Goal: Task Accomplishment & Management: Use online tool/utility

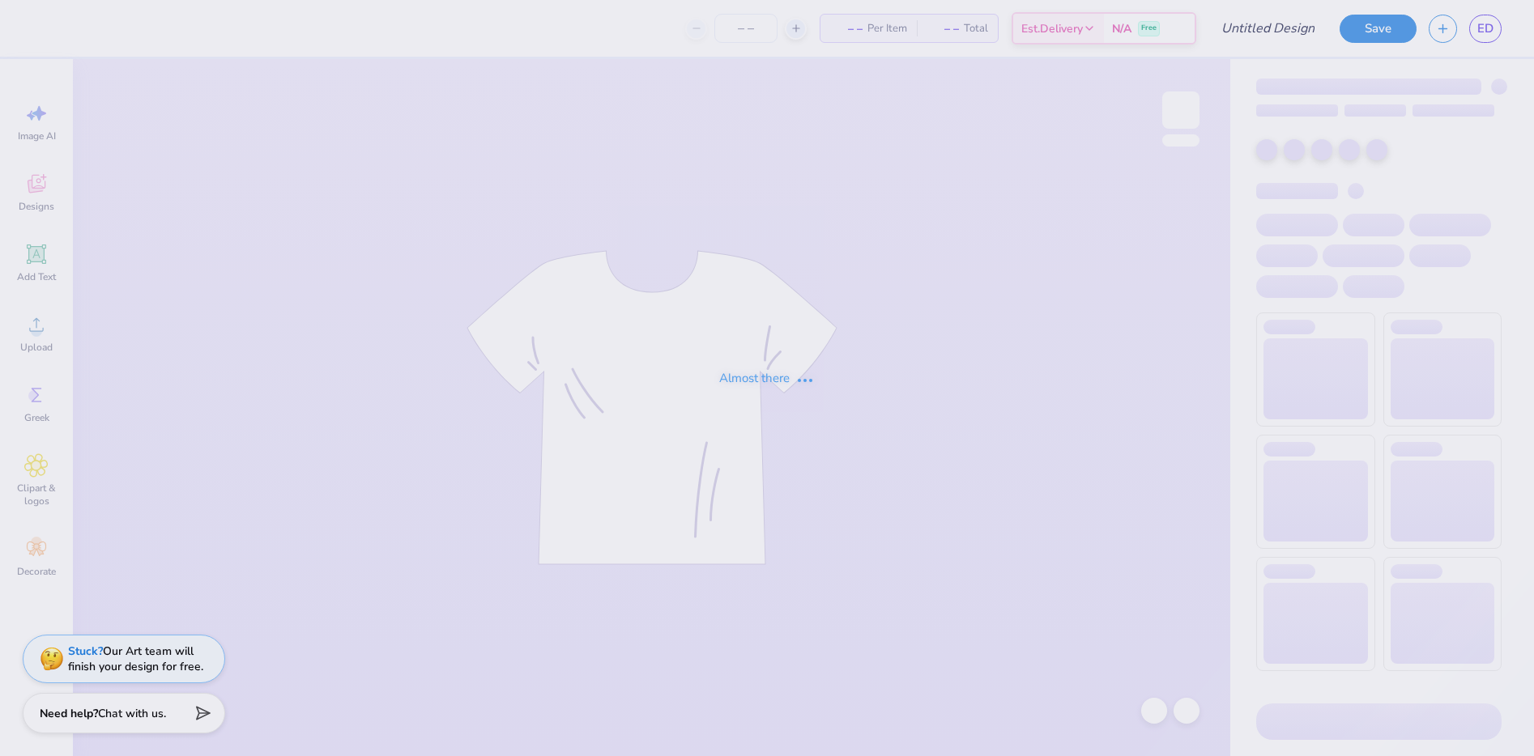
type input "Sweat Set 1"
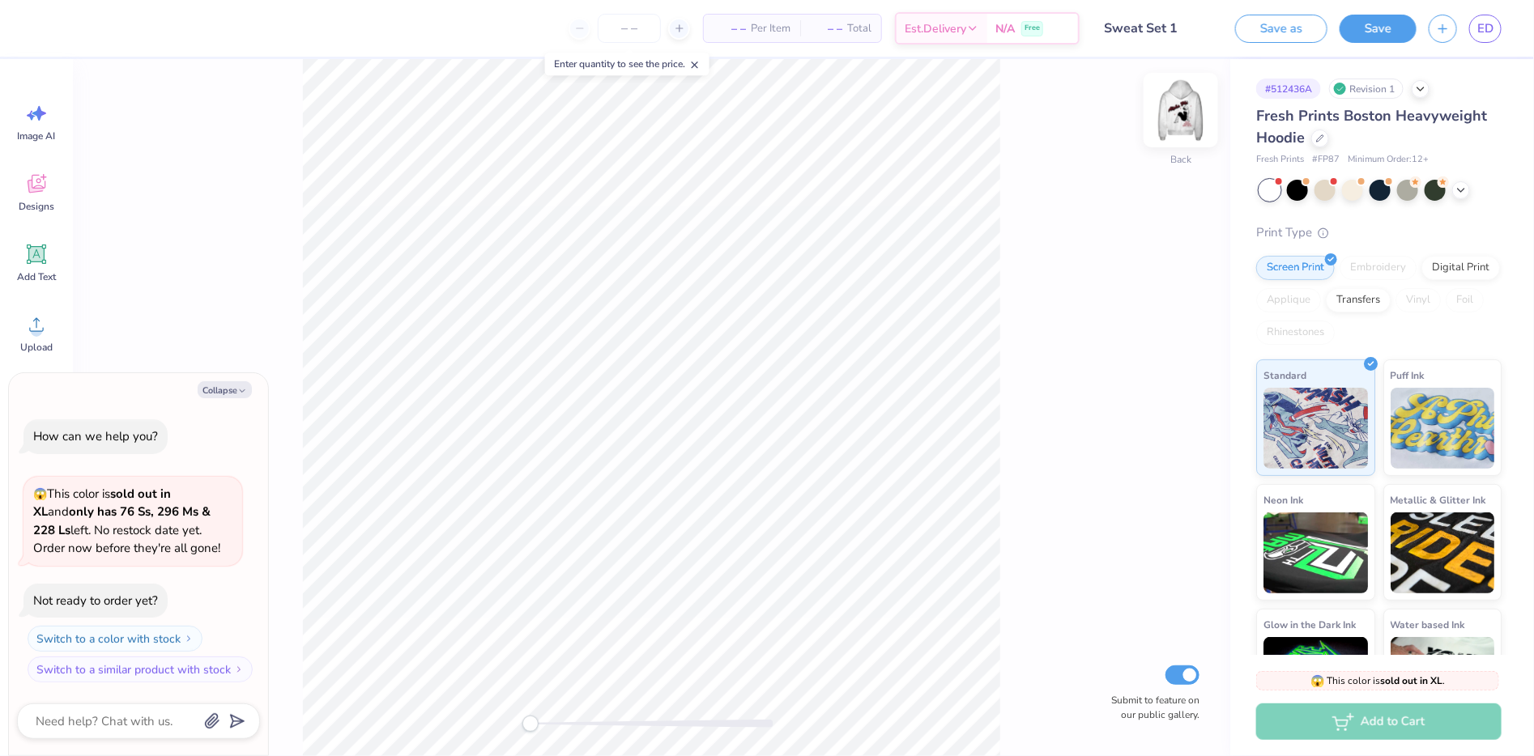
click at [1190, 107] on img at bounding box center [1180, 110] width 65 height 65
click at [1162, 109] on div at bounding box center [1180, 110] width 75 height 75
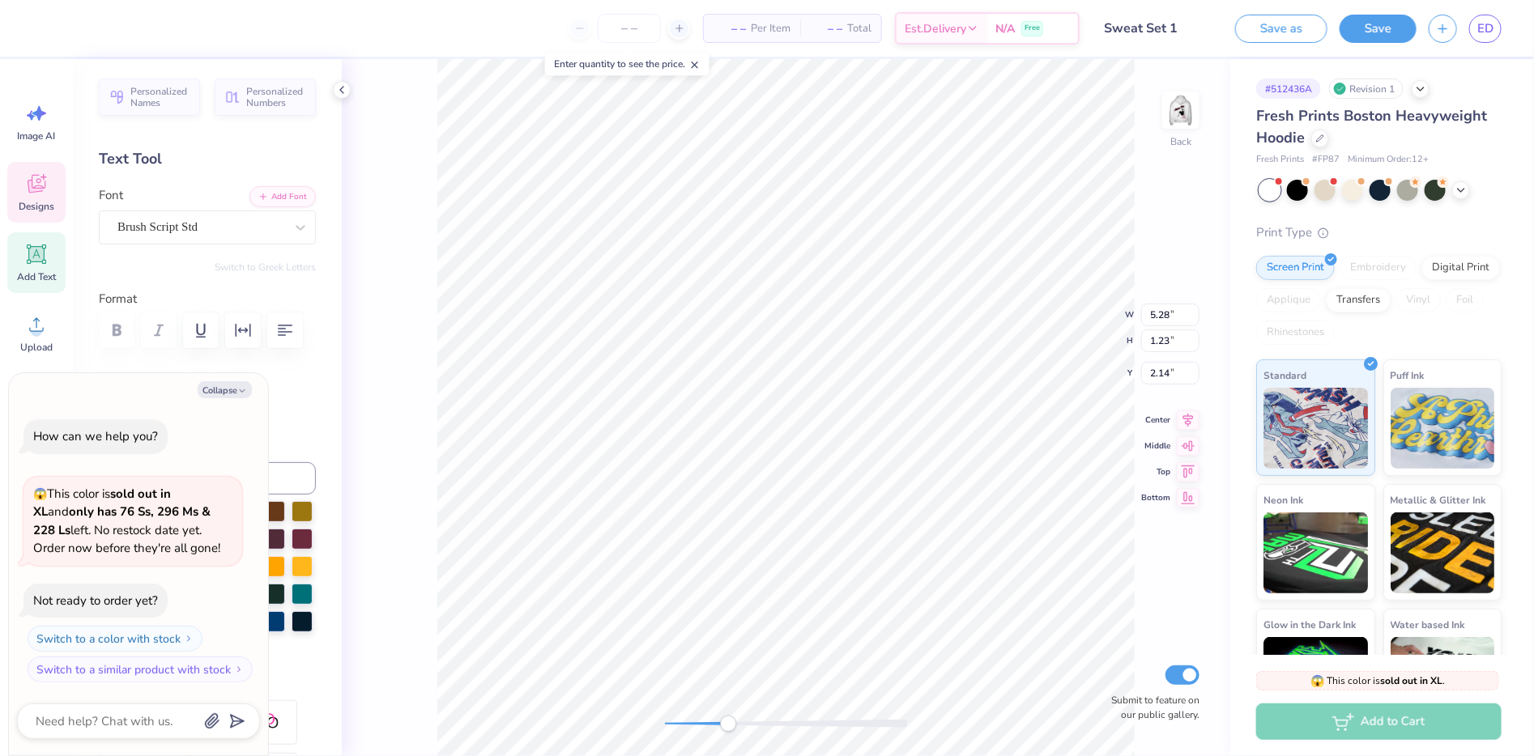
type textarea "x"
type input "4.88"
type input "0.35"
type input "3.36"
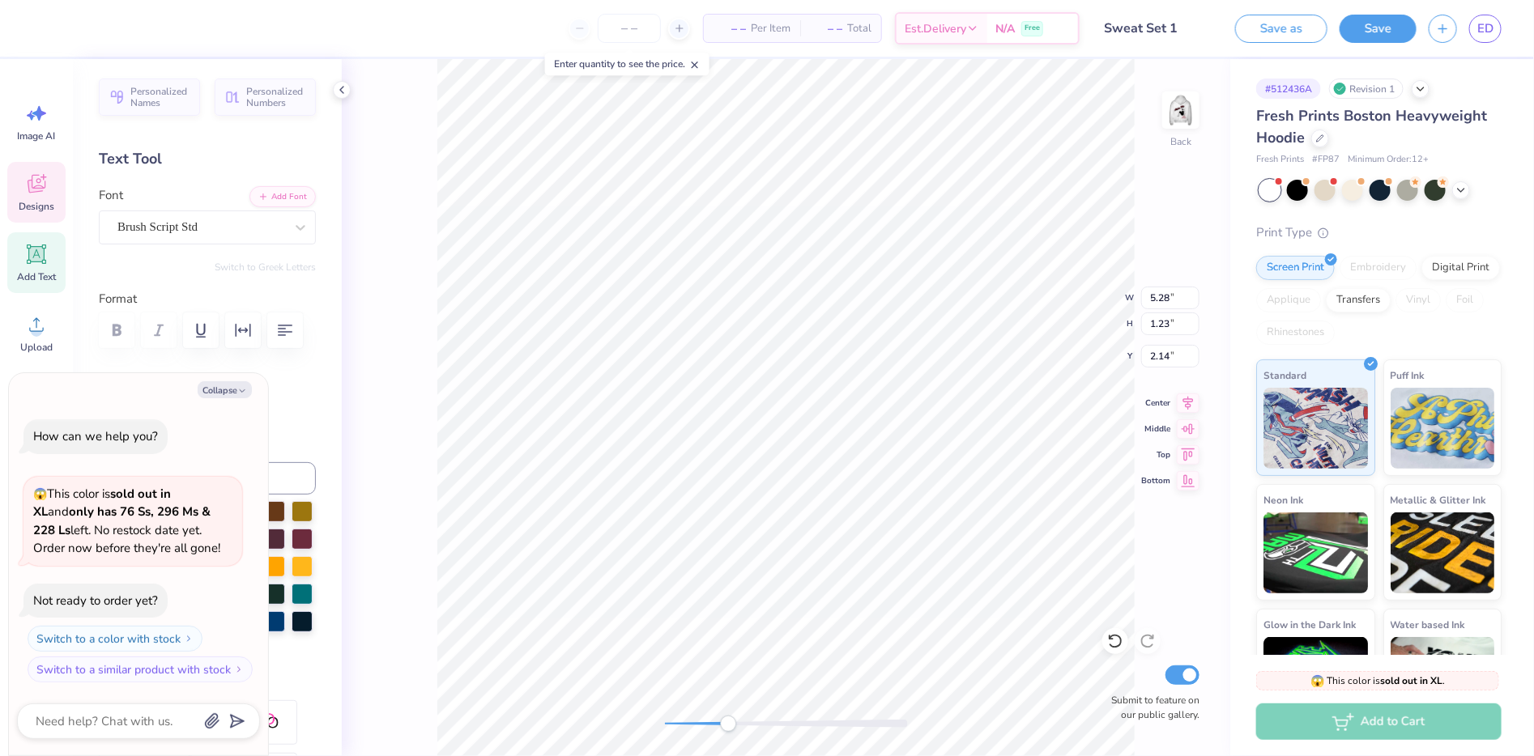
type textarea "x"
type textarea "A"
paste textarea
type textarea "x"
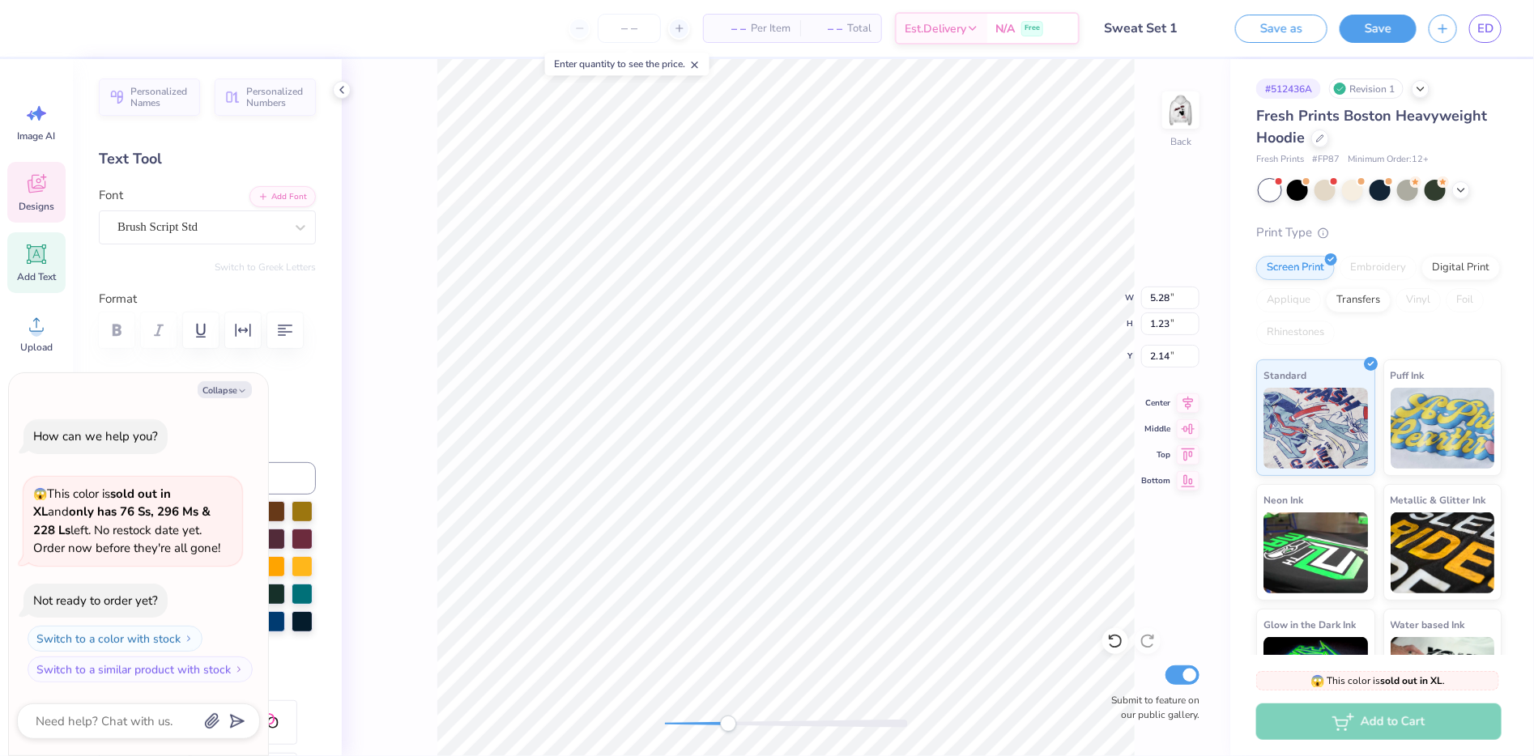
type textarea "A"
paste textarea
type textarea "x"
type textarea "A"
paste textarea
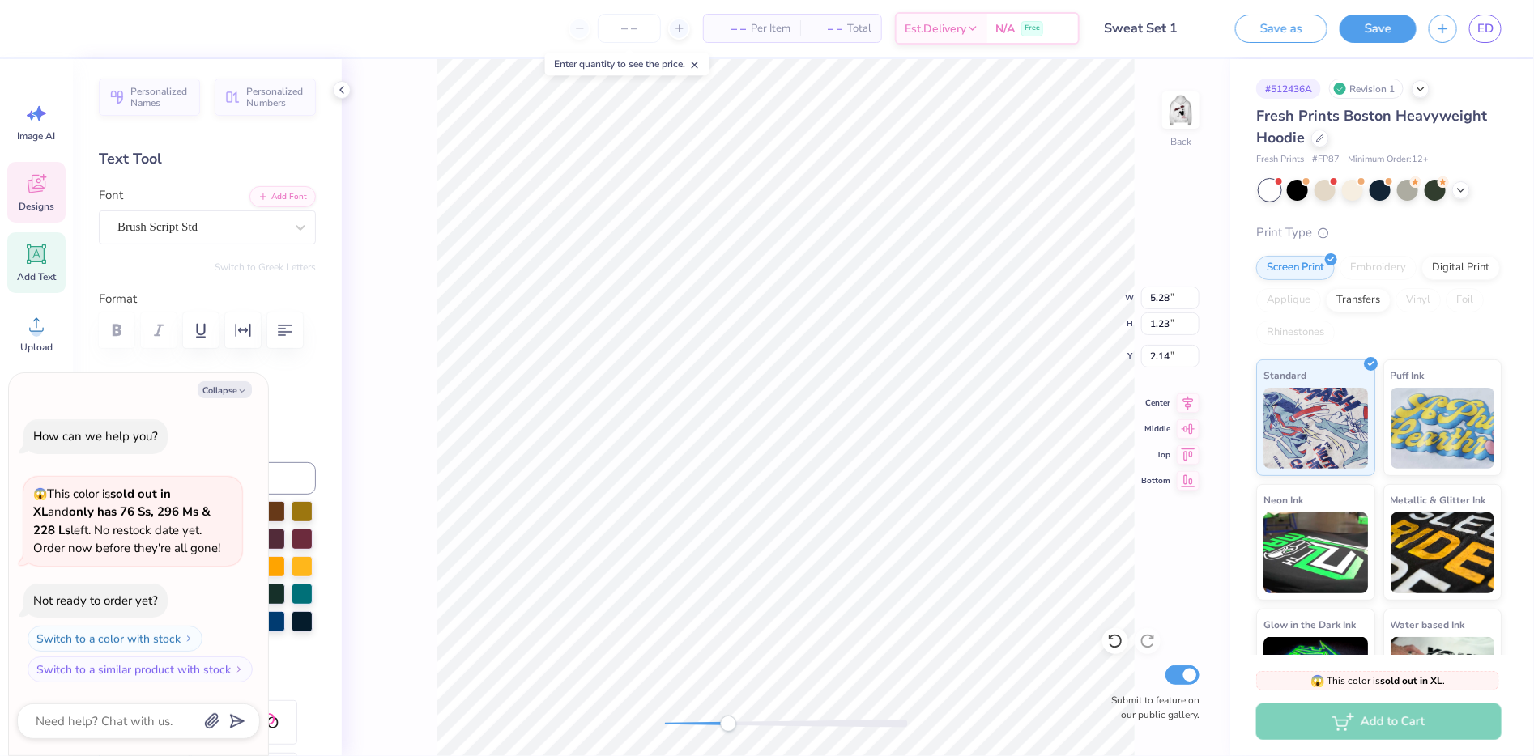
type textarea "x"
type textarea "A"
type textarea "x"
type textarea "AO"
type textarea "x"
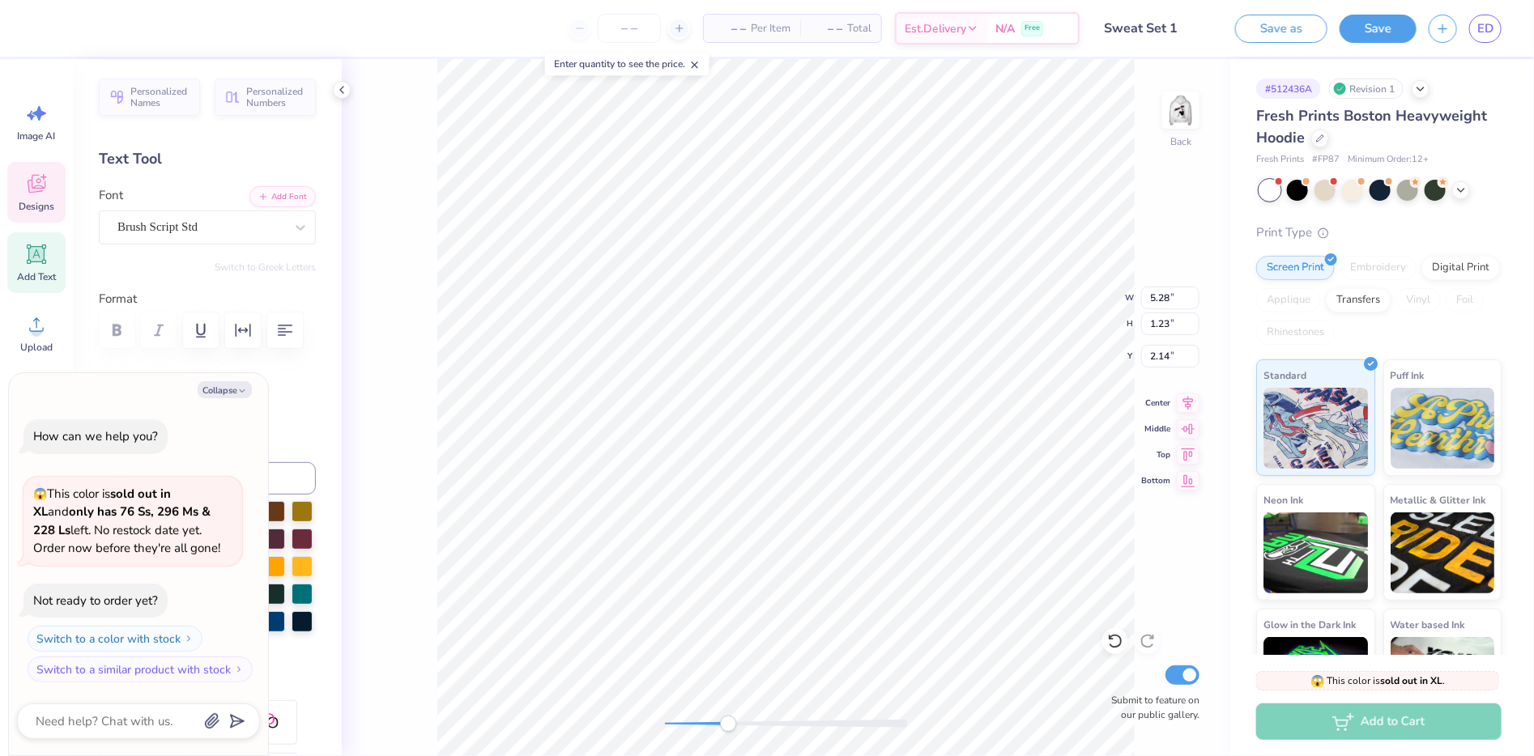
type textarea "A"
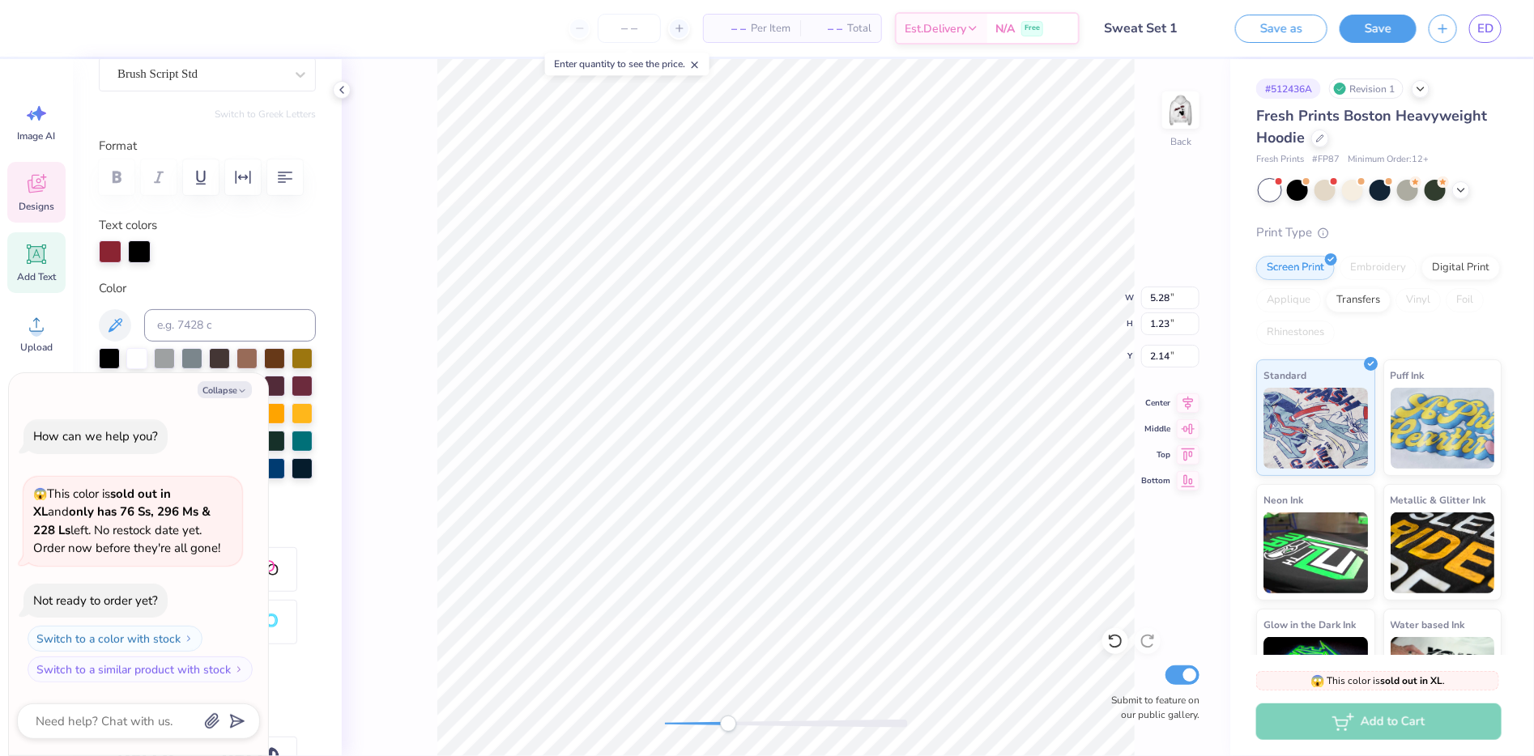
scroll to position [158, 0]
click at [237, 258] on div "Text colors" at bounding box center [207, 234] width 217 height 47
click at [242, 391] on icon "button" at bounding box center [242, 391] width 10 height 10
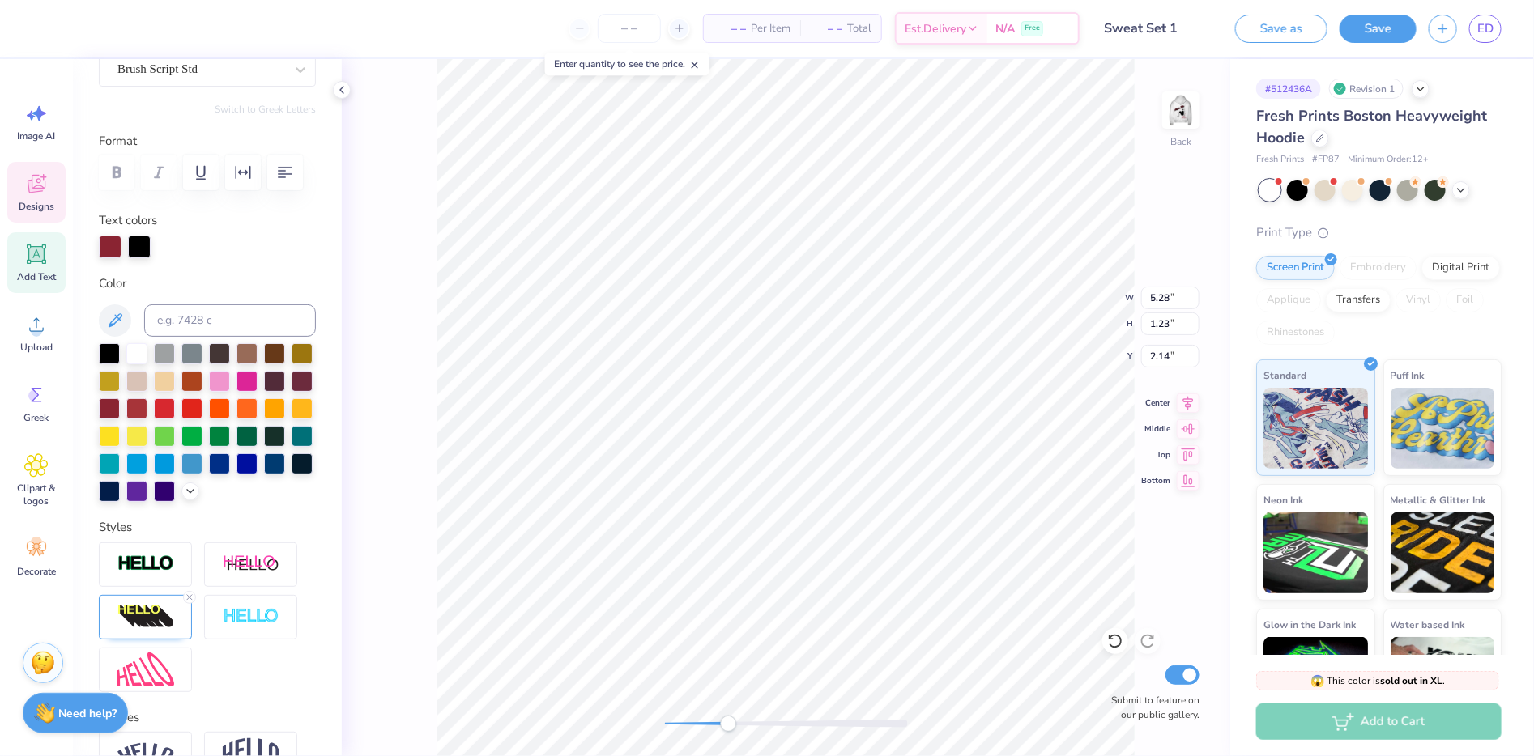
type textarea "x"
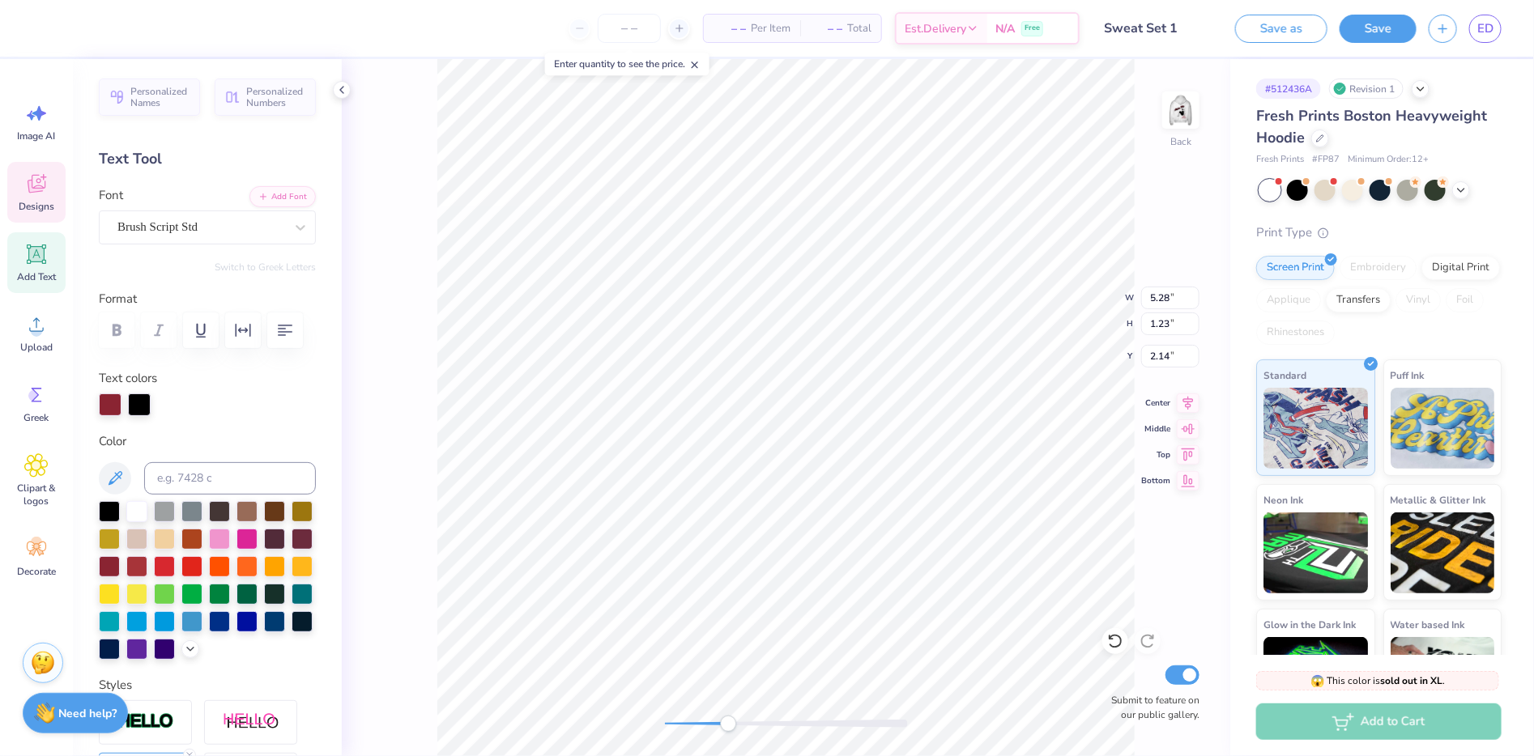
scroll to position [7, 0]
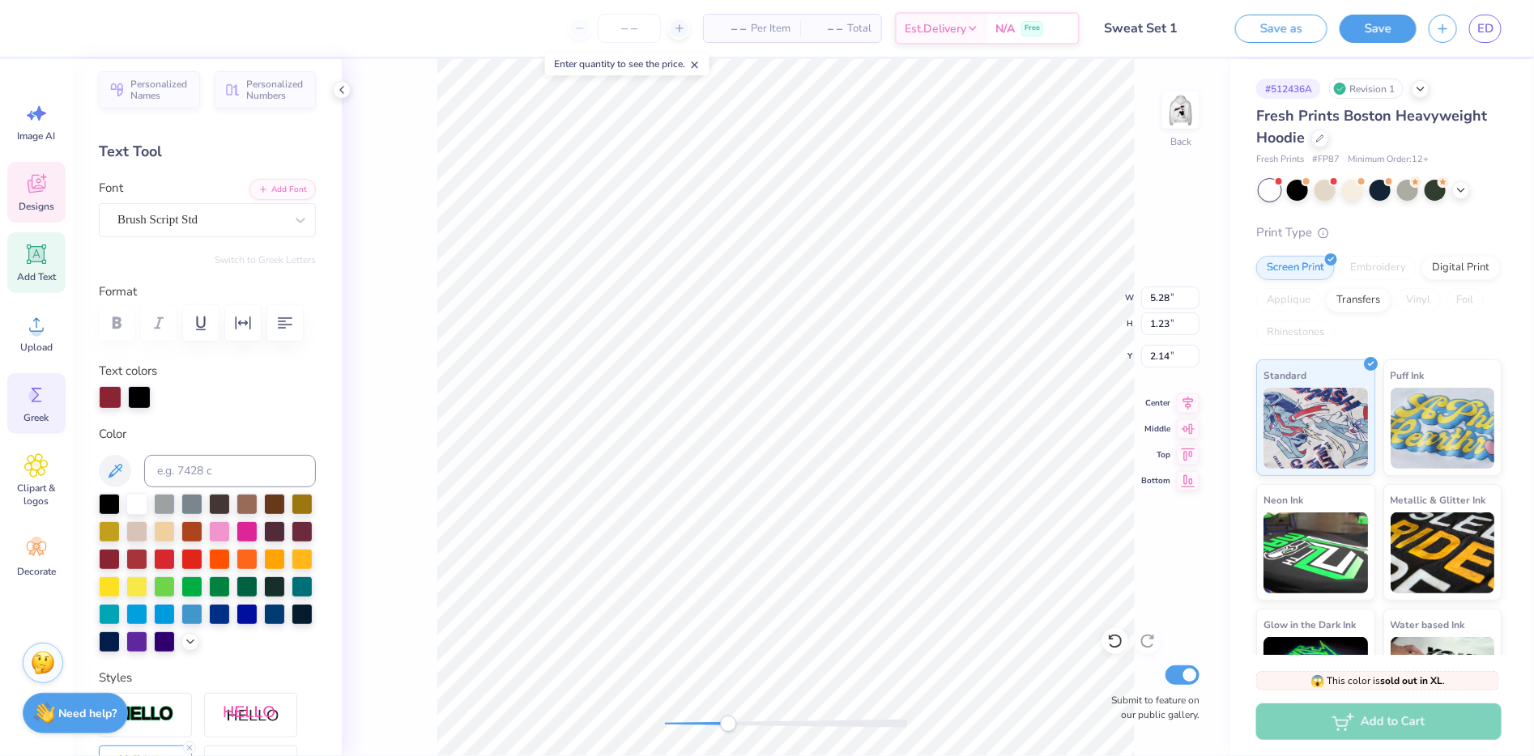
click at [45, 403] on icon at bounding box center [36, 395] width 24 height 24
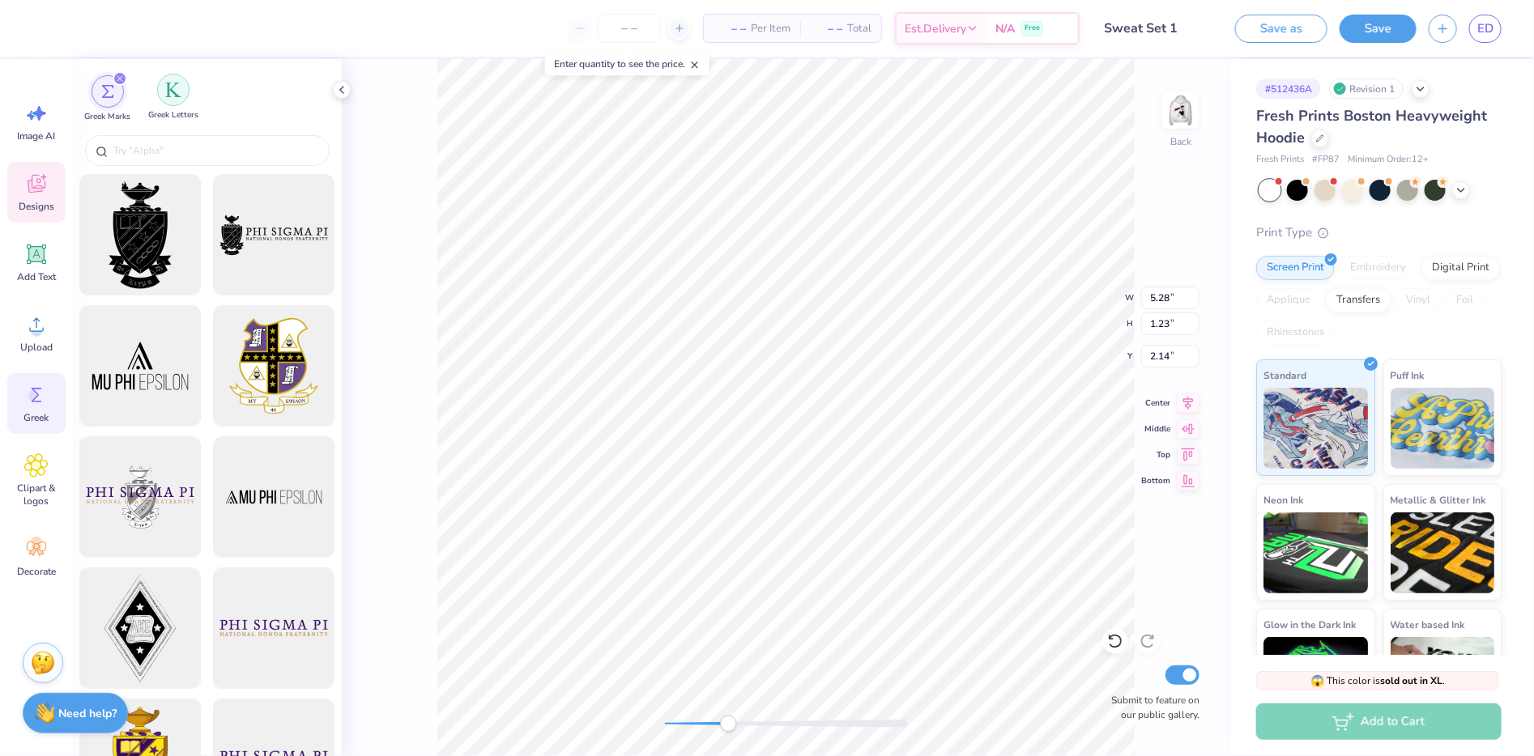
click at [168, 105] on div "Greek Letters" at bounding box center [173, 98] width 50 height 48
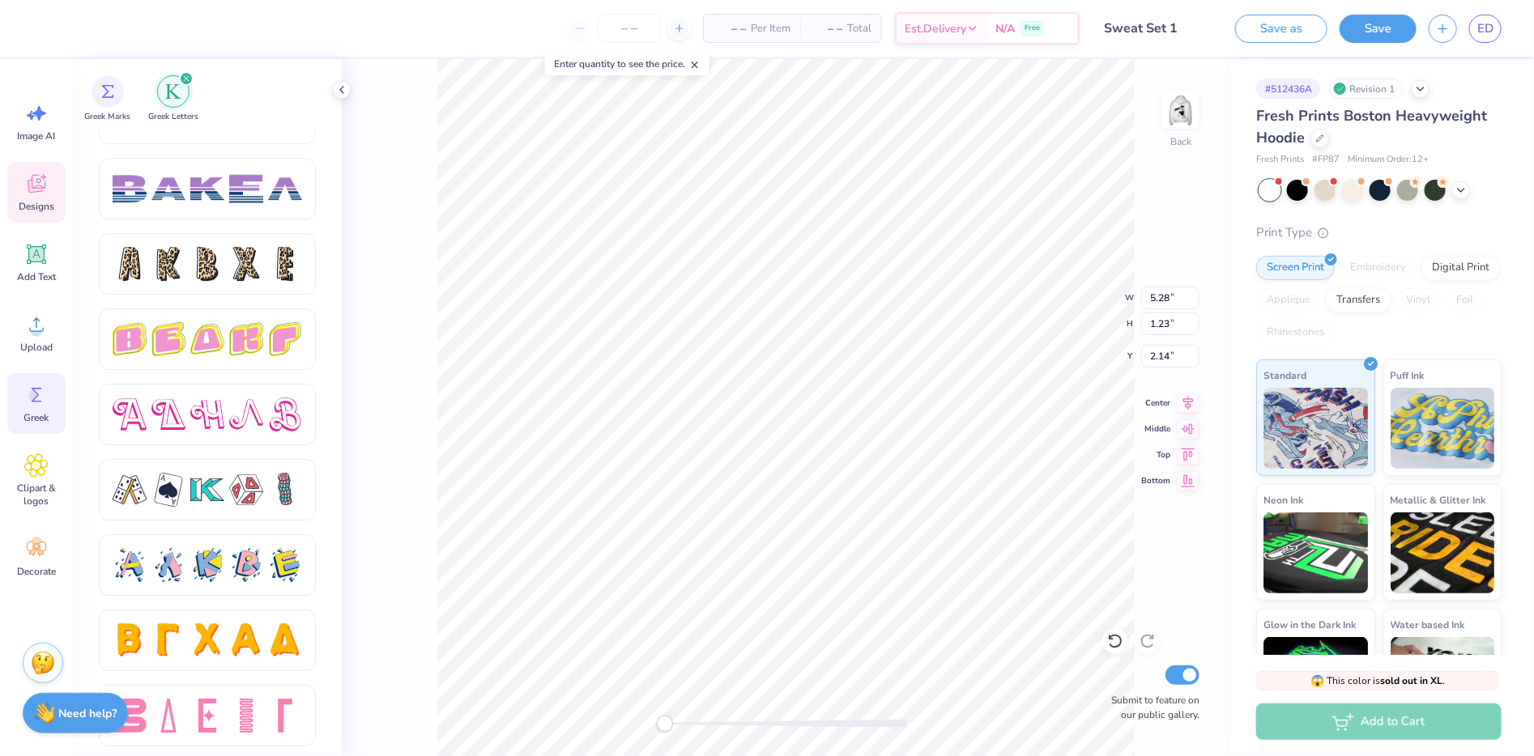
scroll to position [2610, 0]
click at [276, 503] on div at bounding box center [285, 489] width 34 height 34
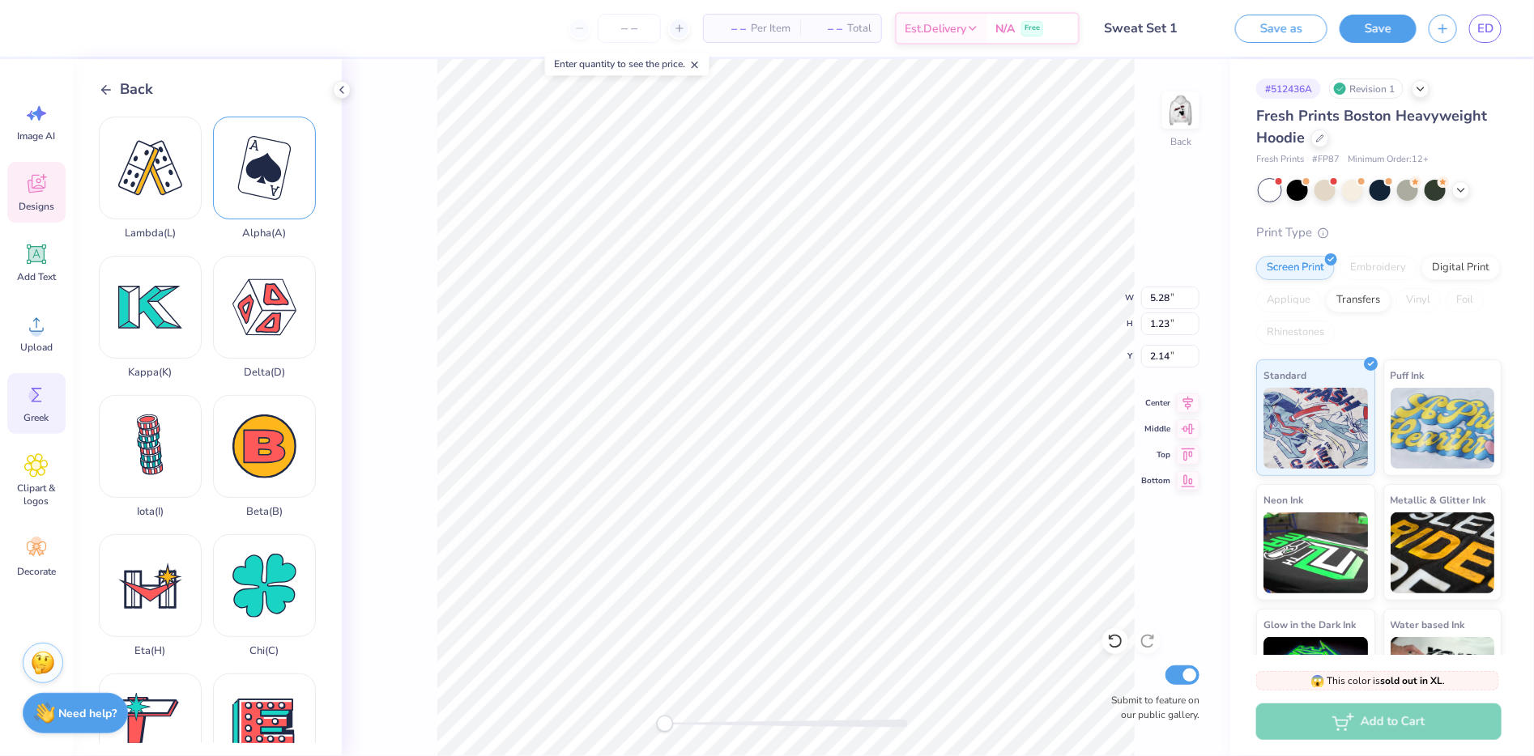
click at [233, 201] on div "Alpha ( A )" at bounding box center [264, 178] width 103 height 123
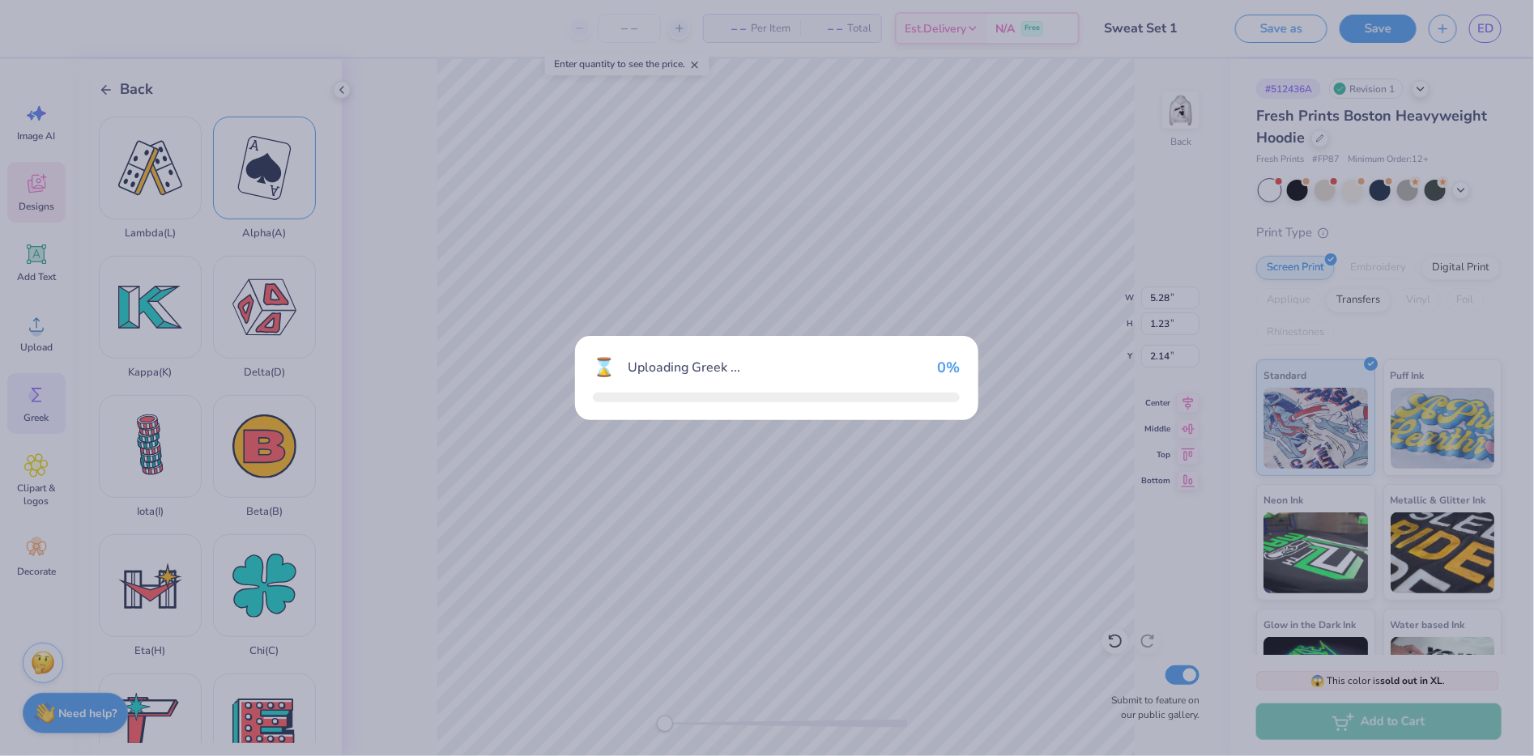
type input "3.08"
type input "3.72"
type input "4.89"
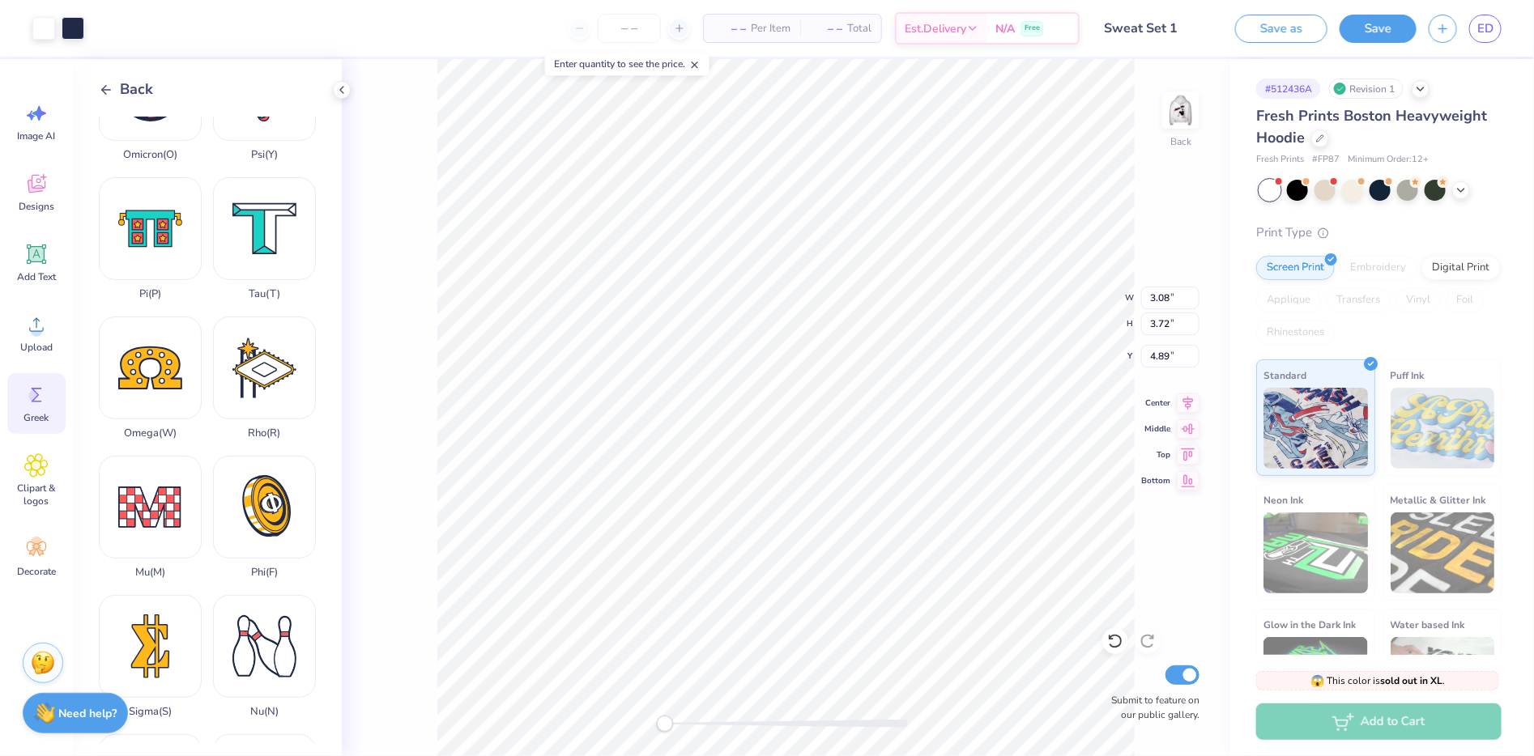
scroll to position [777, 0]
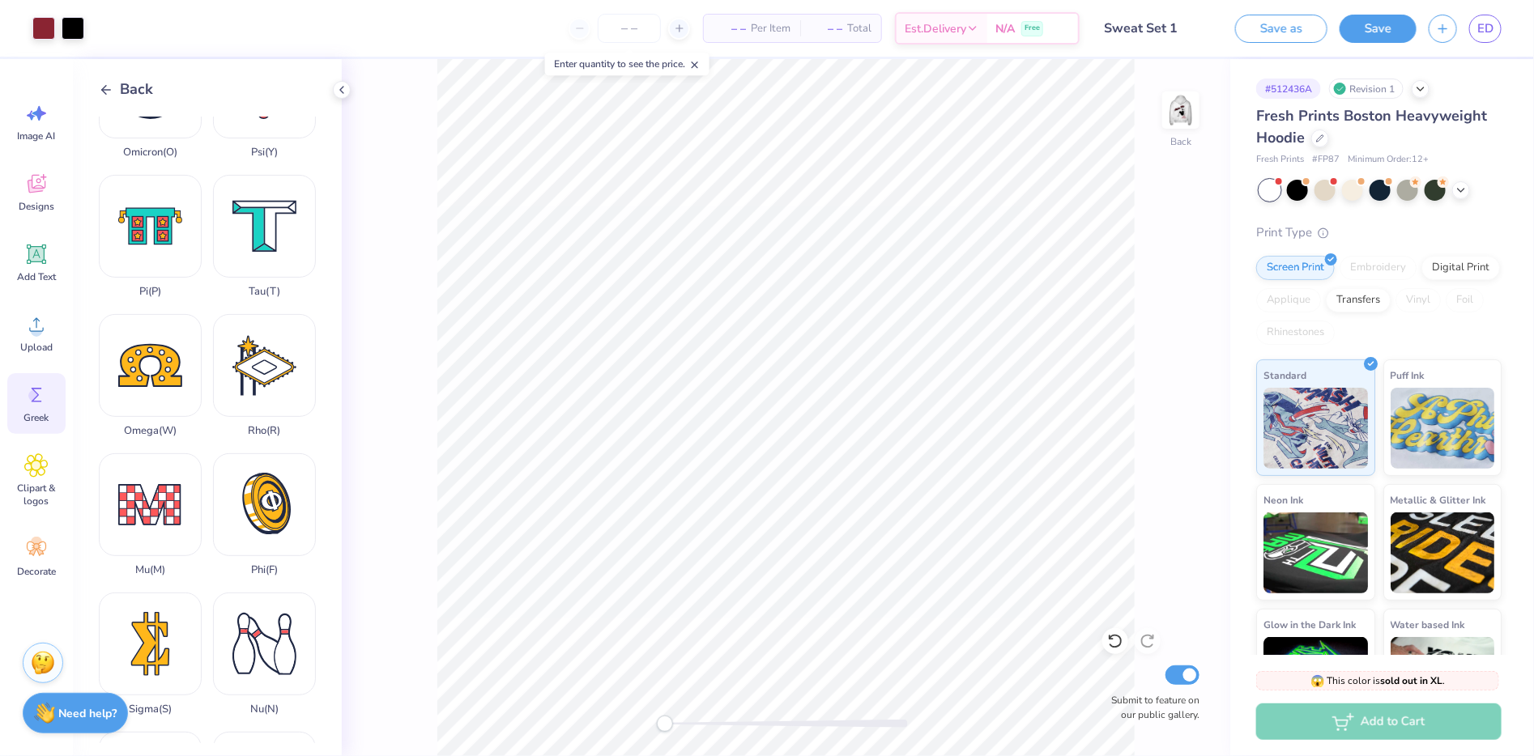
click at [117, 87] on div "Back" at bounding box center [126, 90] width 54 height 22
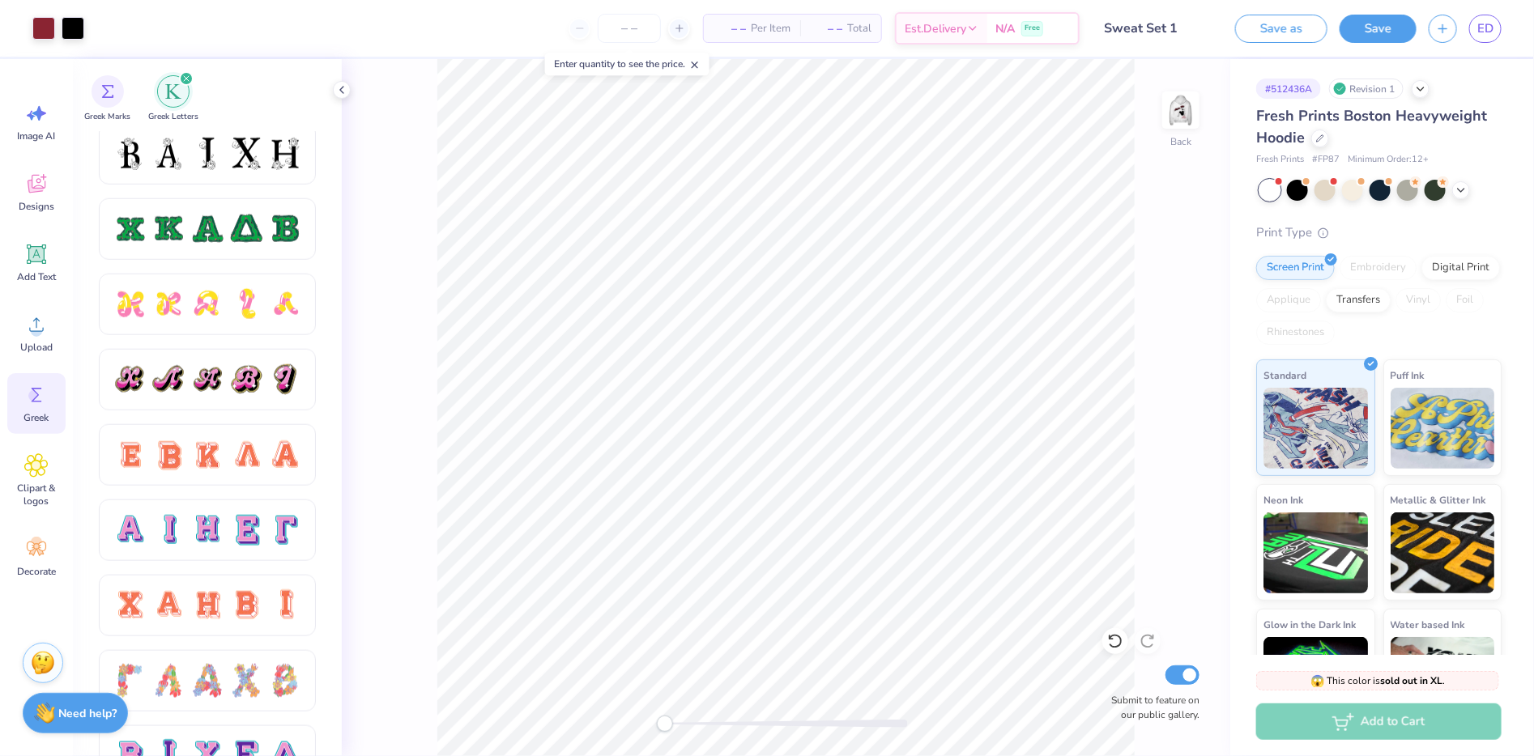
scroll to position [763, 0]
click at [1324, 136] on icon at bounding box center [1320, 137] width 8 height 8
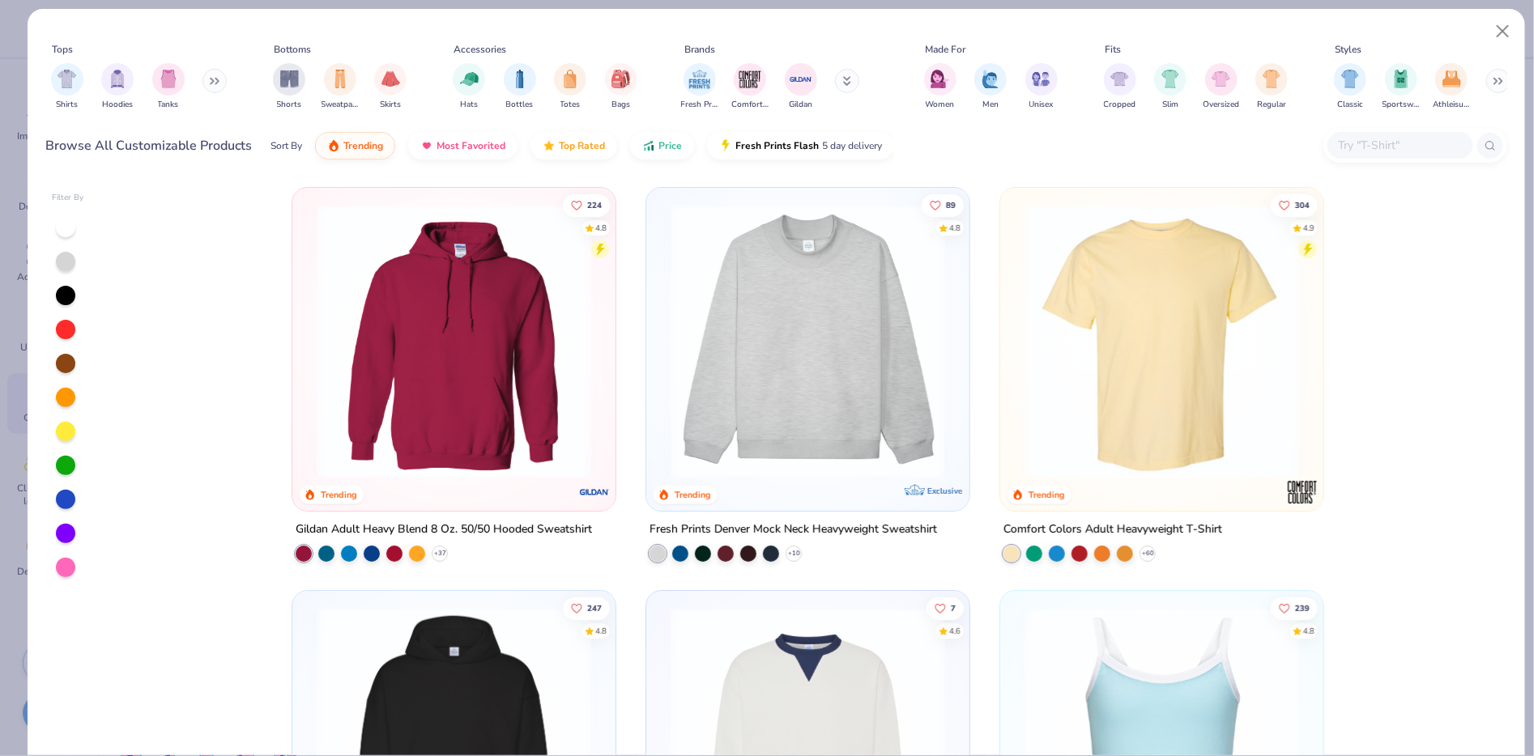
click at [211, 83] on icon at bounding box center [215, 81] width 10 height 8
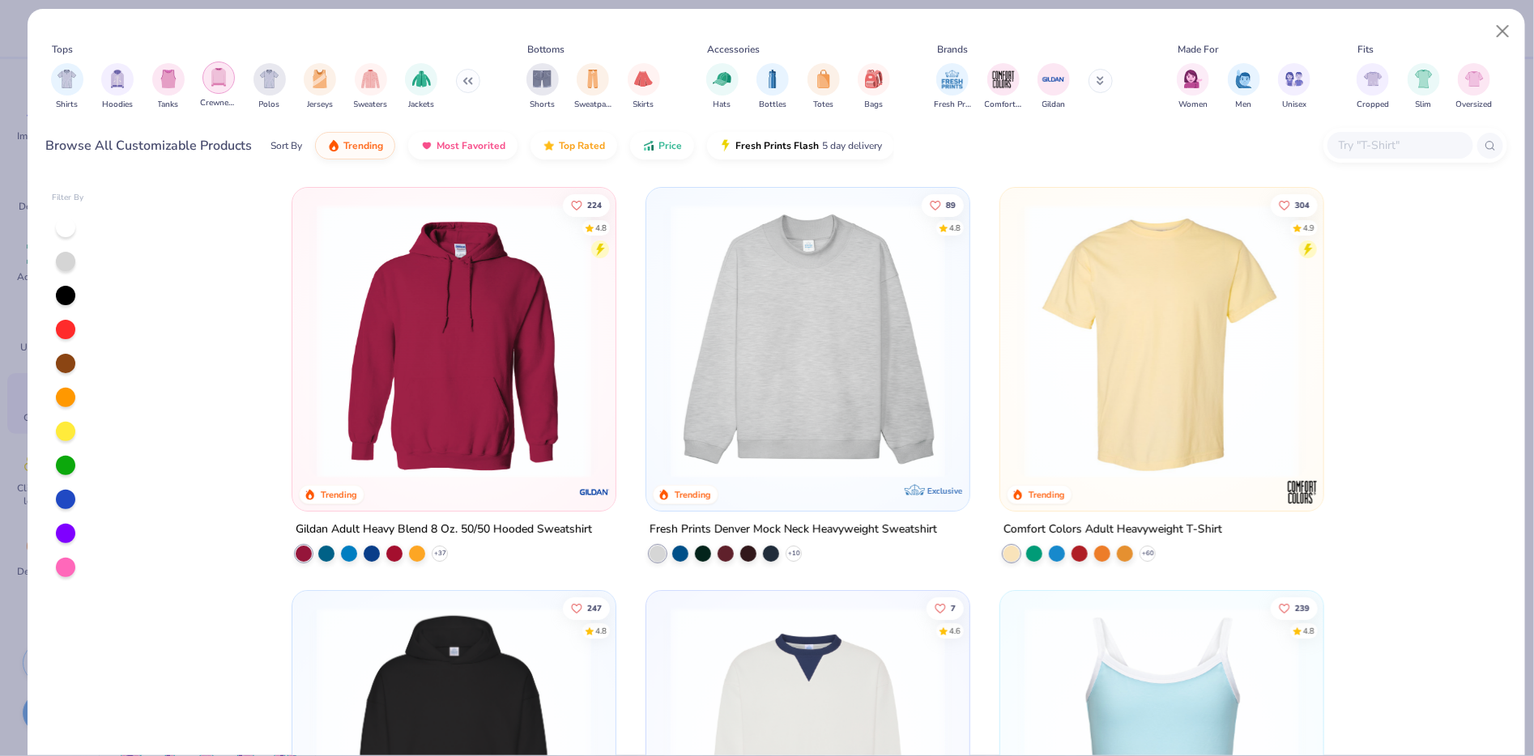
click at [210, 85] on img "filter for Crewnecks" at bounding box center [219, 77] width 18 height 19
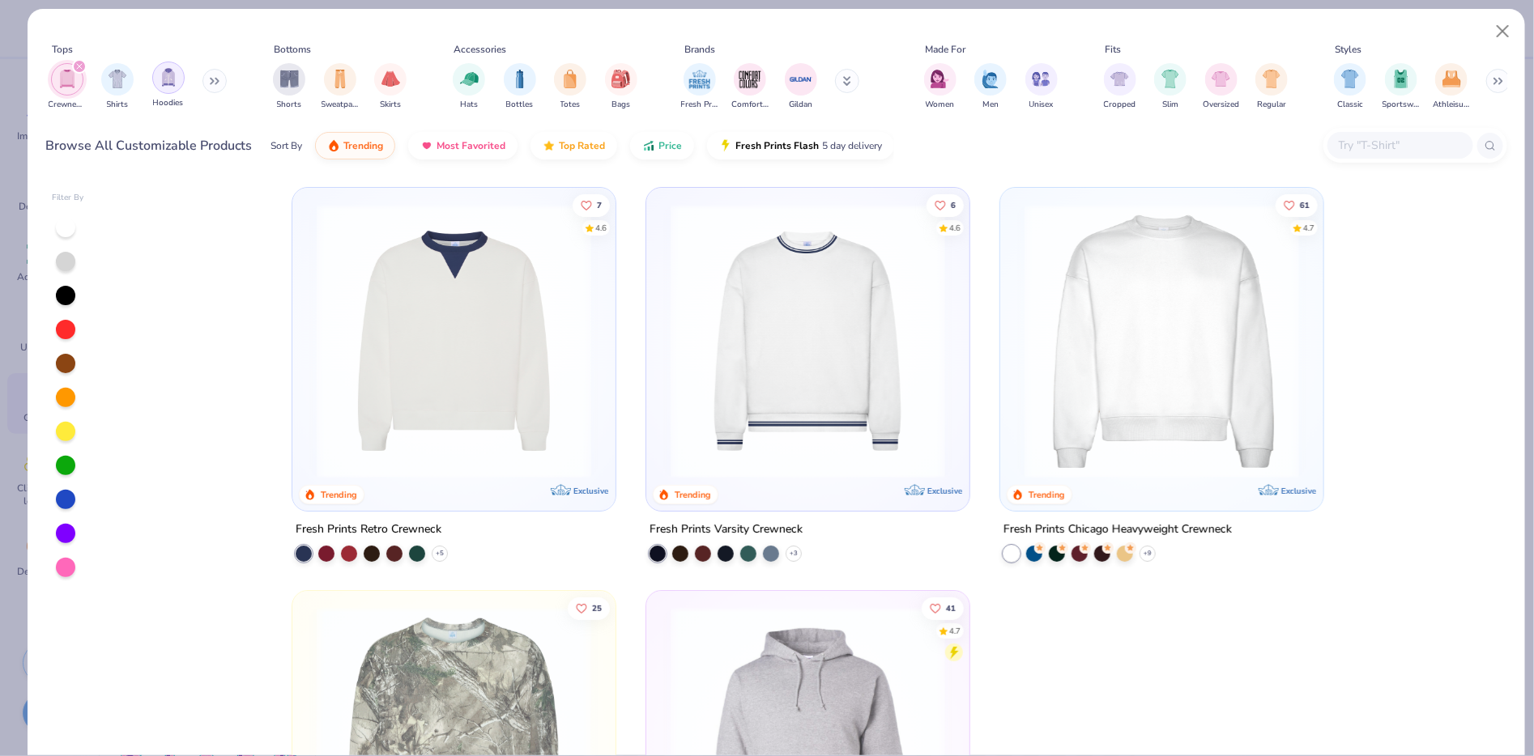
click at [165, 86] on img "filter for Hoodies" at bounding box center [169, 77] width 18 height 19
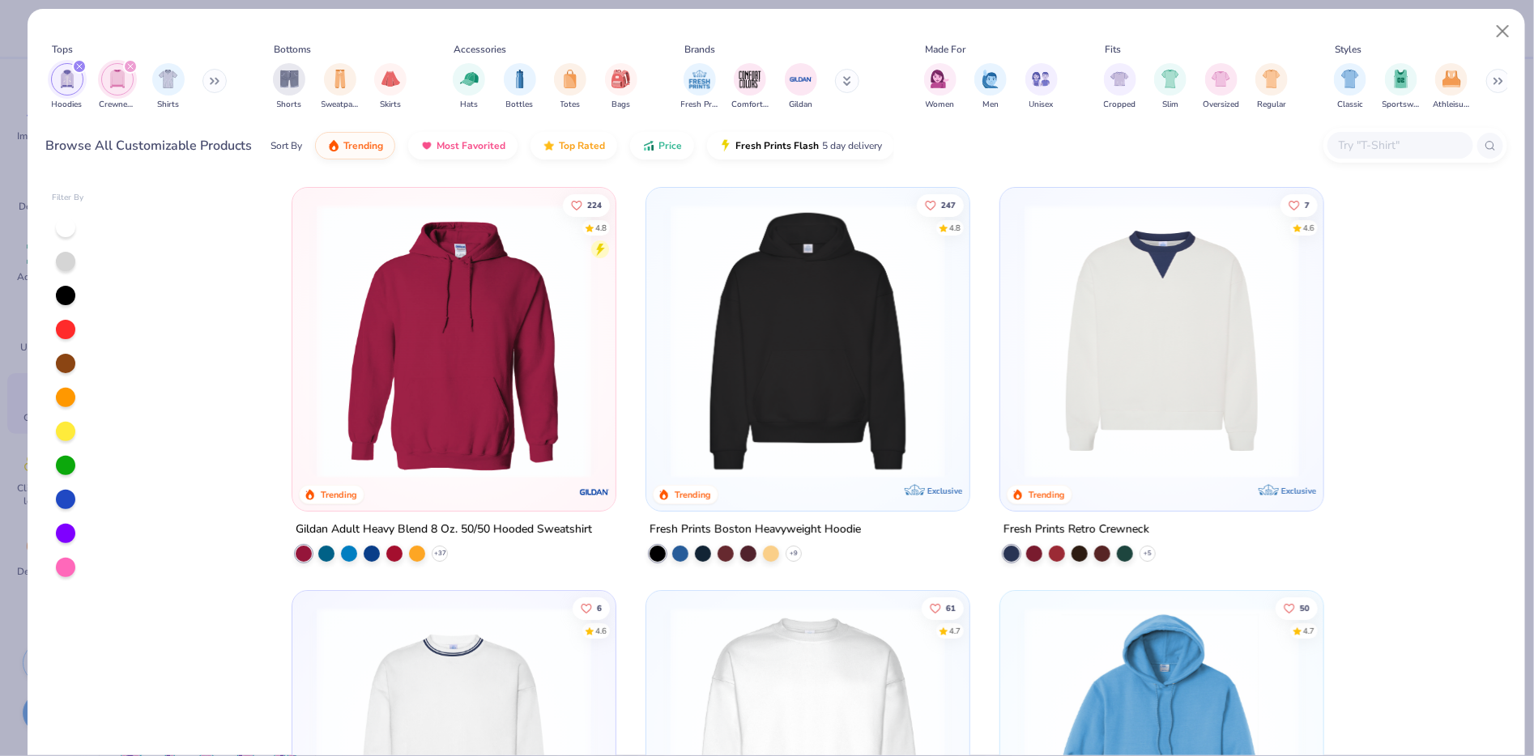
click at [132, 66] on icon "filter for Crewnecks" at bounding box center [130, 66] width 6 height 6
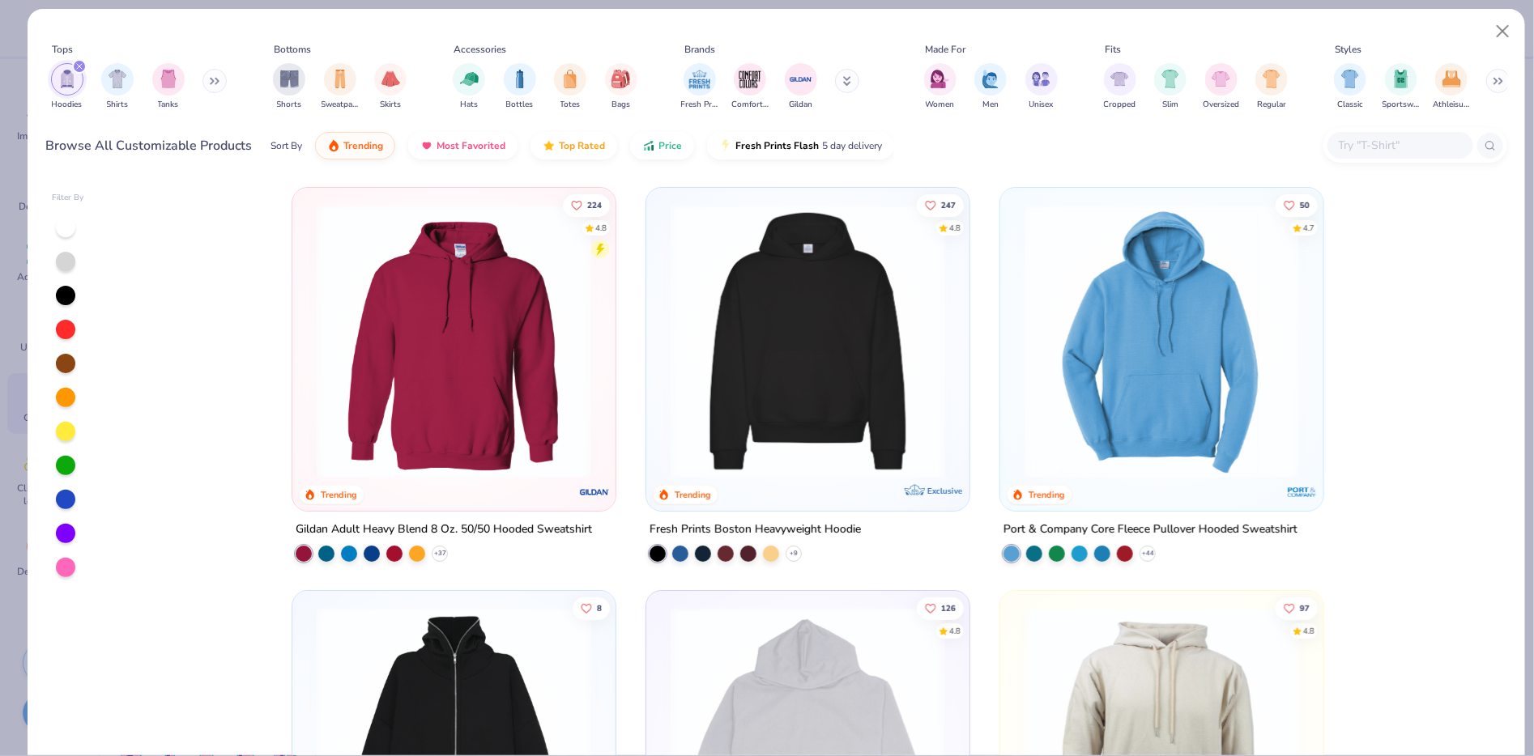
click at [402, 385] on img at bounding box center [454, 341] width 291 height 275
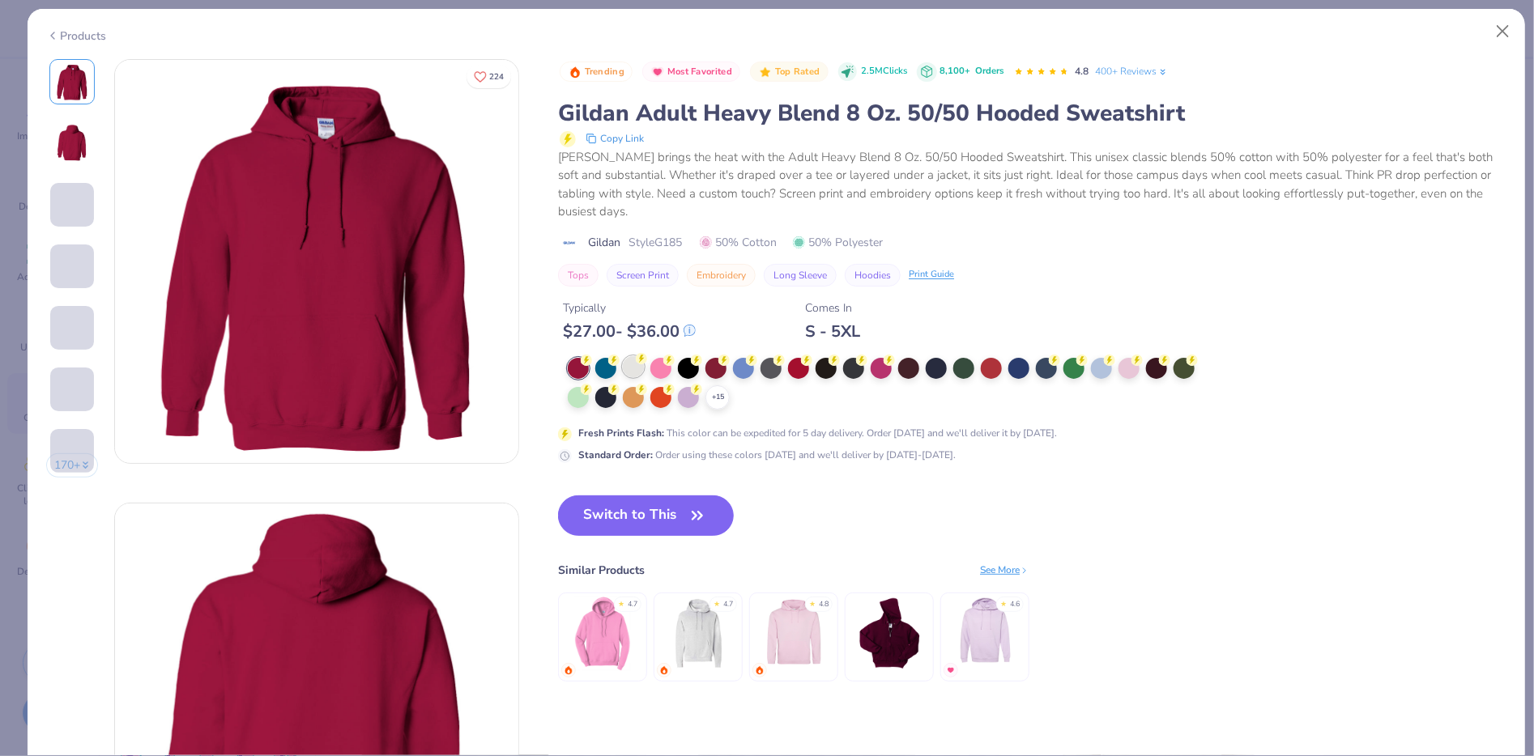
click at [629, 364] on div at bounding box center [633, 366] width 21 height 21
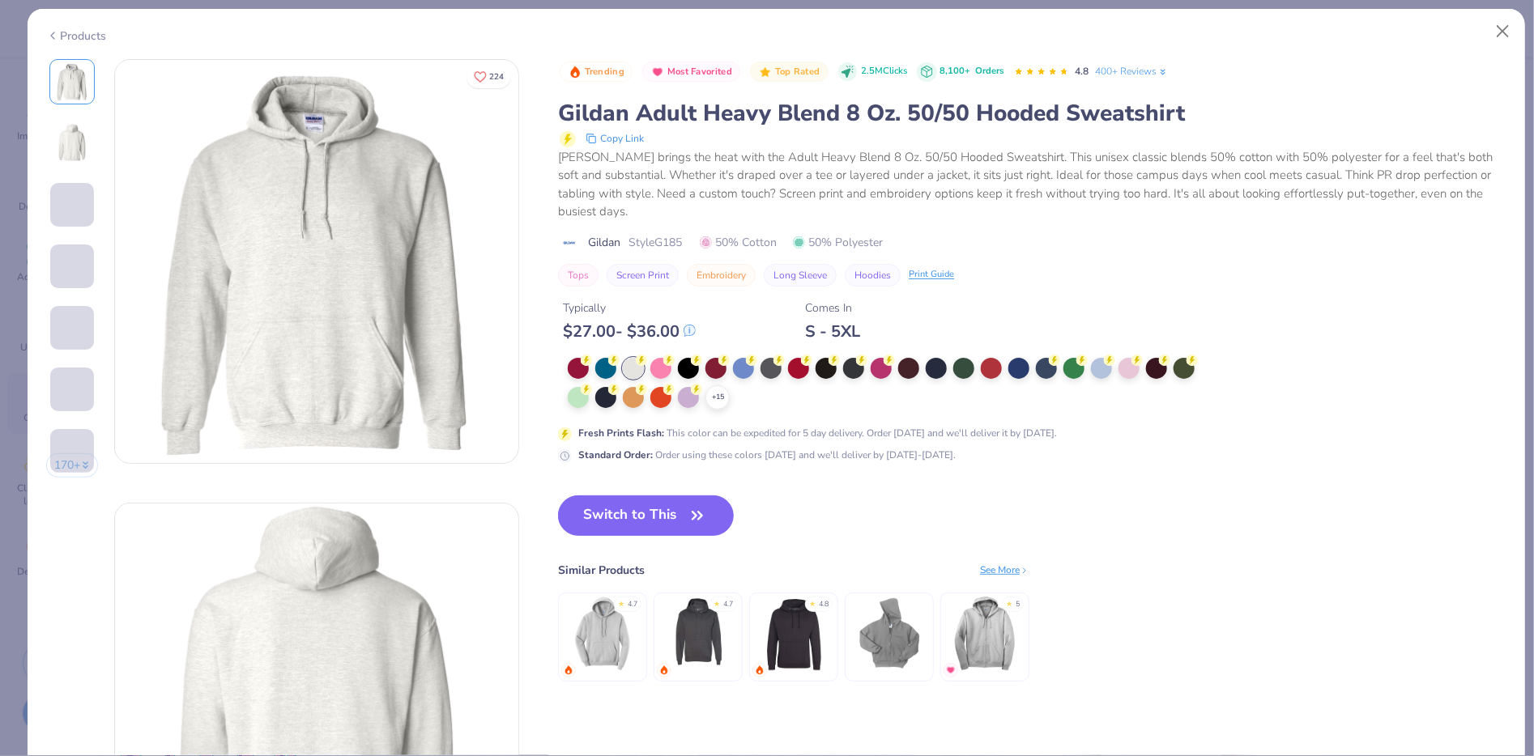
click at [716, 411] on div "+ 15 Fresh Prints Flash : This color can be expedited for 5 day delivery. Order…" at bounding box center [882, 410] width 648 height 105
click at [717, 398] on icon at bounding box center [717, 397] width 13 height 13
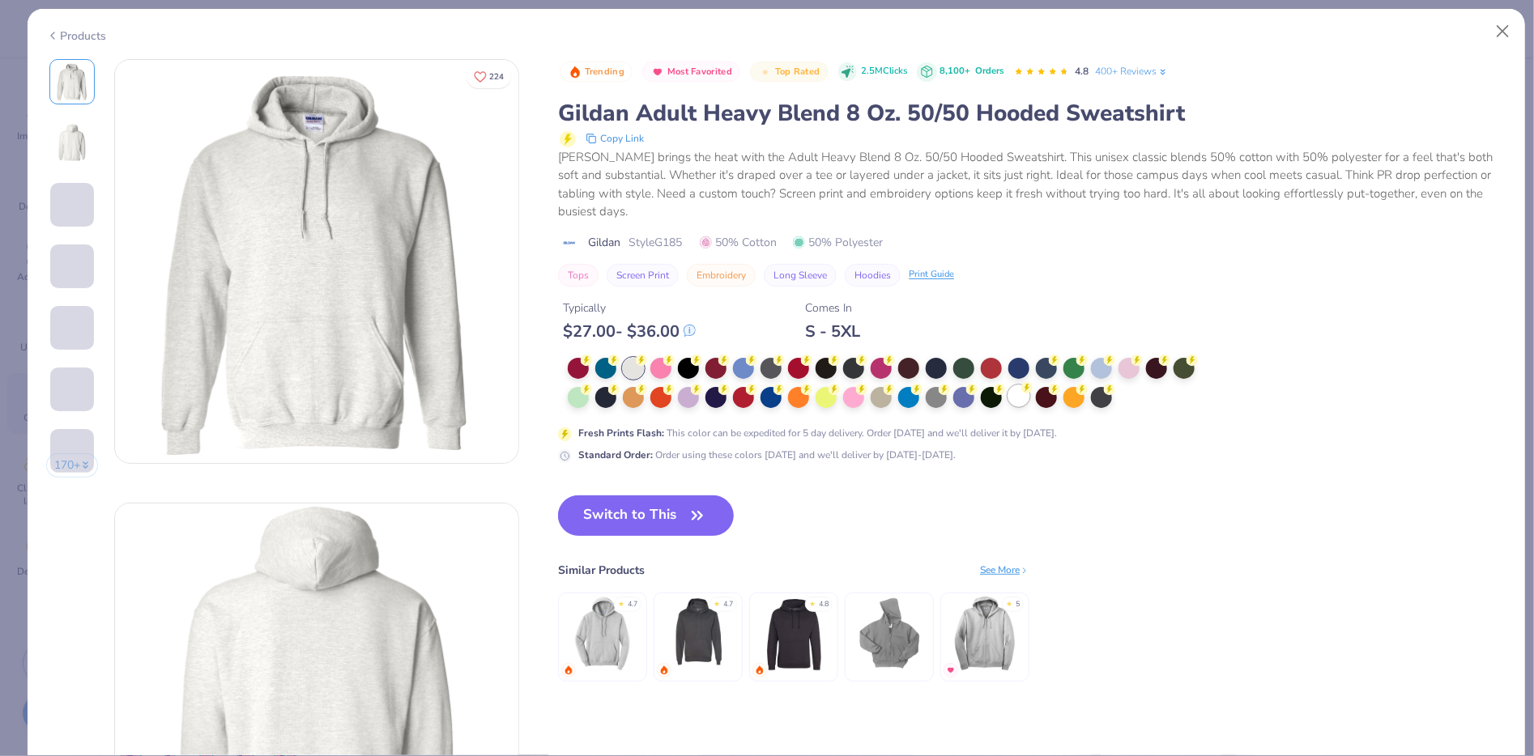
click at [1015, 395] on div at bounding box center [1018, 395] width 21 height 21
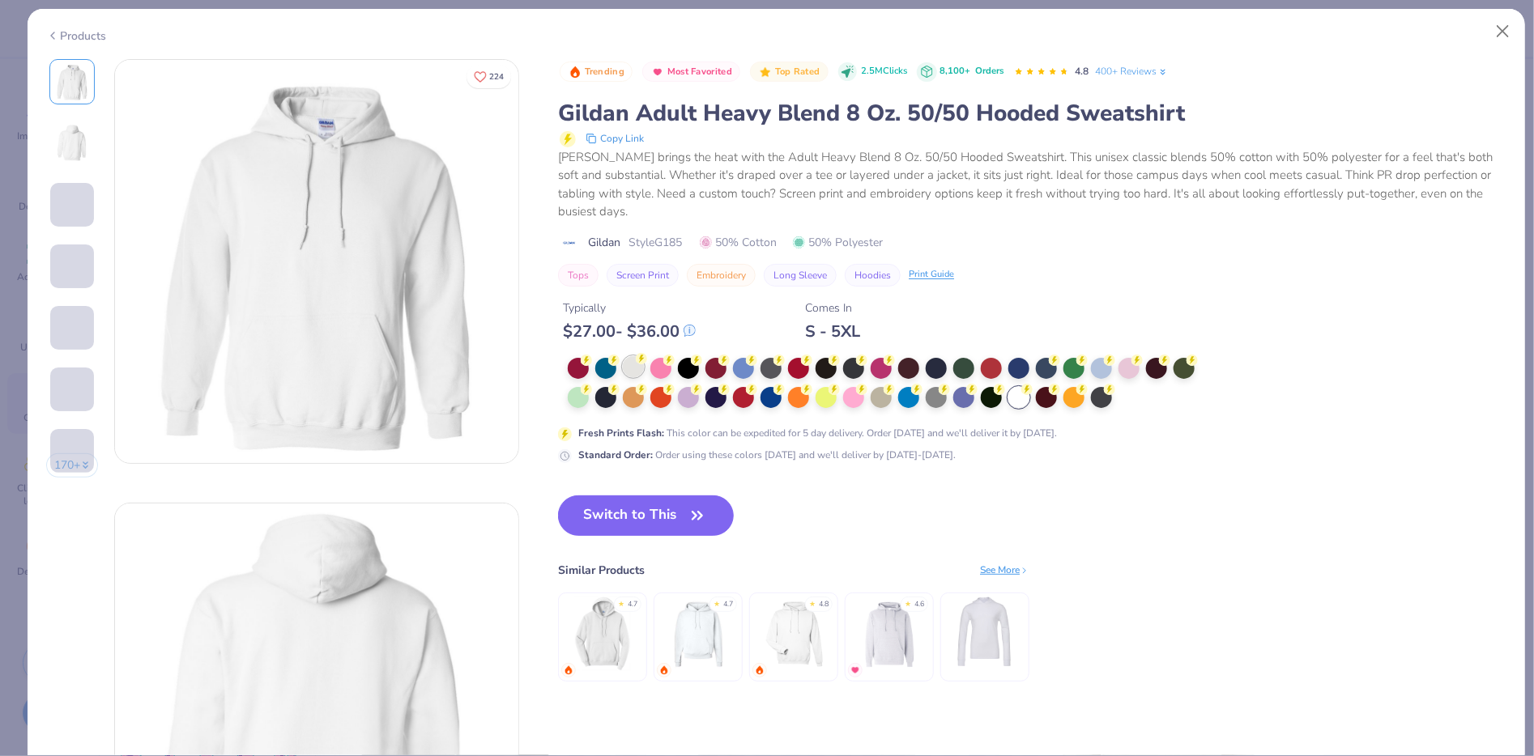
click at [633, 365] on div at bounding box center [633, 366] width 21 height 21
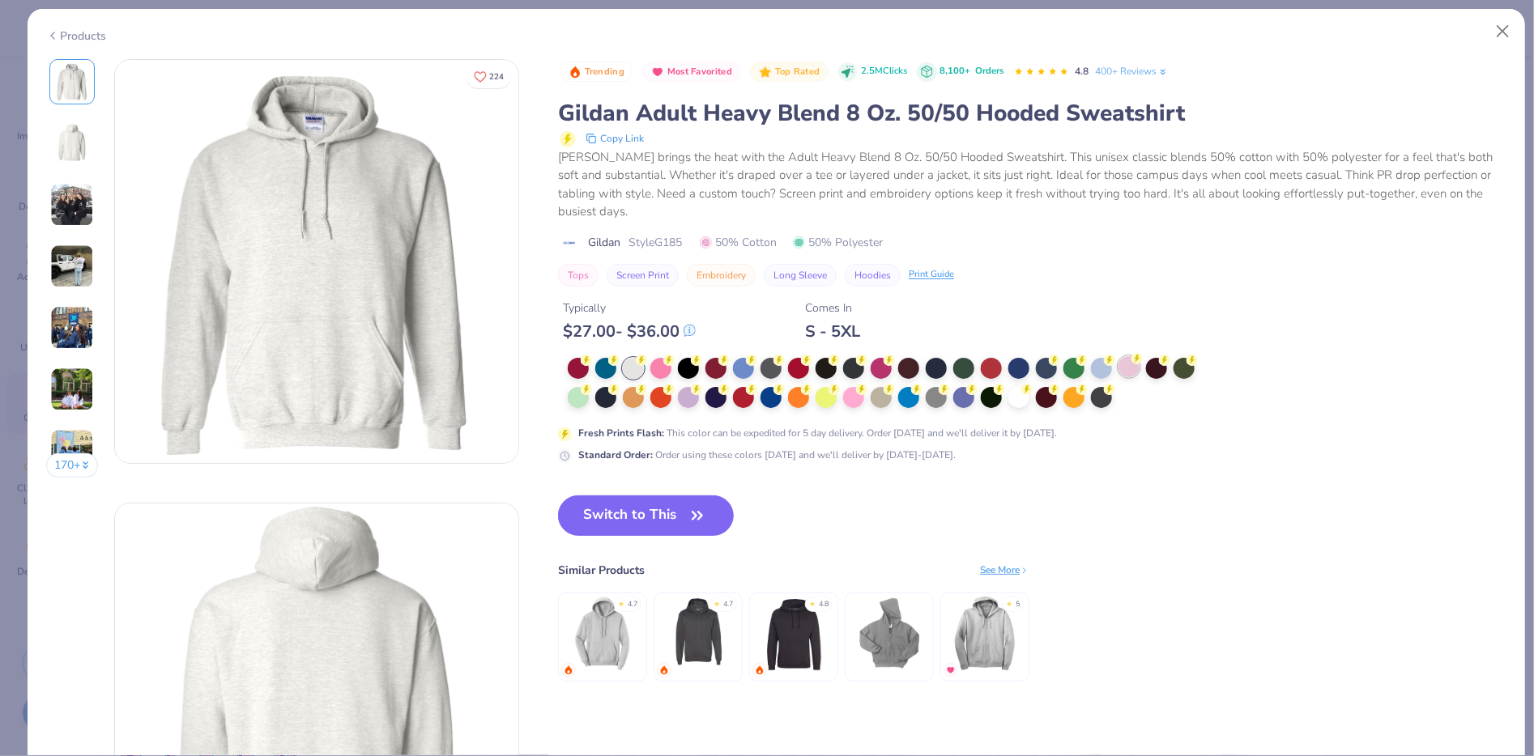
click at [1130, 362] on div at bounding box center [1128, 366] width 21 height 21
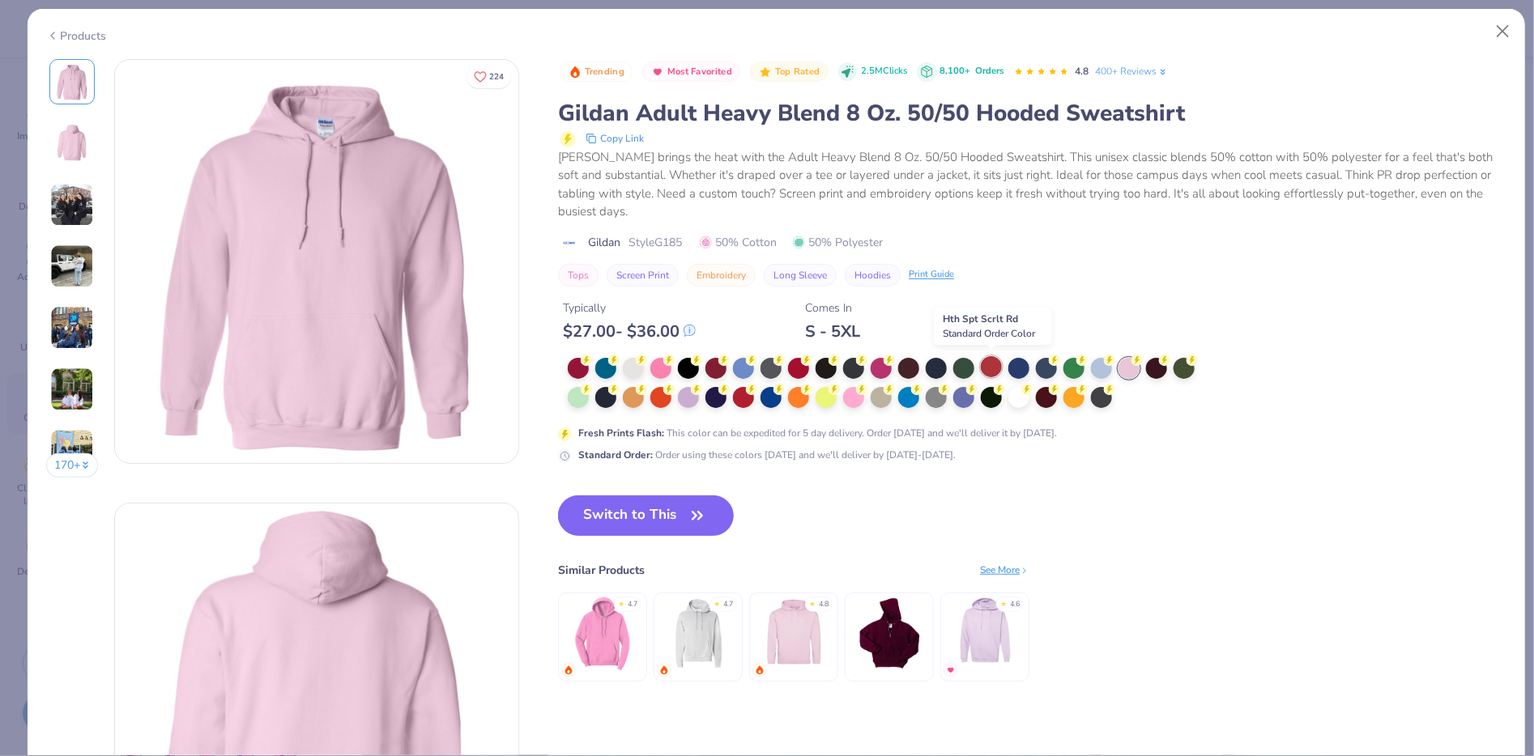
click at [998, 364] on div at bounding box center [991, 366] width 21 height 21
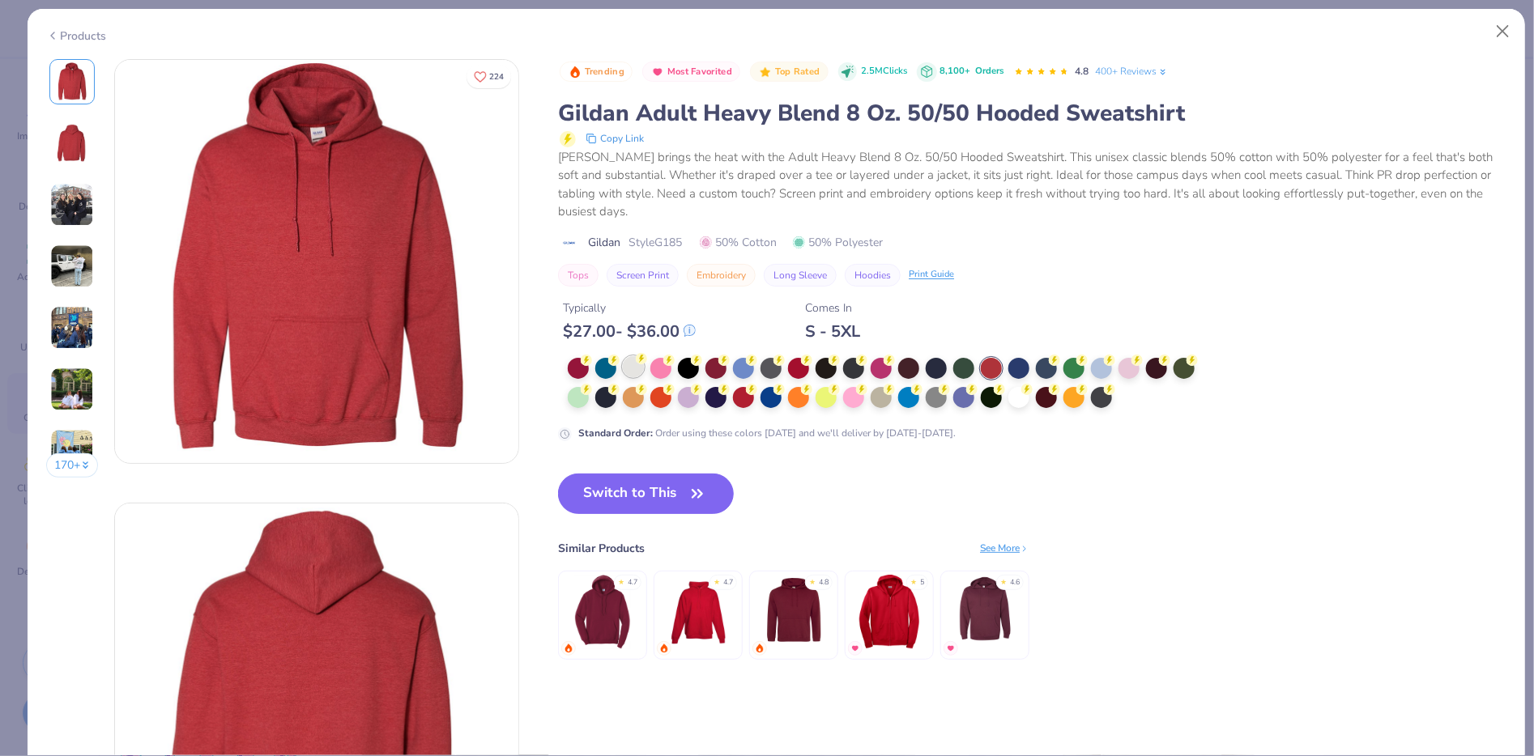
click at [636, 369] on div at bounding box center [633, 366] width 21 height 21
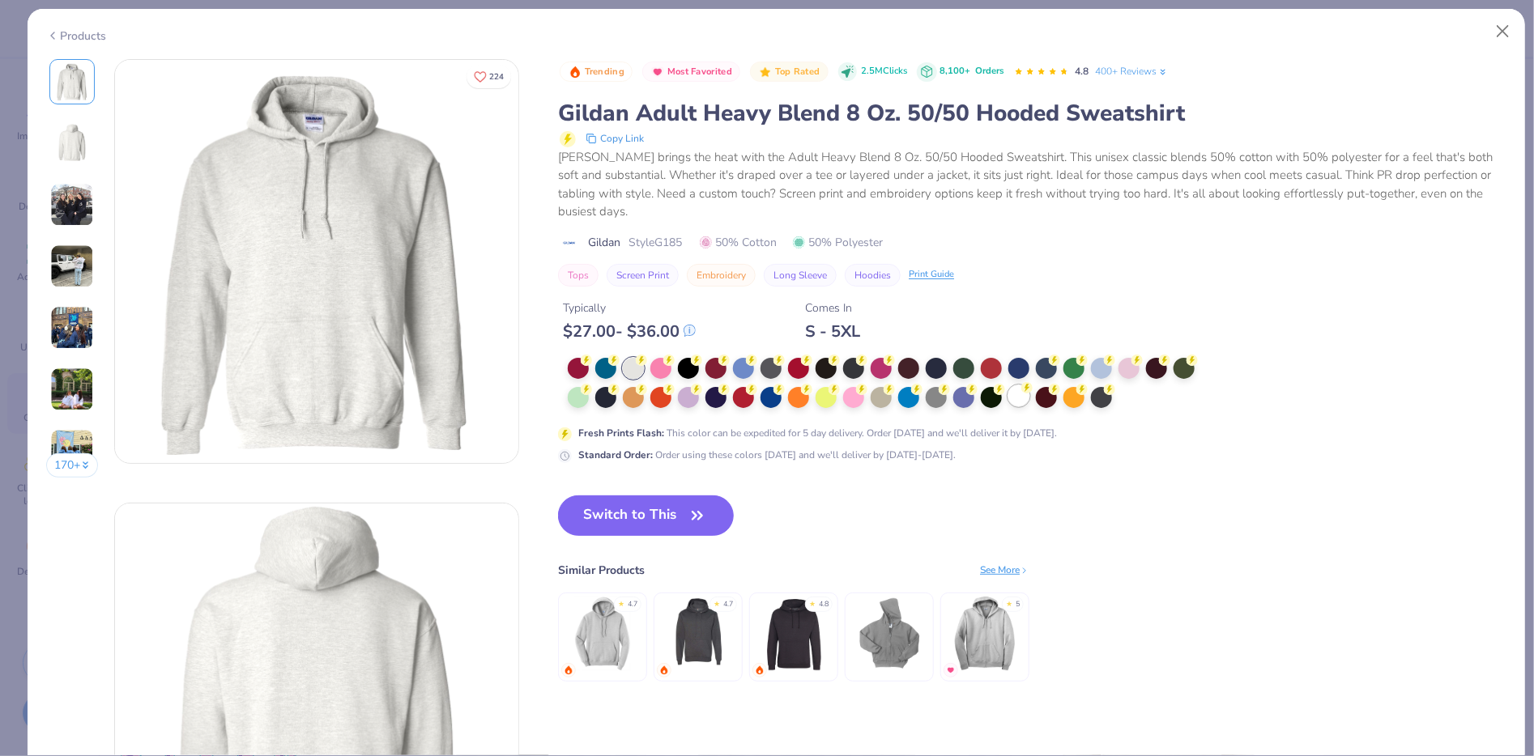
click at [1024, 401] on div at bounding box center [1018, 395] width 21 height 21
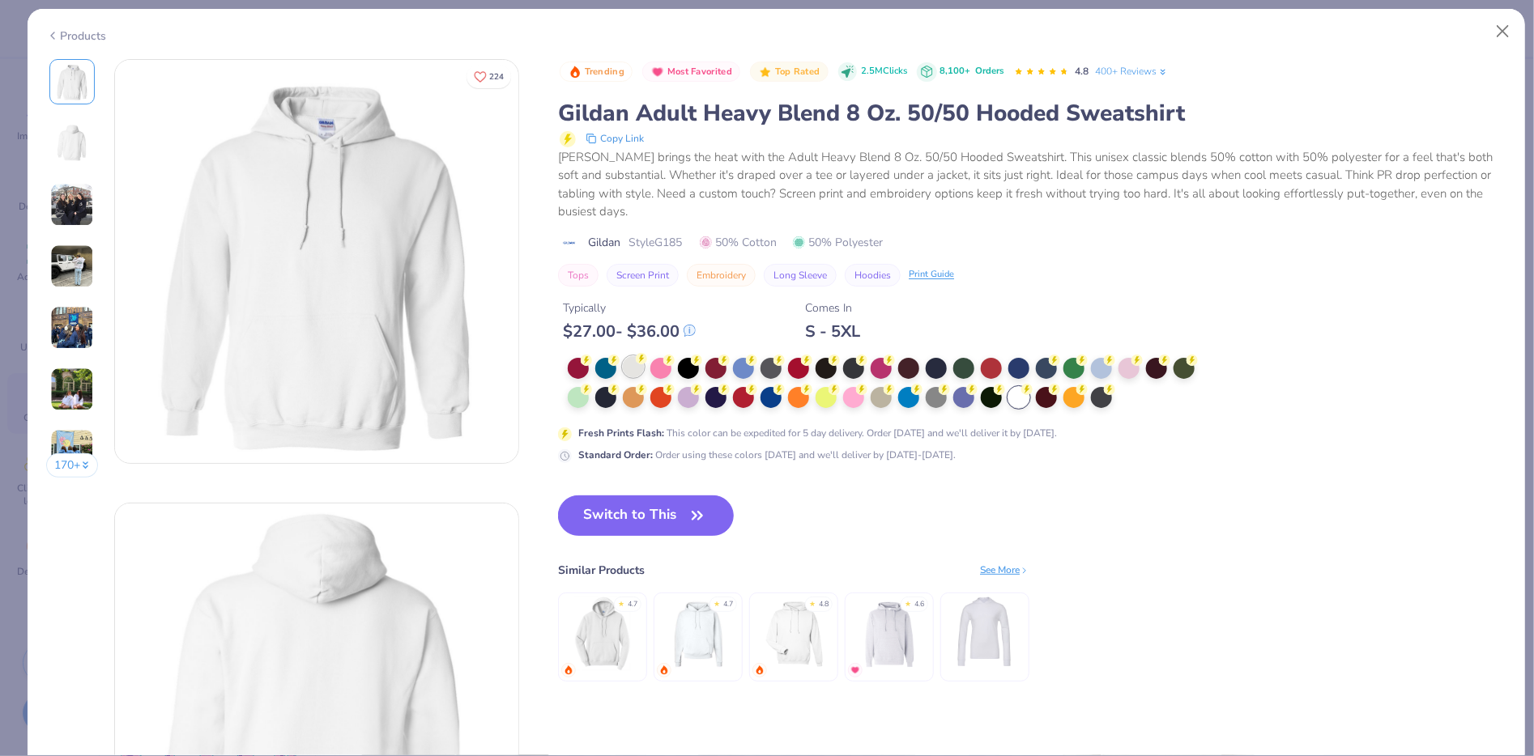
click at [636, 363] on icon at bounding box center [641, 358] width 11 height 11
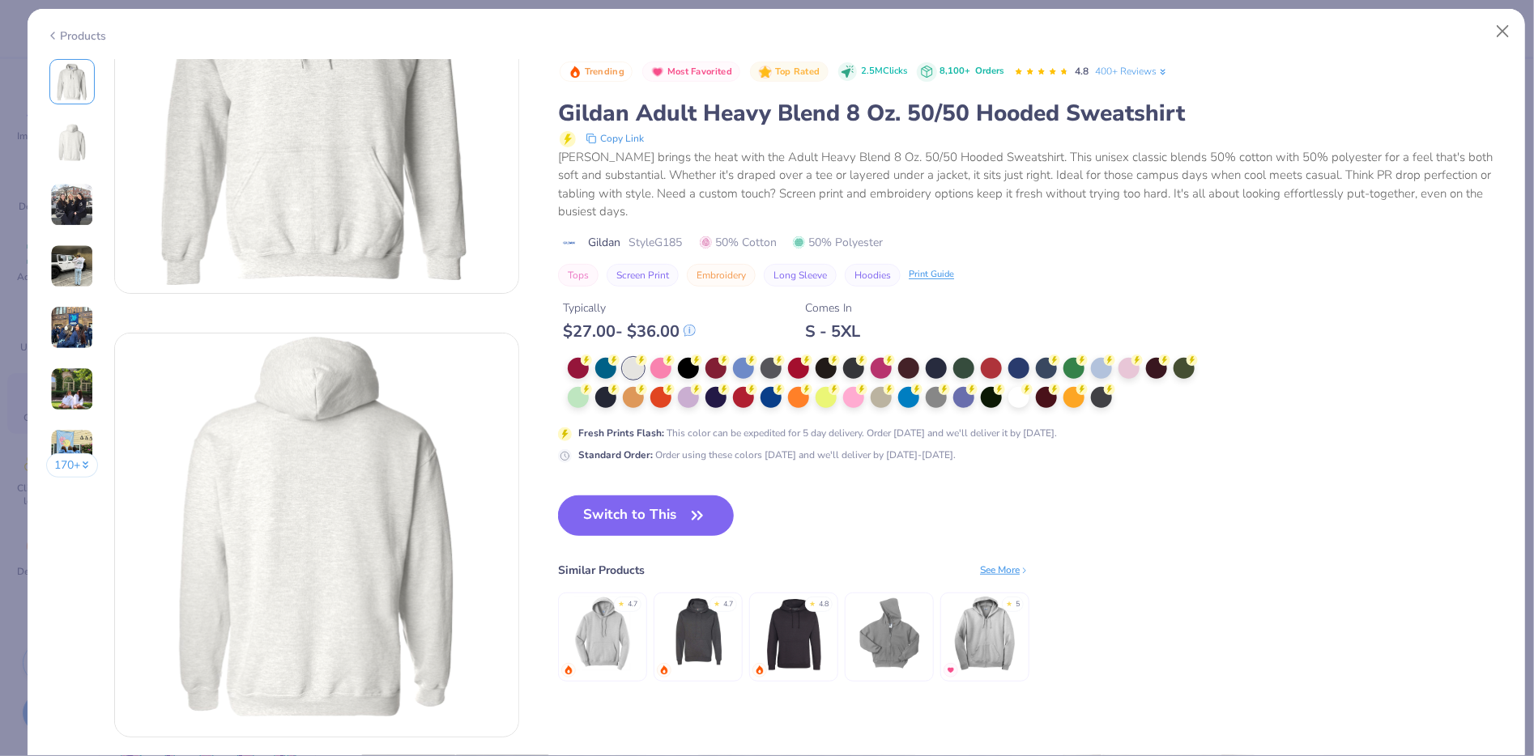
scroll to position [173, 0]
click at [1501, 27] on button "Close" at bounding box center [1503, 31] width 31 height 31
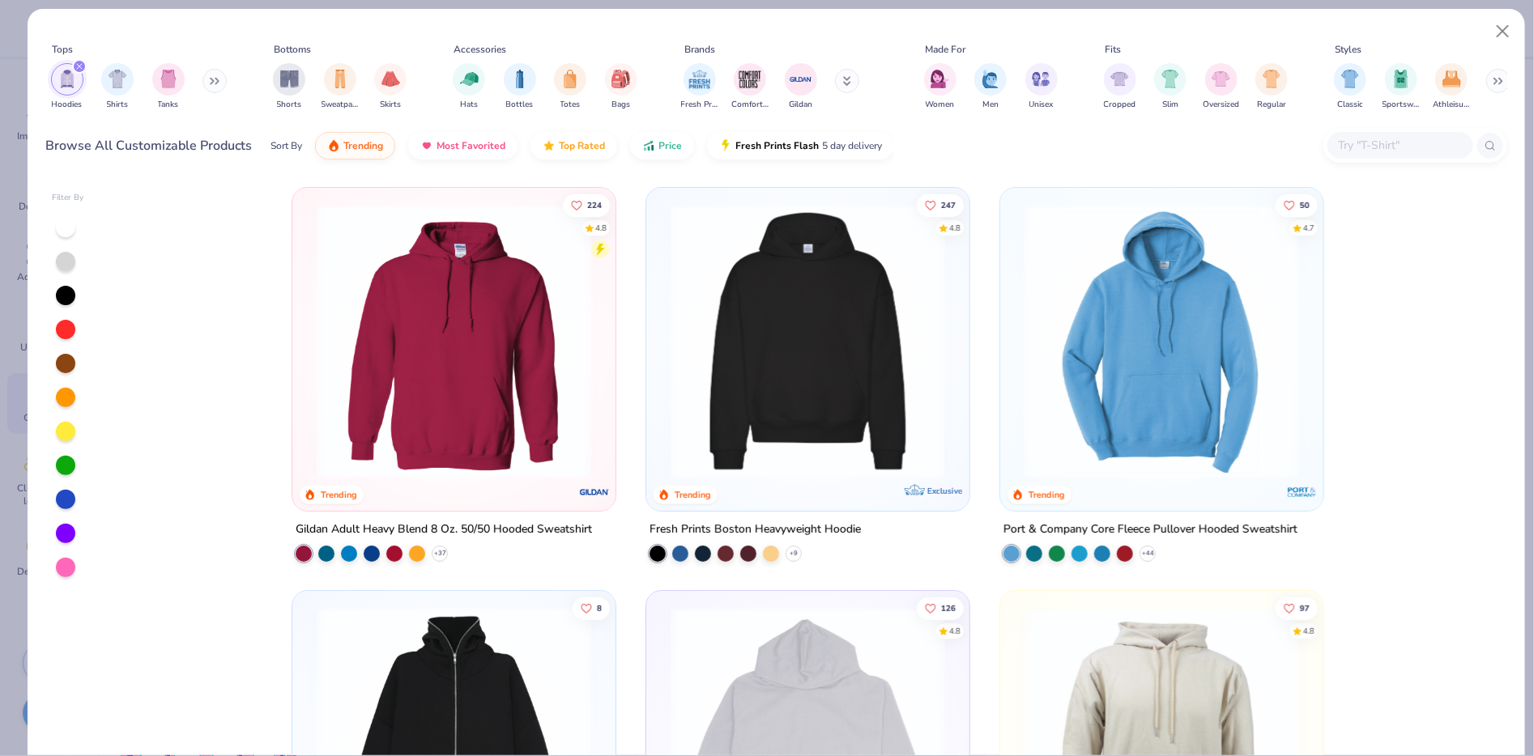
click at [83, 65] on div "filter for Hoodies" at bounding box center [79, 66] width 15 height 15
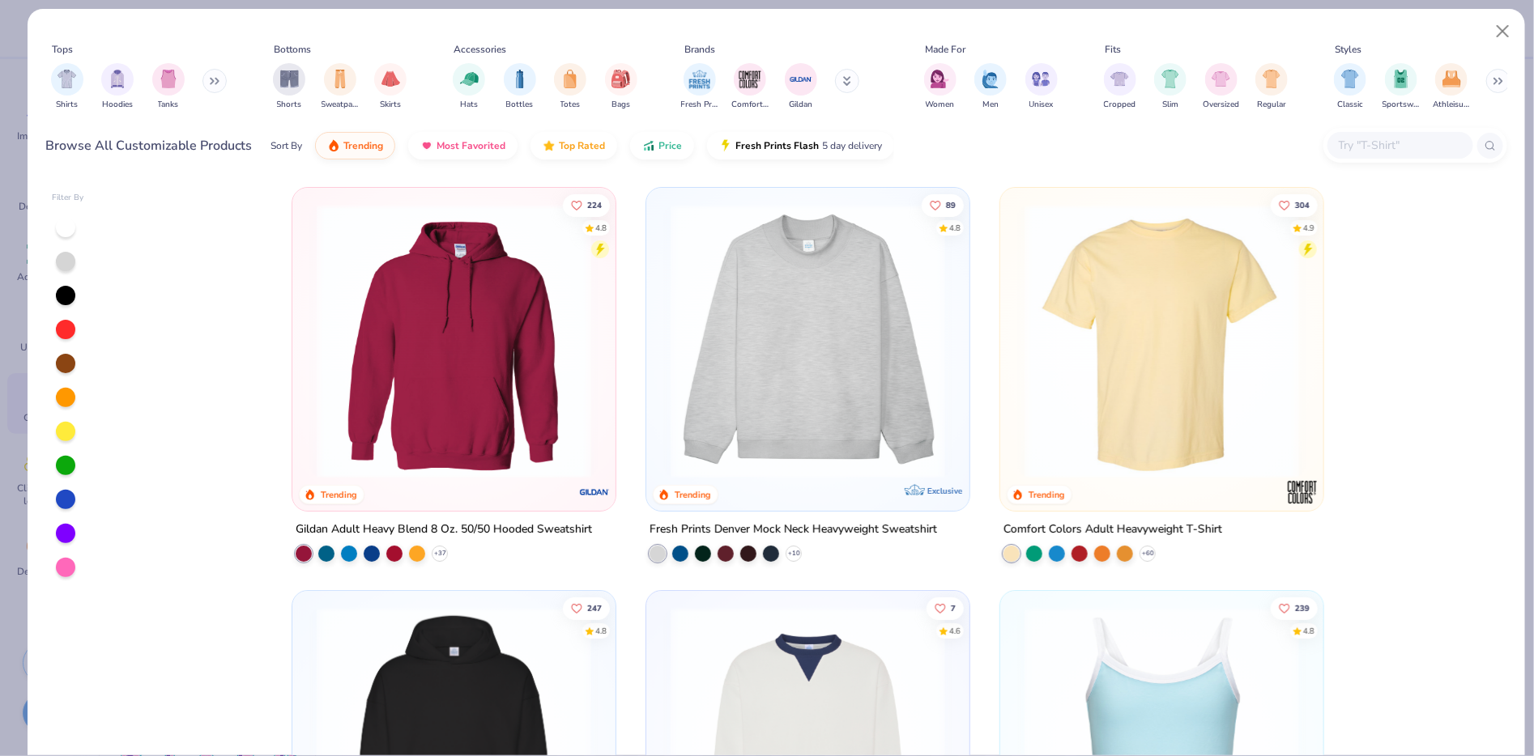
click at [202, 87] on div "Shirts Hoodies Tanks" at bounding box center [139, 87] width 186 height 60
click at [209, 85] on button at bounding box center [214, 81] width 24 height 24
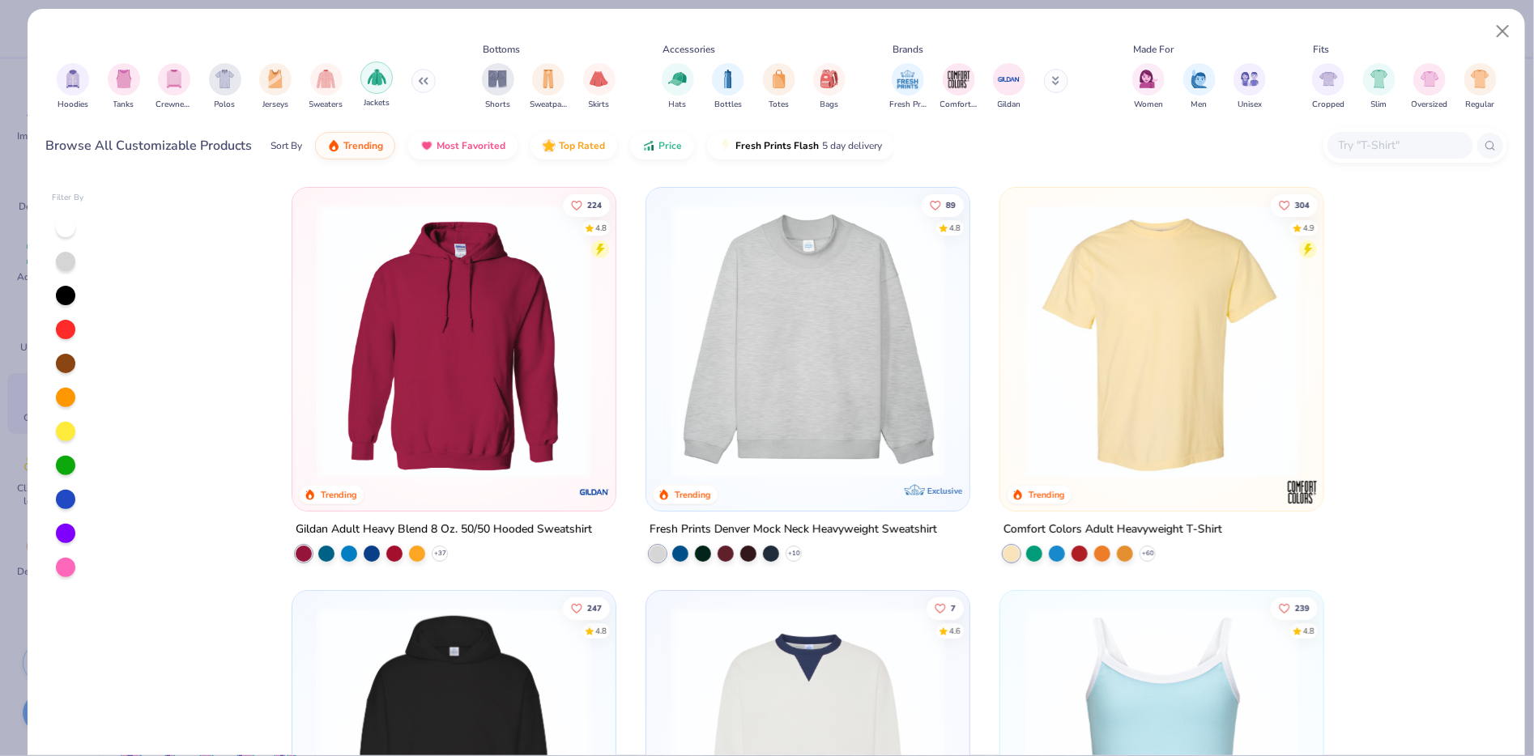
scroll to position [0, 46]
click at [163, 91] on div "Crewnecks" at bounding box center [172, 86] width 37 height 48
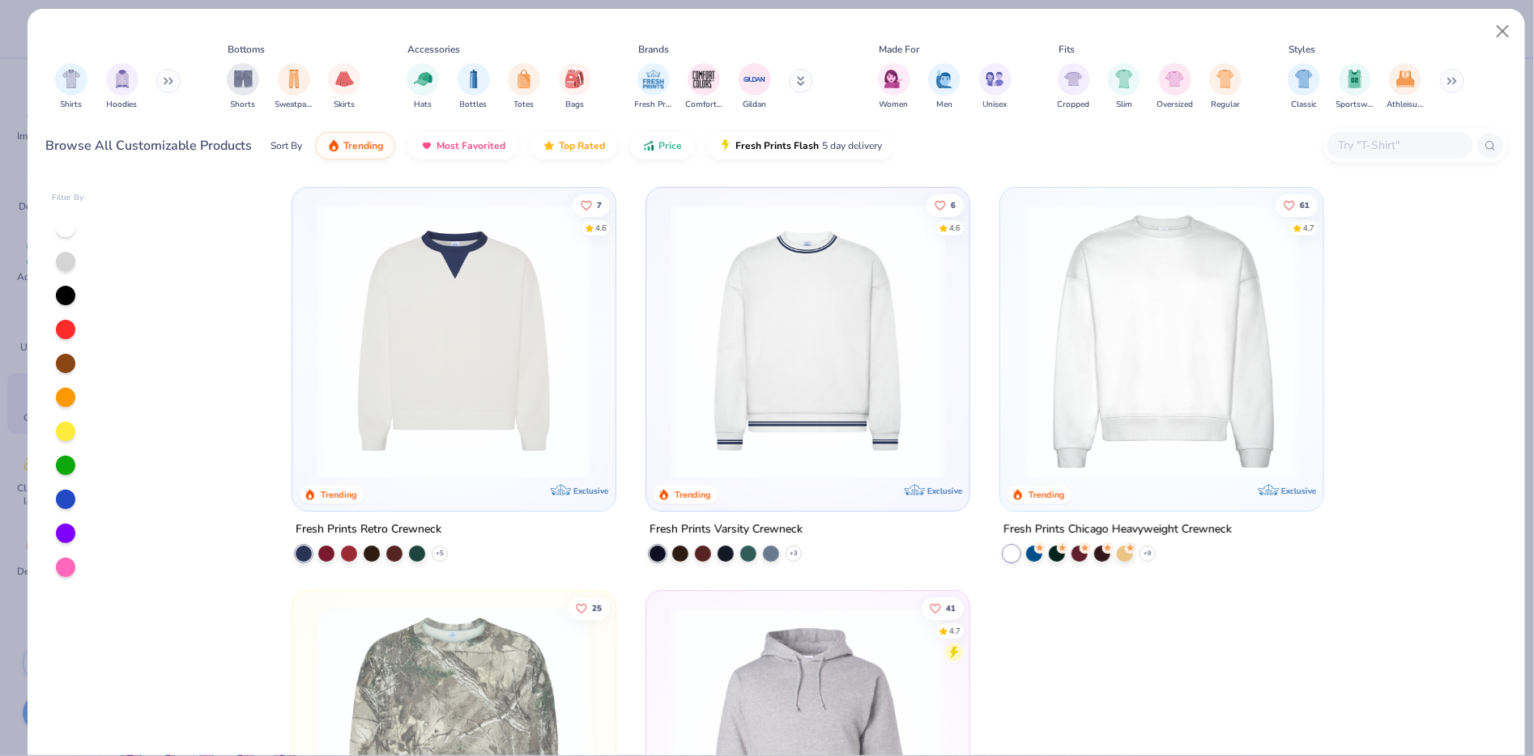
click at [1186, 397] on img at bounding box center [1161, 341] width 291 height 275
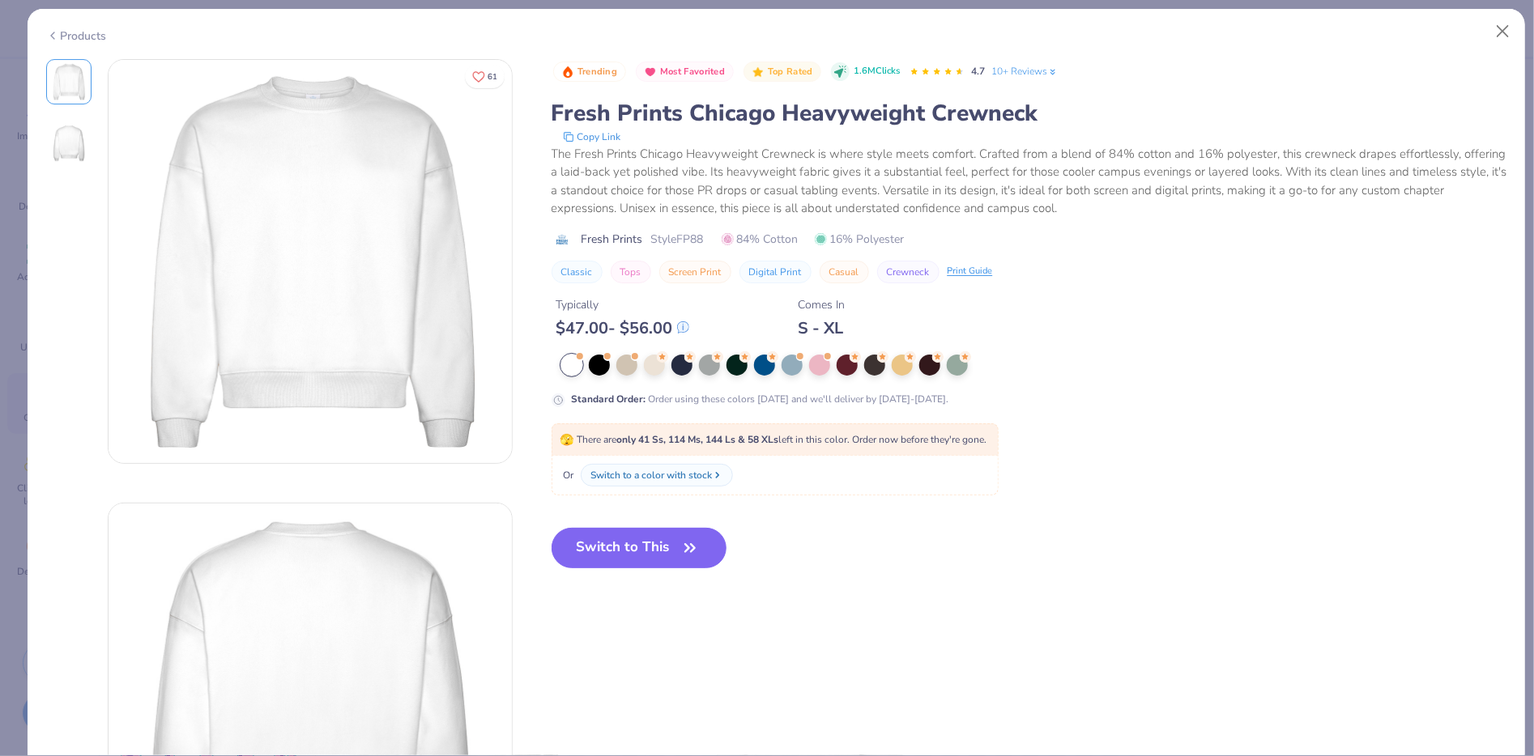
click at [92, 36] on div "Products" at bounding box center [76, 36] width 61 height 17
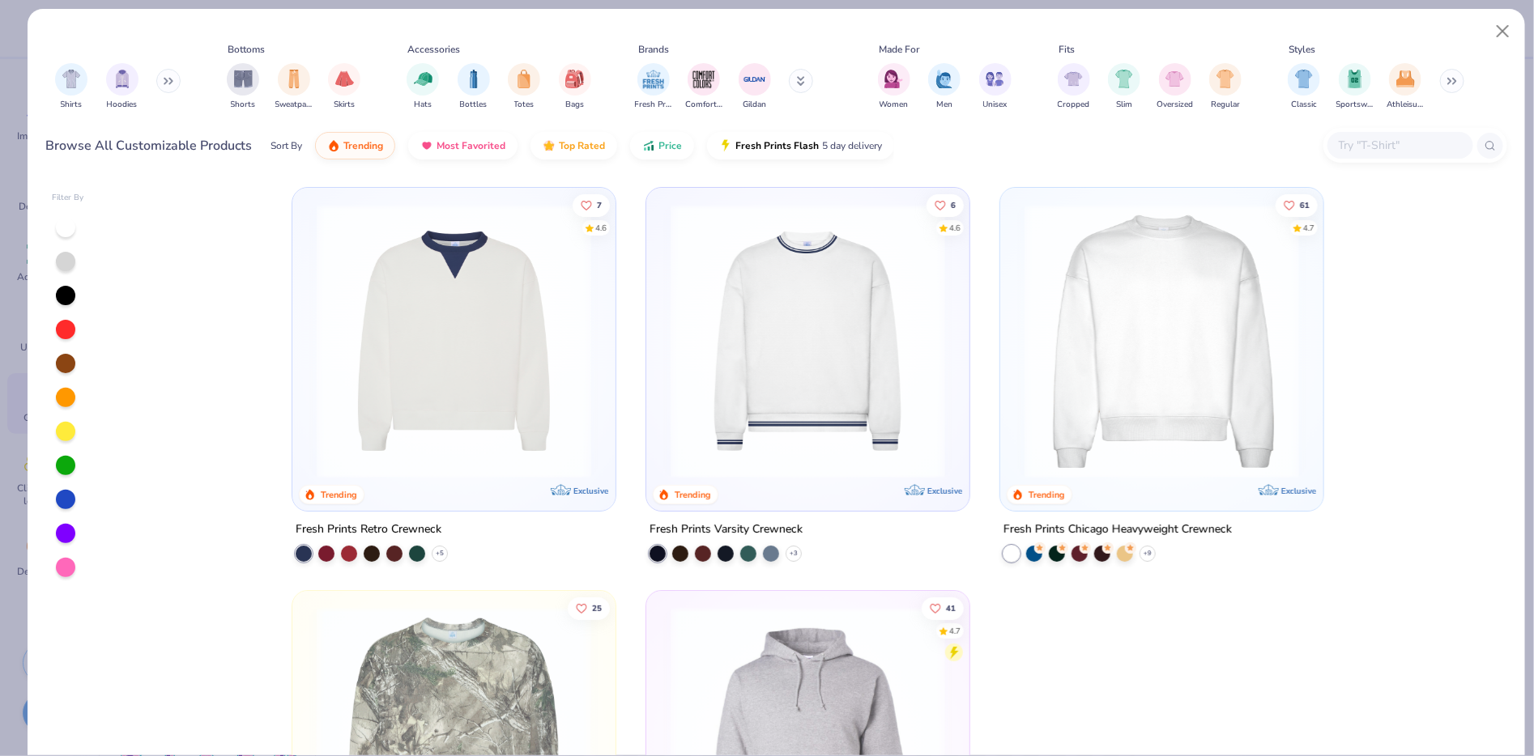
click at [370, 316] on img at bounding box center [454, 341] width 291 height 275
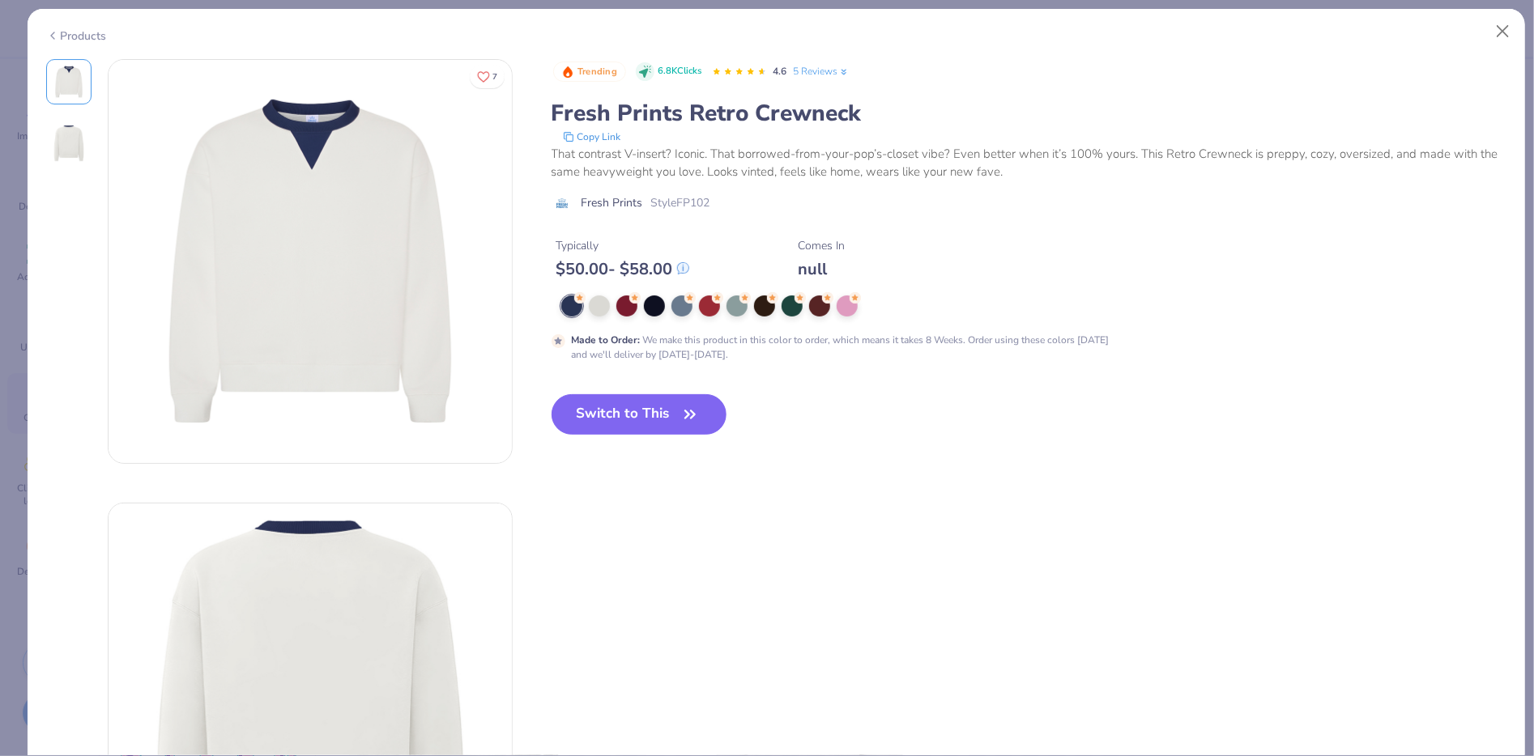
click at [68, 28] on div "Products" at bounding box center [76, 36] width 61 height 17
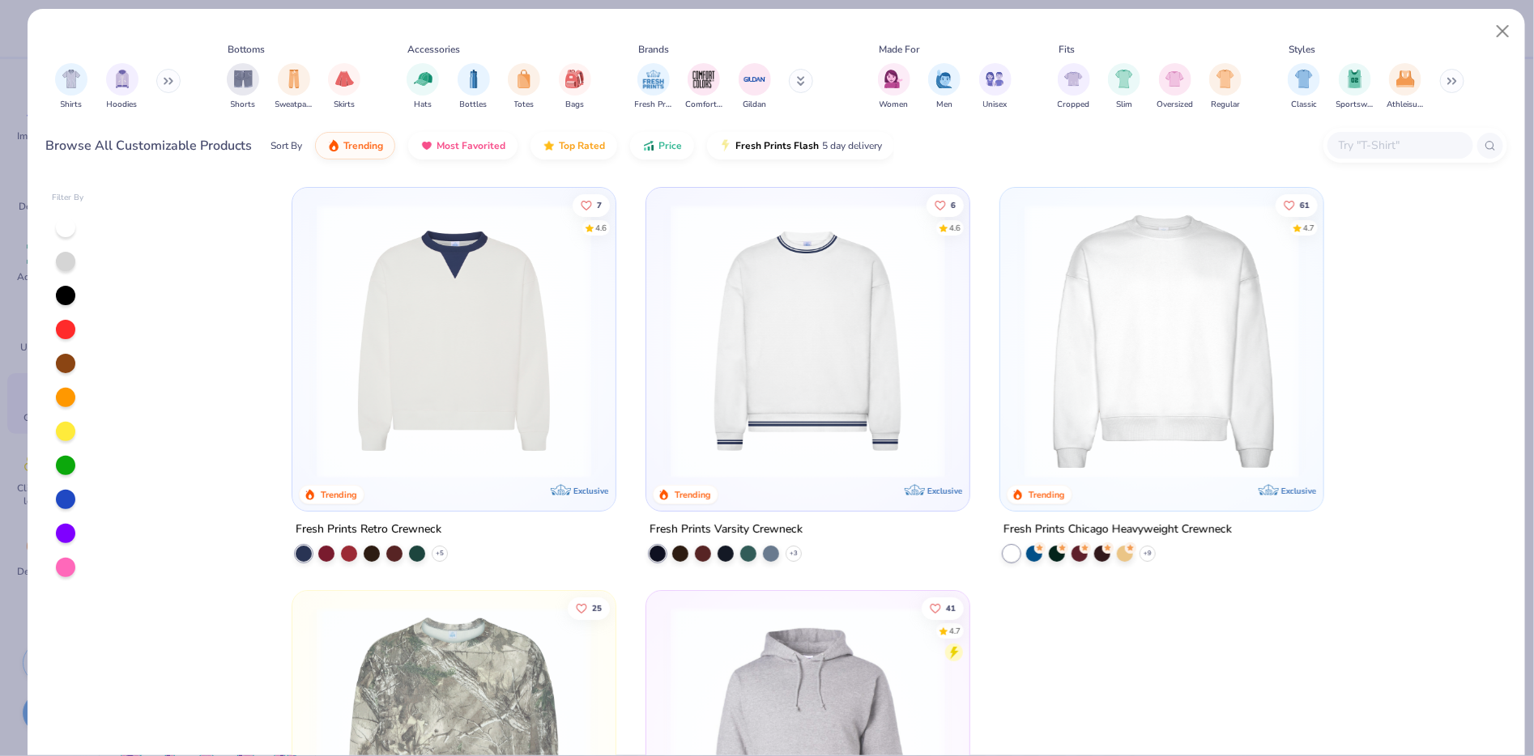
click at [780, 369] on img at bounding box center [807, 341] width 291 height 275
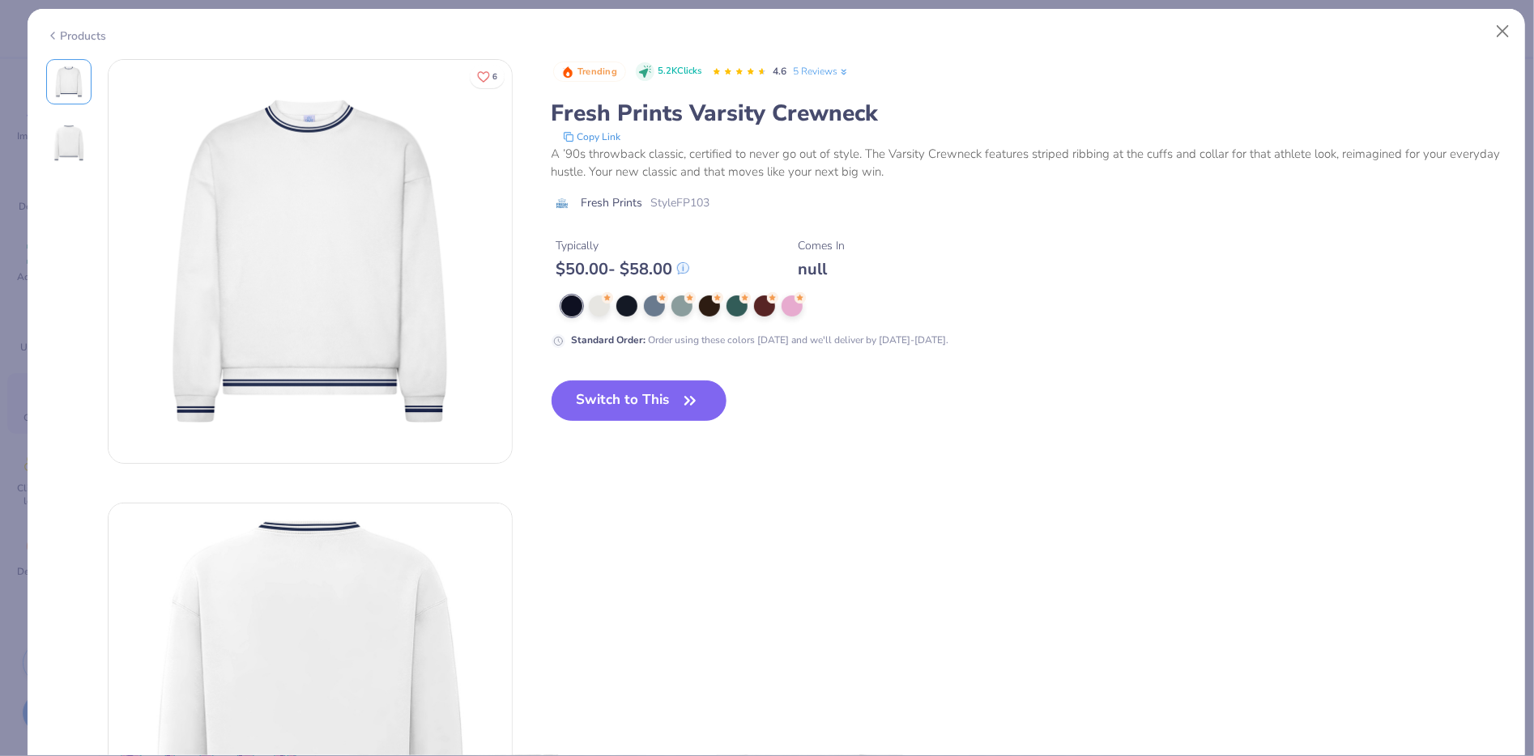
click at [59, 28] on div "Products" at bounding box center [76, 36] width 61 height 17
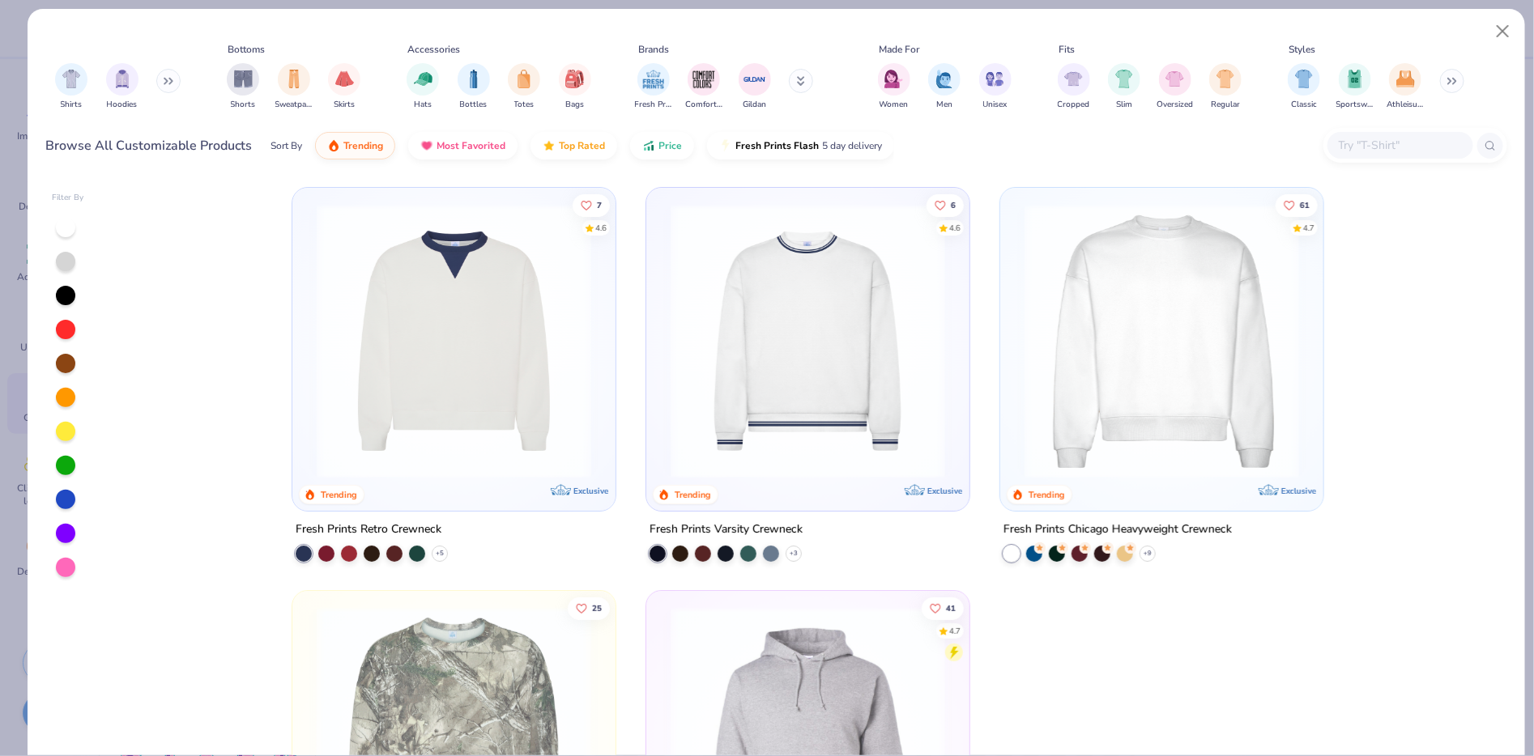
scroll to position [236, 0]
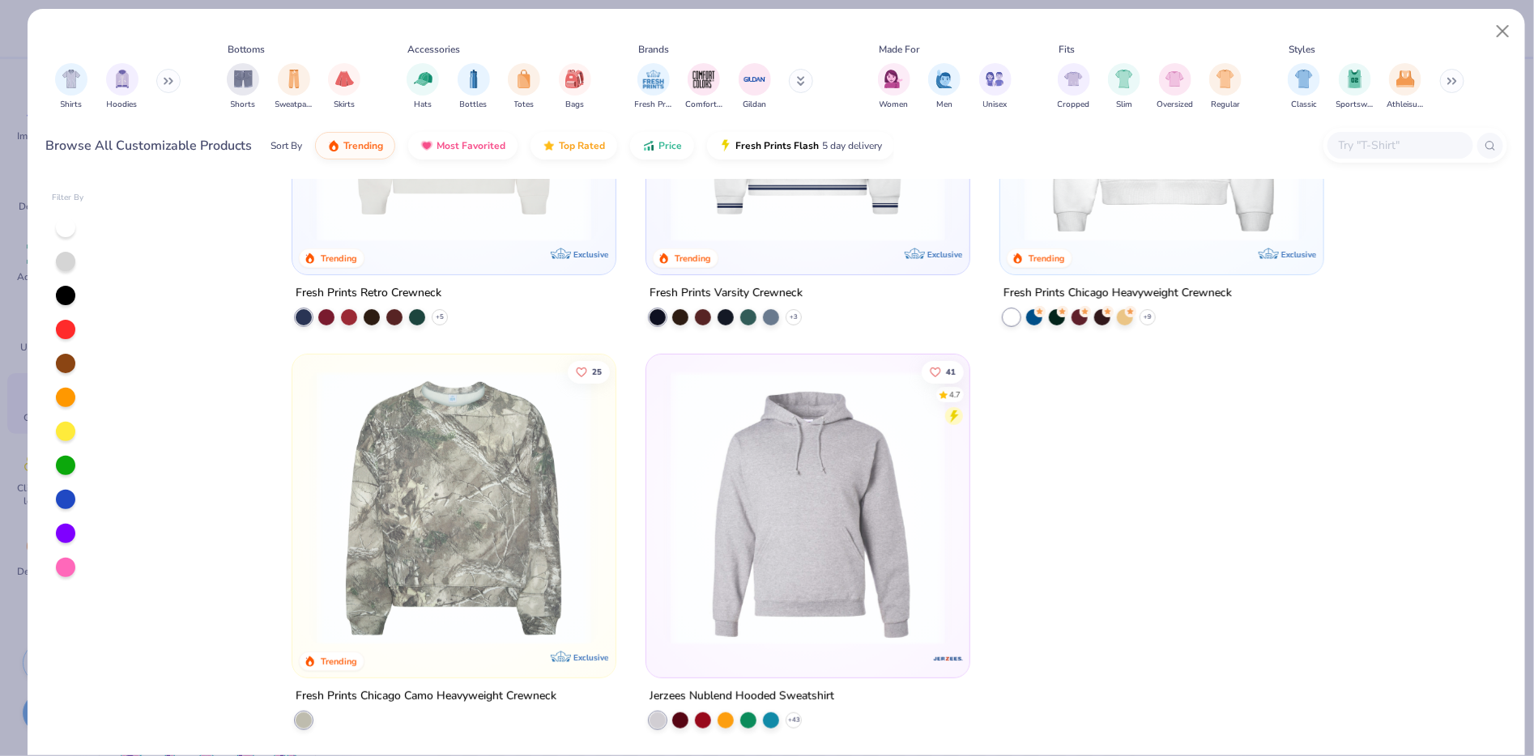
click at [429, 444] on img at bounding box center [454, 508] width 291 height 275
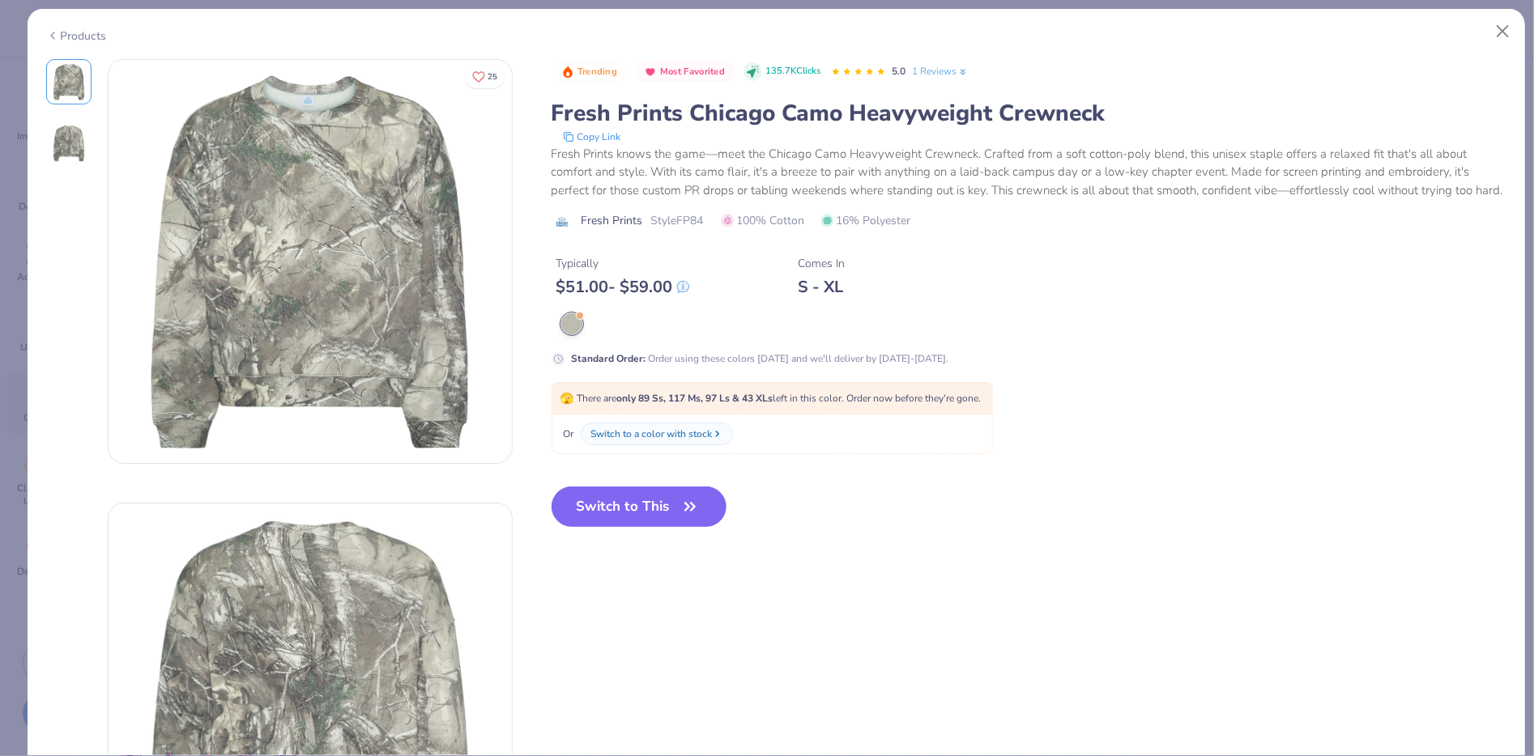
click at [46, 26] on icon at bounding box center [52, 35] width 13 height 19
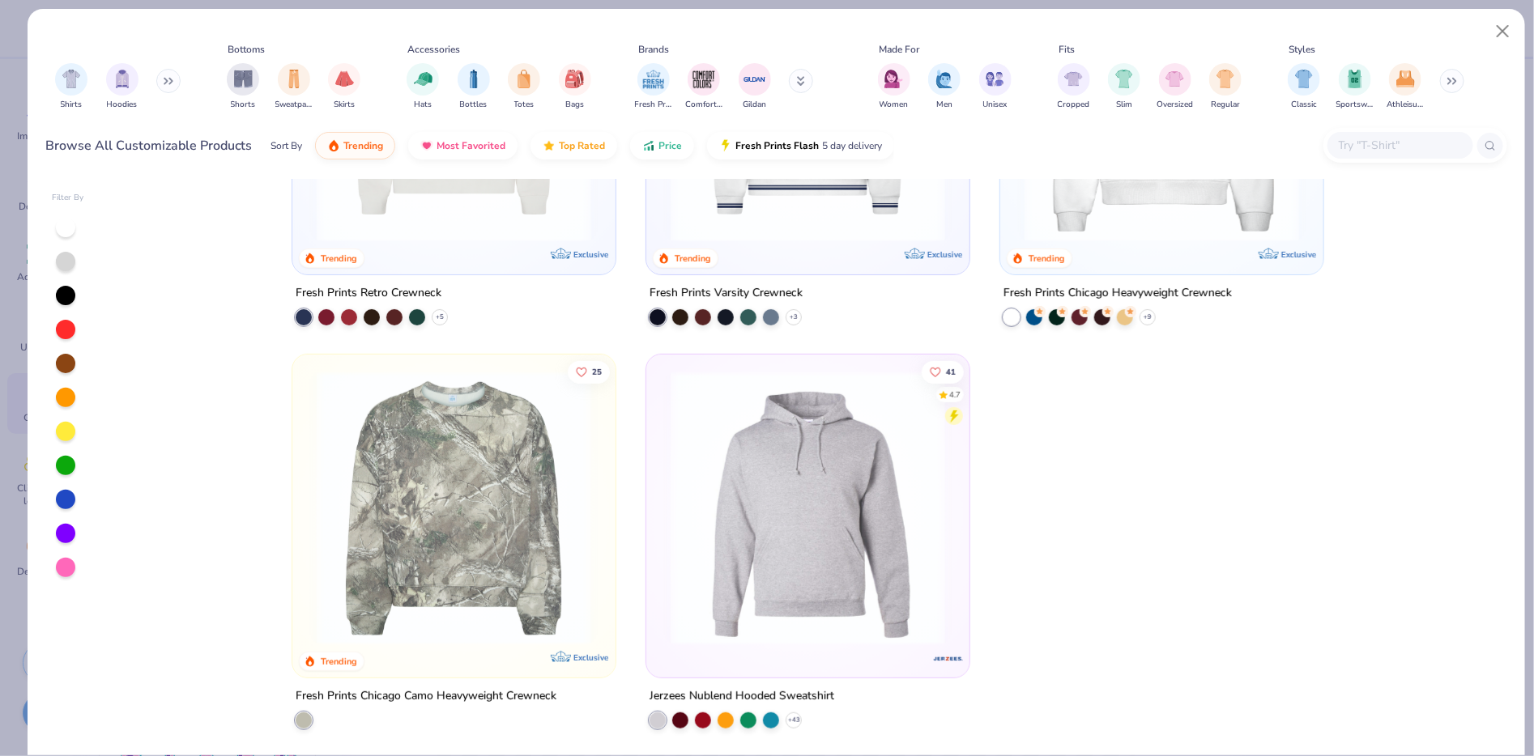
click at [163, 75] on button at bounding box center [168, 81] width 24 height 24
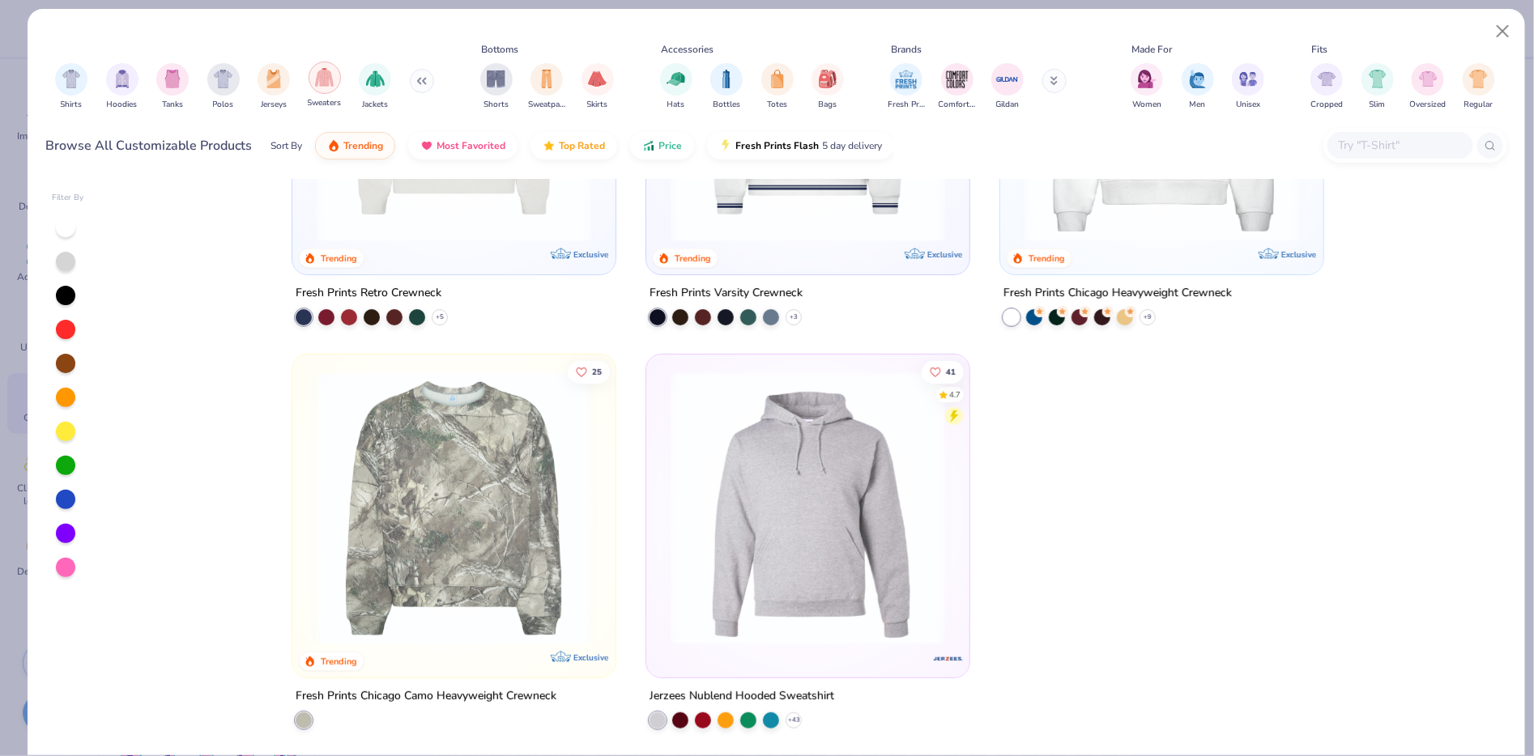
click at [313, 70] on div "filter for Sweaters" at bounding box center [325, 78] width 32 height 32
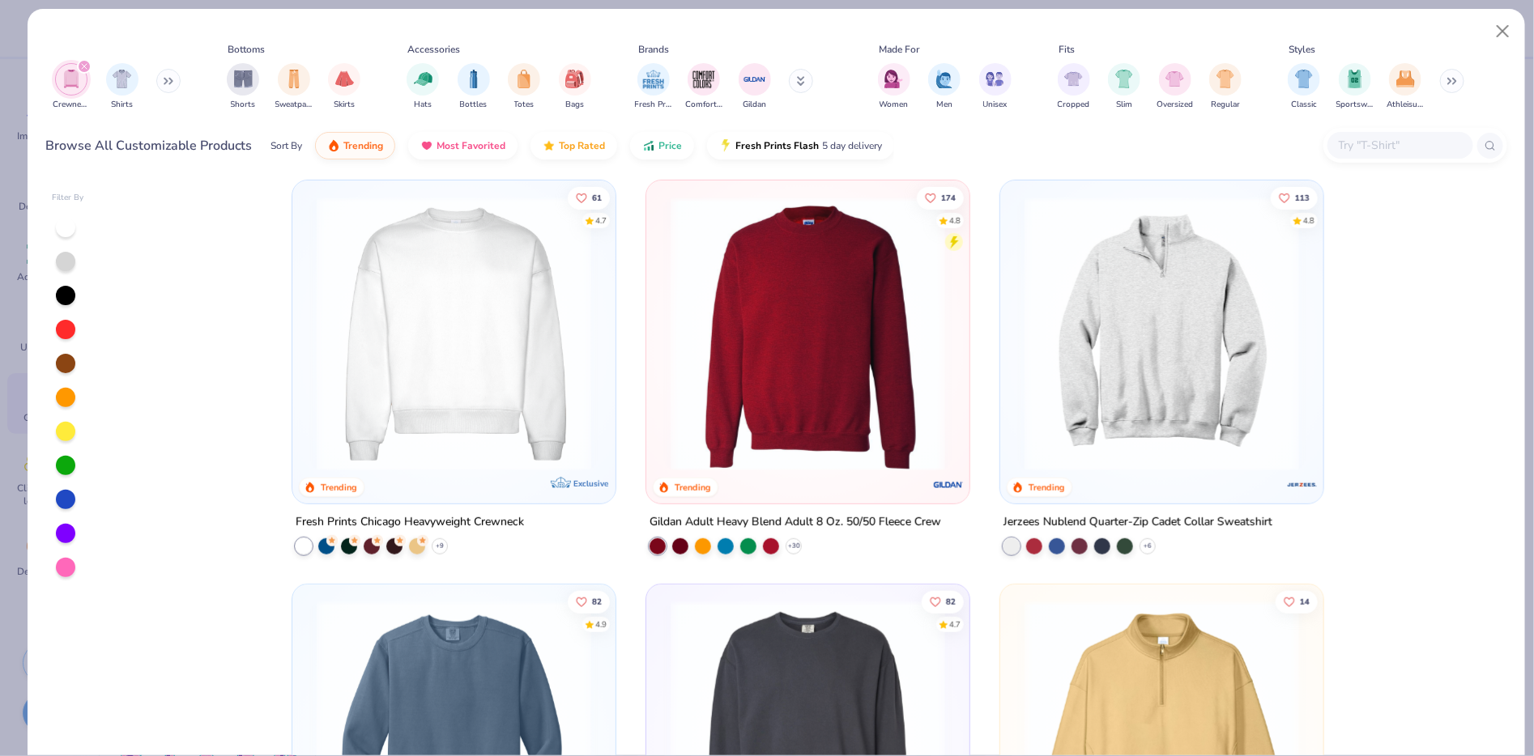
scroll to position [411, 0]
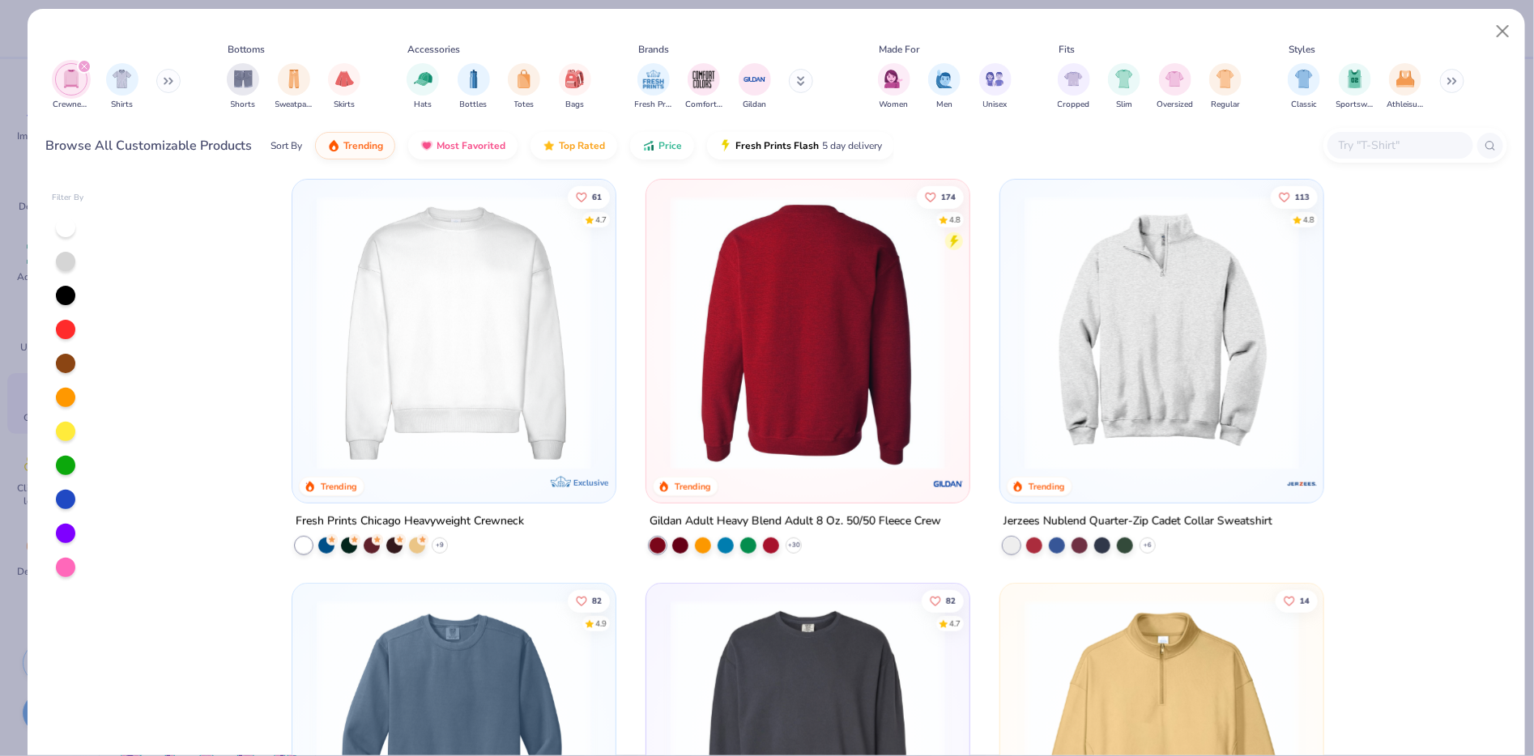
click at [662, 420] on img at bounding box center [517, 333] width 291 height 275
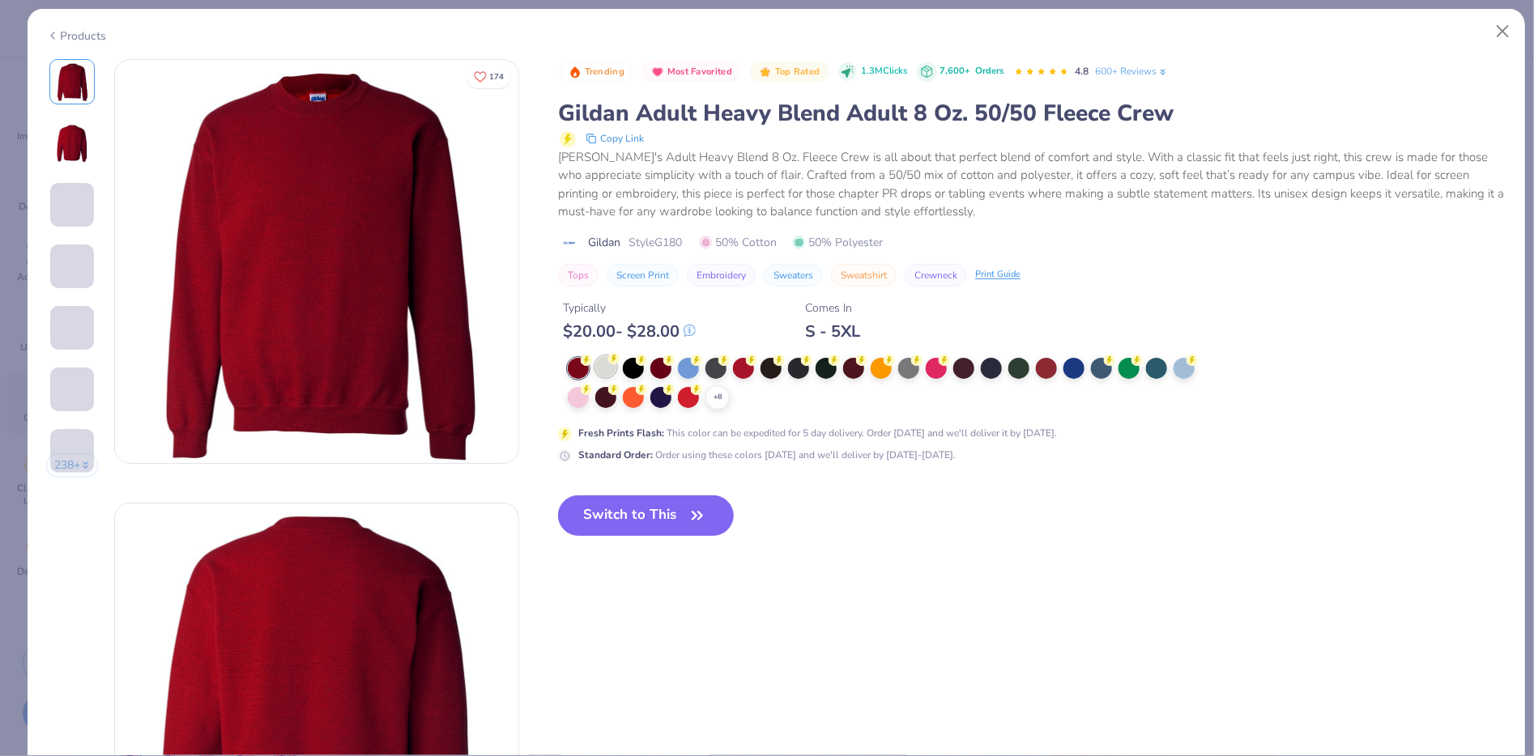
click at [602, 360] on div at bounding box center [605, 366] width 21 height 21
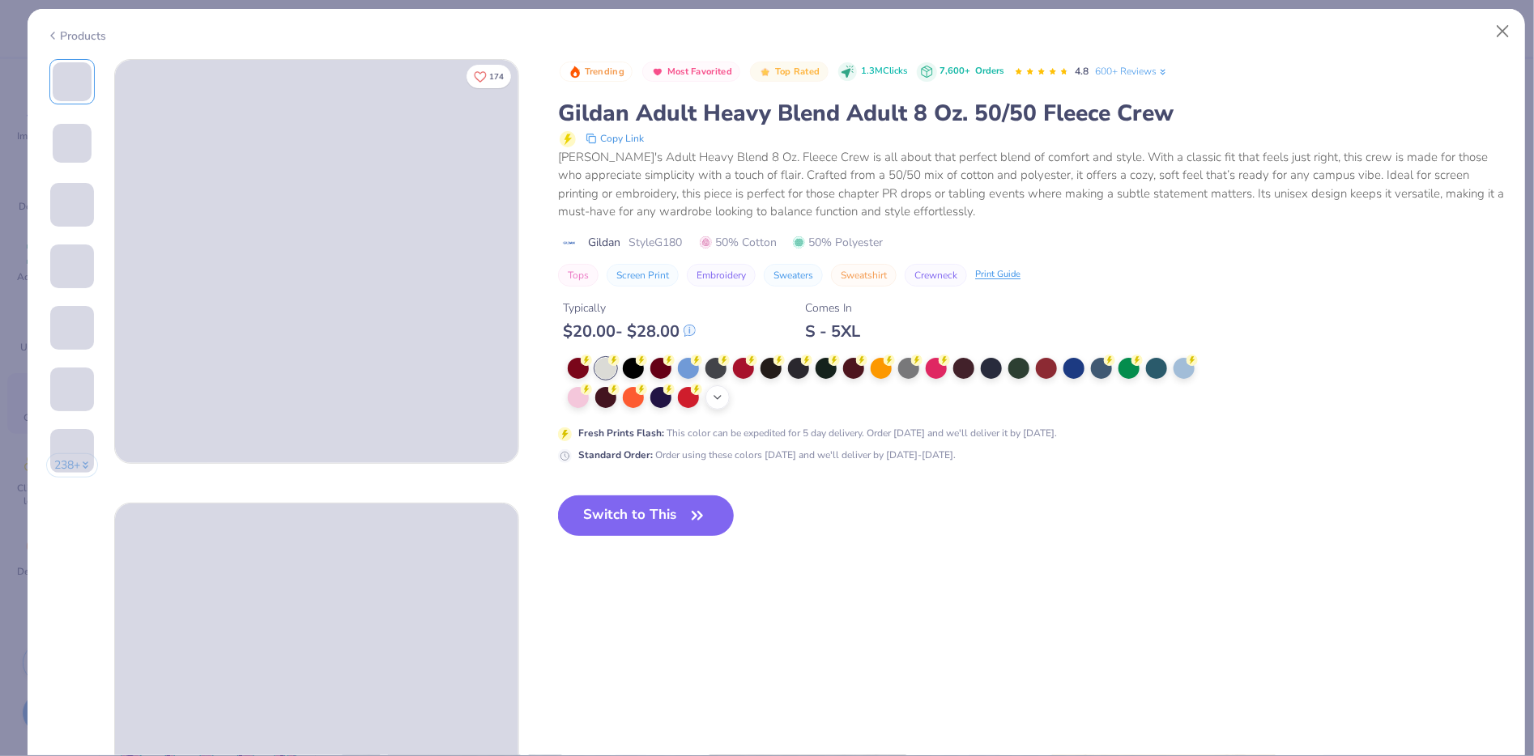
click at [715, 396] on icon at bounding box center [717, 397] width 13 height 13
click at [889, 397] on div at bounding box center [881, 395] width 21 height 21
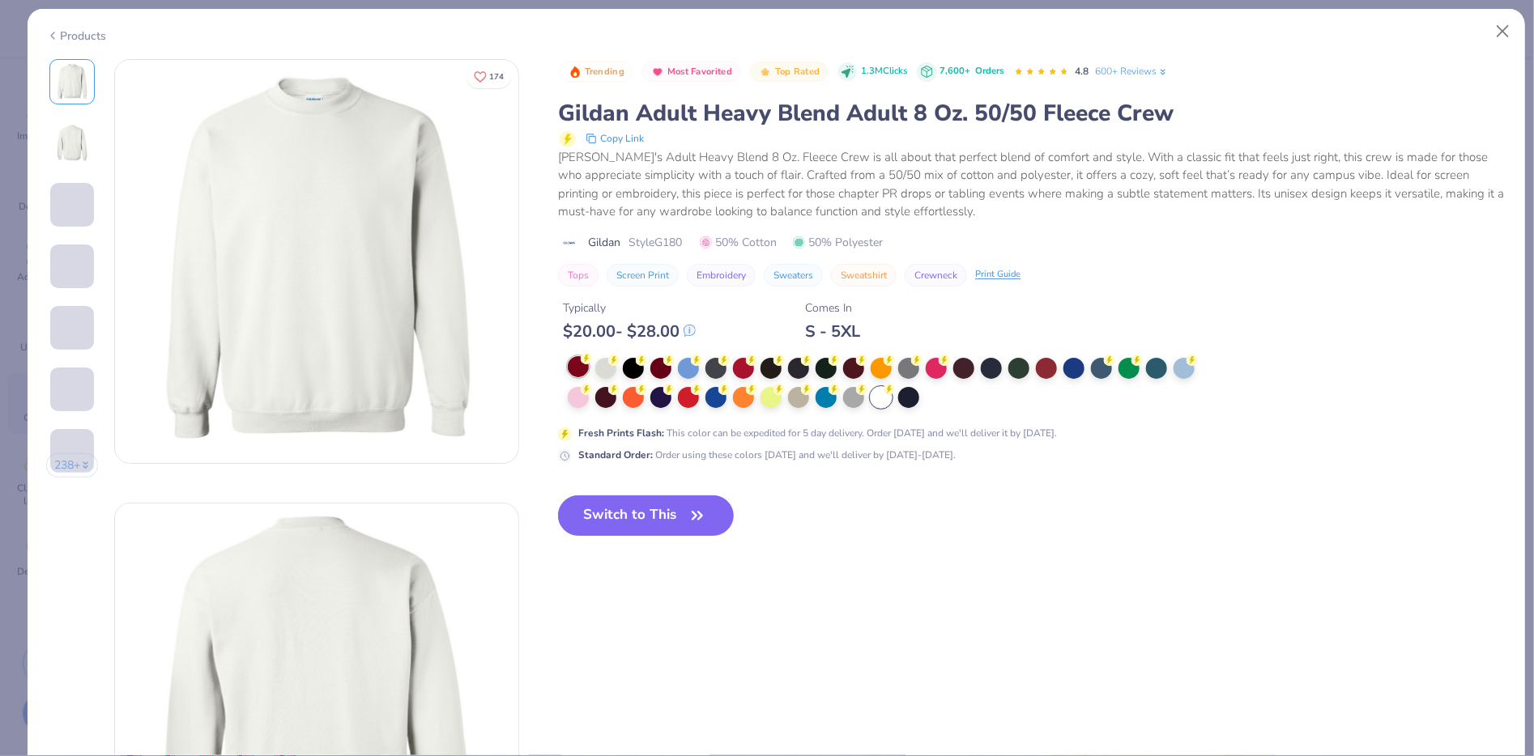
click at [578, 368] on div at bounding box center [578, 366] width 21 height 21
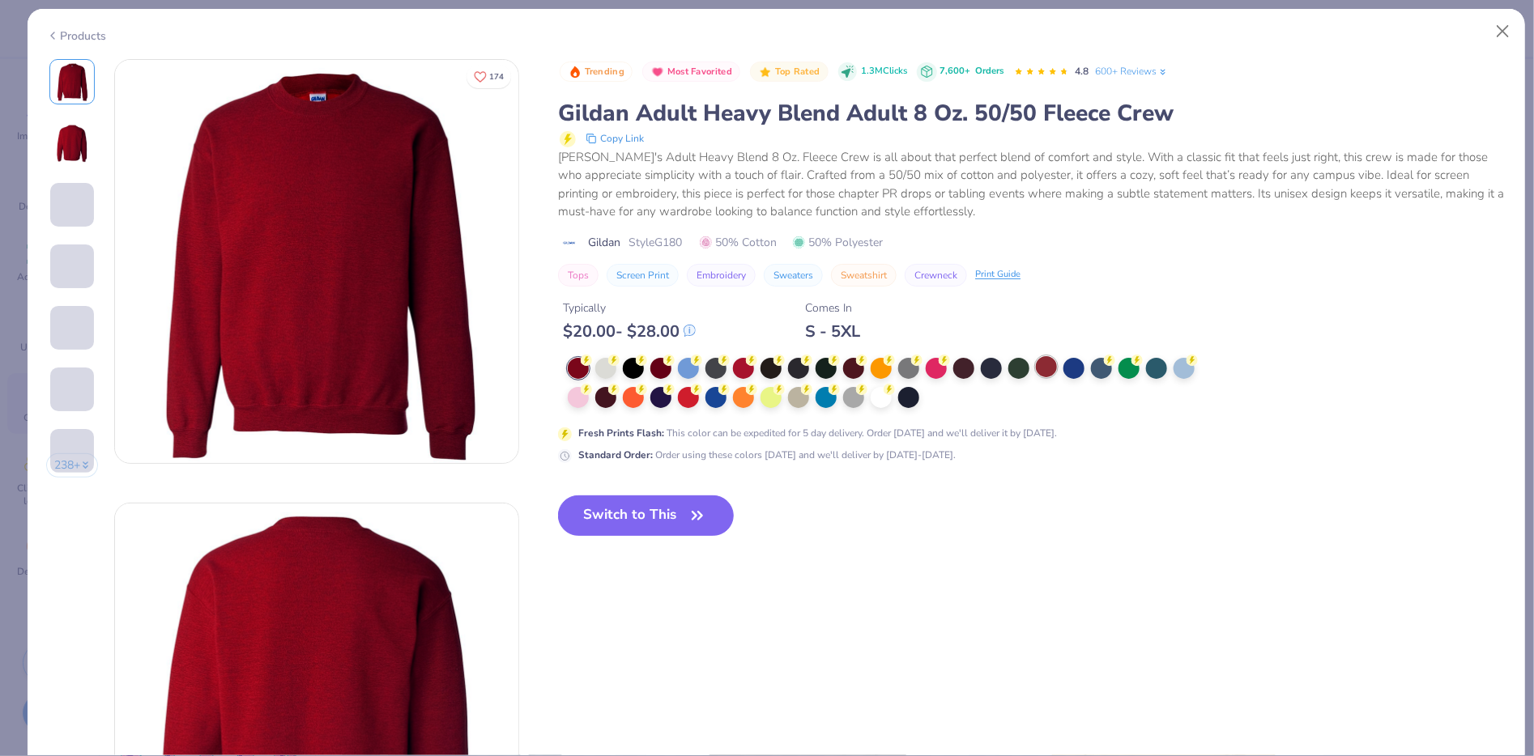
click at [1037, 367] on div at bounding box center [1046, 366] width 21 height 21
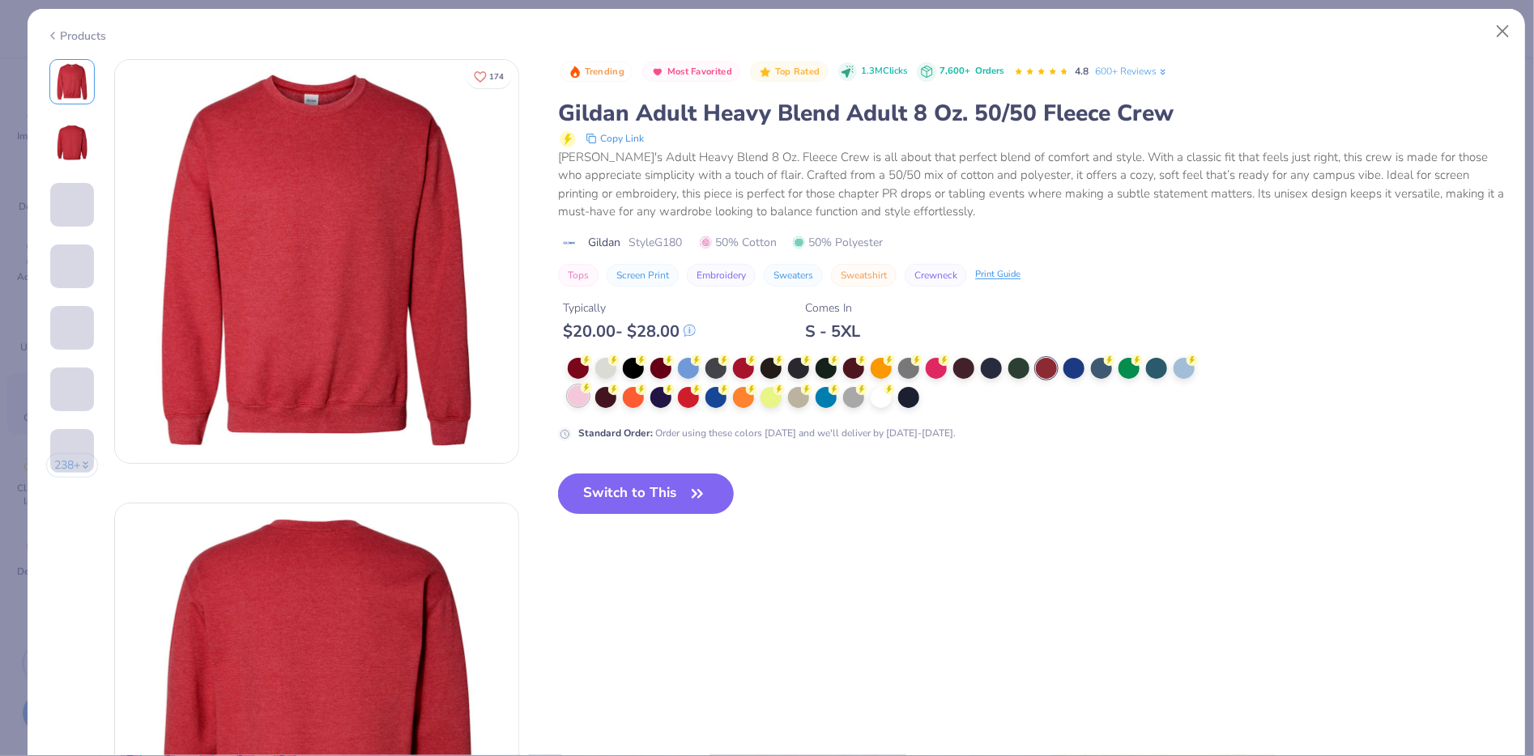
click at [574, 400] on div at bounding box center [578, 395] width 21 height 21
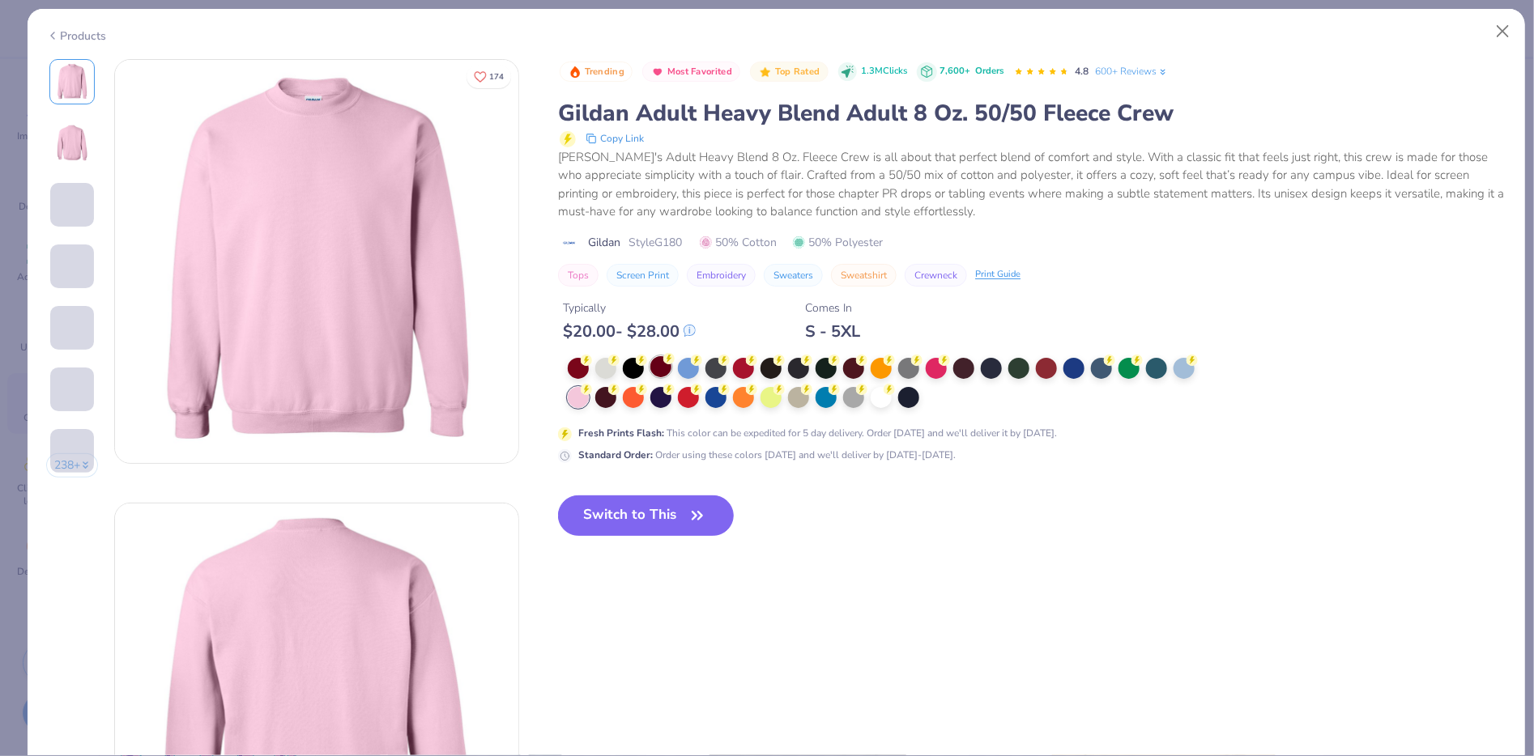
click at [661, 368] on div at bounding box center [660, 366] width 21 height 21
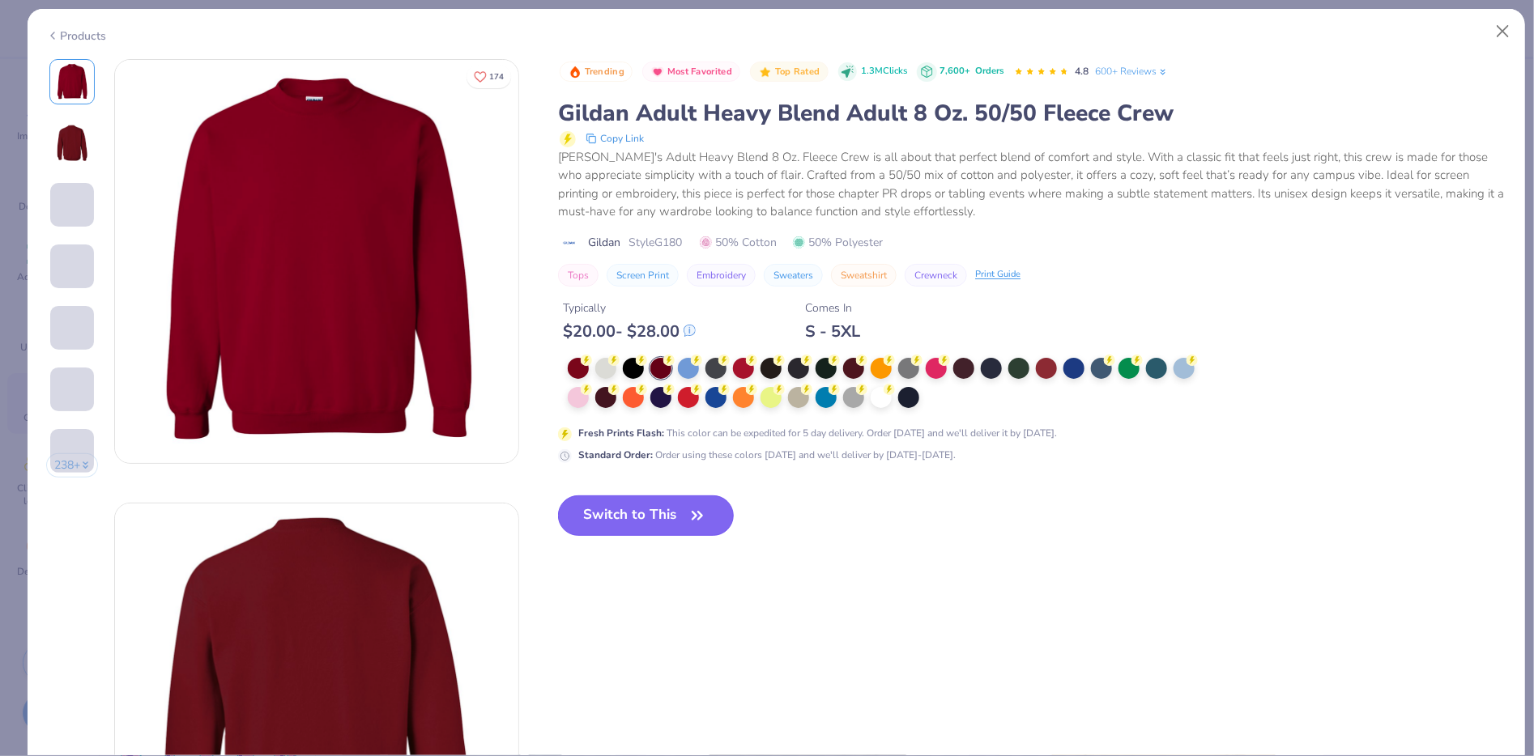
click at [666, 517] on button "Switch to This" at bounding box center [646, 516] width 176 height 40
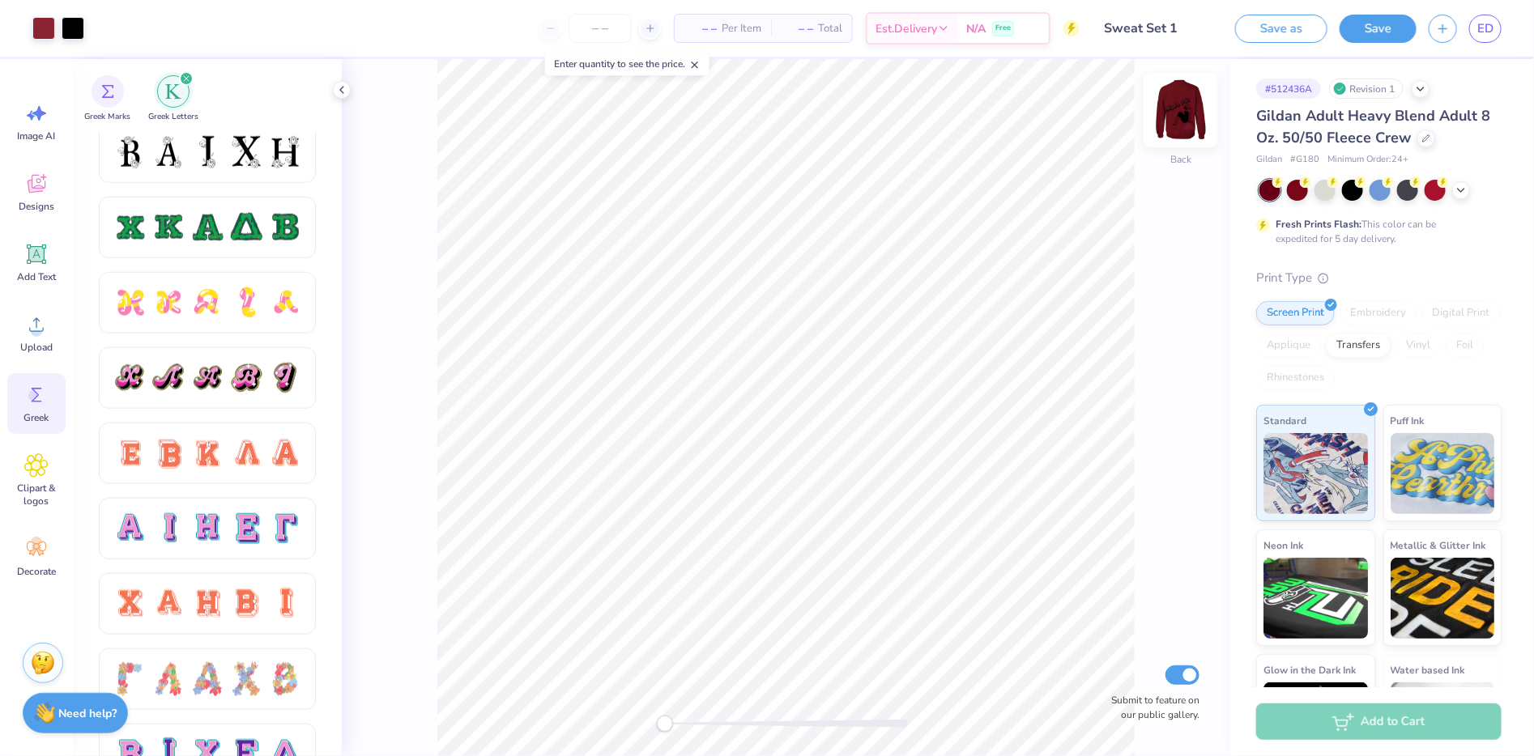
click at [1175, 119] on img at bounding box center [1180, 110] width 65 height 65
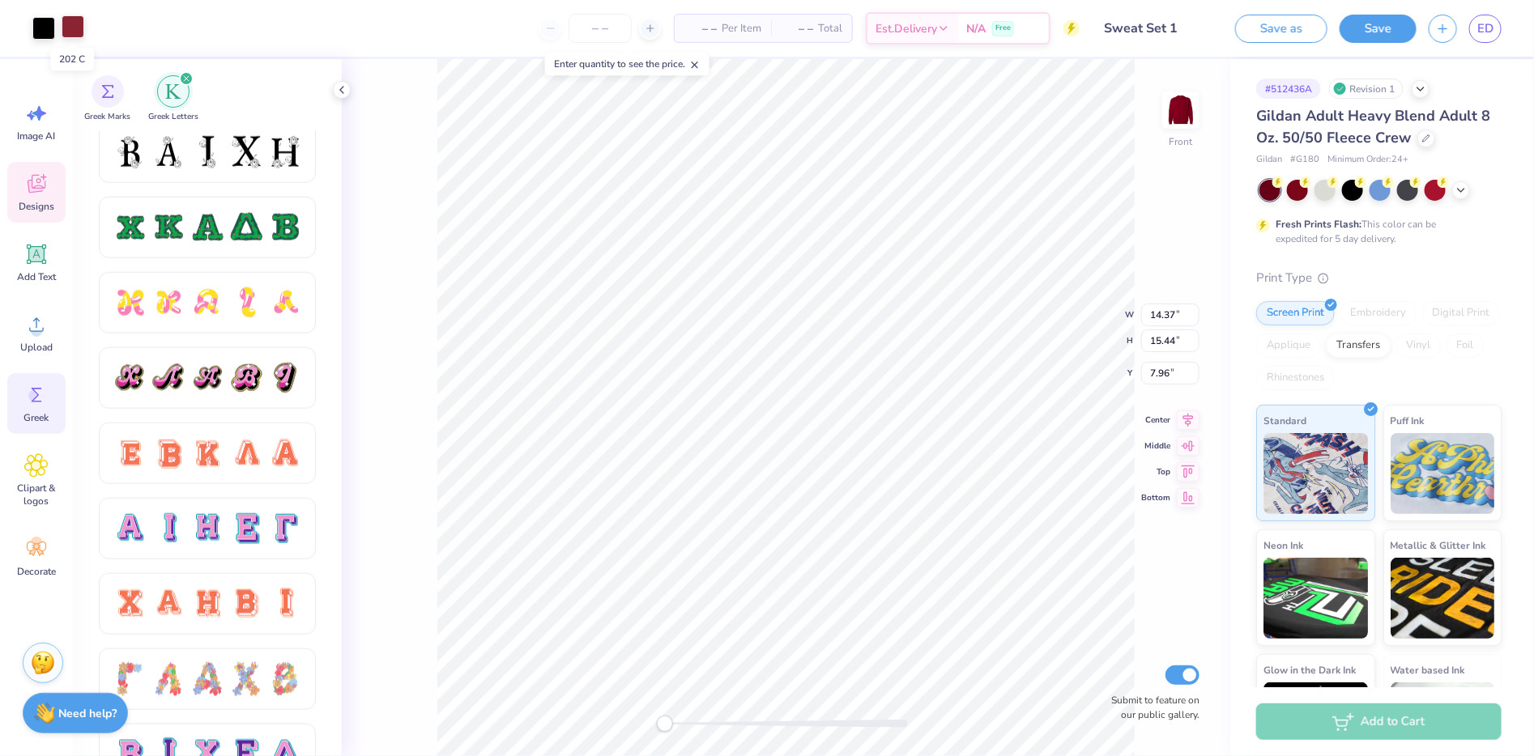
click at [81, 28] on div at bounding box center [73, 26] width 23 height 23
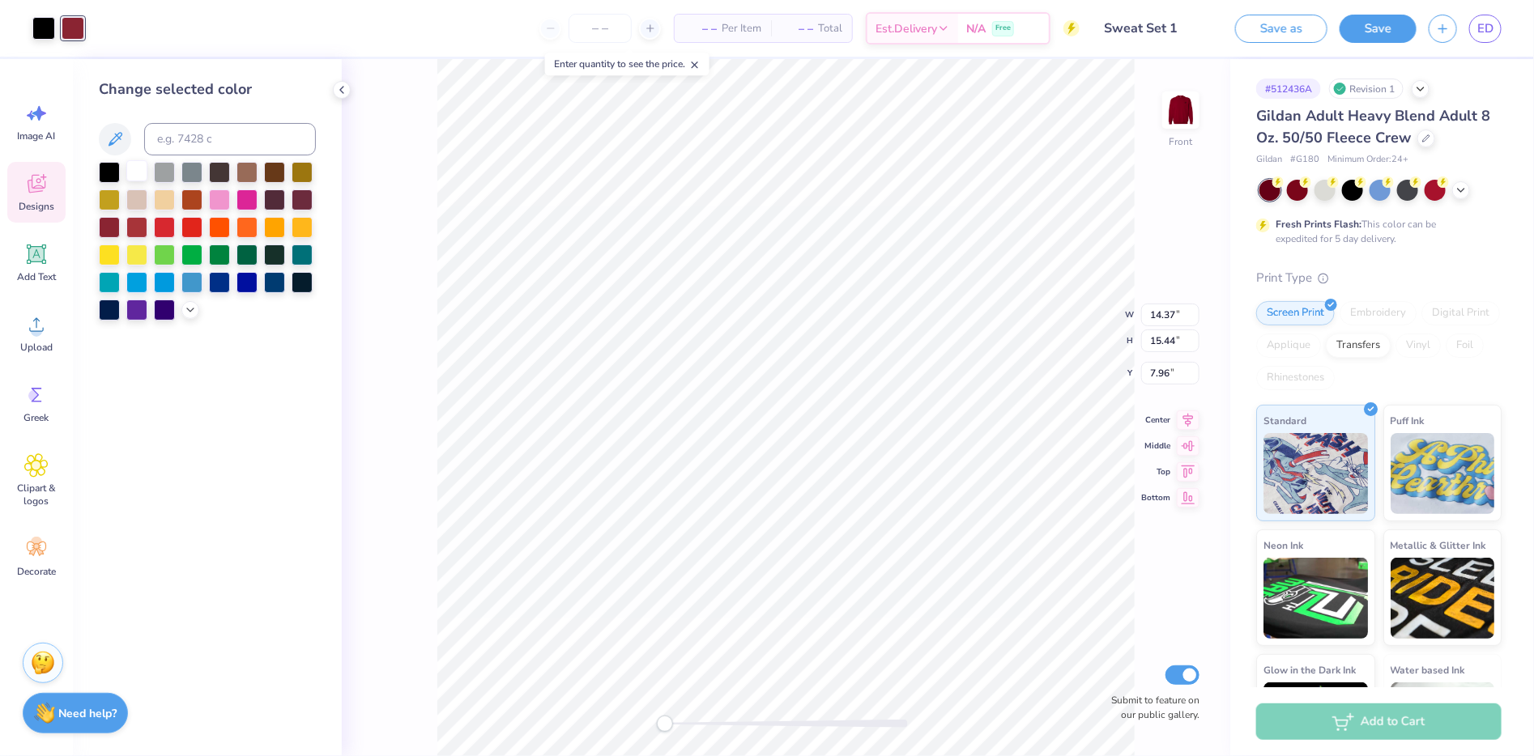
click at [140, 164] on div at bounding box center [136, 170] width 21 height 21
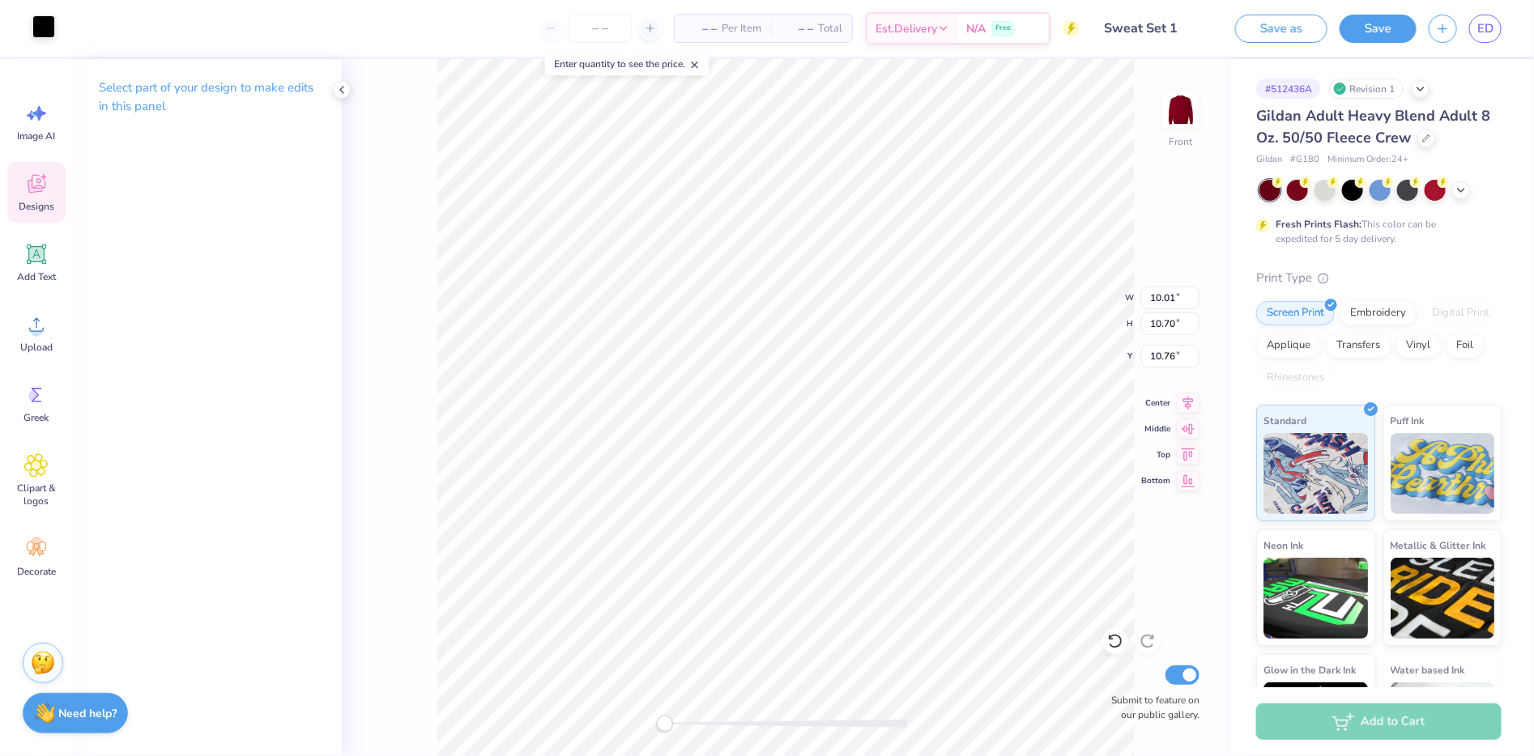
click at [50, 24] on div at bounding box center [43, 26] width 23 height 23
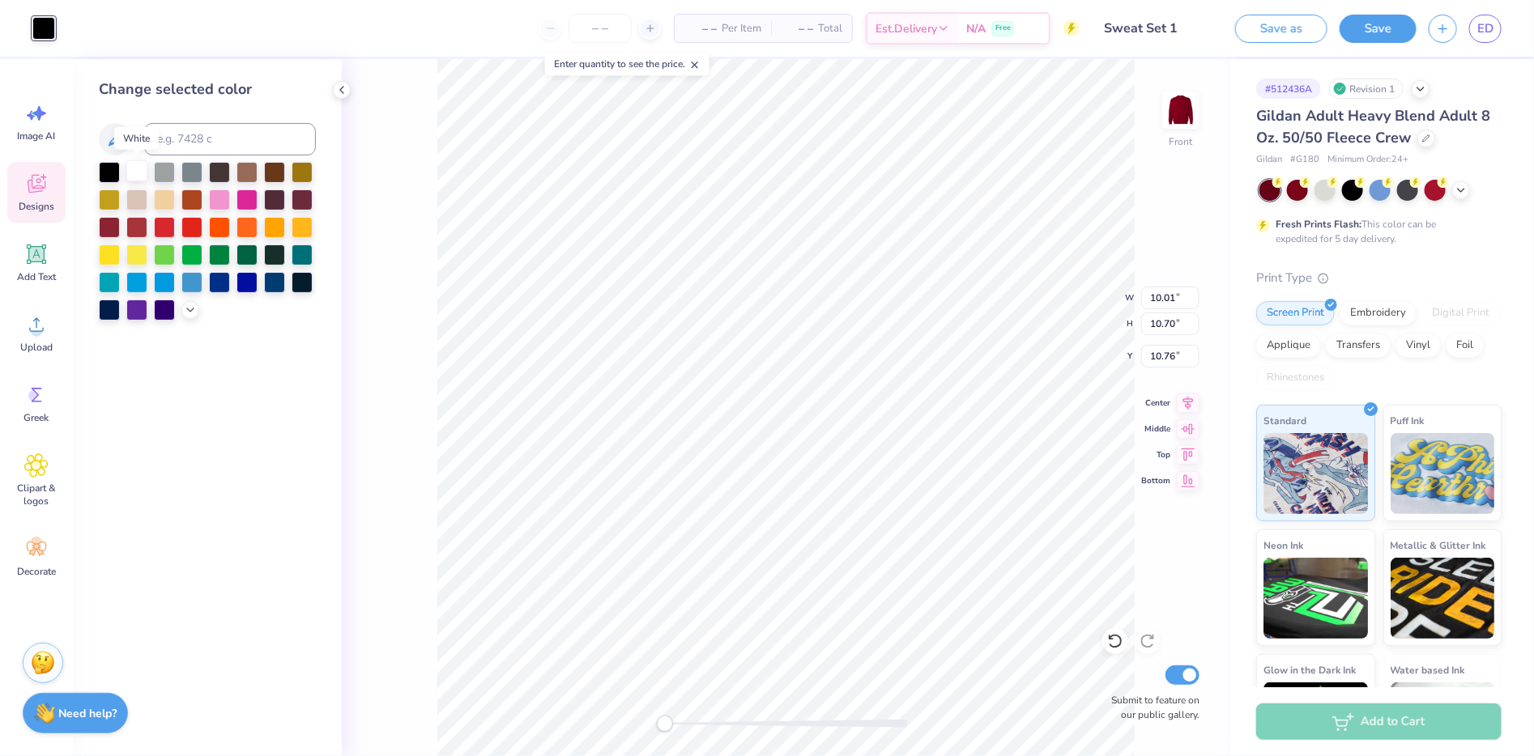
click at [138, 170] on div at bounding box center [136, 170] width 21 height 21
click at [154, 231] on div at bounding box center [164, 225] width 21 height 21
click at [193, 226] on div at bounding box center [191, 225] width 21 height 21
click at [134, 226] on div at bounding box center [136, 225] width 21 height 21
click at [114, 168] on div at bounding box center [109, 170] width 21 height 21
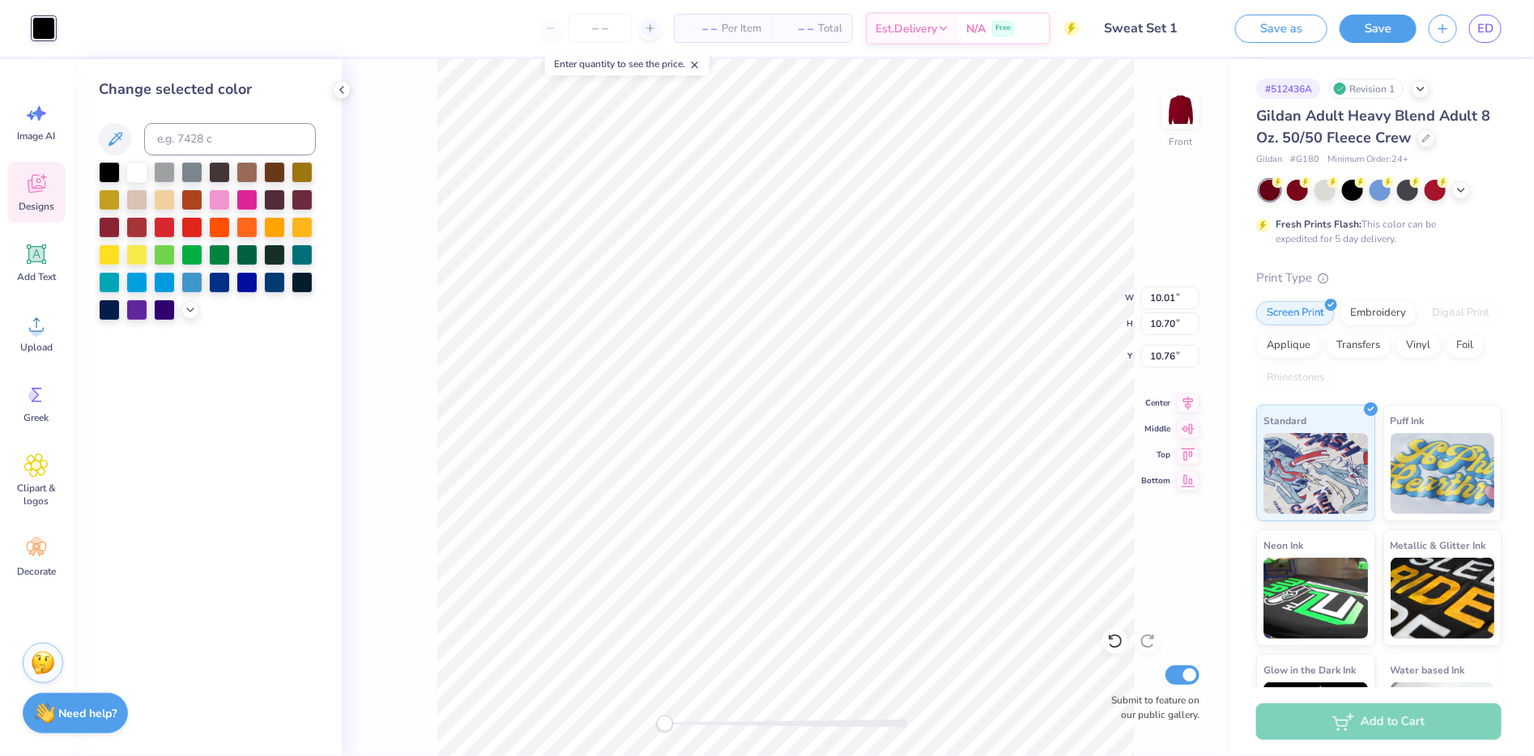
click at [406, 243] on div "Front W 10.01 10.01 " H 10.70 10.70 " Y 10.76 10.76 " Center Middle Top Bottom …" at bounding box center [786, 407] width 888 height 697
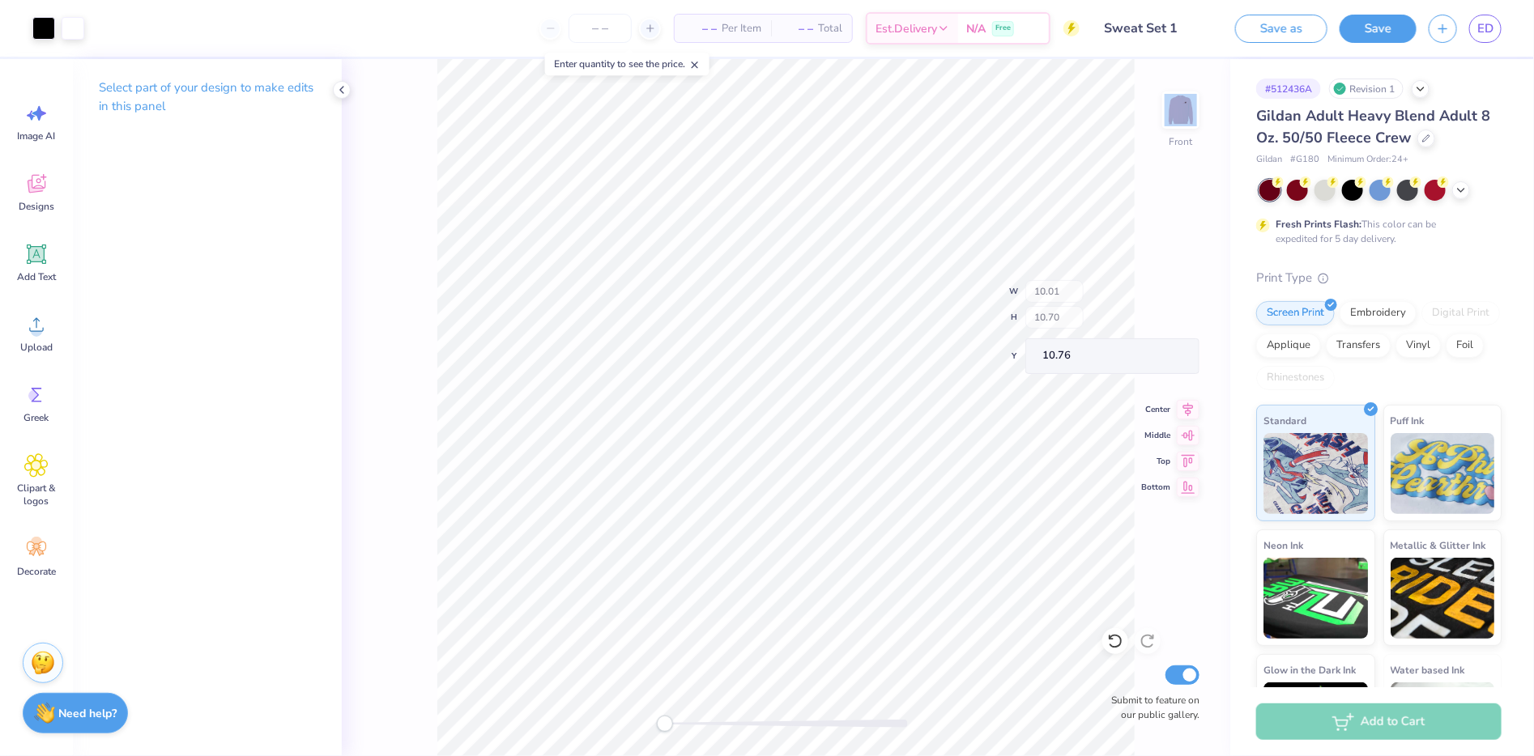
click at [406, 243] on div "Front W 10.01 H 10.70 Y 10.76 Center Middle Top Bottom Submit to feature on our…" at bounding box center [786, 407] width 888 height 697
click at [1460, 196] on div at bounding box center [1461, 189] width 18 height 18
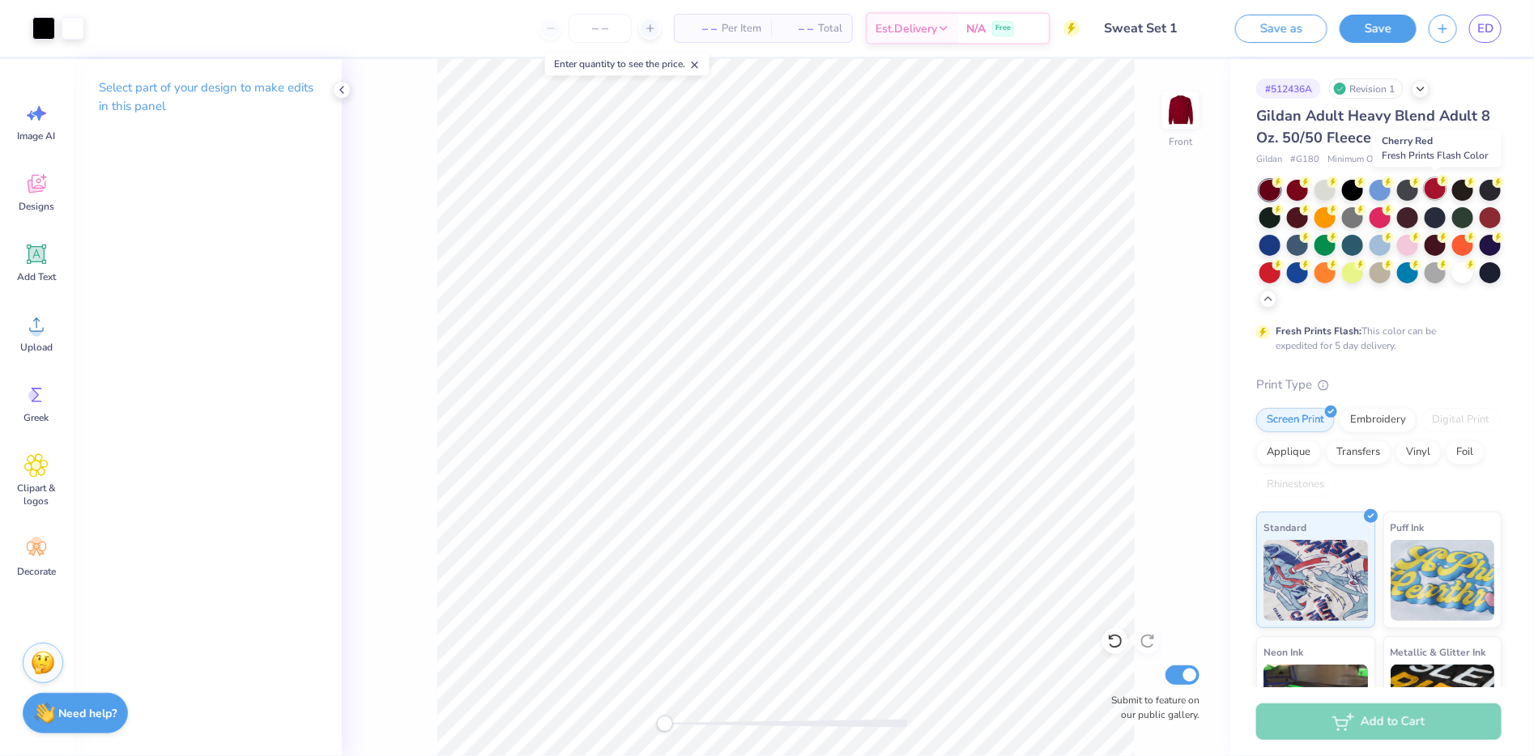
click at [1438, 194] on div at bounding box center [1434, 188] width 21 height 21
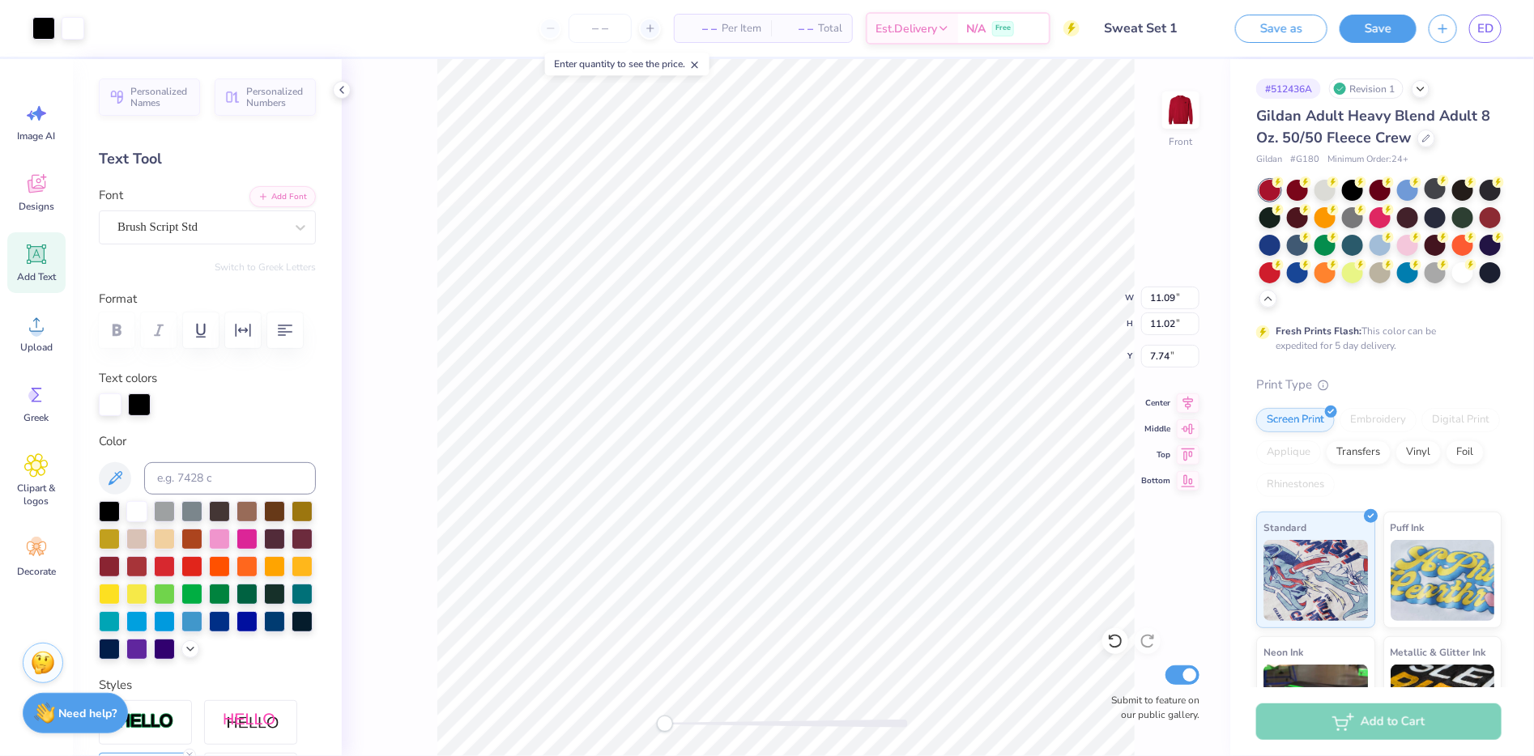
type input "7.74"
type input "17.64"
type input "8.58"
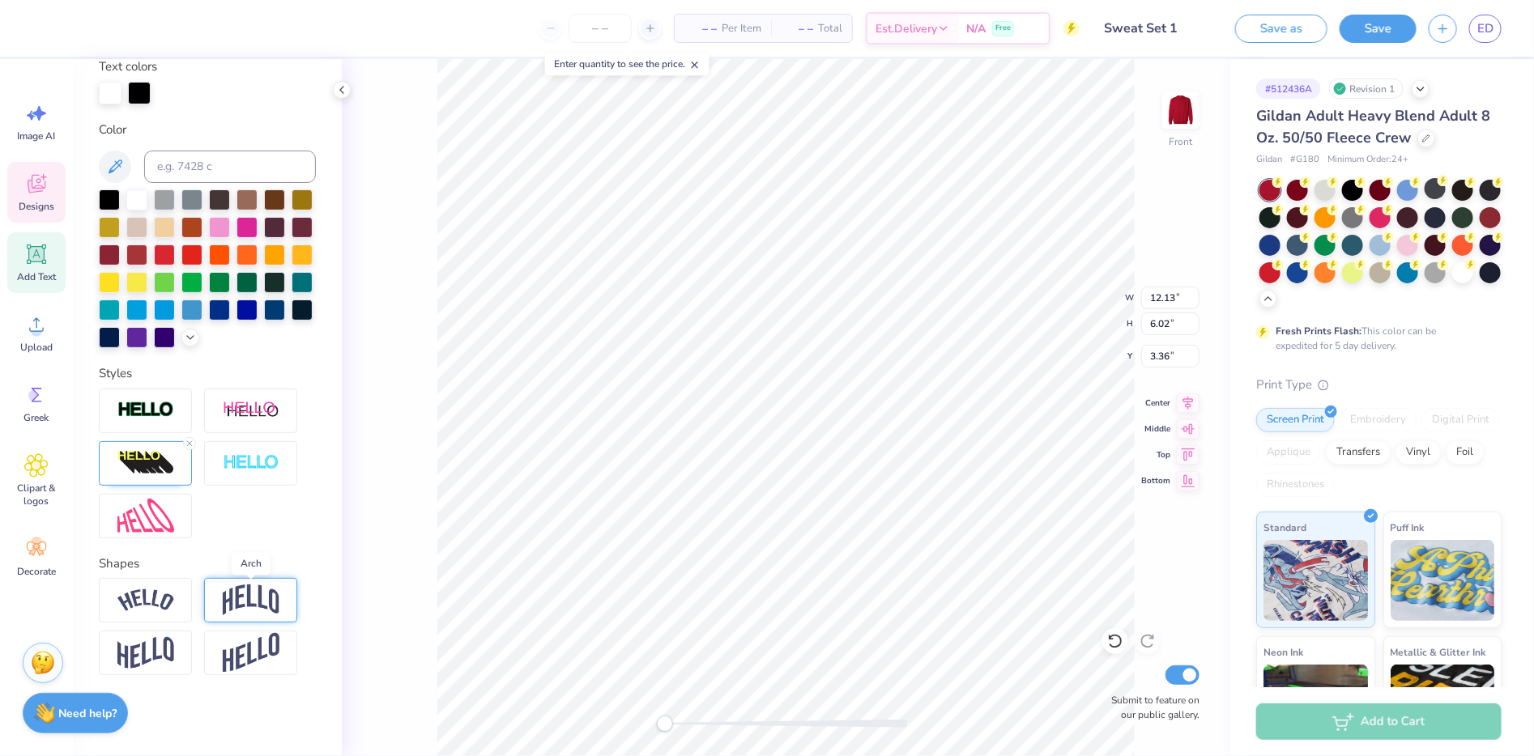
click at [255, 602] on img at bounding box center [251, 600] width 57 height 31
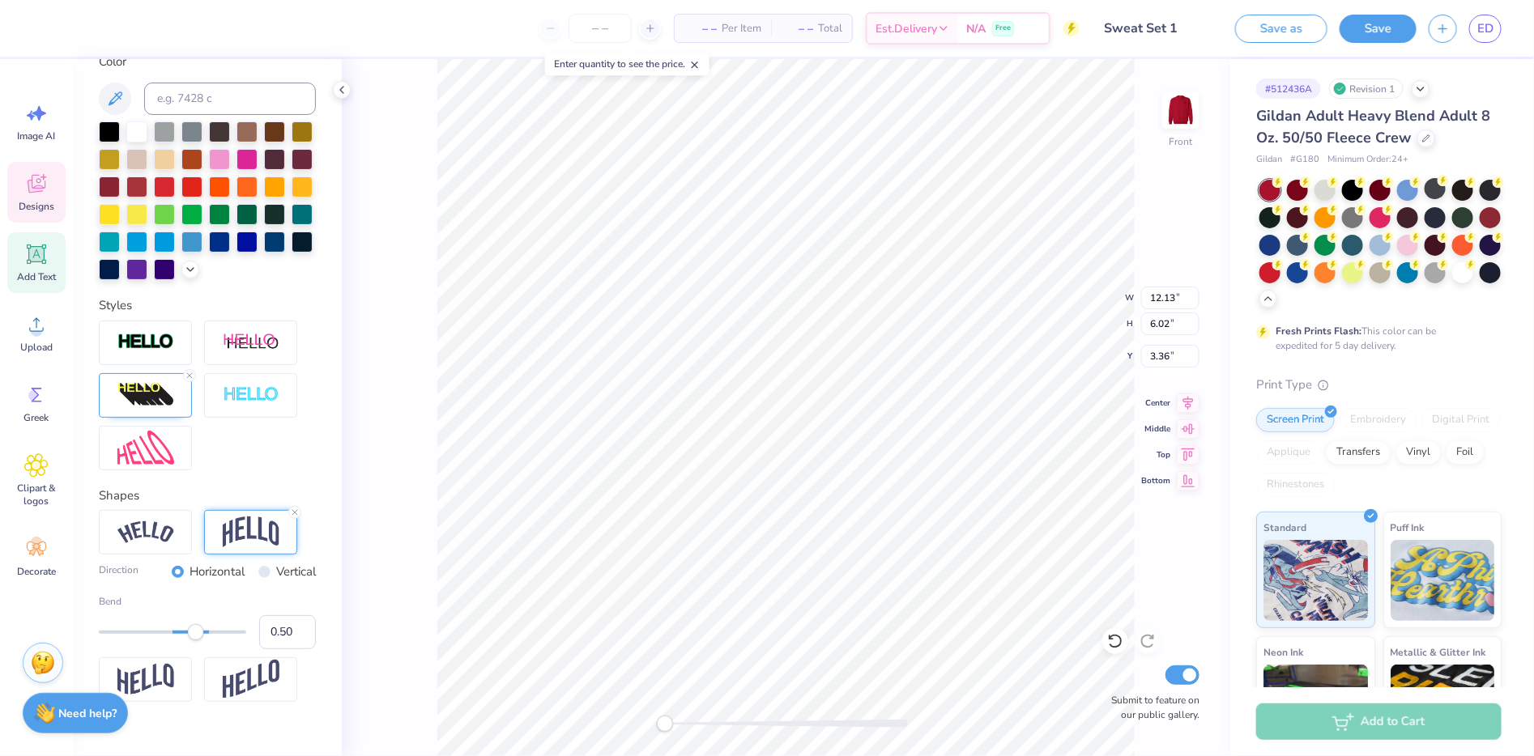
type input "0.22"
click at [177, 634] on div at bounding box center [172, 632] width 147 height 3
type input "12.57"
type input "5.08"
type input "4.45"
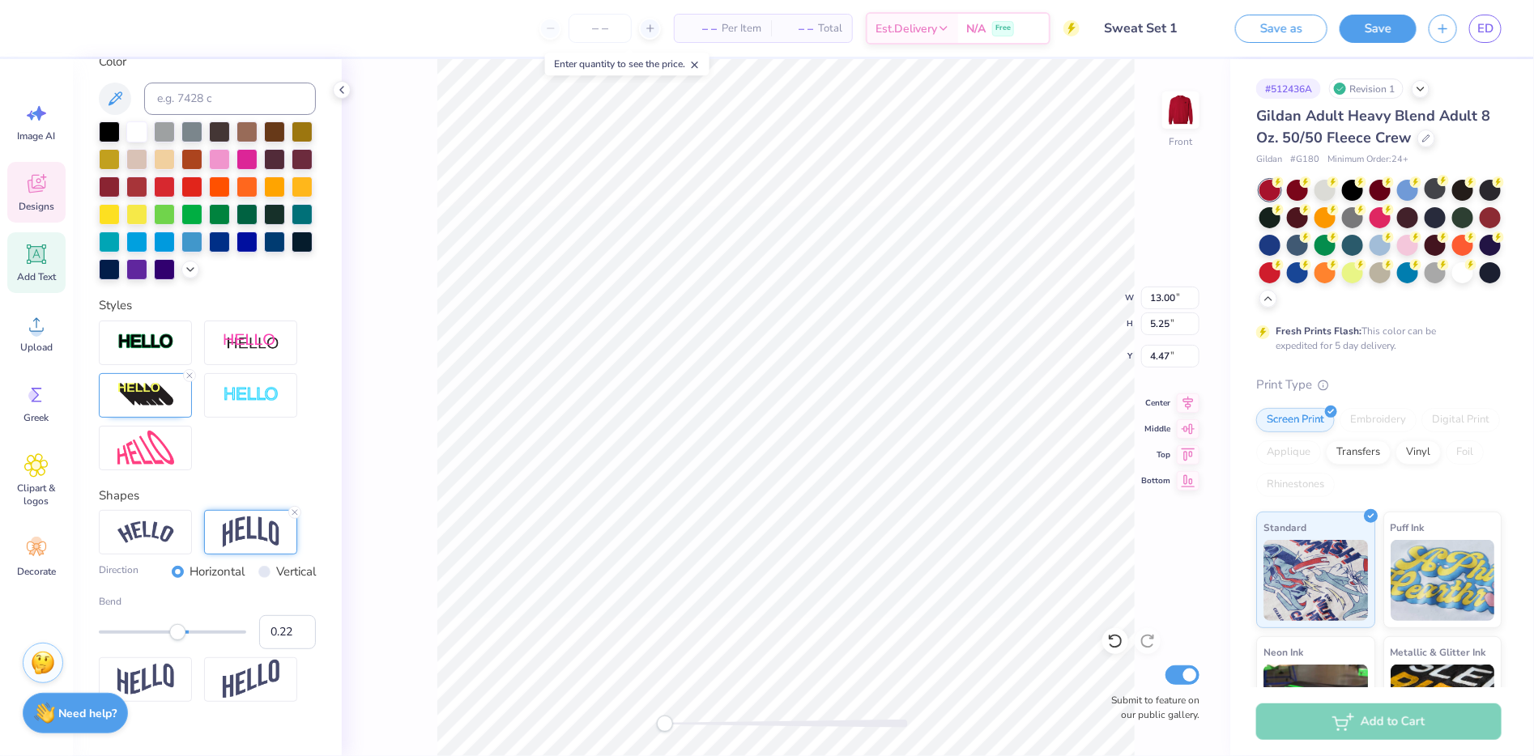
type input "13.00"
type input "5.25"
type input "4.47"
click at [1326, 182] on div at bounding box center [1324, 188] width 21 height 21
click at [1418, 241] on div at bounding box center [1407, 243] width 21 height 21
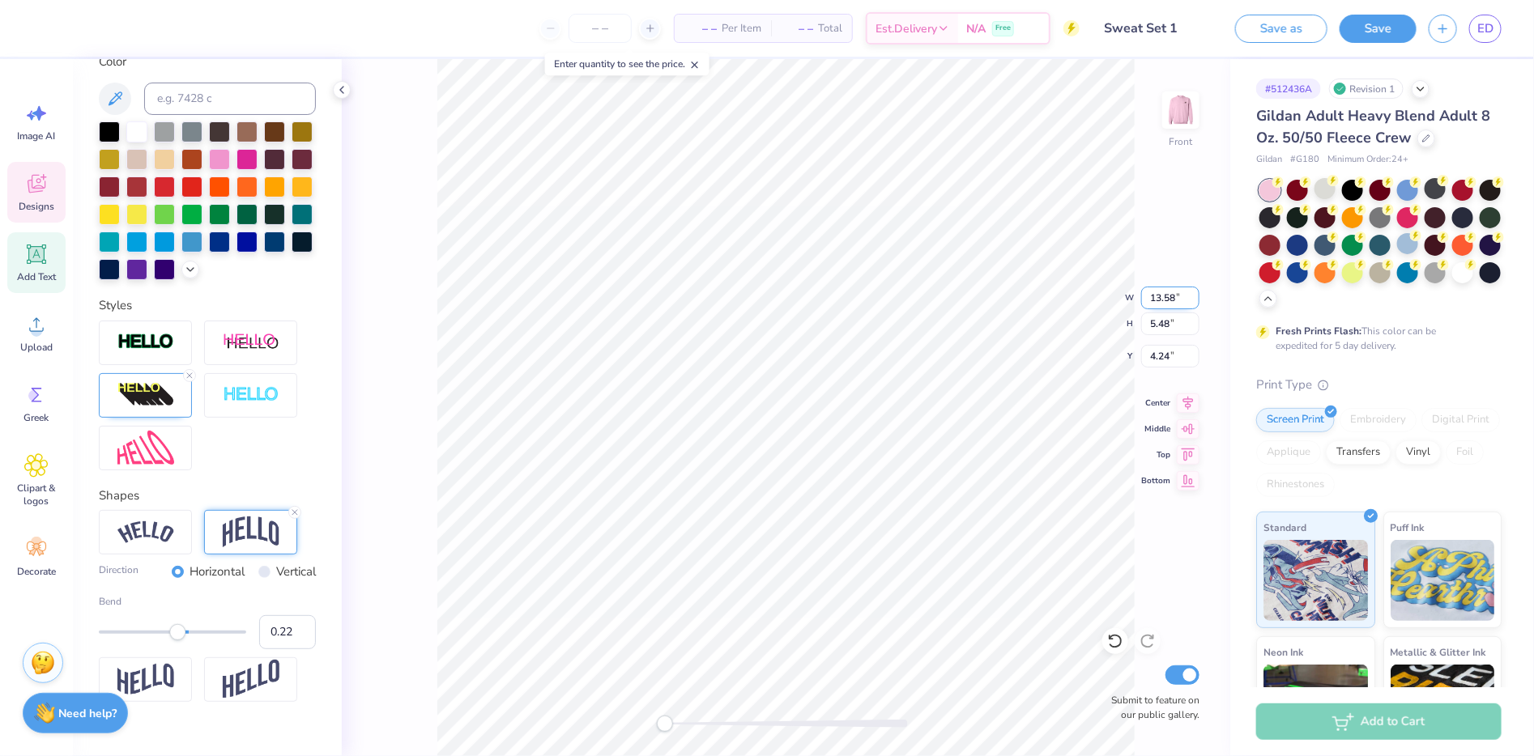
type input "10.01"
type input "10.70"
type input "8.80"
click at [147, 196] on div at bounding box center [136, 185] width 21 height 21
click at [1115, 645] on icon at bounding box center [1115, 641] width 16 height 16
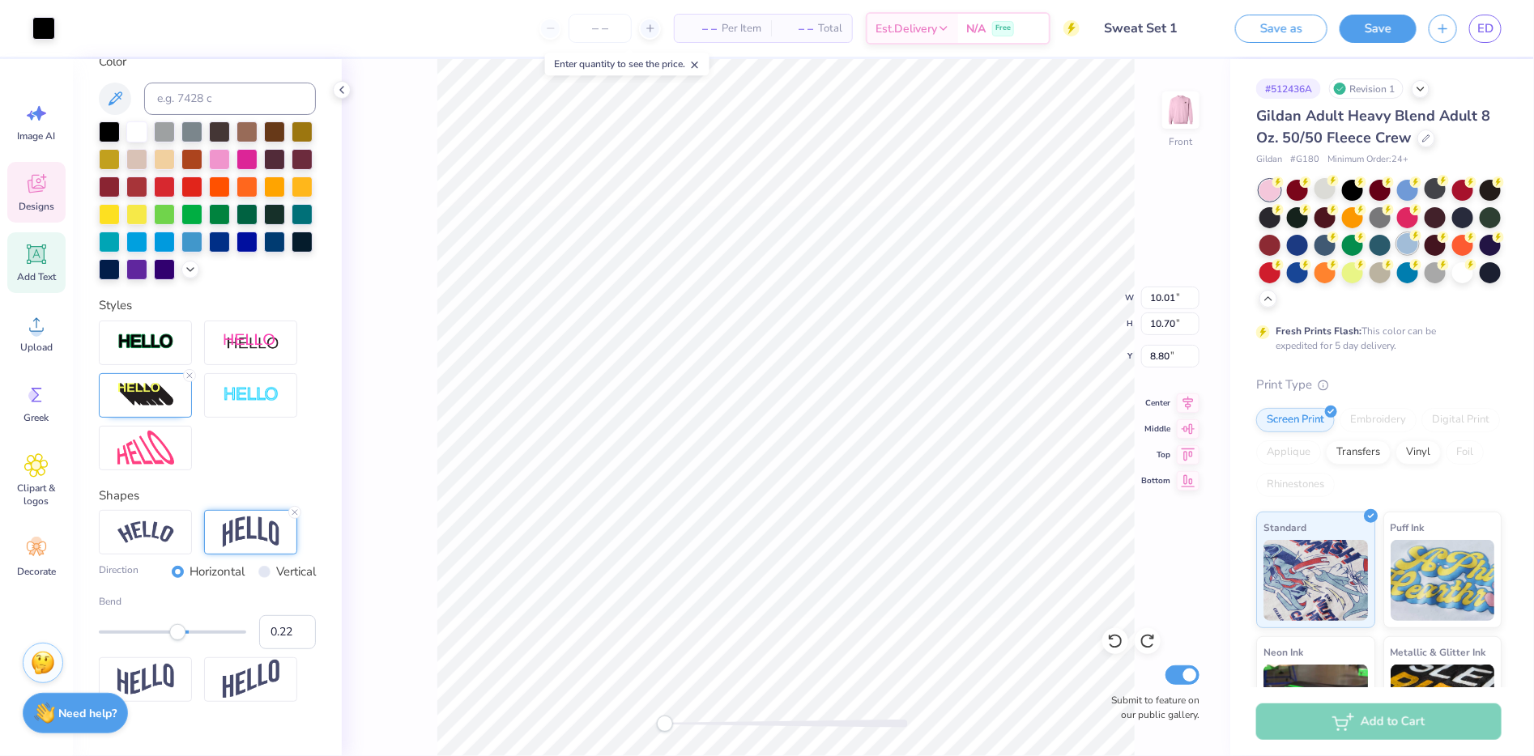
click at [1418, 242] on div at bounding box center [1407, 243] width 21 height 21
type input "13.58"
type input "5.48"
type input "4.24"
click at [147, 196] on div at bounding box center [136, 185] width 21 height 21
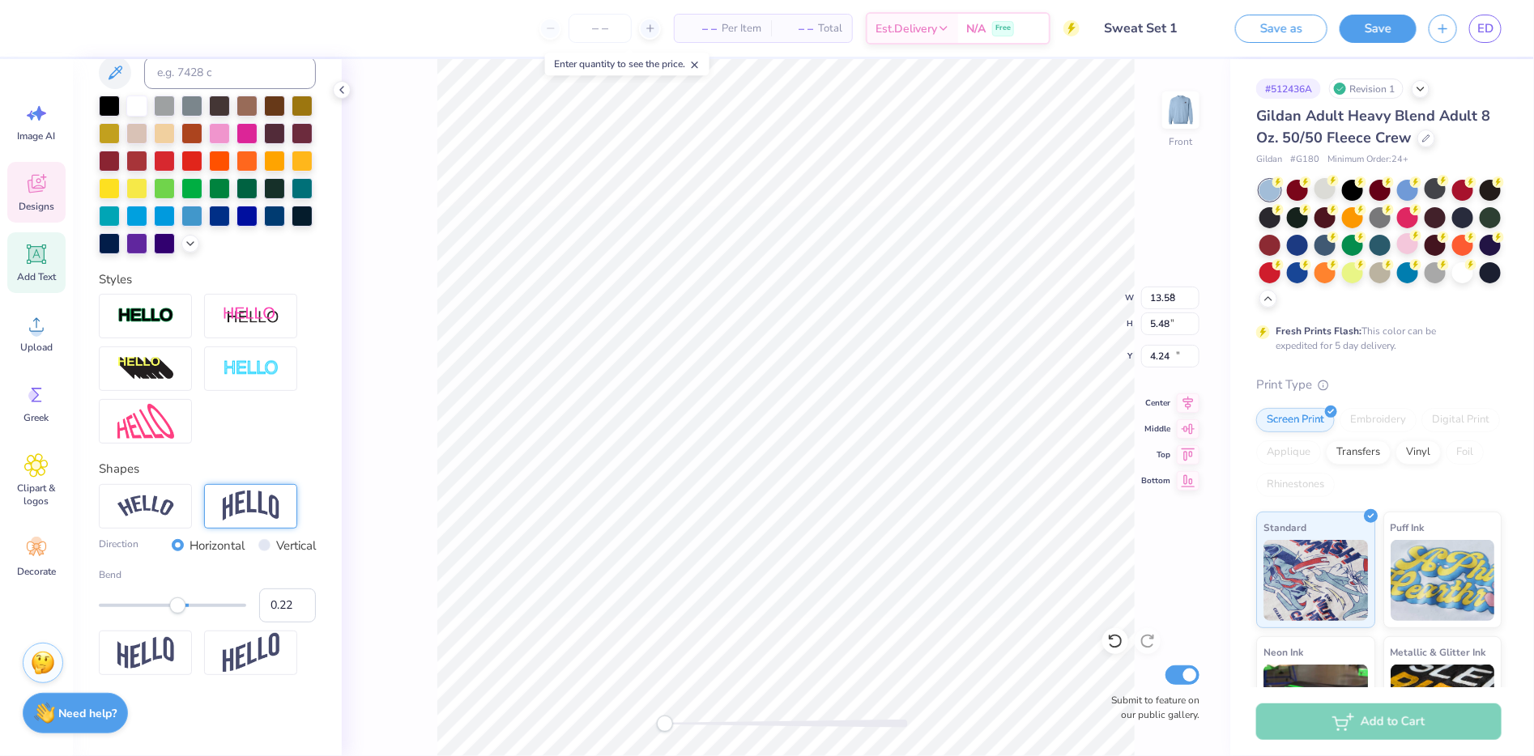
type input "3.95"
type input "0.90"
type input "19.50"
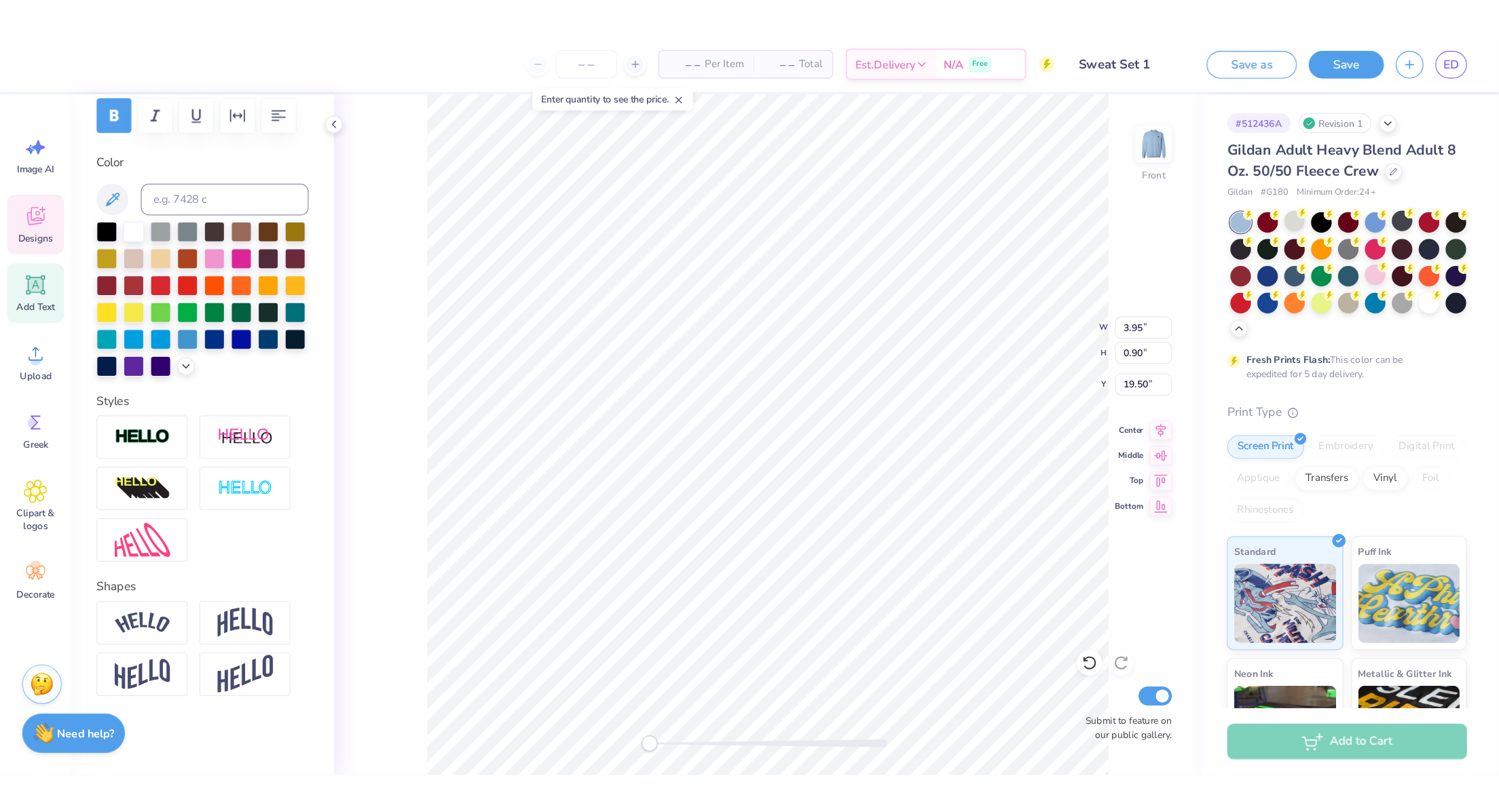
scroll to position [266, 0]
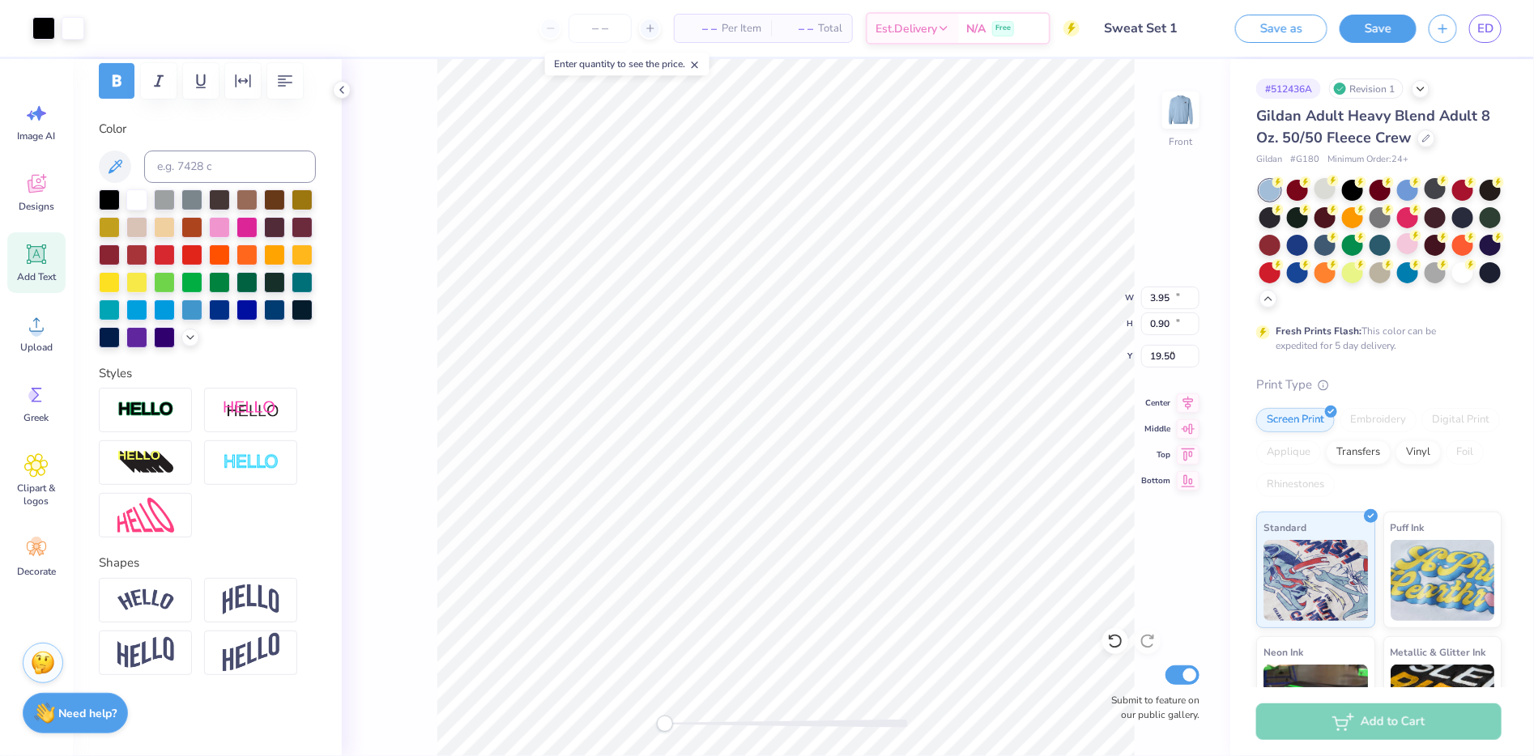
type input "11.03"
type input "12.64"
type input "8.80"
click at [120, 243] on div at bounding box center [109, 253] width 21 height 21
click at [1109, 643] on icon at bounding box center [1115, 641] width 16 height 16
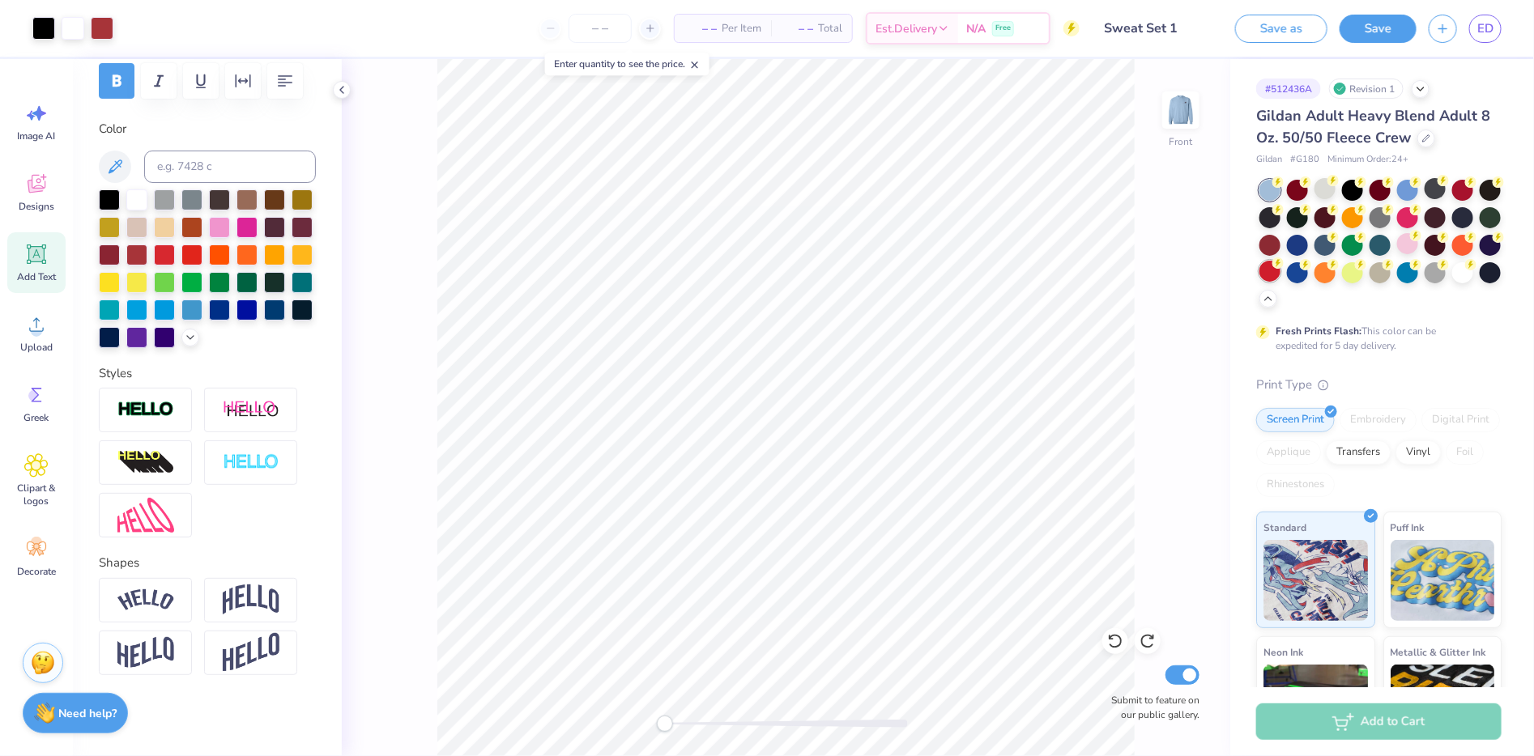
click at [1280, 272] on div at bounding box center [1269, 271] width 21 height 21
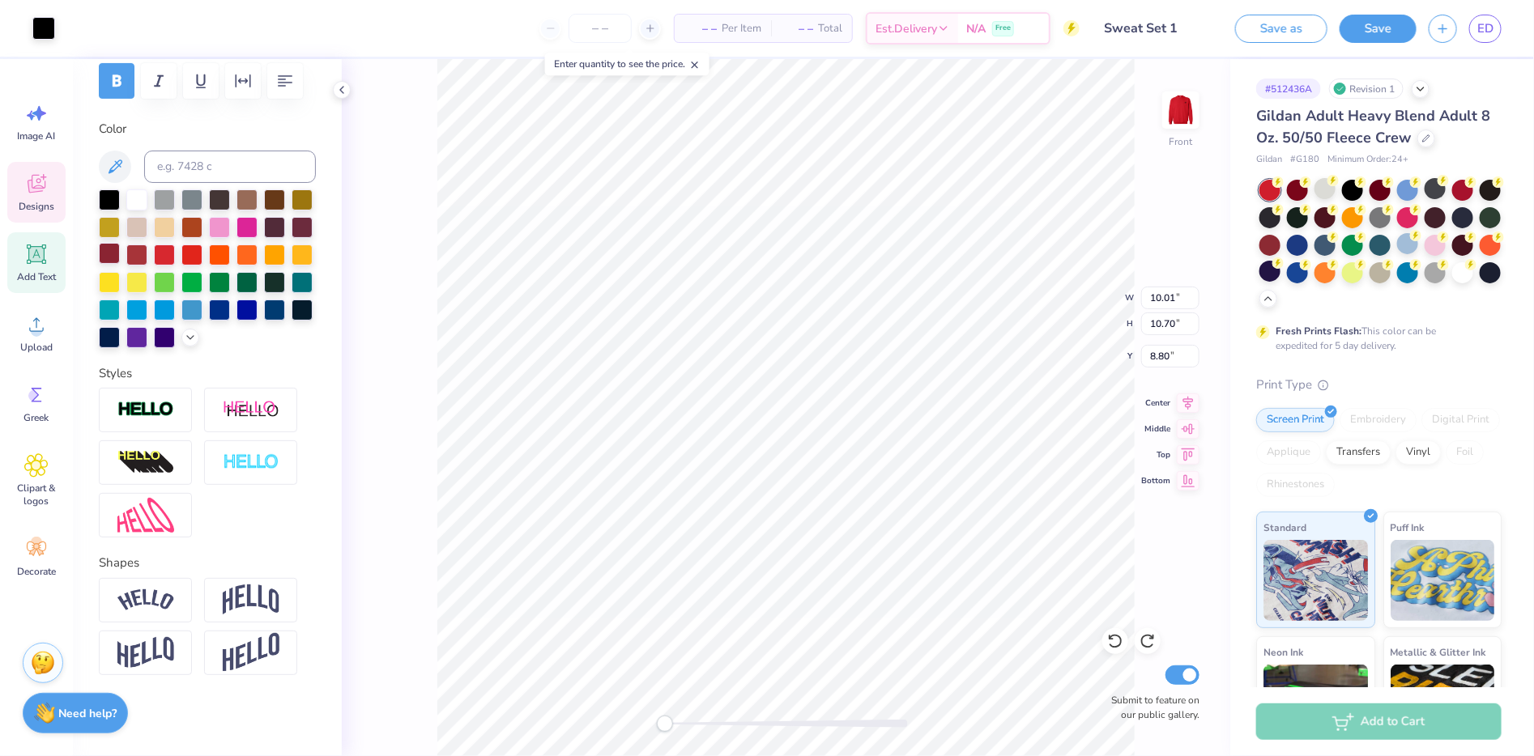
click at [120, 243] on div at bounding box center [109, 253] width 21 height 21
click at [147, 243] on div at bounding box center [136, 253] width 21 height 21
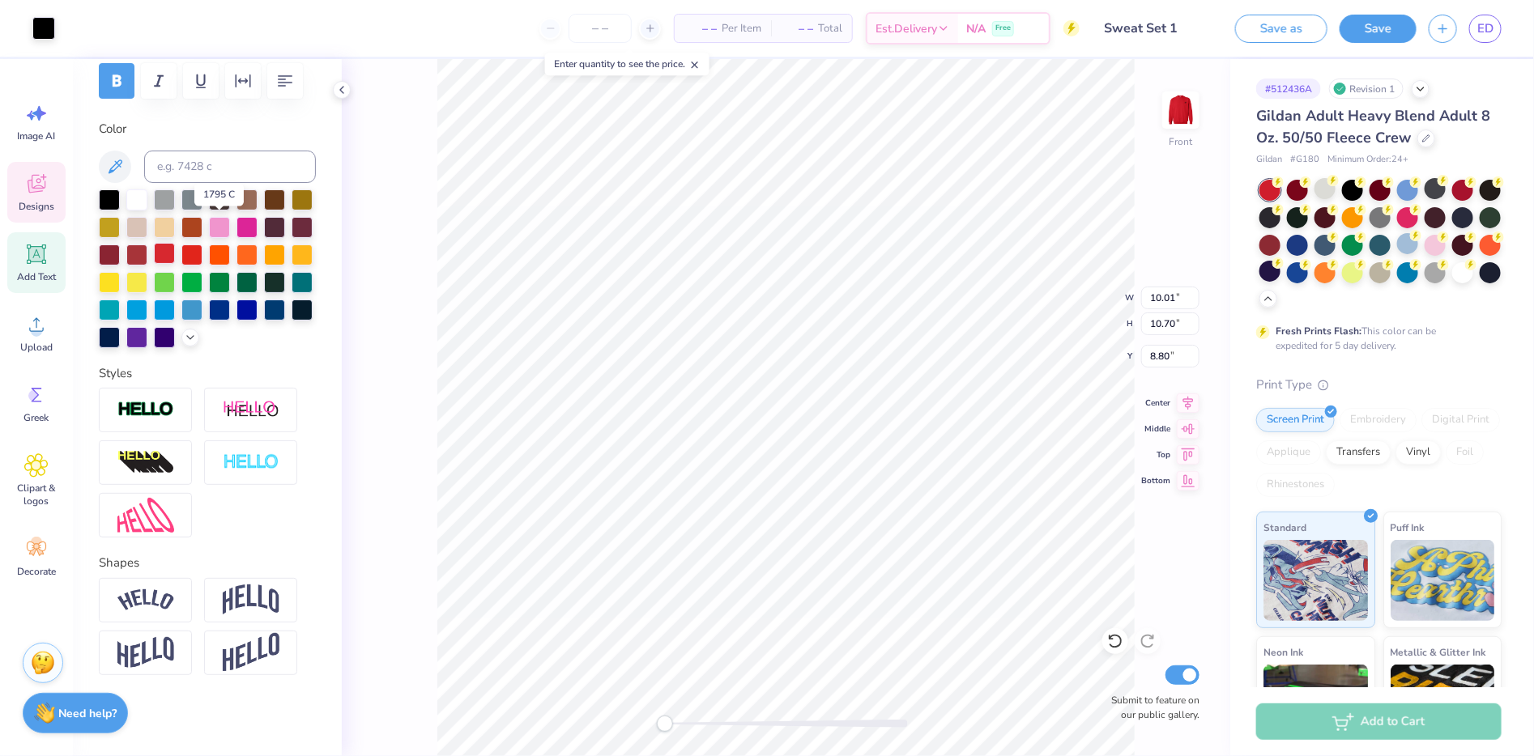
click at [175, 243] on div at bounding box center [164, 253] width 21 height 21
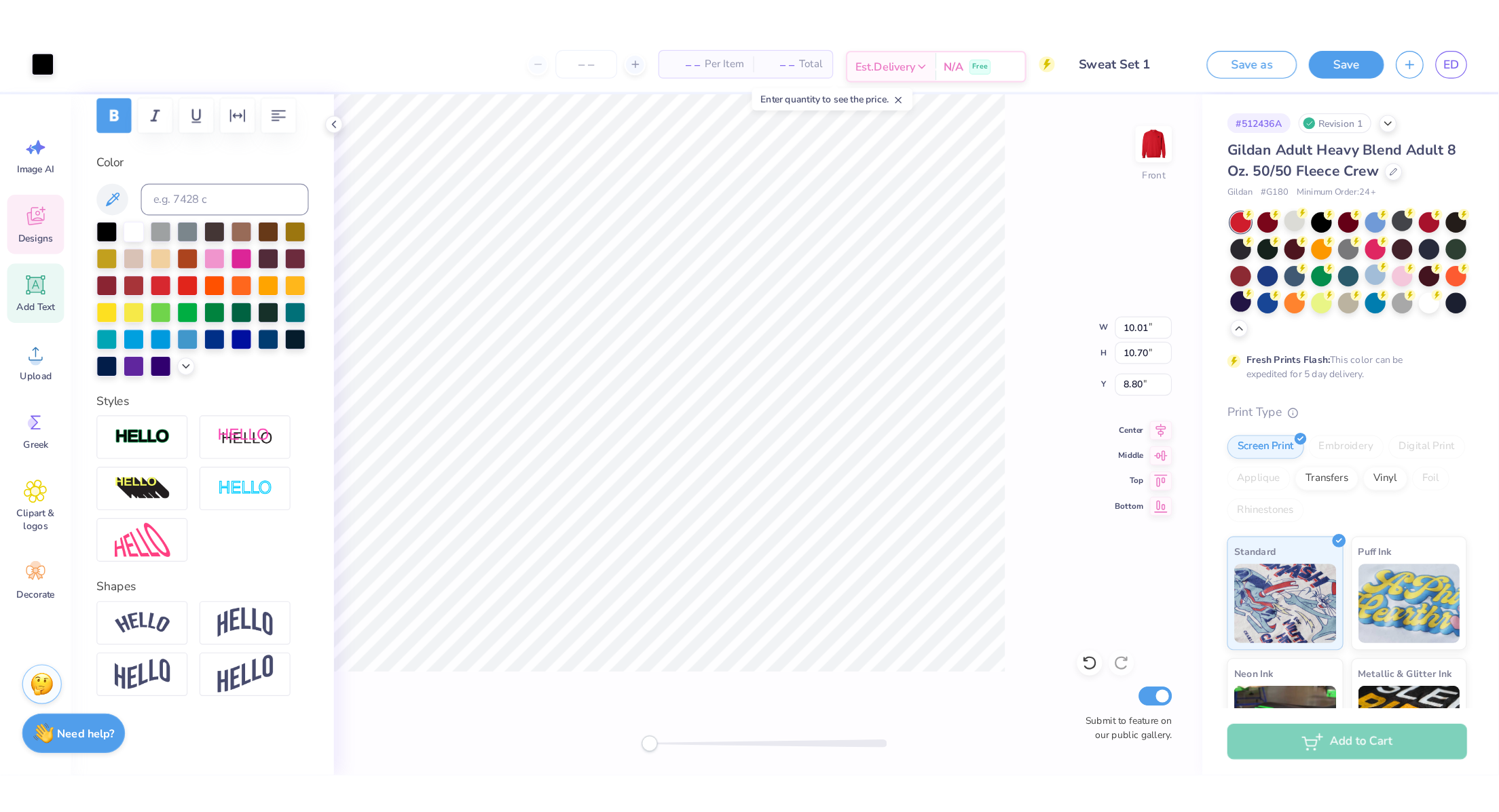
scroll to position [87, 0]
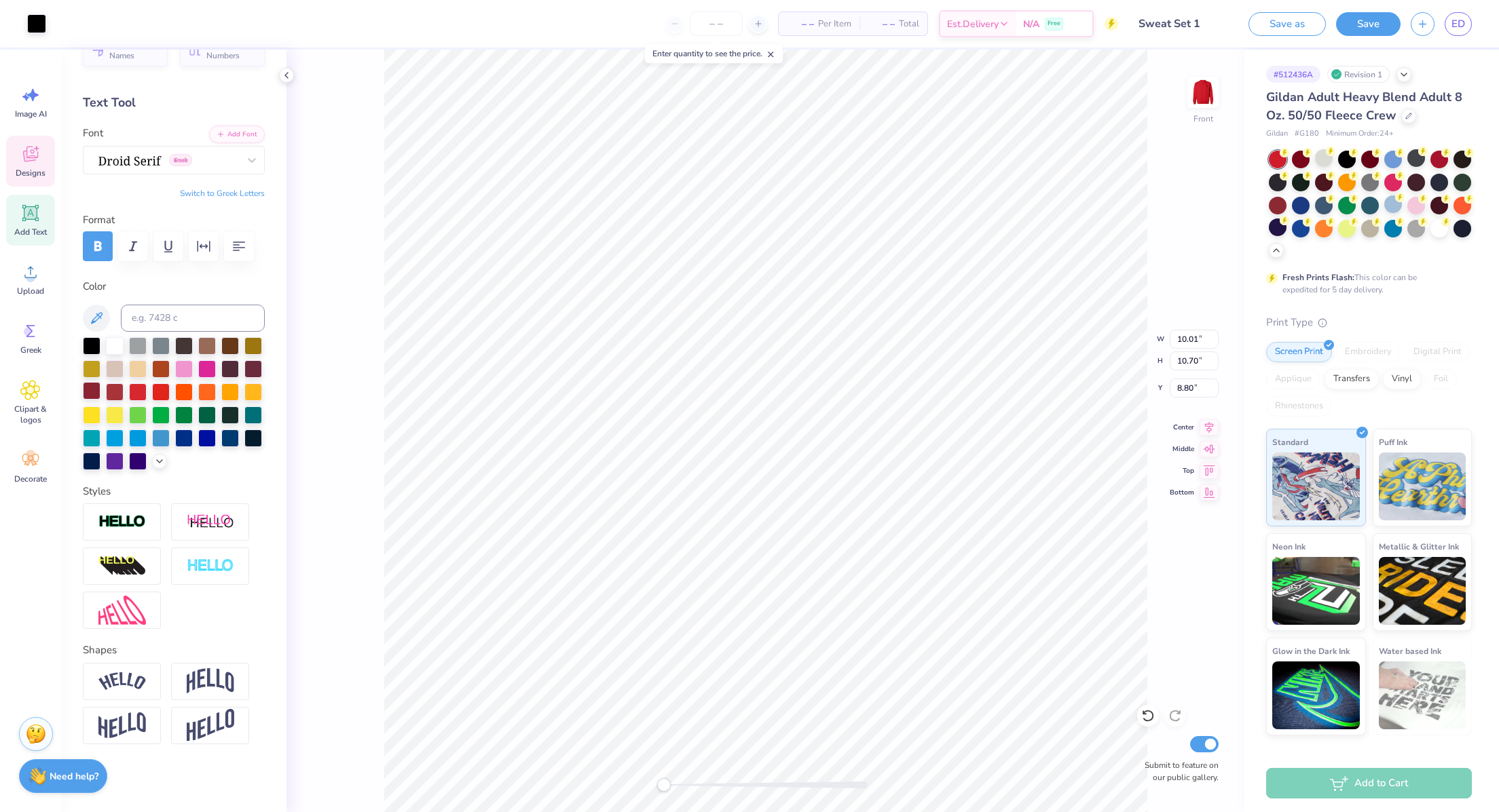
click at [101, 382] on div at bounding box center [91, 390] width 18 height 18
click at [38, 14] on div at bounding box center [36, 23] width 19 height 19
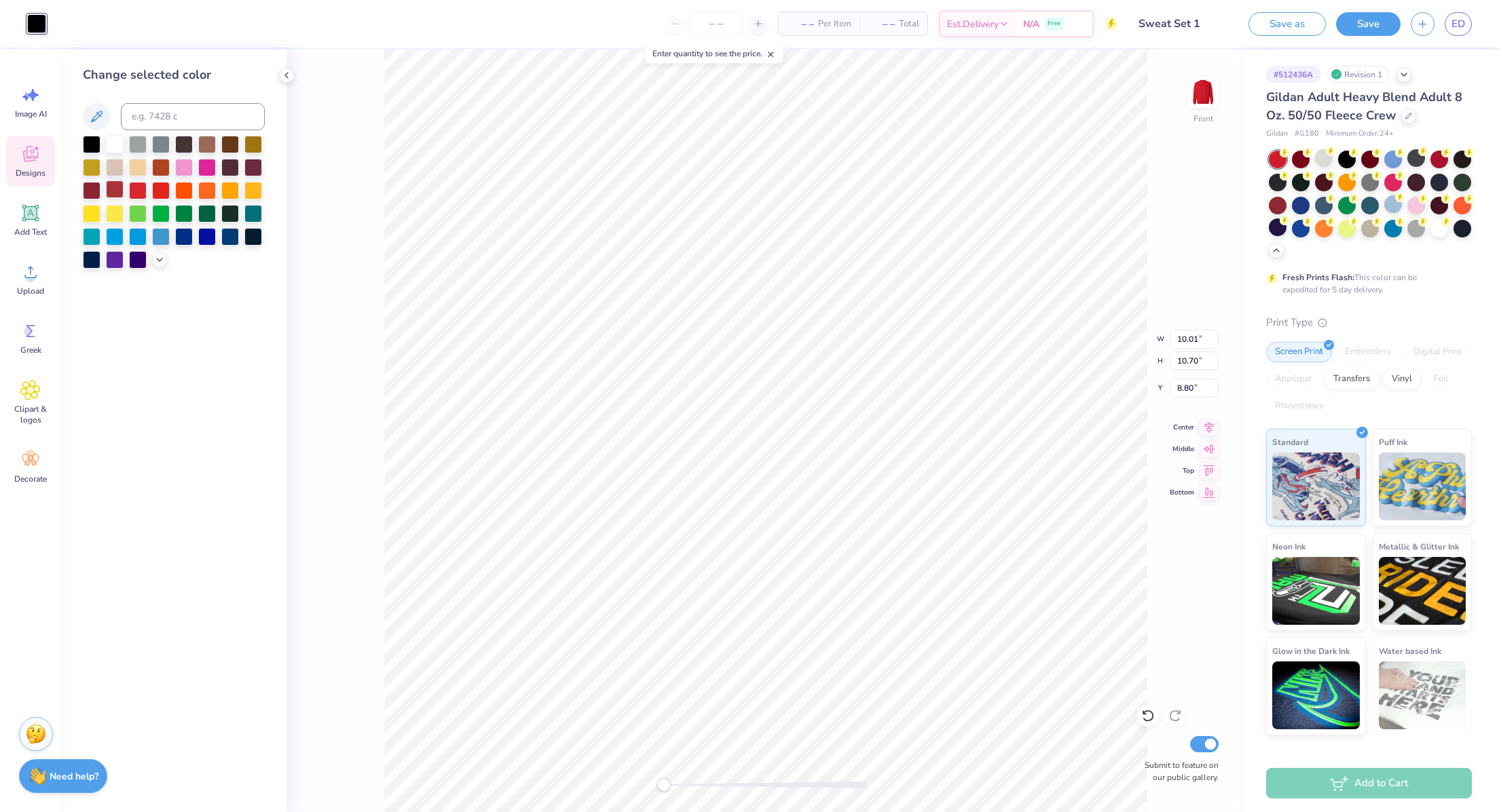
click at [114, 189] on div at bounding box center [114, 189] width 18 height 18
click at [94, 187] on div at bounding box center [91, 189] width 18 height 18
click at [261, 162] on div at bounding box center [253, 166] width 18 height 18
click at [225, 171] on div at bounding box center [230, 166] width 18 height 18
click at [93, 149] on div at bounding box center [91, 142] width 18 height 18
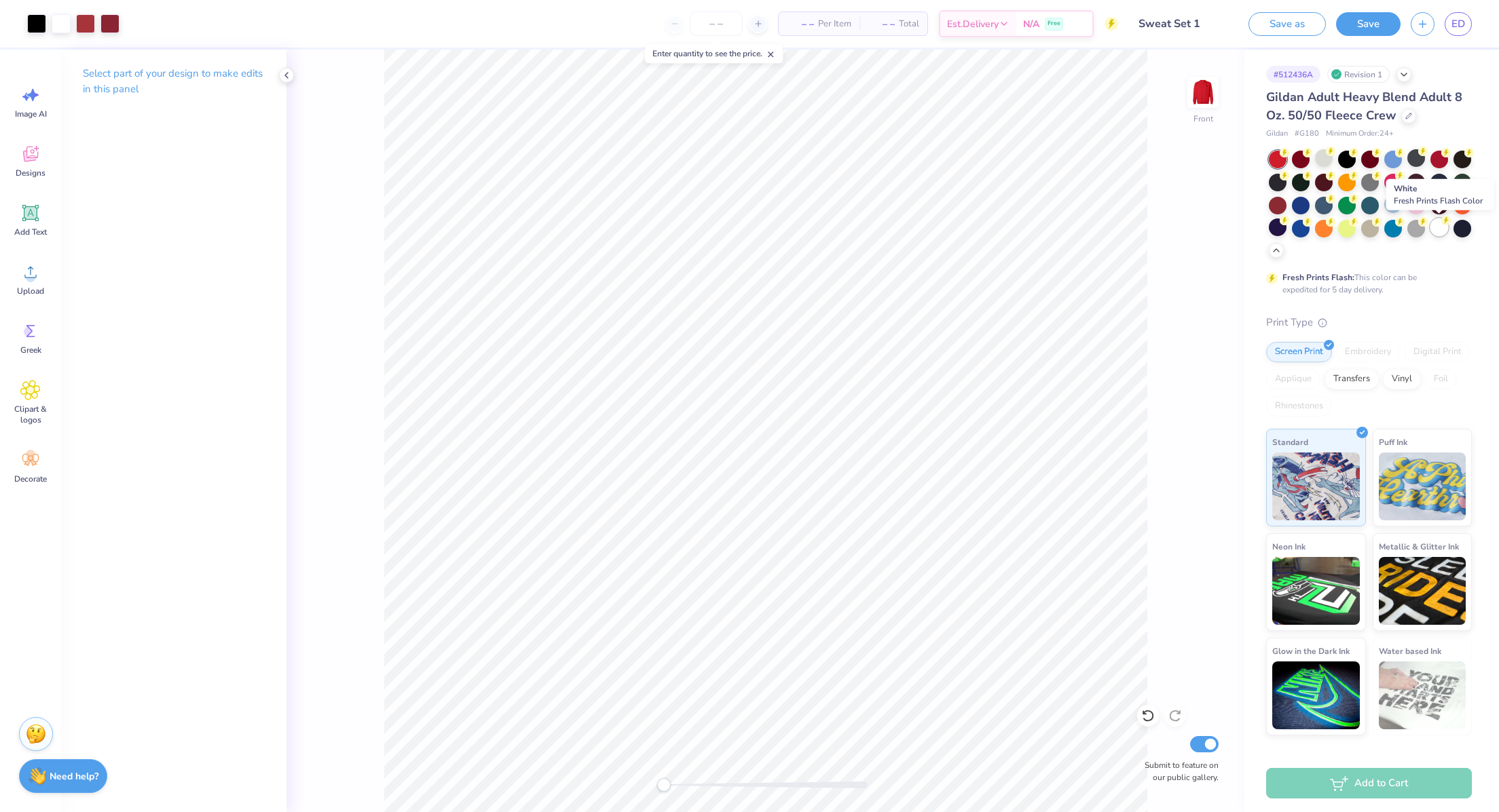
click at [1285, 228] on div at bounding box center [1439, 227] width 18 height 18
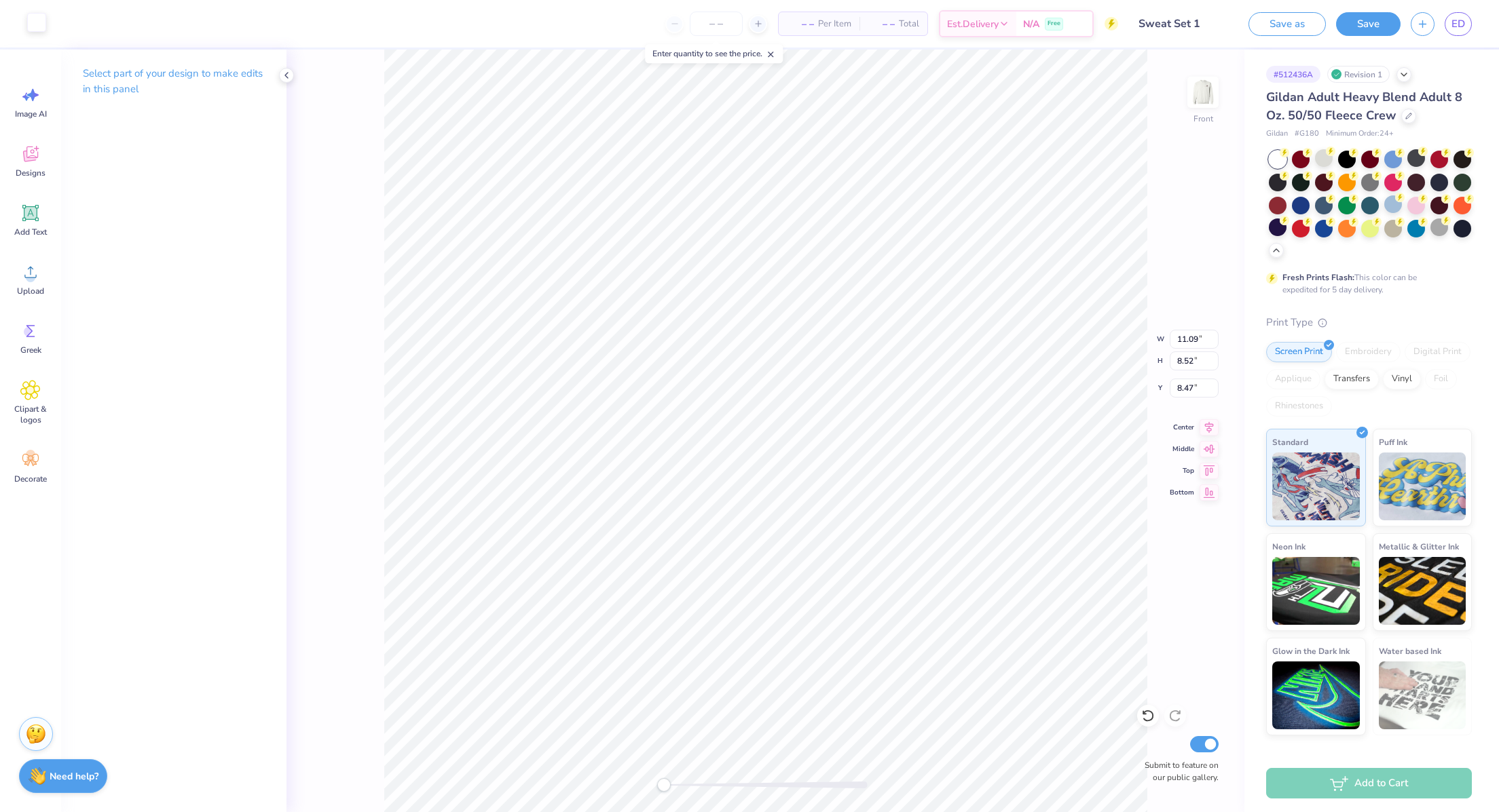
click at [29, 30] on div at bounding box center [36, 22] width 19 height 19
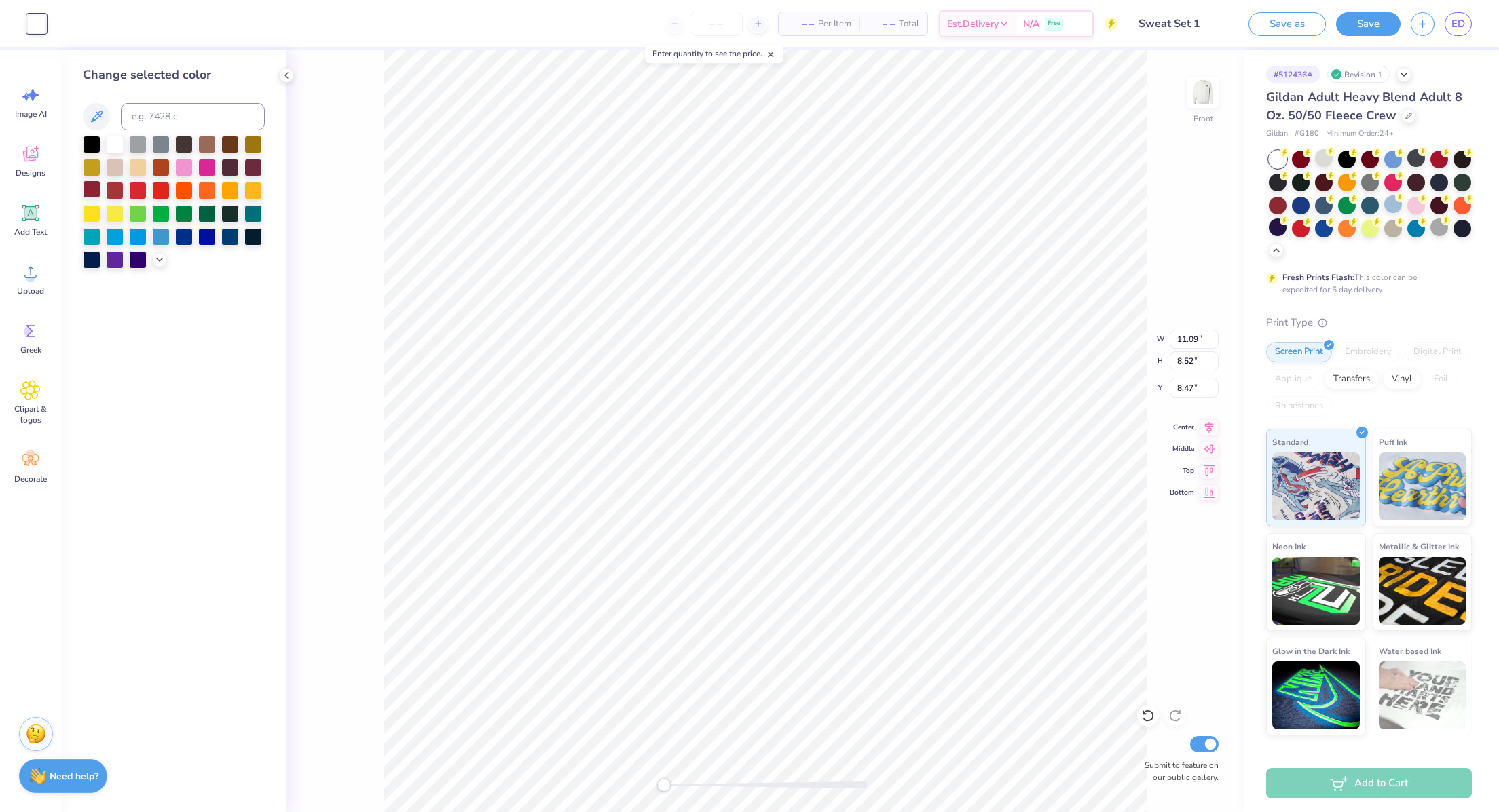
click at [96, 191] on div at bounding box center [91, 189] width 18 height 18
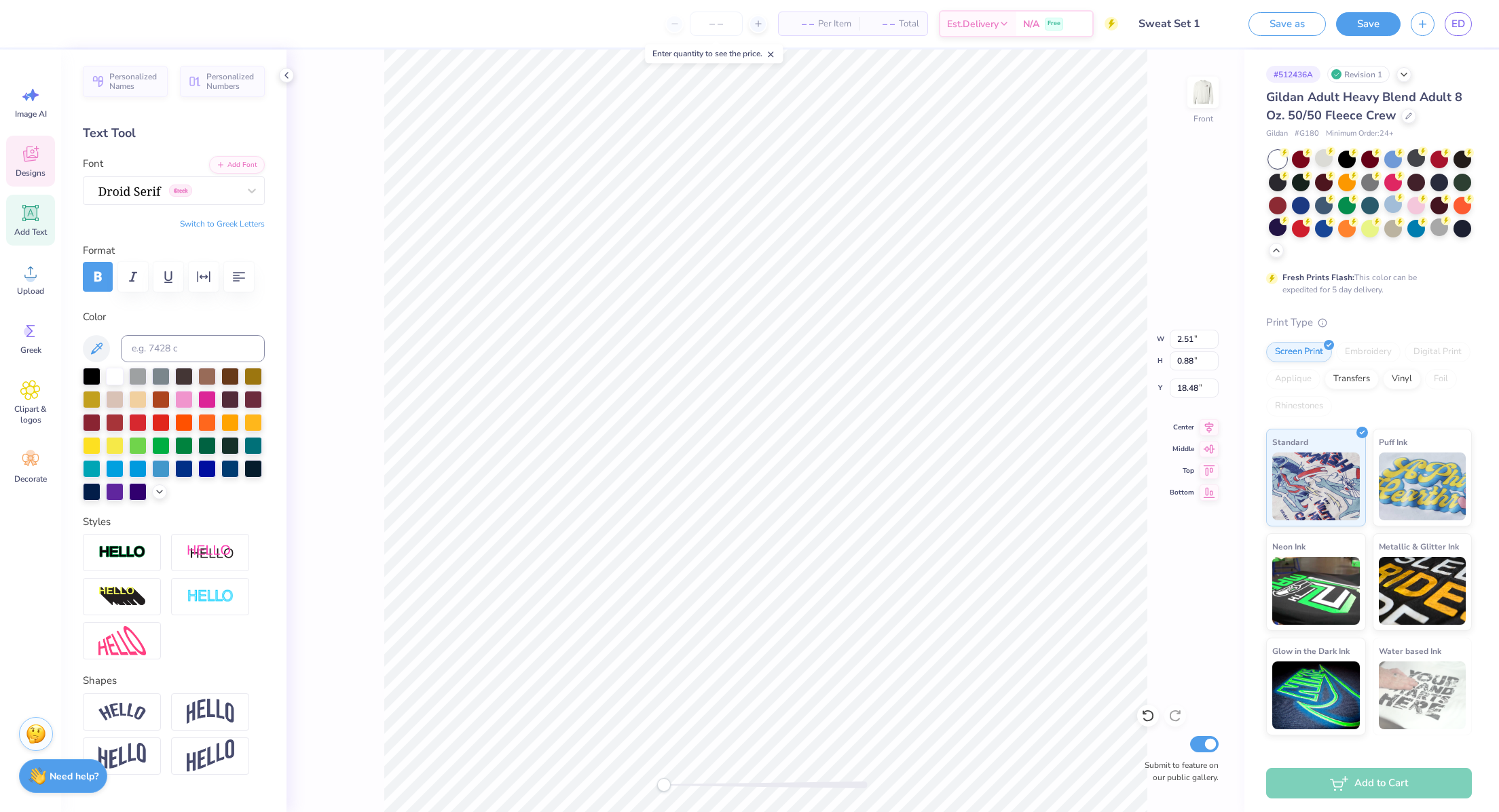
type input "5.32"
type input "0.90"
type input "20.54"
type input "2.96"
type input "18.48"
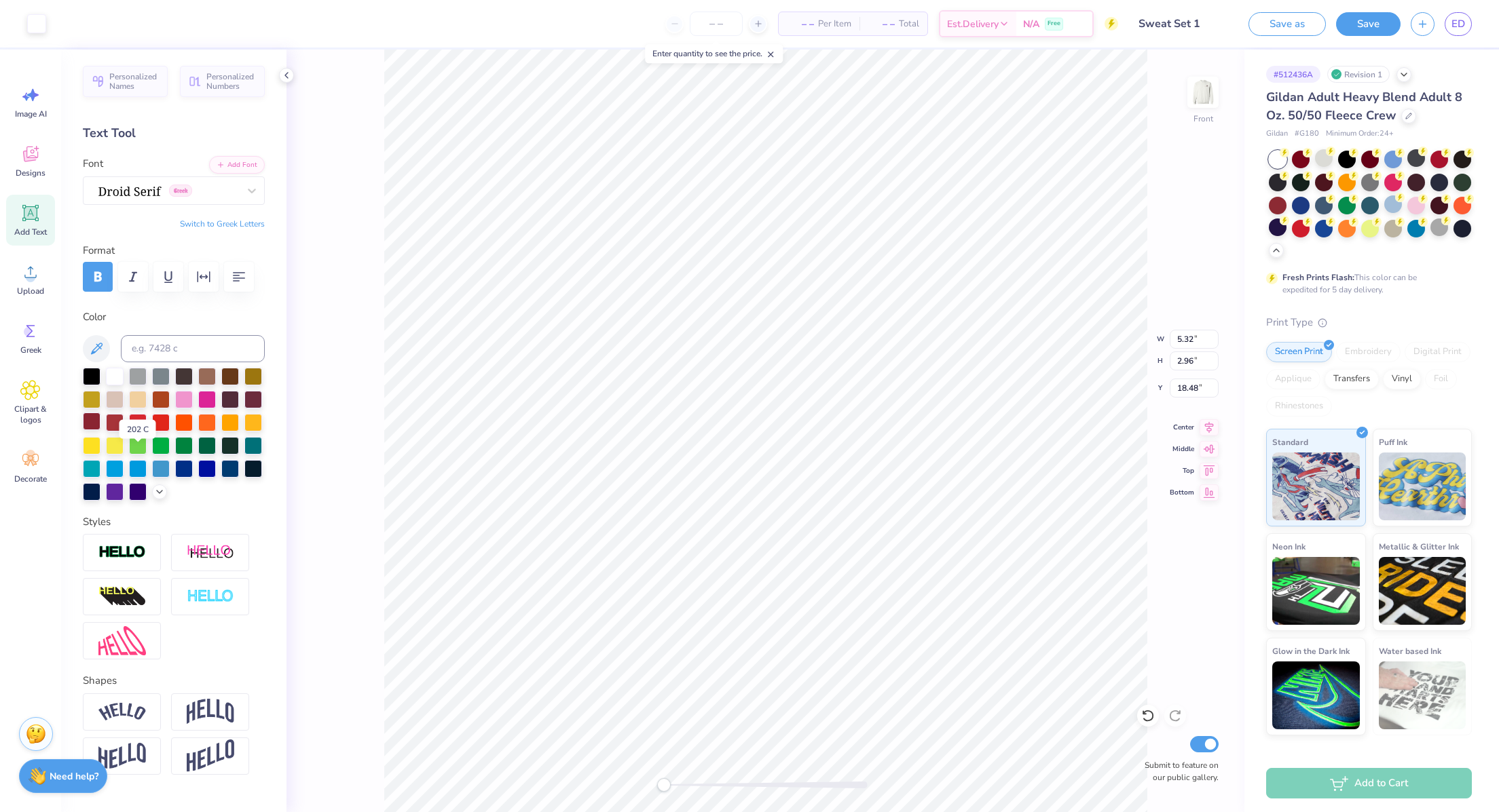
click at [101, 430] on div at bounding box center [91, 421] width 18 height 18
type input "2.51"
type input "0.88"
click at [1166, 596] on div "Front W 2.51 2.51 " H 0.88 0.88 " Y 18.48 18.48 " Center Middle Top Bottom Subm…" at bounding box center [765, 431] width 958 height 763
click at [1144, 634] on icon at bounding box center [1148, 716] width 13 height 13
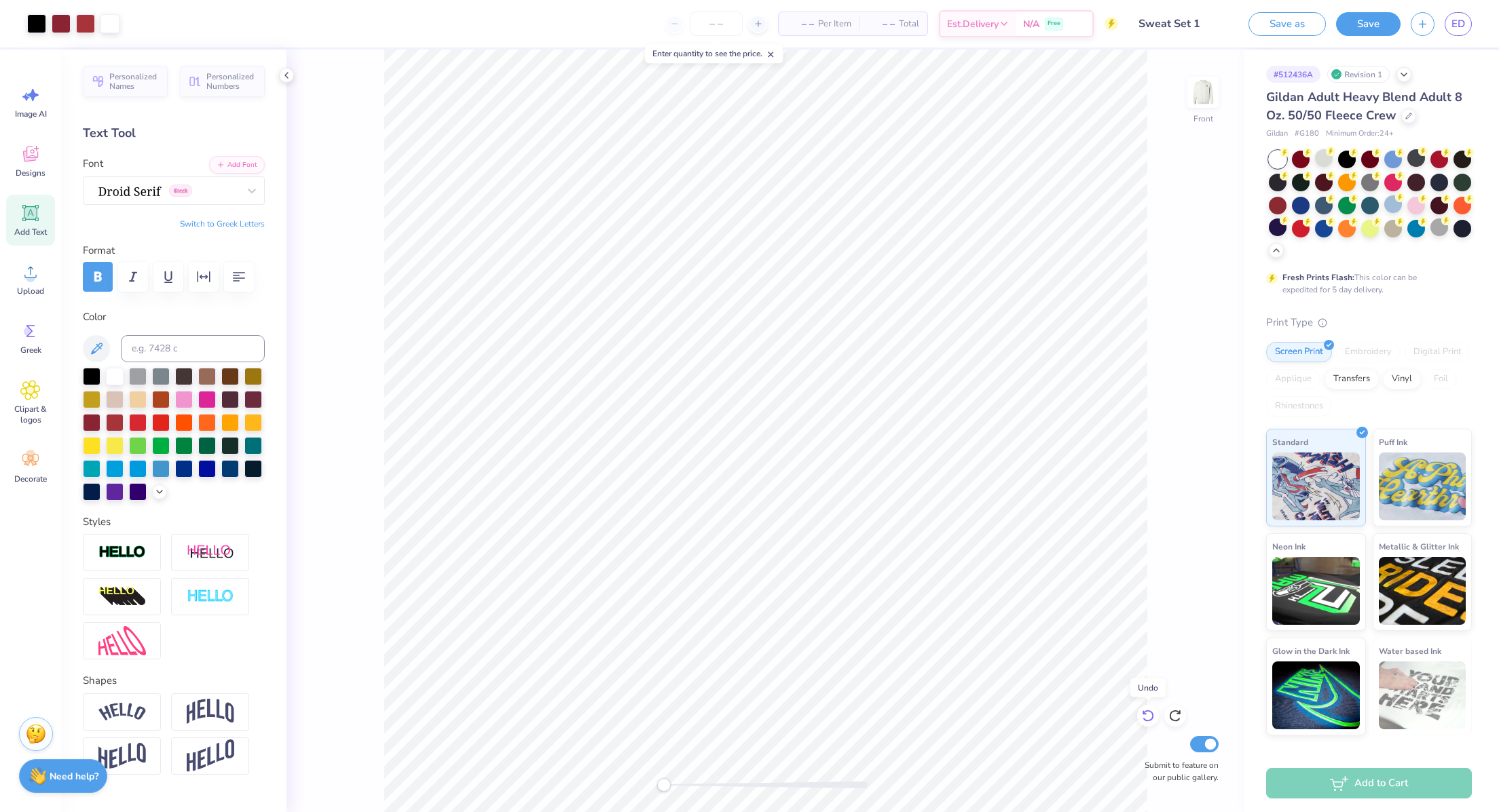
click at [1144, 634] on icon at bounding box center [1148, 716] width 13 height 13
click at [1175, 634] on icon at bounding box center [1175, 716] width 13 height 13
click at [101, 430] on div at bounding box center [91, 421] width 18 height 18
type input "5.32"
type input "0.90"
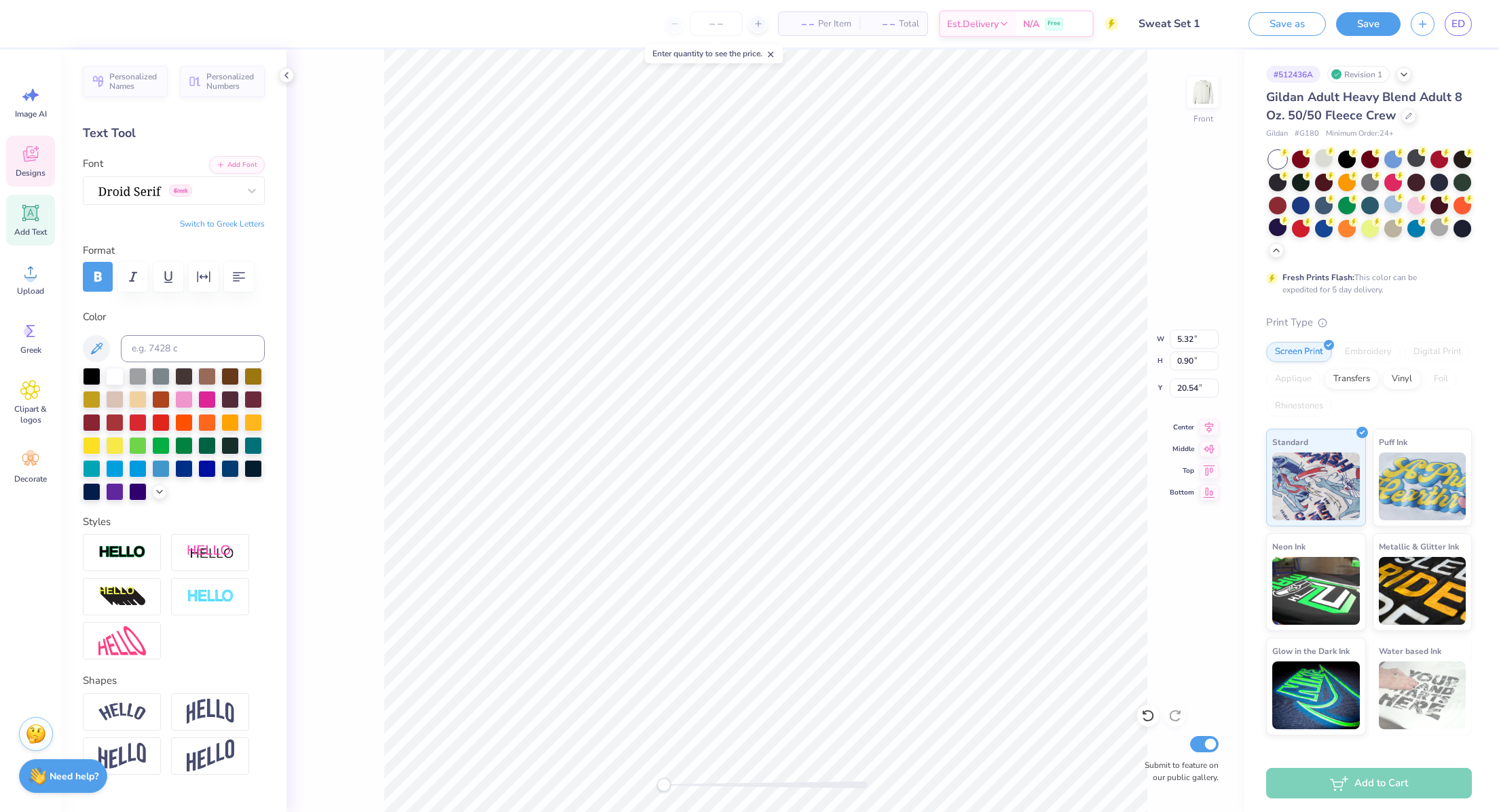
type input "20.54"
click at [101, 430] on div at bounding box center [91, 421] width 18 height 18
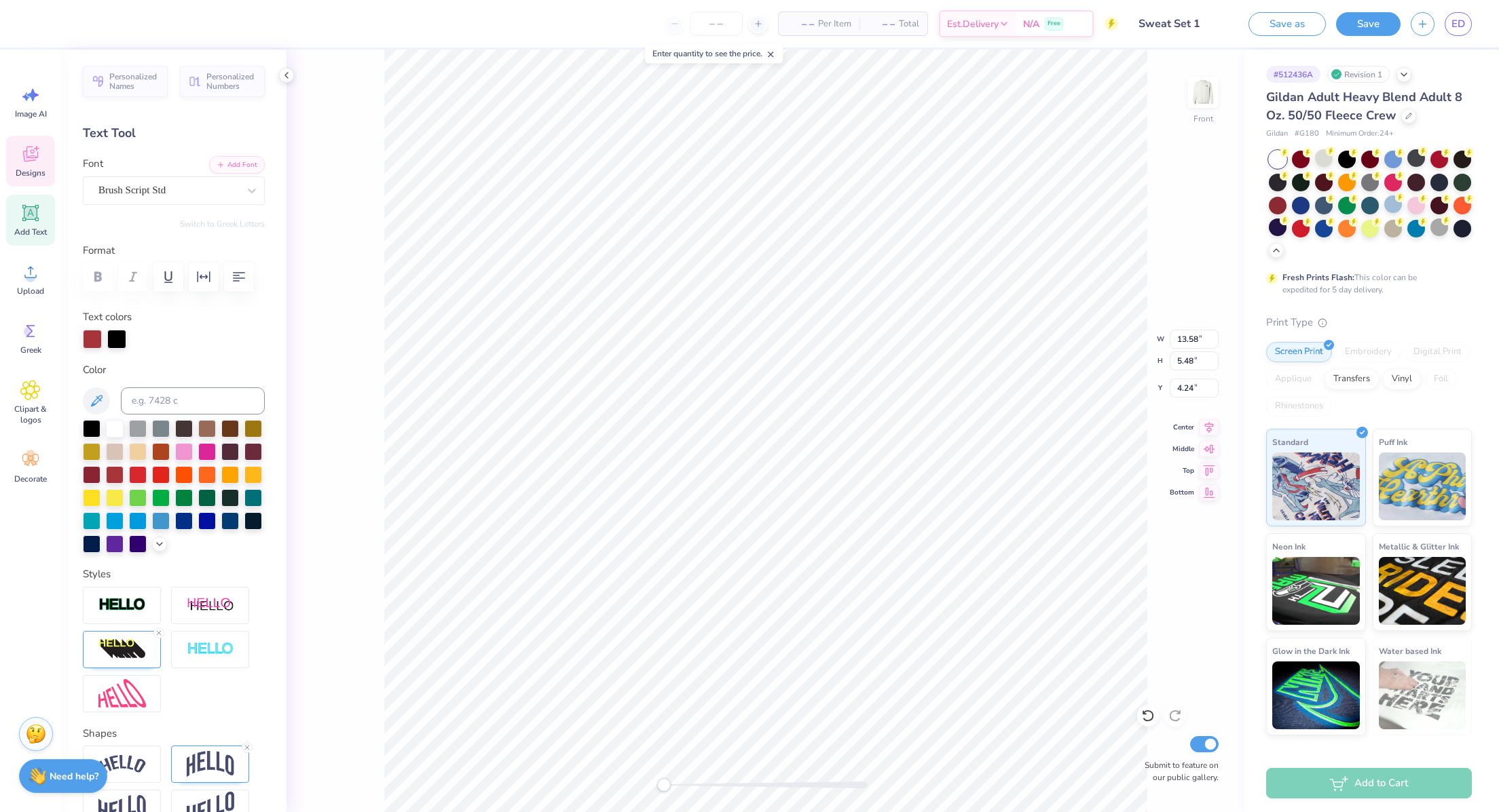
scroll to position [16, 2]
type textarea "Alpha Phi"
click at [1151, 634] on icon at bounding box center [1148, 716] width 13 height 13
click at [1204, 91] on img at bounding box center [1203, 92] width 54 height 54
type input "13.58"
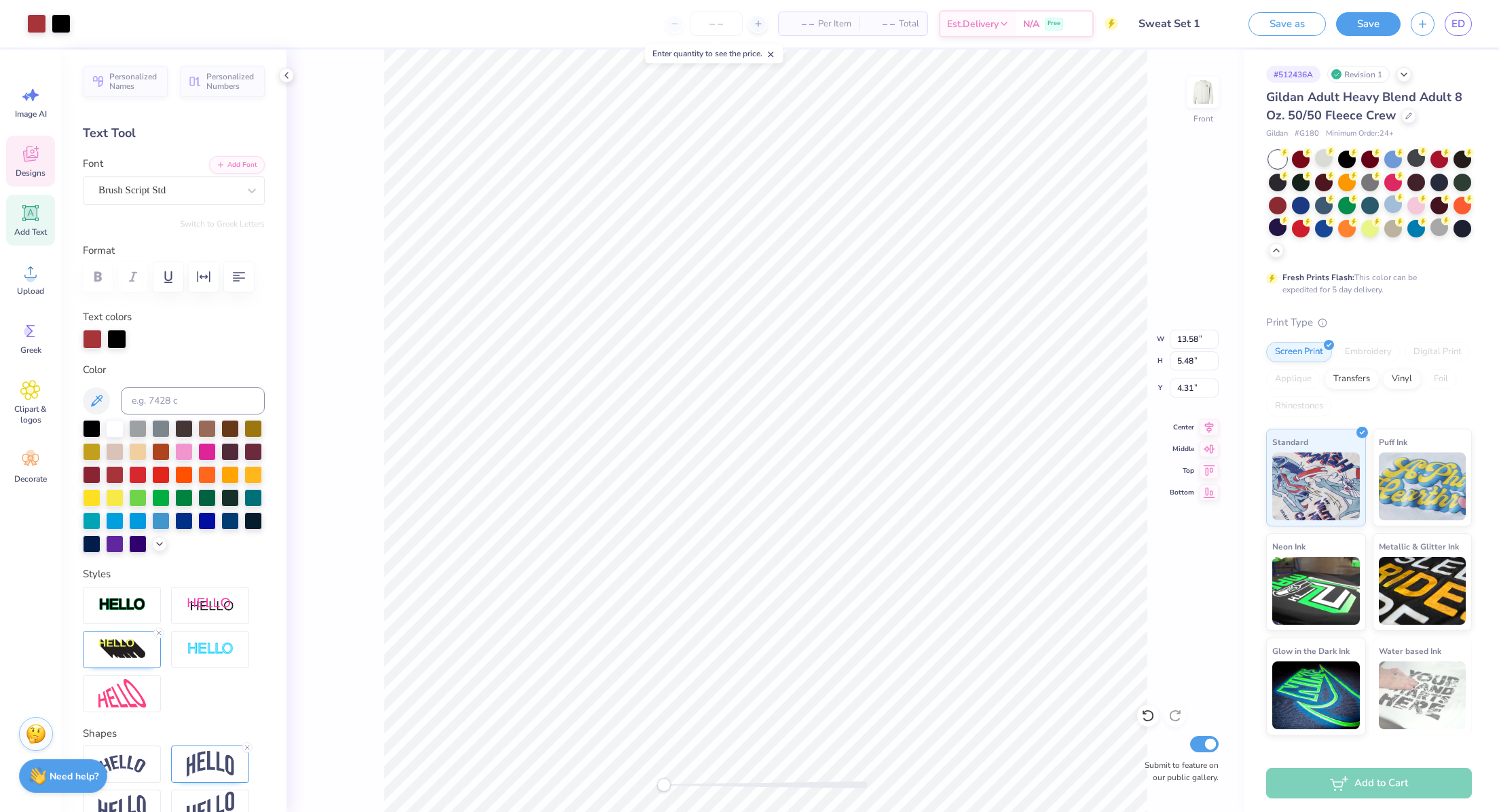
type input "5.48"
type input "4.31"
click at [1194, 87] on img at bounding box center [1203, 92] width 54 height 54
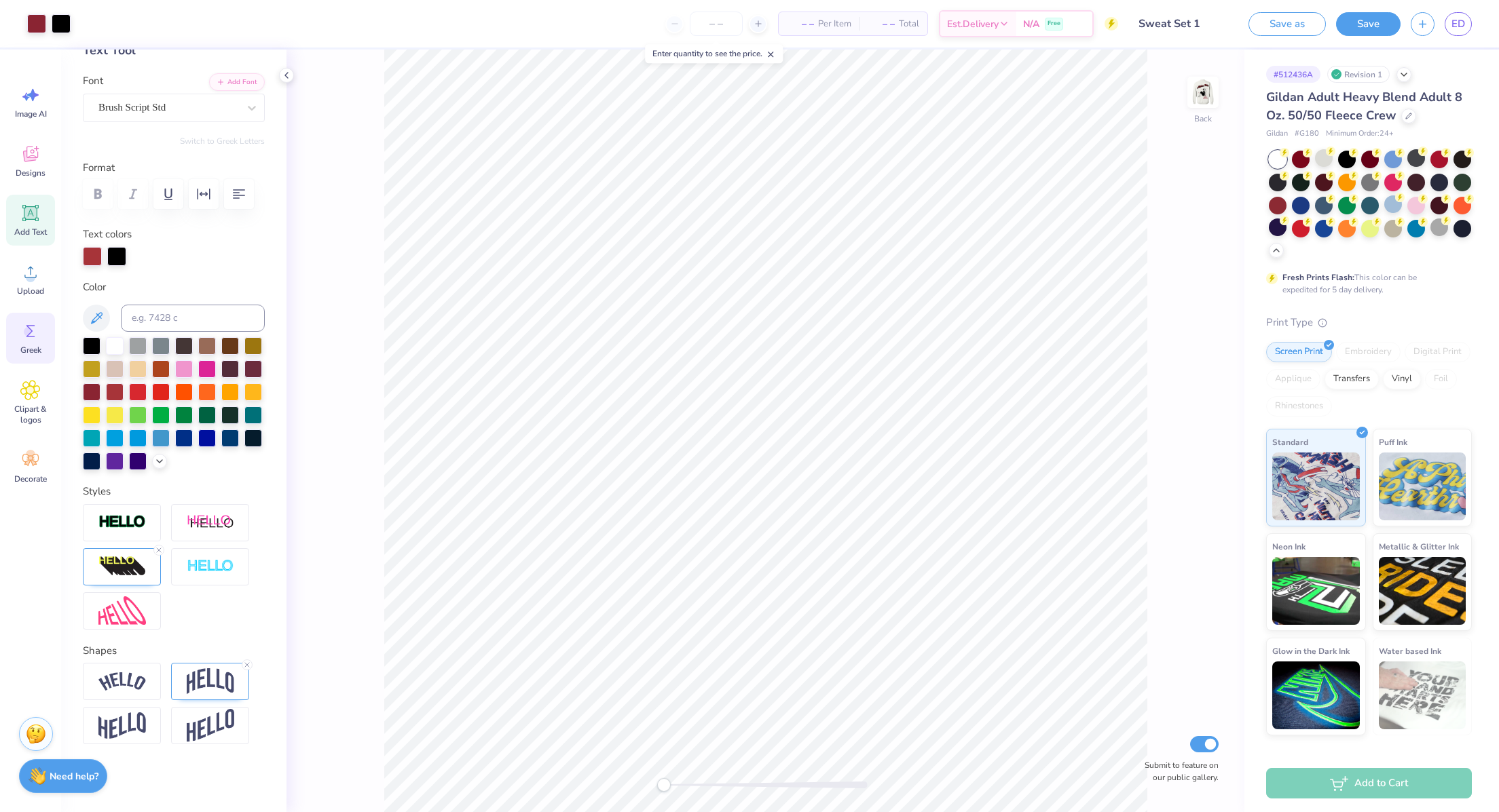
click at [42, 350] on div "Greek" at bounding box center [30, 338] width 49 height 51
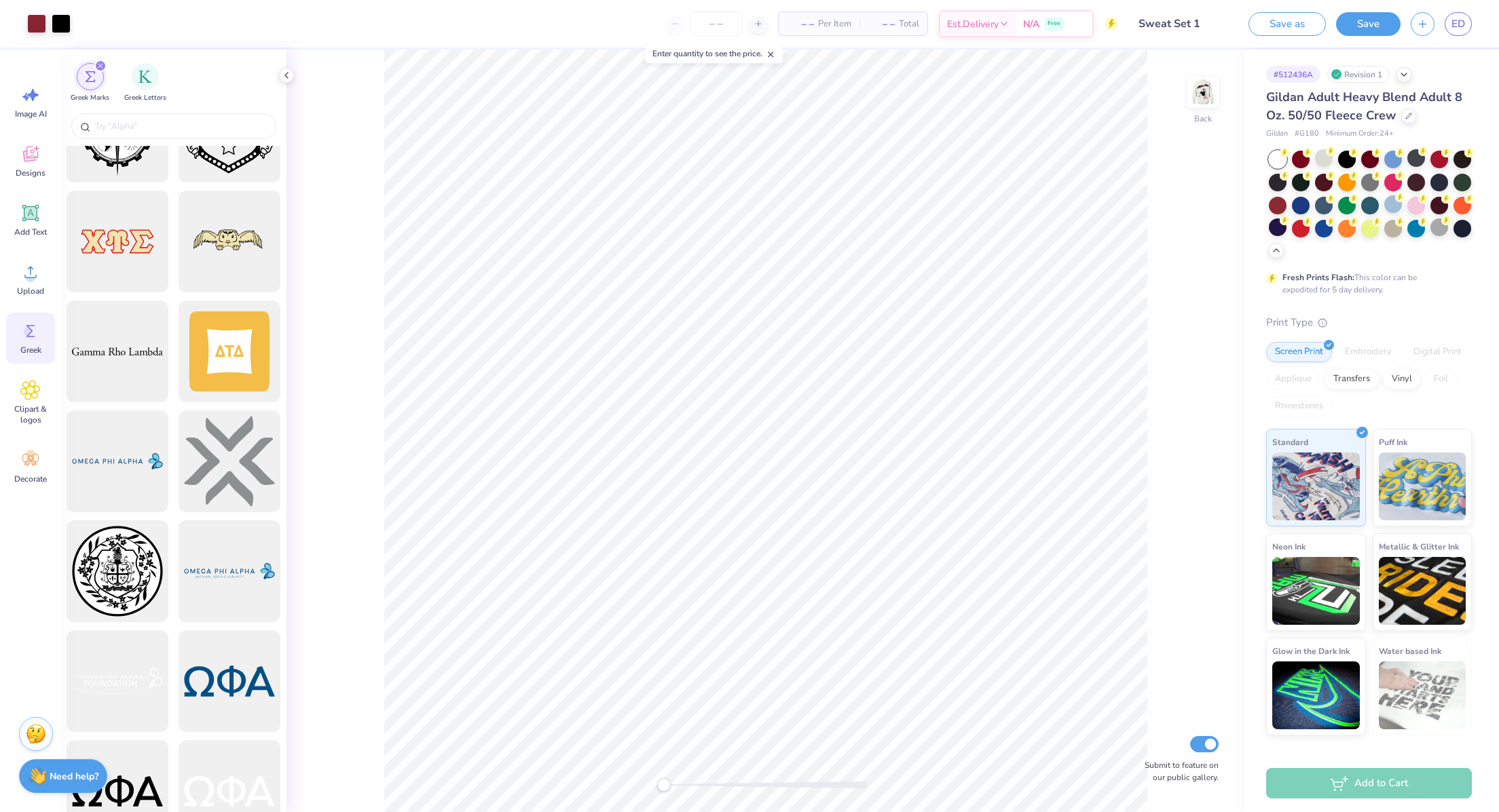
scroll to position [2009, 0]
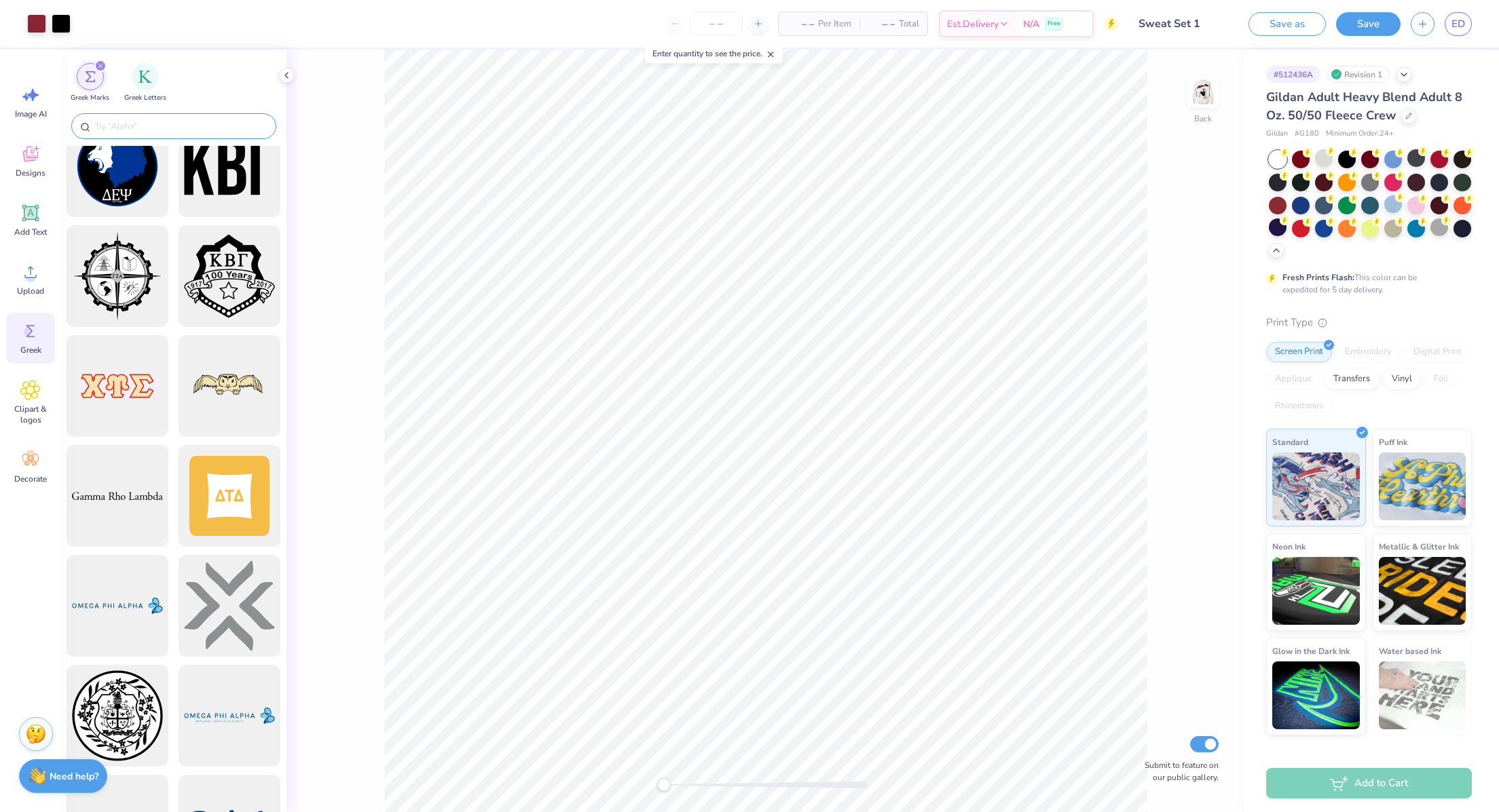
click at [143, 114] on div at bounding box center [174, 126] width 205 height 26
click at [143, 118] on div at bounding box center [174, 126] width 205 height 26
click at [158, 127] on input "text" at bounding box center [180, 127] width 174 height 13
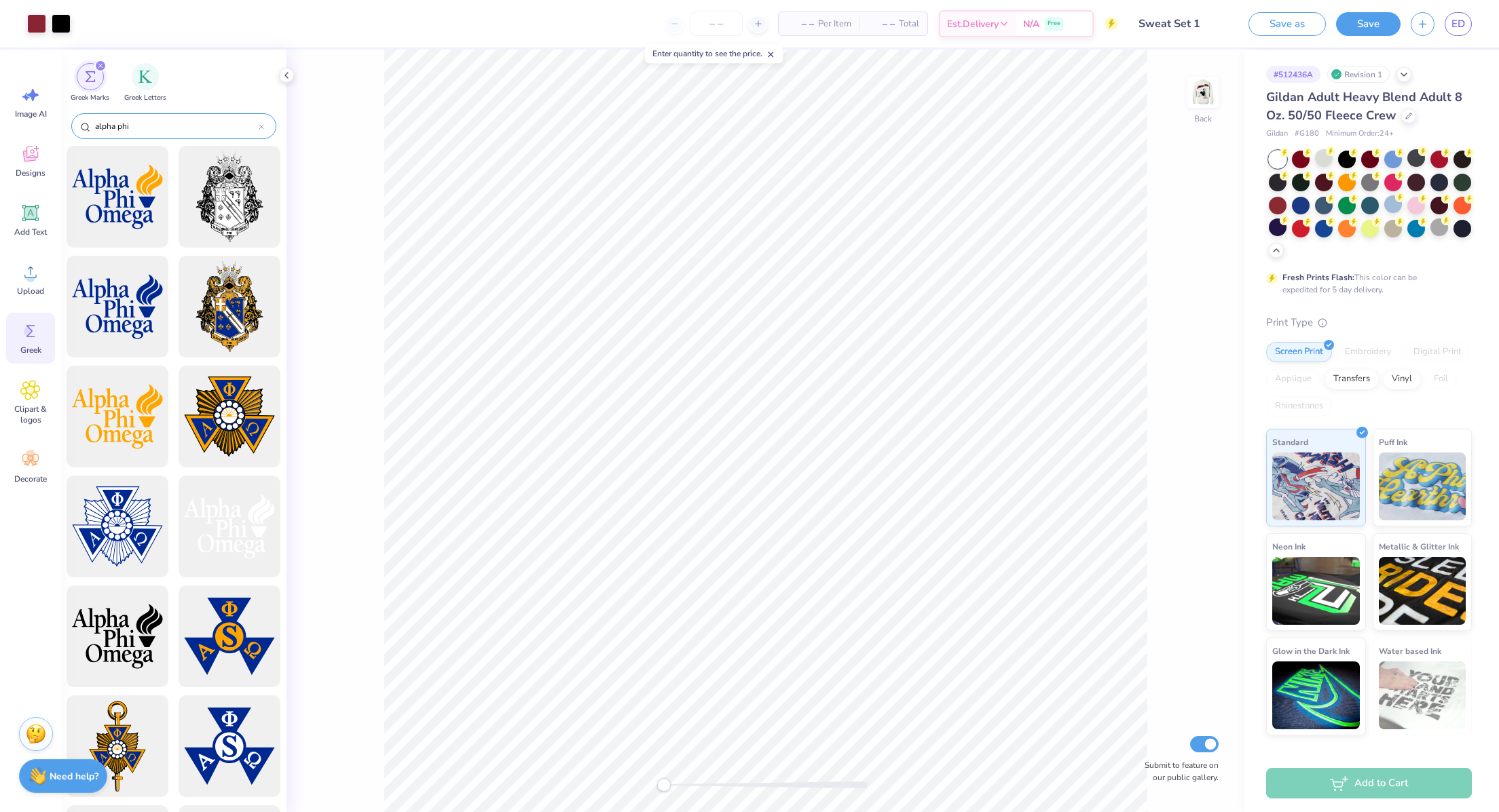
type input "alpha phi"
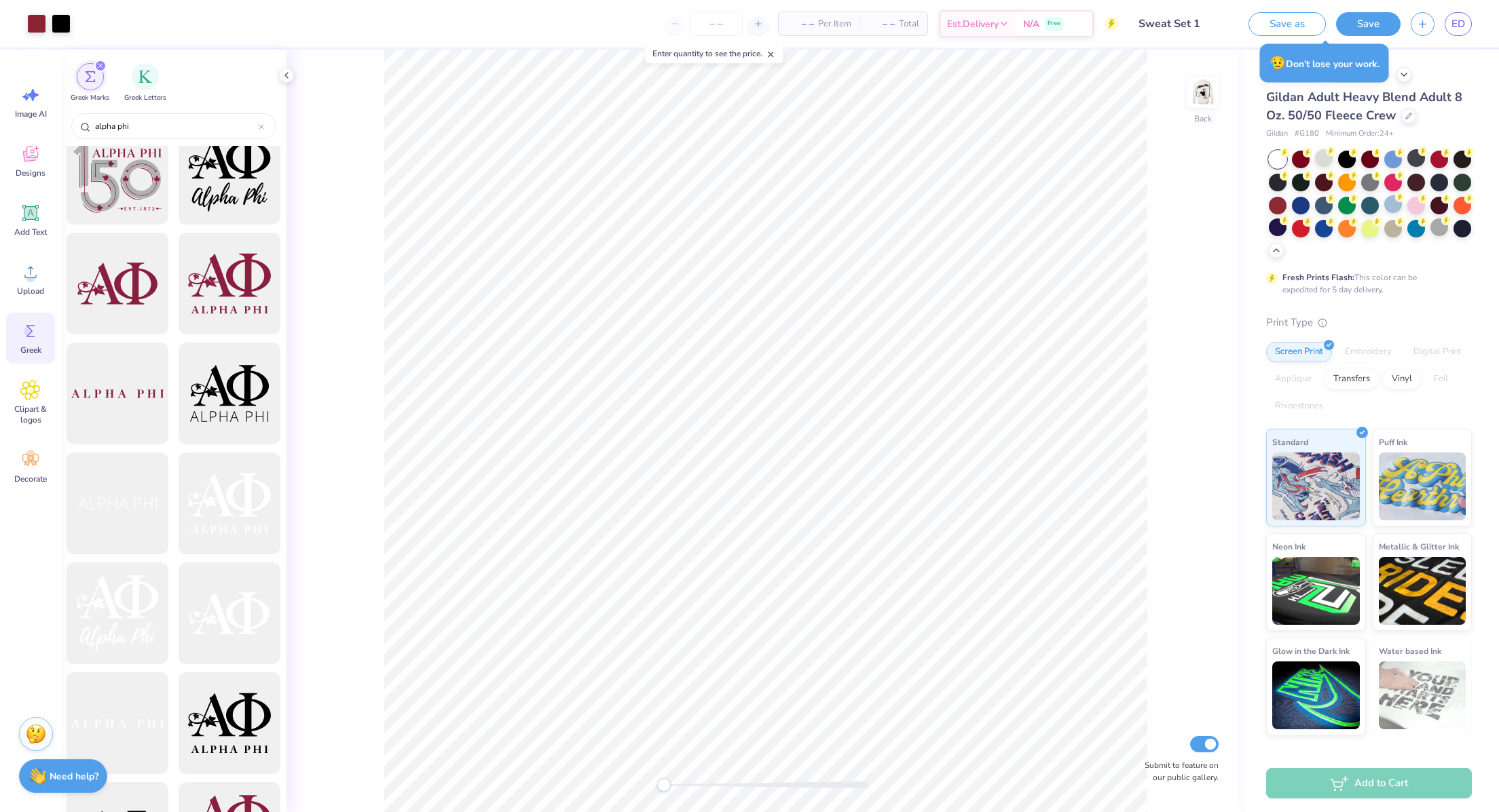
scroll to position [1115, 0]
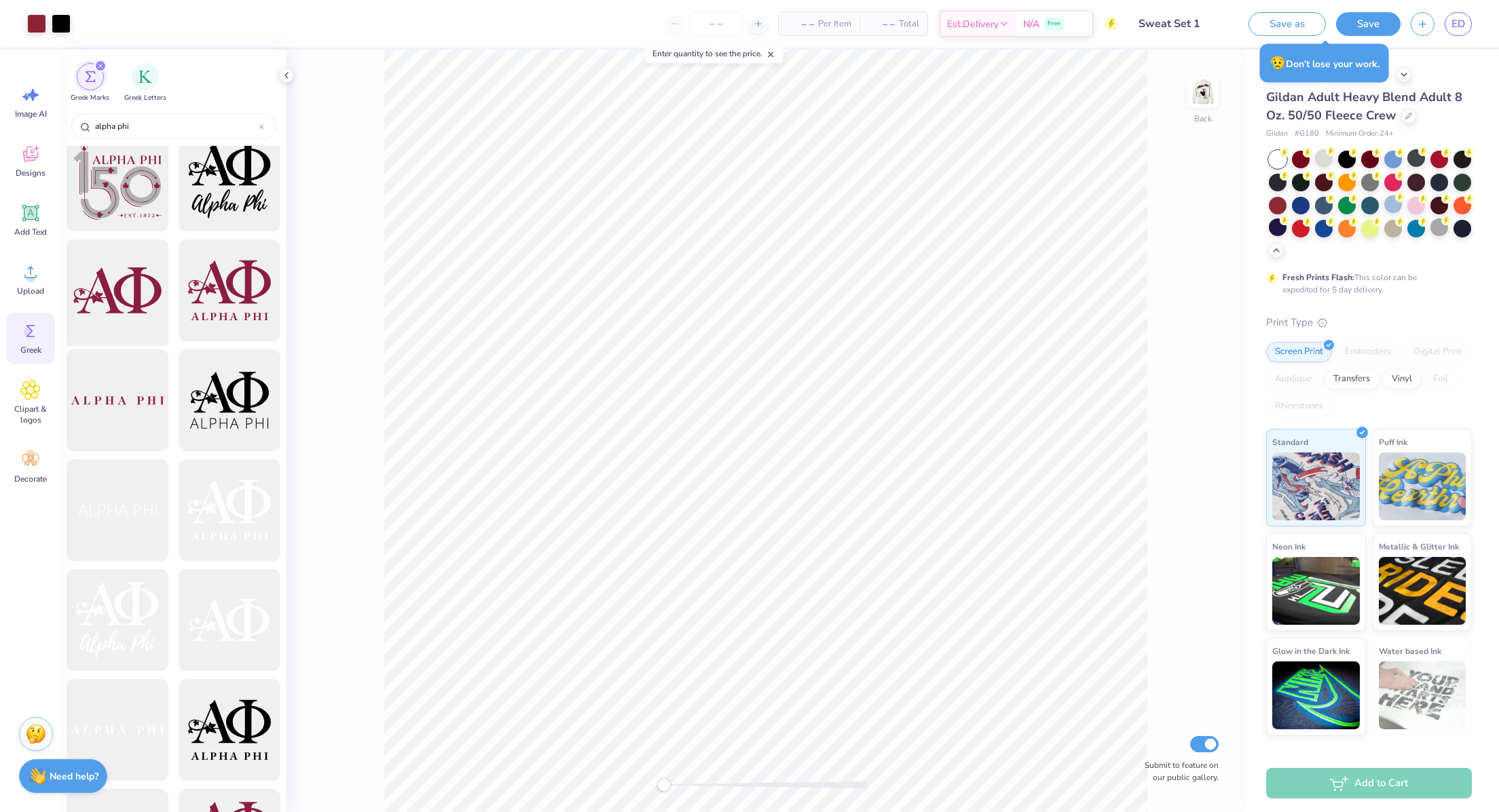
click at [104, 287] on div at bounding box center [118, 291] width 112 height 112
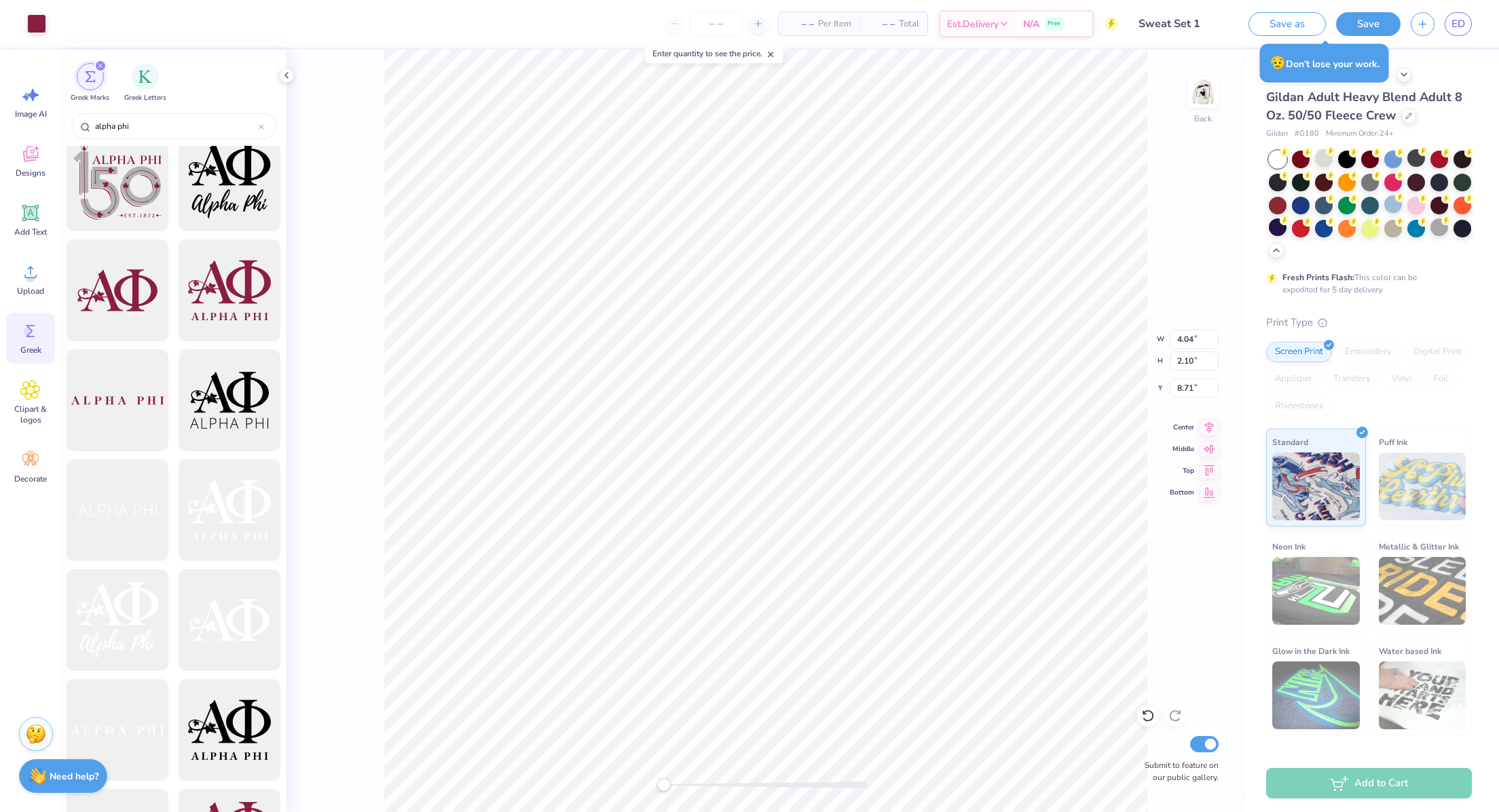
type input "4.04"
type input "2.10"
type input "8.71"
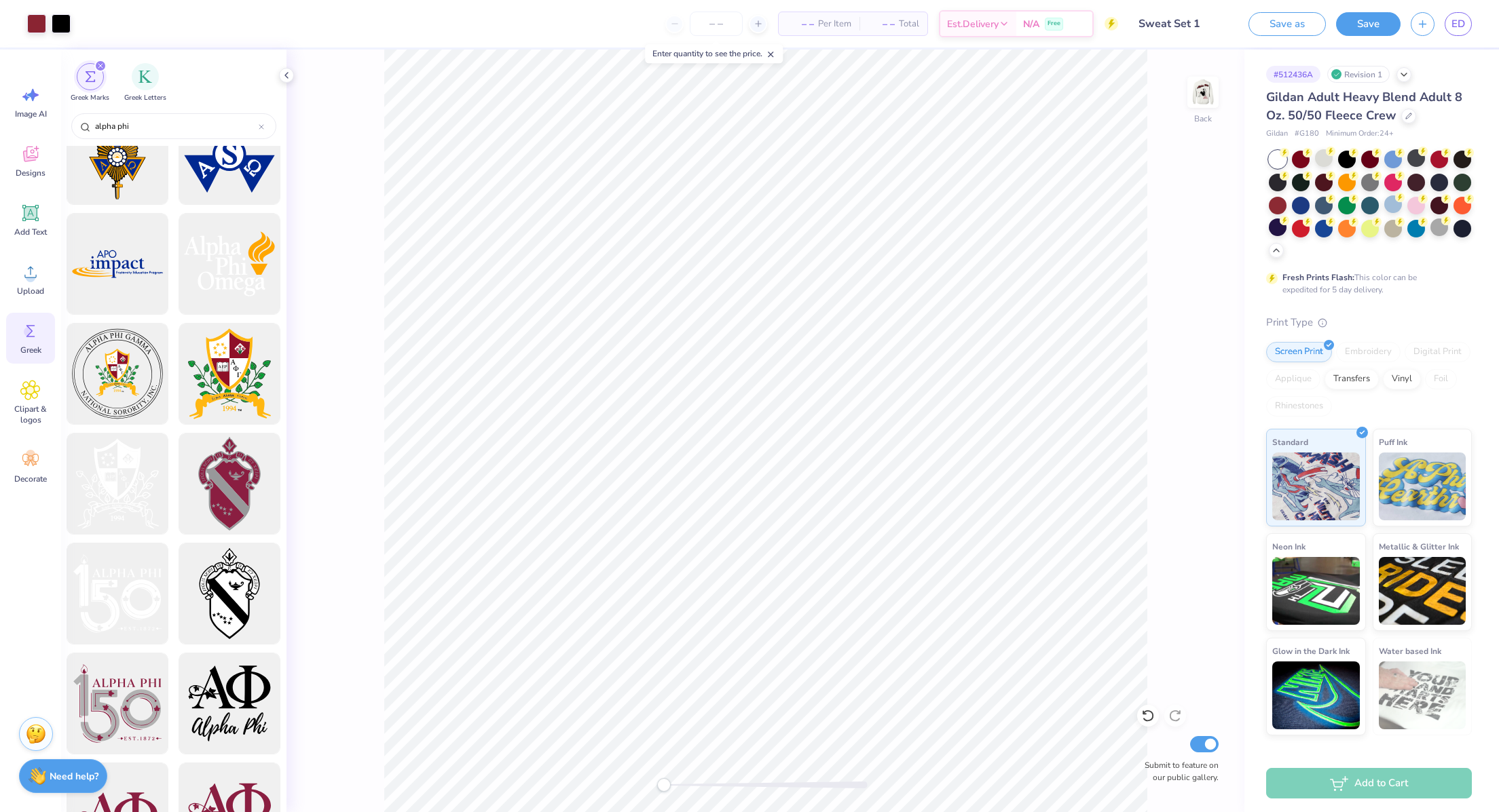
scroll to position [591, 0]
click at [153, 80] on div "filter for Greek Letters" at bounding box center [145, 75] width 27 height 27
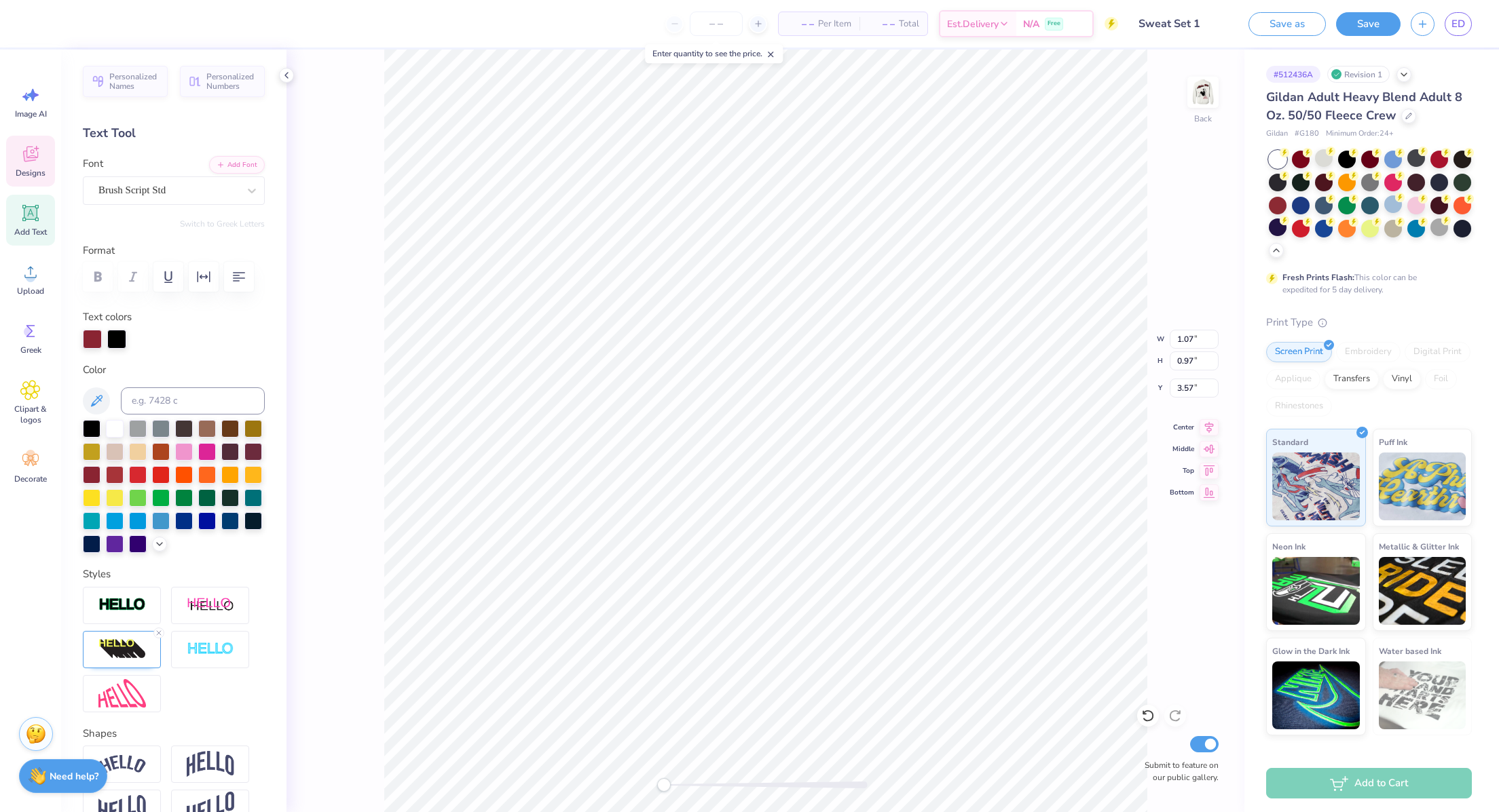
scroll to position [16, 2]
type textarea "Aphi"
type input "3.02"
type input "1.41"
type input "4.72"
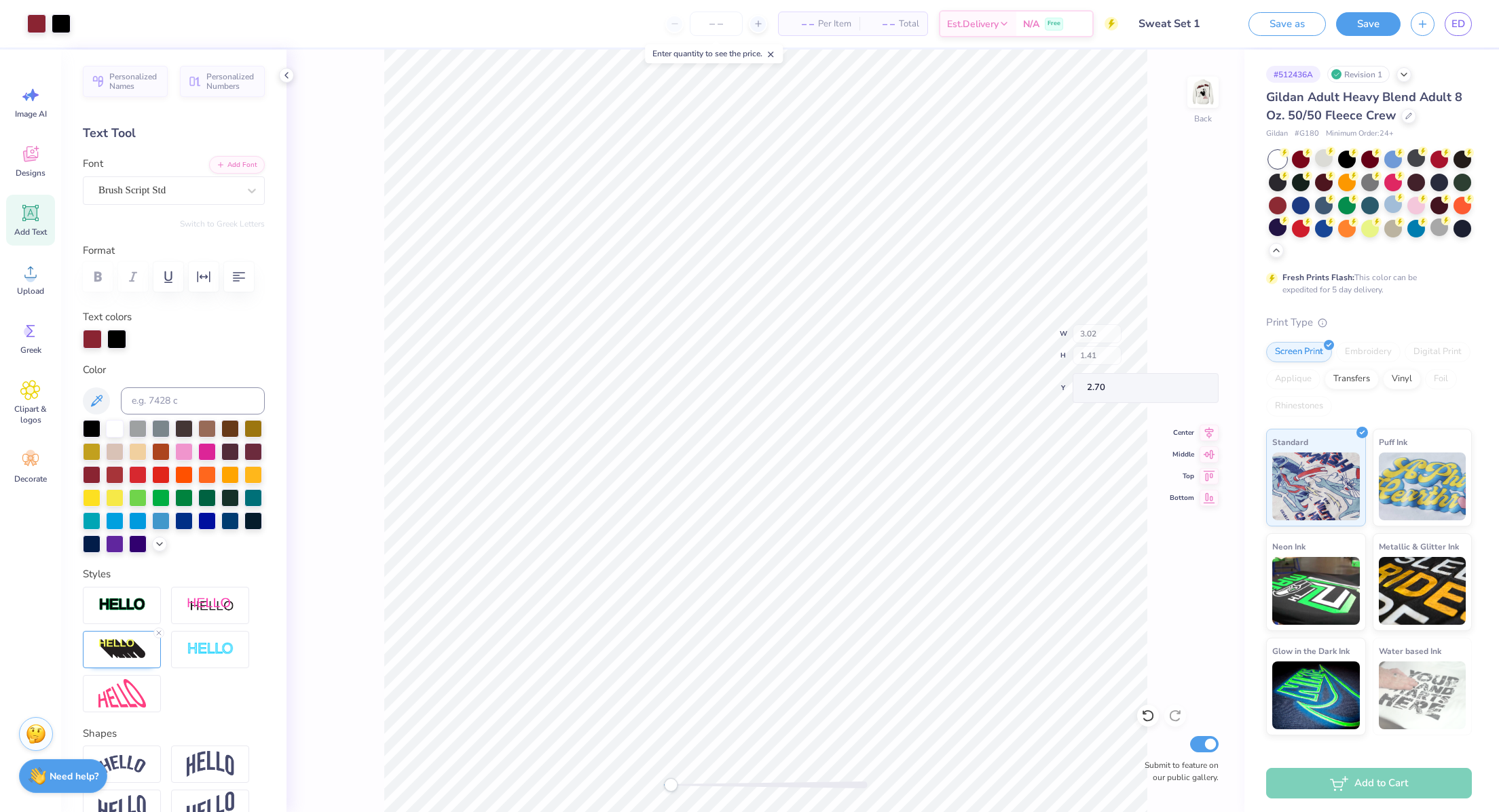
type input "2.20"
type input "2.70"
paste textarea ","
type textarea "Aphi"
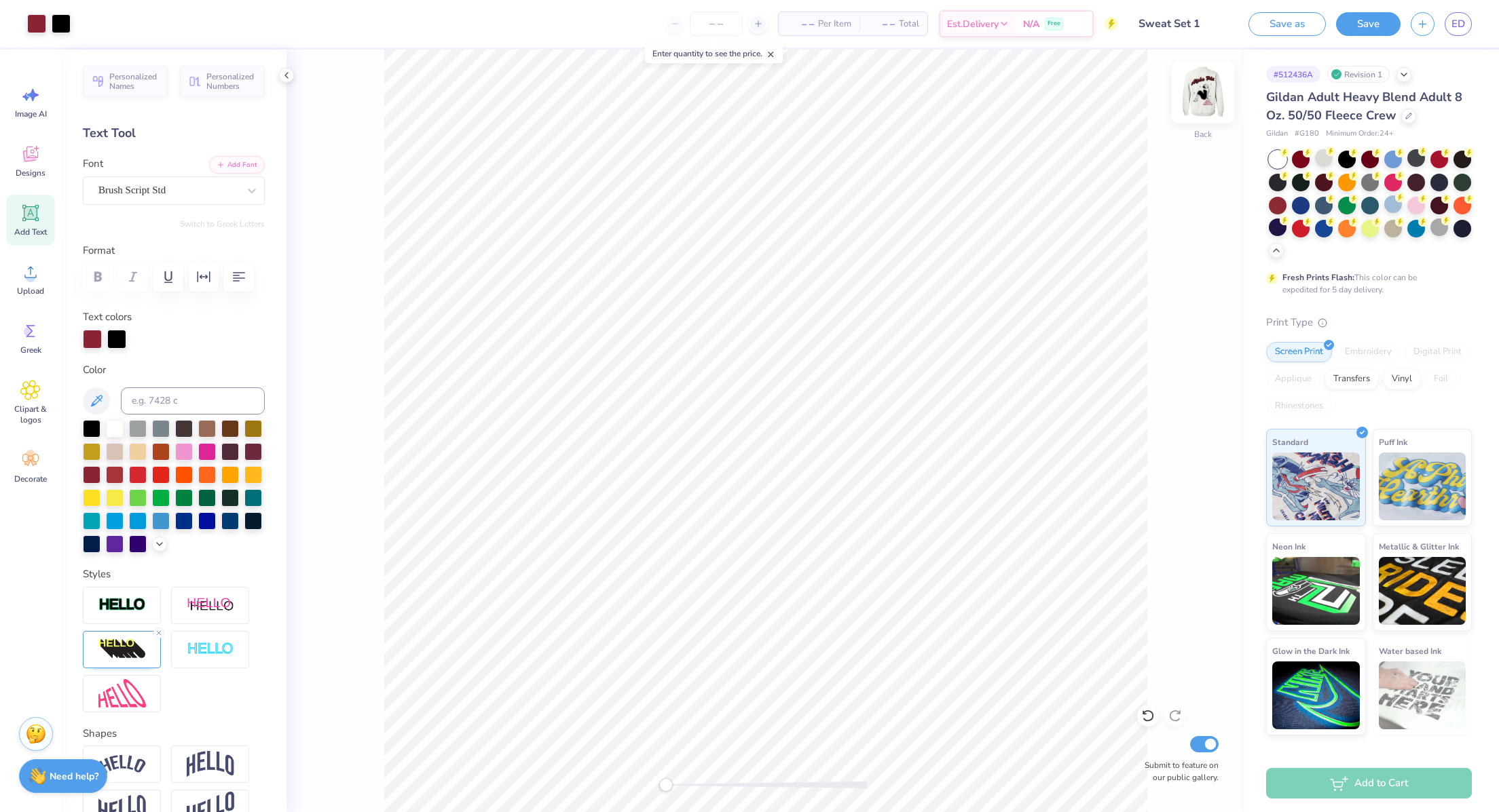
click at [1206, 88] on img at bounding box center [1203, 92] width 54 height 54
click at [1197, 92] on img at bounding box center [1203, 92] width 54 height 54
type input "4.72"
type input "2.20"
type input "1.21"
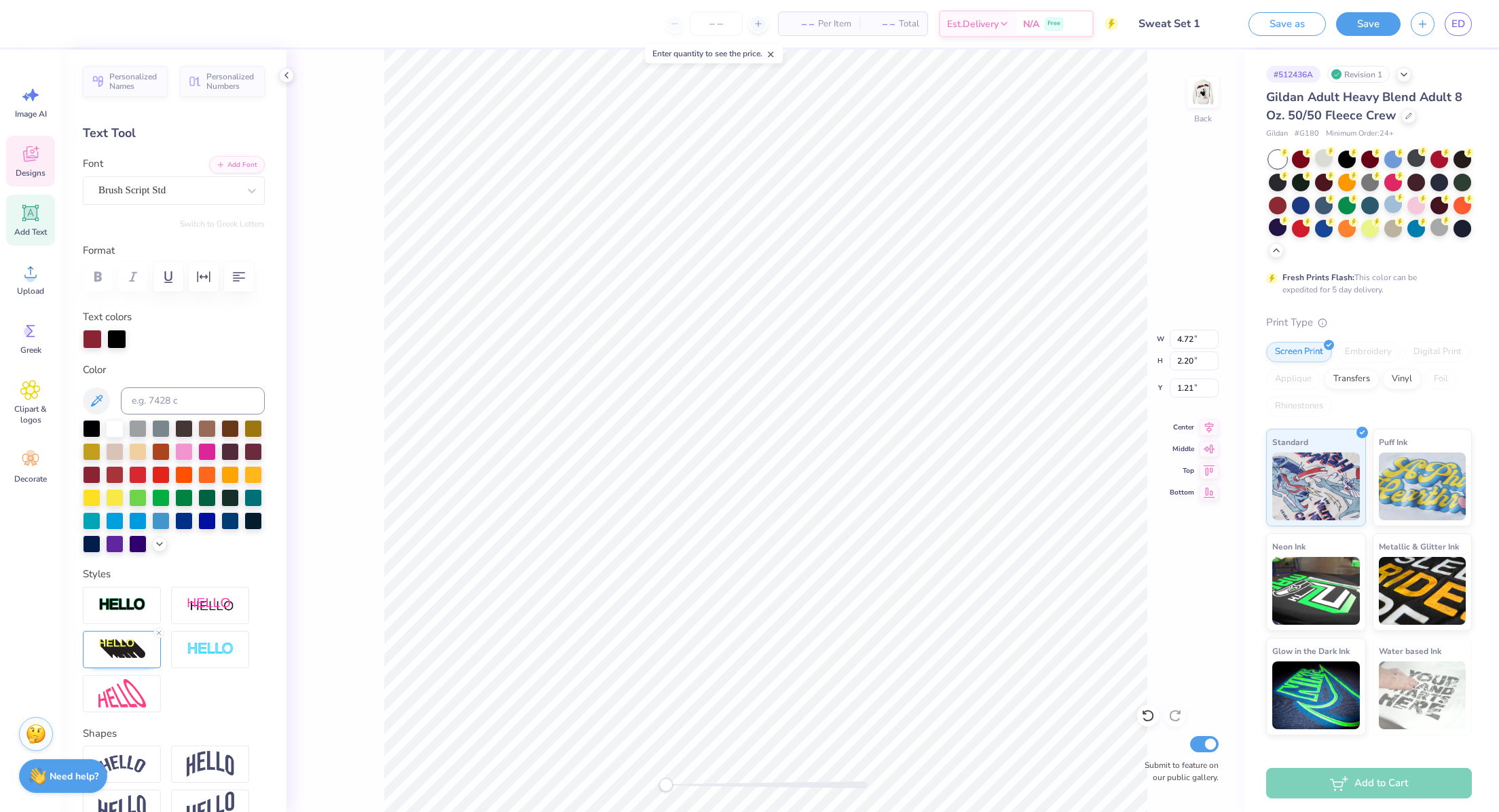
type textarea "phi"
type input "9.99"
type input "10.67"
type input "6.47"
type input "2.68"
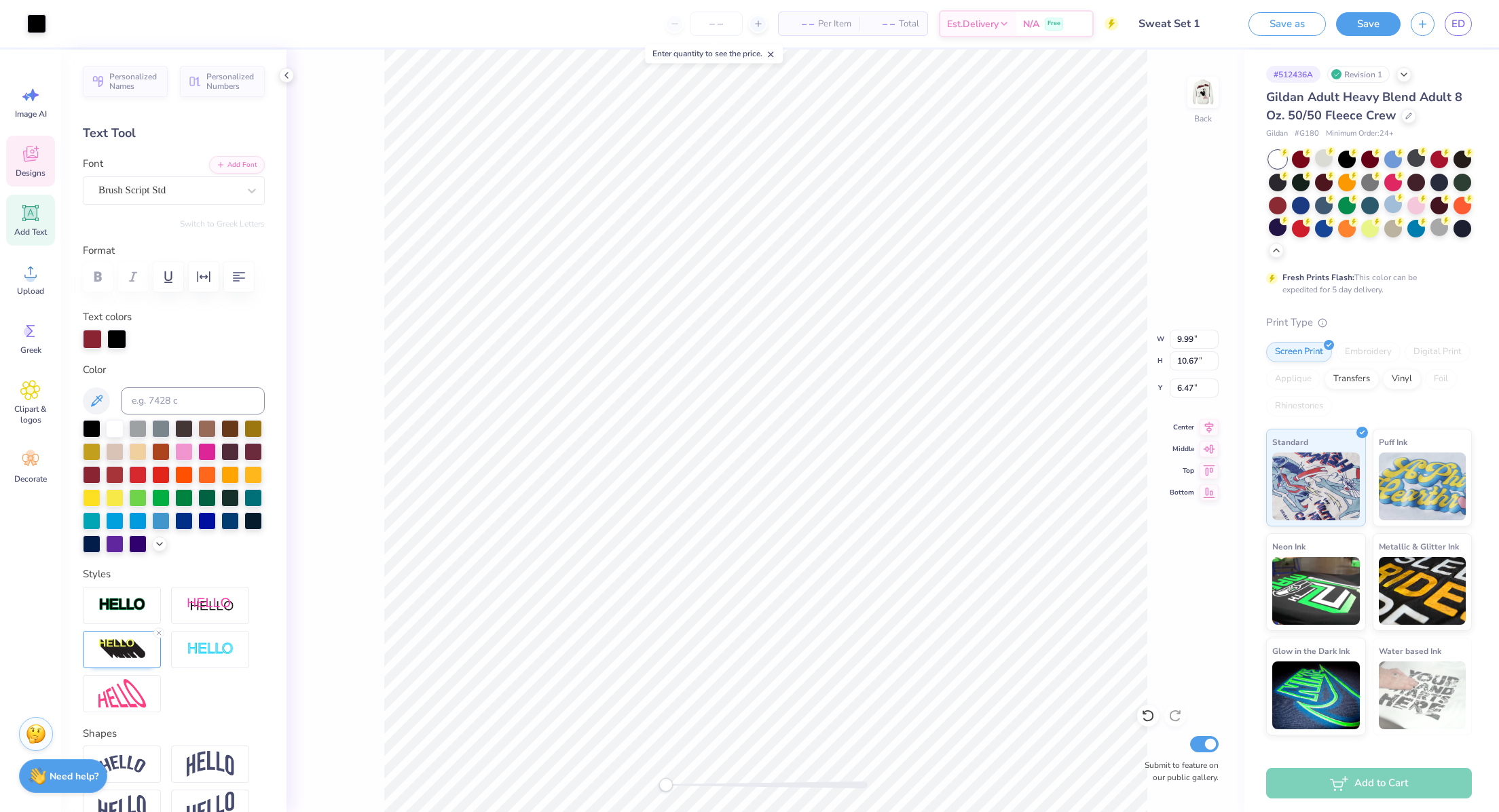
type input "2.86"
type input "14.28"
type textarea "Aphi"
click at [27, 163] on icon at bounding box center [30, 154] width 20 height 20
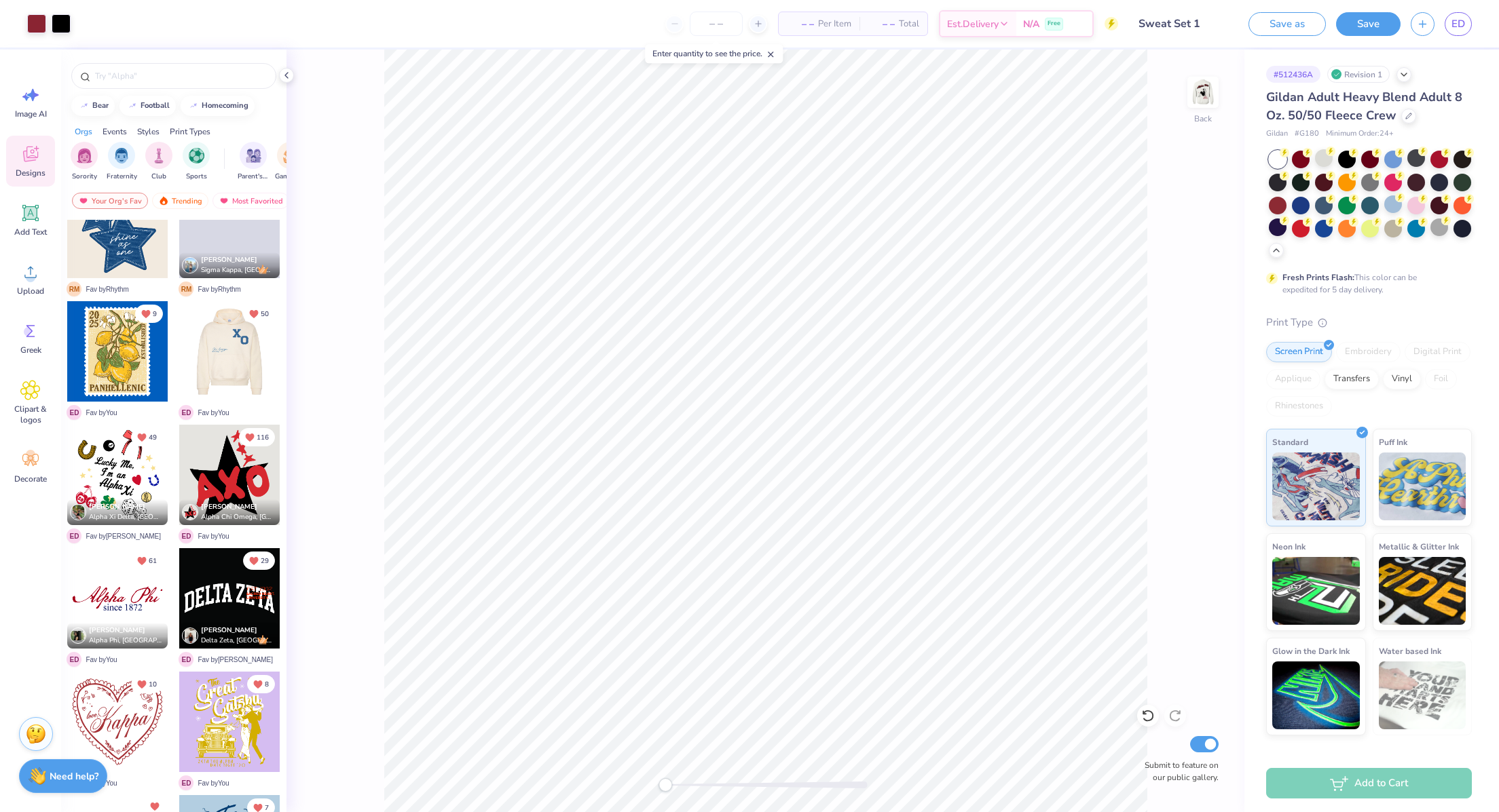
scroll to position [0, 0]
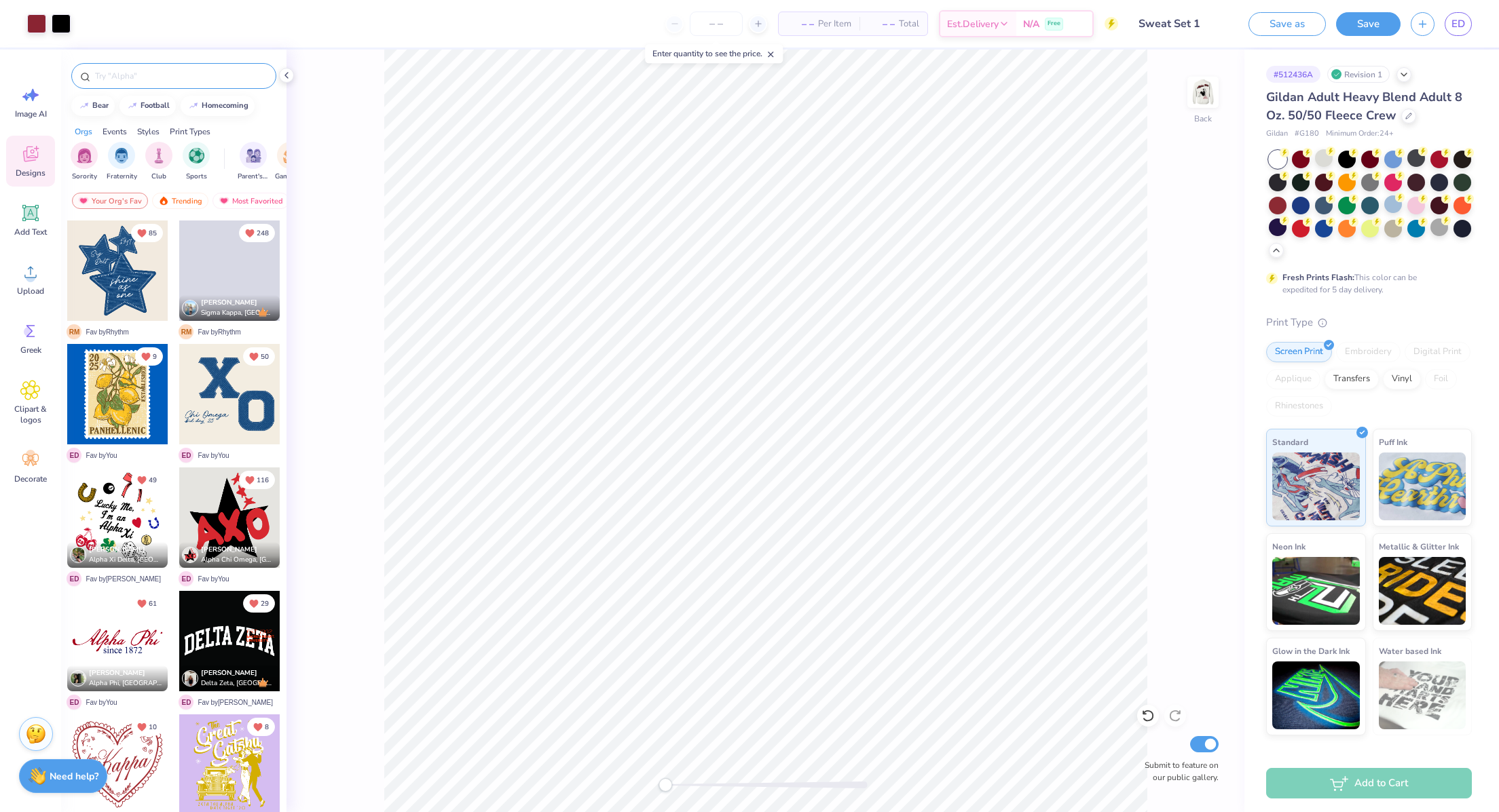
click at [139, 71] on input "text" at bounding box center [180, 76] width 174 height 13
type input "alpha phi"
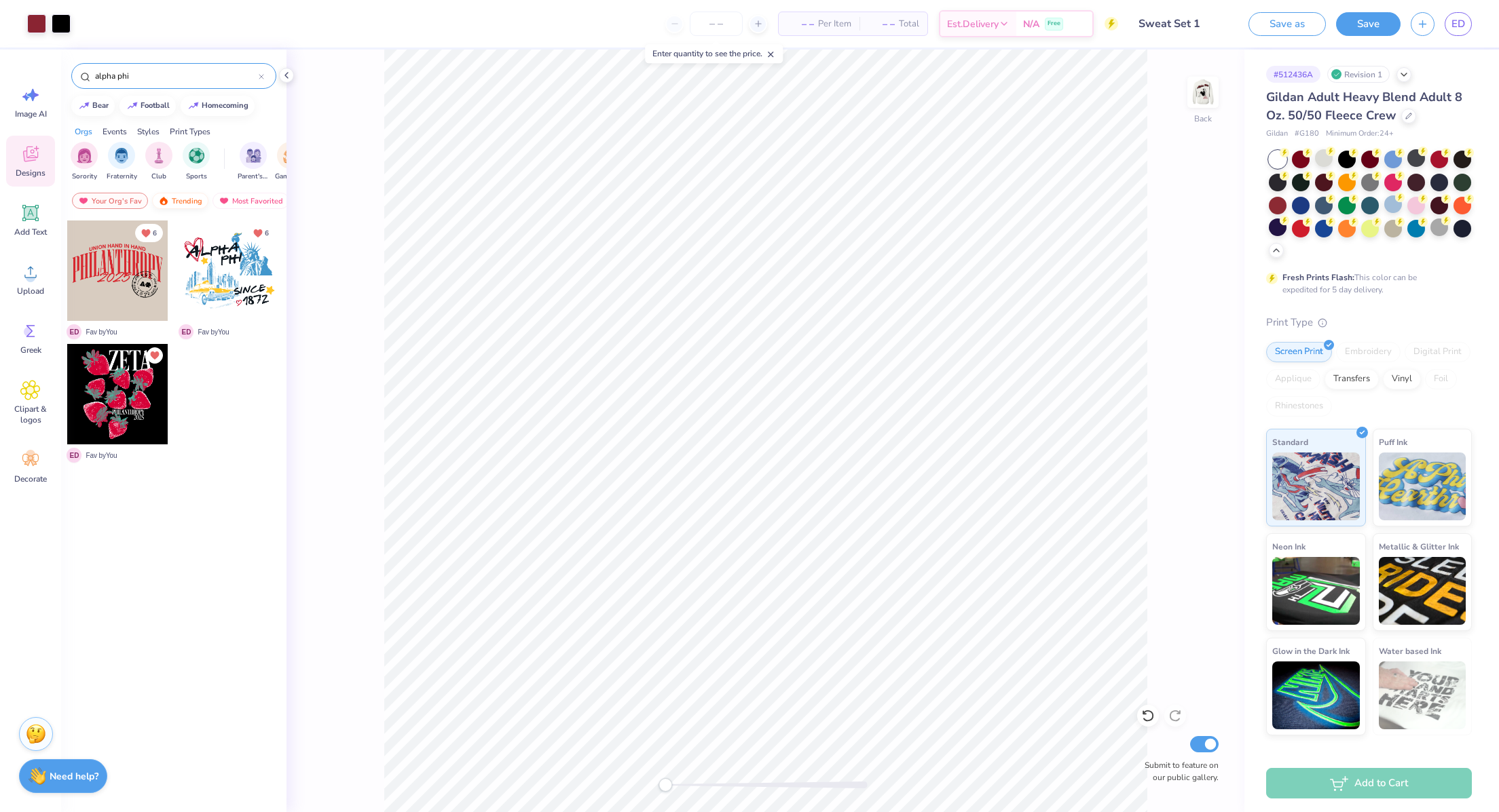
click at [179, 204] on div "Trending" at bounding box center [179, 200] width 56 height 16
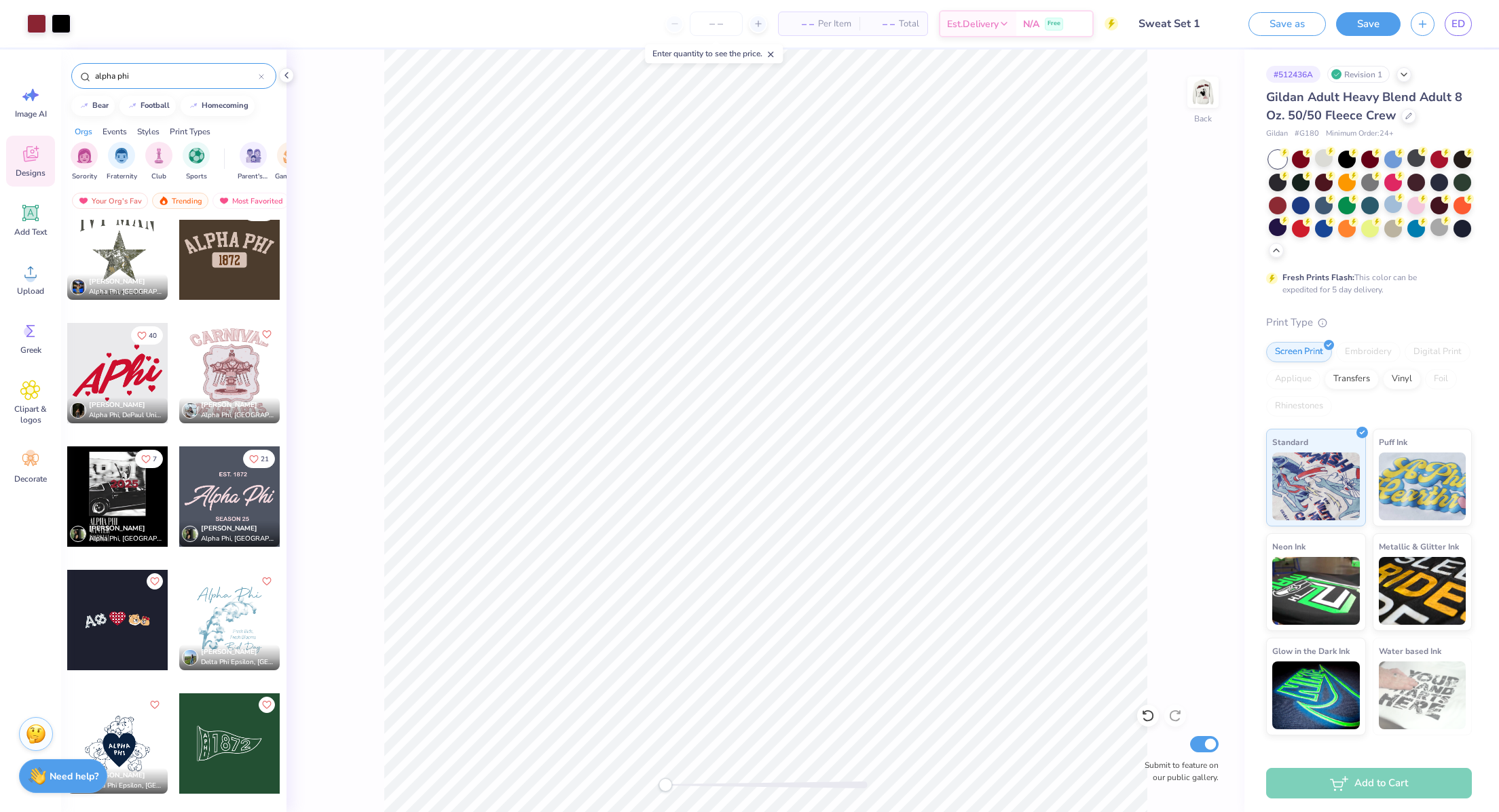
scroll to position [1505, 0]
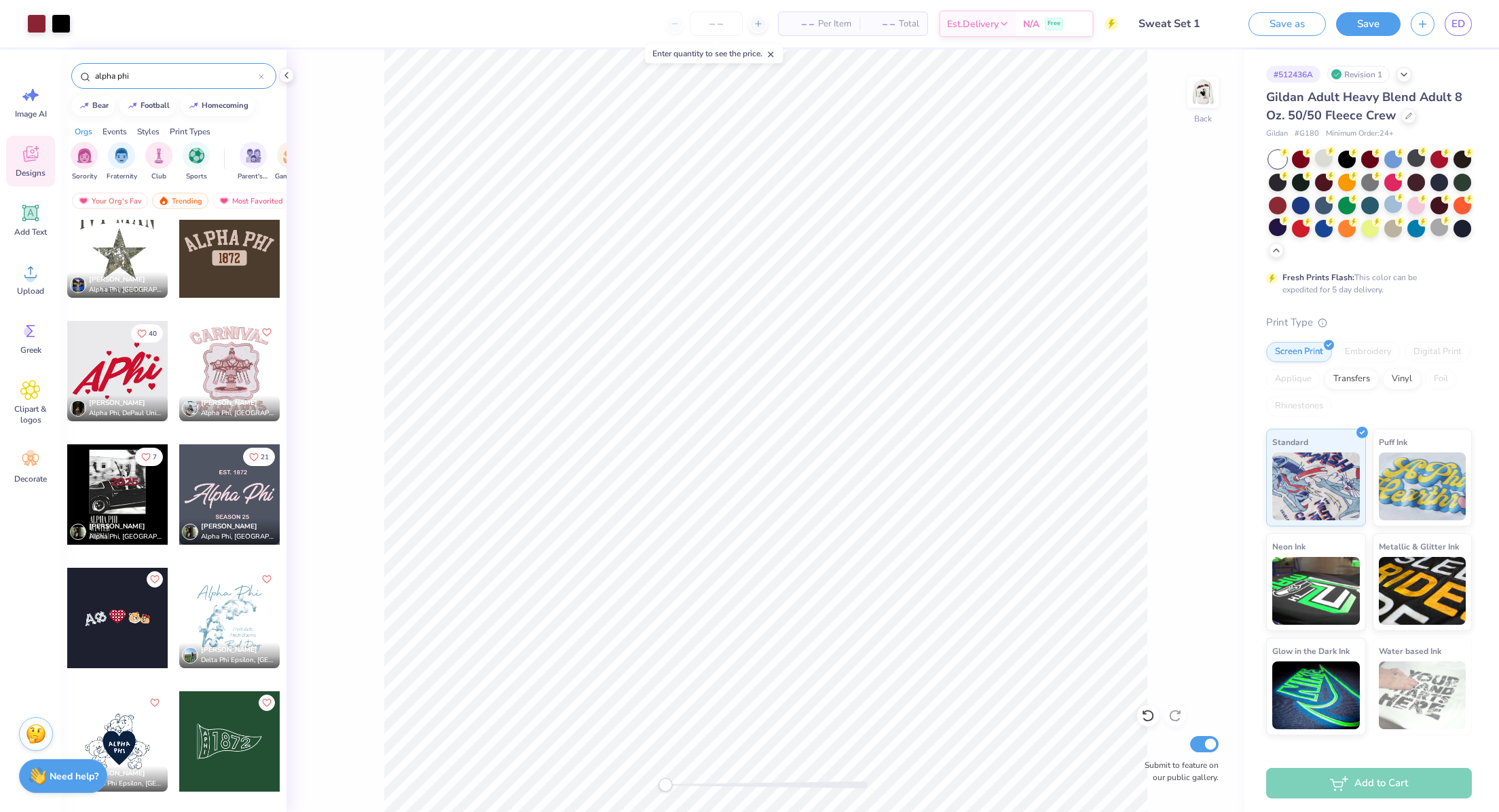
click at [100, 369] on div at bounding box center [117, 371] width 101 height 101
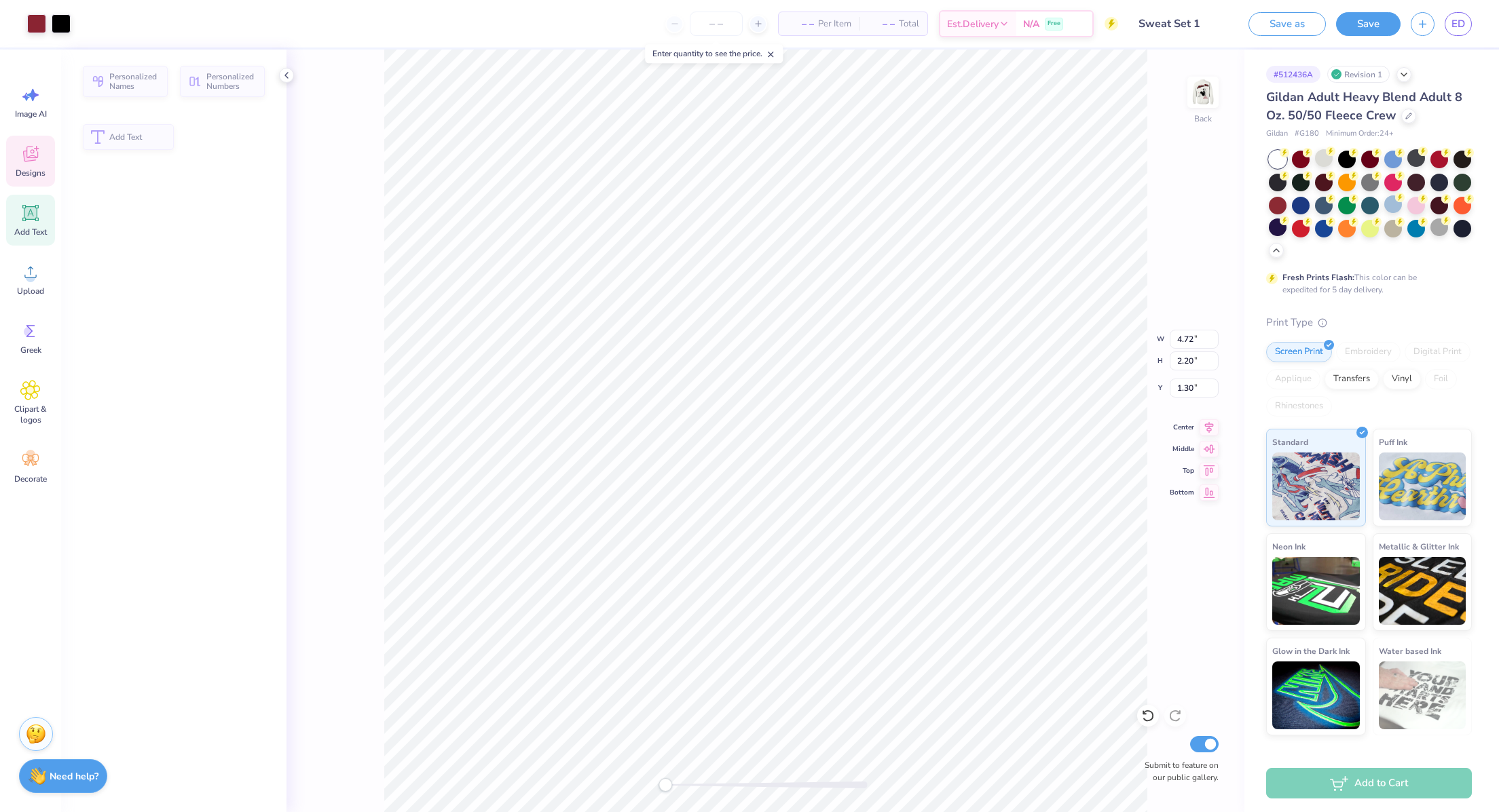
type input "4.72"
type input "2.20"
type input "1.30"
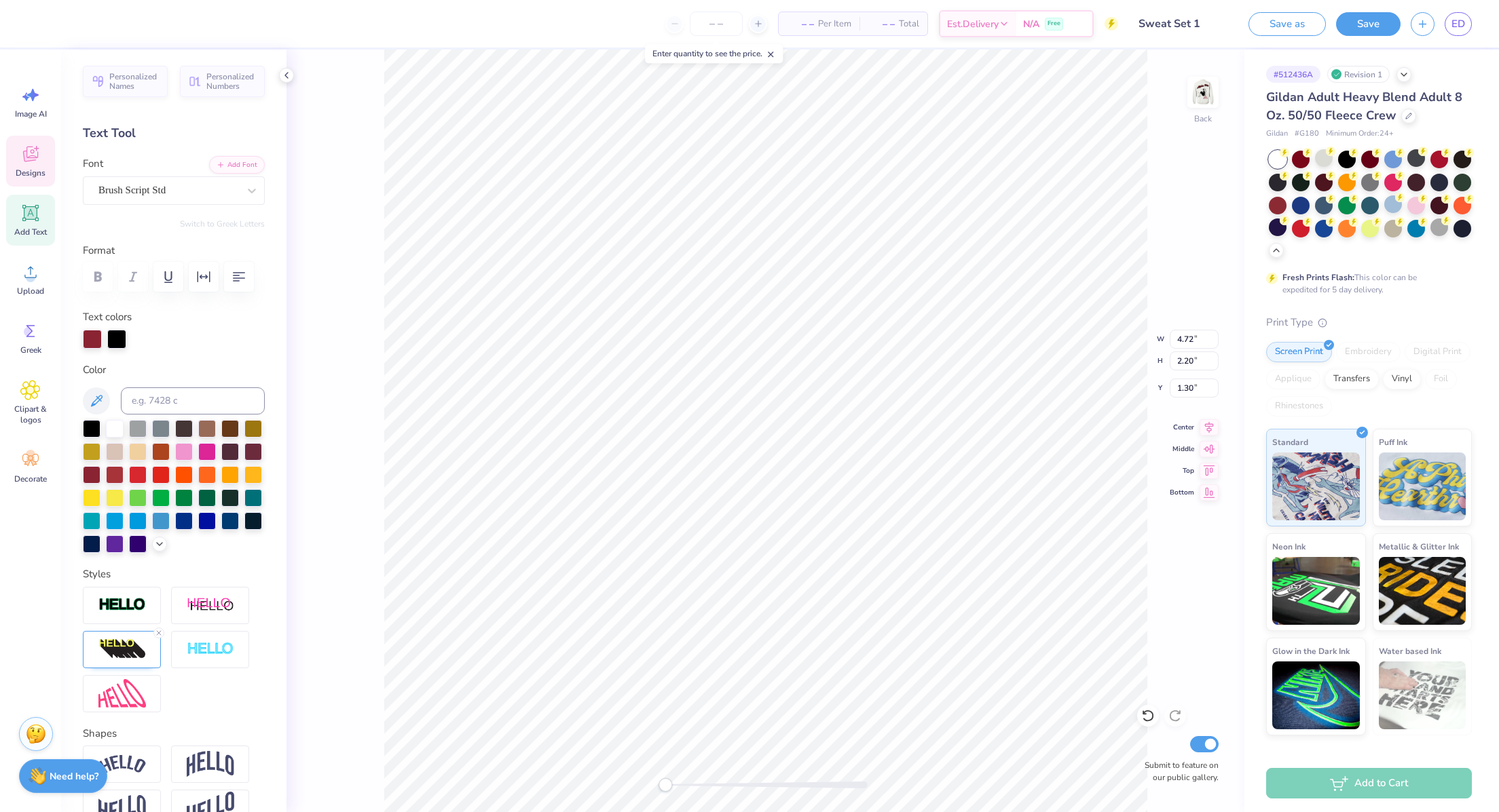
type input "10.92"
type input "6.89"
type input "3.00"
click at [37, 24] on div at bounding box center [36, 22] width 19 height 19
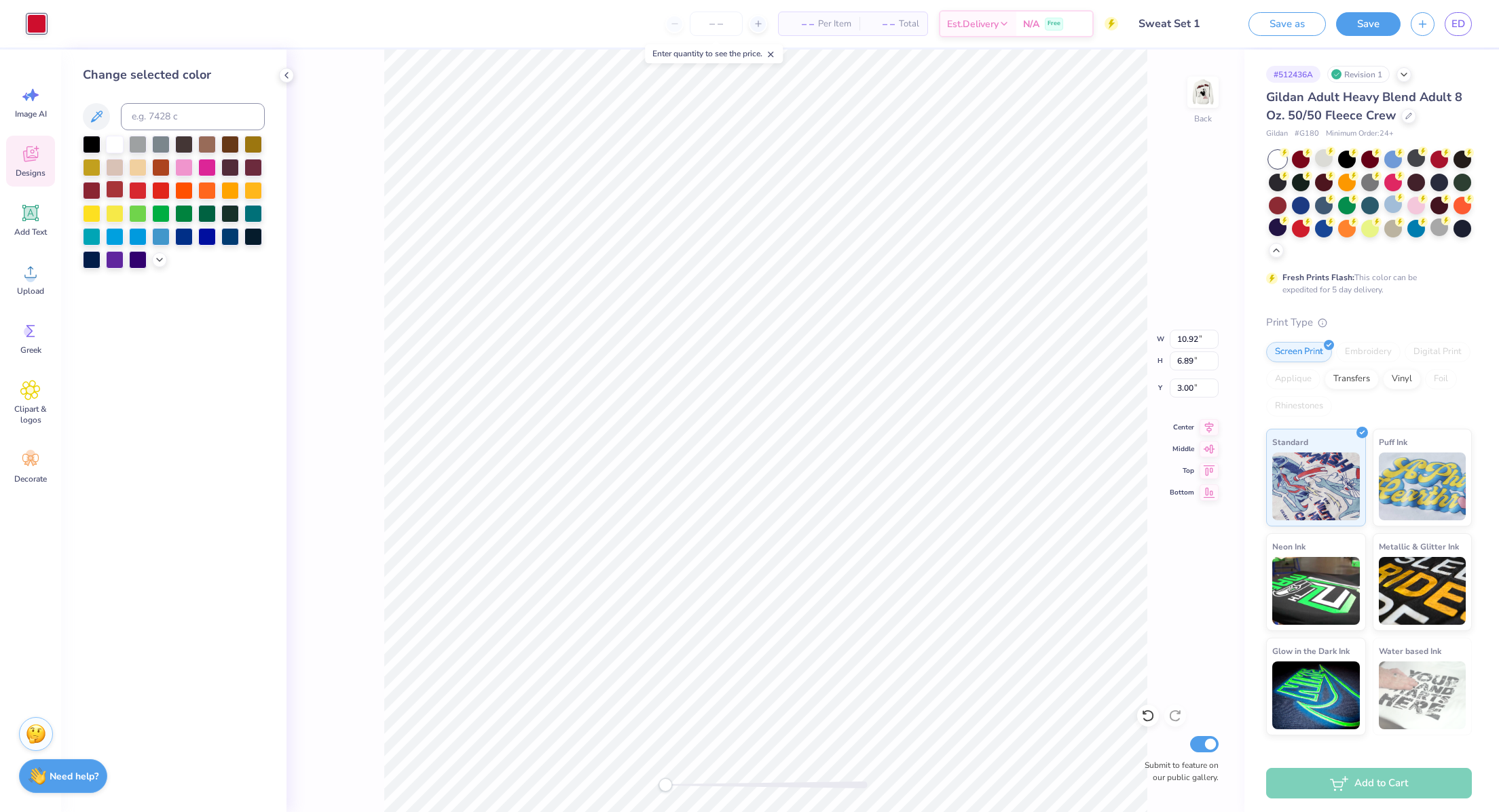
click at [110, 194] on div at bounding box center [114, 189] width 18 height 18
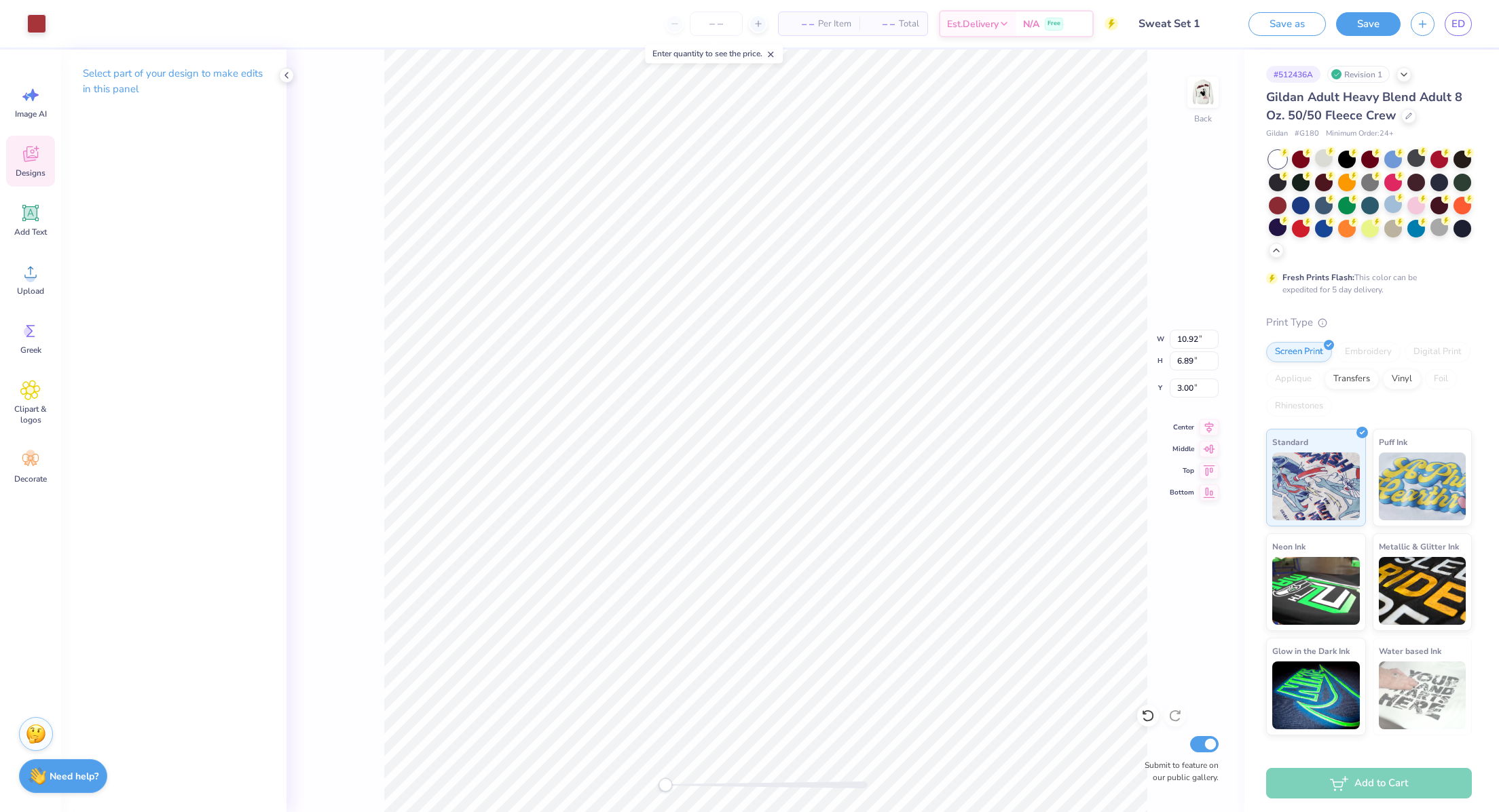
click at [27, 144] on icon at bounding box center [30, 154] width 20 height 20
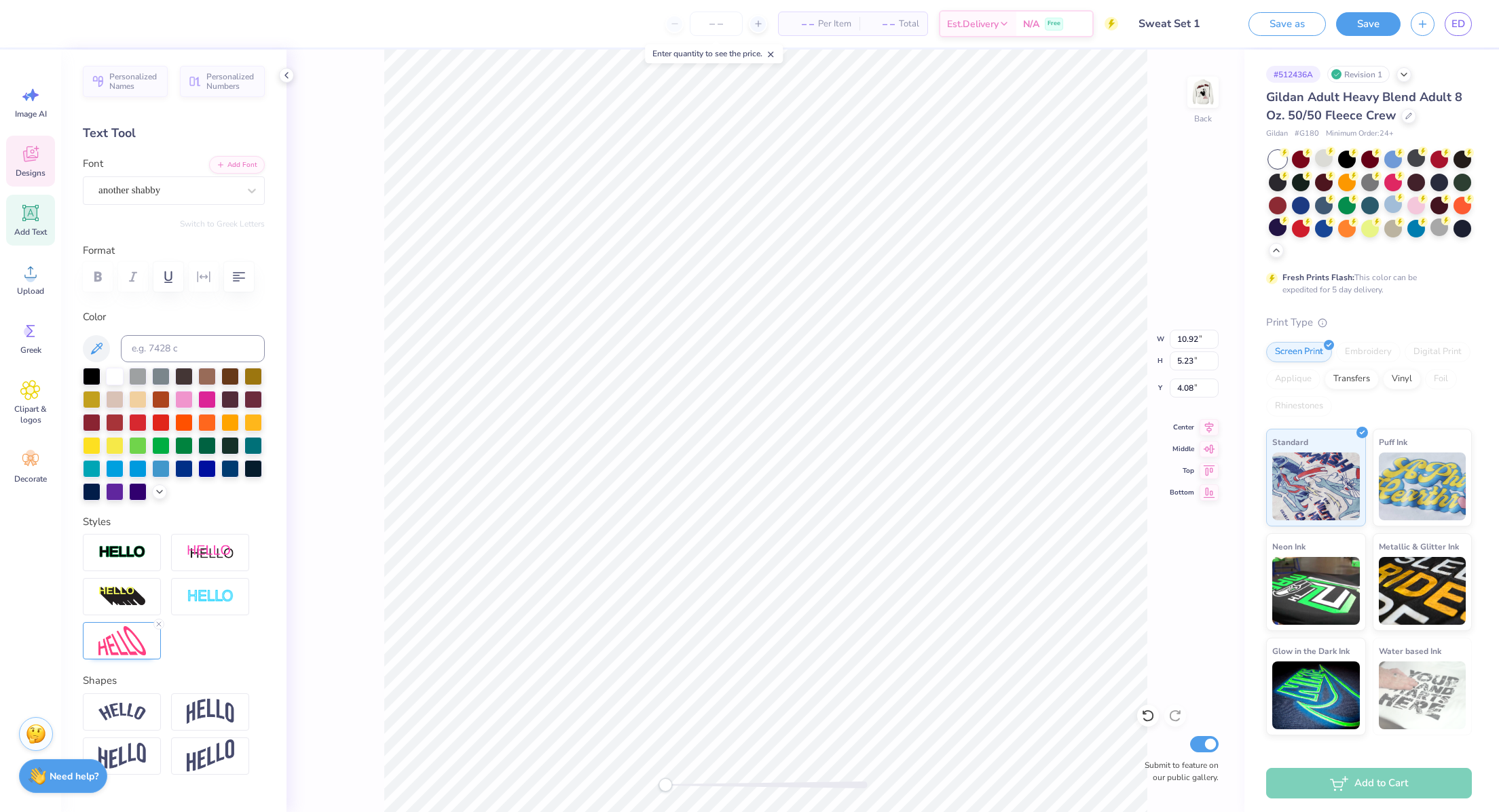
type input "10.92"
type input "5.23"
type input "4.08"
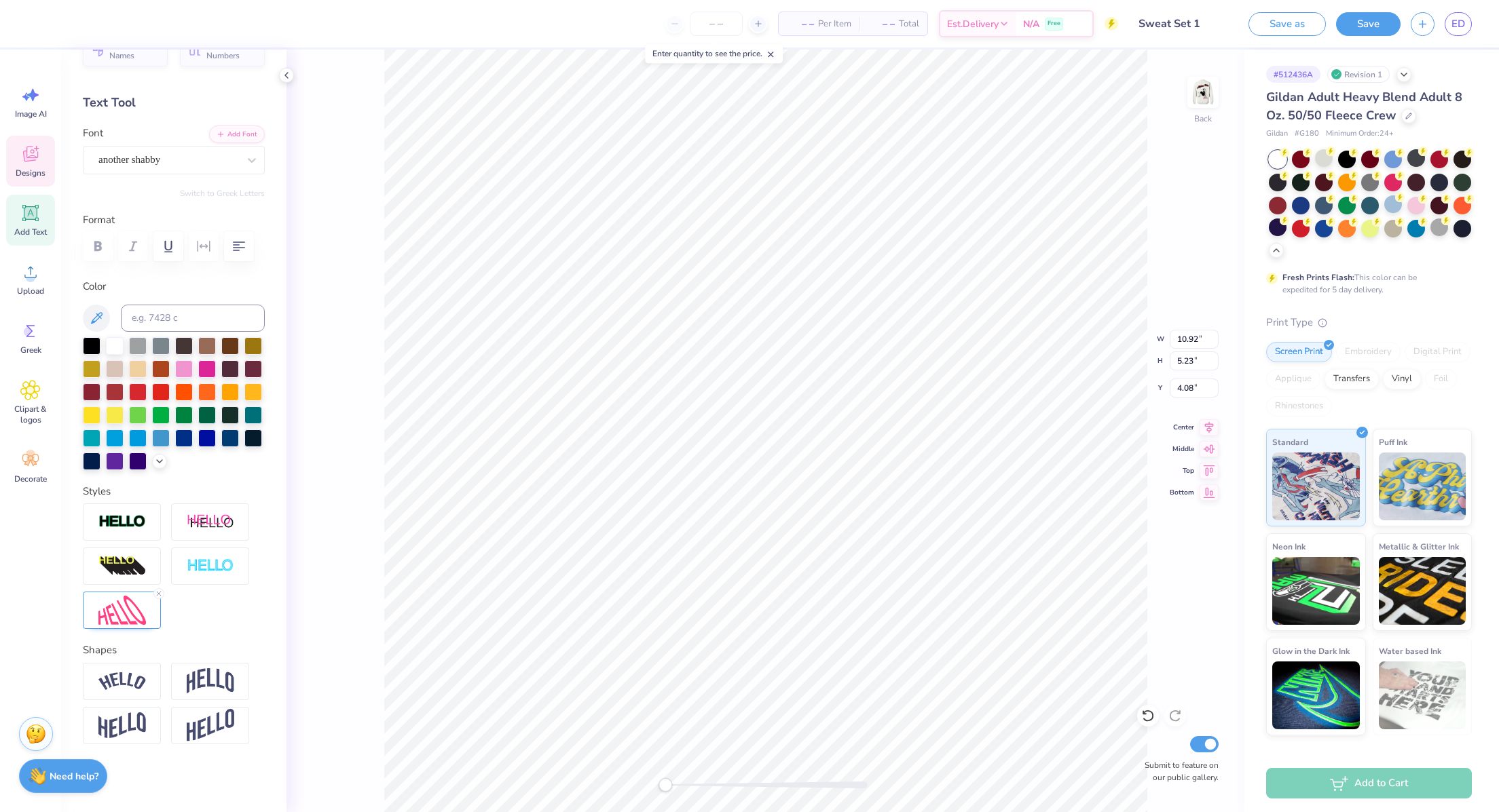
scroll to position [87, 0]
click at [130, 552] on div at bounding box center [122, 566] width 78 height 38
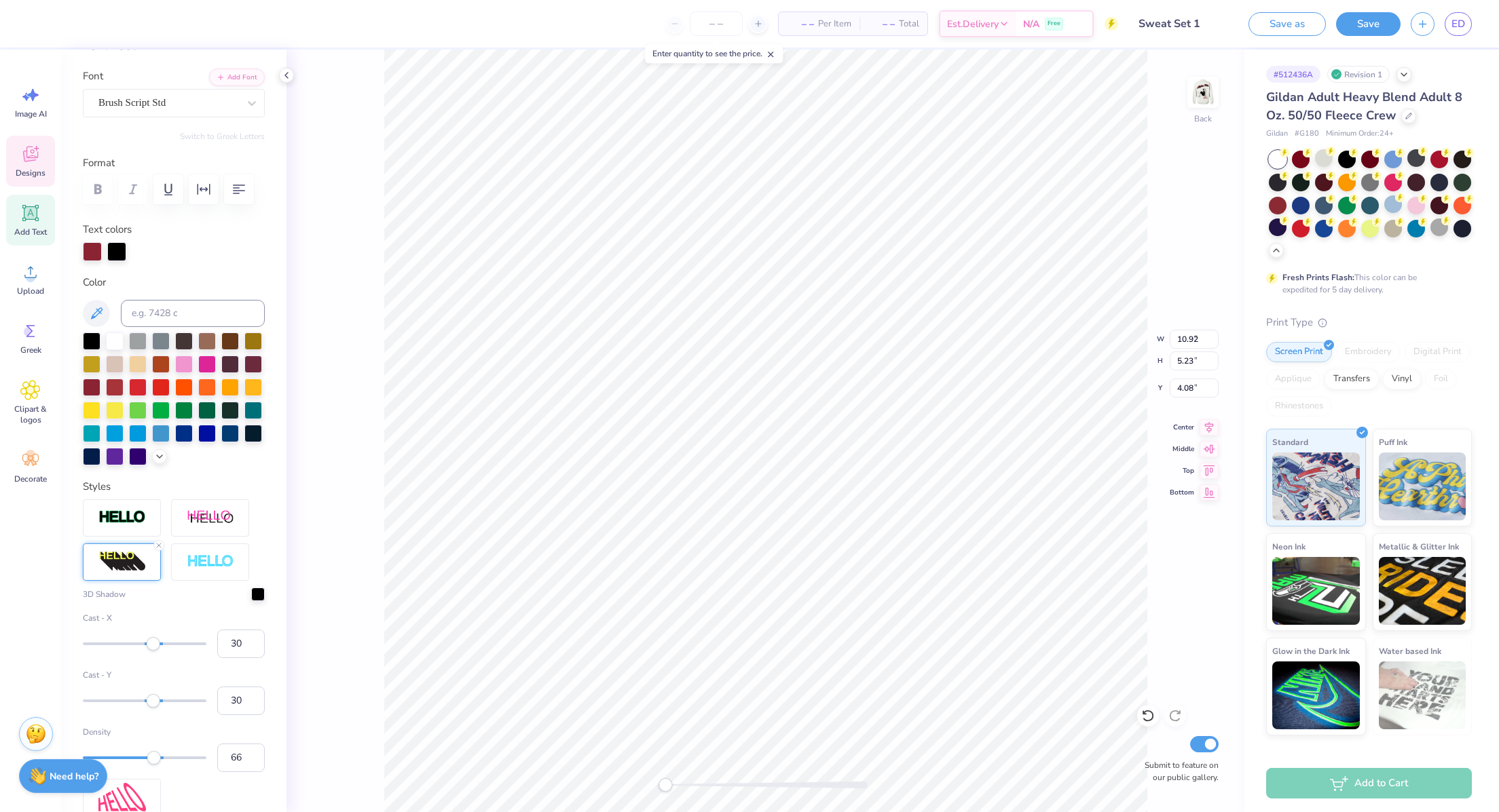
type input "4.72"
type input "2.20"
type input "1.30"
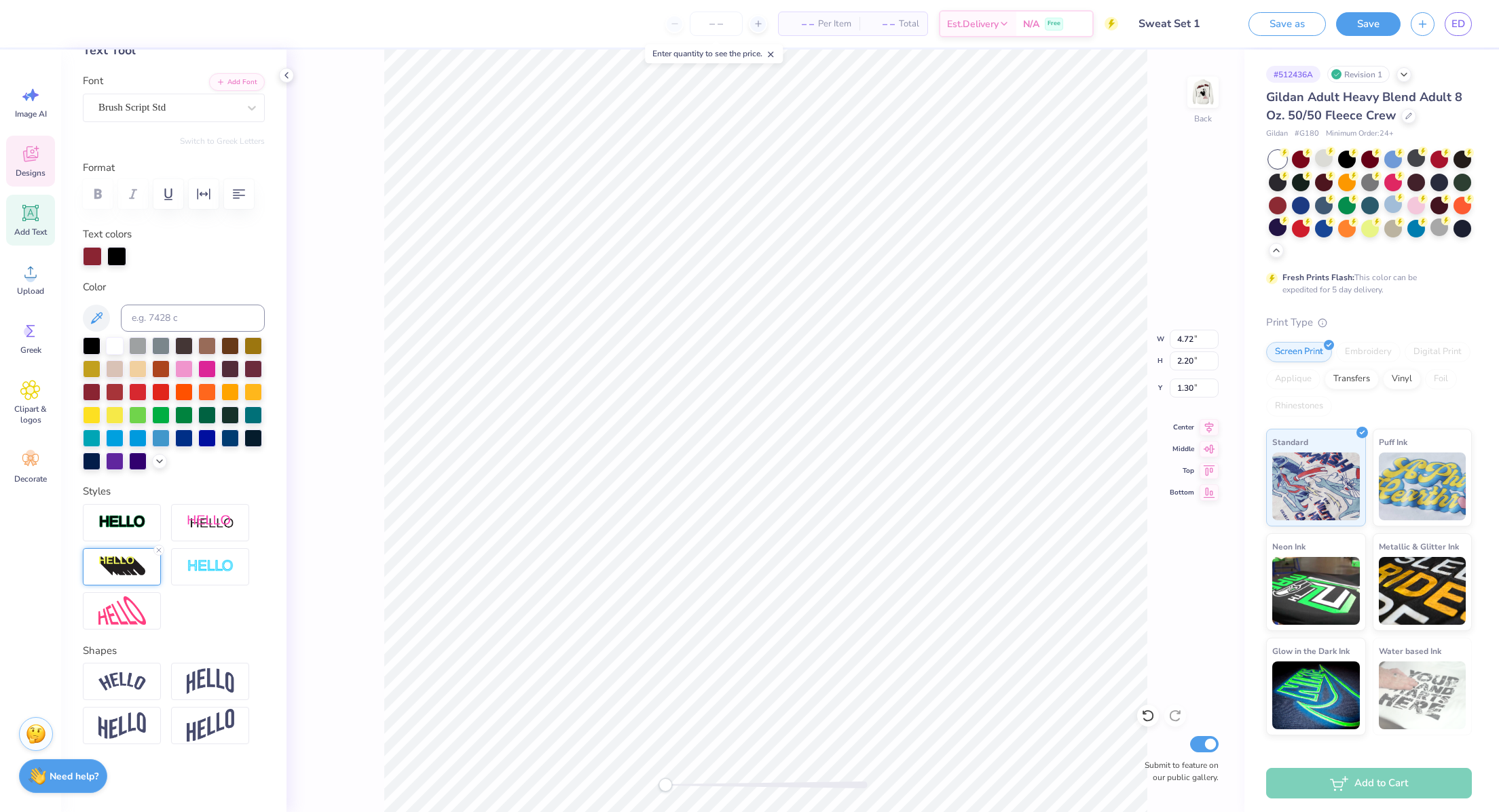
scroll to position [141, 0]
click at [117, 570] on img at bounding box center [122, 566] width 48 height 22
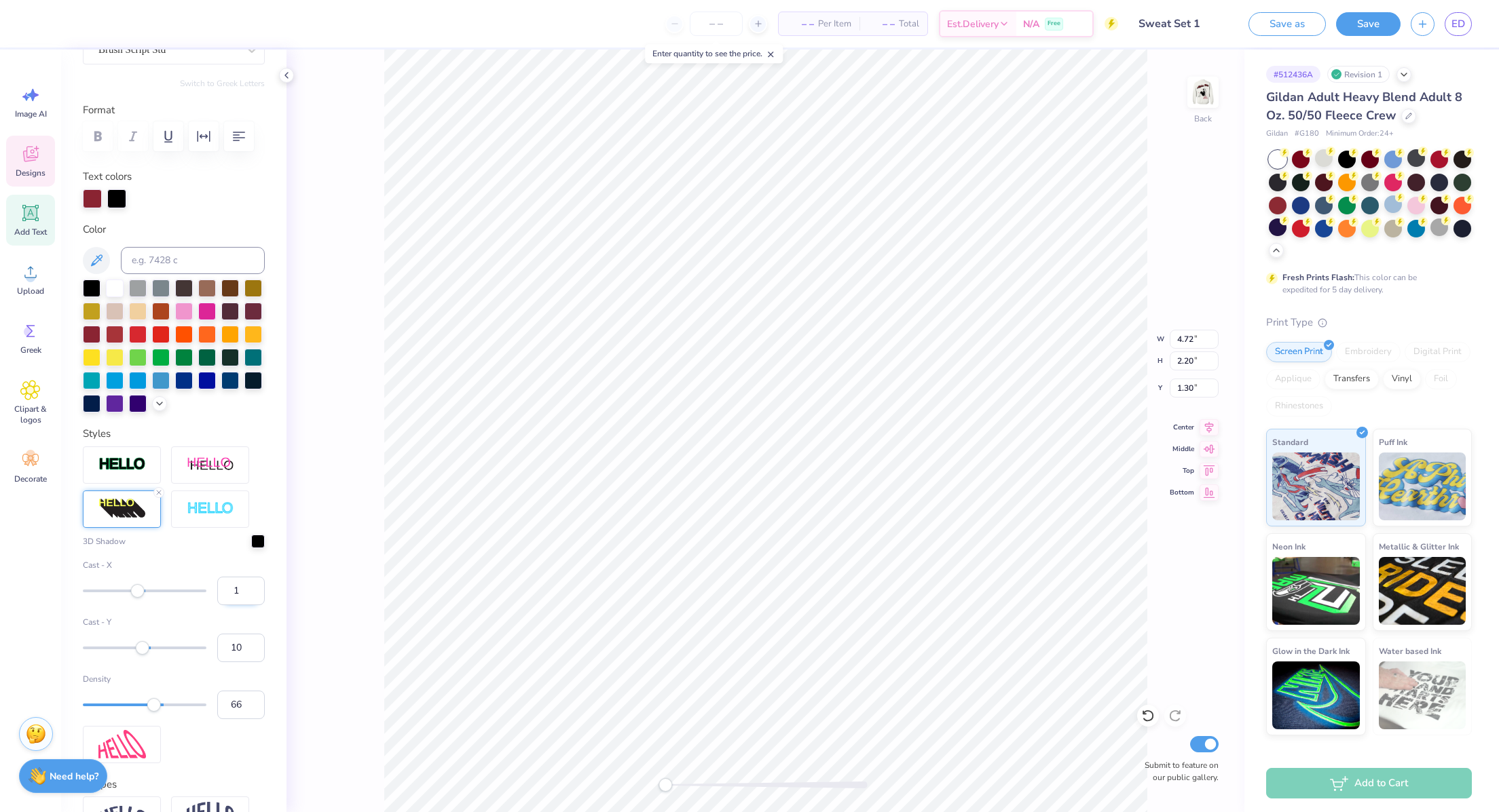
scroll to position [330, 0]
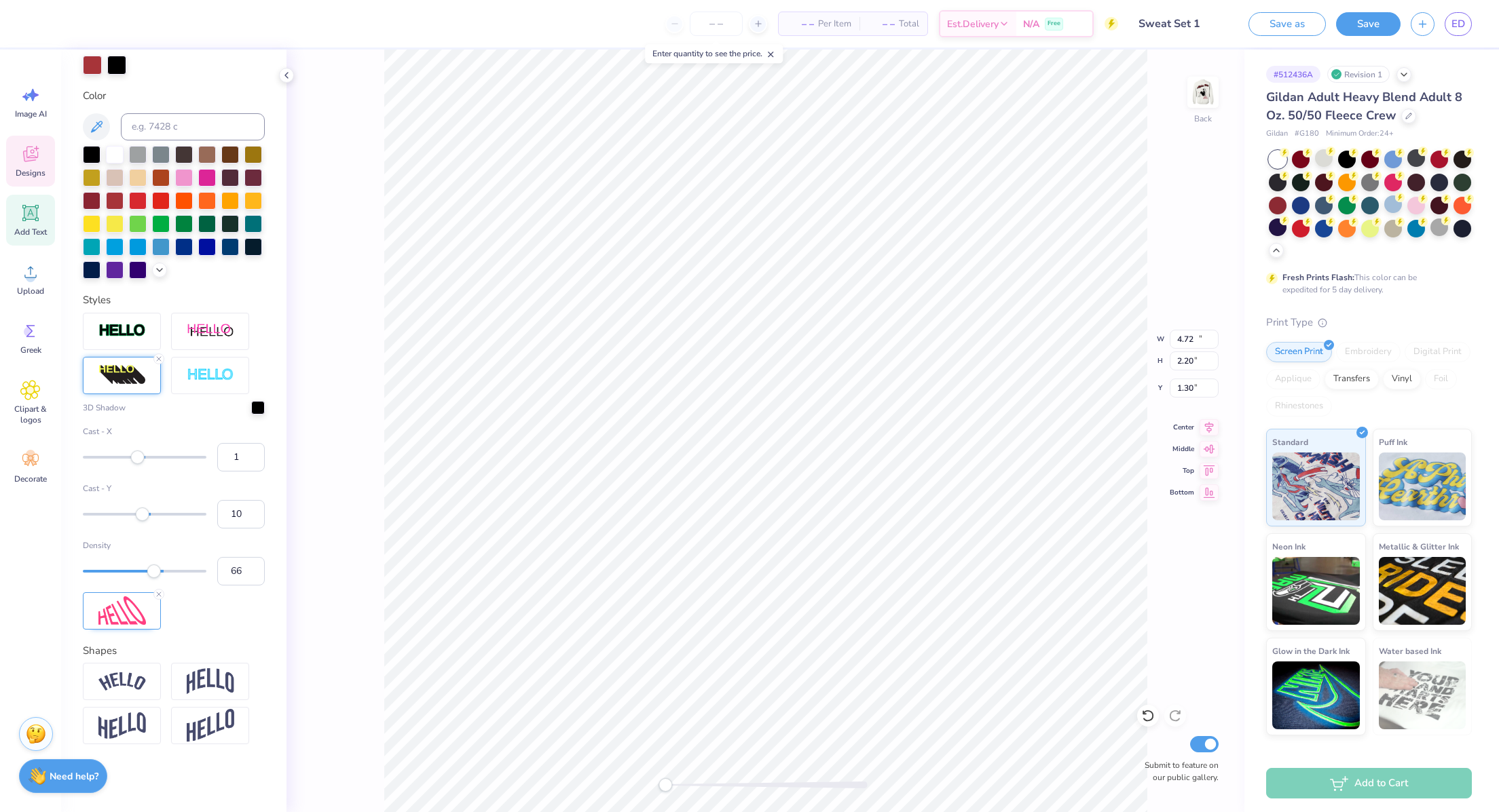
type input "14.20"
type input "6.80"
type input "4.08"
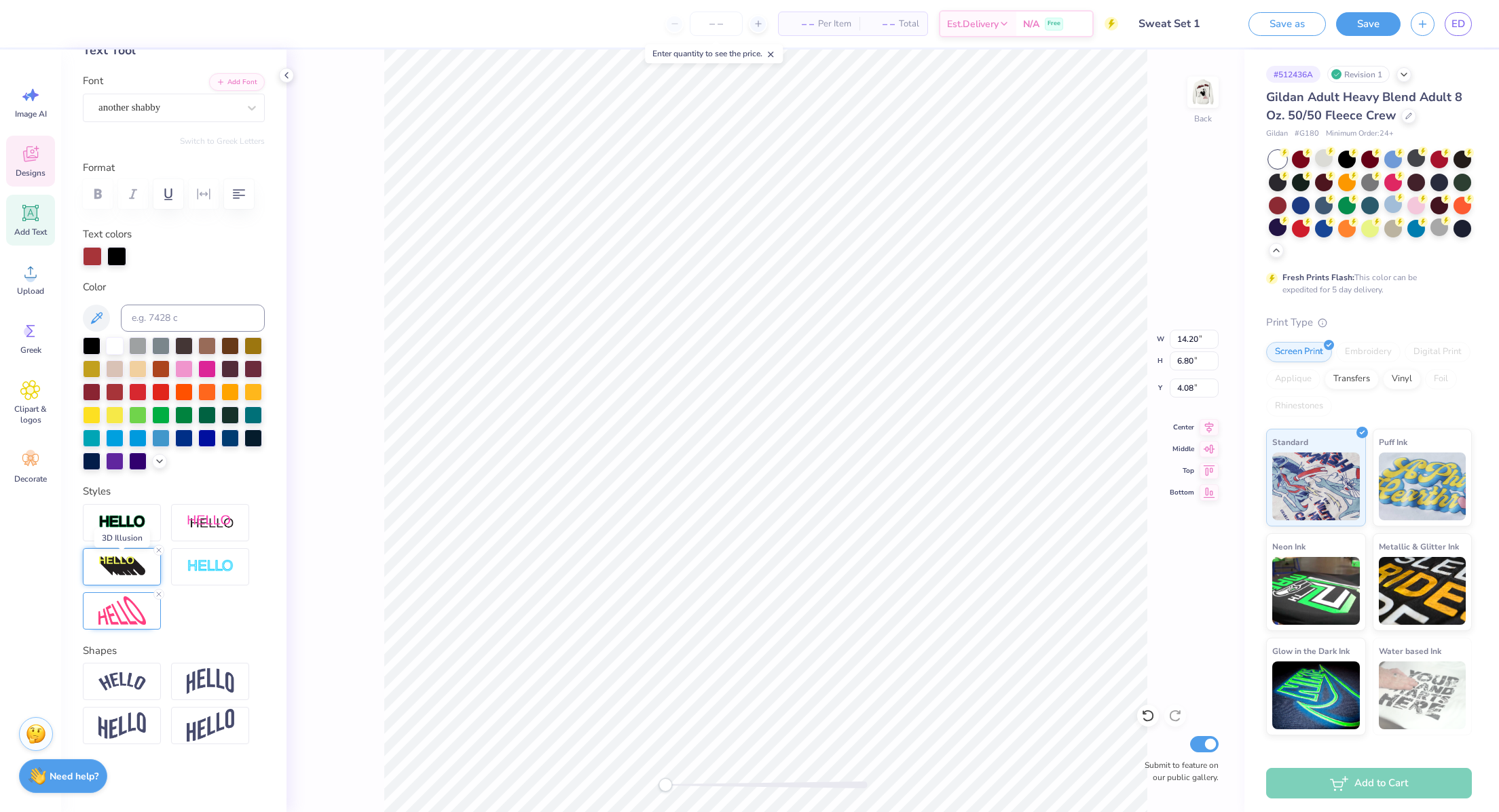
click at [112, 557] on img at bounding box center [122, 566] width 48 height 22
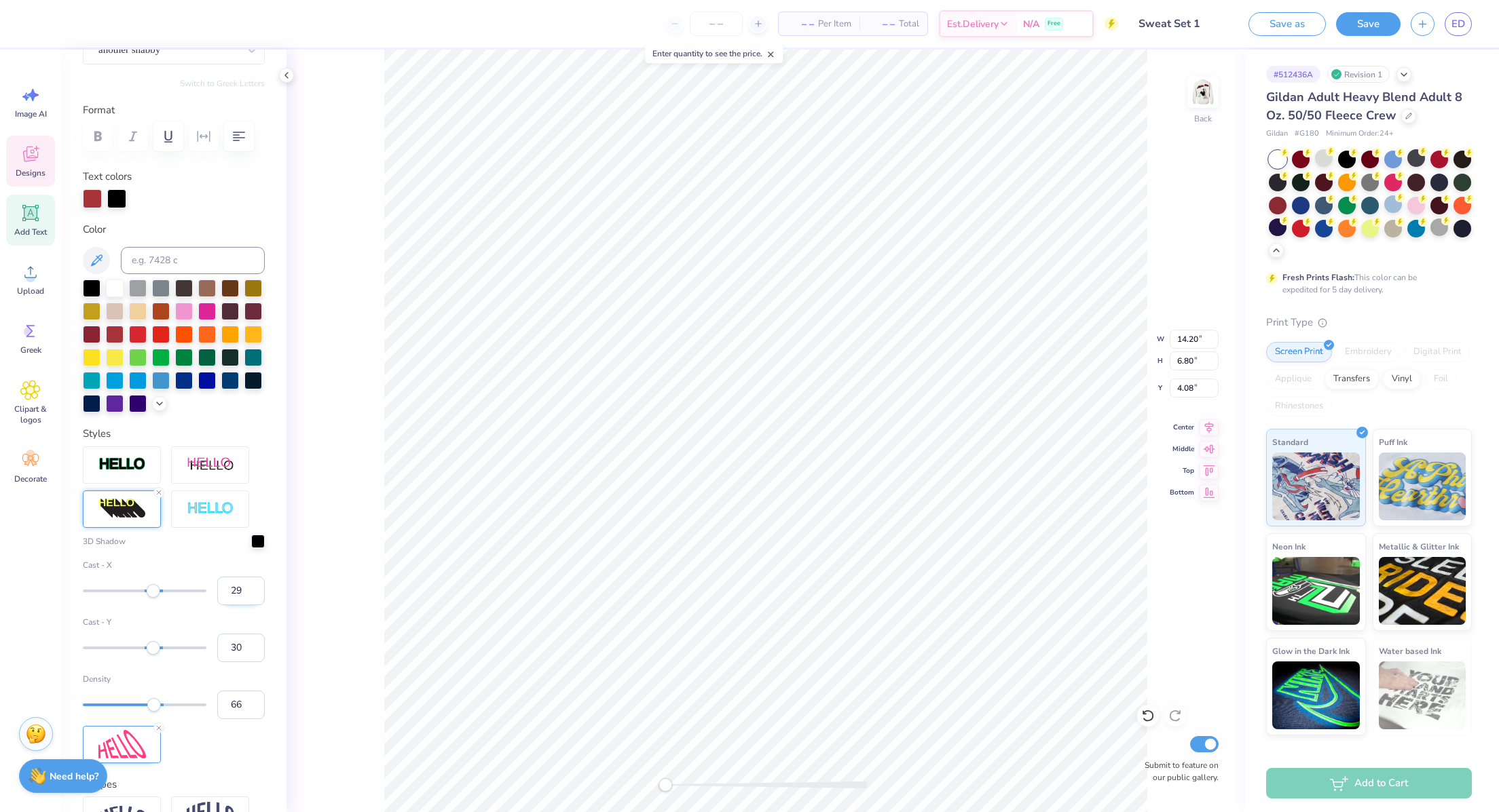
click at [234, 605] on input "29" at bounding box center [241, 591] width 48 height 28
type input "2"
type input "1"
click at [231, 634] on input "30" at bounding box center [241, 648] width 48 height 28
type input "3"
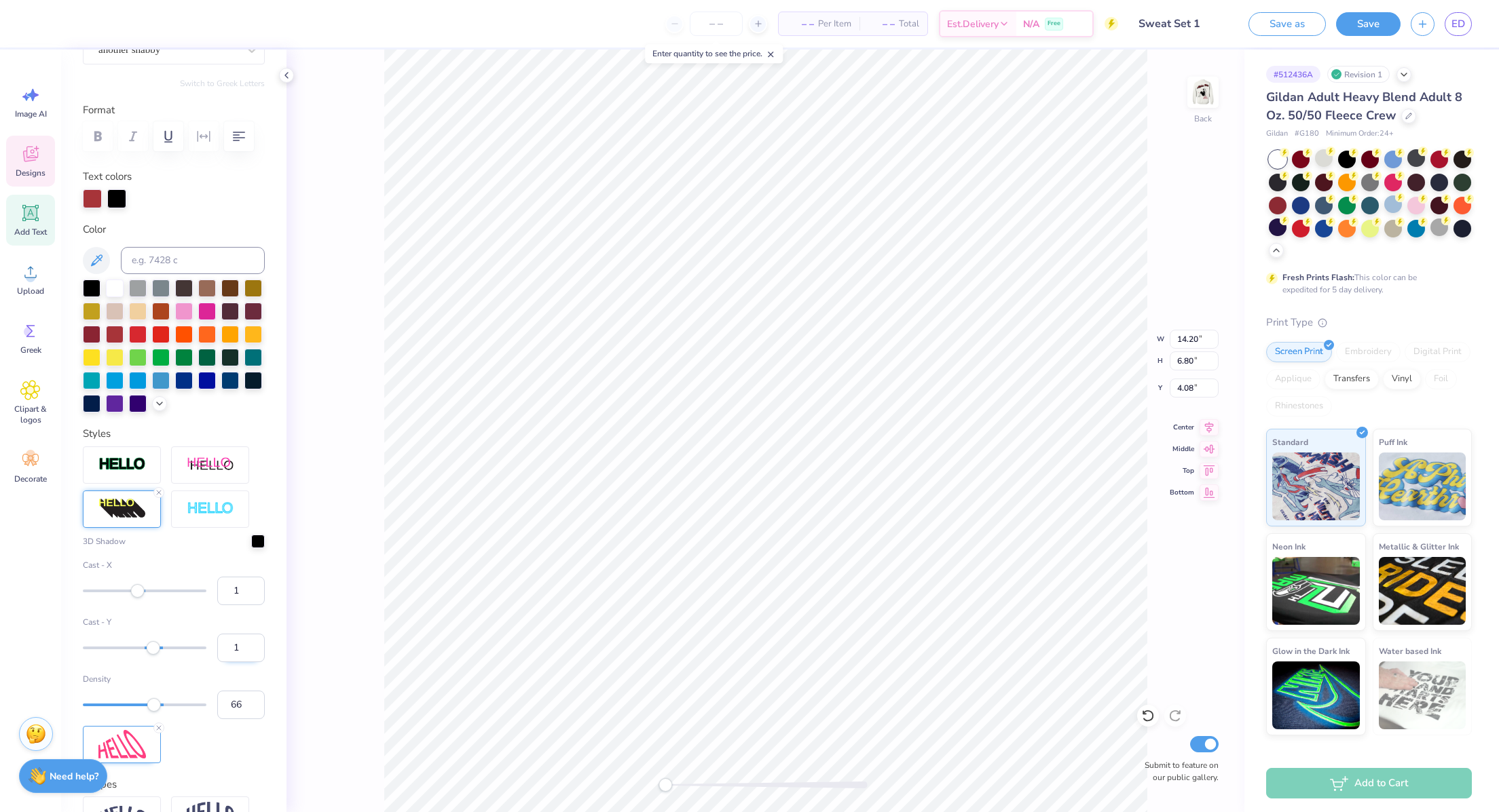
type input "10"
click at [258, 634] on div "Personalized Names Personalized Numbers Text Tool Add Font Font another shabby …" at bounding box center [174, 431] width 226 height 763
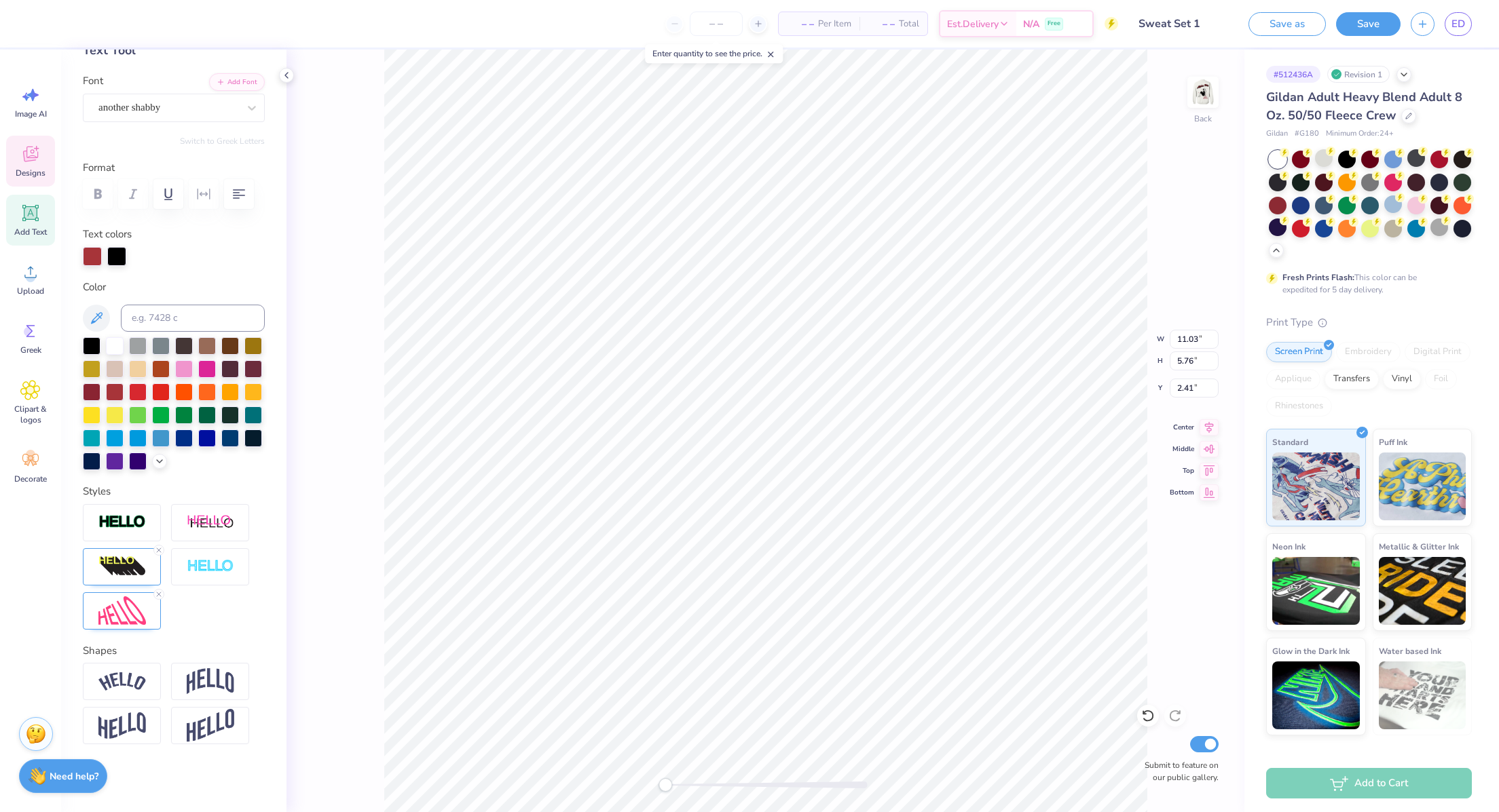
type input "6.42"
type input "3.35"
type input "6.32"
type input "4.37"
type input "0.50"
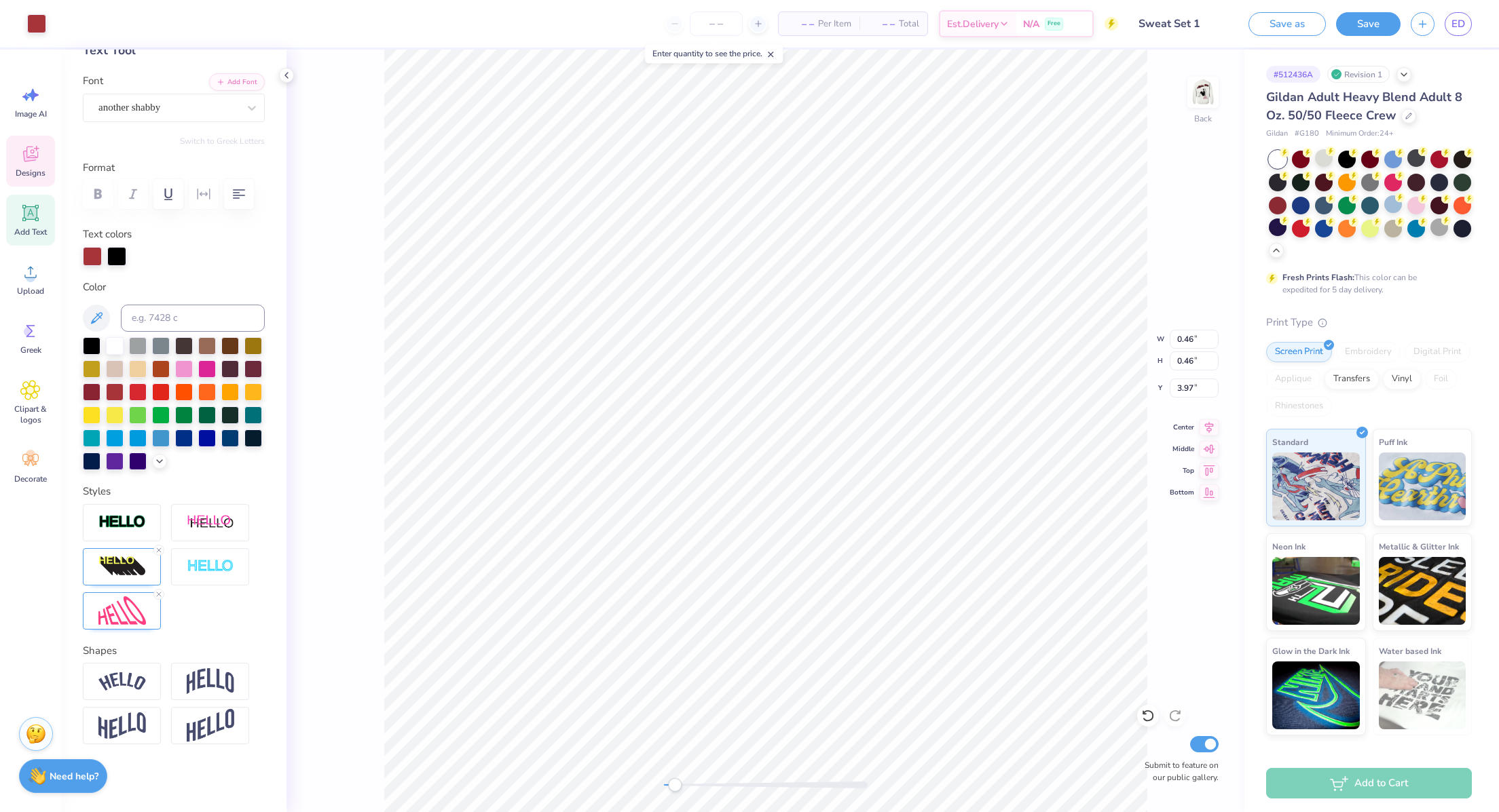
type input "0.46"
type input "3.97"
type input "0.46"
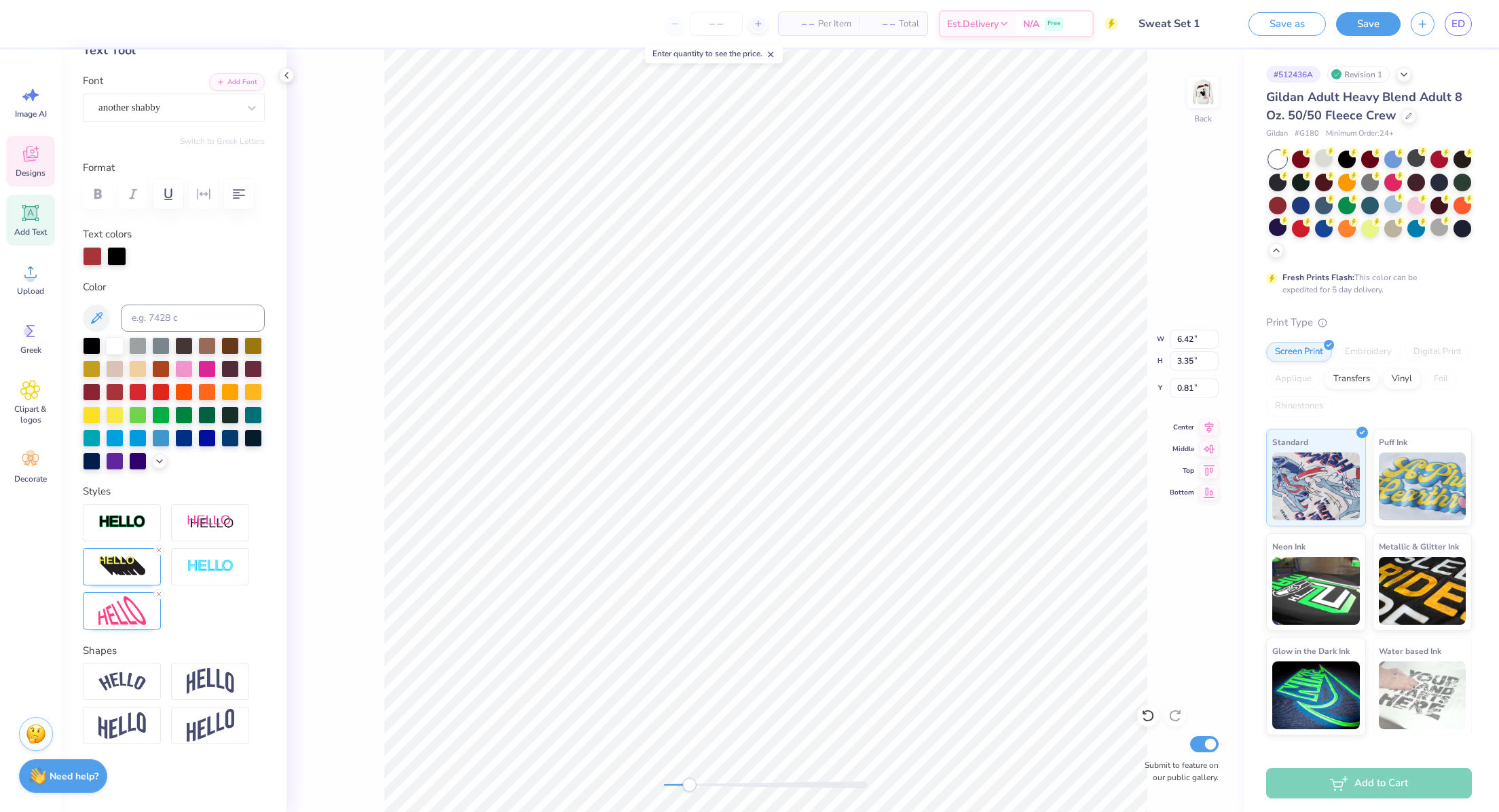
type input "0.46"
type input "0.80"
type input "6.42"
type input "3.35"
type input "5.23"
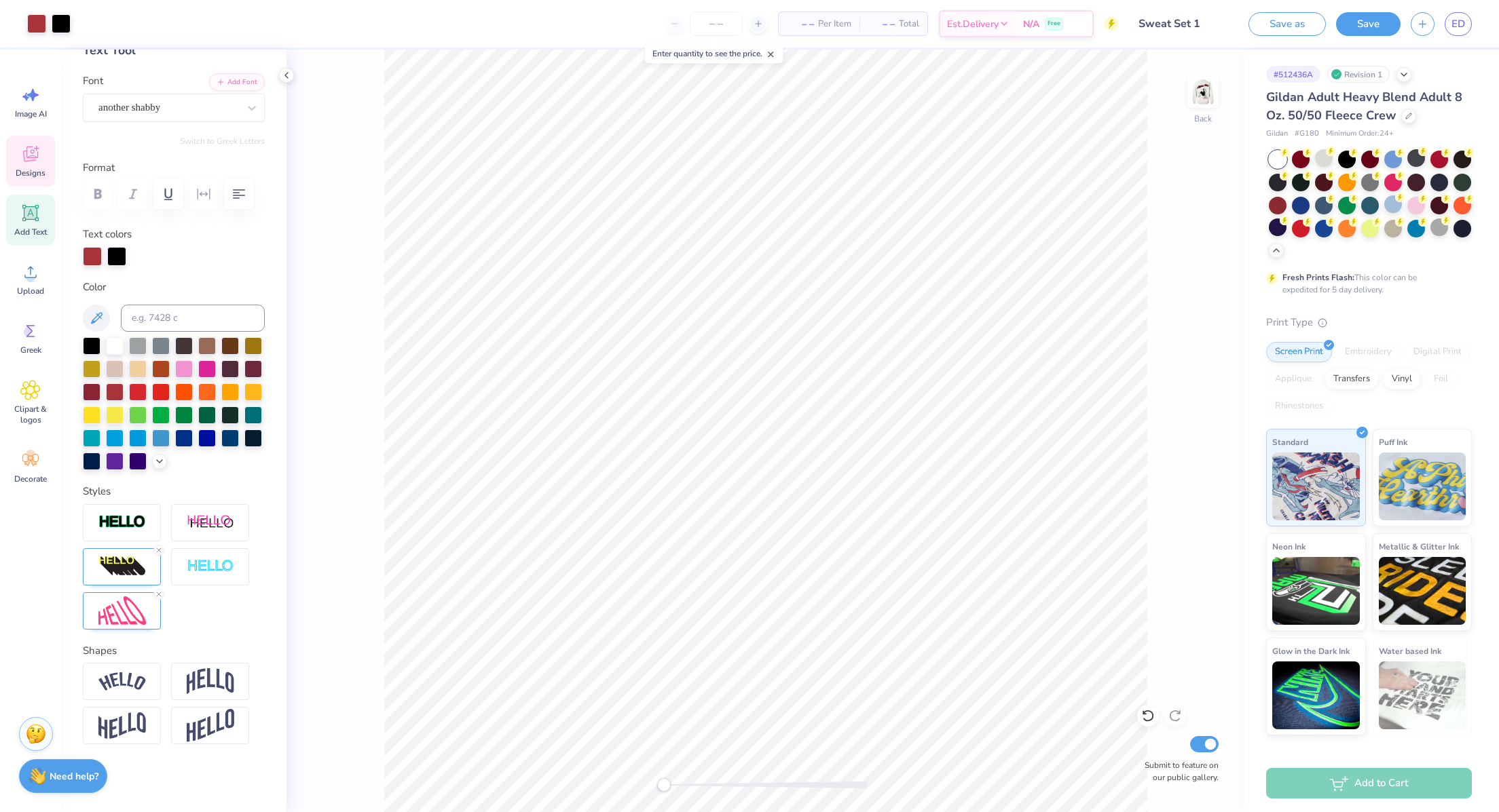
click at [19, 179] on div "Designs" at bounding box center [30, 161] width 49 height 51
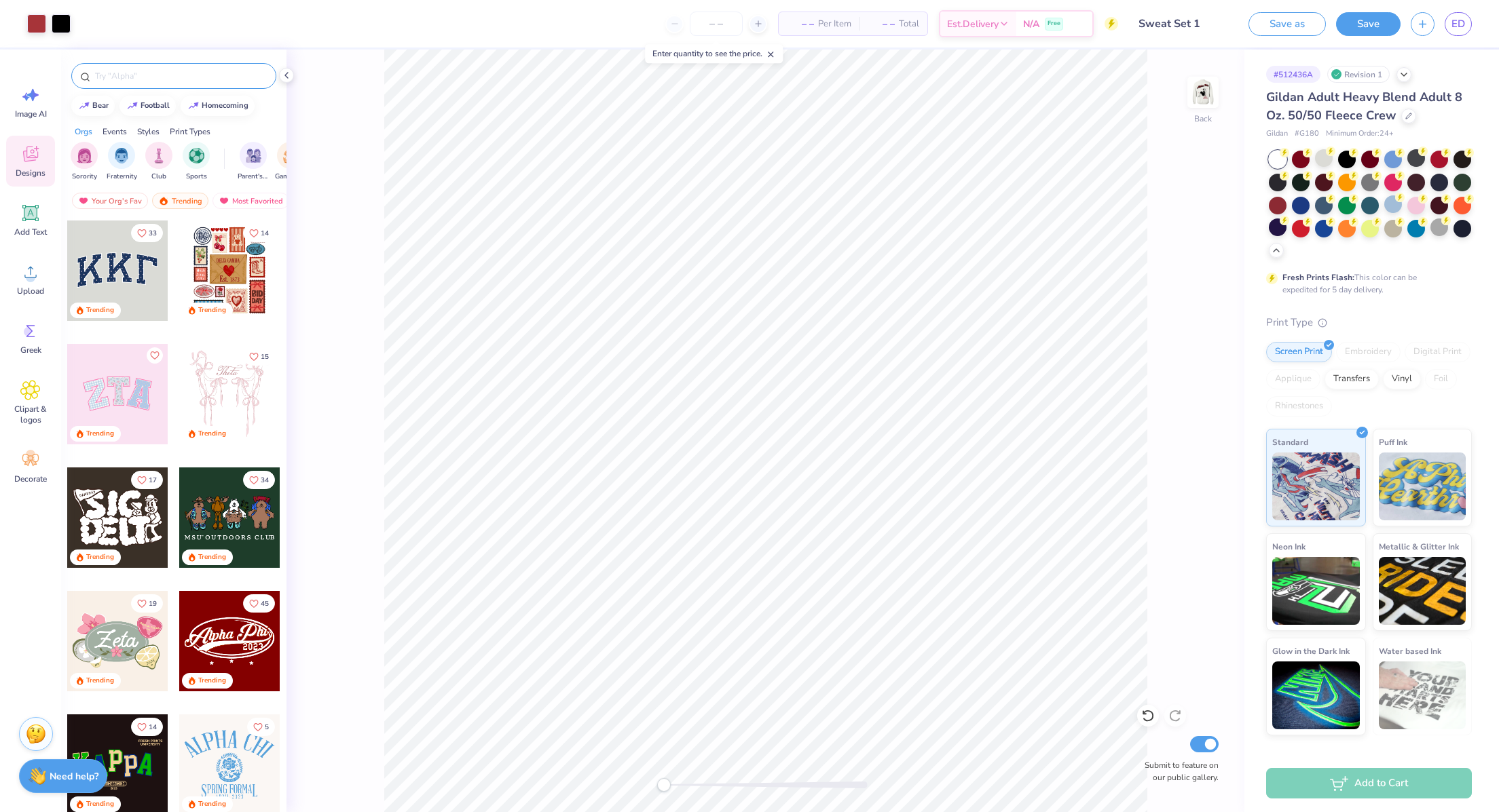
click at [143, 77] on input "text" at bounding box center [180, 76] width 174 height 13
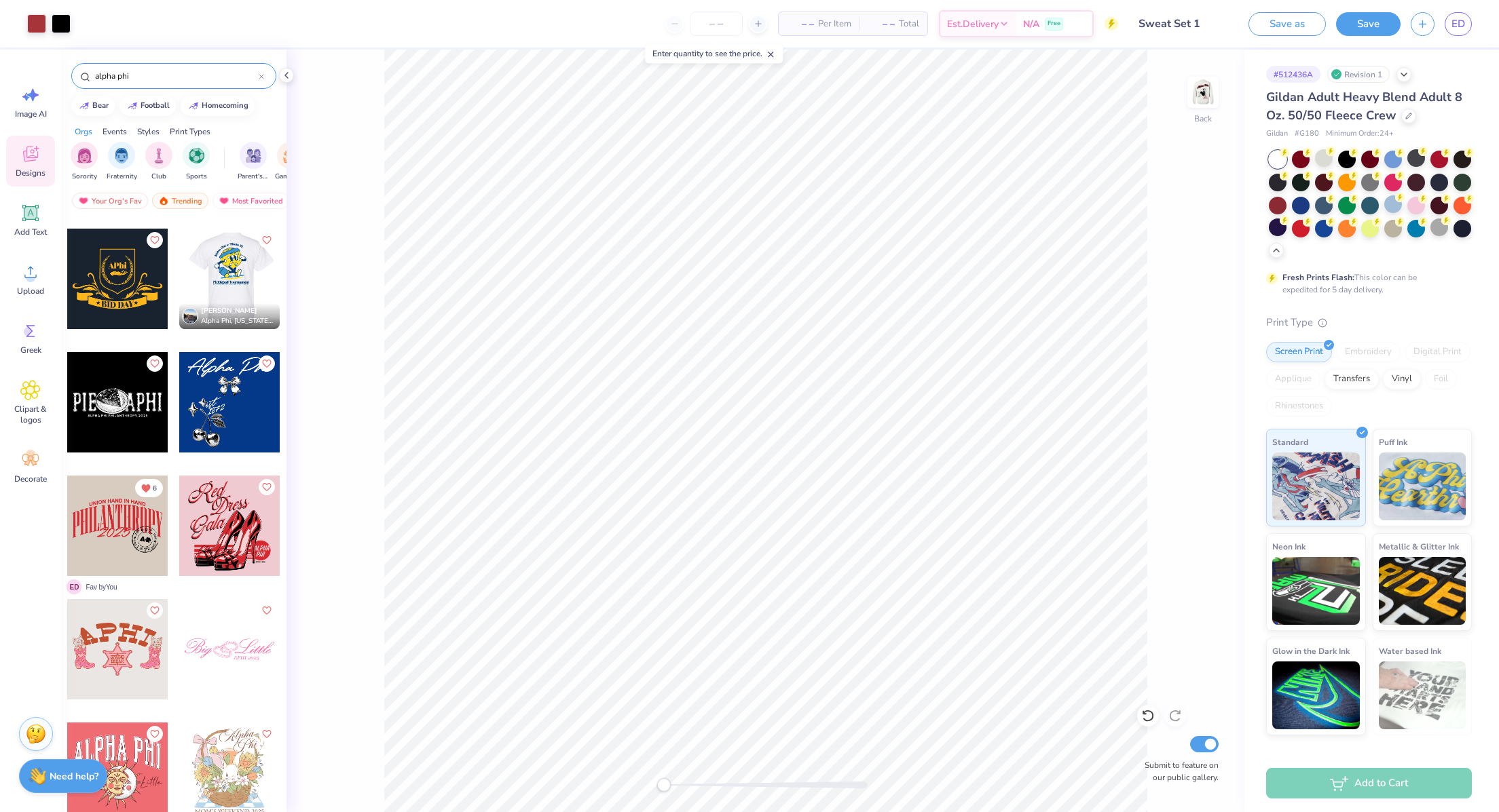
scroll to position [5549, 0]
click at [127, 539] on div at bounding box center [117, 526] width 101 height 101
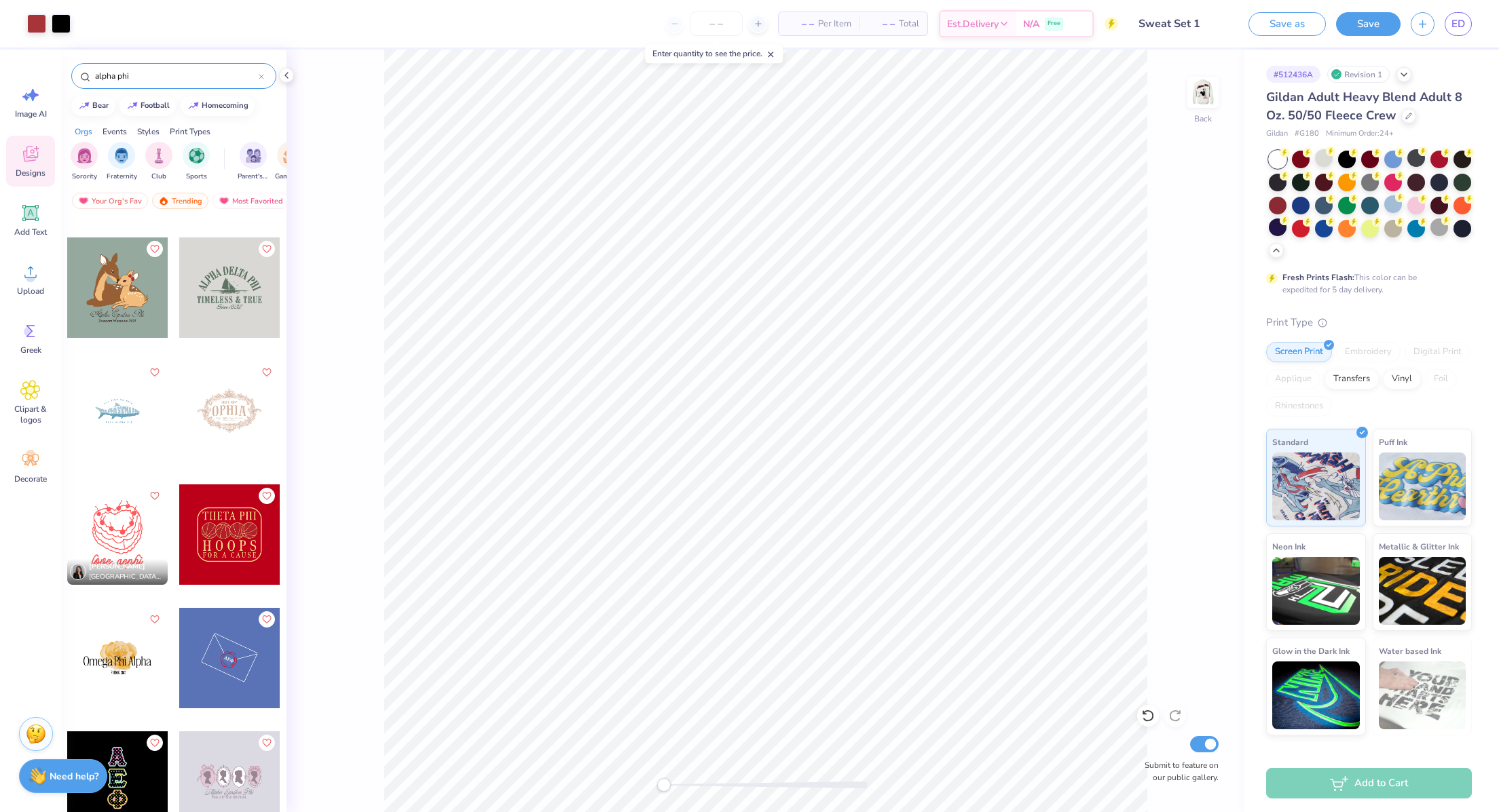
scroll to position [17282, 0]
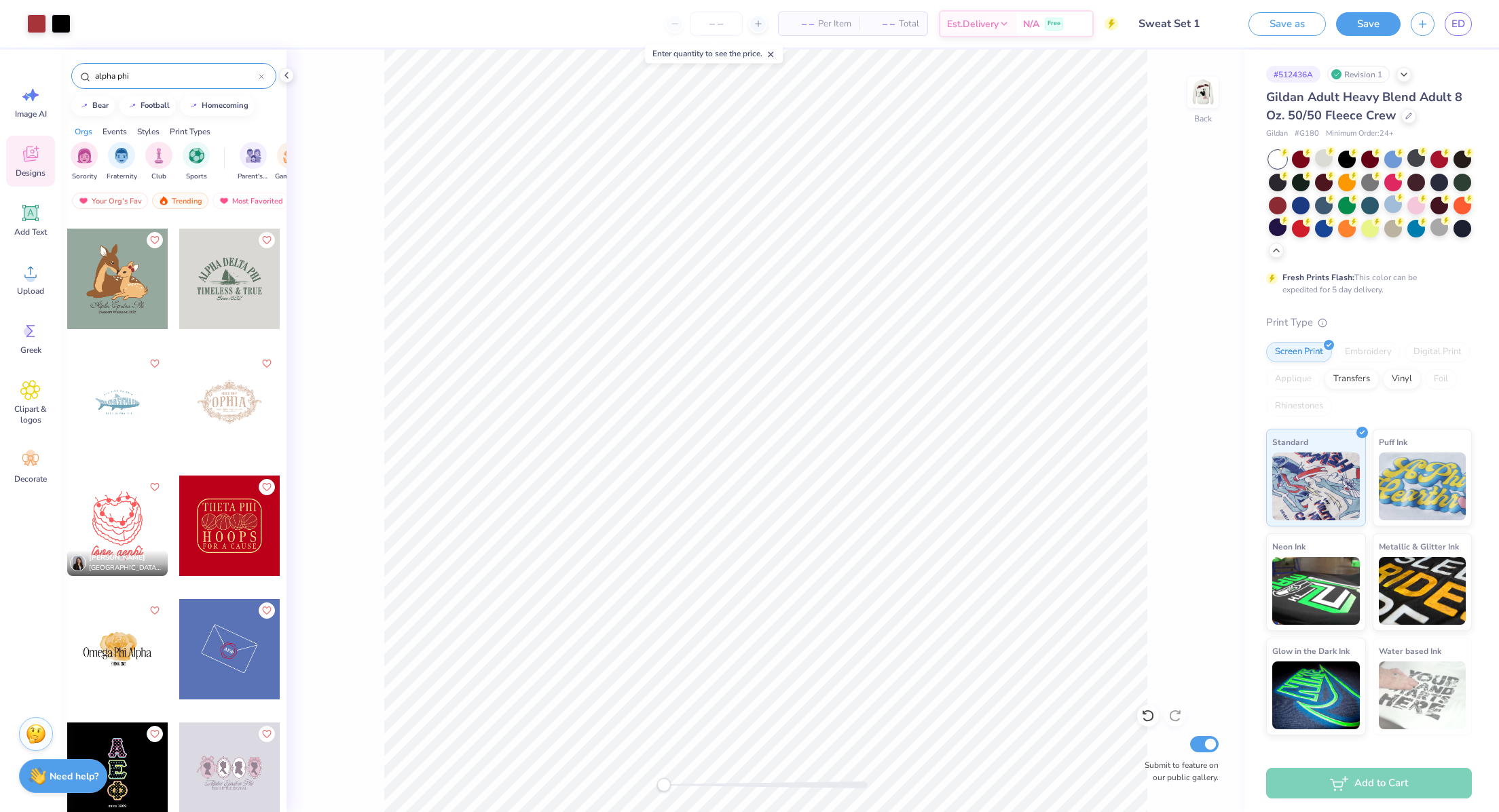
click at [167, 74] on input "alpha phi" at bounding box center [176, 76] width 165 height 13
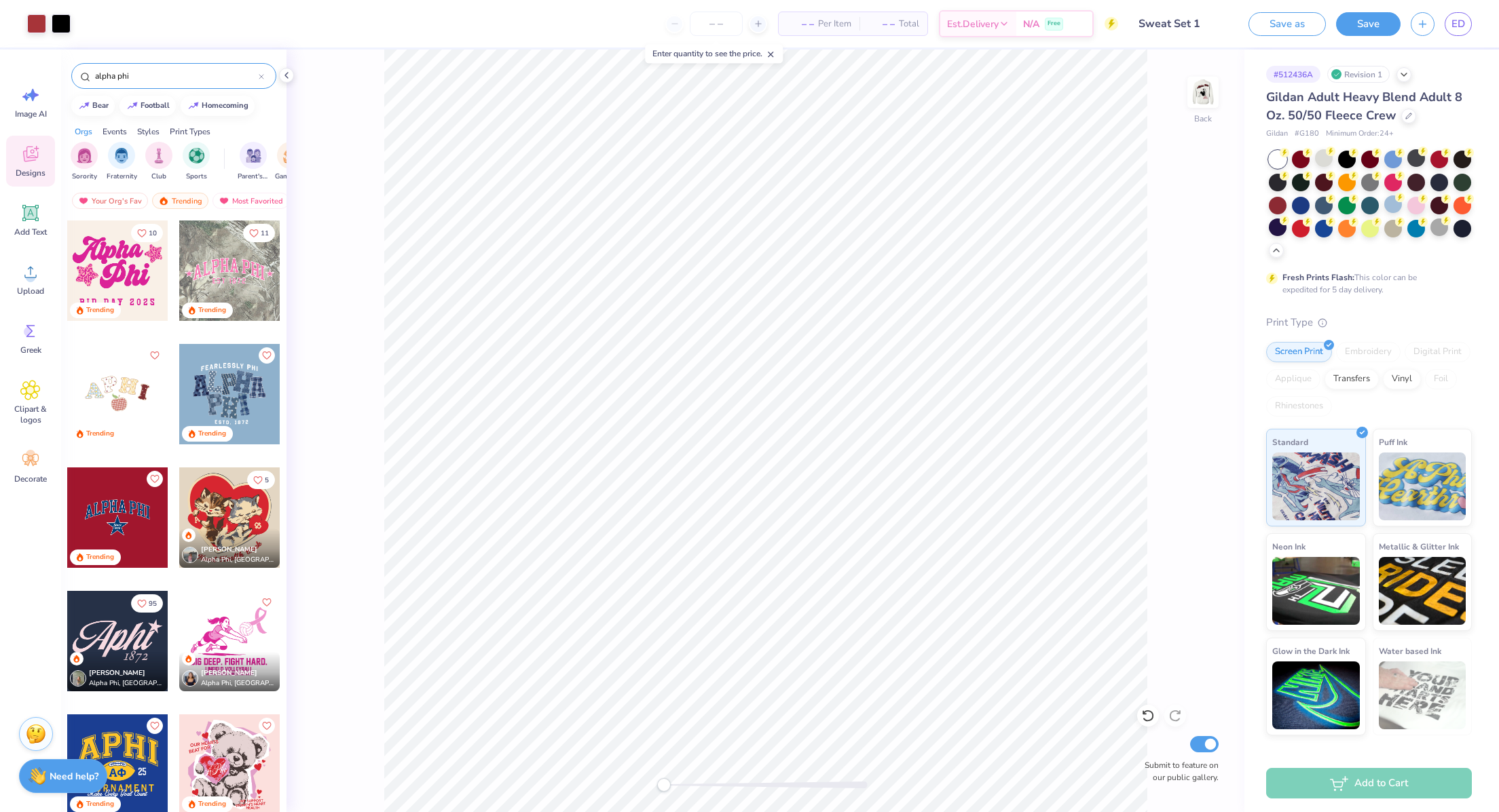
click at [167, 74] on input "alpha phi" at bounding box center [176, 76] width 165 height 13
type input "letters"
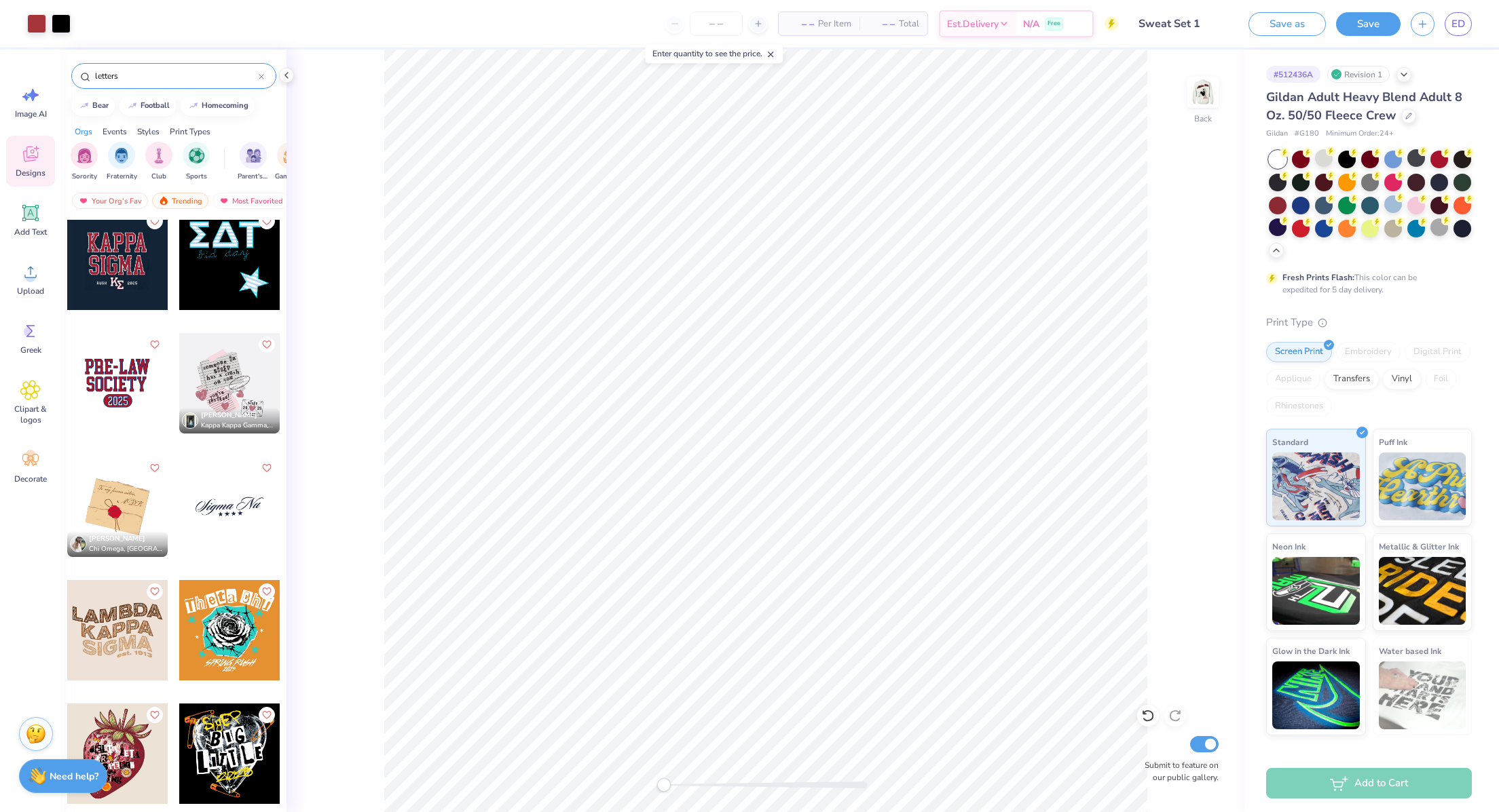
scroll to position [6164, 0]
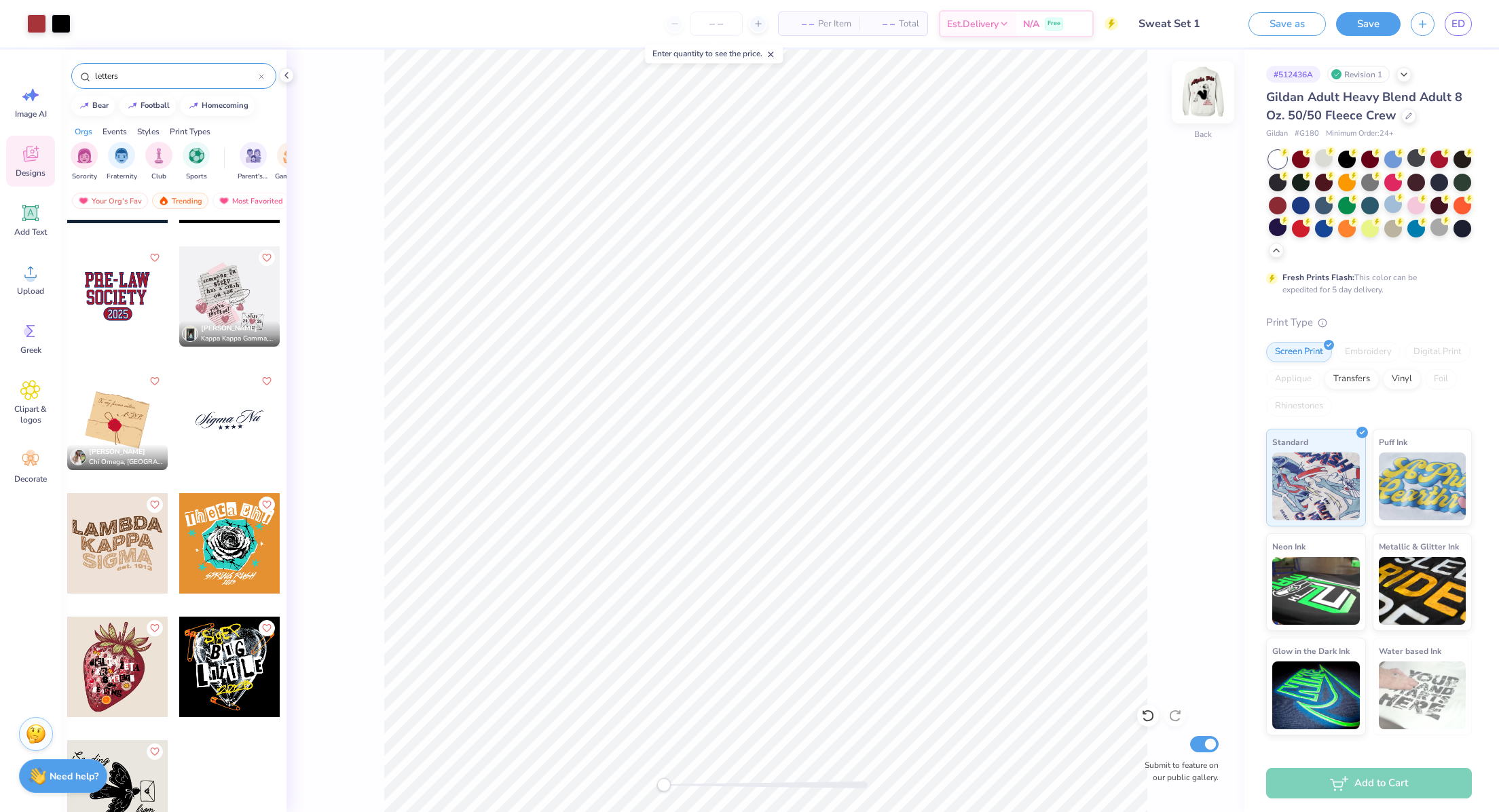
click at [1190, 96] on img at bounding box center [1203, 92] width 54 height 54
click at [1205, 102] on img at bounding box center [1203, 92] width 54 height 54
click at [169, 80] on input "letters" at bounding box center [176, 76] width 165 height 13
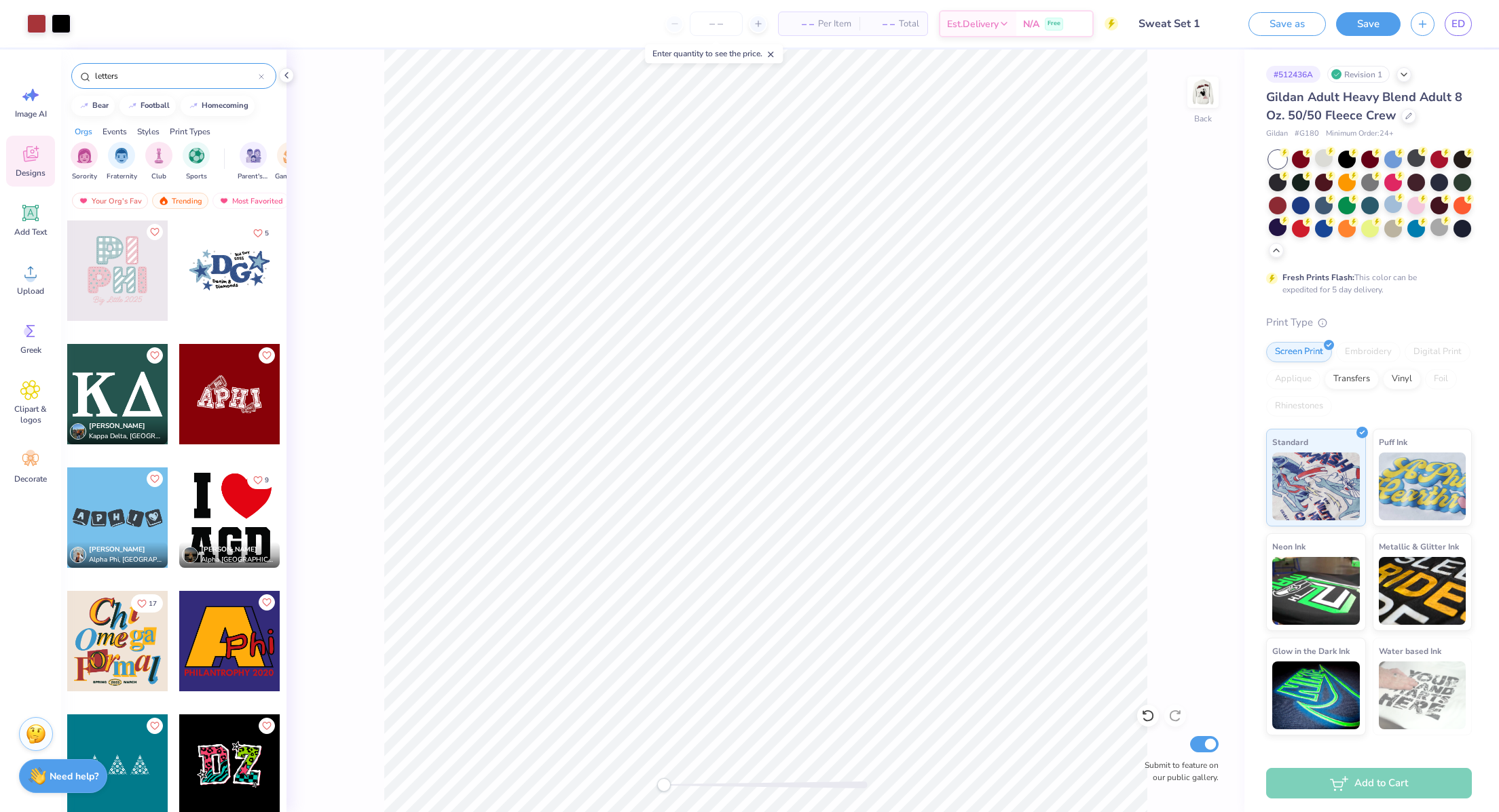
click at [163, 63] on div "letters" at bounding box center [174, 75] width 205 height 26
click at [161, 77] on input "letters" at bounding box center [176, 76] width 165 height 13
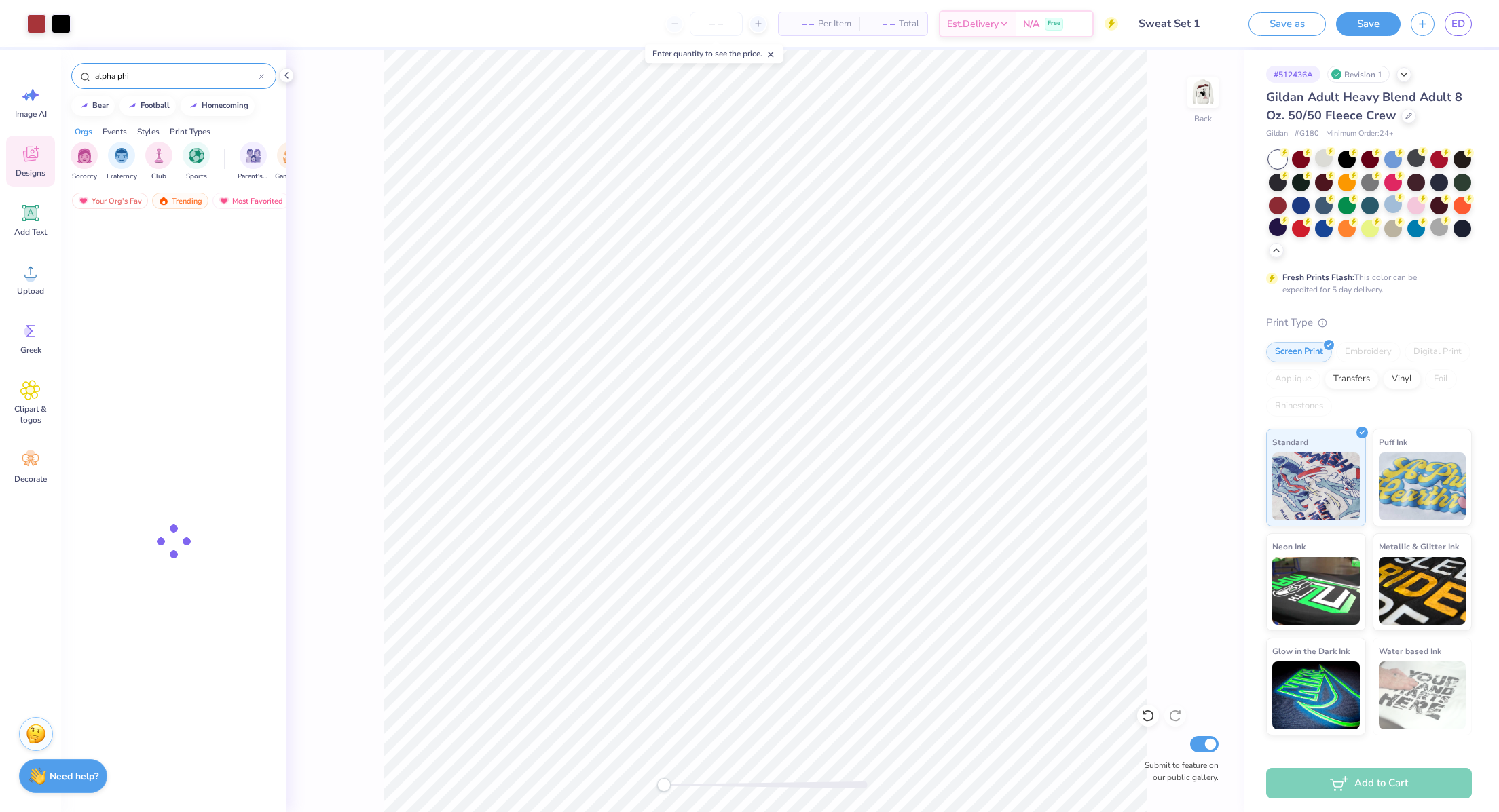
type input "alpha phi"
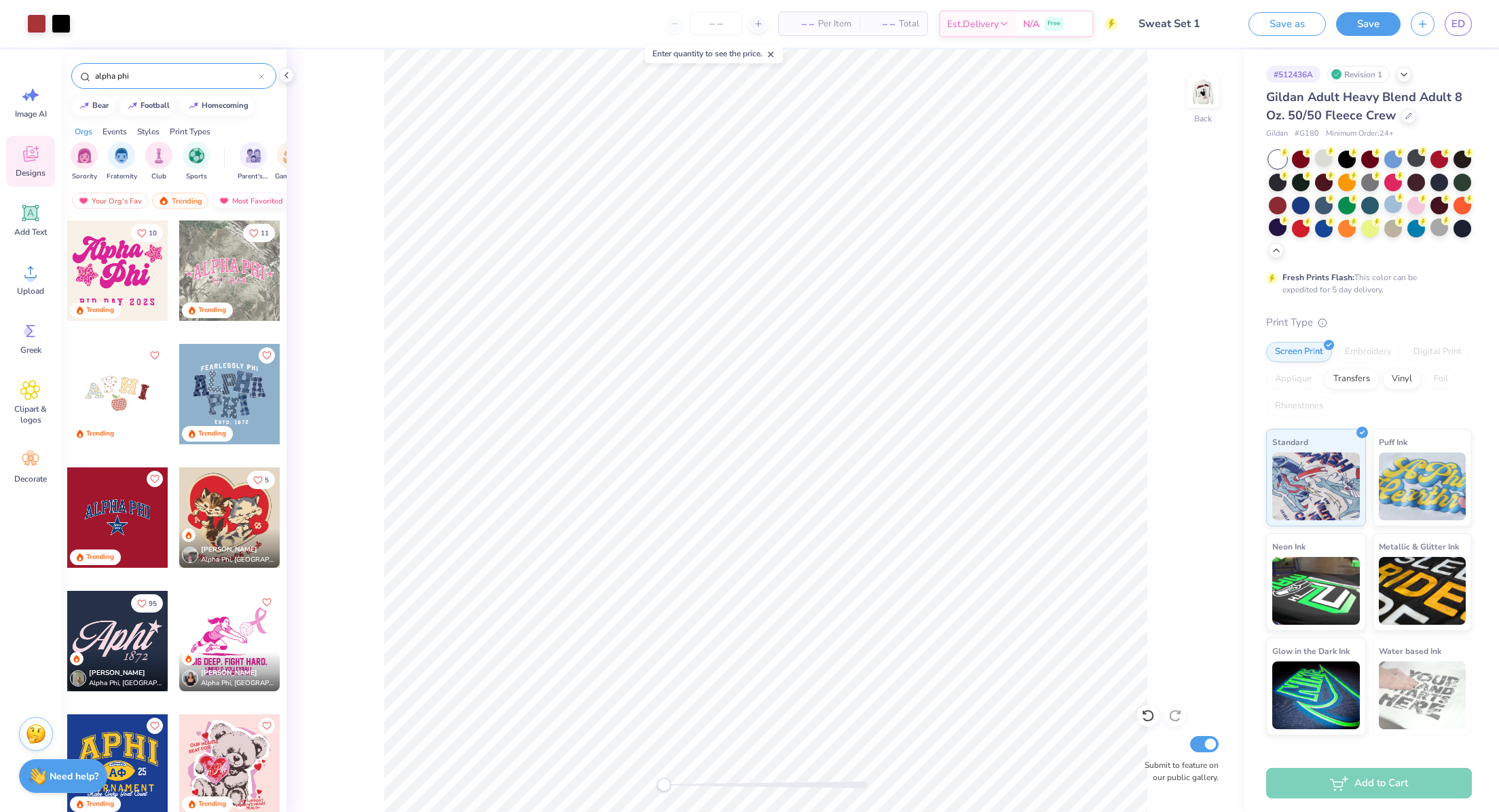
click at [250, 201] on div "Most Favorited" at bounding box center [251, 200] width 77 height 16
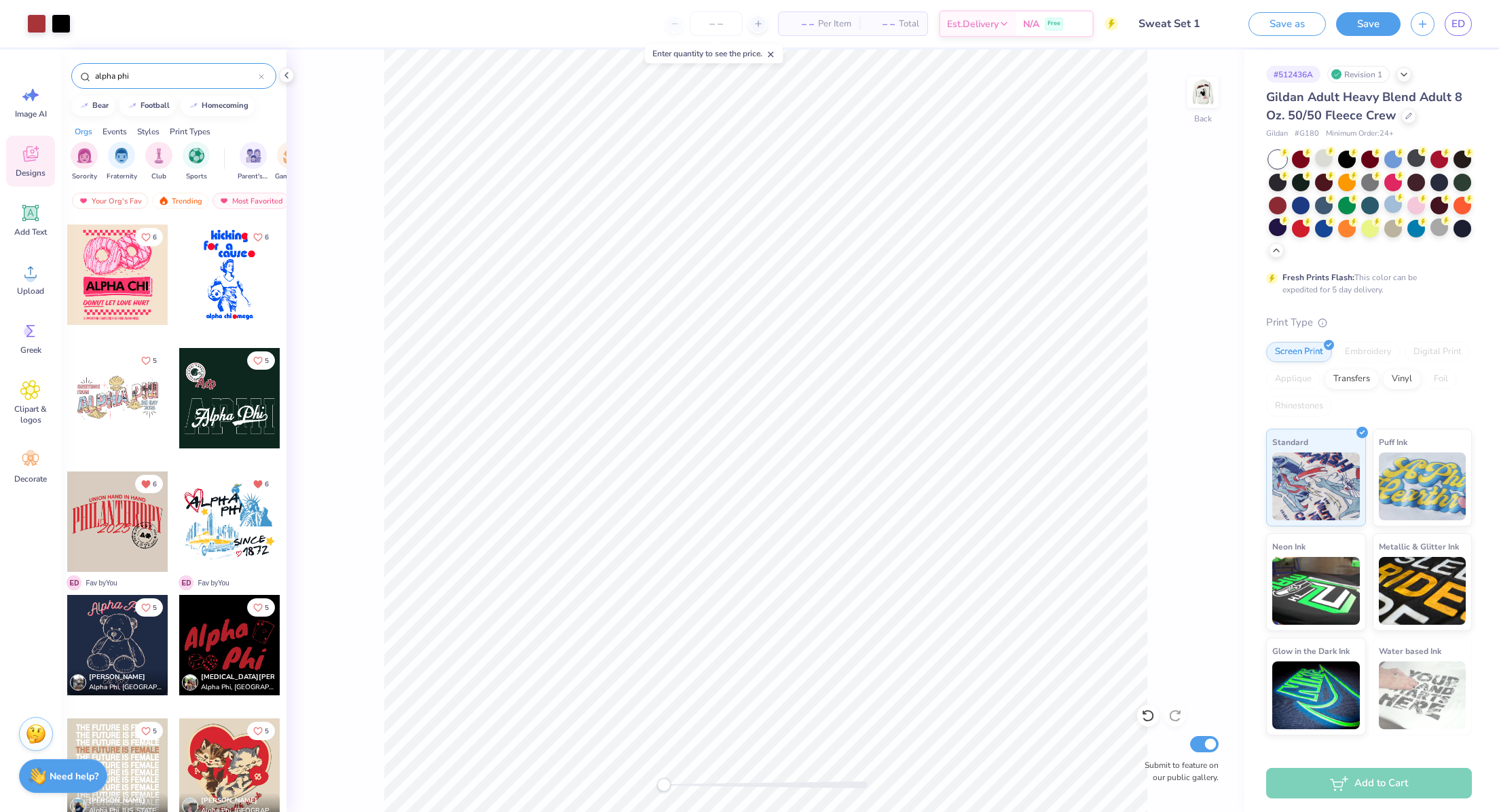
scroll to position [3577, 0]
click at [213, 433] on div at bounding box center [230, 398] width 101 height 101
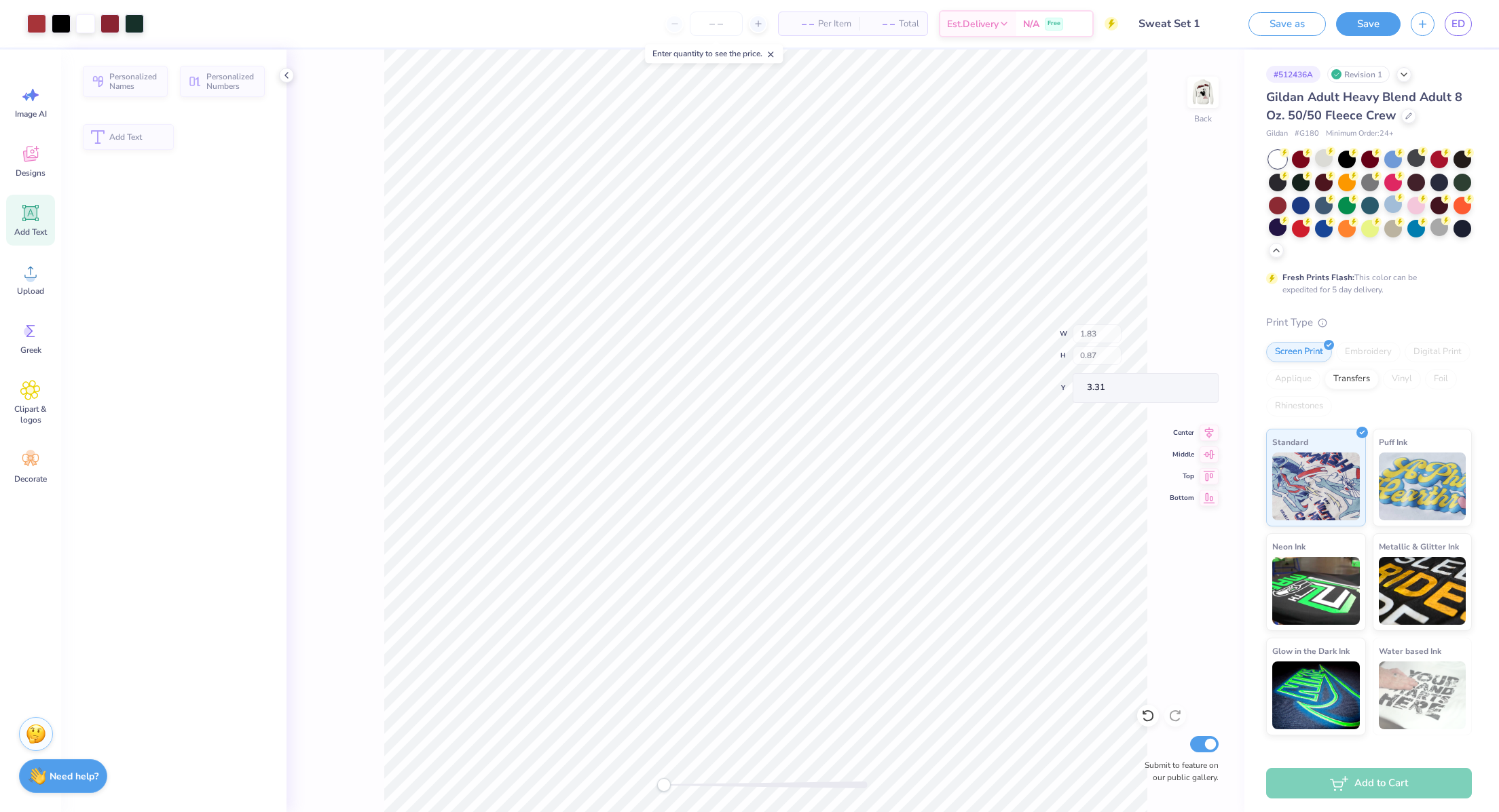
type input "1.83"
type input "0.87"
type input "3.31"
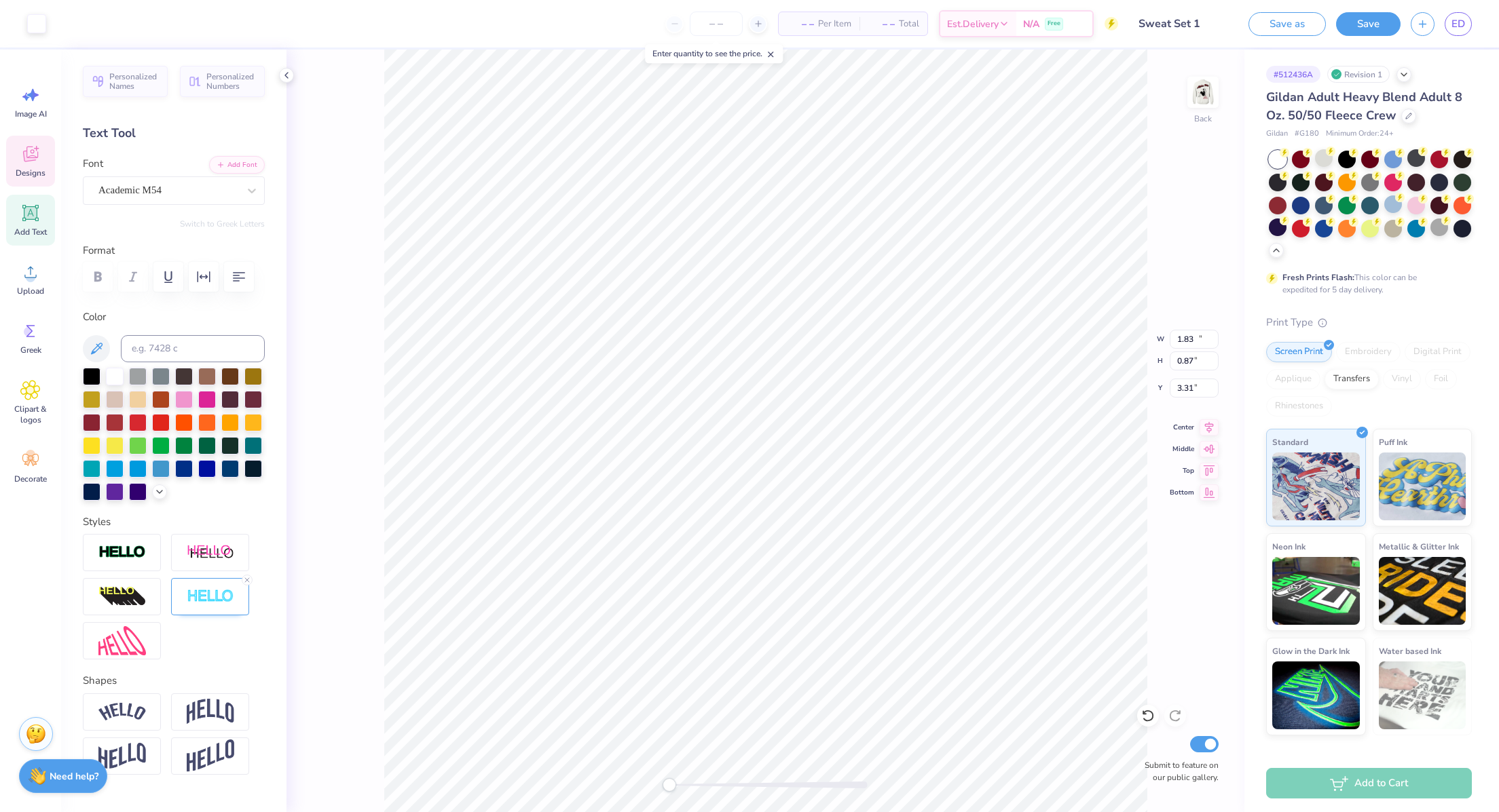
type input "11.76"
type input "4.65"
type input "7.65"
type input "12.91"
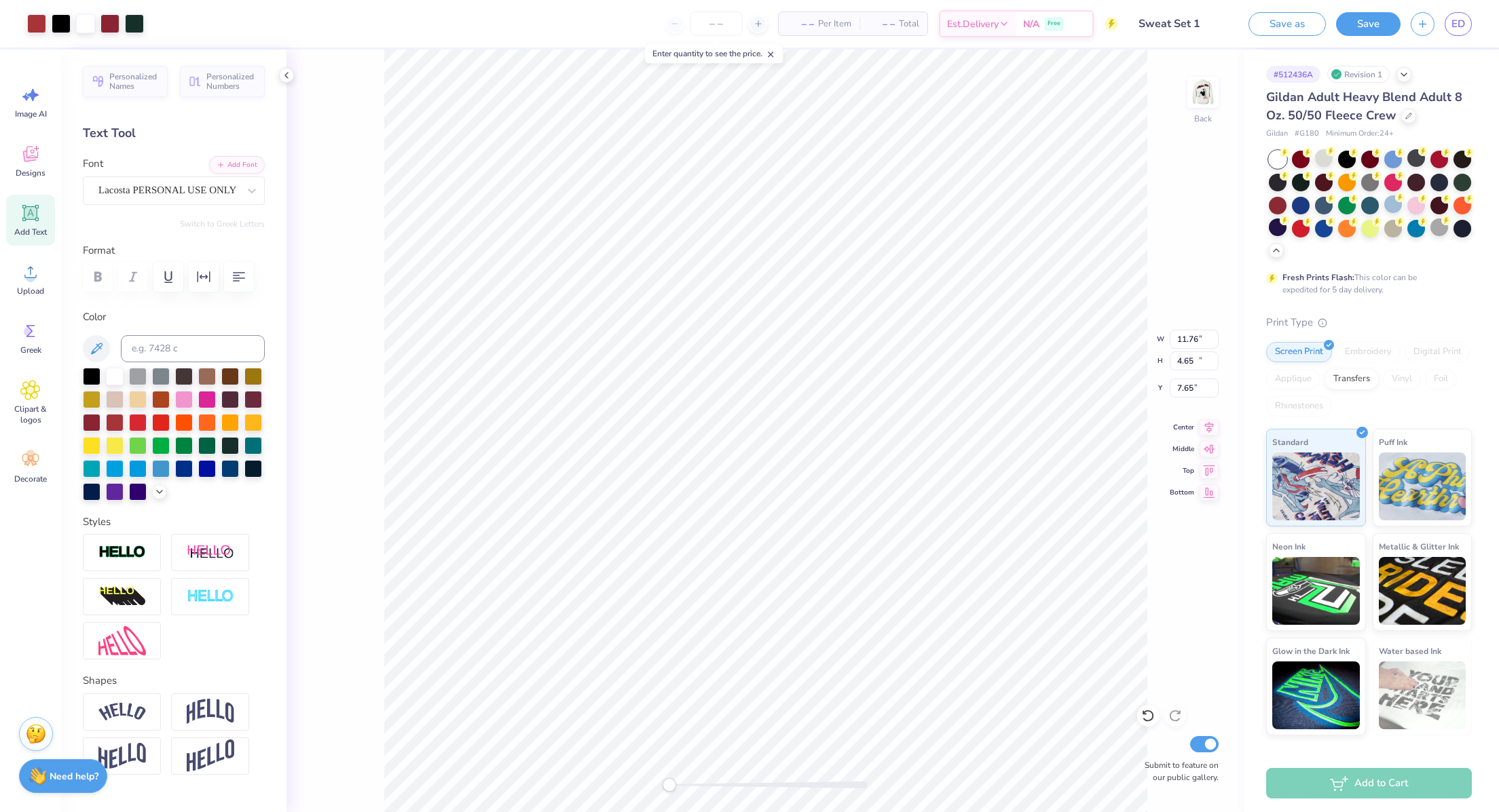
type input "10.99"
type input "0.50"
type input "9.92"
type input "2.94"
type input "8.56"
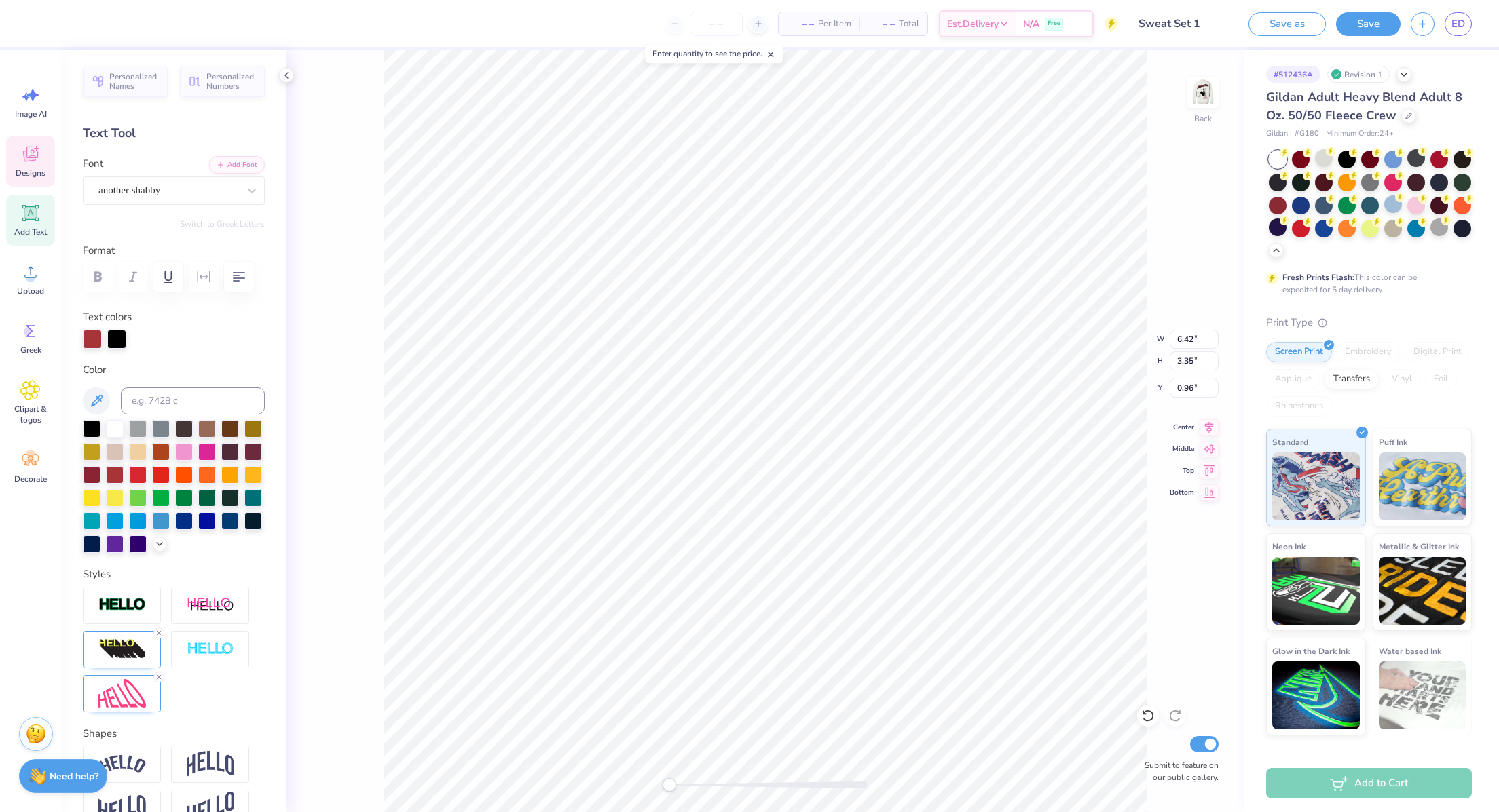
type textarea "Phi"
type input "5.19"
type input "4.37"
type input "0.50"
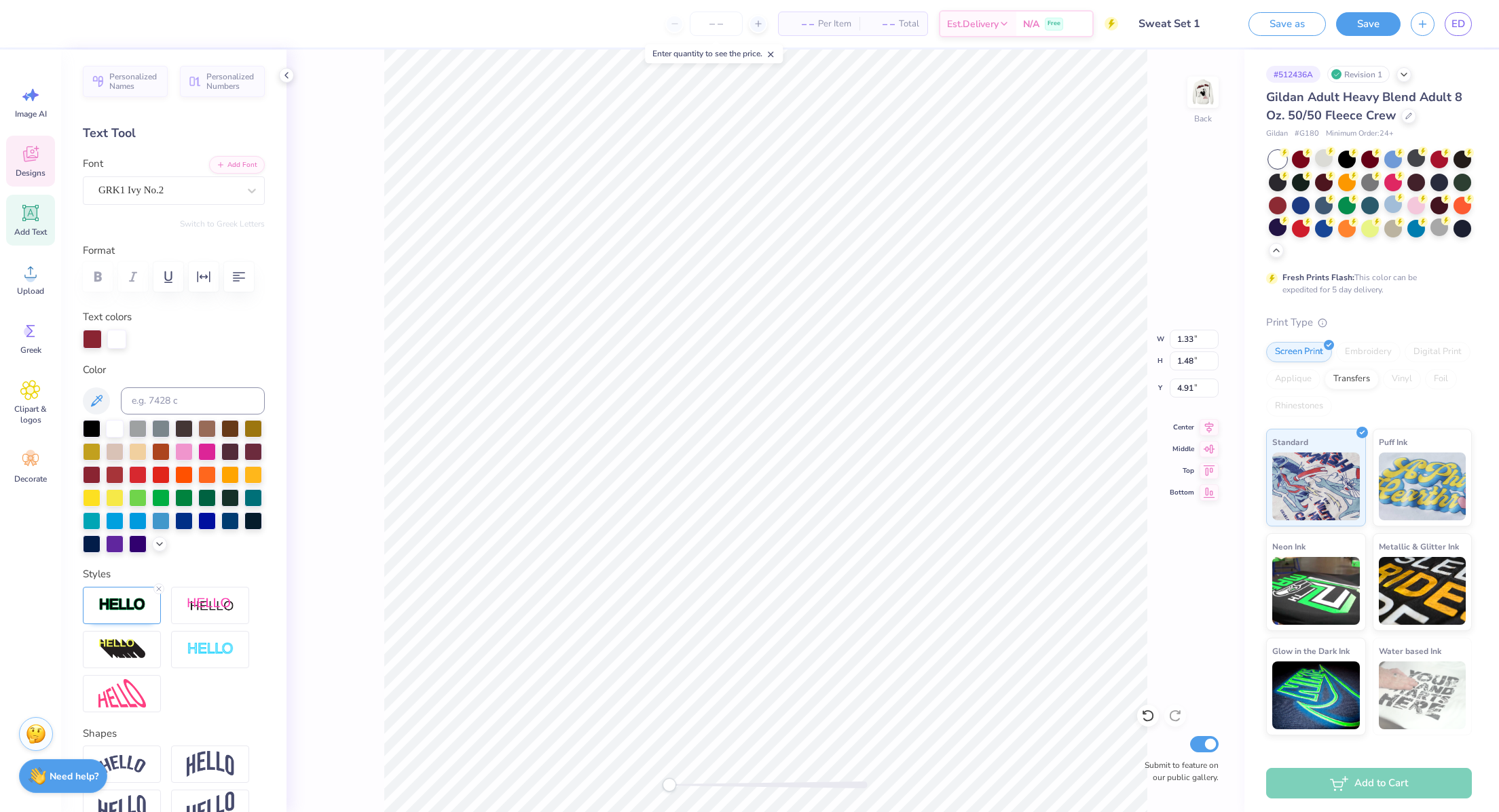
type input "2.70"
type input "1.62"
type input "6.22"
type input "3.72"
type input "0.79"
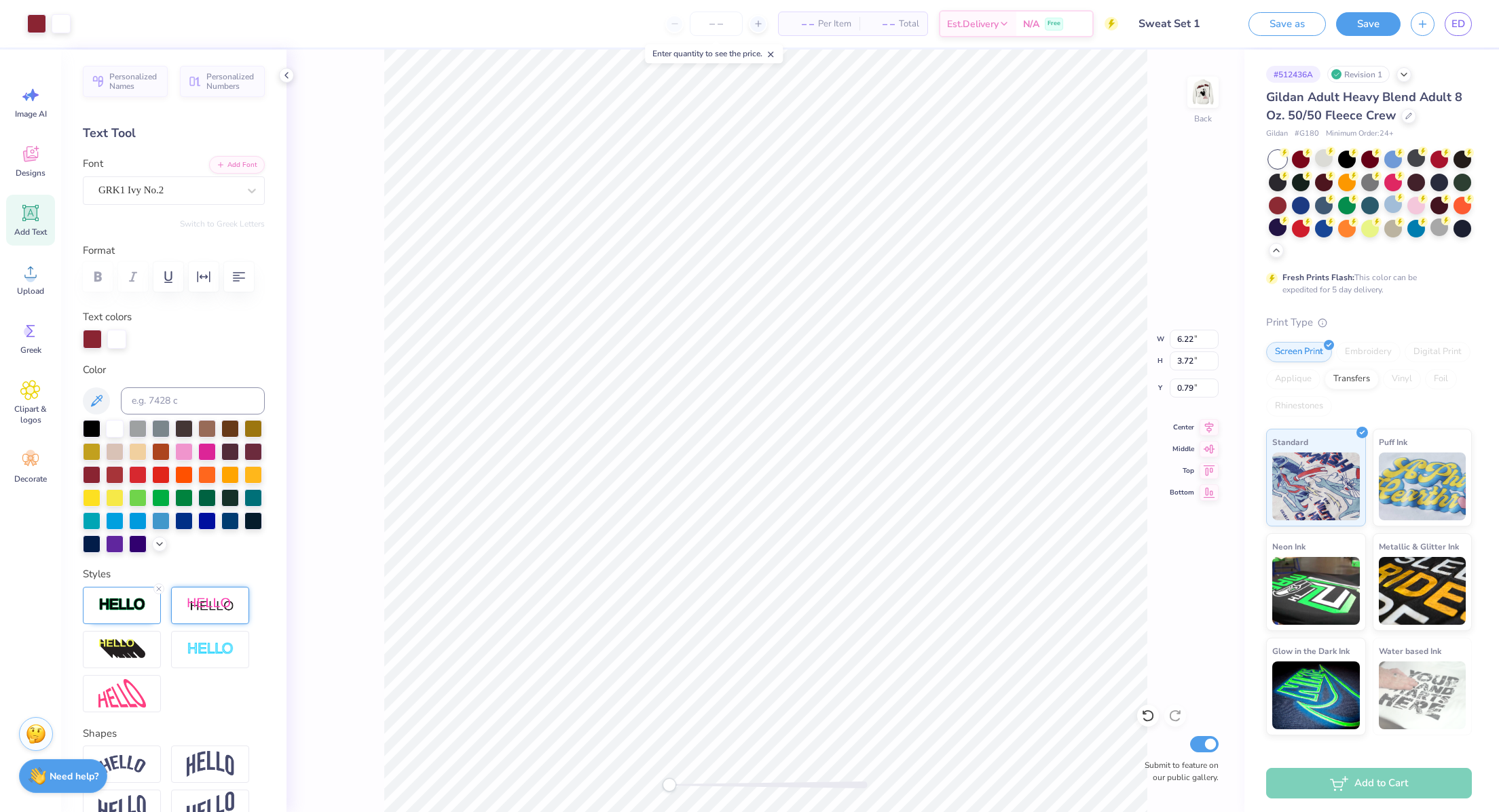
scroll to position [70, 0]
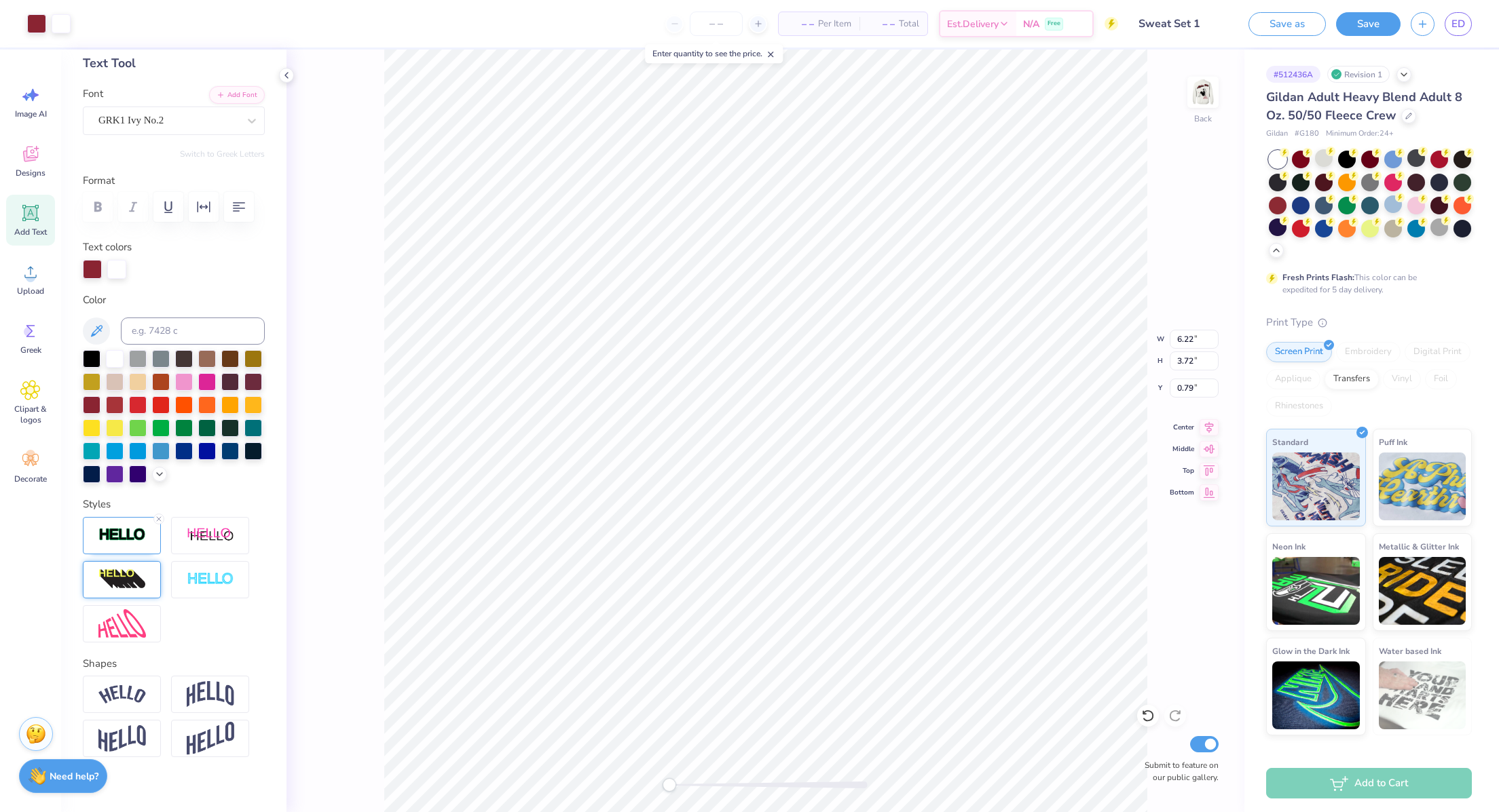
click at [127, 591] on img at bounding box center [122, 580] width 48 height 22
type input "3.30"
type input "3.25"
type input "1.26"
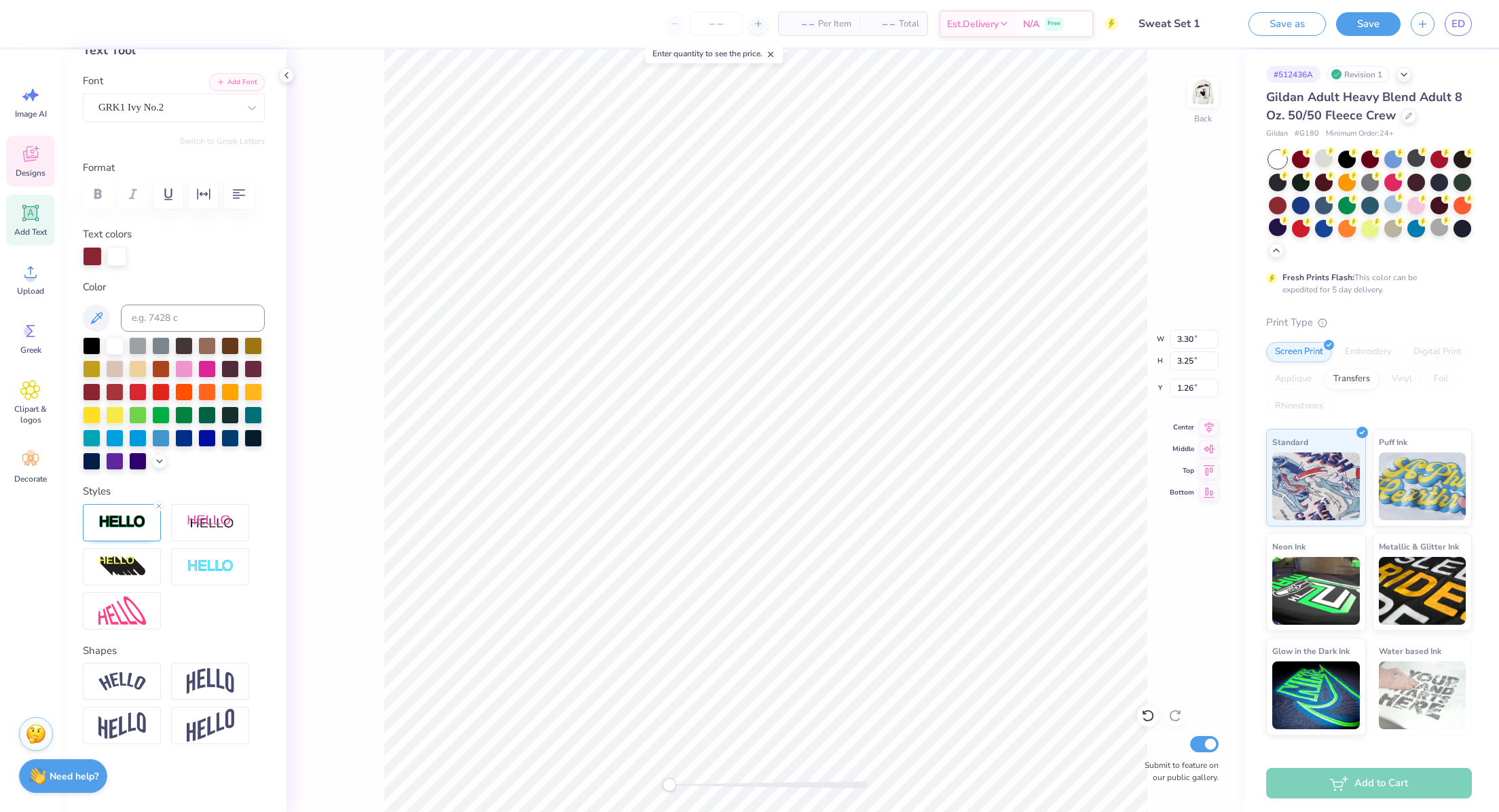
click at [1147, 634] on icon at bounding box center [1148, 716] width 13 height 13
click at [1197, 108] on img at bounding box center [1203, 92] width 54 height 54
click at [1210, 91] on img at bounding box center [1203, 92] width 27 height 27
click at [1182, 95] on div "Front Submit to feature on our public gallery." at bounding box center [765, 431] width 958 height 763
click at [41, 342] on div "Greek" at bounding box center [30, 338] width 49 height 51
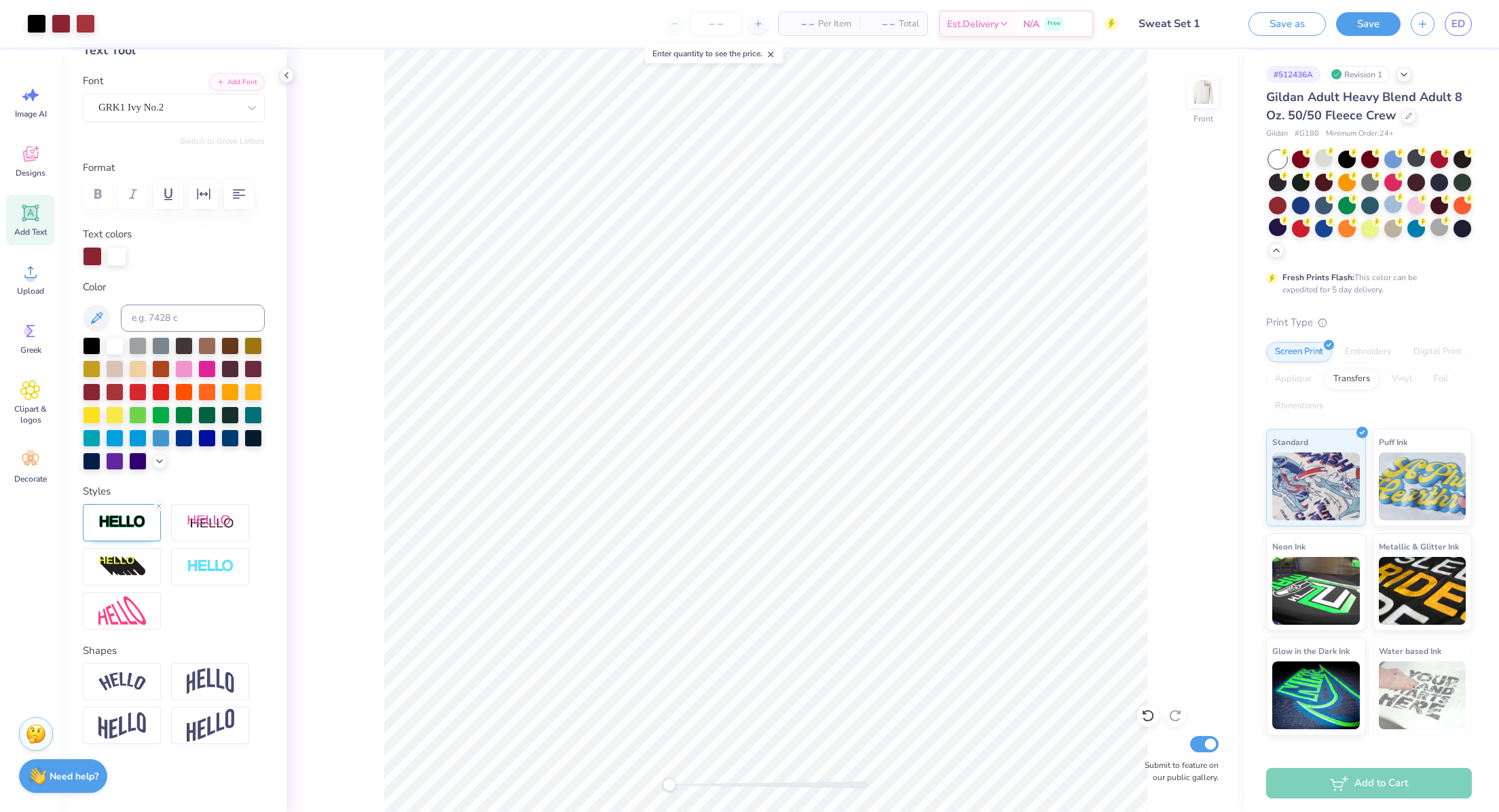
click at [1180, 104] on div "Front Submit to feature on our public gallery." at bounding box center [765, 431] width 958 height 763
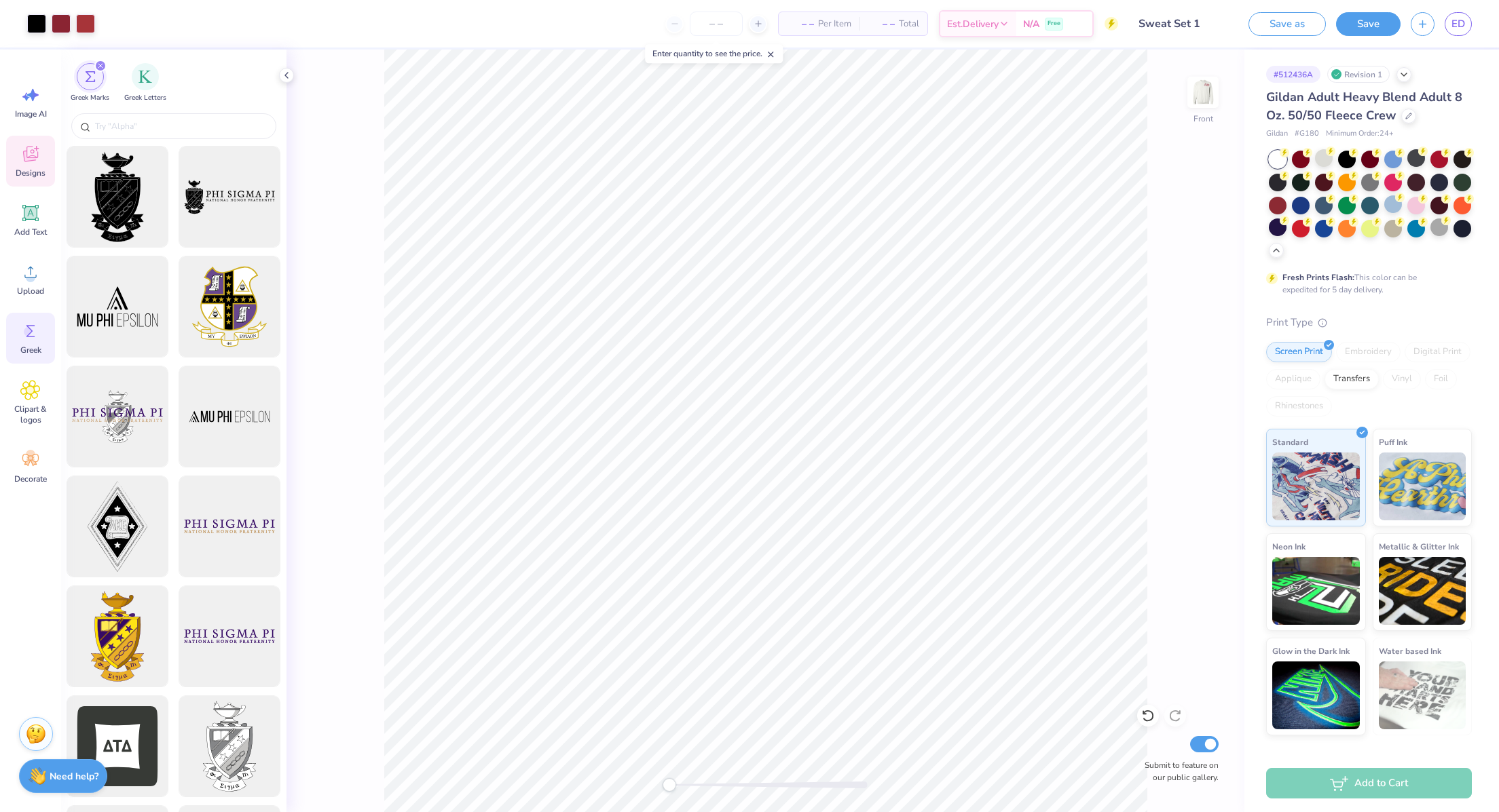
click at [30, 157] on icon at bounding box center [30, 154] width 20 height 20
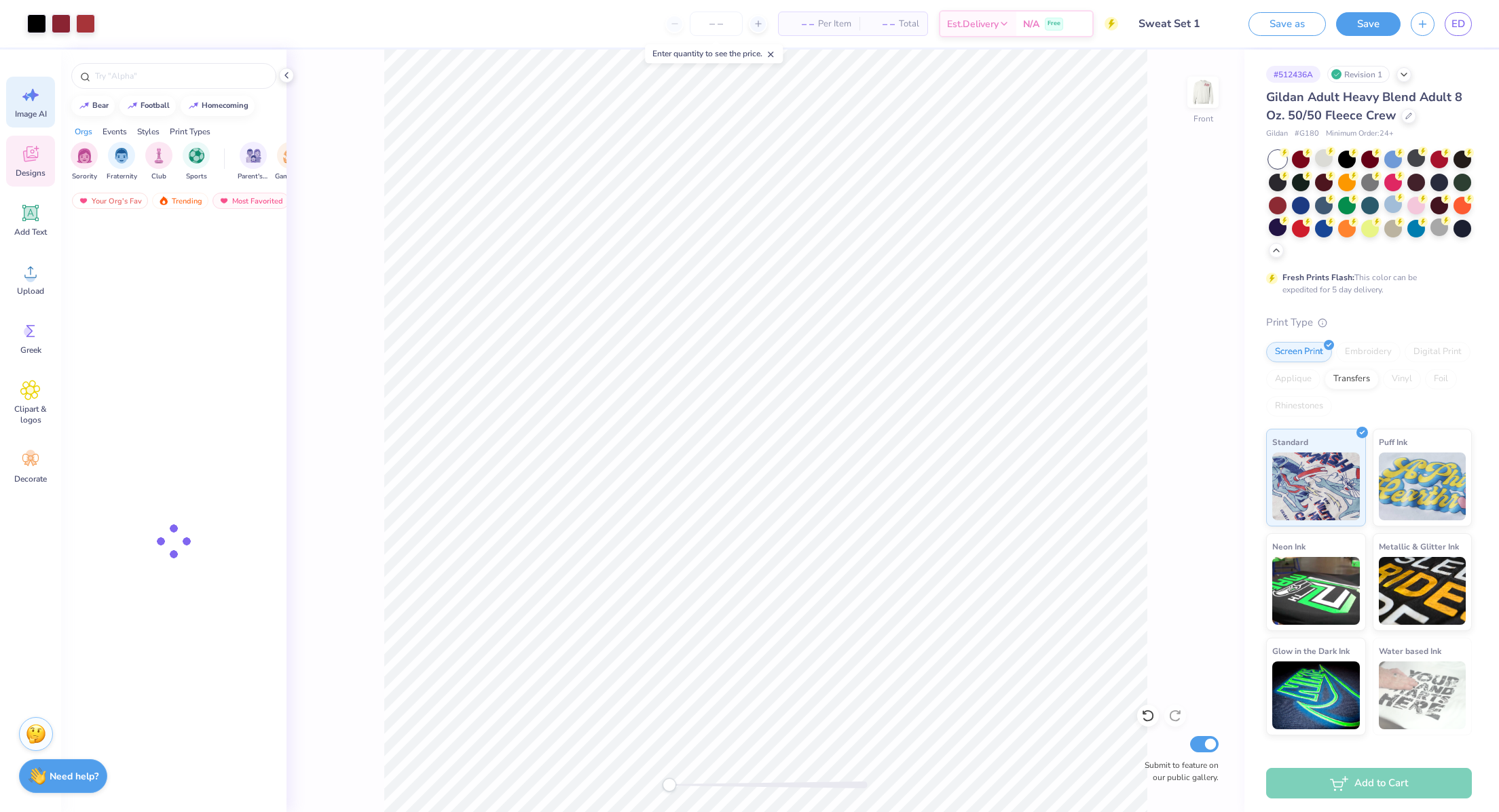
click at [20, 93] on icon at bounding box center [30, 95] width 20 height 20
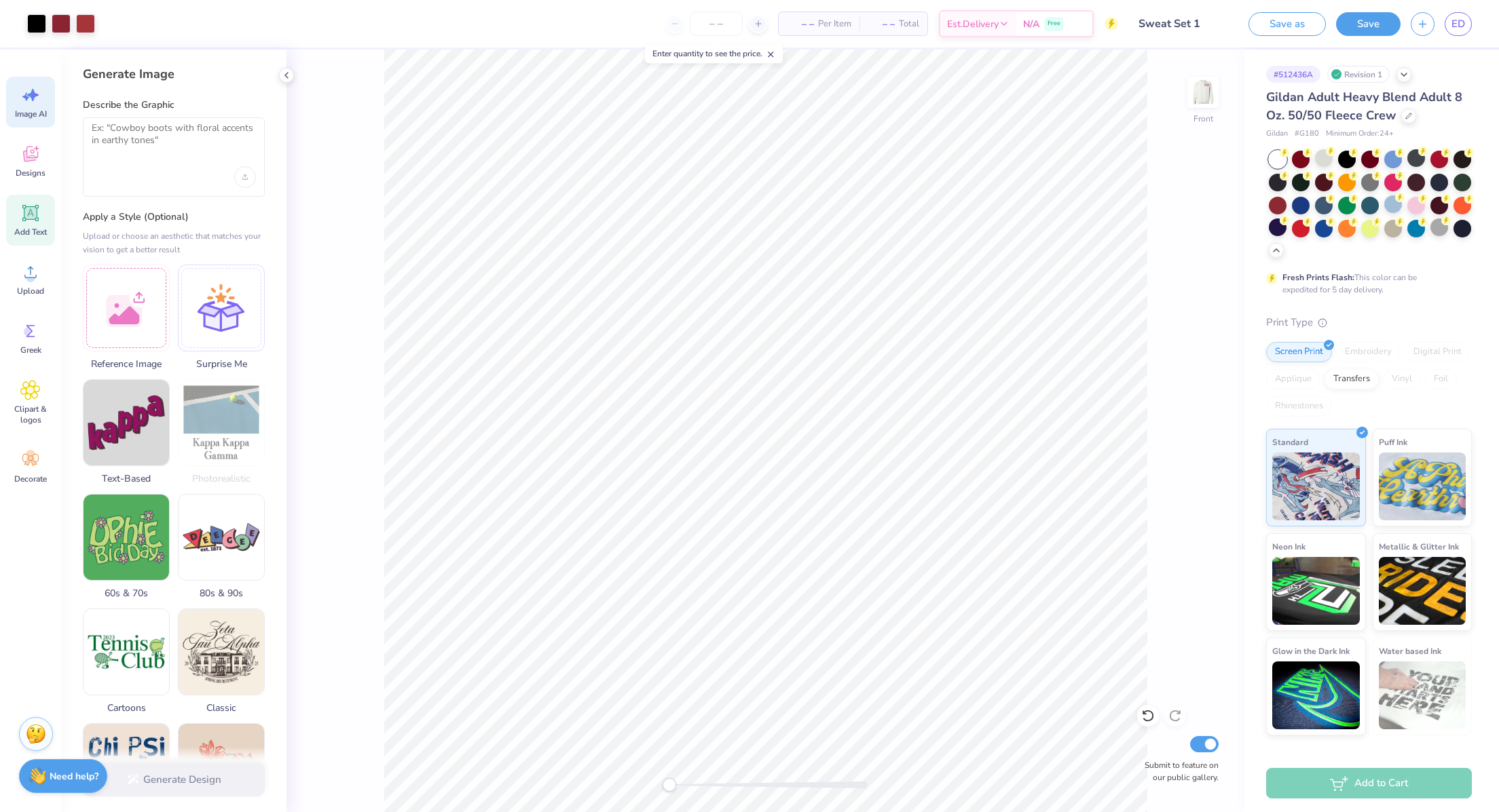
click at [27, 220] on icon at bounding box center [30, 213] width 20 height 20
click at [34, 272] on icon at bounding box center [30, 272] width 20 height 20
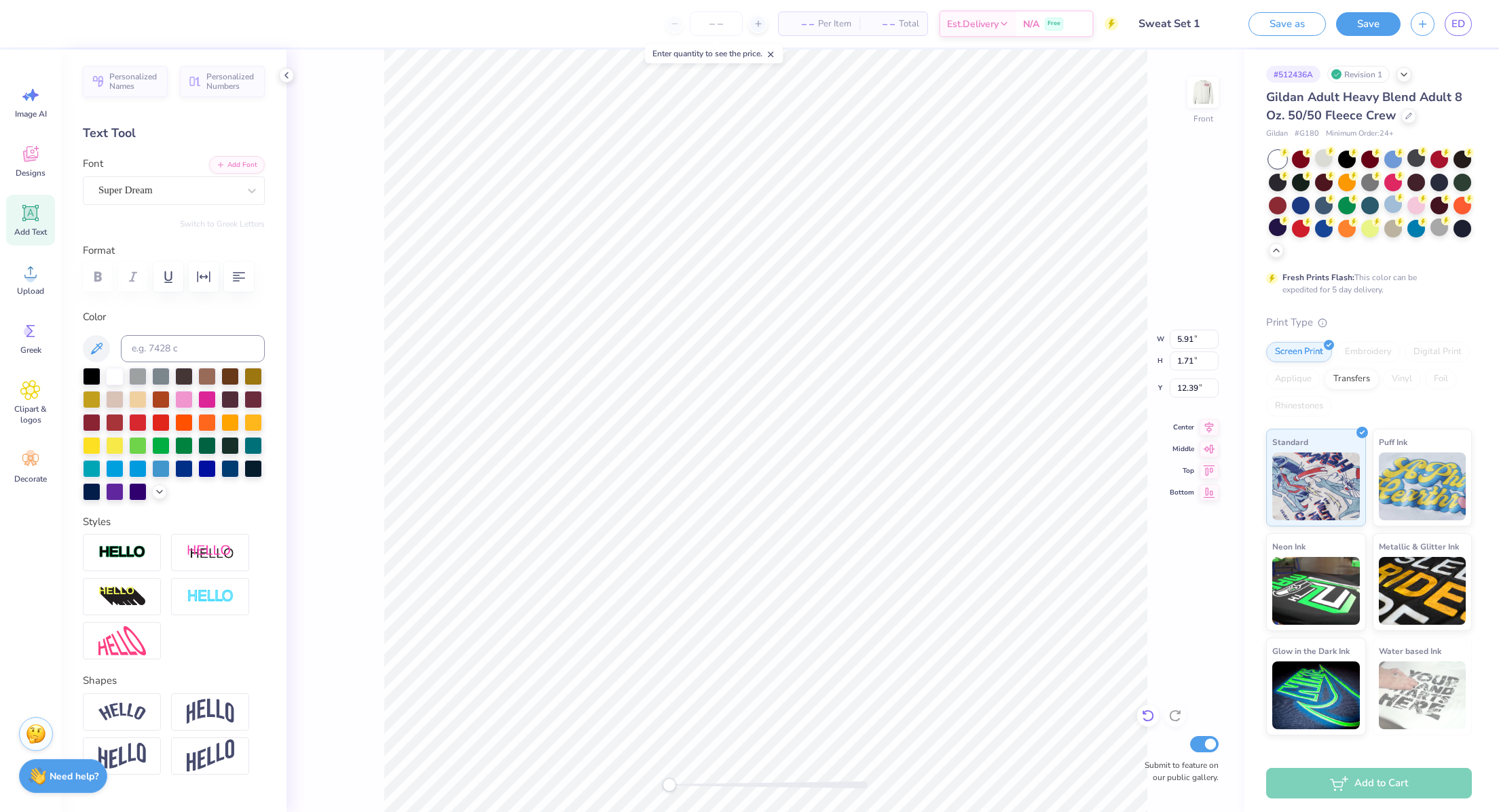
click at [1144, 634] on icon at bounding box center [1148, 716] width 13 height 13
click at [1147, 634] on icon at bounding box center [1148, 716] width 13 height 13
click at [27, 161] on icon at bounding box center [31, 154] width 15 height 16
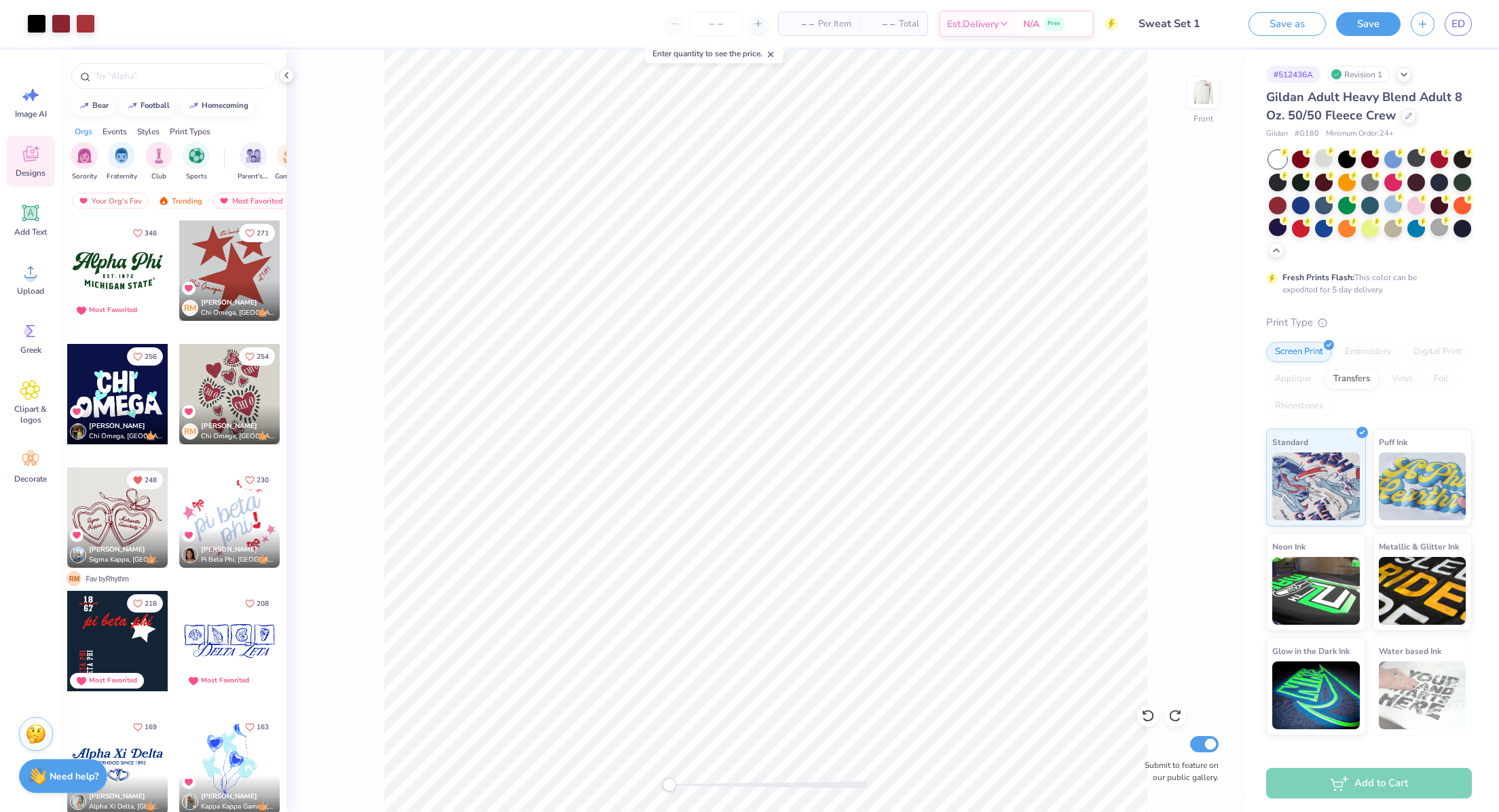
click at [1207, 98] on img at bounding box center [1203, 92] width 27 height 27
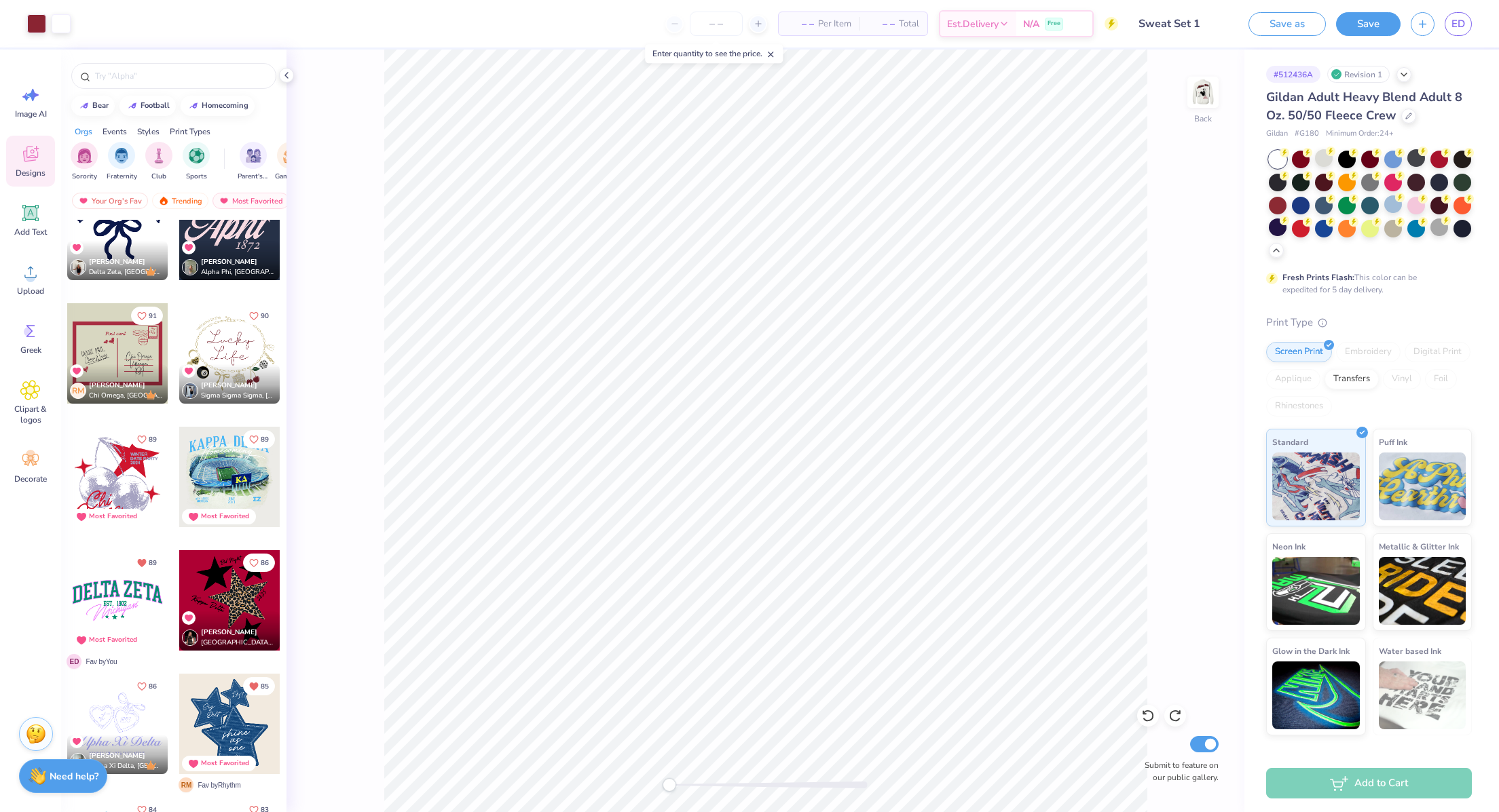
scroll to position [1771, 0]
click at [130, 75] on input "text" at bounding box center [180, 76] width 174 height 13
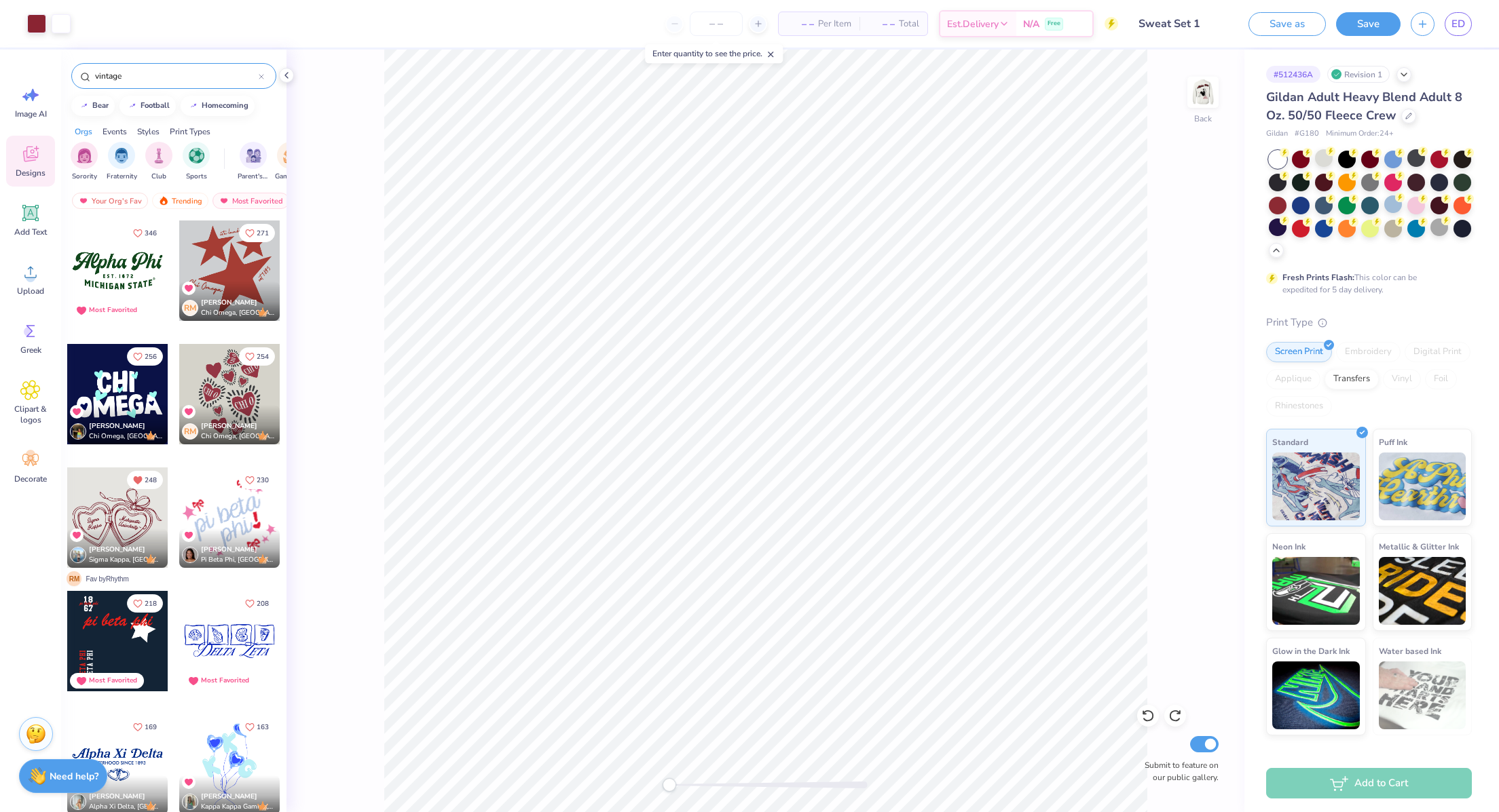
type input "vintage"
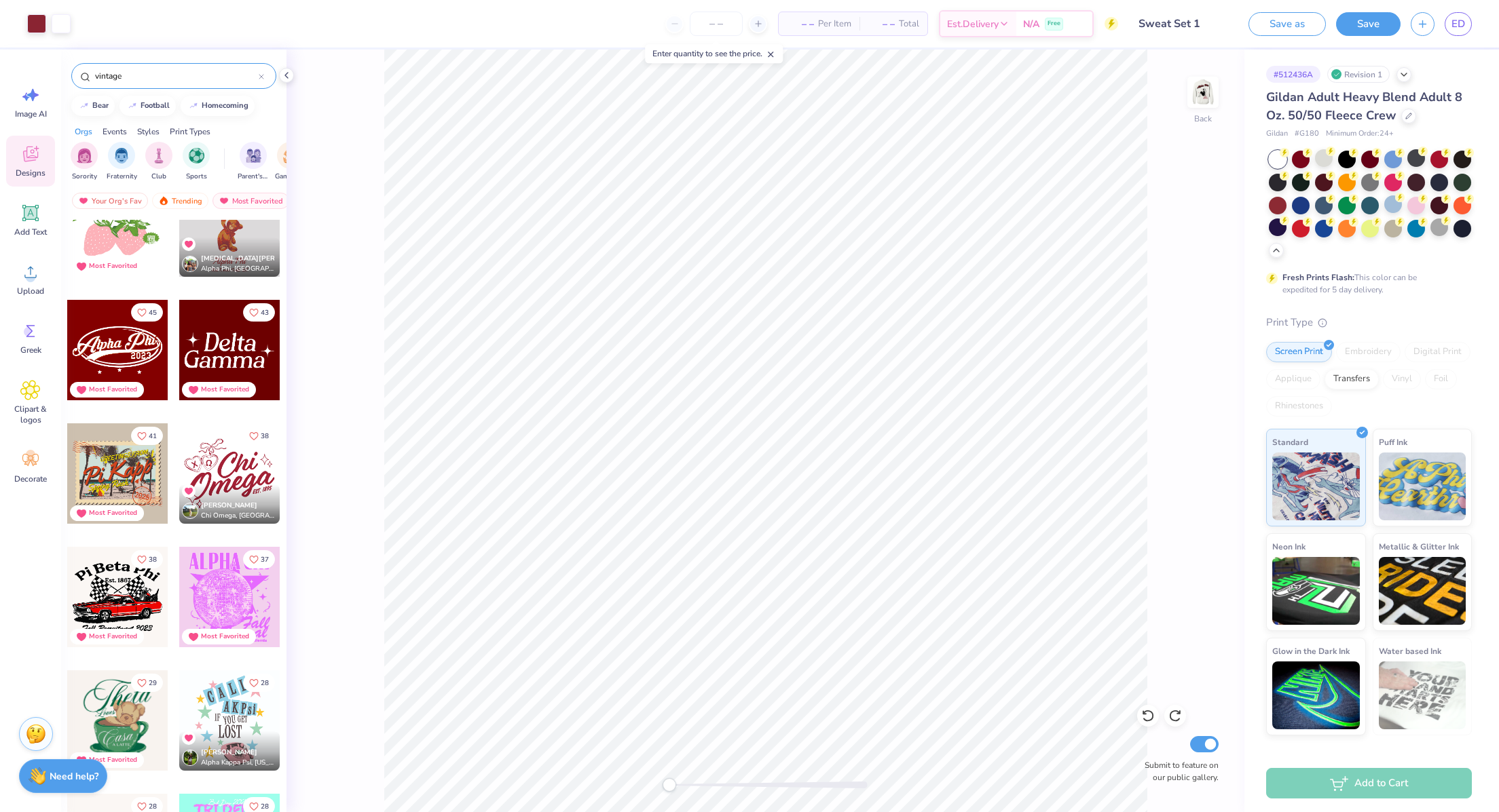
scroll to position [292, 0]
click at [231, 339] on div at bounding box center [230, 349] width 101 height 101
type input "3.45"
type input "0.79"
type input "3.78"
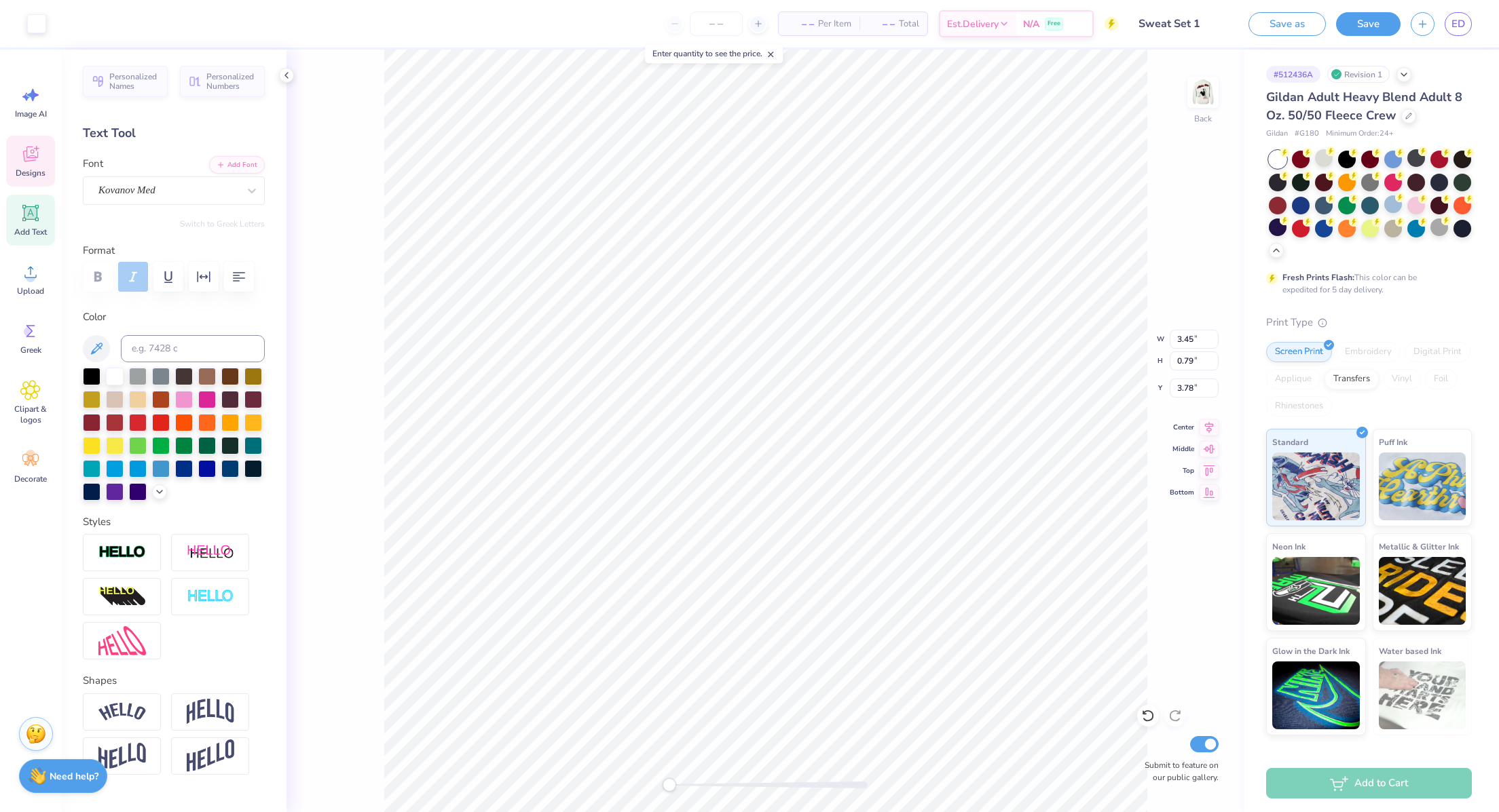
type input "2.25"
type input "0.82"
type input "3.02"
type textarea "Alpha"
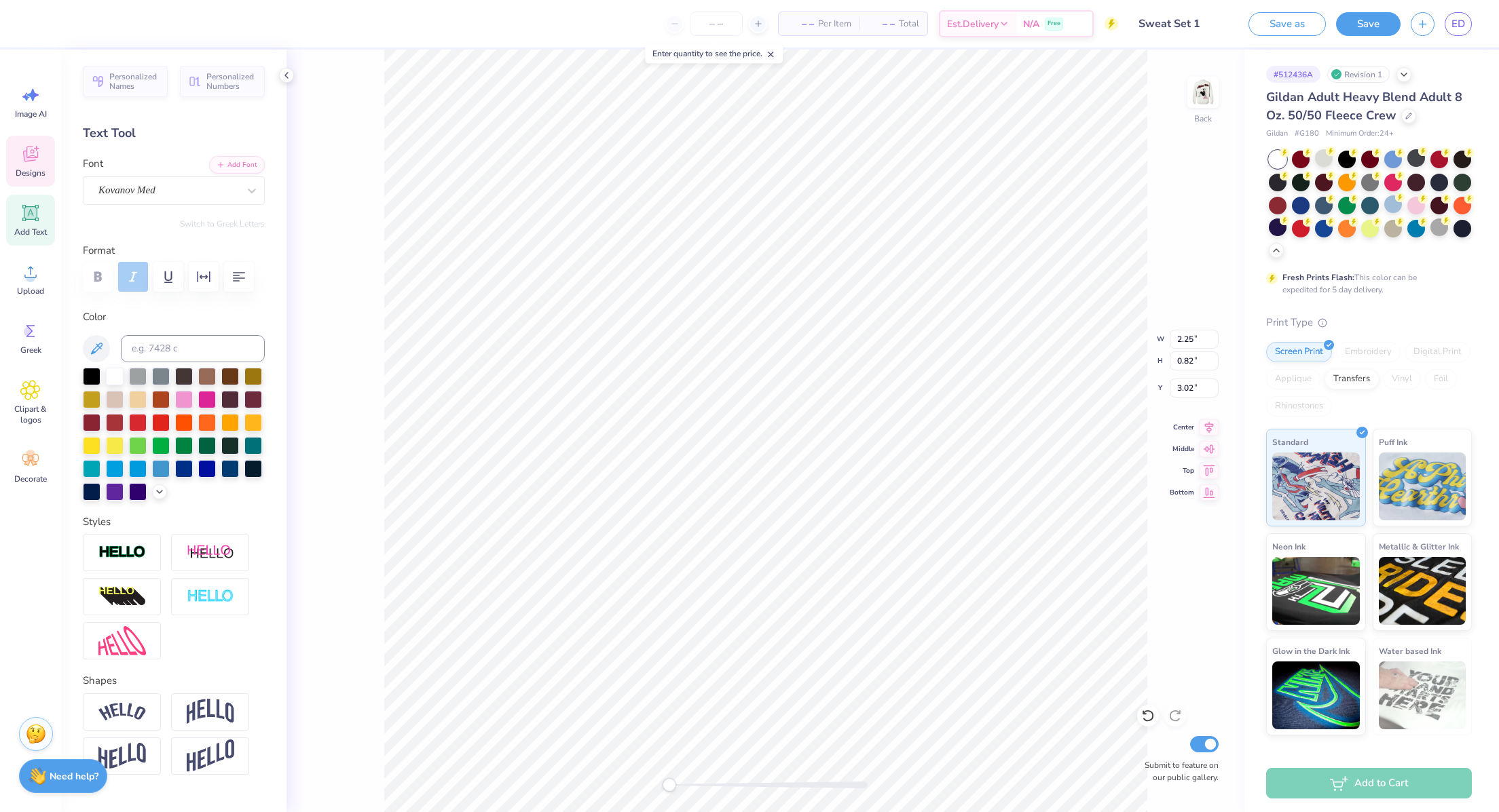
type input "3.45"
type input "0.79"
type input "3.78"
type textarea "Phi"
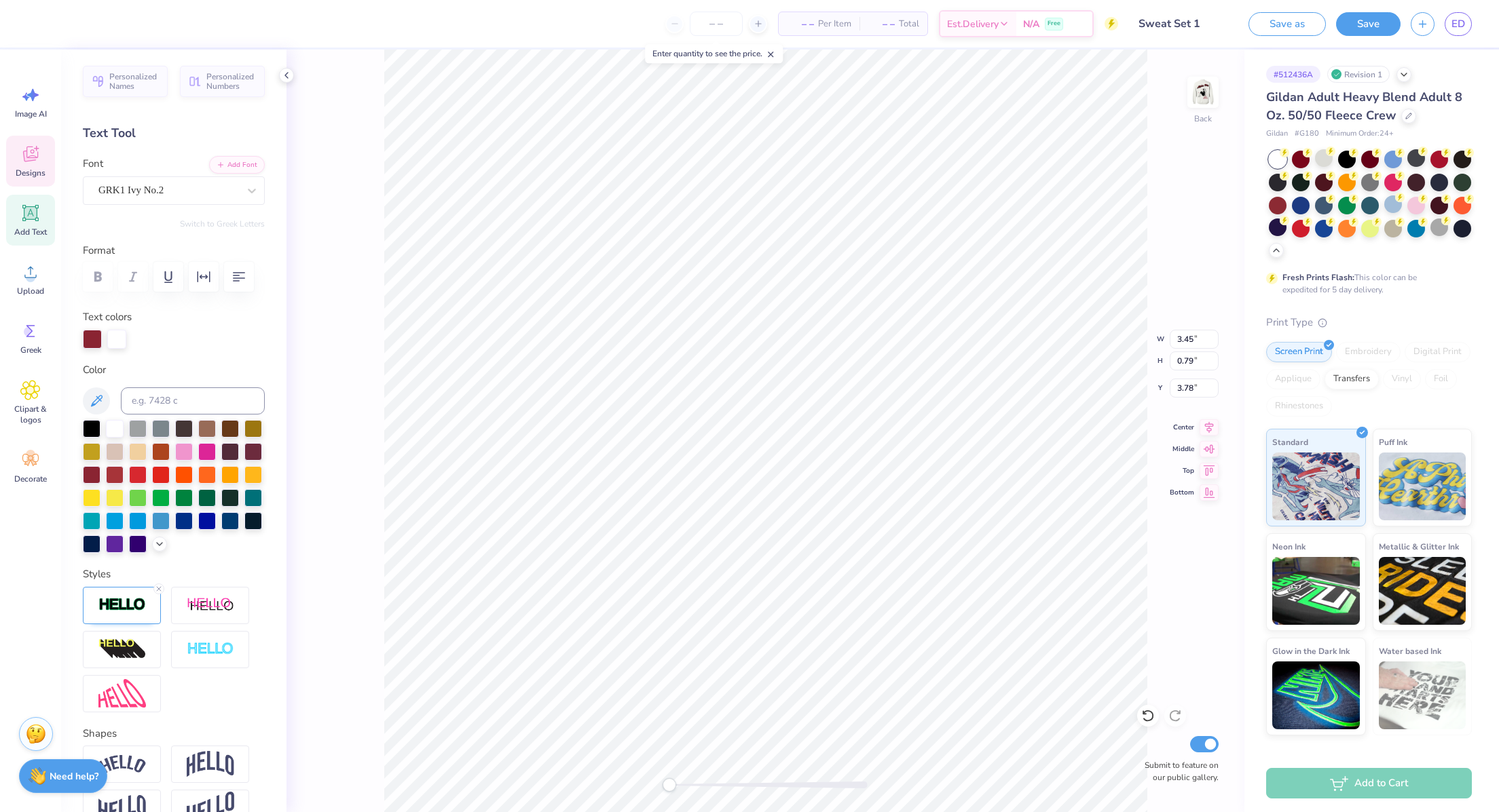
type input "3.30"
type input "3.25"
type input "1.26"
click at [18, 153] on div "Designs" at bounding box center [30, 161] width 49 height 51
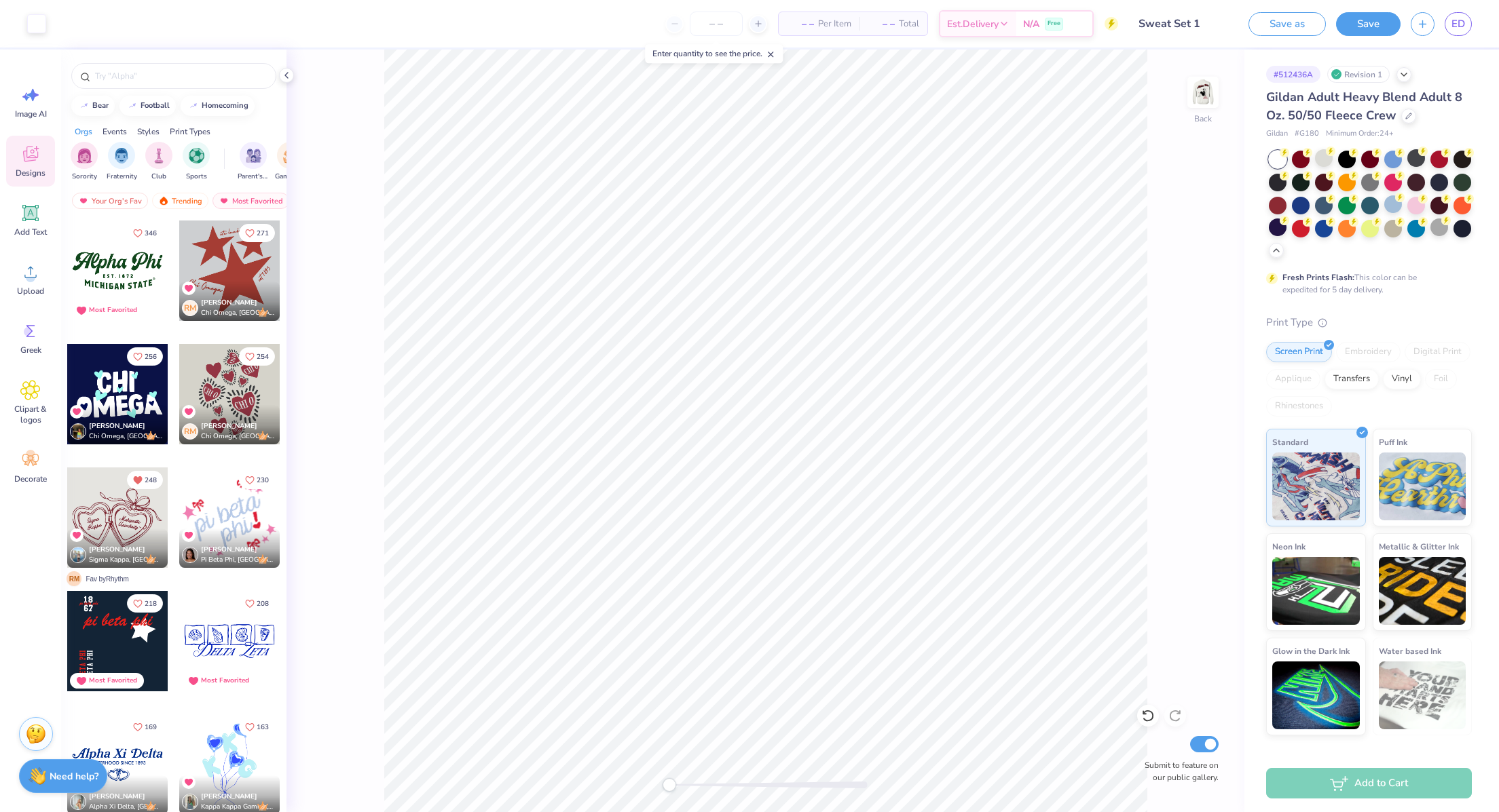
scroll to position [96, 0]
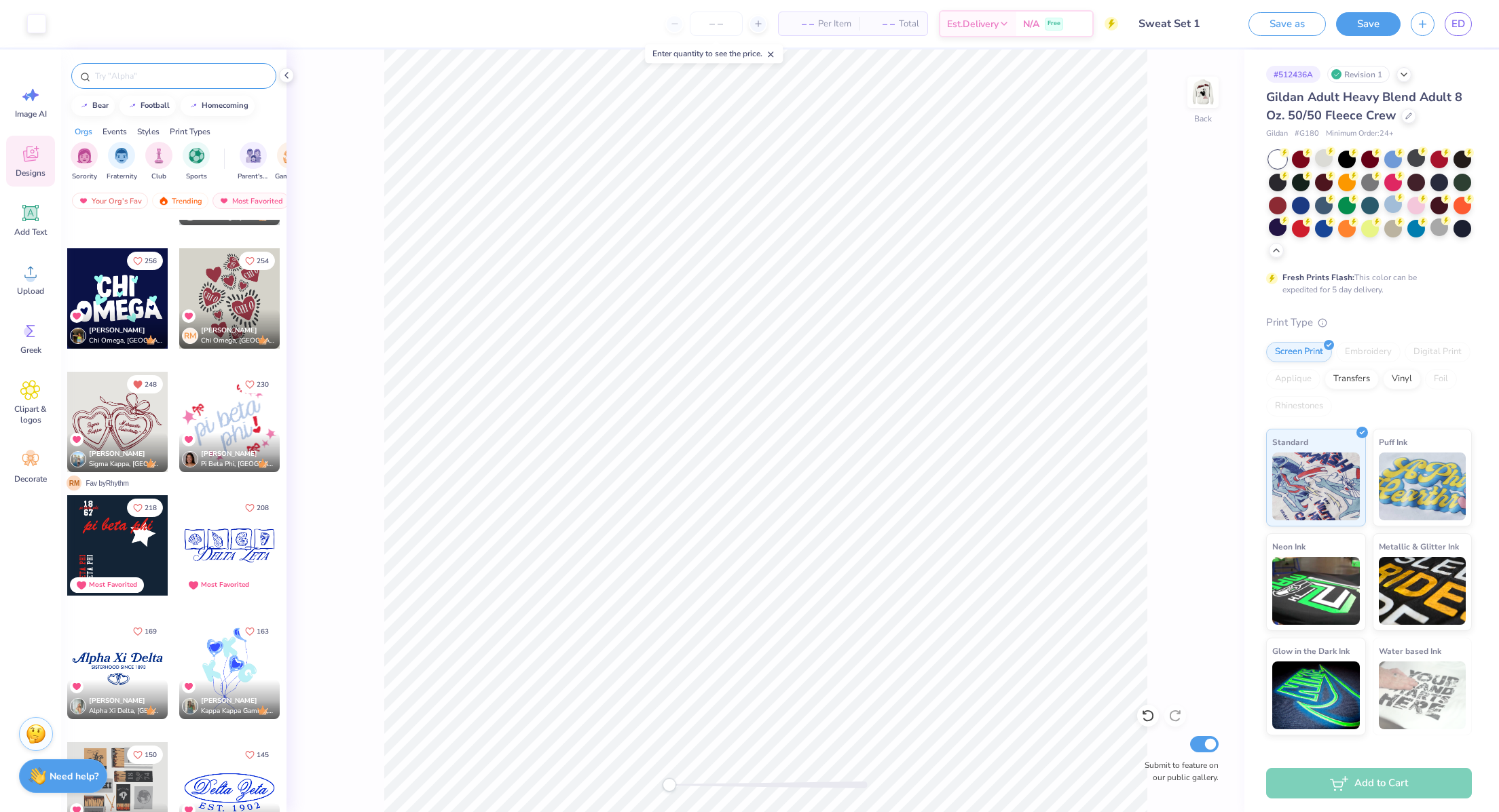
click at [152, 67] on div at bounding box center [174, 75] width 205 height 26
click at [153, 70] on input "text" at bounding box center [180, 76] width 174 height 13
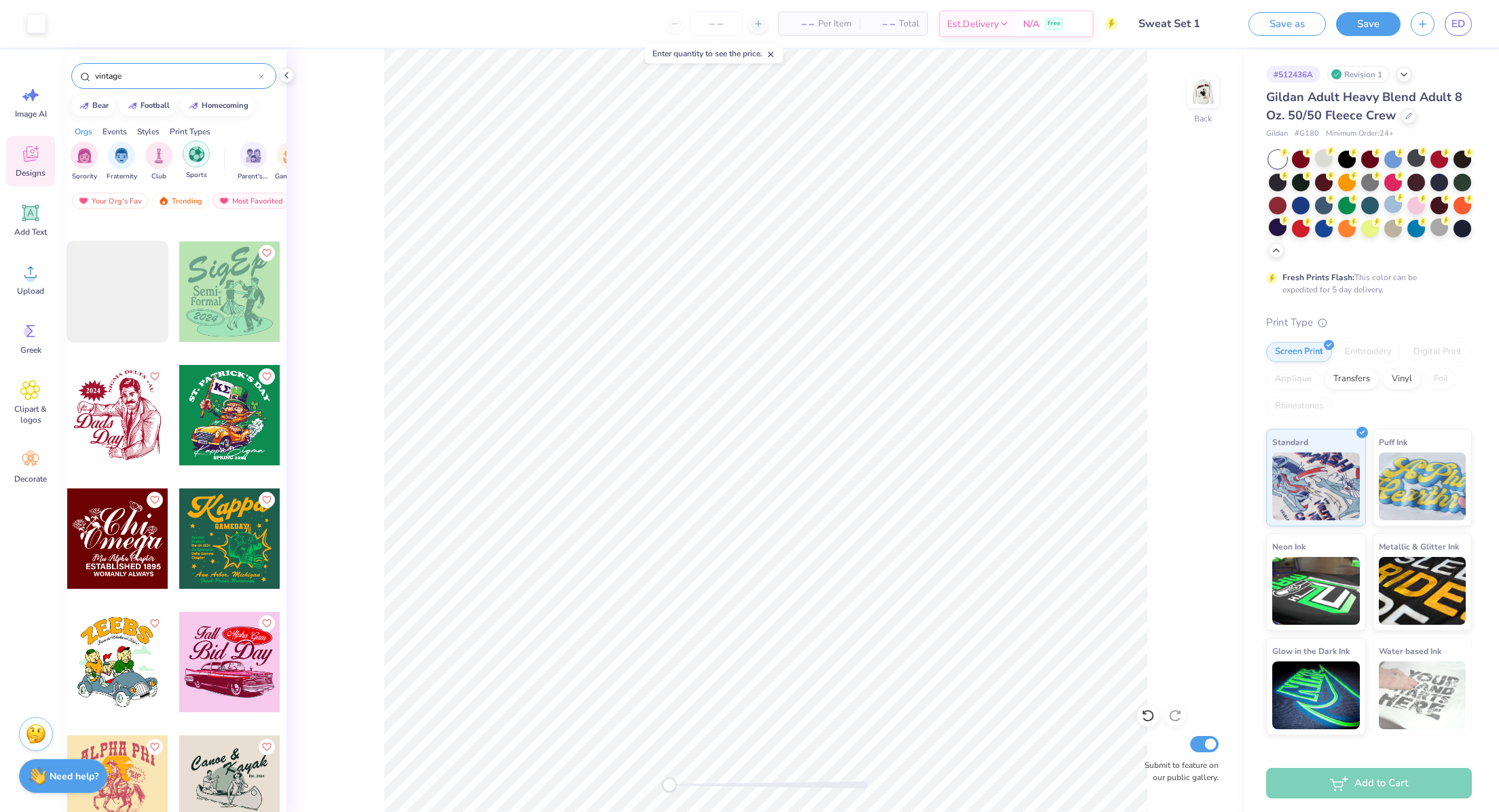
scroll to position [9477, 0]
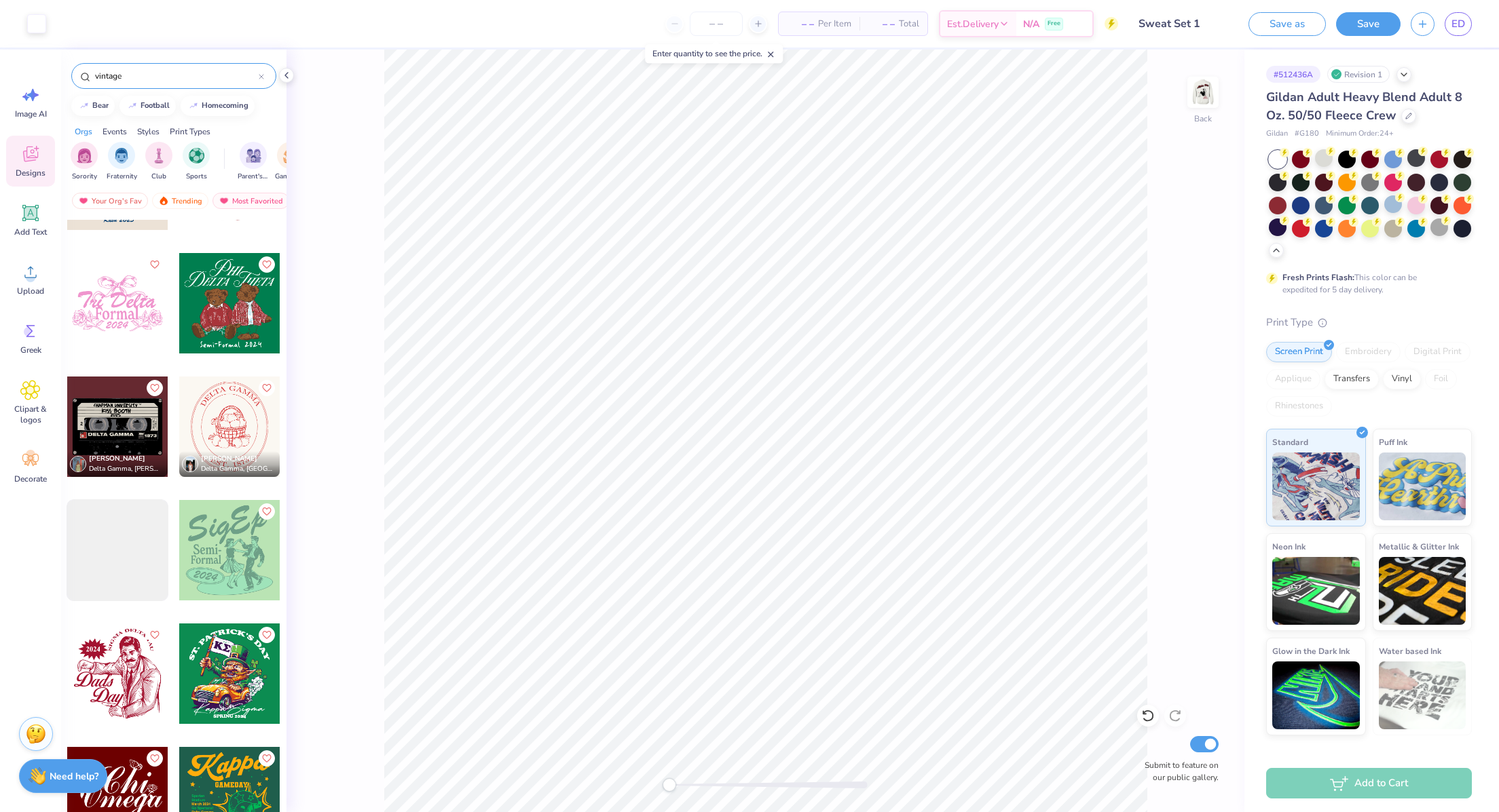
click at [157, 78] on input "vintage" at bounding box center [176, 76] width 165 height 13
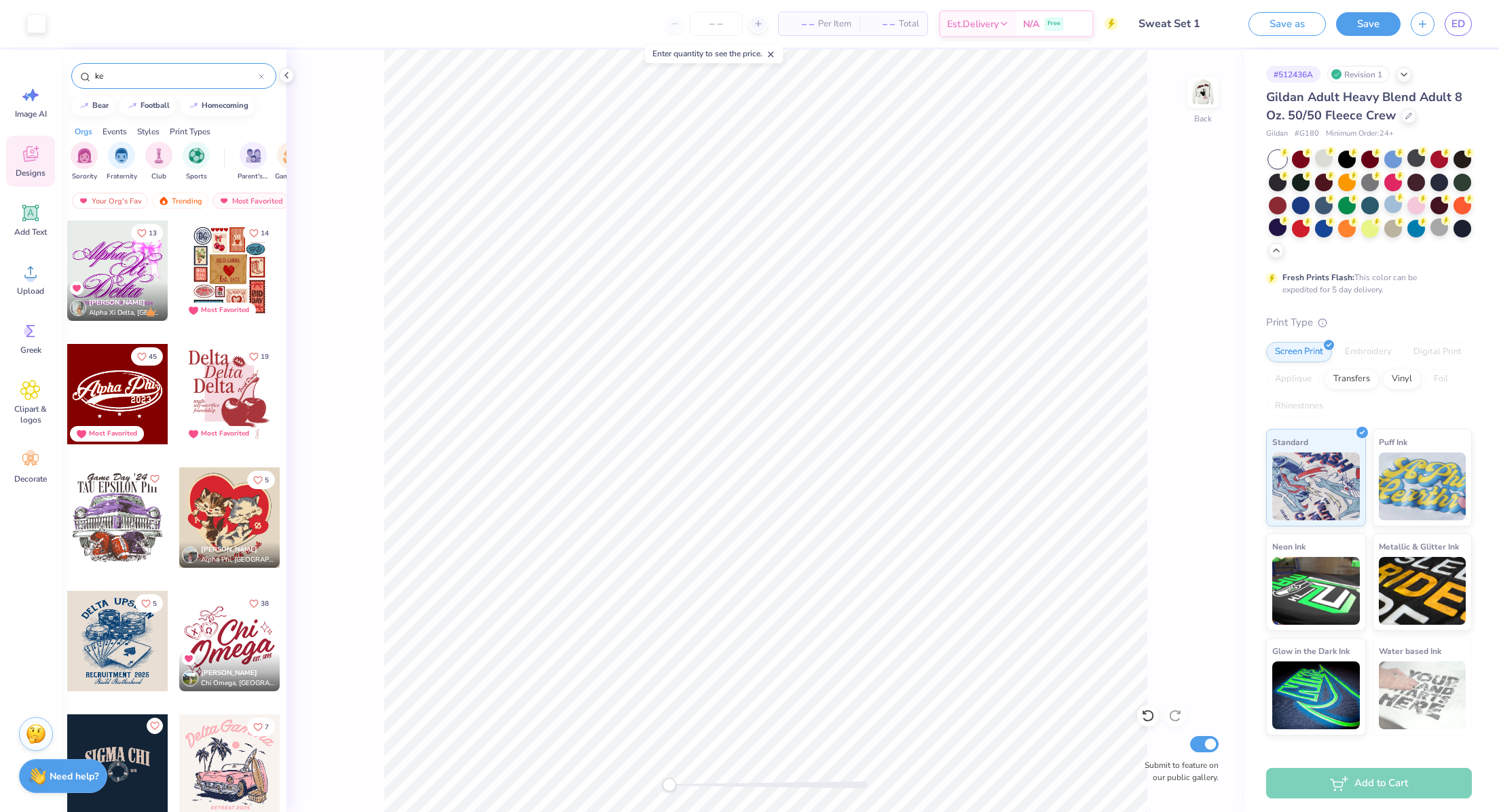
type input "k"
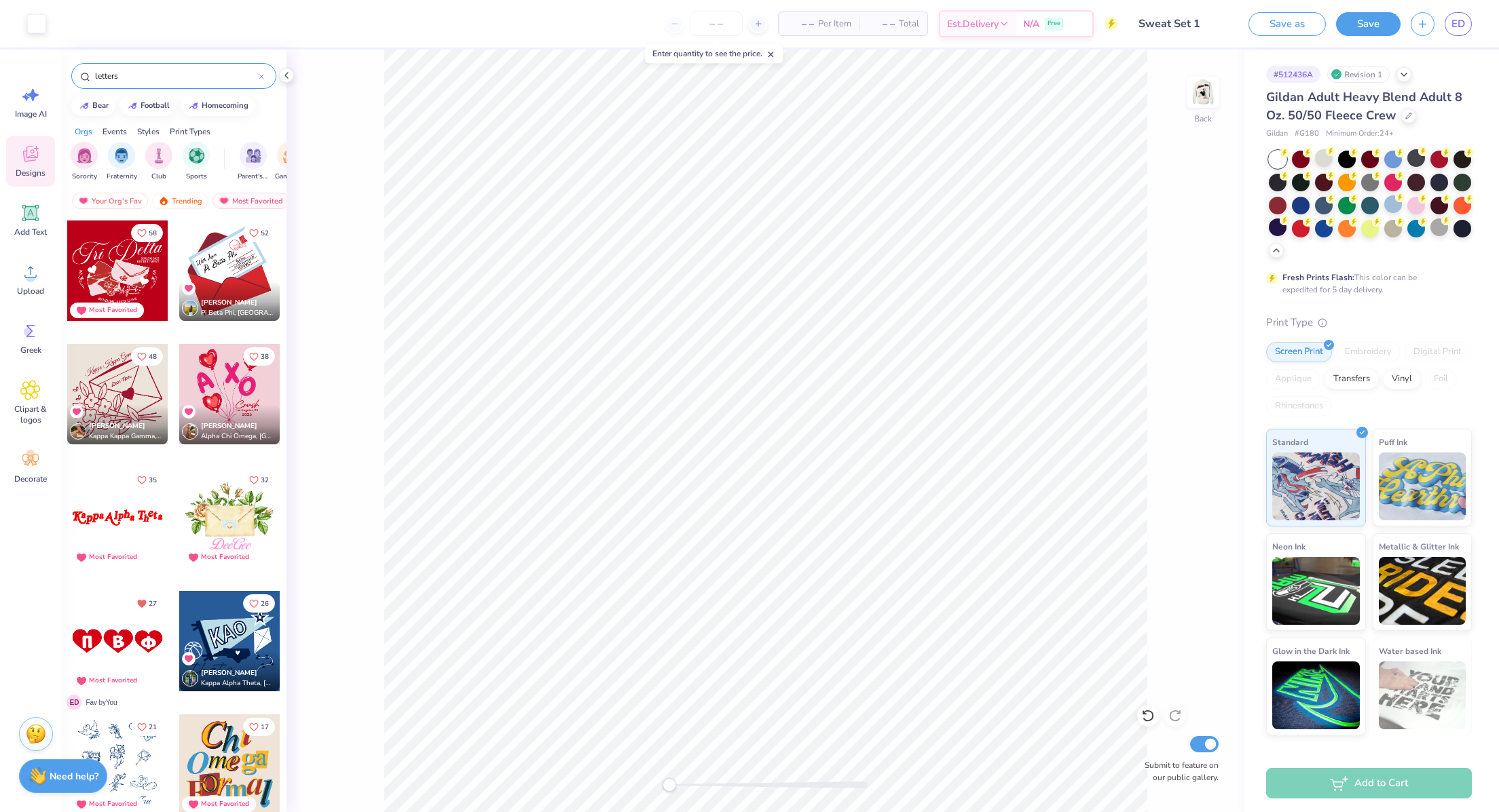
click at [128, 70] on input "letters" at bounding box center [176, 76] width 165 height 13
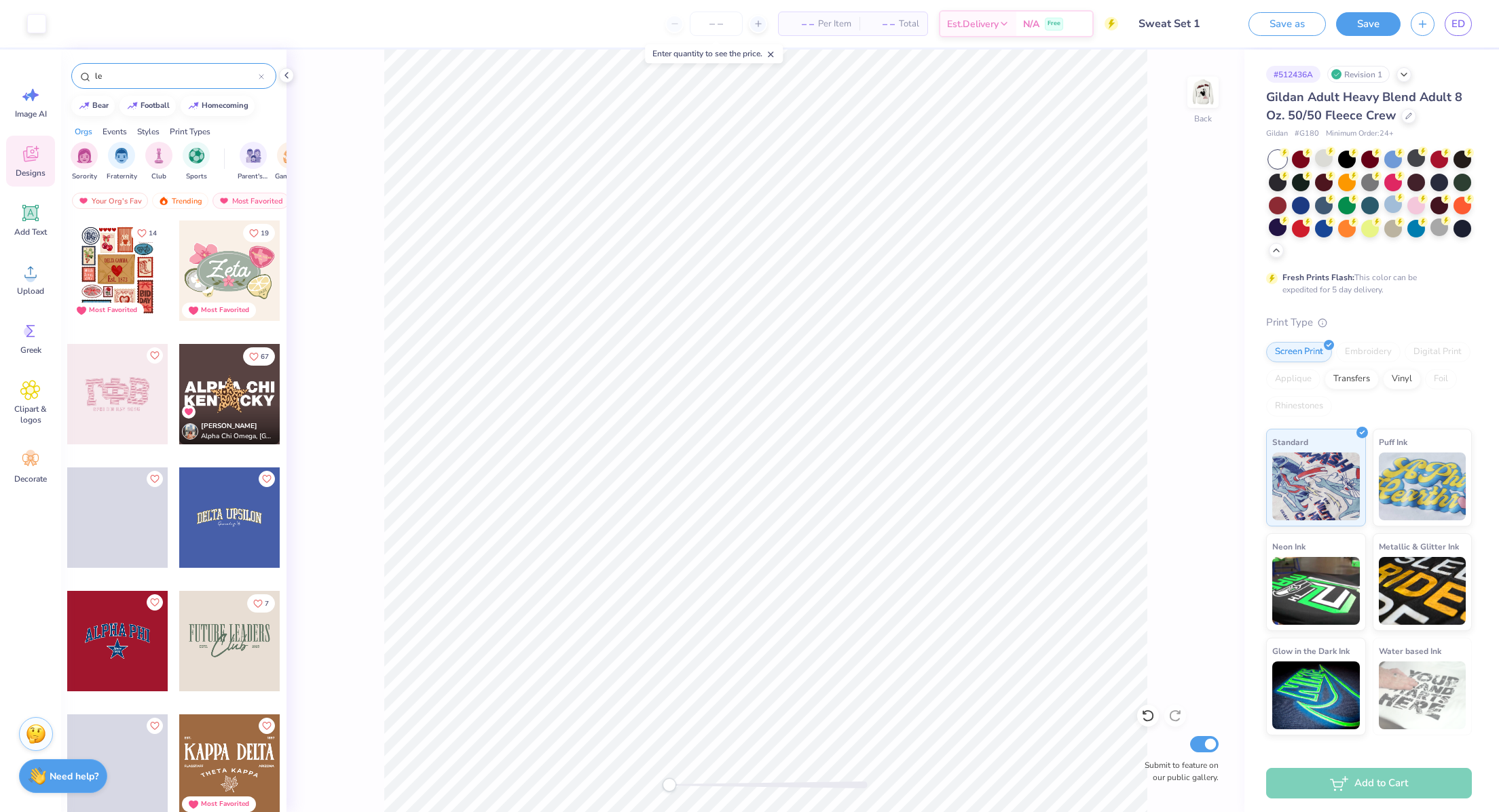
type input "l"
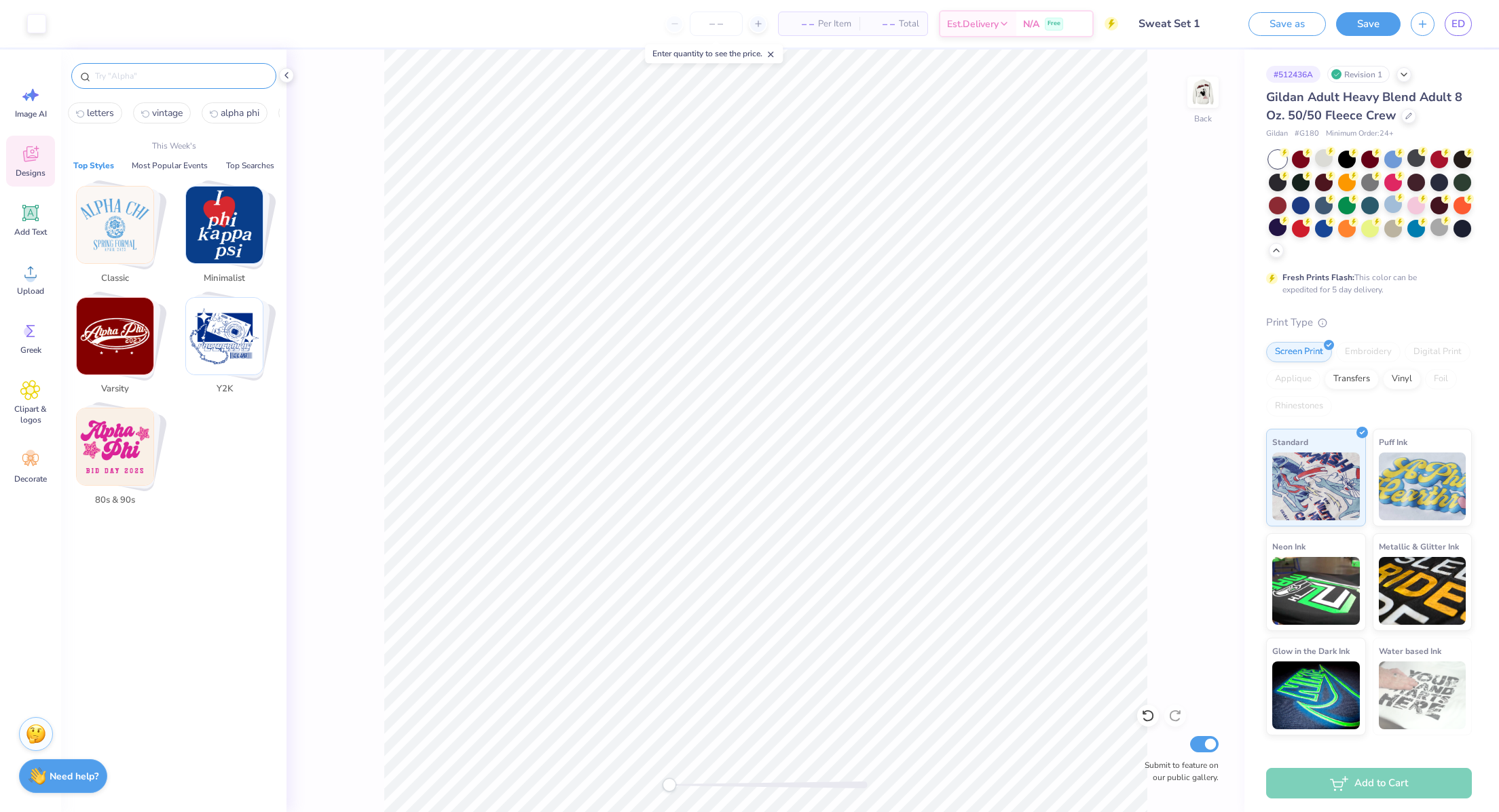
click at [127, 228] on img "Stack Card Button Classic" at bounding box center [116, 225] width 77 height 77
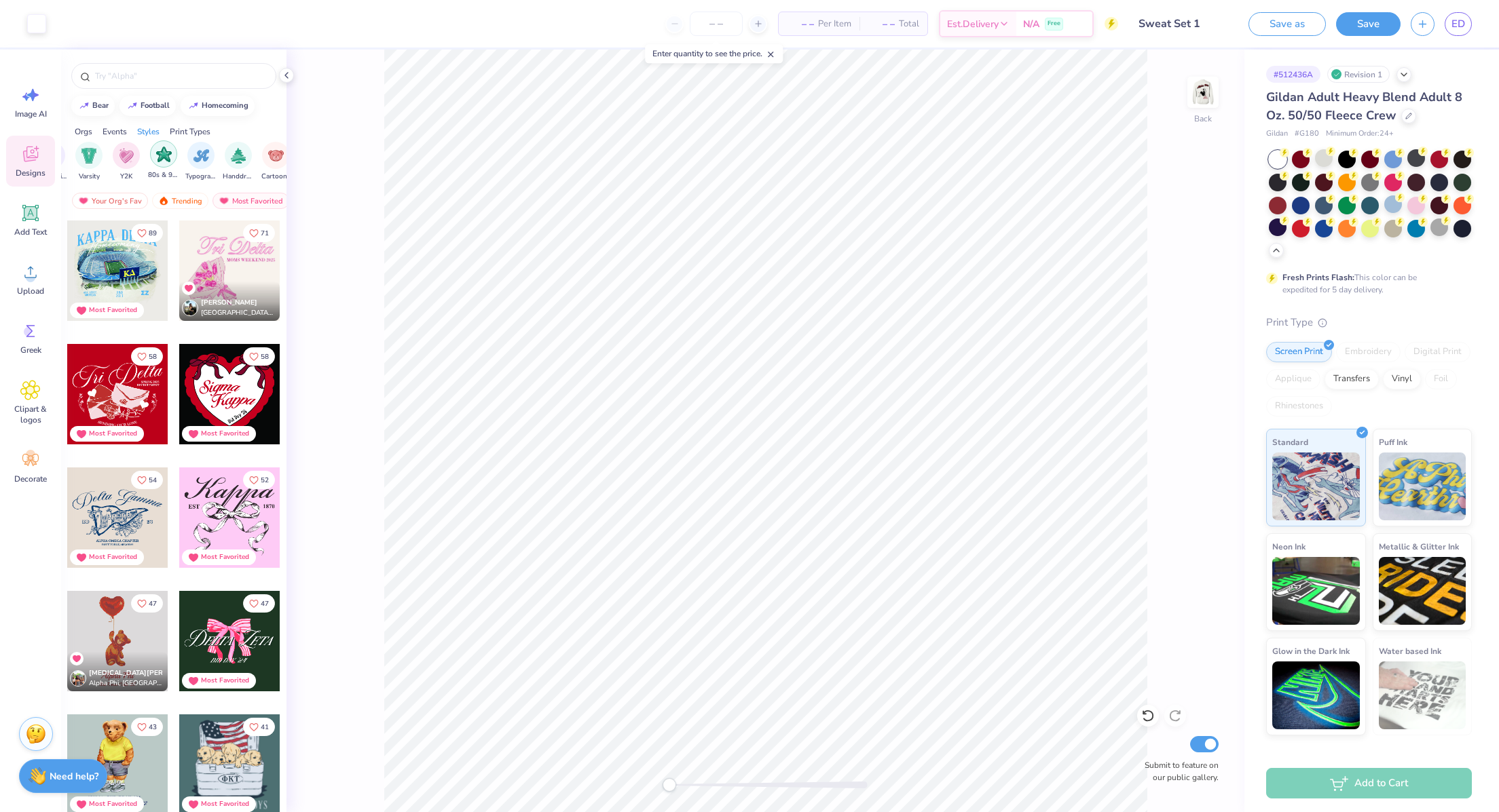
scroll to position [0, 857]
click at [123, 163] on div "filter for Typography" at bounding box center [126, 154] width 27 height 27
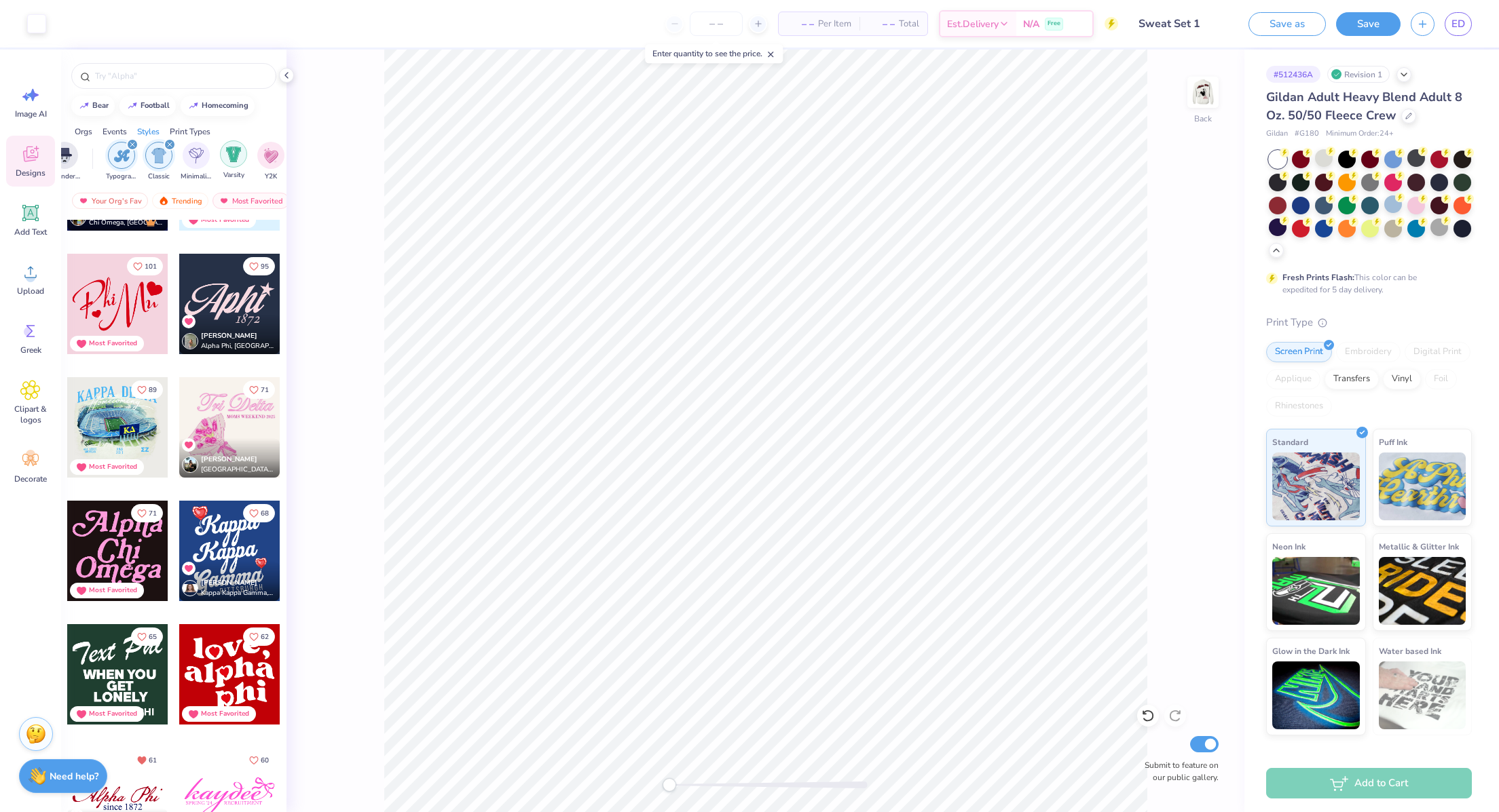
scroll to position [0, 661]
click at [141, 138] on div "filter for Typography" at bounding box center [145, 144] width 13 height 13
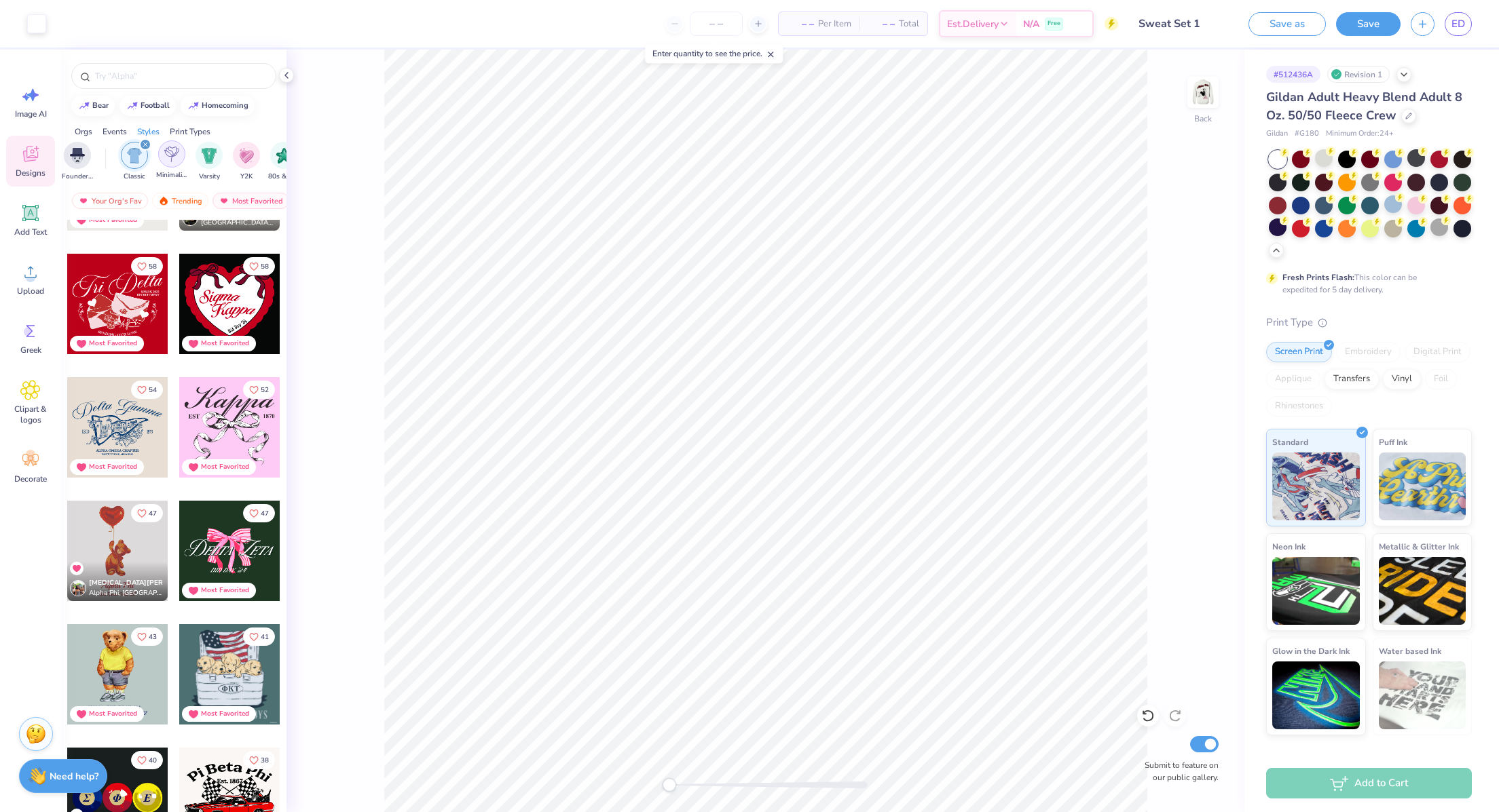
click at [166, 157] on img "filter for Minimalist" at bounding box center [172, 154] width 15 height 16
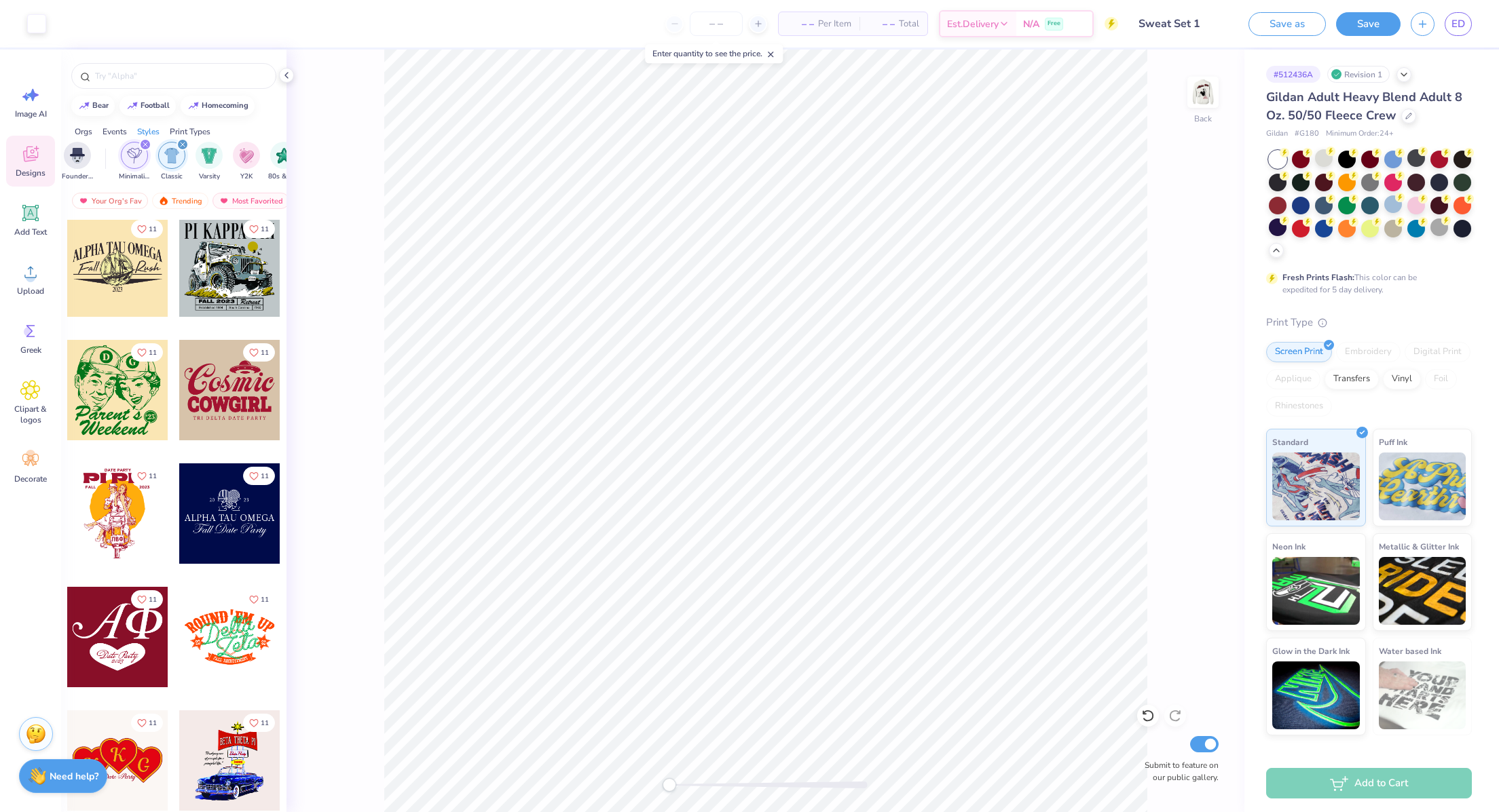
scroll to position [11859, 0]
click at [108, 634] on div at bounding box center [117, 639] width 101 height 101
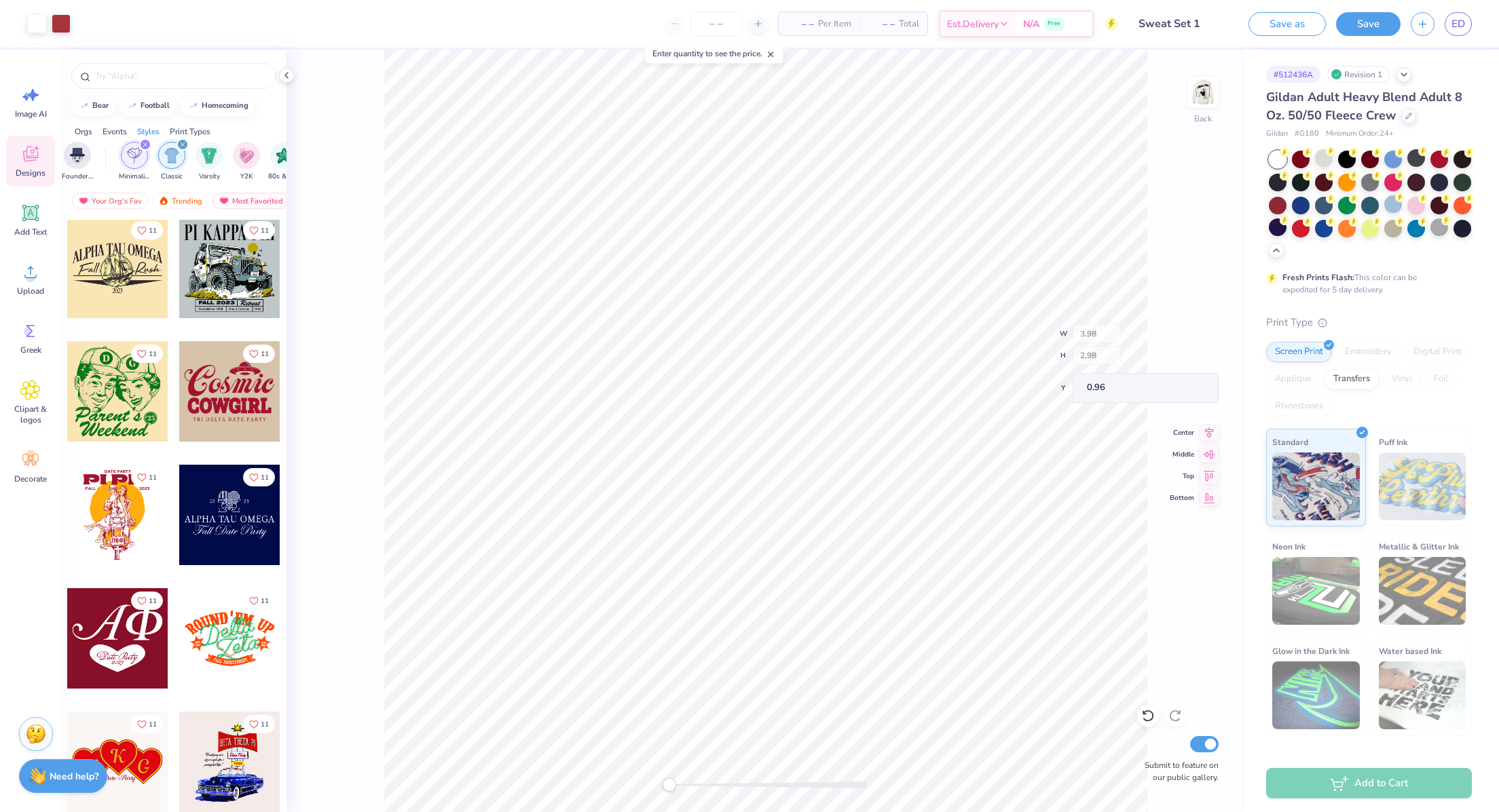
type input "3.98"
type input "2.98"
type input "0.96"
click at [34, 19] on div at bounding box center [36, 22] width 19 height 19
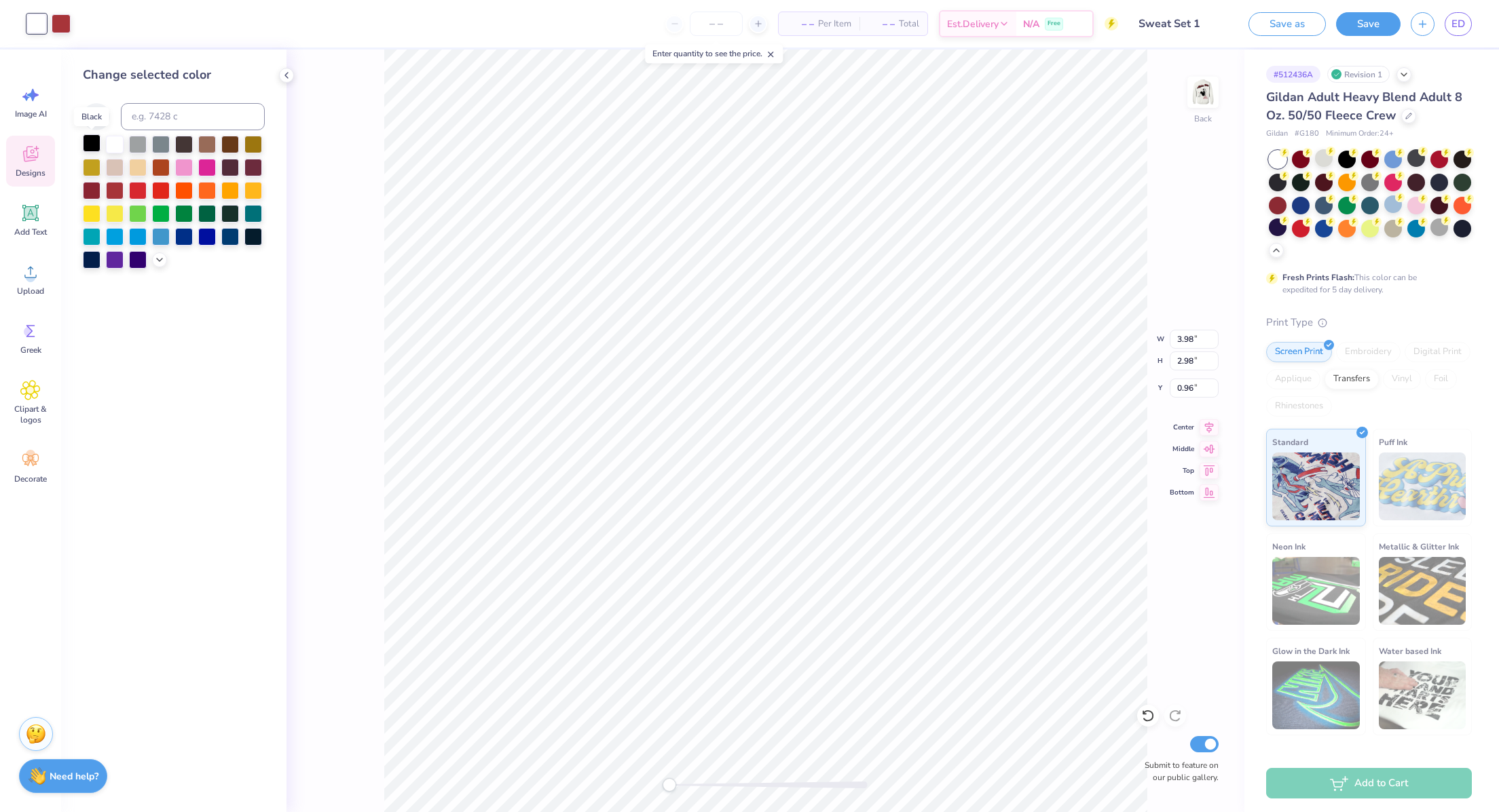
click at [91, 138] on div at bounding box center [91, 142] width 18 height 18
click at [97, 188] on div at bounding box center [91, 189] width 18 height 18
click at [63, 18] on div at bounding box center [61, 22] width 19 height 19
click at [91, 141] on div at bounding box center [91, 142] width 18 height 18
click at [120, 148] on div at bounding box center [114, 142] width 18 height 18
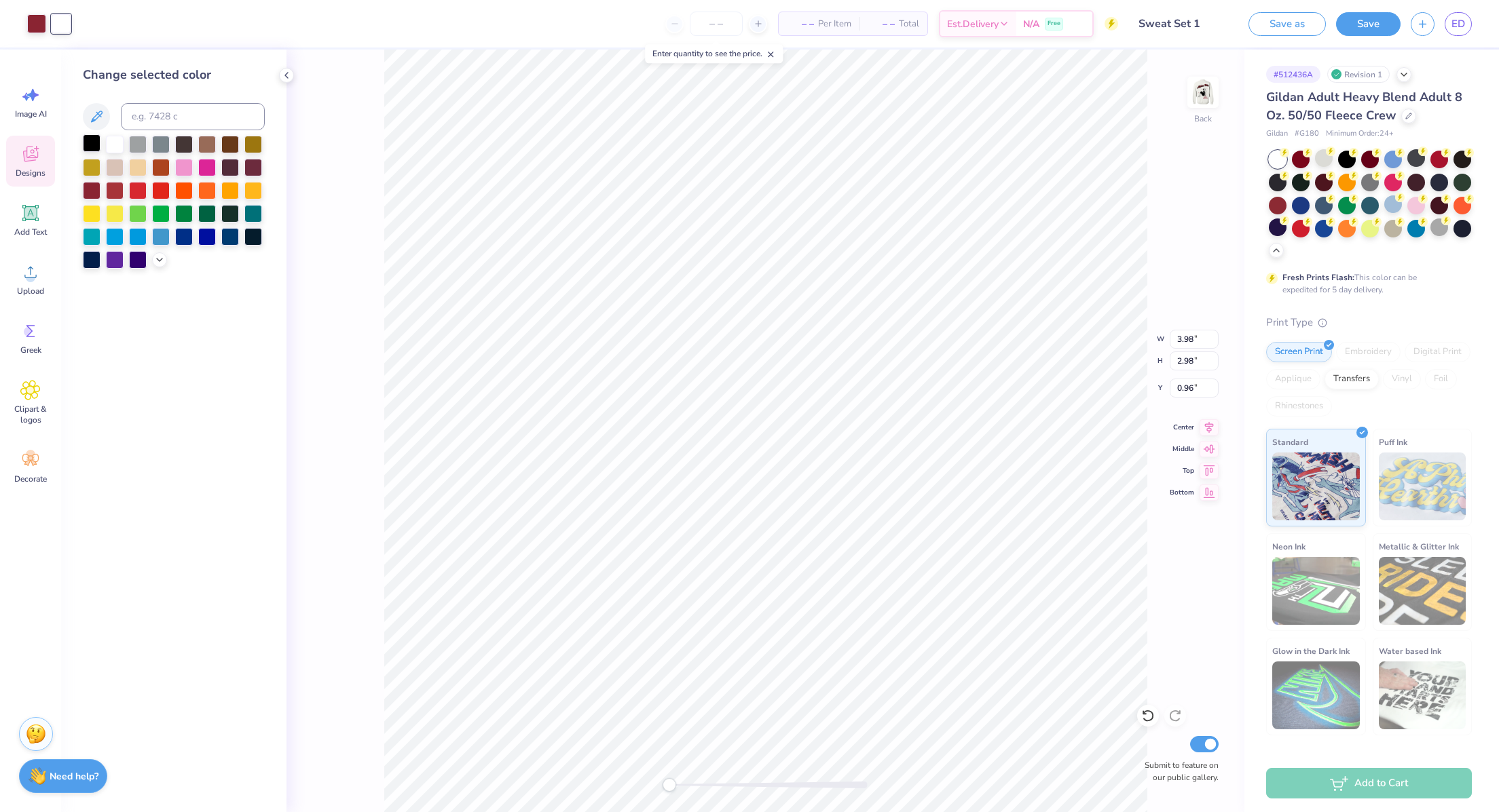
click at [90, 141] on div at bounding box center [91, 142] width 18 height 18
type input "1.83"
type input "0.56"
type input "3.03"
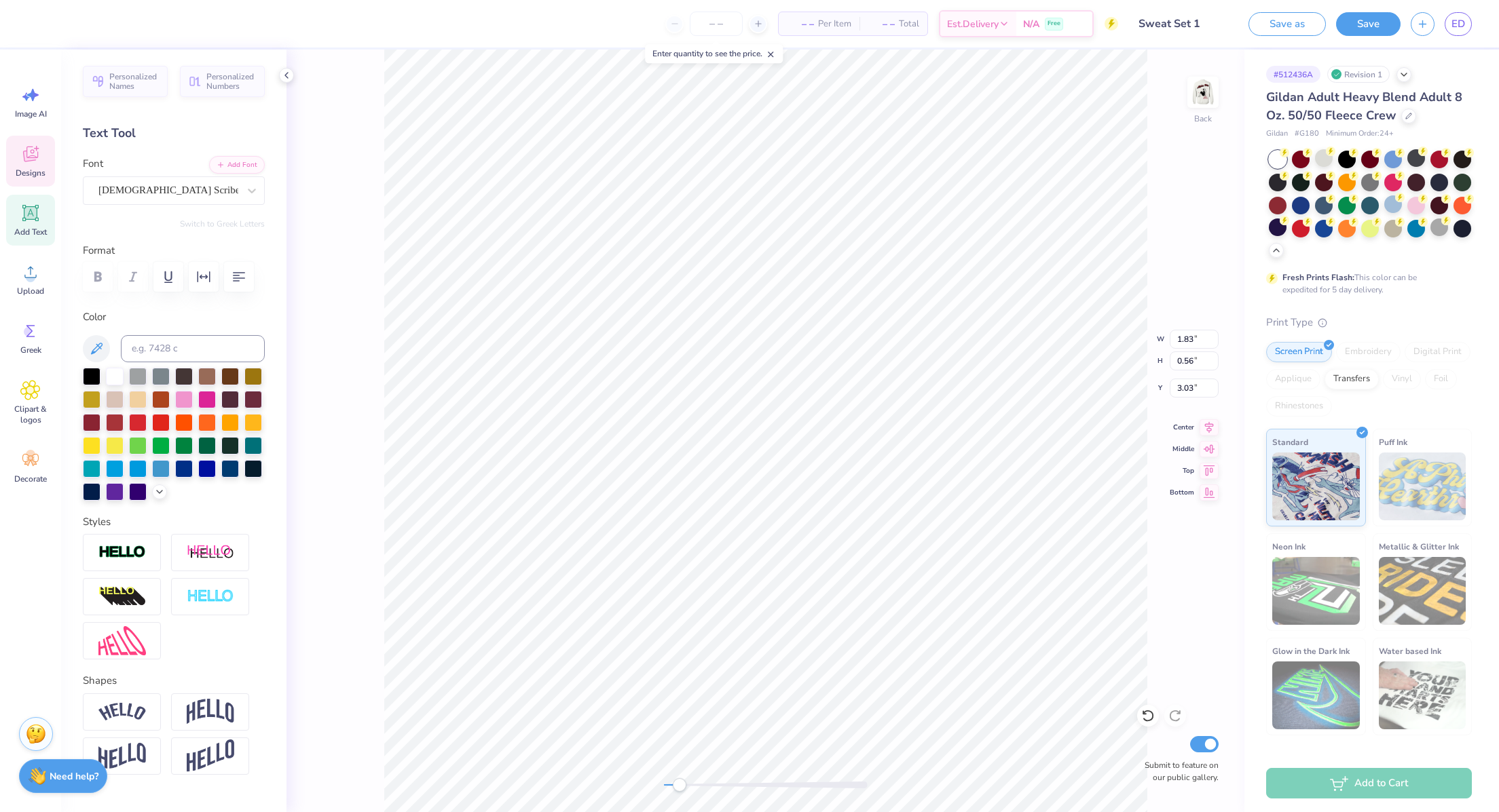
scroll to position [16, 2]
type textarea "Red Dress Brunch"
type input "3.85"
type input "0.92"
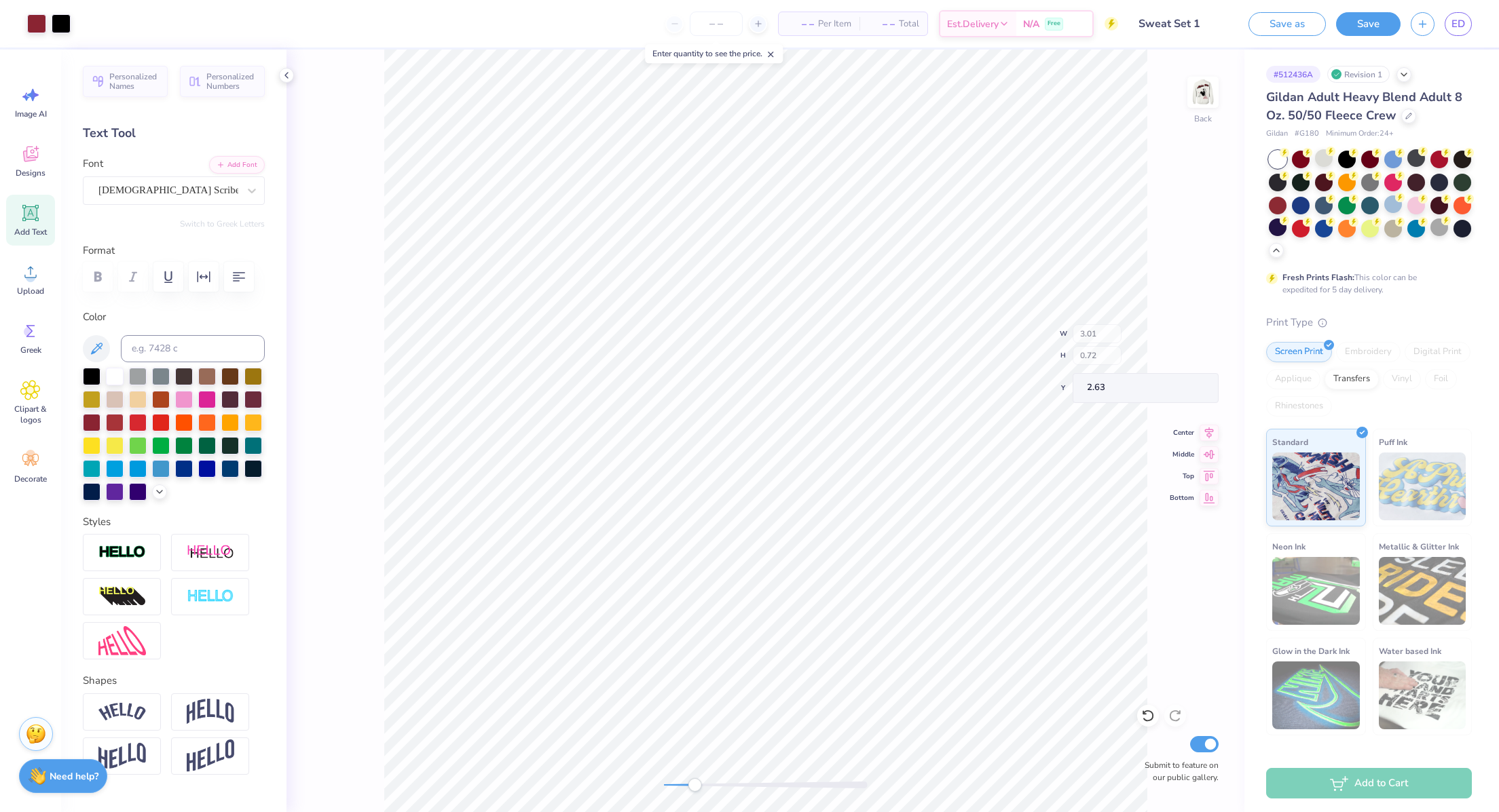
type input "2.68"
type textarea "2025"
type input "0.92"
type input "0.25"
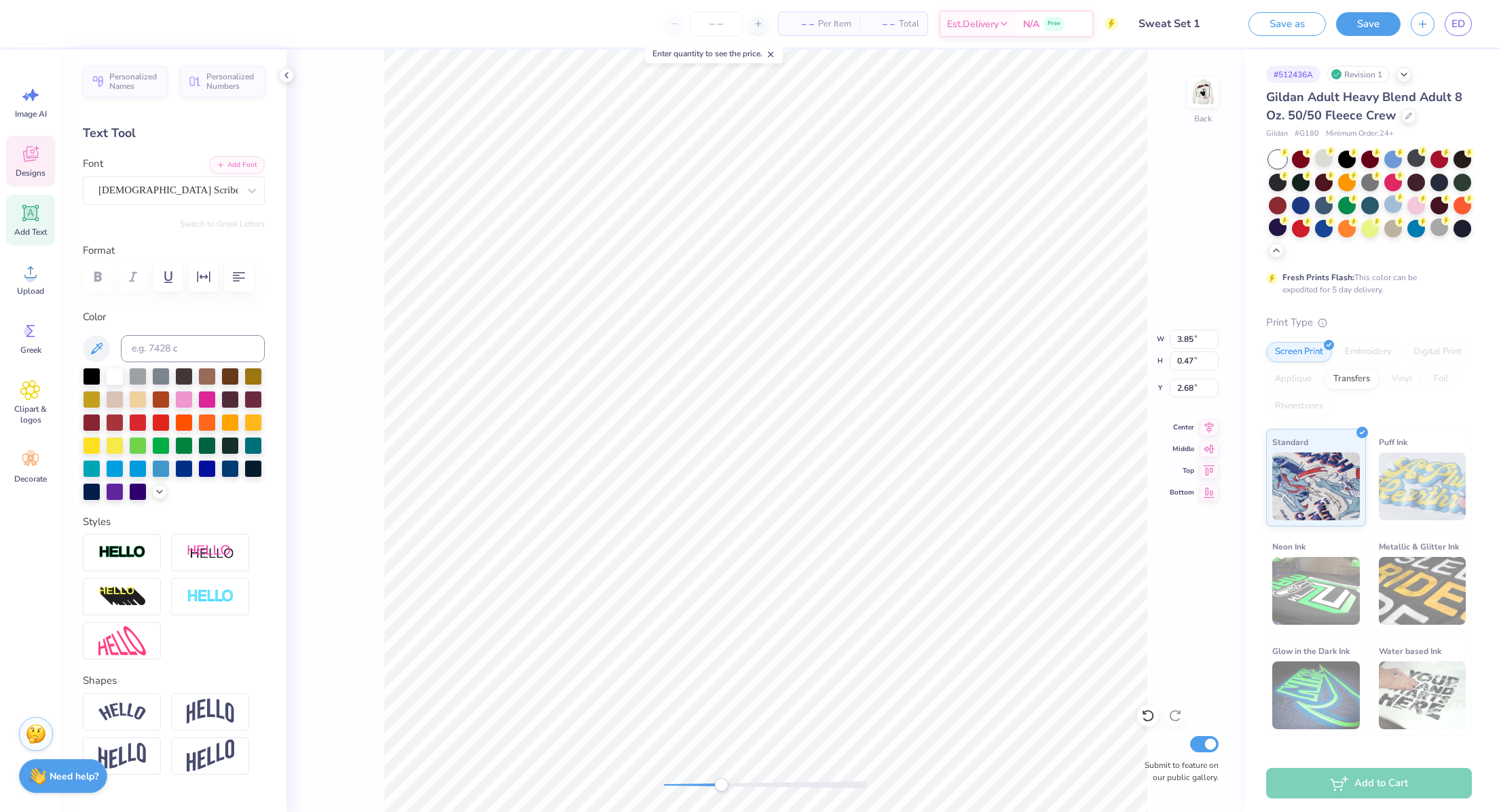
type input "3.35"
type textarea "Red Dress Brunch '25"
click at [1196, 93] on img at bounding box center [1203, 92] width 54 height 54
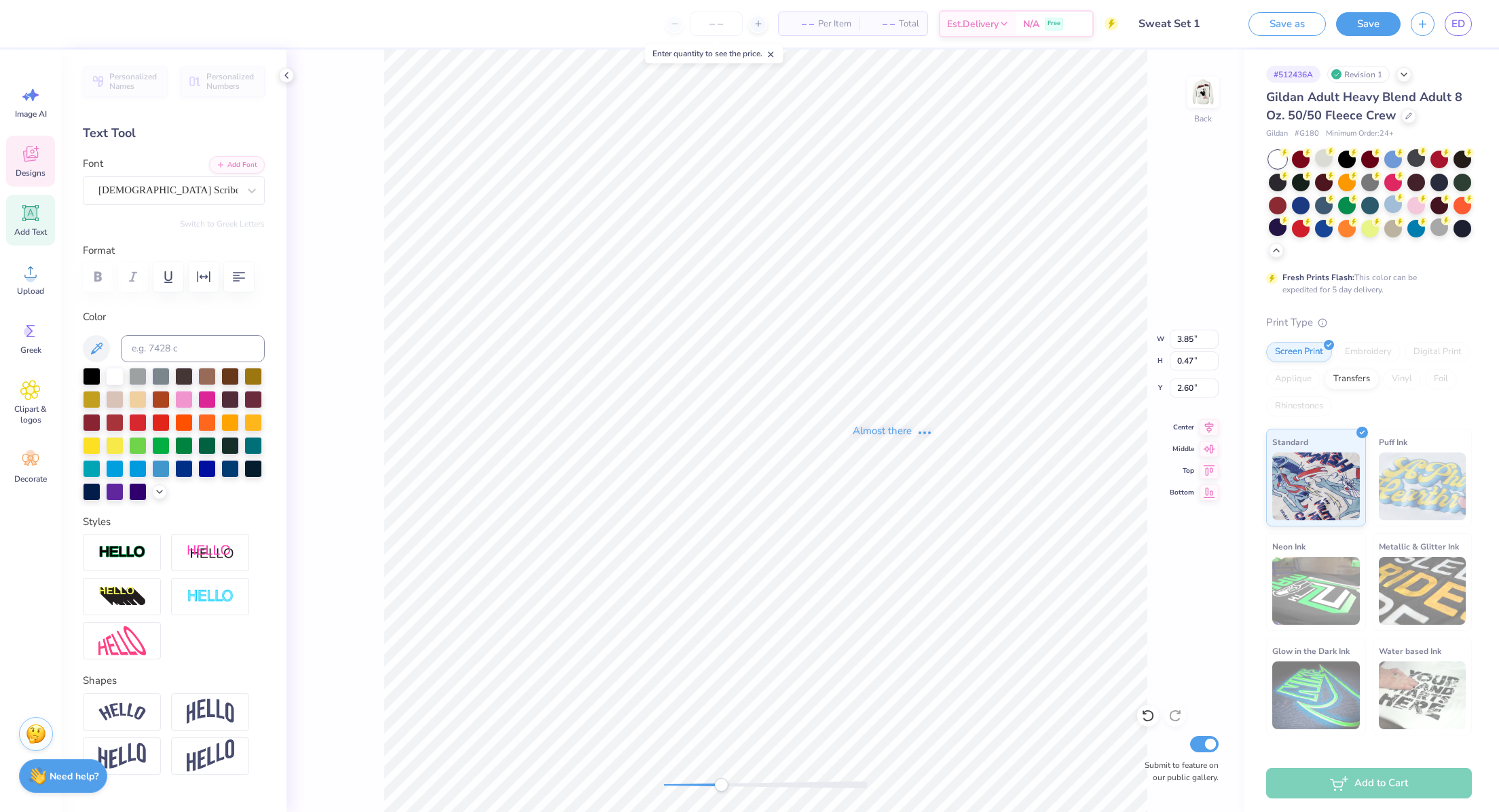
type input "5.05"
type input "0.54"
type input "2.56"
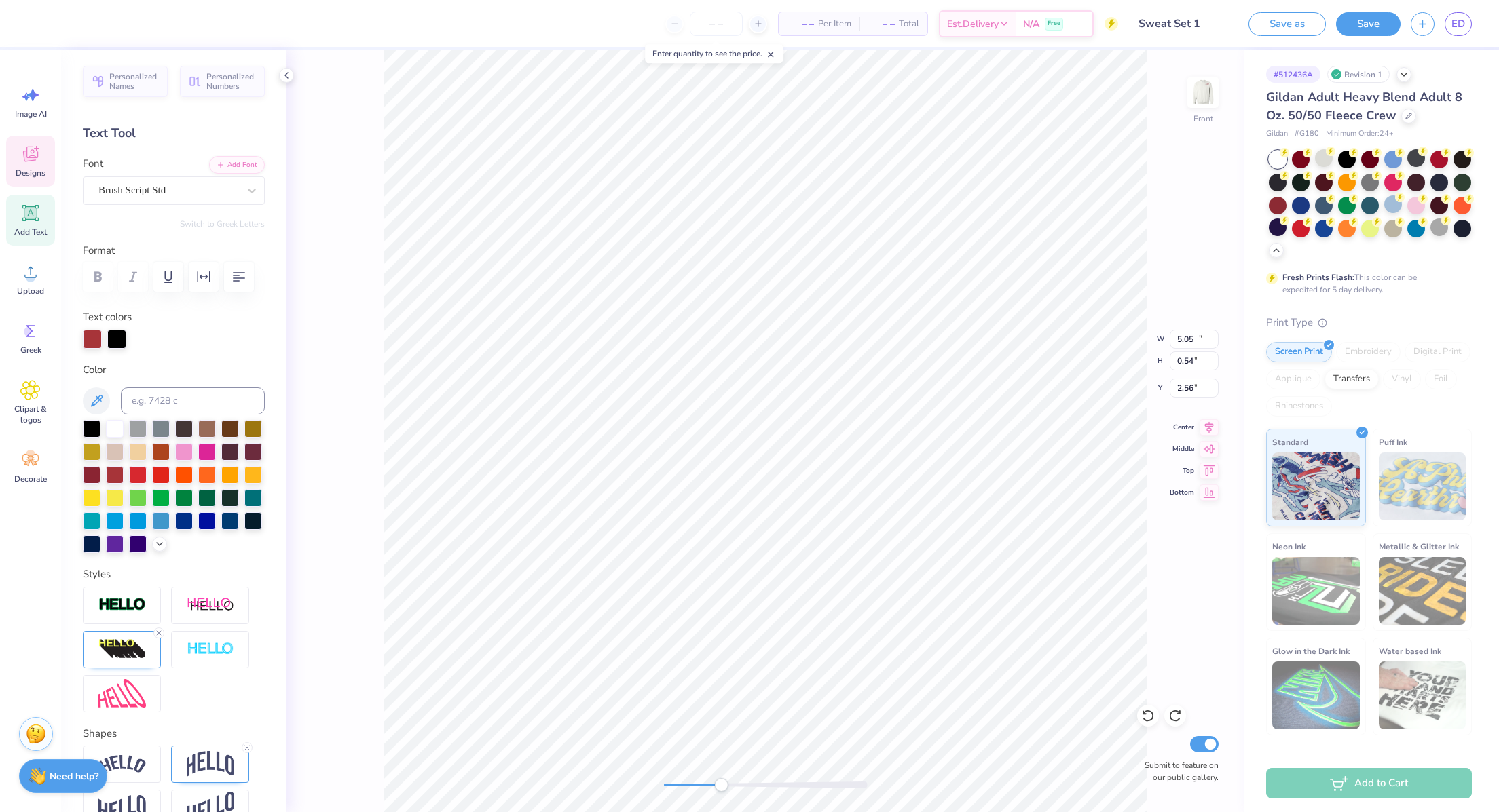
type input "13.58"
type input "5.48"
type input "4.24"
click at [1194, 98] on img at bounding box center [1203, 92] width 54 height 54
type input "13.55"
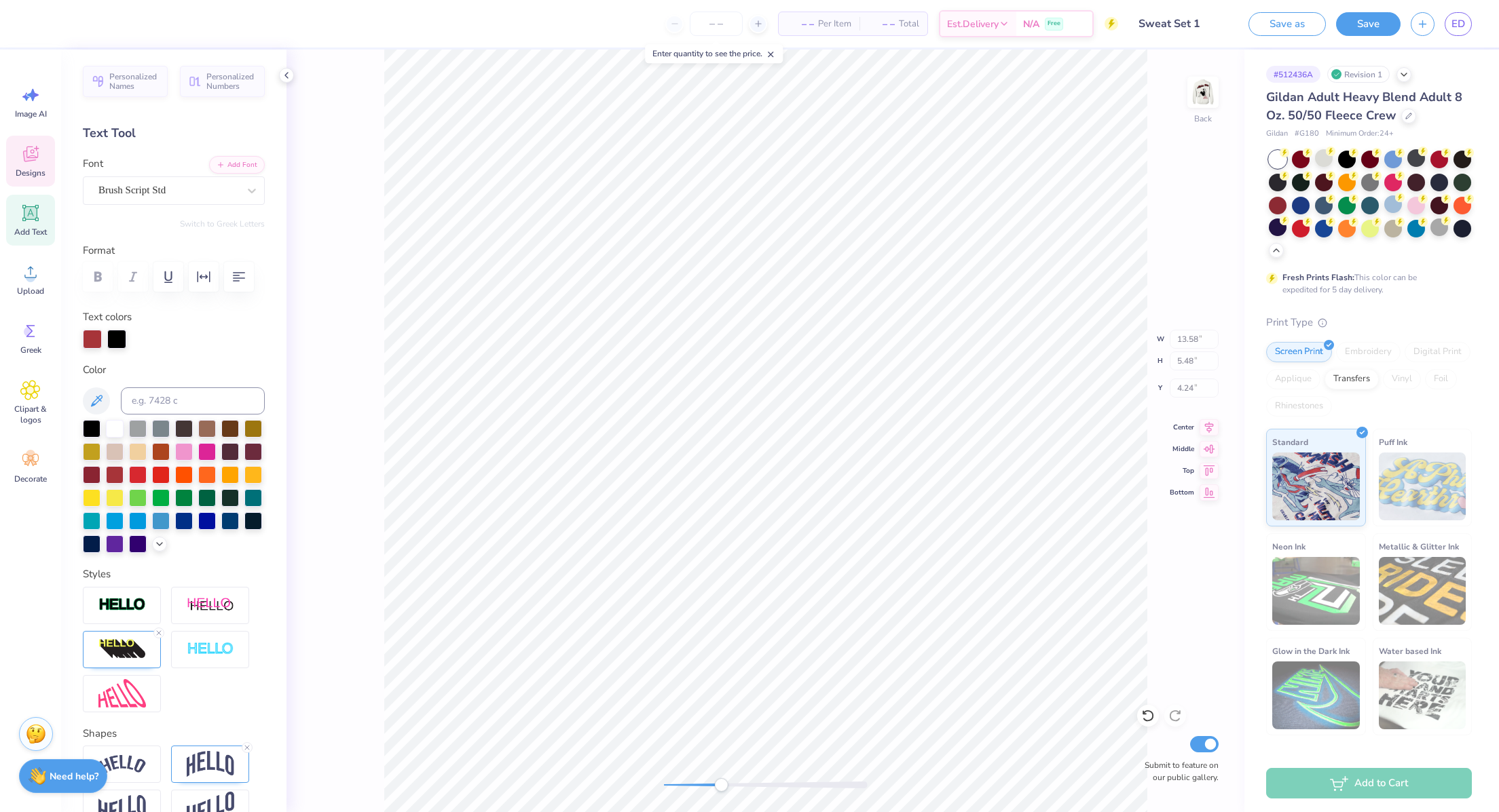
type input "5.47"
type input "1.92"
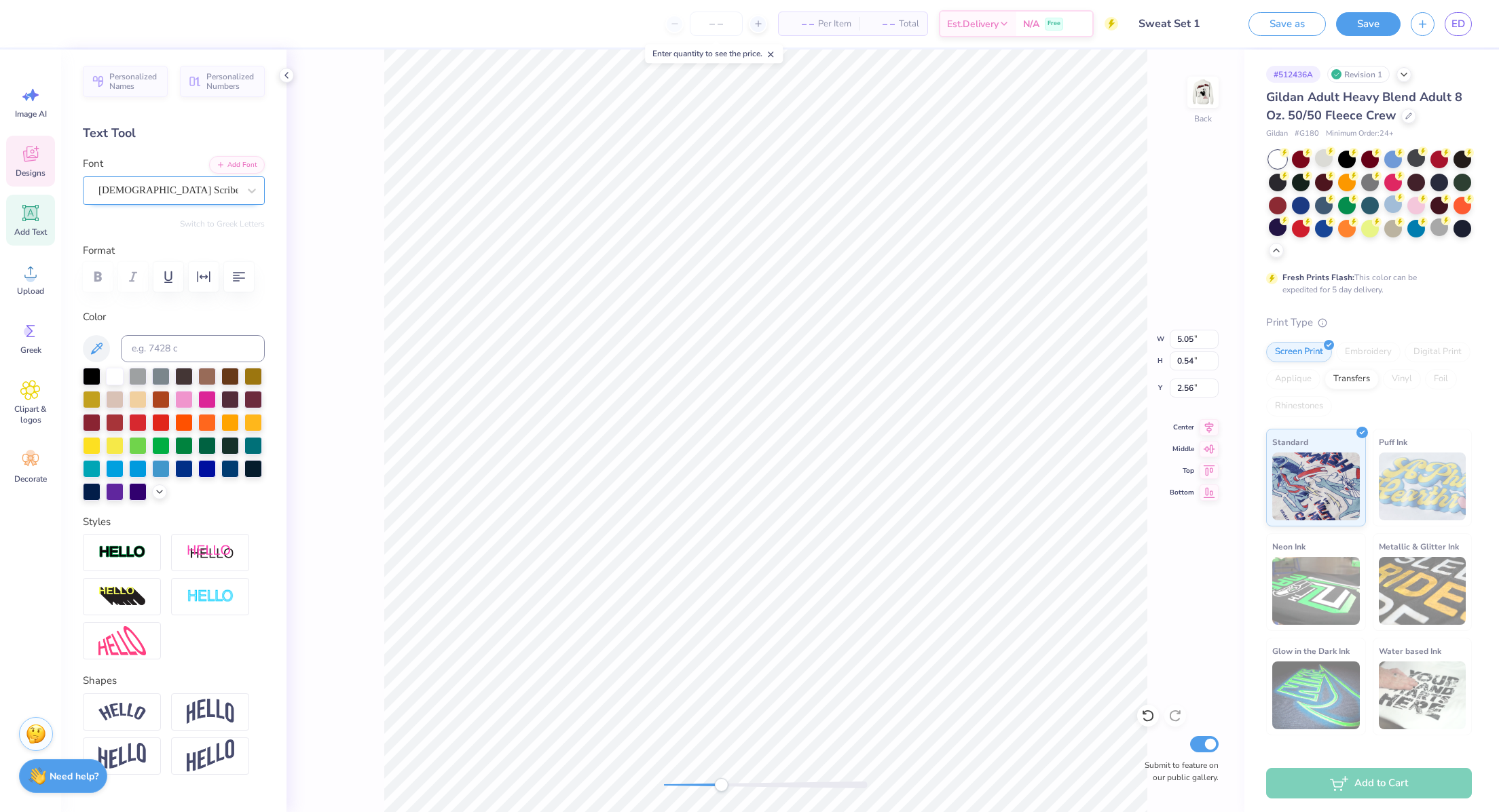
click at [156, 181] on div at bounding box center [168, 190] width 140 height 18
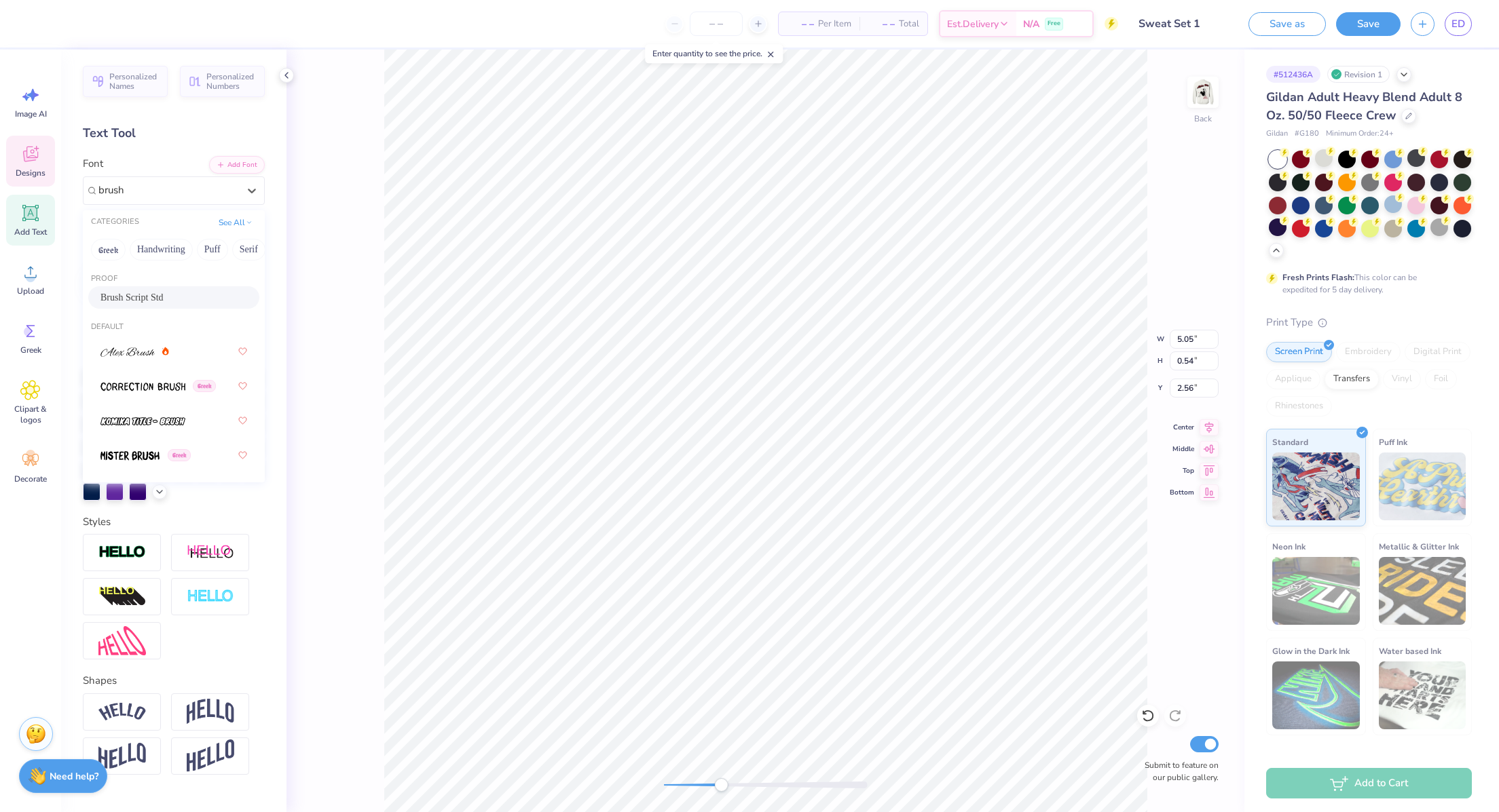
click at [169, 297] on div "Brush Script Std" at bounding box center [174, 297] width 147 height 14
type input "brush"
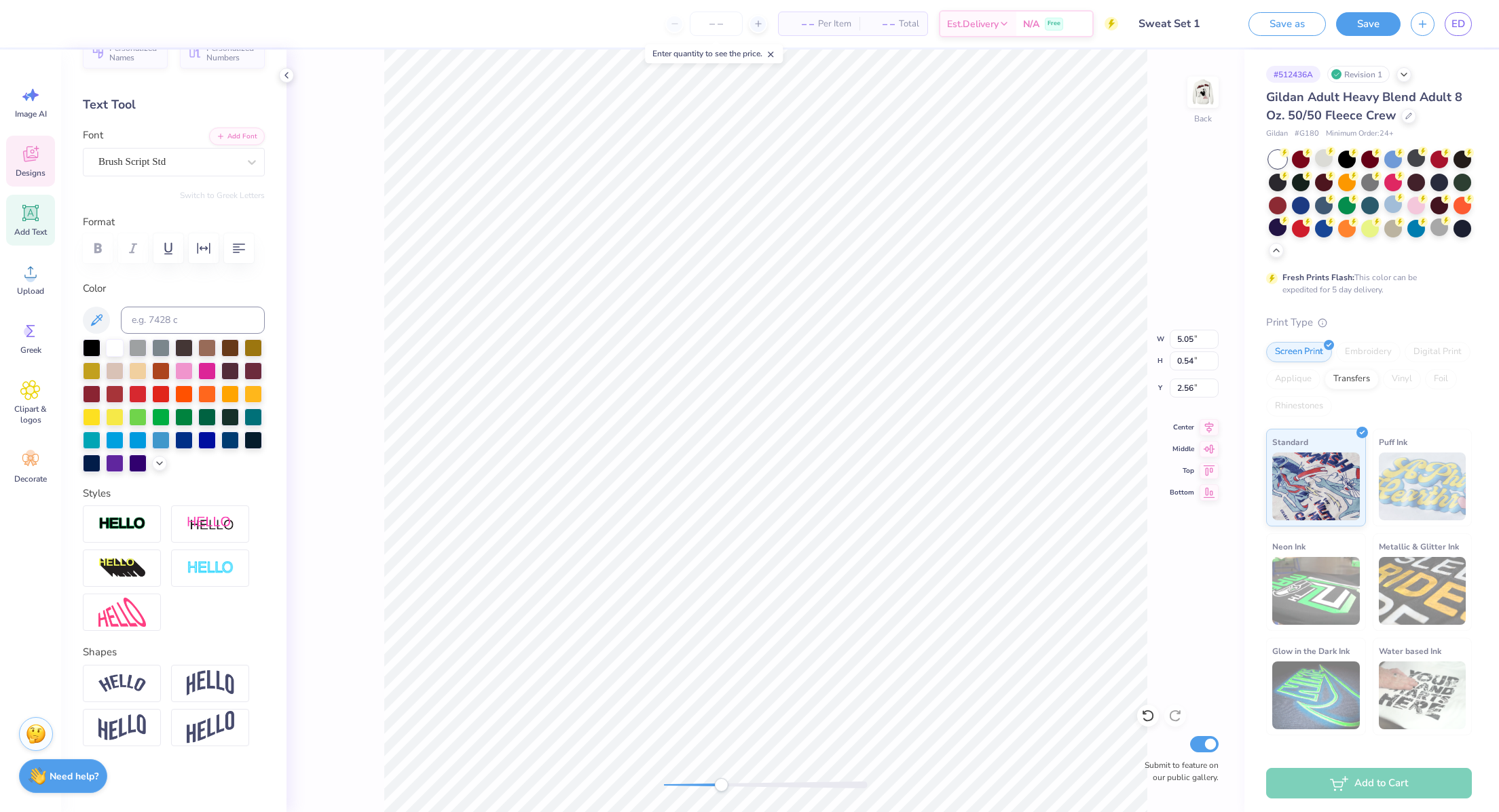
scroll to position [87, 0]
type textarea "Red Dress Brunch '25"
click at [205, 231] on button "button" at bounding box center [204, 246] width 30 height 30
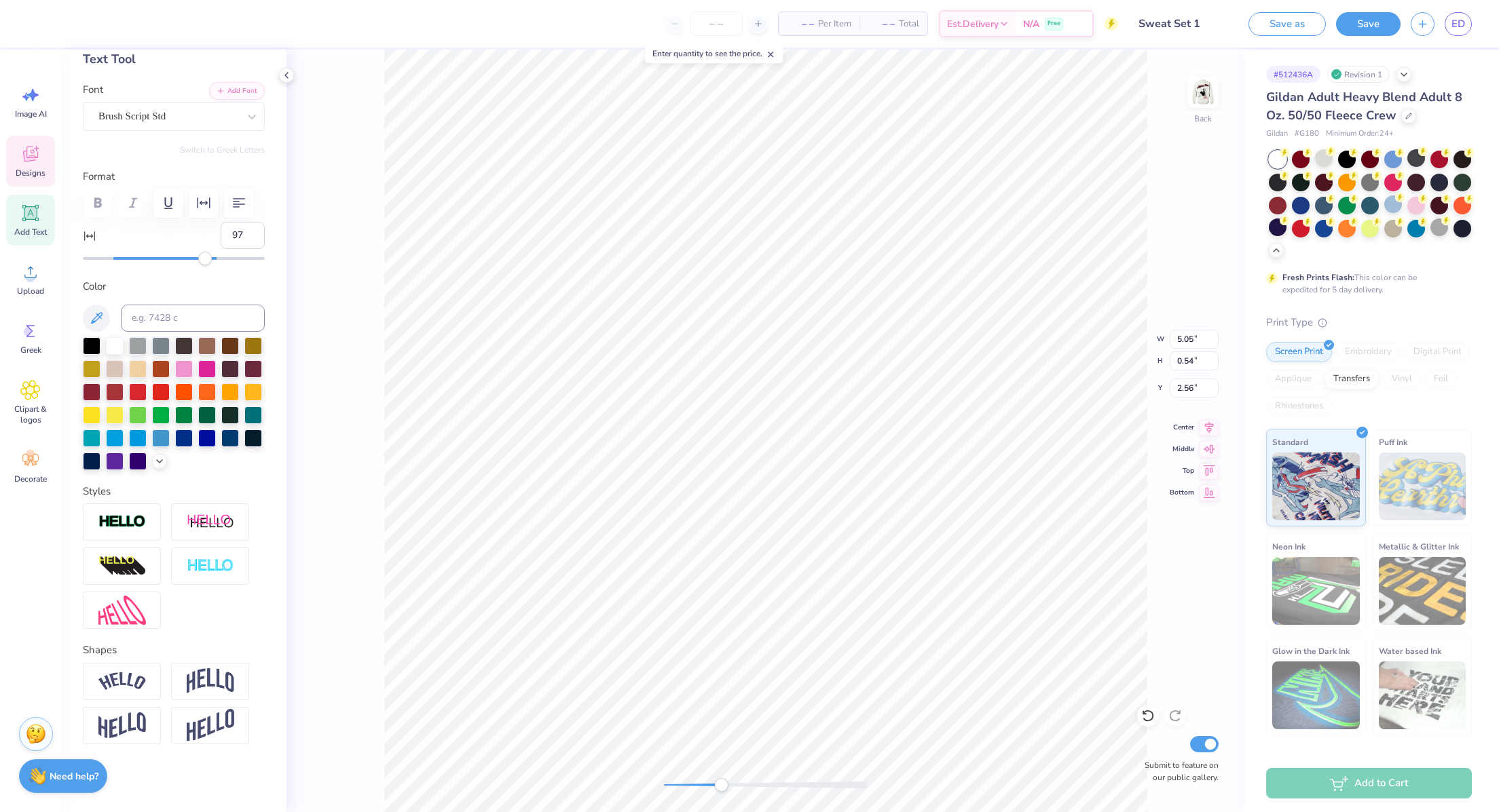
type input "100"
drag, startPoint x: 101, startPoint y: 283, endPoint x: 302, endPoint y: 316, distance: 203.7
click at [302, 316] on div "– – Per Item – – Total Est. Delivery N/A Free Design Title Sweat Set 1 Save as …" at bounding box center [750, 406] width 1499 height 812
type input "-7"
click at [101, 266] on div at bounding box center [174, 258] width 182 height 13
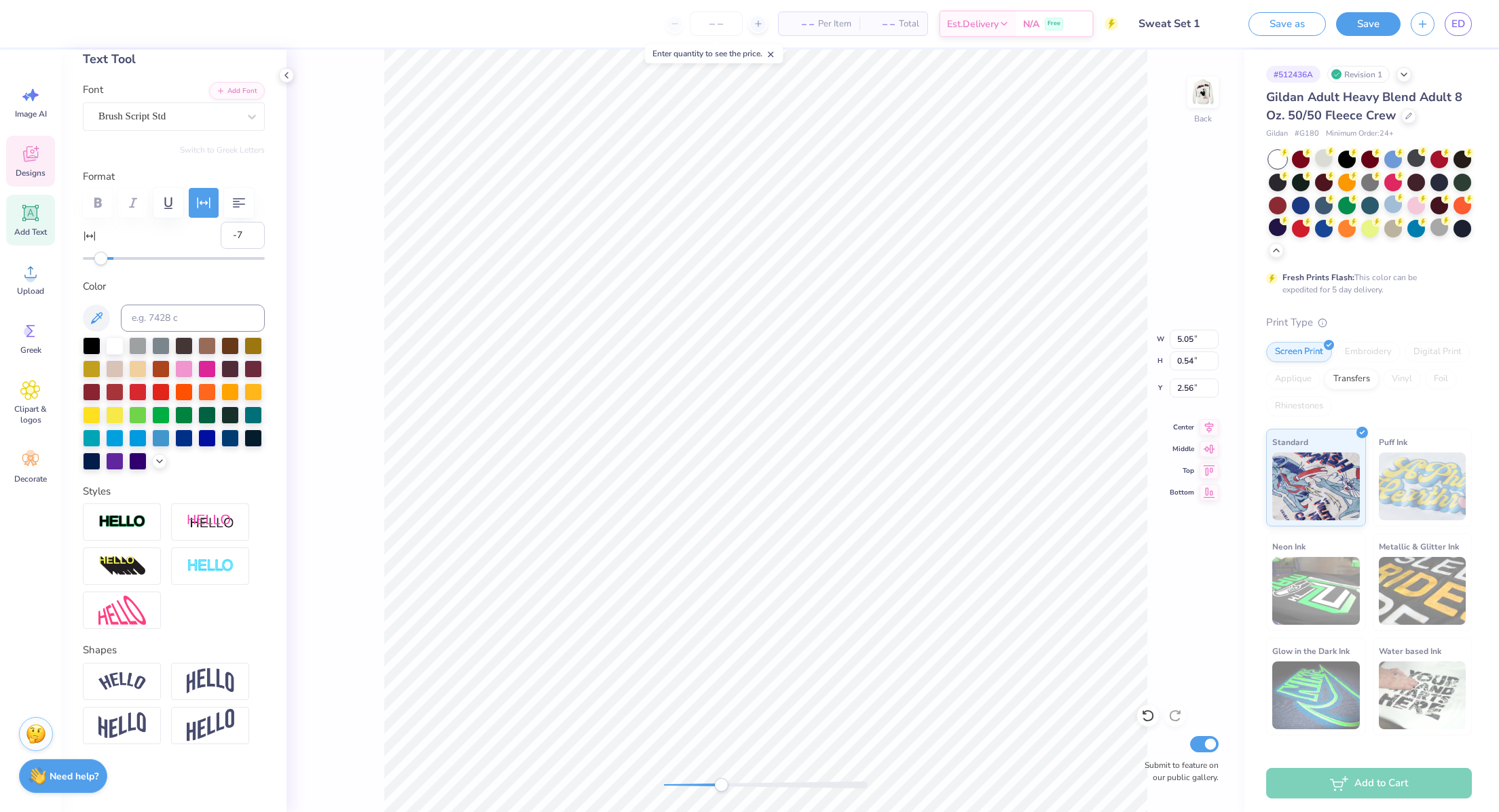
type input "-5"
click at [104, 266] on div "Accessibility label" at bounding box center [104, 258] width 13 height 13
type input "-6"
click at [235, 249] on input "-6" at bounding box center [242, 235] width 44 height 27
type input "-4"
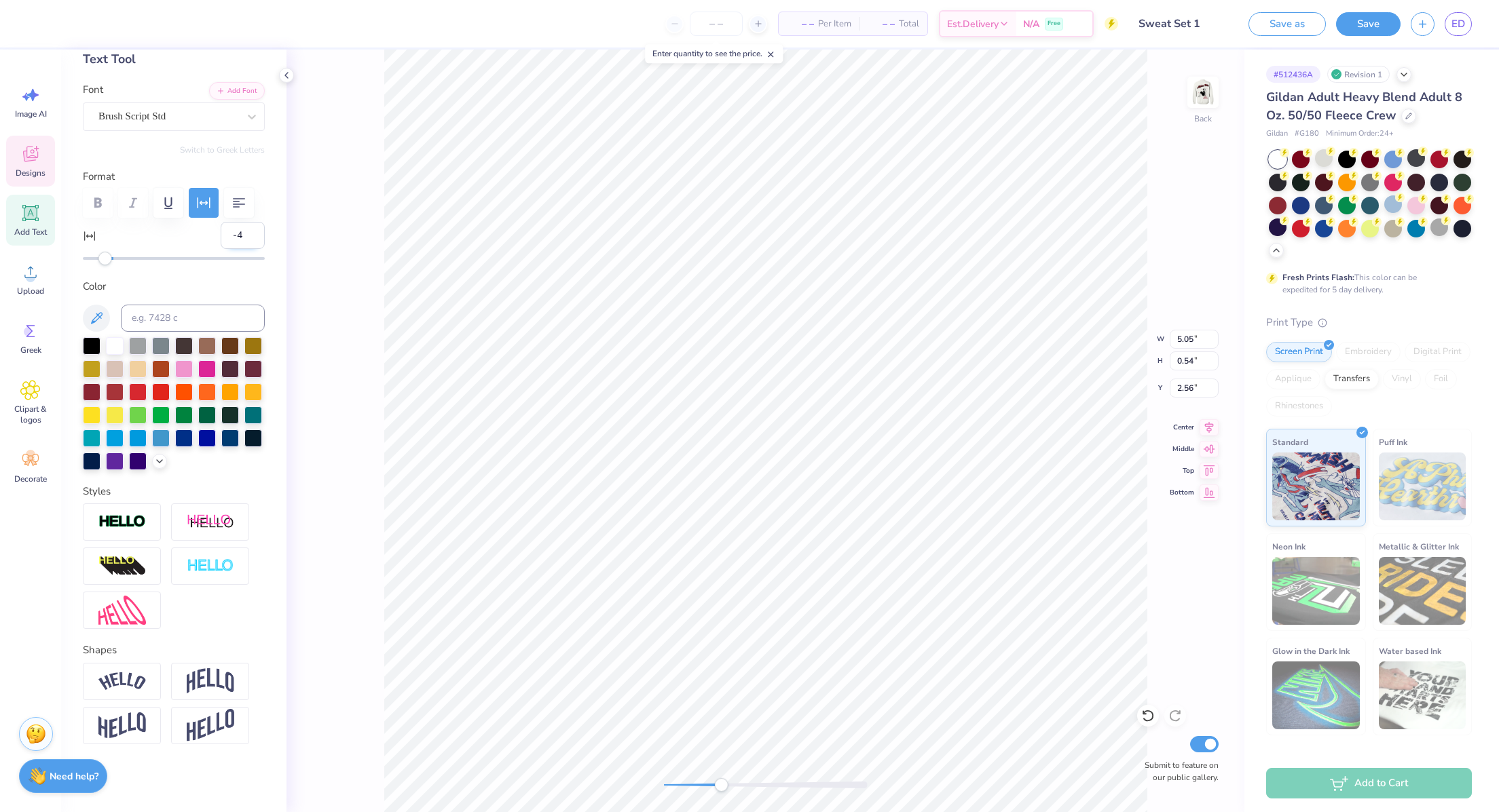
scroll to position [16, 3]
type textarea "Red Dress Brunch '25"
click at [226, 249] on input "-4" at bounding box center [242, 235] width 44 height 27
type input "-10"
type textarea "Red Dress Brunch '25"
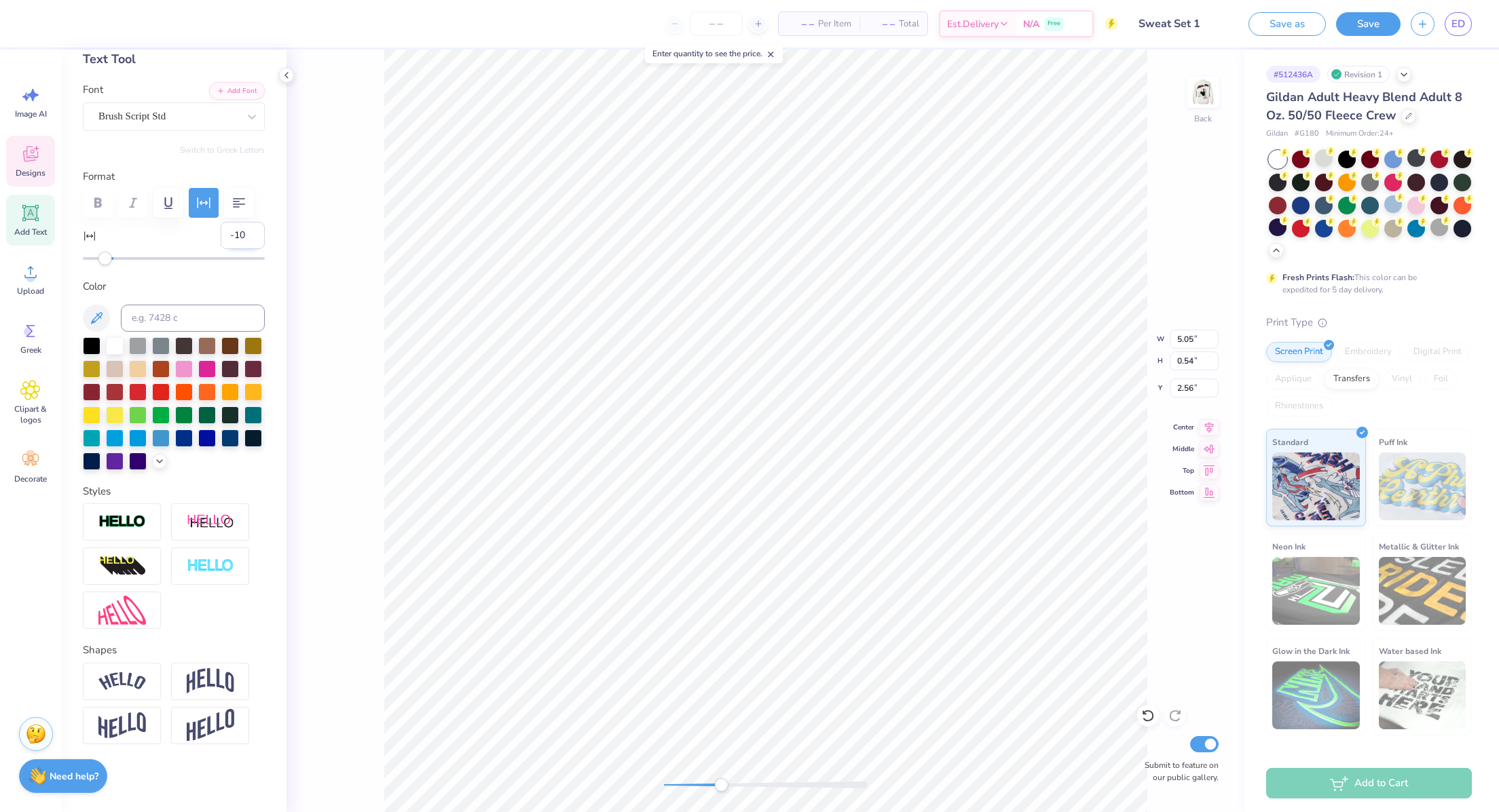
scroll to position [16, 2]
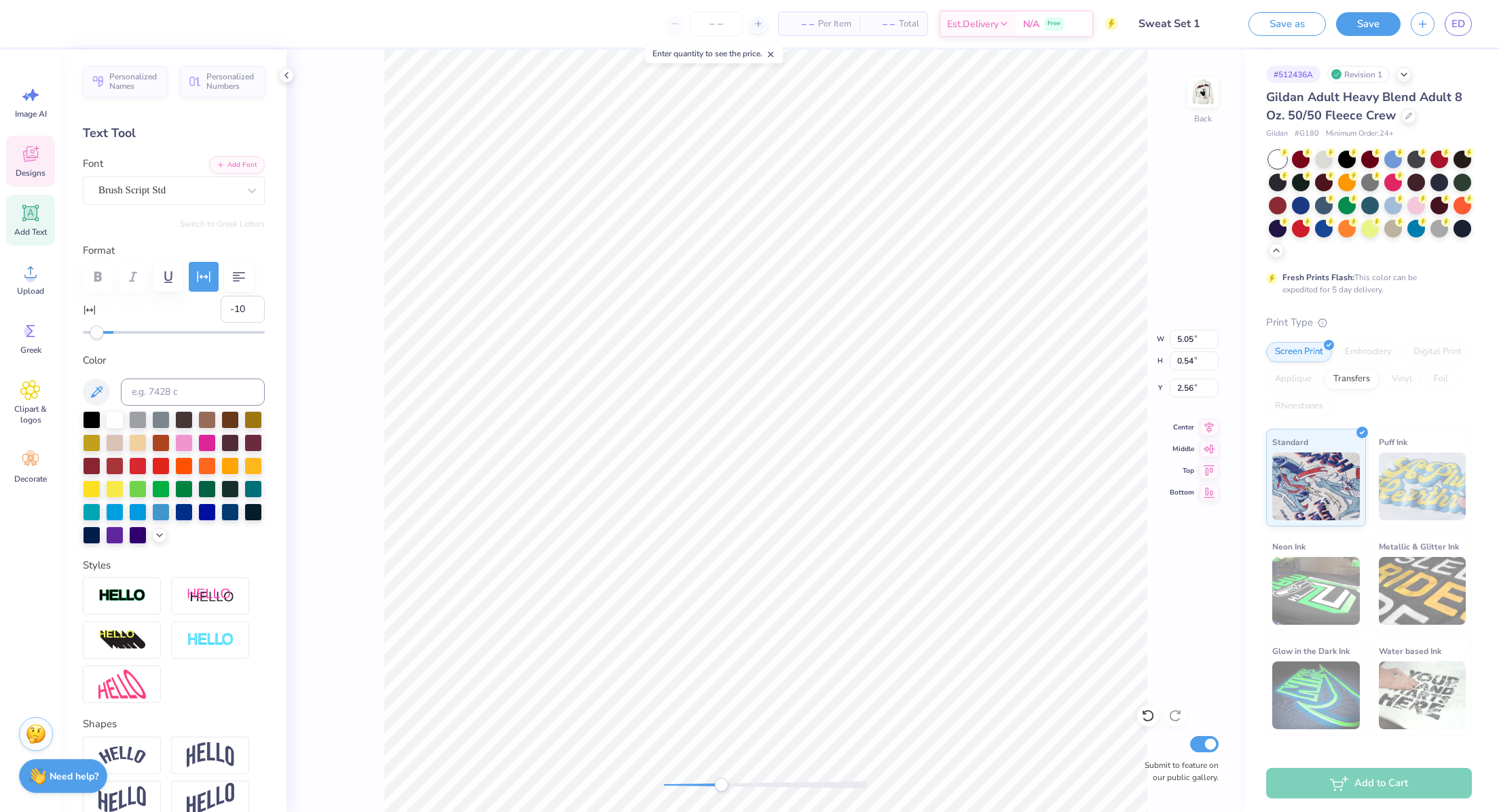
scroll to position [16, 2]
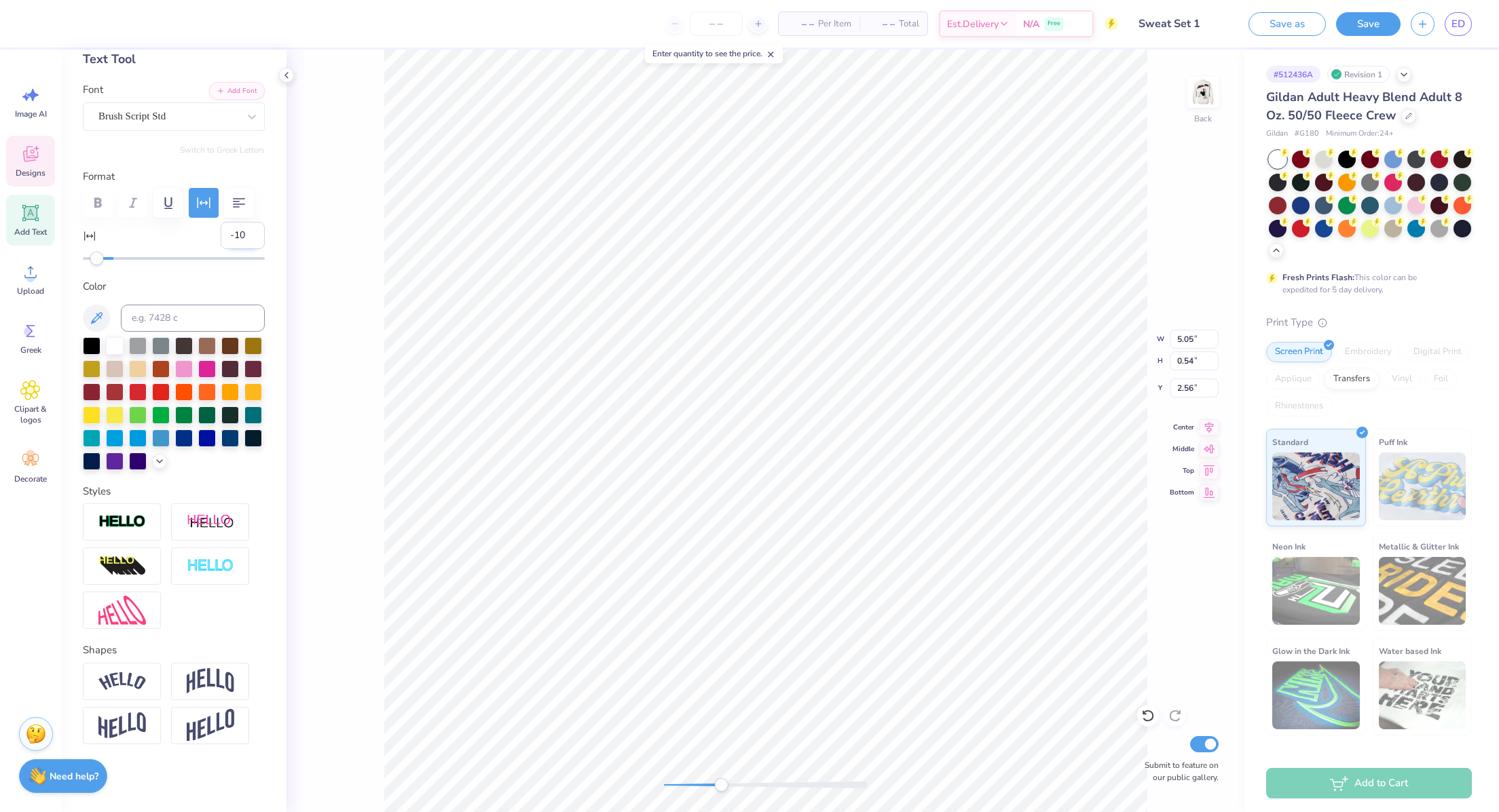
type textarea "Red Dress Brunch '25"
click at [246, 248] on input "-10" at bounding box center [242, 235] width 44 height 27
type input "-1"
type input "-5"
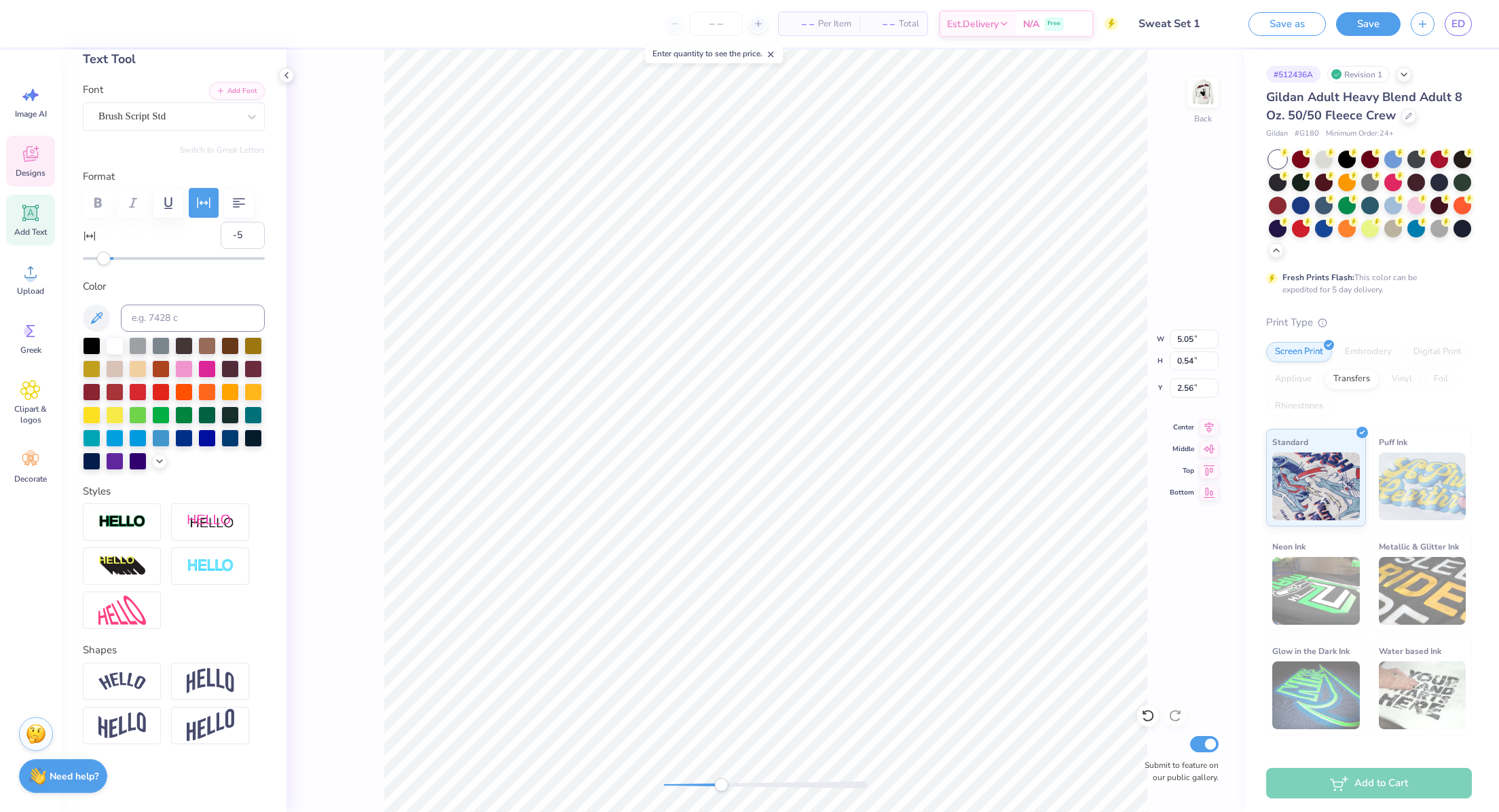
type textarea "Red Dress Brunch '25"
type textarea "Red Dress Brunch"
type input "3.91"
type input "0.45"
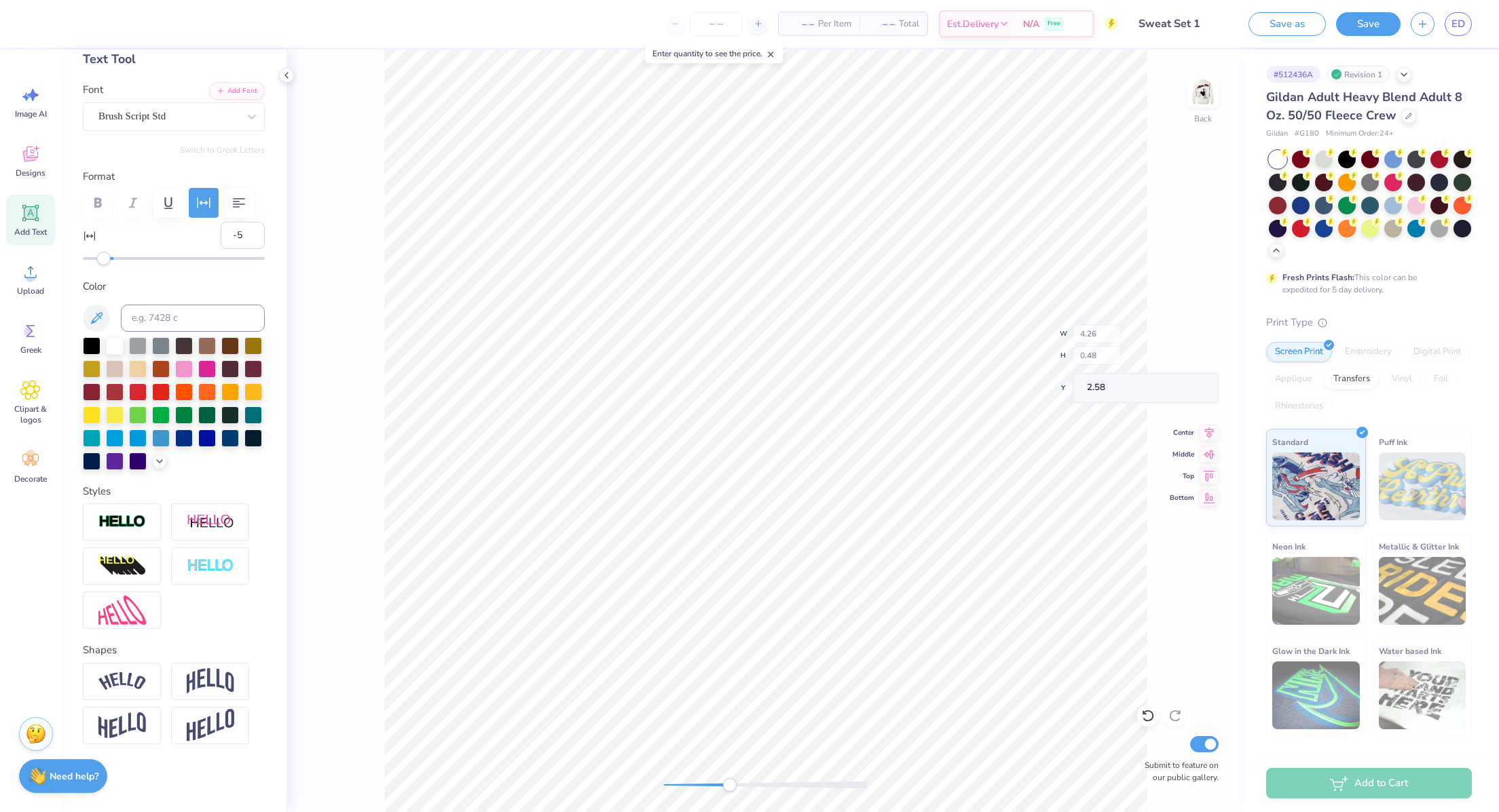
type input "2.55"
type input "2.57"
type input "1.55"
type input "0.96"
type input "0"
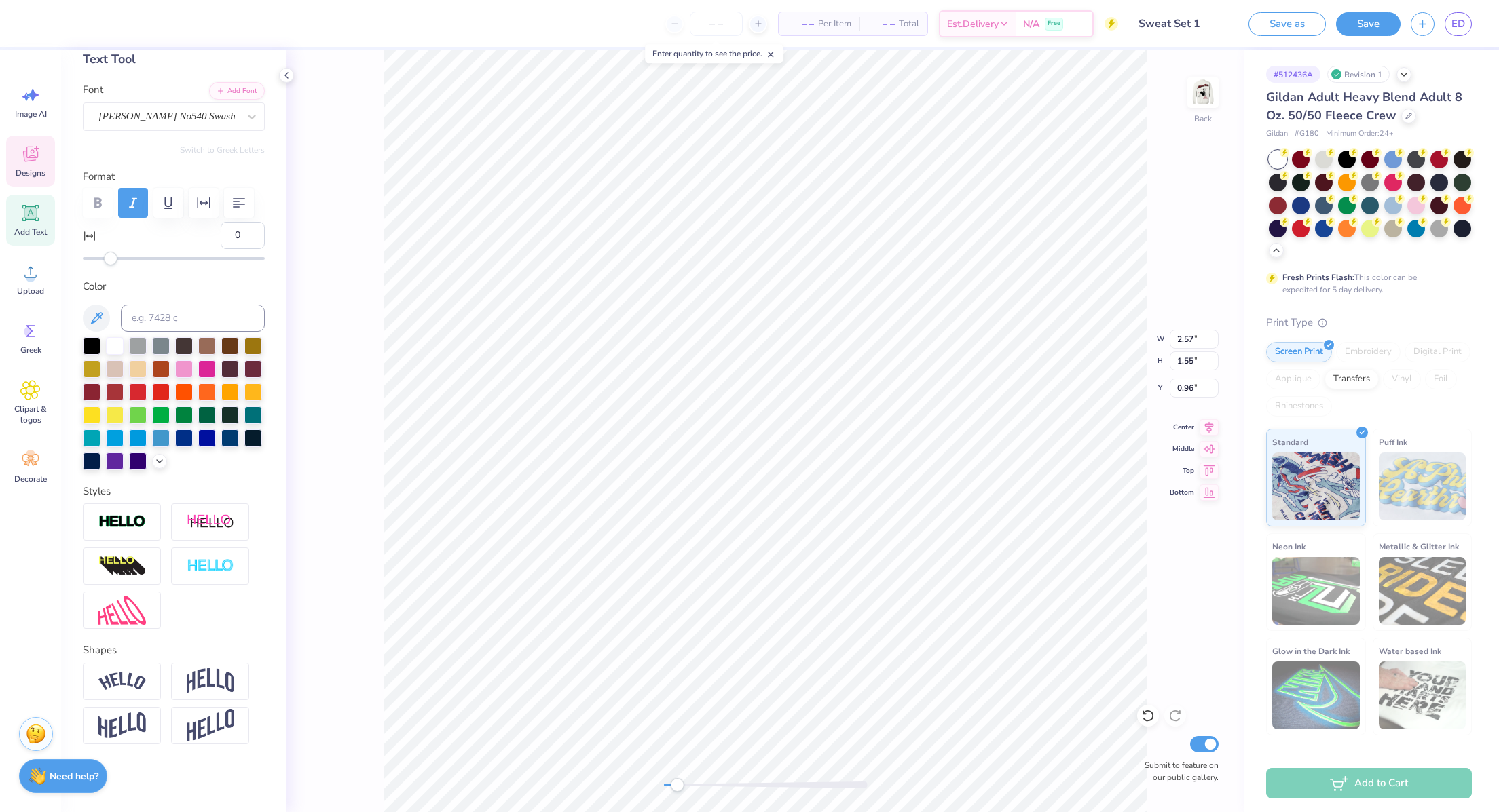
scroll to position [16, 2]
click at [140, 194] on icon "button" at bounding box center [132, 202] width 16 height 16
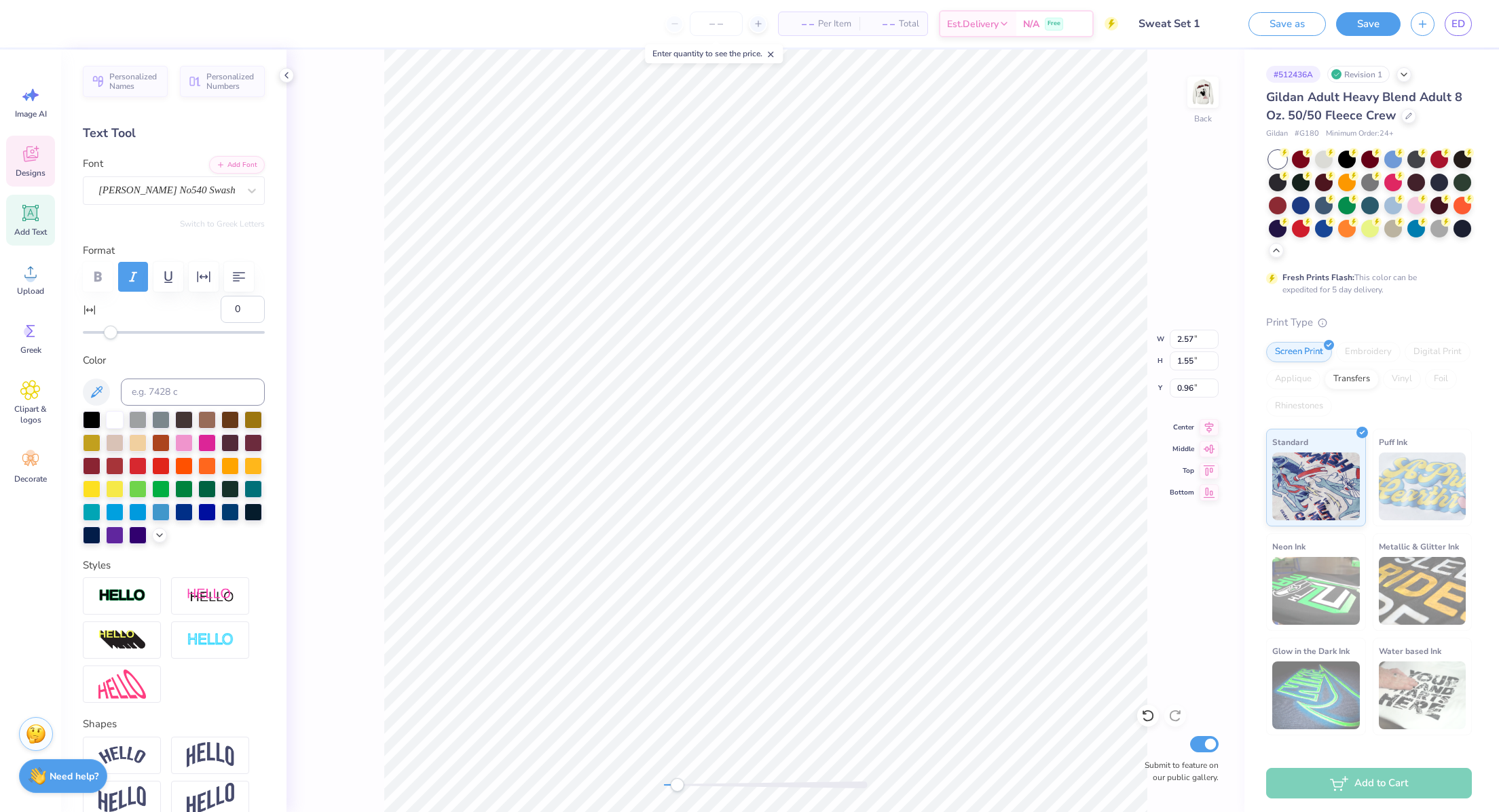
scroll to position [16, 0]
click at [134, 280] on icon "button" at bounding box center [132, 277] width 16 height 16
click at [159, 197] on div "[PERSON_NAME] No540 Swash" at bounding box center [169, 190] width 143 height 21
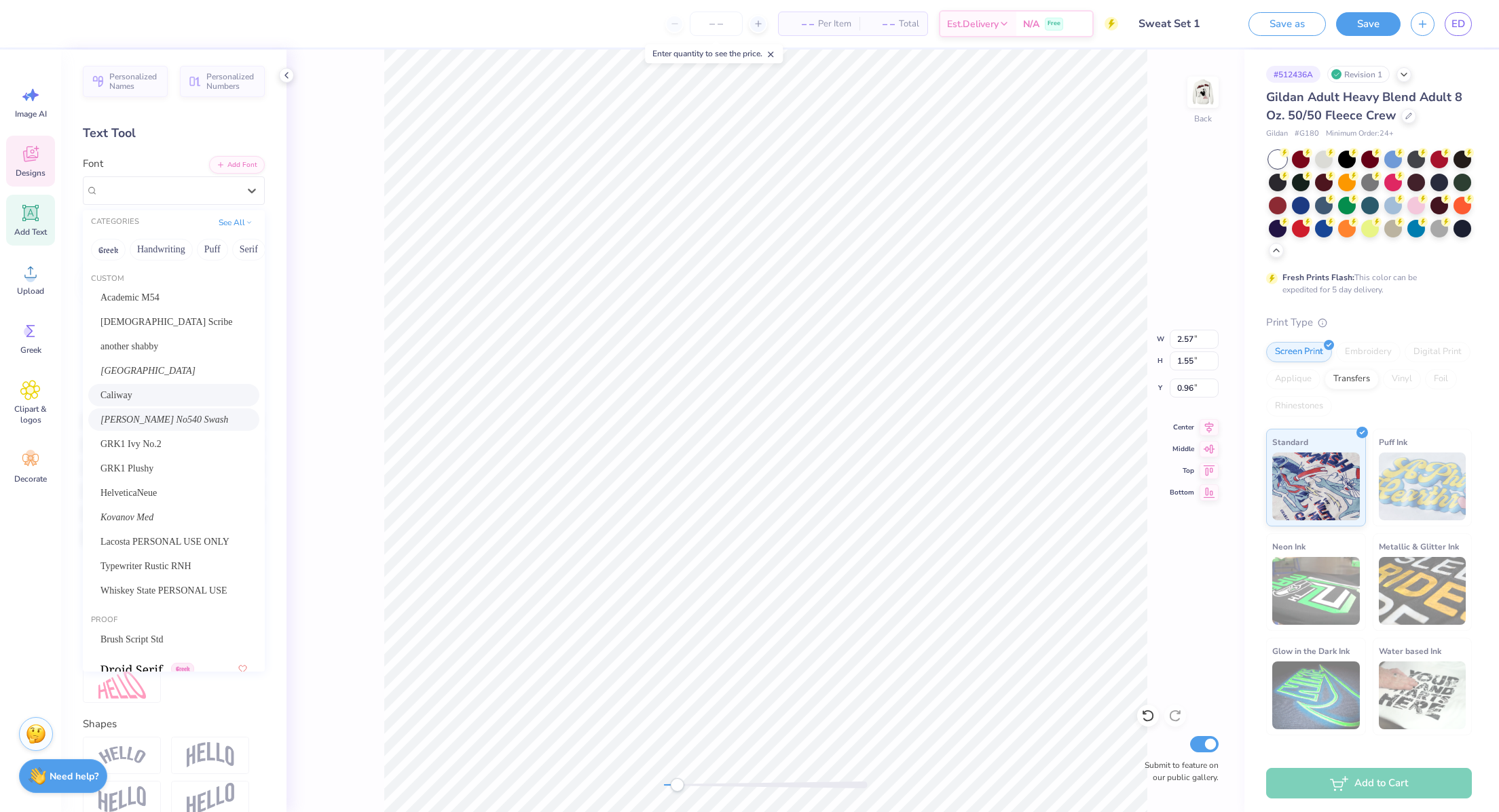
click at [191, 389] on div "Caliway" at bounding box center [174, 395] width 147 height 14
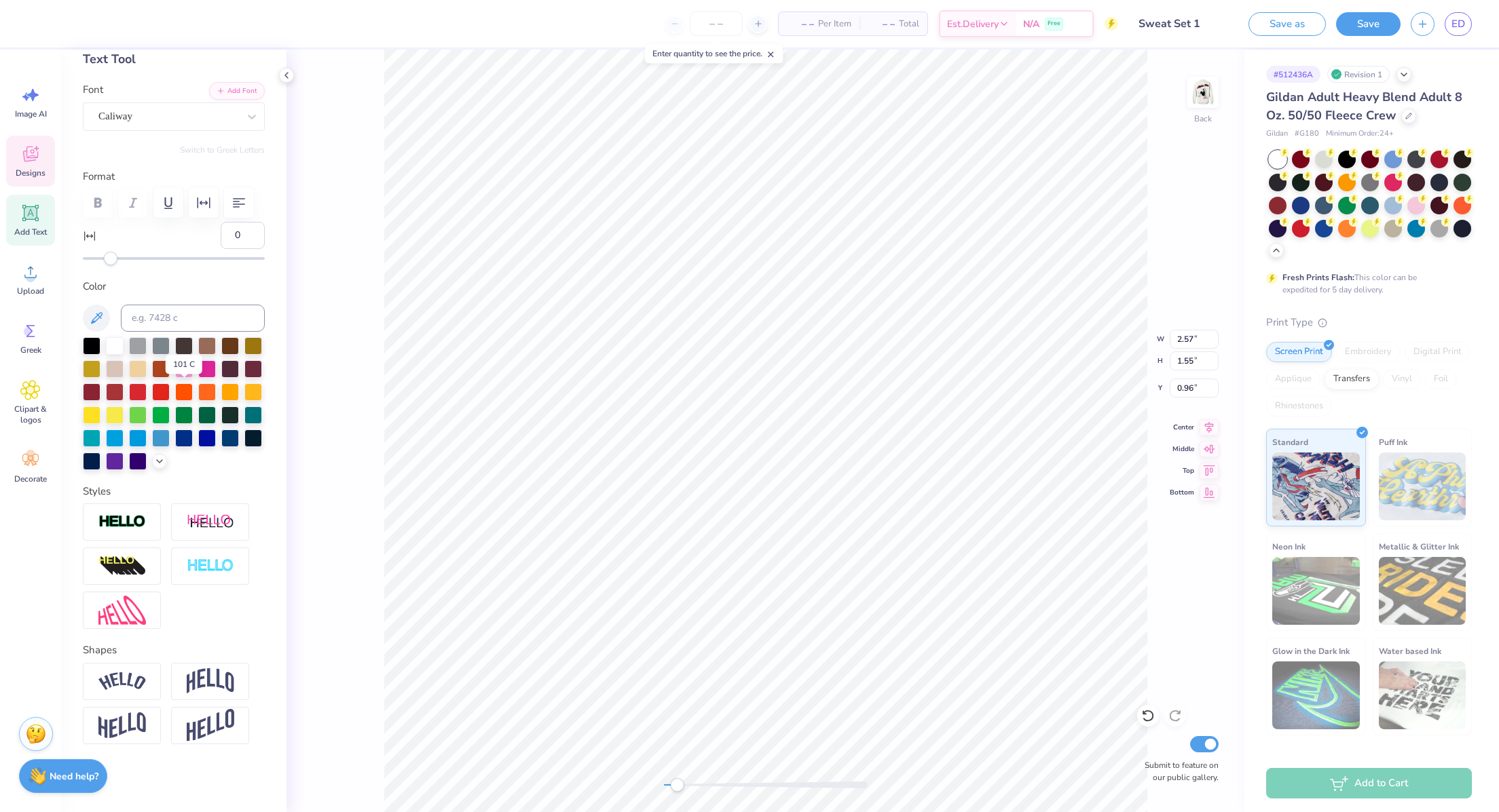
scroll to position [0, 0]
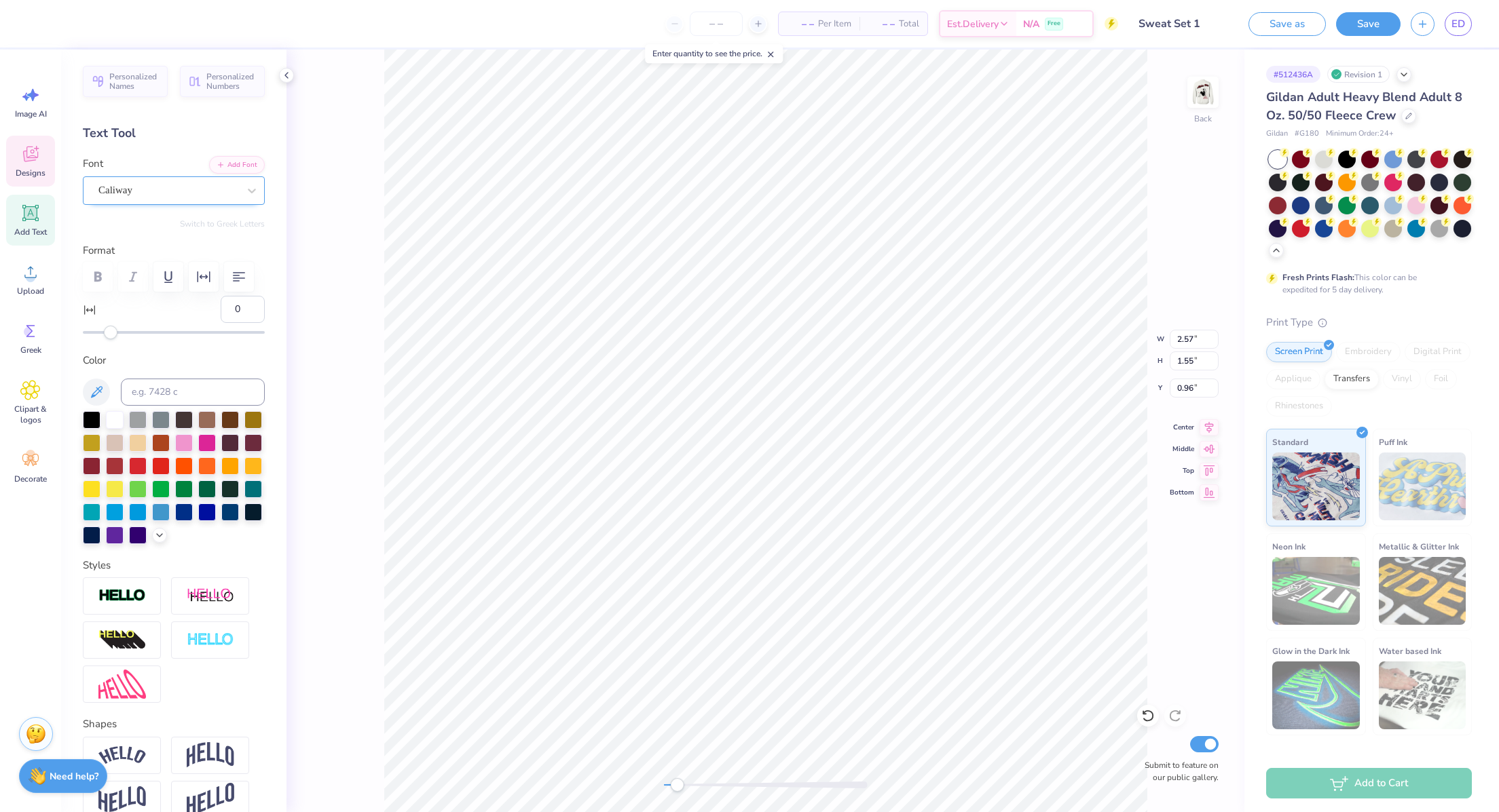
click at [144, 191] on div "Caliway" at bounding box center [169, 190] width 143 height 21
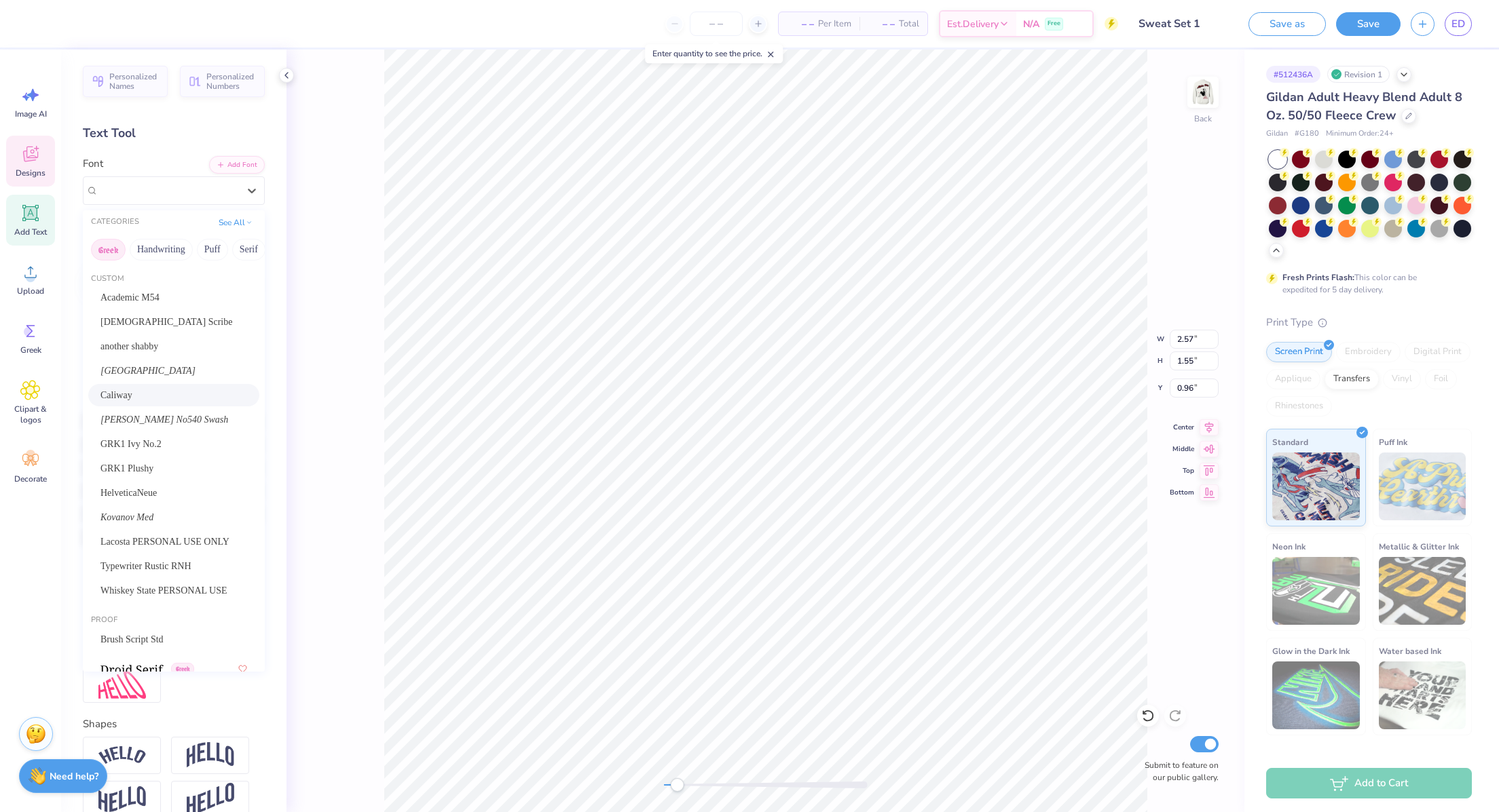
click at [114, 255] on button "Greek" at bounding box center [108, 250] width 34 height 22
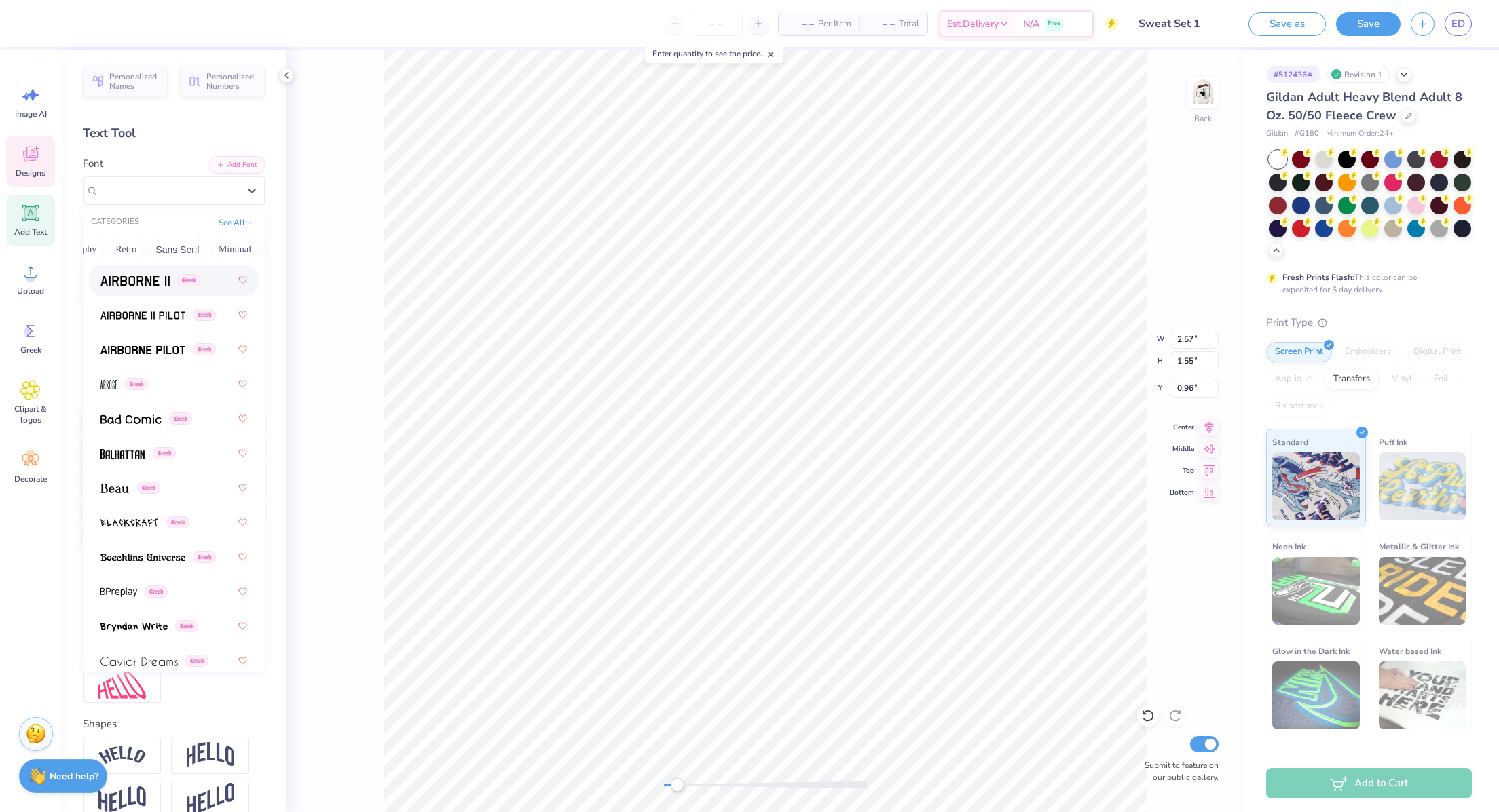
scroll to position [0, 262]
click at [121, 254] on button "Retro" at bounding box center [127, 250] width 36 height 22
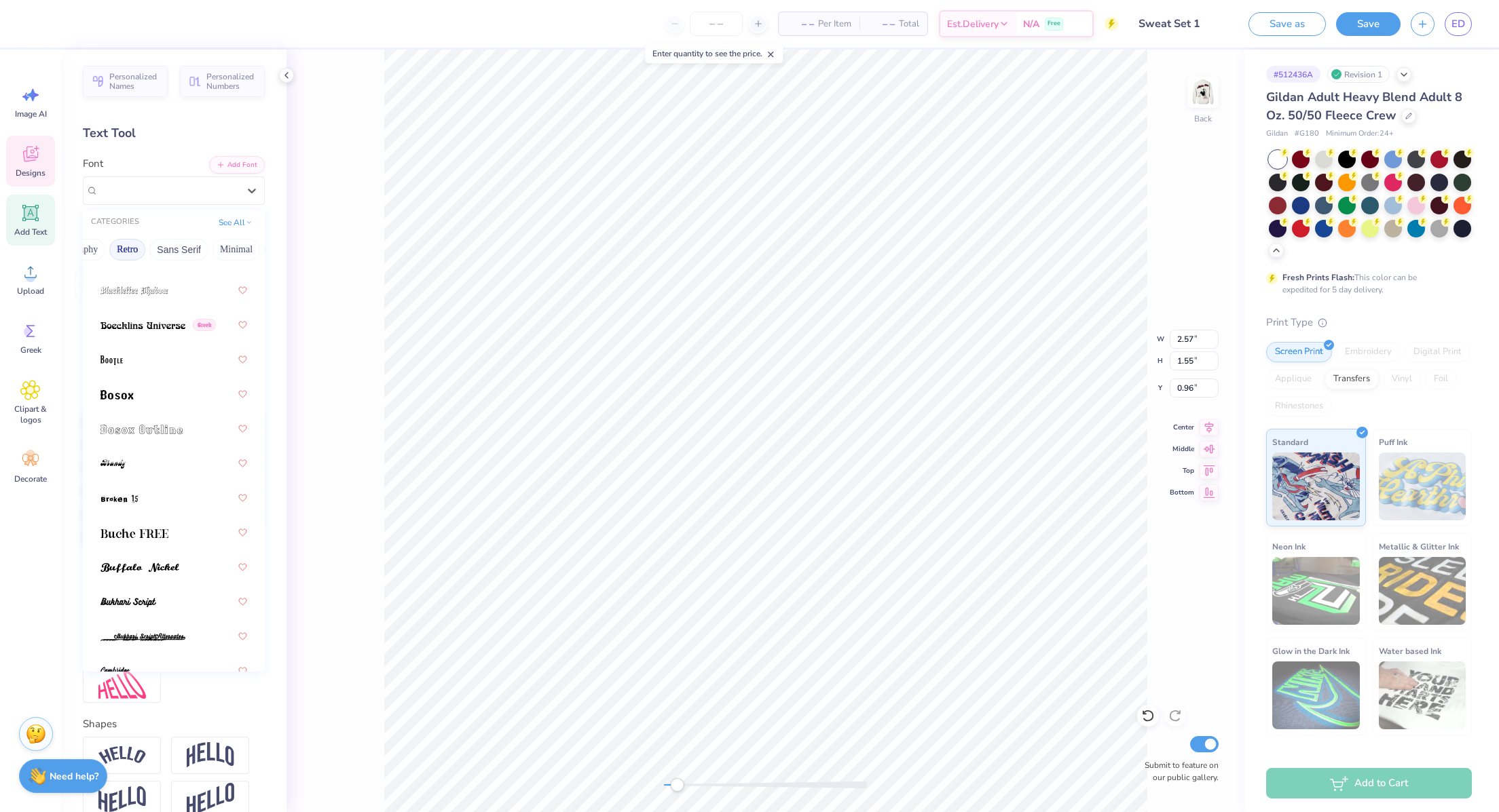
scroll to position [0, 0]
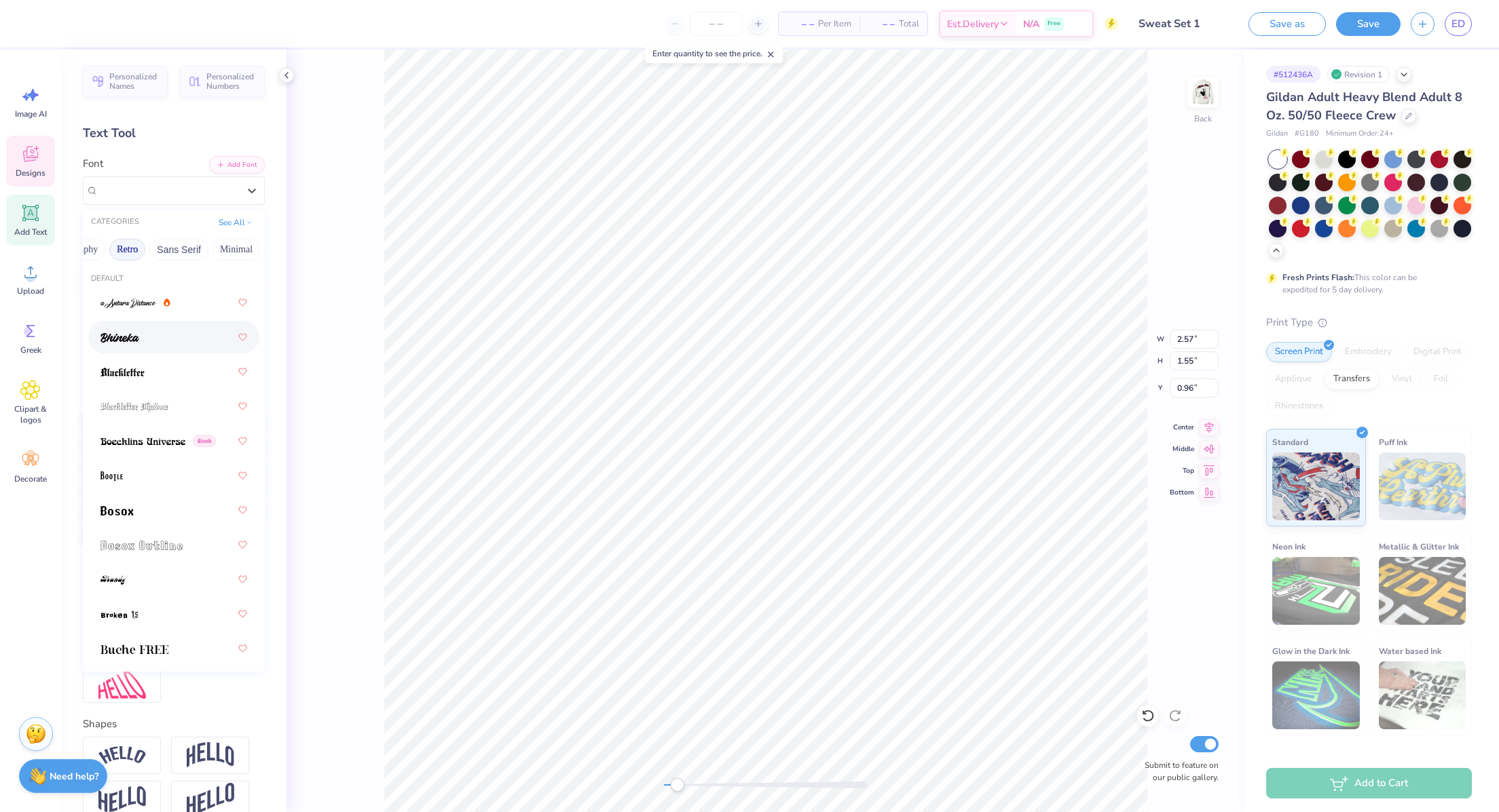
click at [163, 339] on div at bounding box center [174, 337] width 147 height 24
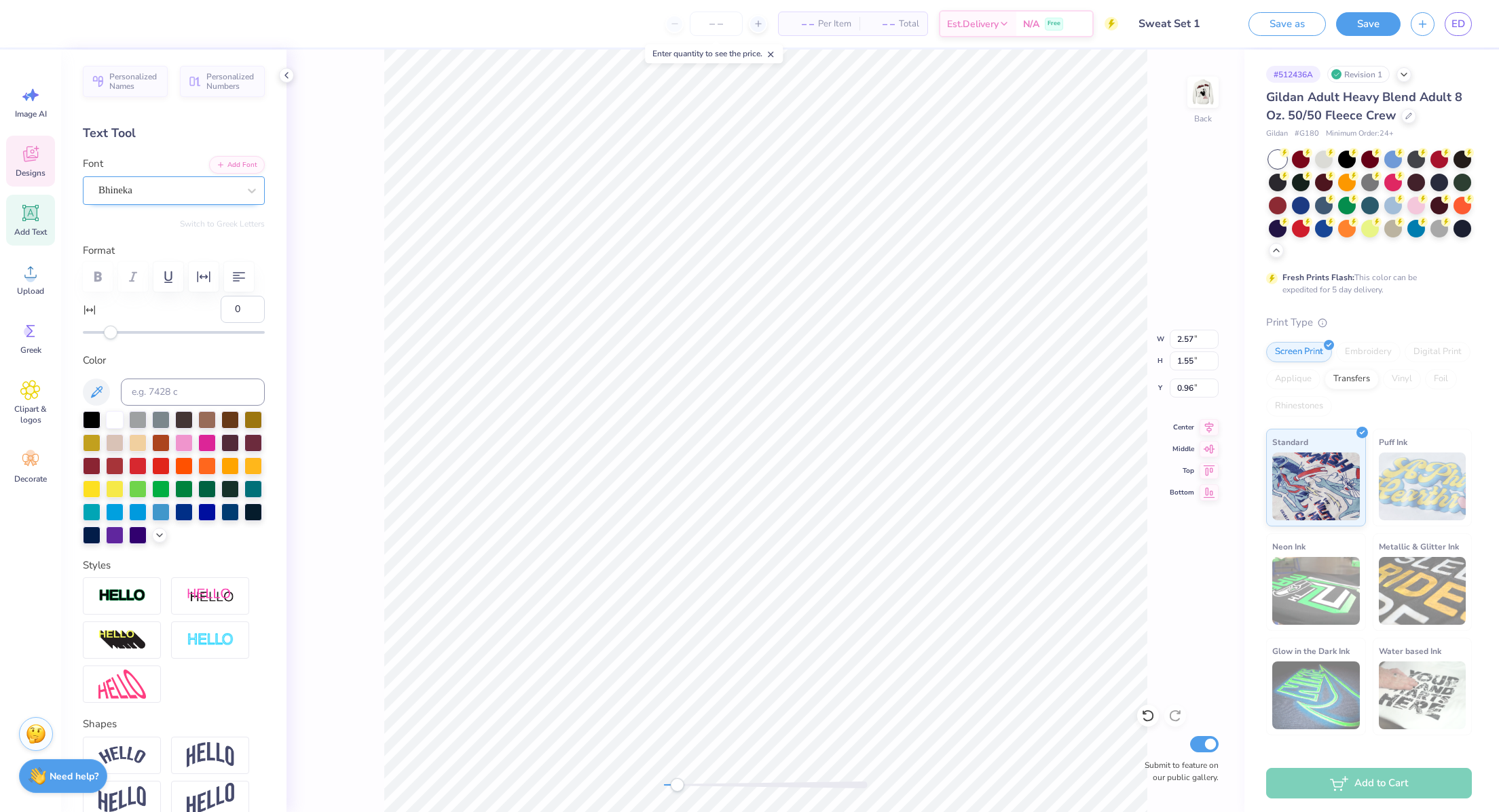
click at [149, 188] on div "Bhineka" at bounding box center [169, 190] width 143 height 21
type input "1.61"
type input "1.50"
type input "1.02"
click at [177, 183] on div "[GEOGRAPHIC_DATA]" at bounding box center [169, 190] width 143 height 21
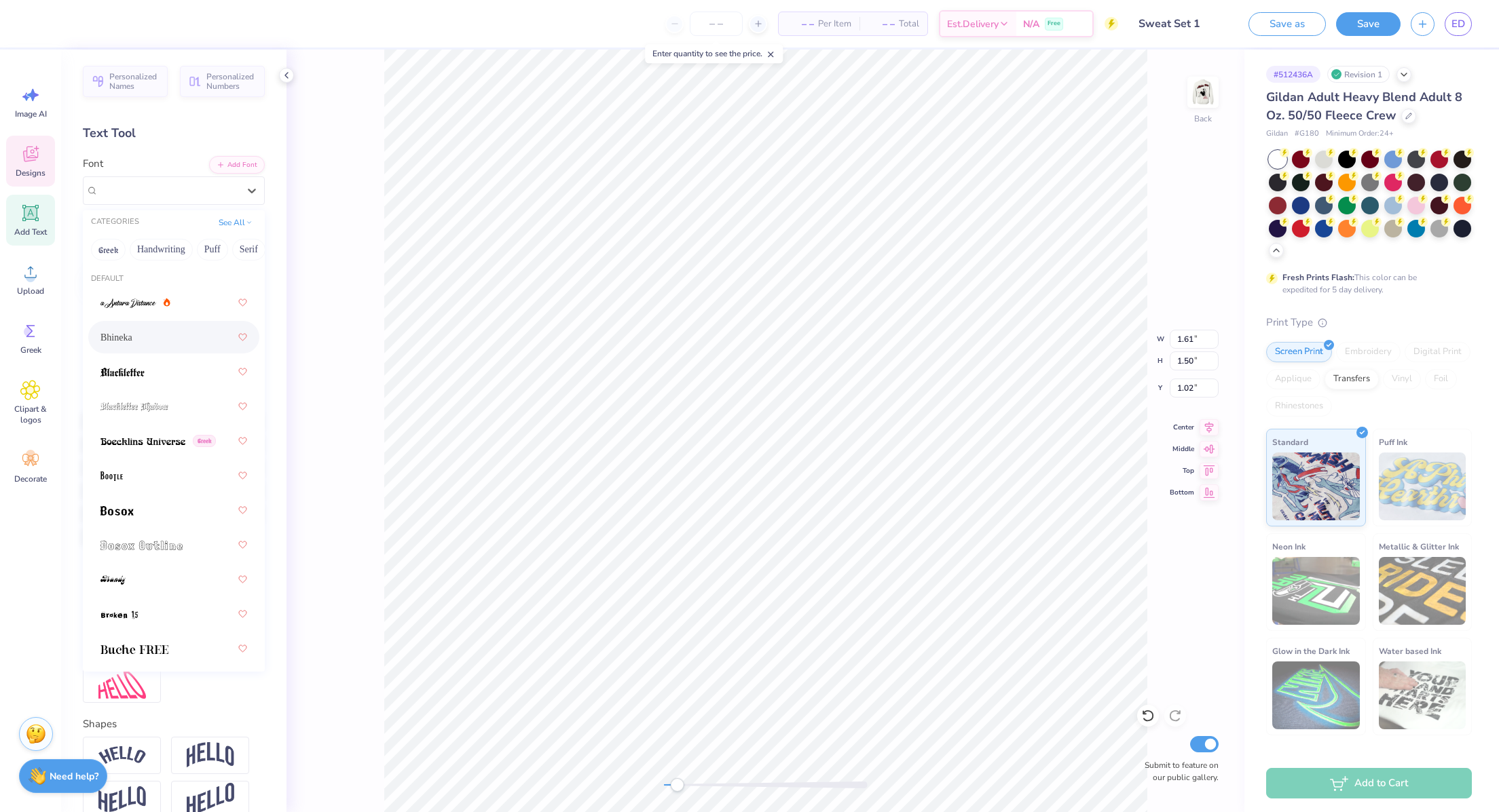
click at [161, 342] on div "Bhineka" at bounding box center [174, 337] width 147 height 24
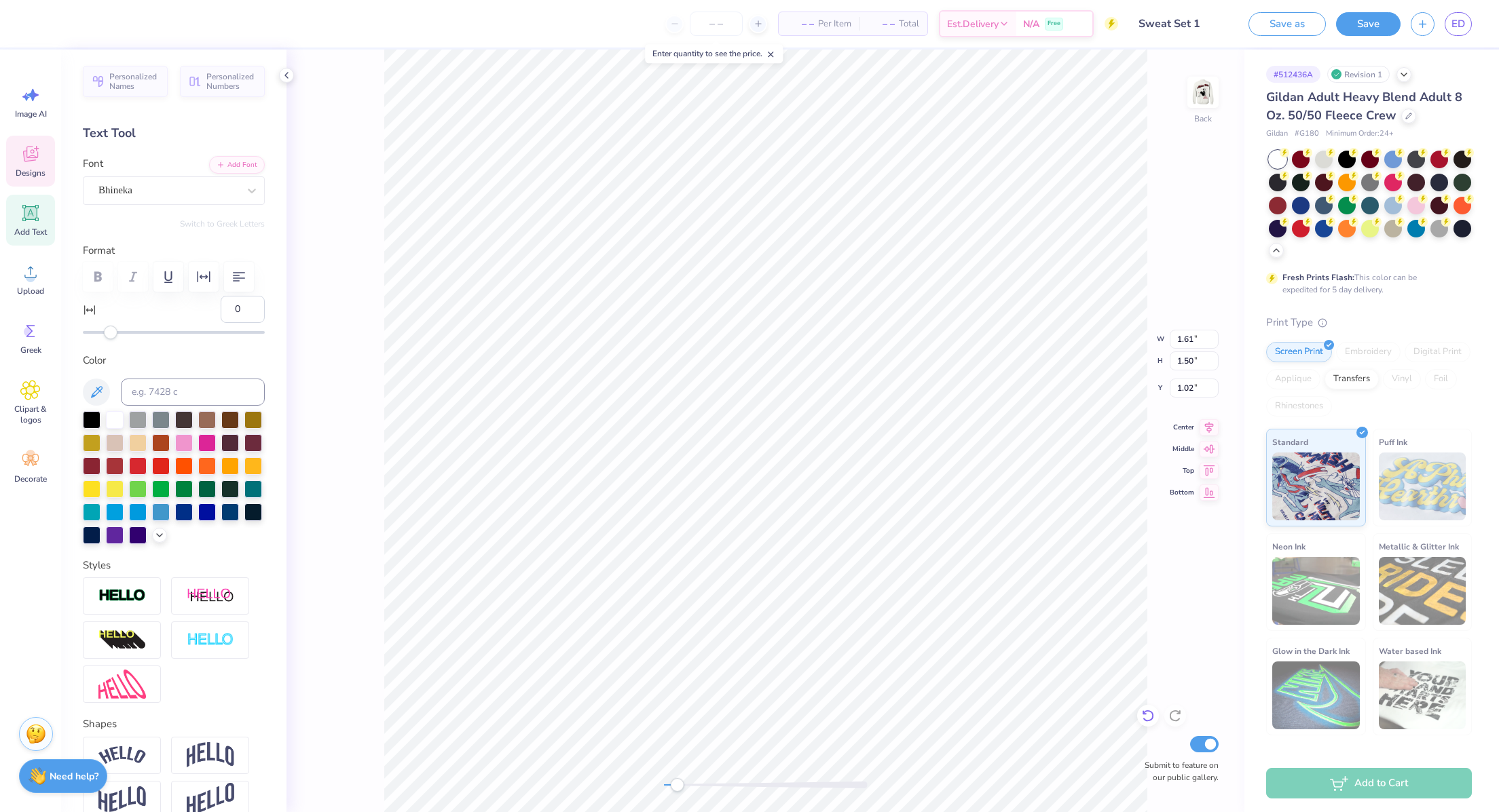
click at [1149, 719] on icon at bounding box center [1148, 716] width 13 height 13
click at [146, 188] on div "[GEOGRAPHIC_DATA]" at bounding box center [169, 190] width 143 height 21
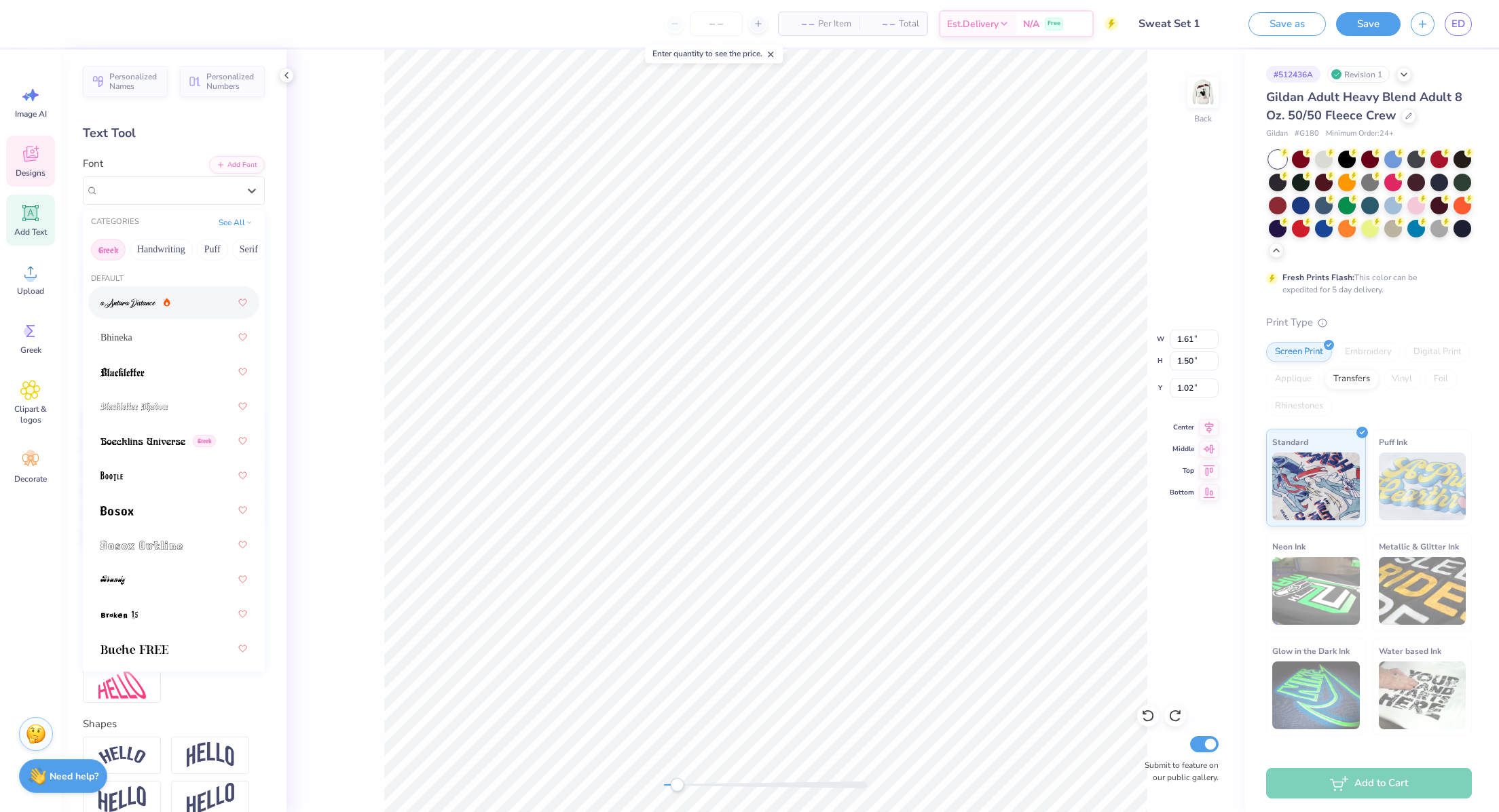
click at [112, 250] on button "Greek" at bounding box center [108, 250] width 34 height 22
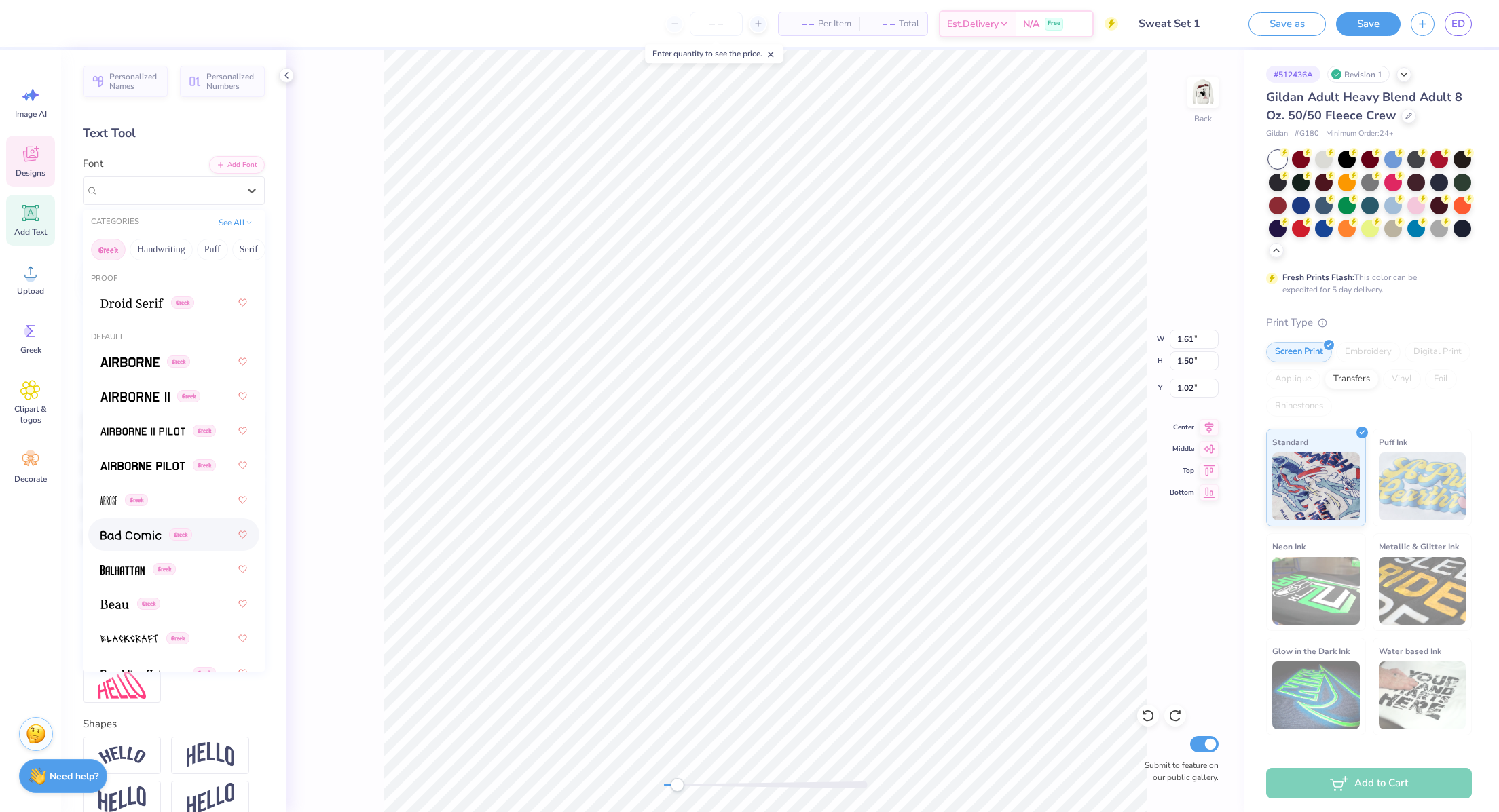
scroll to position [58, 0]
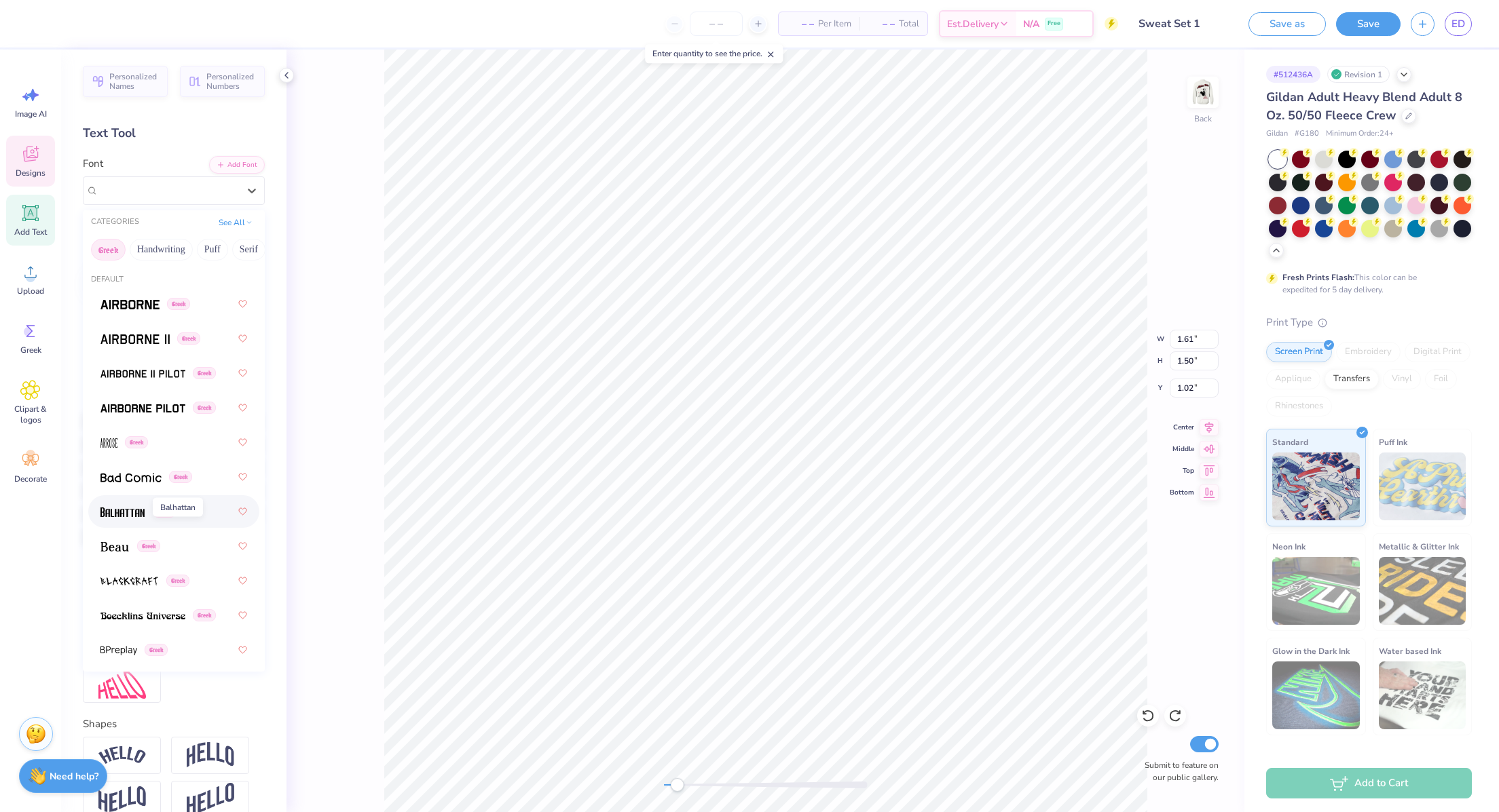
click at [132, 515] on img at bounding box center [122, 512] width 44 height 9
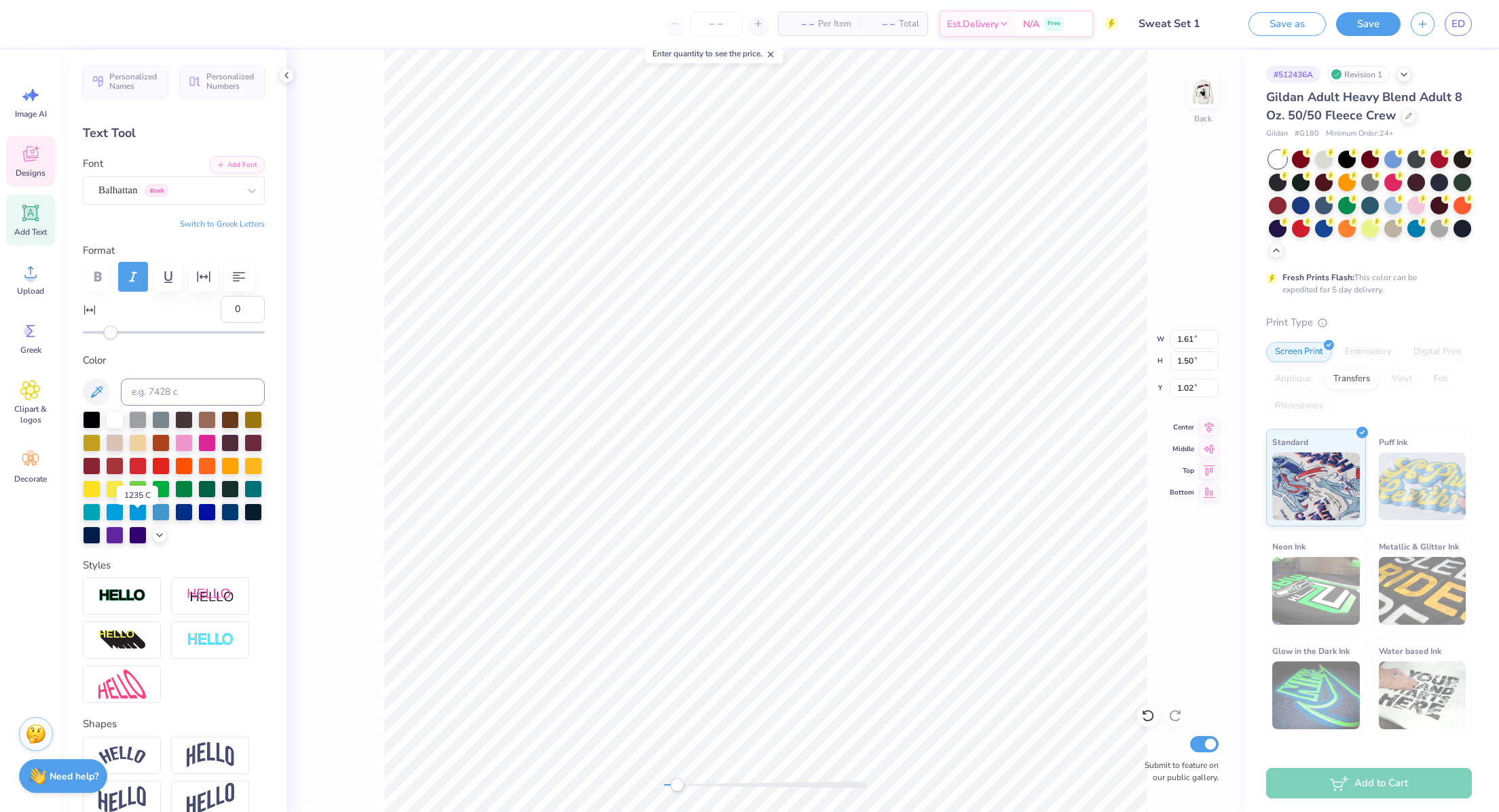
scroll to position [130, 0]
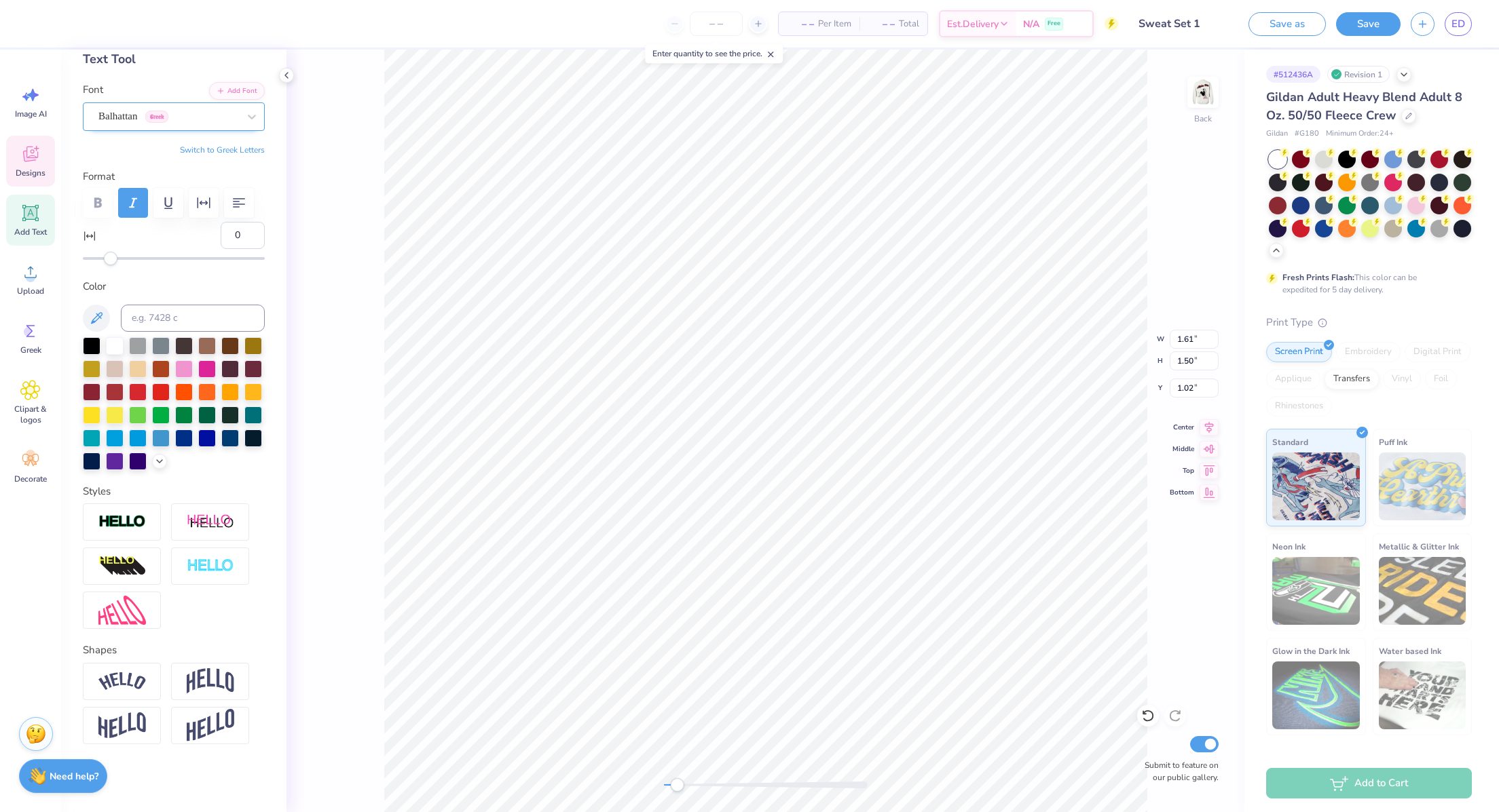
click at [134, 106] on div "Balhattan Greek" at bounding box center [169, 116] width 143 height 21
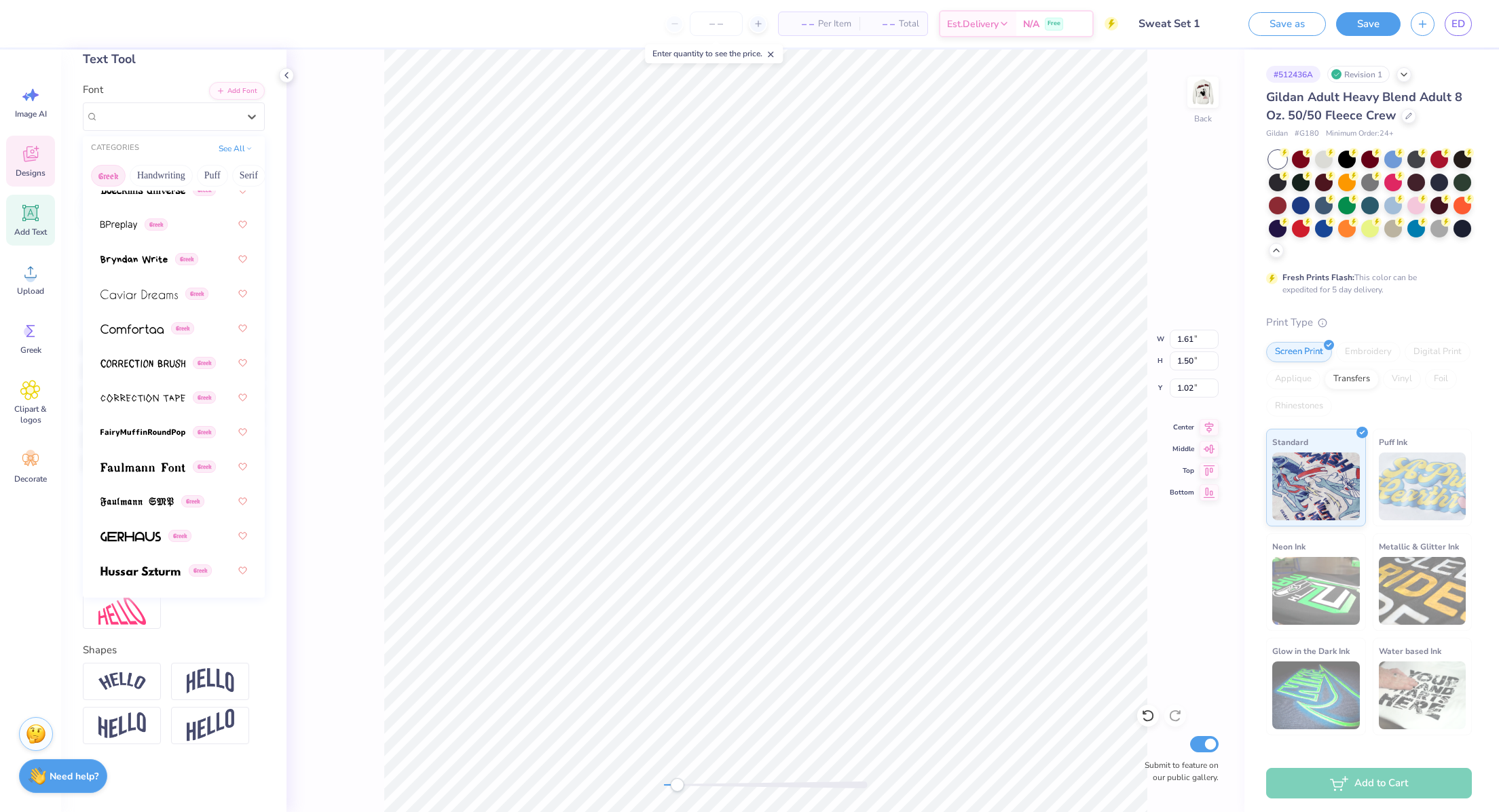
scroll to position [416, 0]
click at [142, 491] on img at bounding box center [137, 495] width 73 height 9
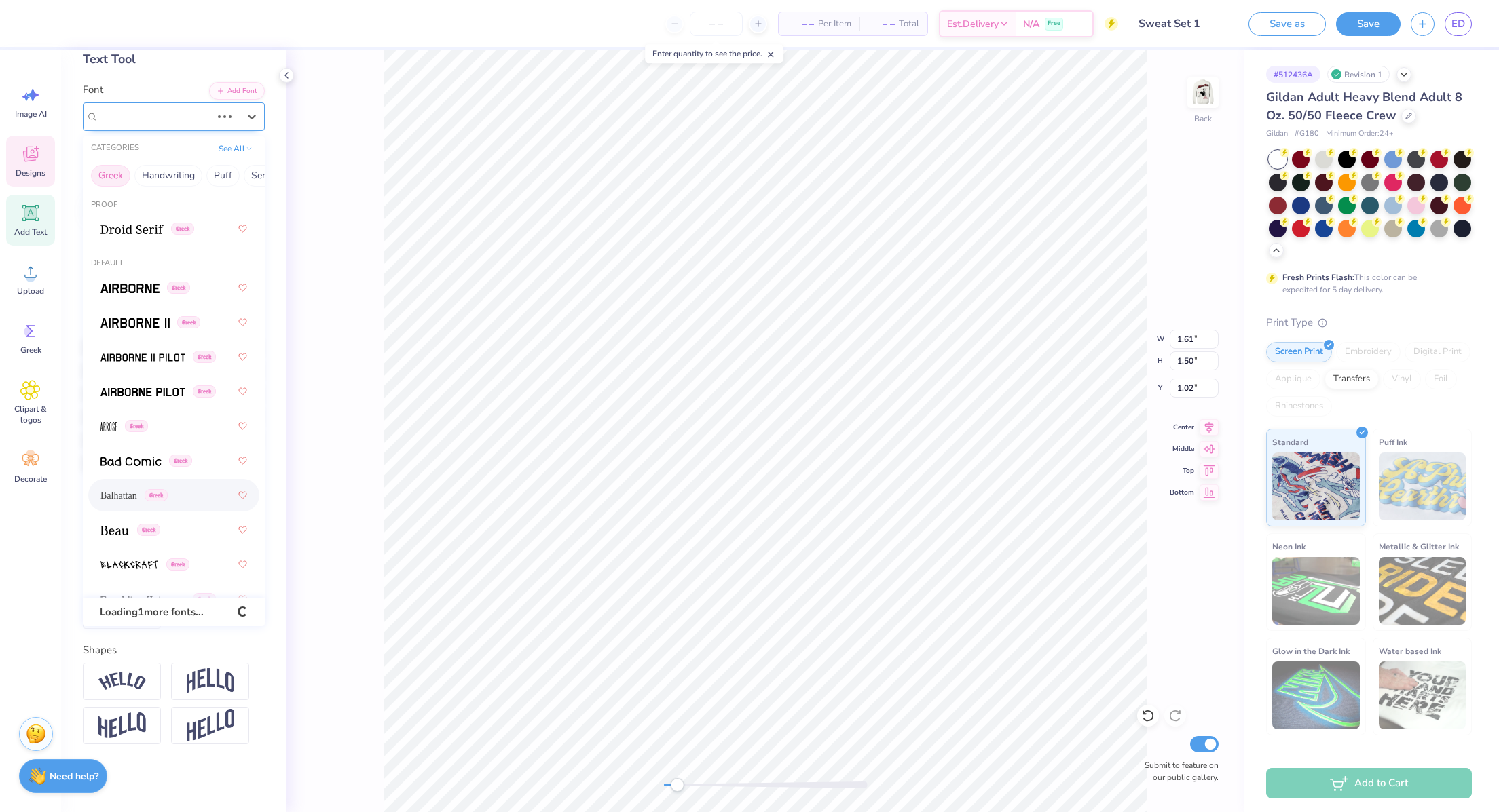
click at [129, 106] on div "Balhattan Greek" at bounding box center [155, 116] width 116 height 21
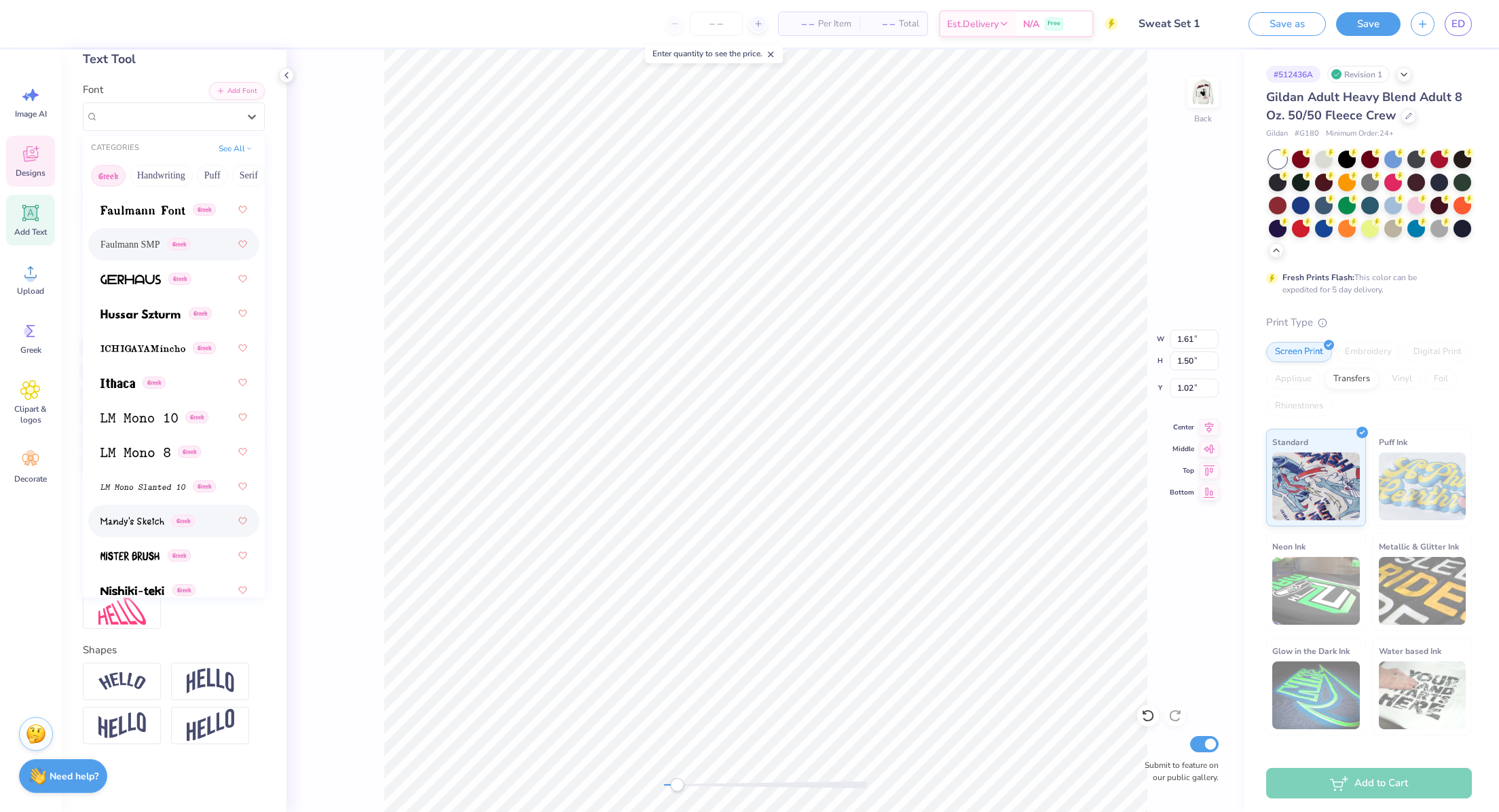
scroll to position [668, 0]
click at [149, 308] on img at bounding box center [141, 313] width 80 height 9
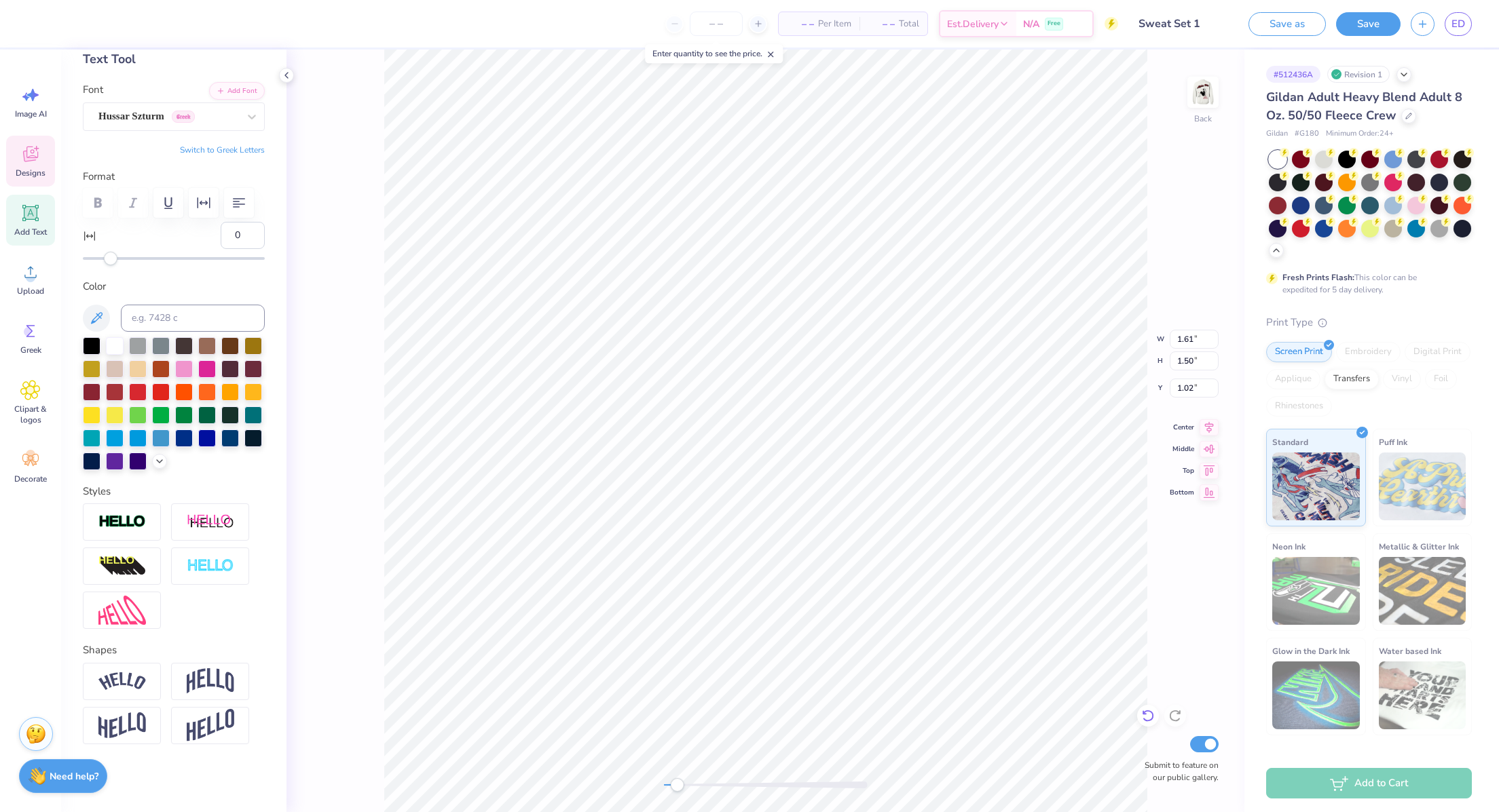
click at [1153, 711] on icon at bounding box center [1148, 716] width 13 height 13
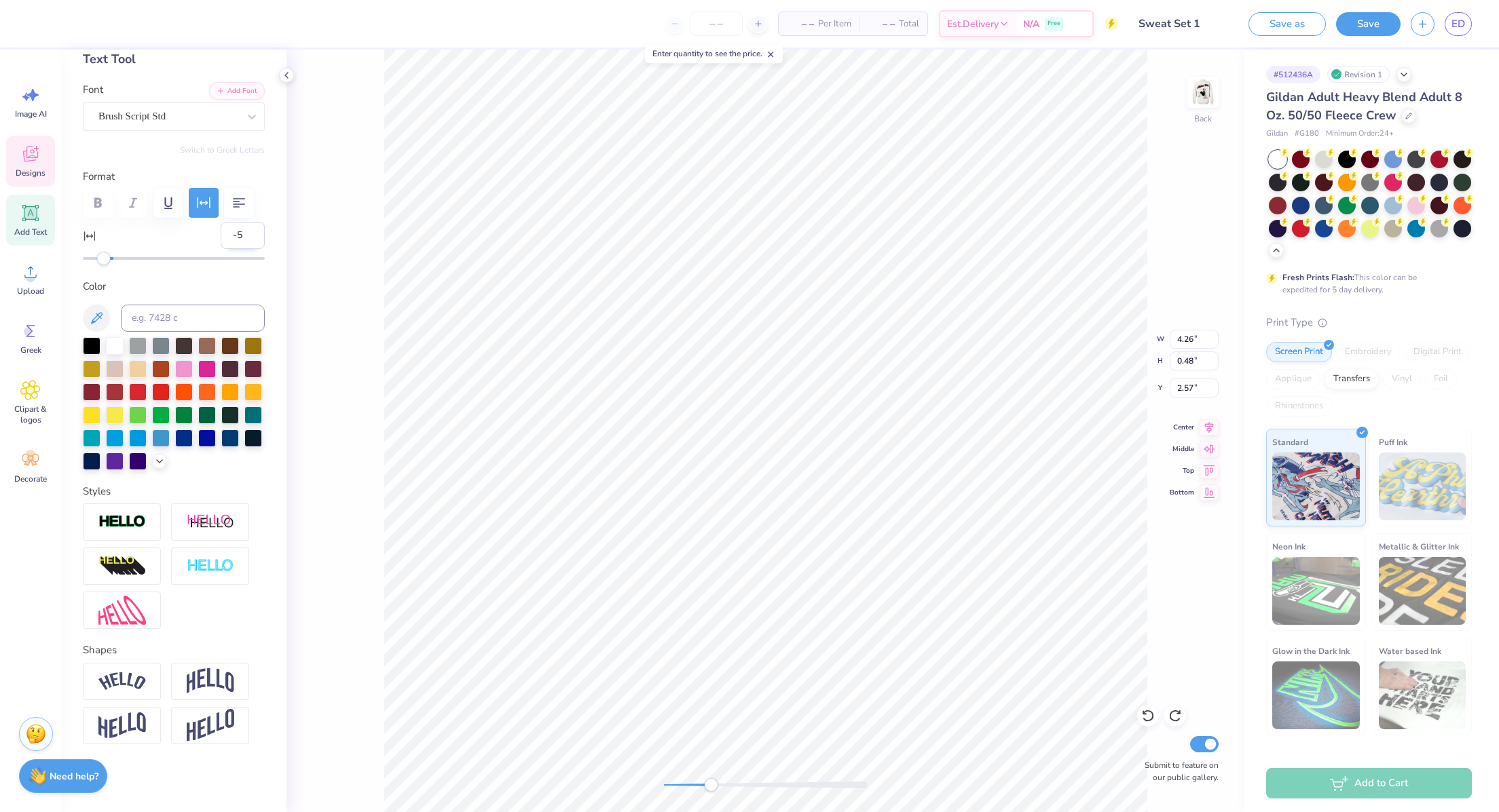
click at [237, 222] on input "-5" at bounding box center [242, 235] width 44 height 27
click at [239, 222] on input "-4" at bounding box center [242, 235] width 44 height 27
click at [239, 222] on input "-3" at bounding box center [242, 235] width 44 height 27
click at [239, 222] on input "-2" at bounding box center [242, 235] width 44 height 27
type input "-1"
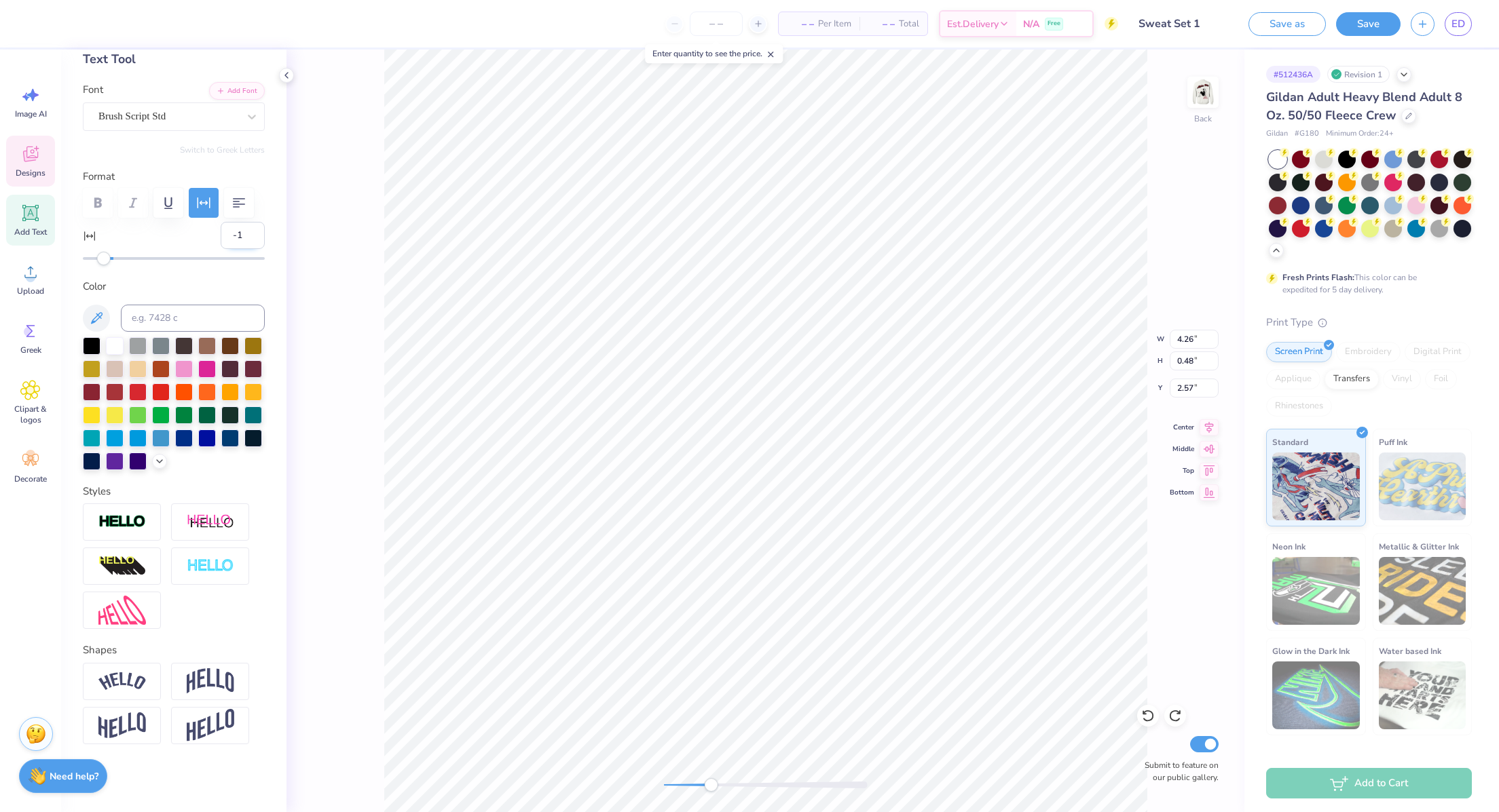
click at [239, 222] on input "-1" at bounding box center [242, 235] width 44 height 27
type input "-4"
click at [228, 222] on input "-4" at bounding box center [242, 235] width 44 height 27
type input "1"
click at [228, 222] on input "1" at bounding box center [242, 235] width 44 height 27
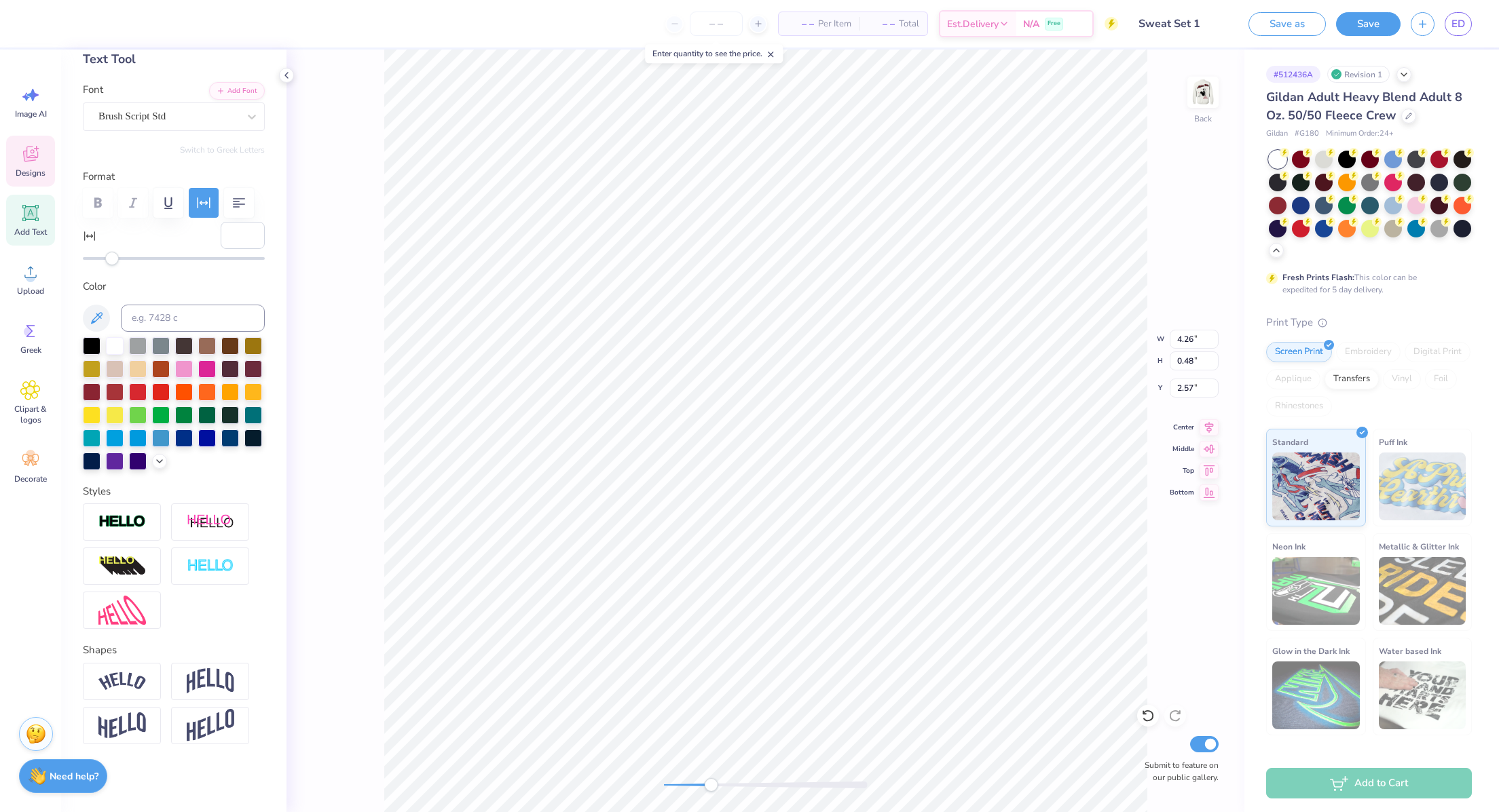
type input "-5"
type input "4.15"
type input "0.47"
type input "2.75"
type input "1.03"
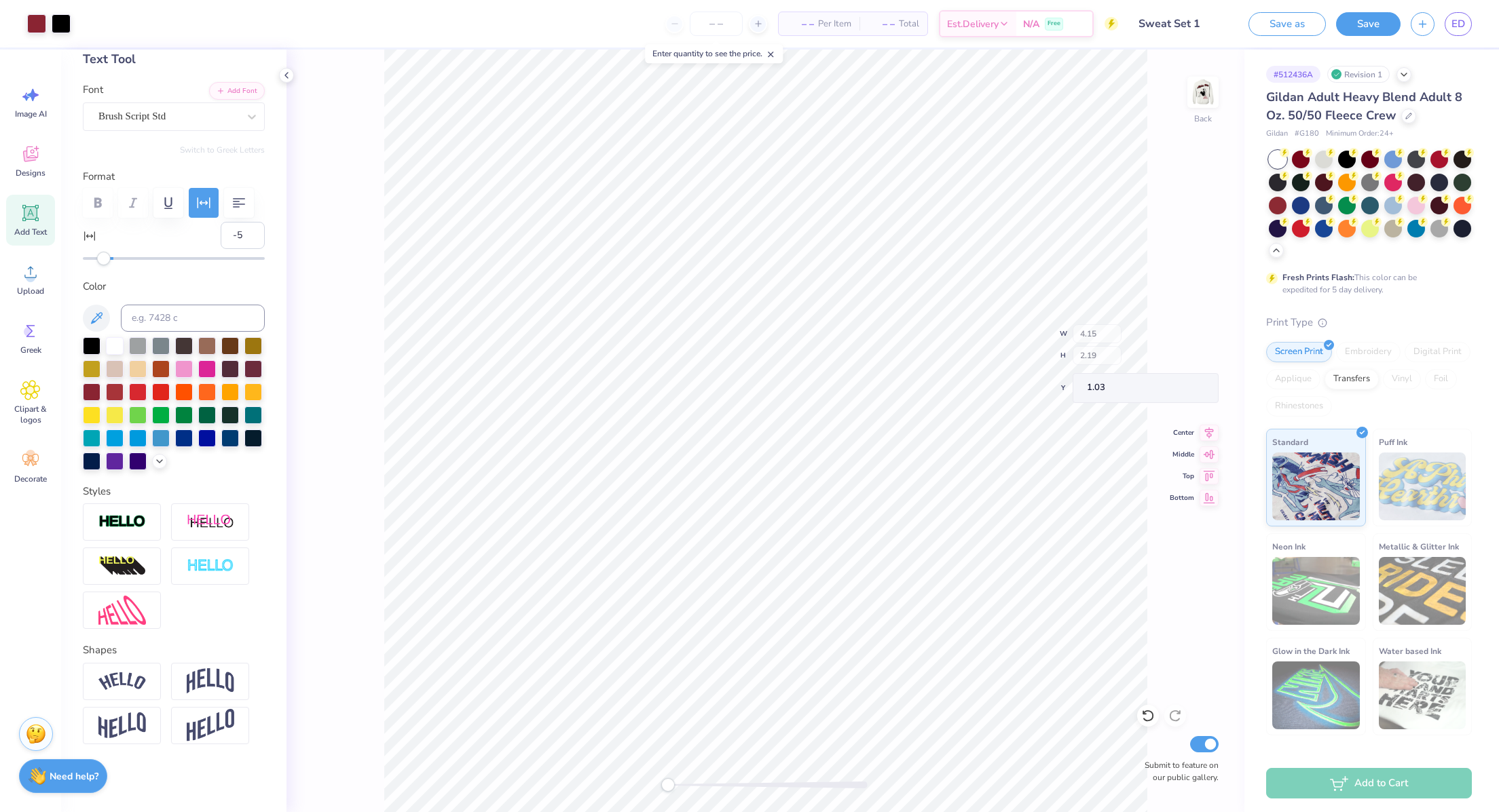
type input "1.30"
click at [43, 158] on div "Designs" at bounding box center [30, 161] width 49 height 51
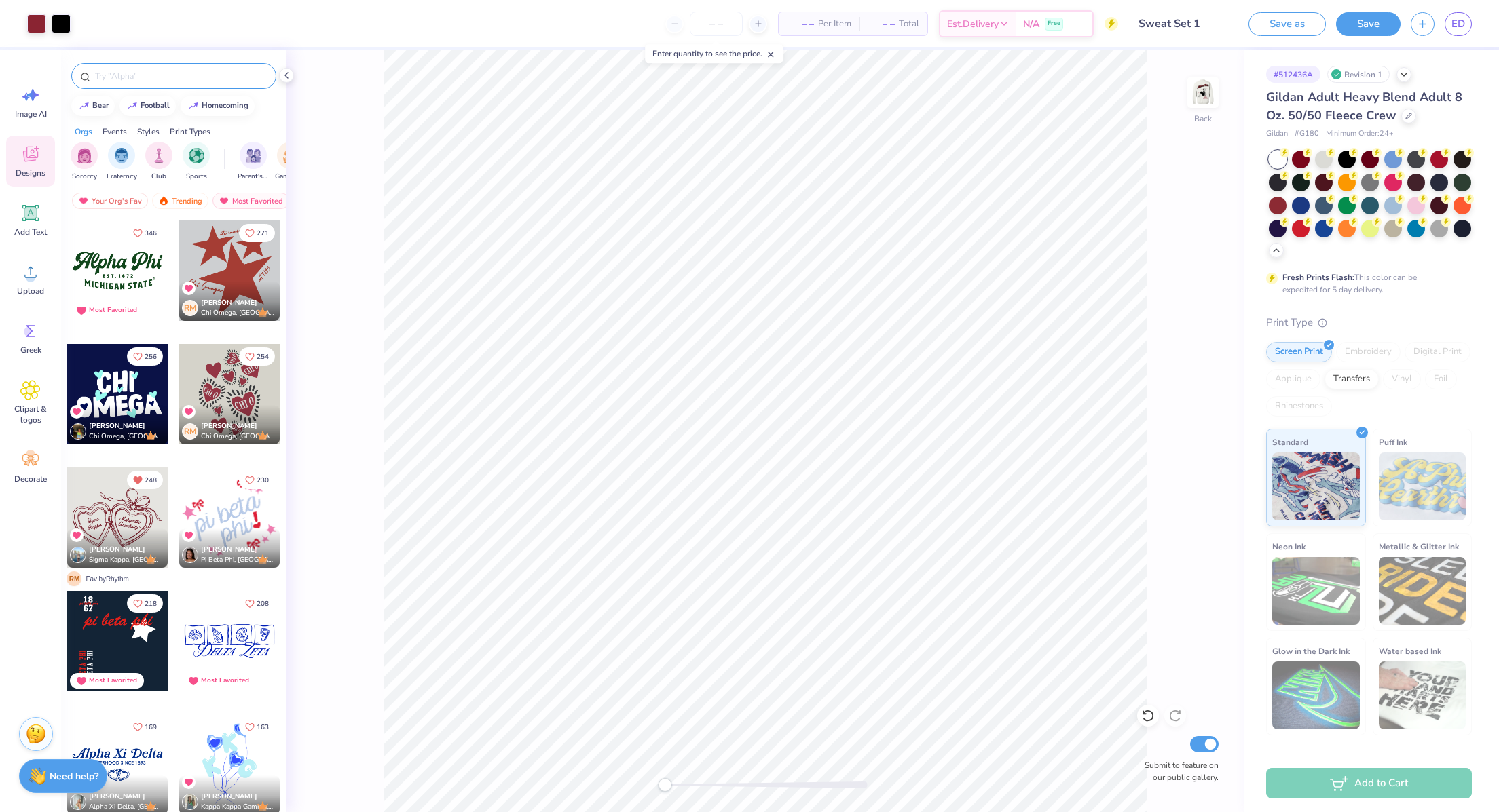
click at [152, 81] on input "text" at bounding box center [180, 76] width 174 height 13
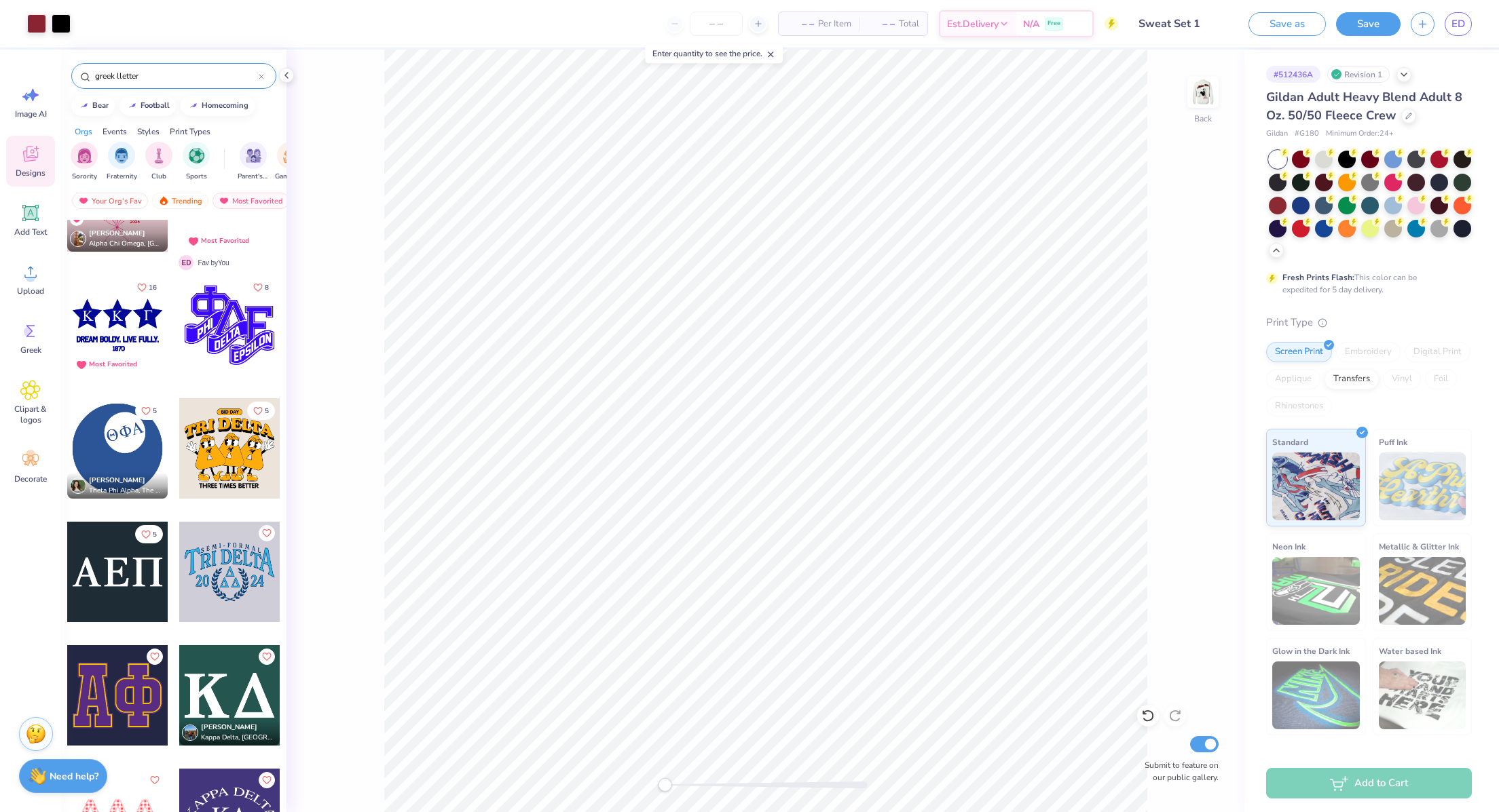
scroll to position [70, 0]
type input "greek lletter"
click at [137, 441] on div at bounding box center [117, 448] width 101 height 101
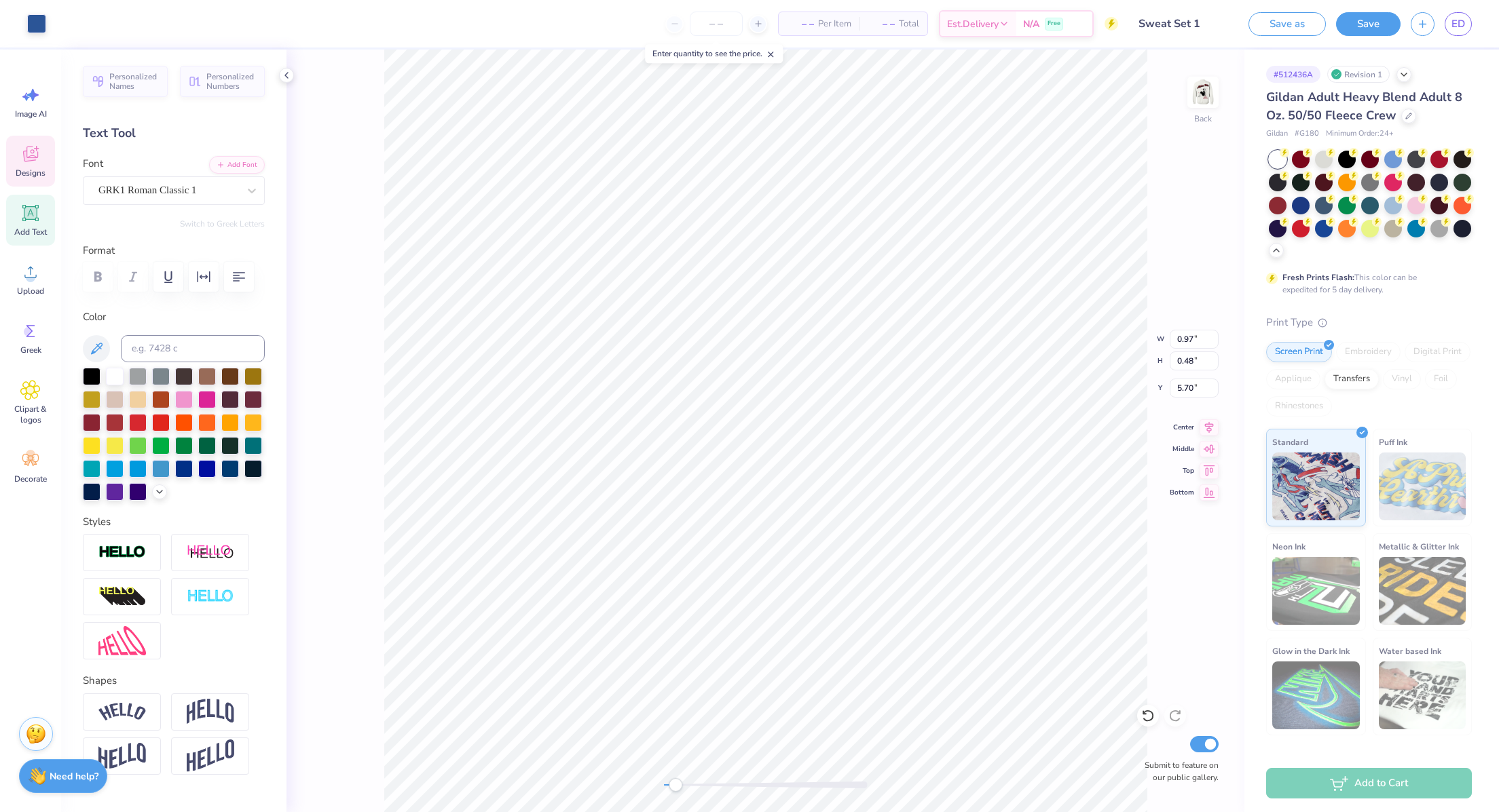
scroll to position [16, 2]
type textarea "AF"
type input "2.35"
type input "5.21"
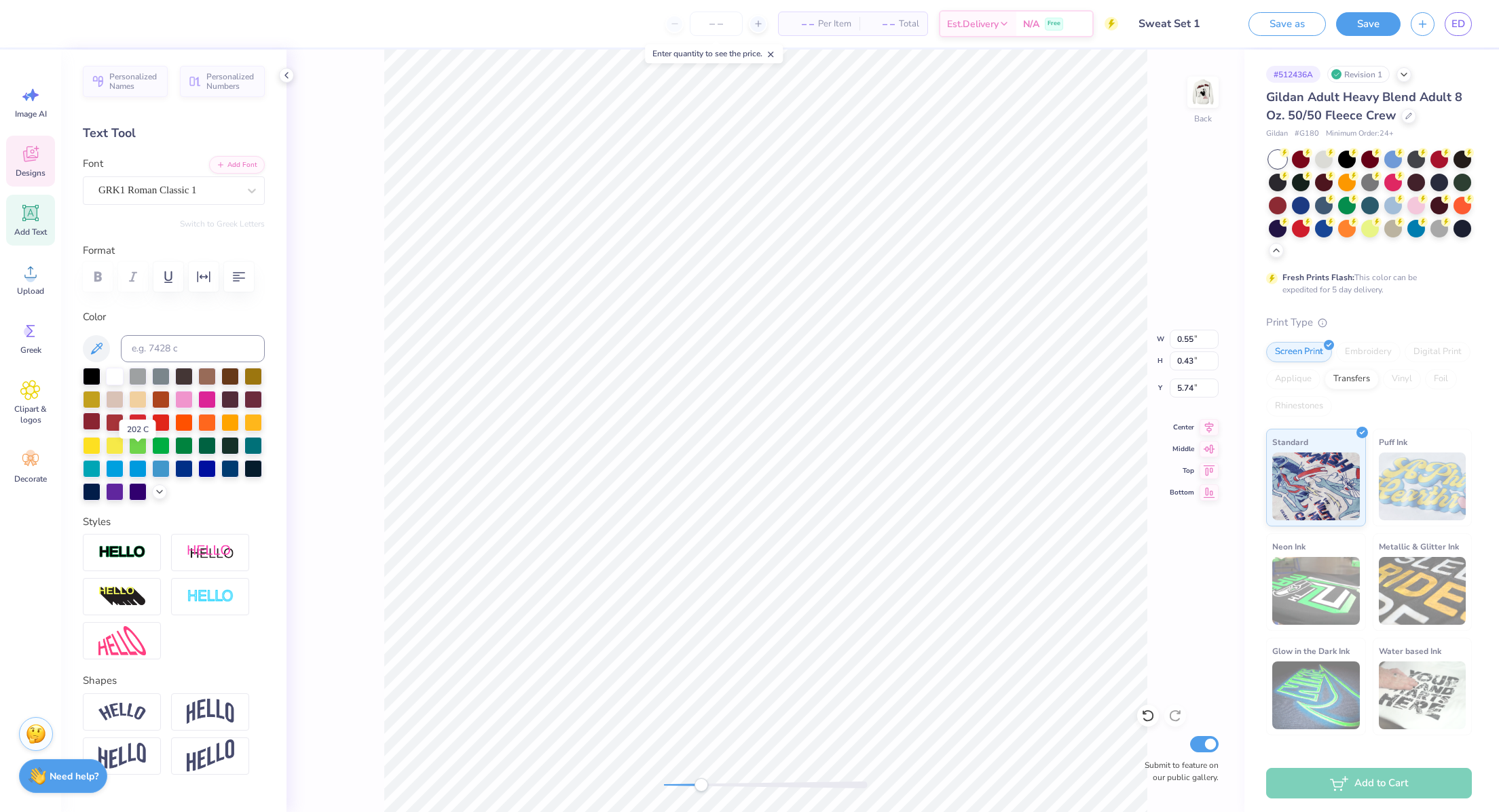
click at [101, 430] on div at bounding box center [91, 421] width 18 height 18
type input "6.31"
type input "3.30"
type input "5.61"
click at [207, 275] on icon "button" at bounding box center [203, 277] width 16 height 16
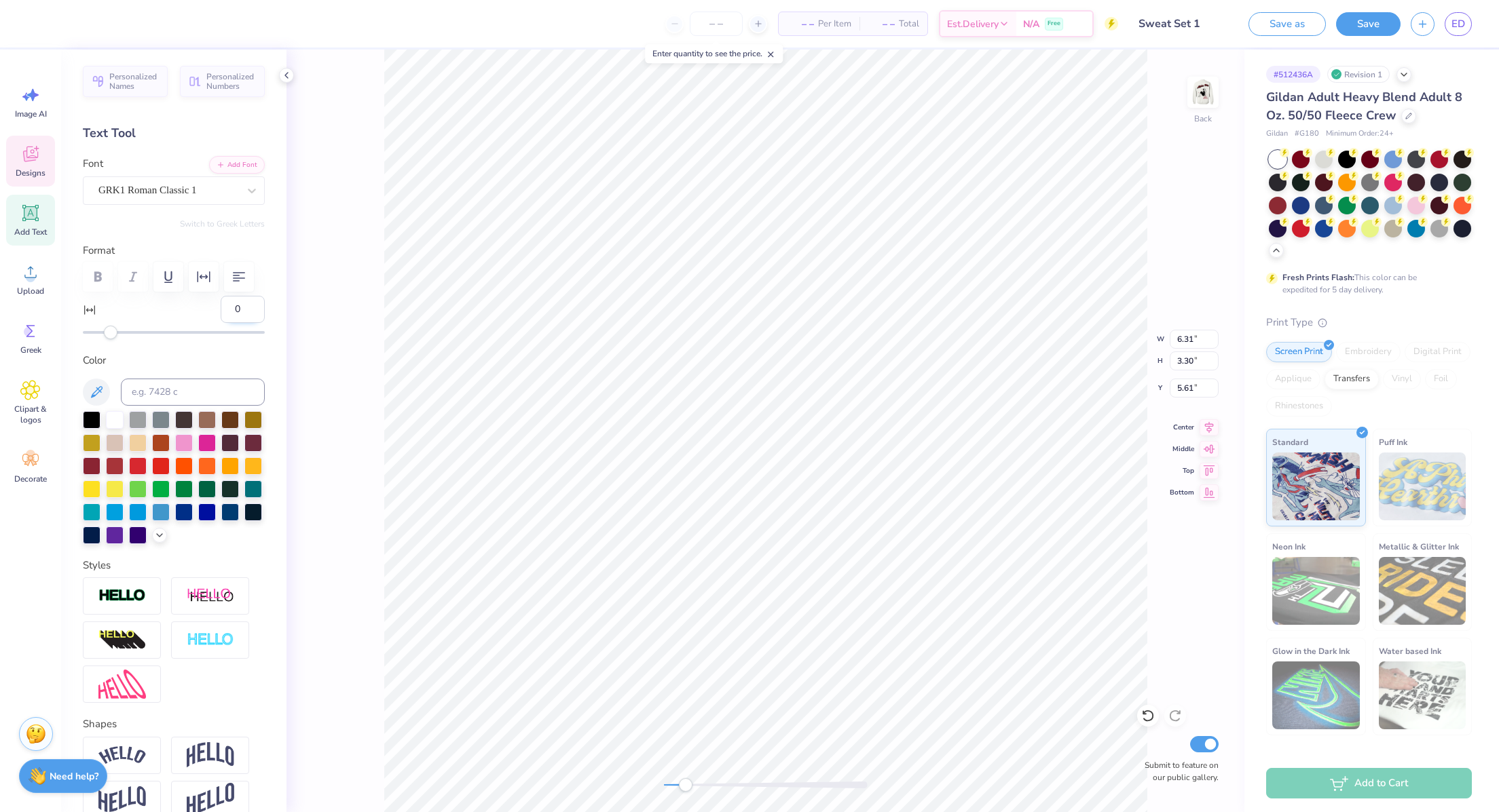
click at [231, 323] on input "0" at bounding box center [242, 309] width 44 height 27
type input "-2"
click at [231, 323] on input "-2" at bounding box center [242, 309] width 44 height 27
type input "-5"
type input "3.91"
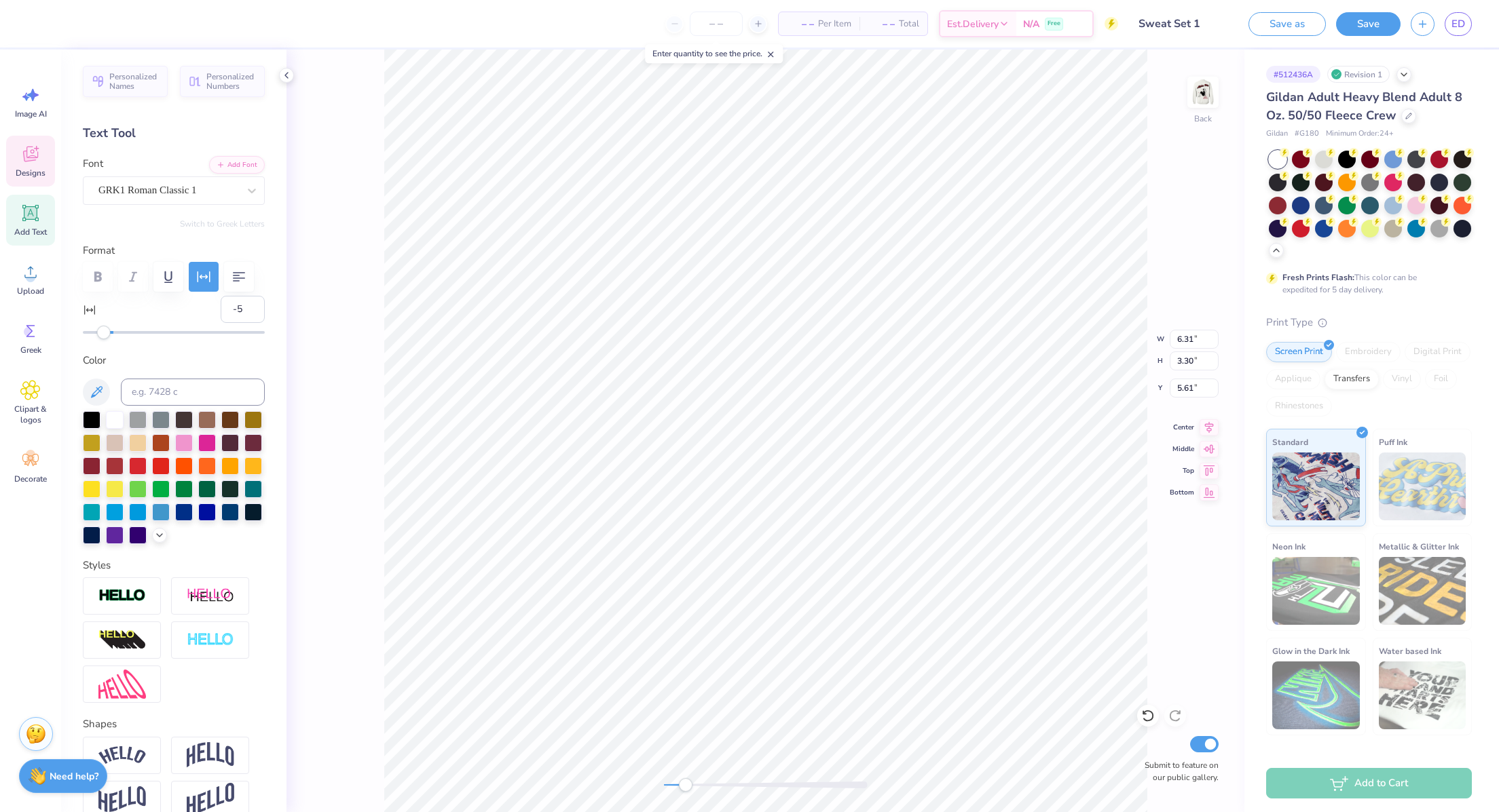
type input "2.00"
type input "1.01"
click at [1188, 97] on div at bounding box center [1203, 92] width 63 height 63
click at [1261, 131] on div "# 512436A Revision 1 Gildan Adult Heavy Blend Adult 8 Oz. 50/50 Fleece Crew Gil…" at bounding box center [1372, 392] width 255 height 686
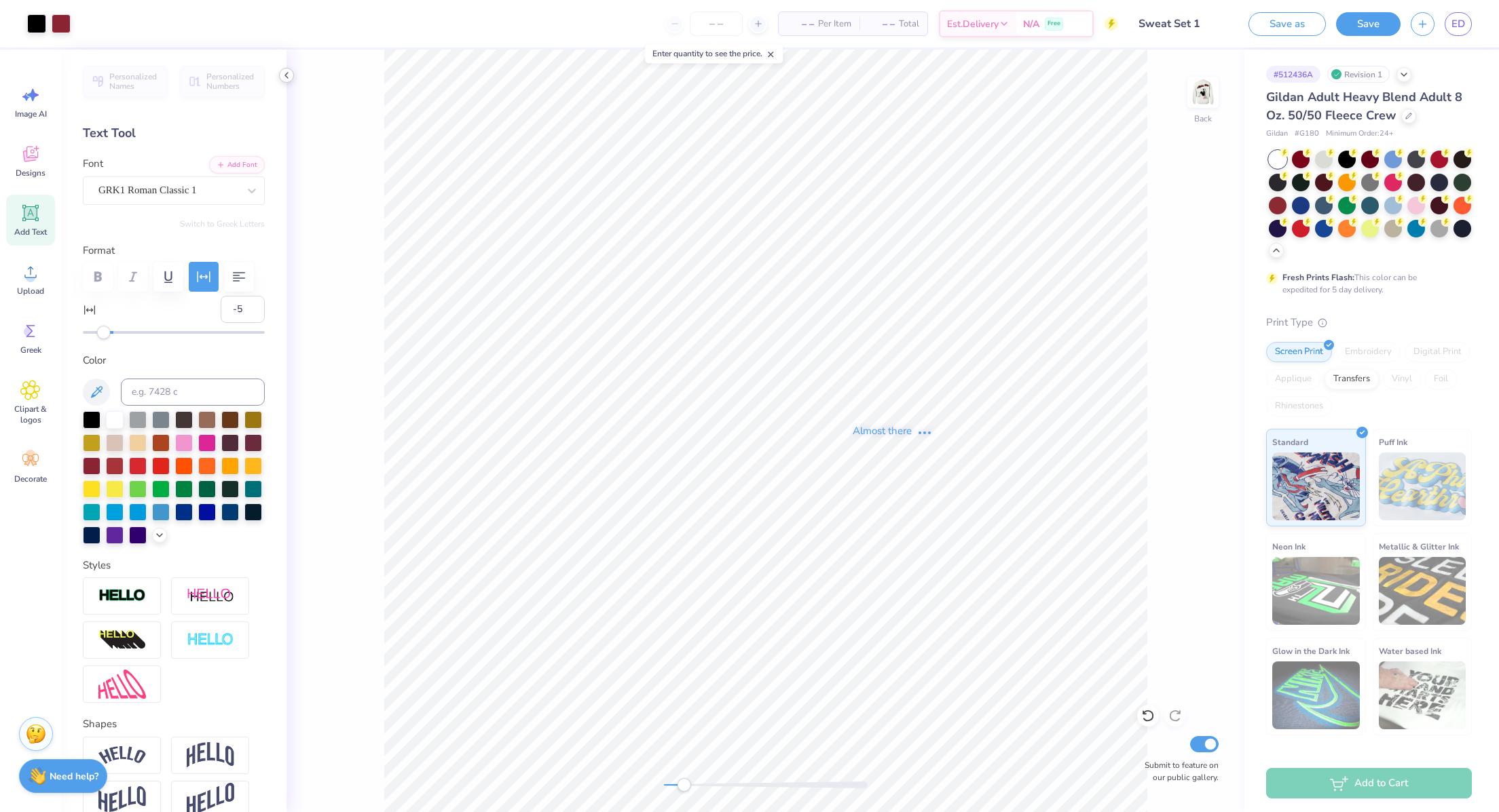
click at [285, 77] on icon at bounding box center [286, 75] width 11 height 11
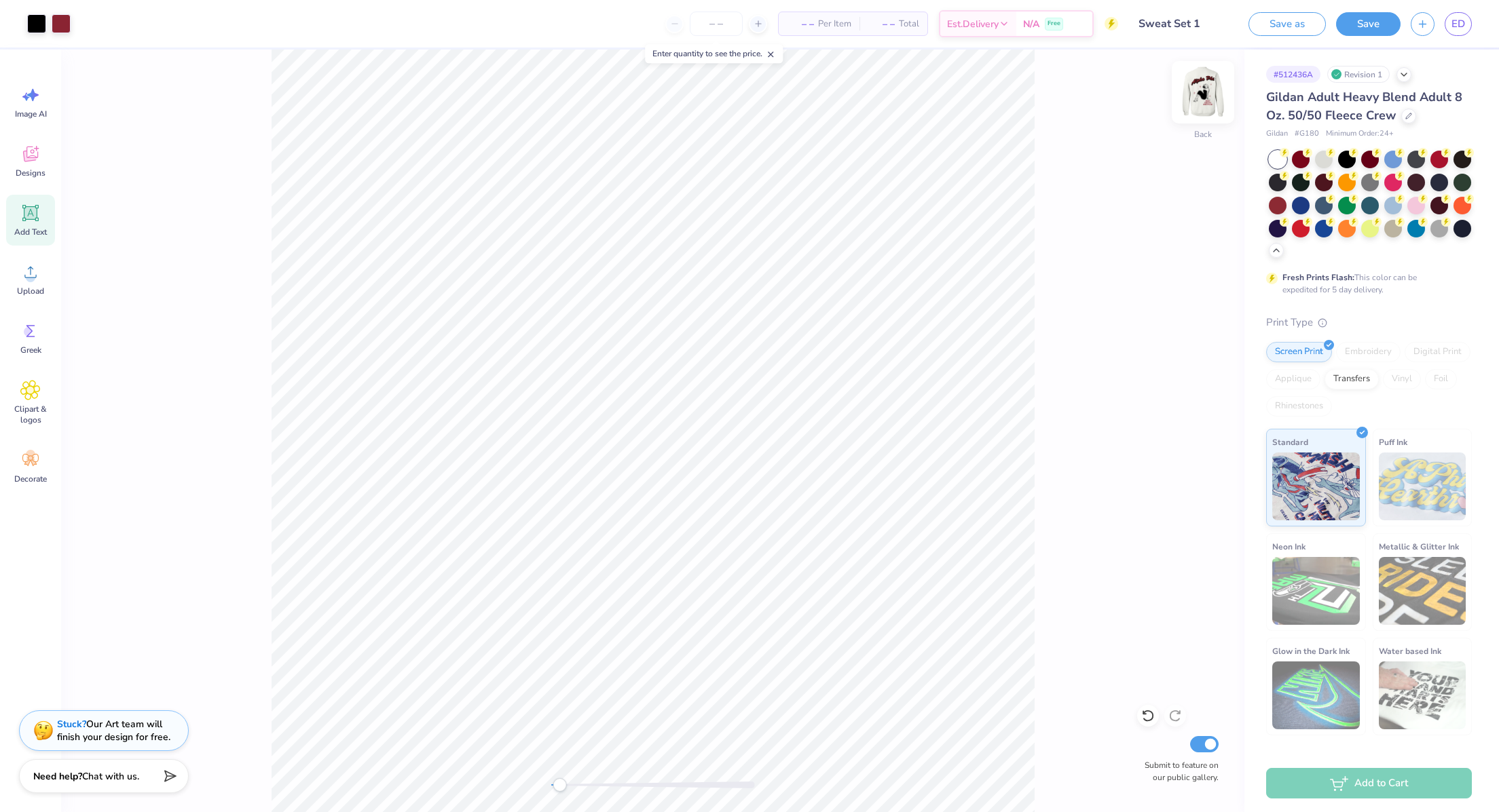
click at [1203, 92] on img at bounding box center [1203, 92] width 54 height 54
click at [1176, 17] on input "Sweat Set 1" at bounding box center [1161, 23] width 133 height 27
click at [1200, 86] on img at bounding box center [1203, 92] width 54 height 54
click at [1142, 23] on input "Sweat Set 1" at bounding box center [1161, 23] width 133 height 27
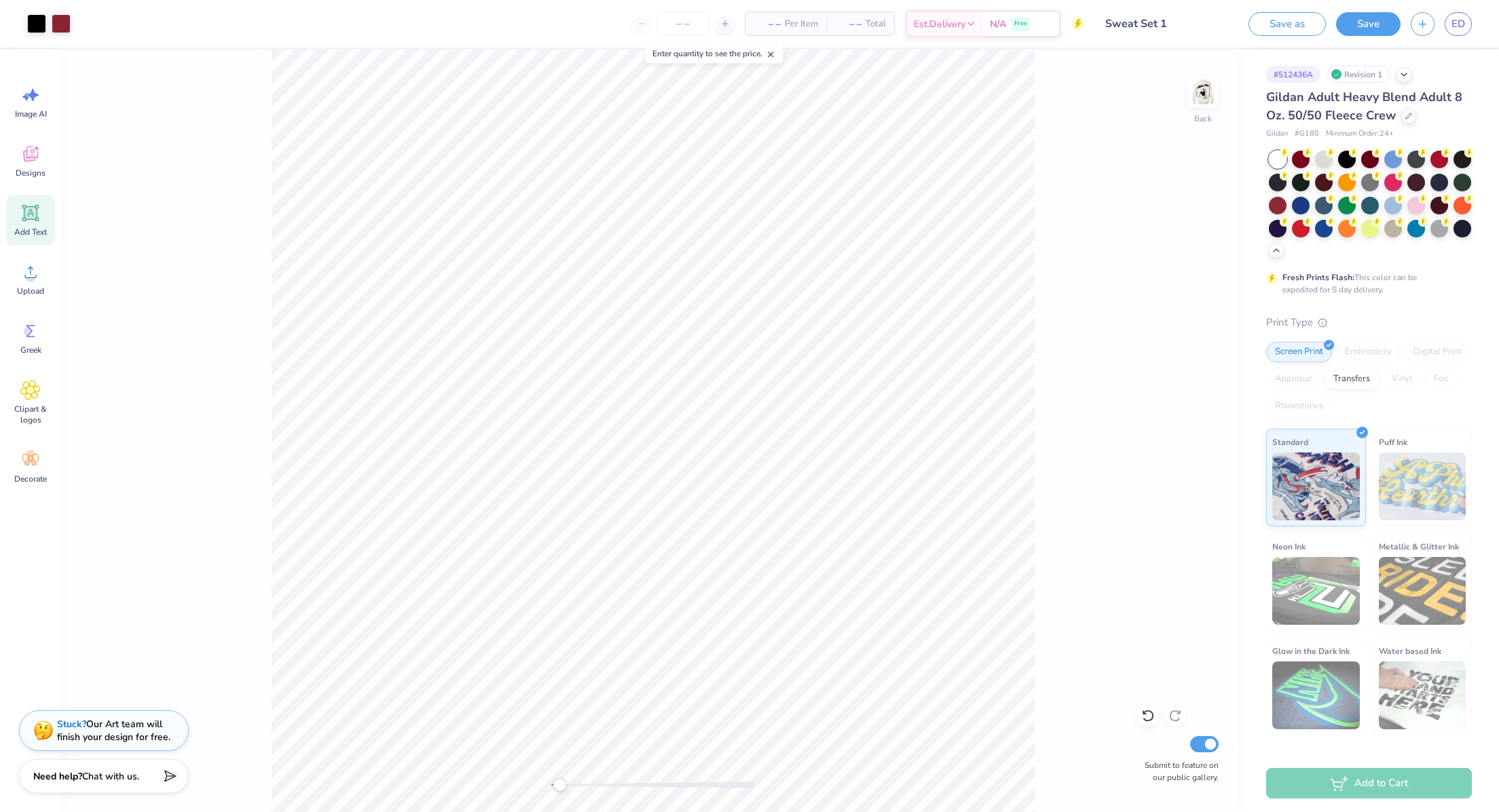
click at [1142, 23] on input "Sweat Set 1" at bounding box center [1161, 23] width 133 height 27
click at [1137, 22] on input "Sweat Set 1" at bounding box center [1161, 23] width 133 height 27
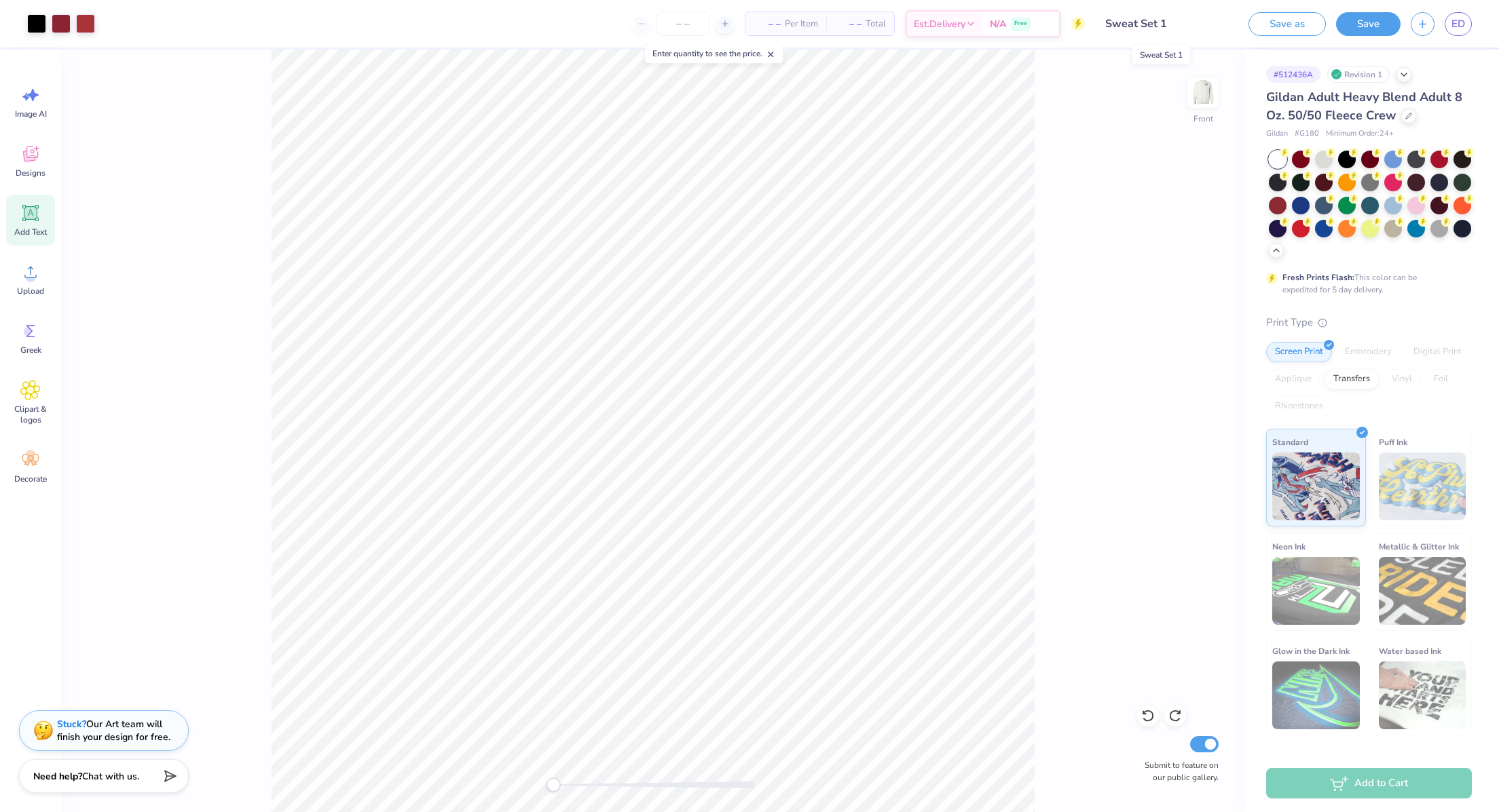
click at [1137, 22] on input "Sweat Set 1" at bounding box center [1161, 23] width 133 height 27
click at [1149, 287] on div "Front Submit to feature on our public gallery." at bounding box center [652, 431] width 1183 height 763
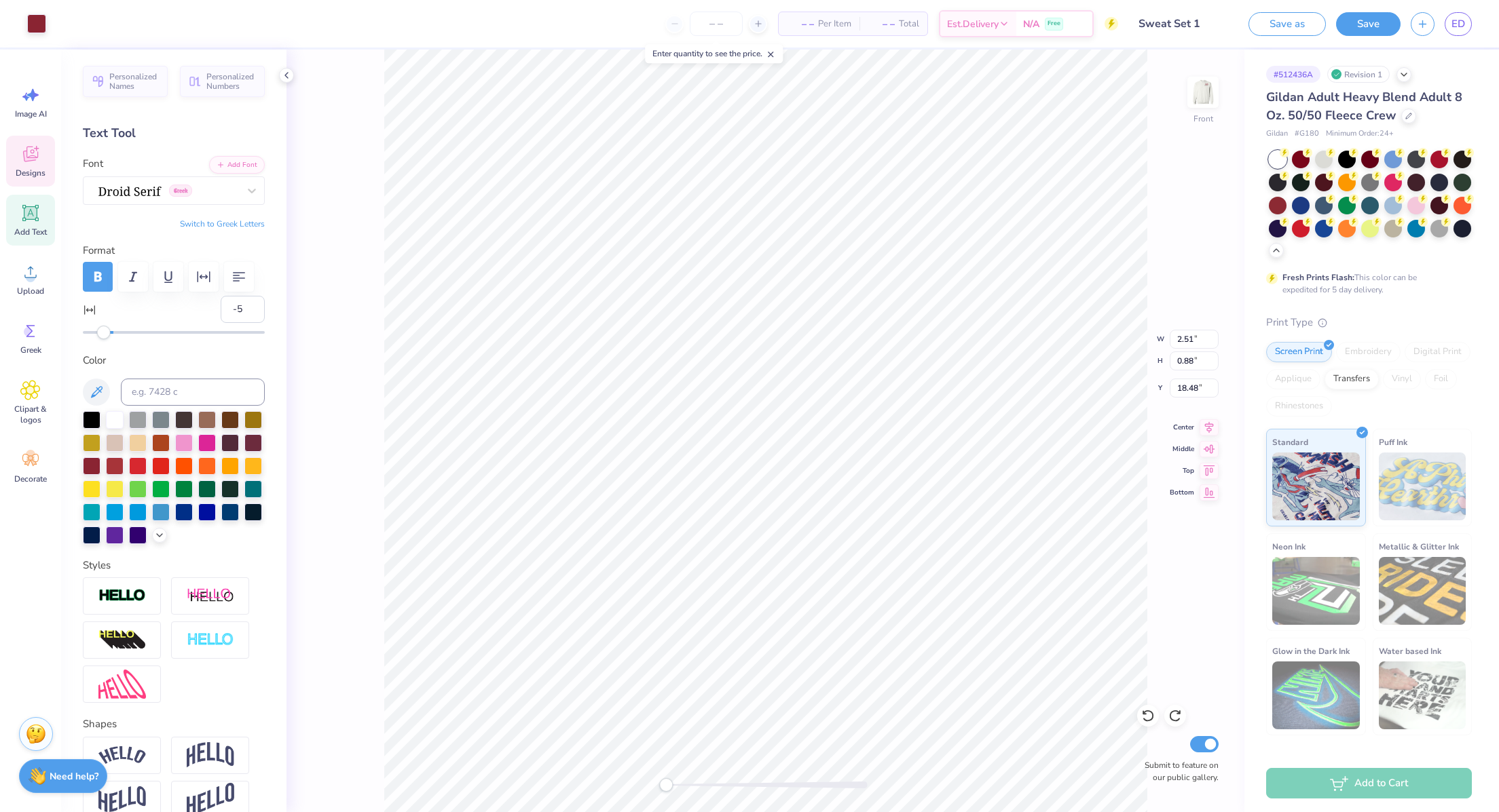
type input "0"
click at [169, 194] on div "Greek" at bounding box center [169, 190] width 143 height 21
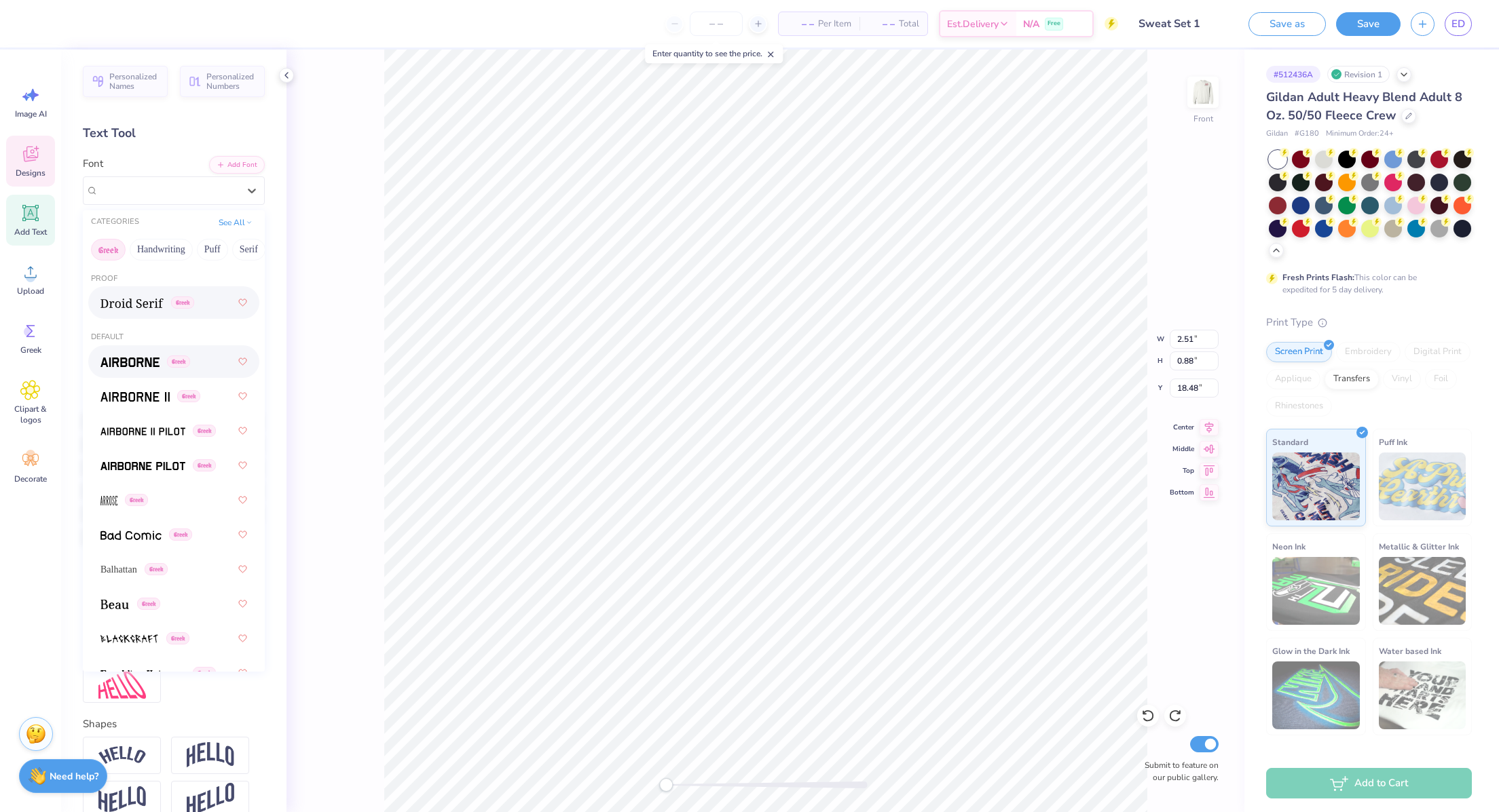
click at [146, 356] on span at bounding box center [130, 362] width 59 height 14
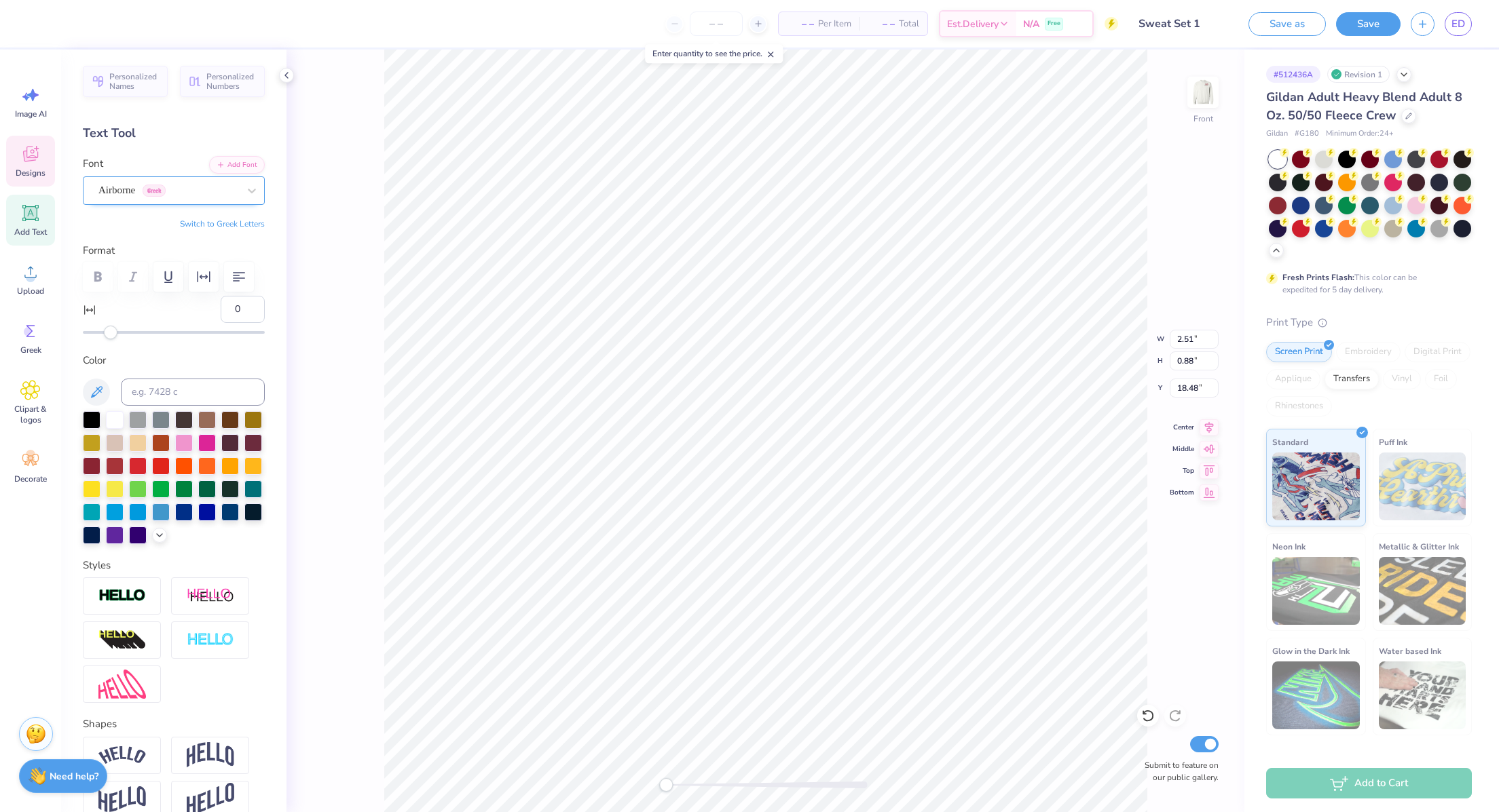
click at [133, 184] on div "Airborne Greek" at bounding box center [169, 190] width 143 height 21
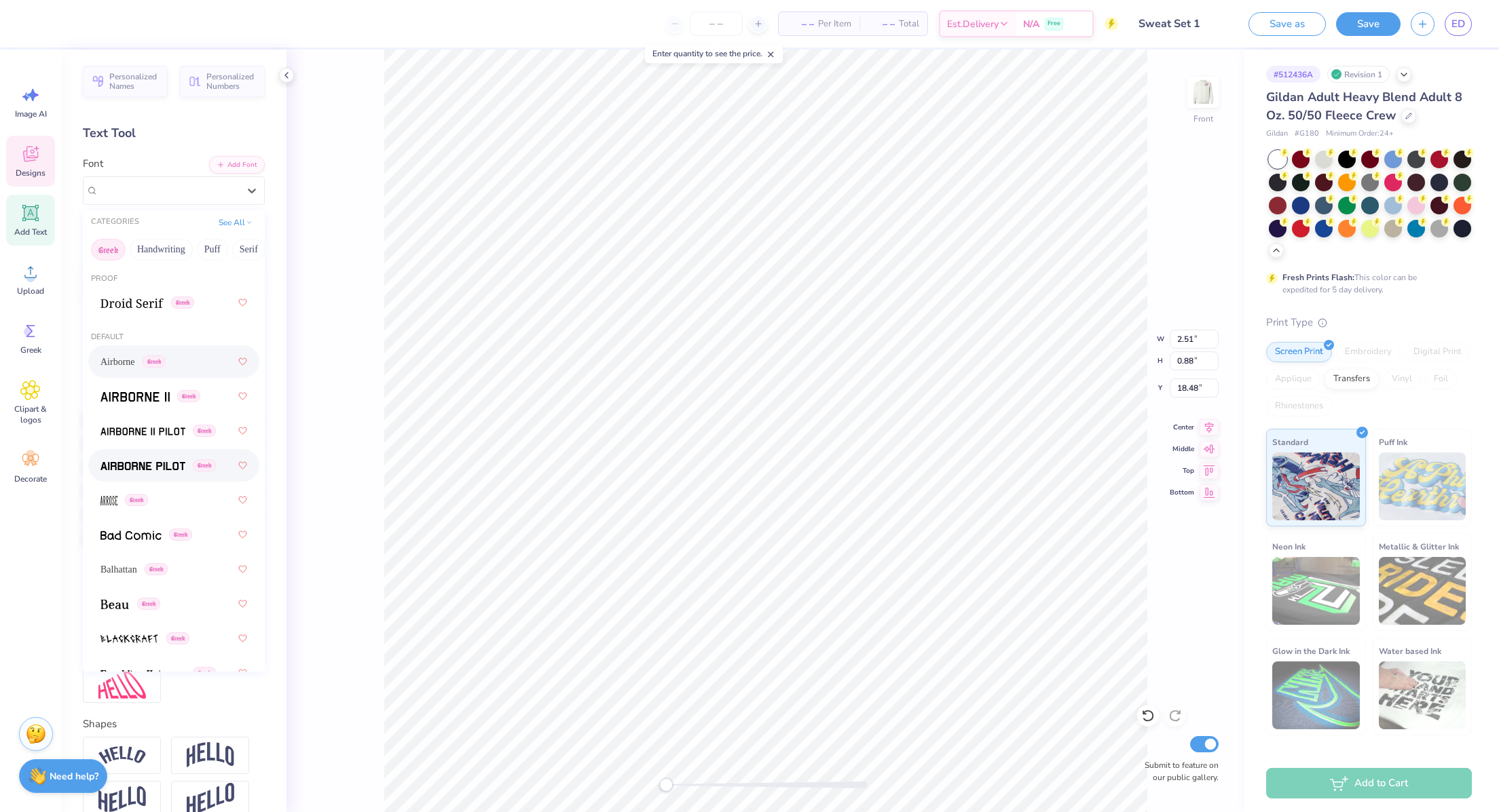
scroll to position [91, 0]
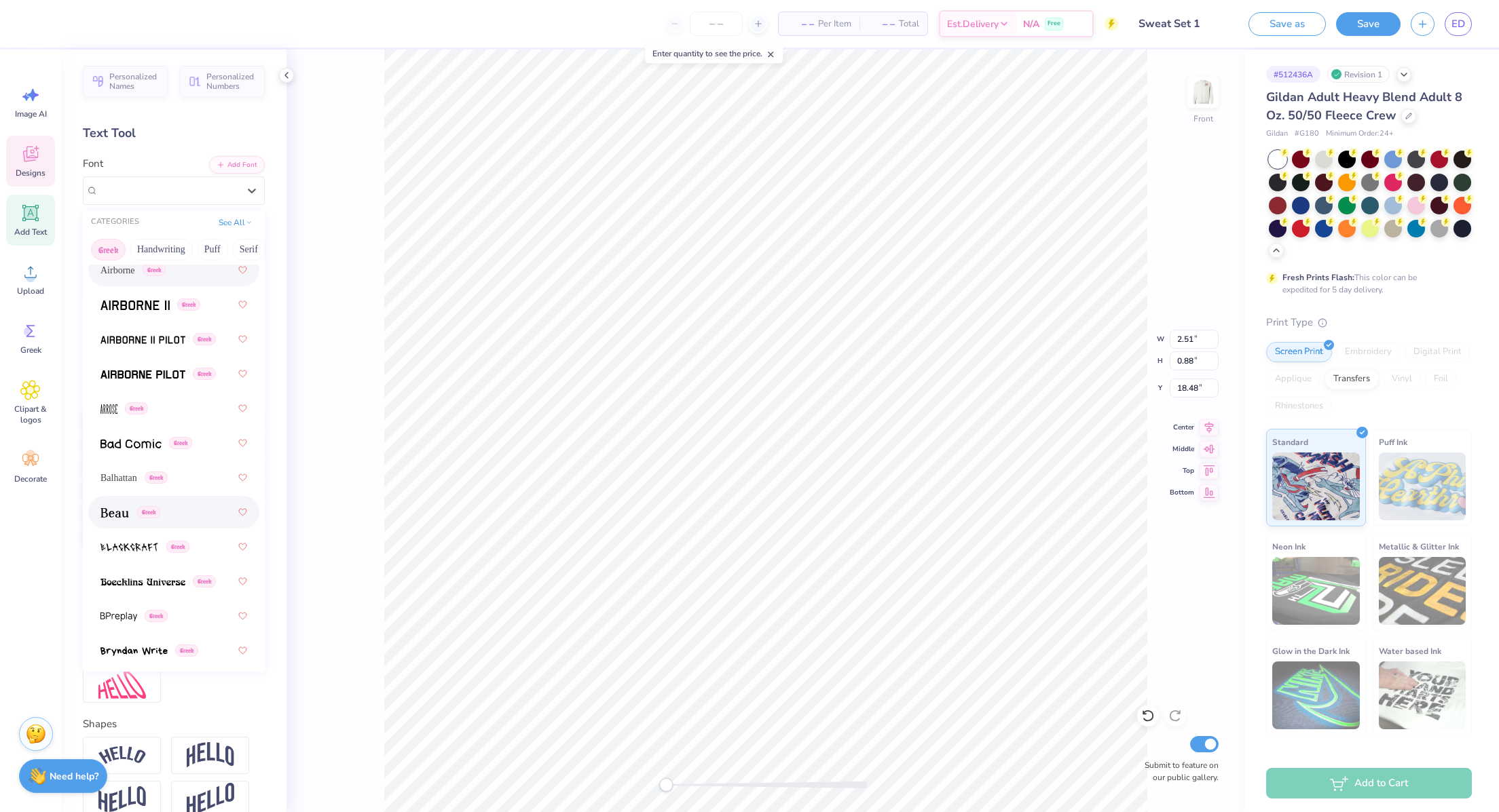
click at [118, 518] on span at bounding box center [115, 512] width 29 height 14
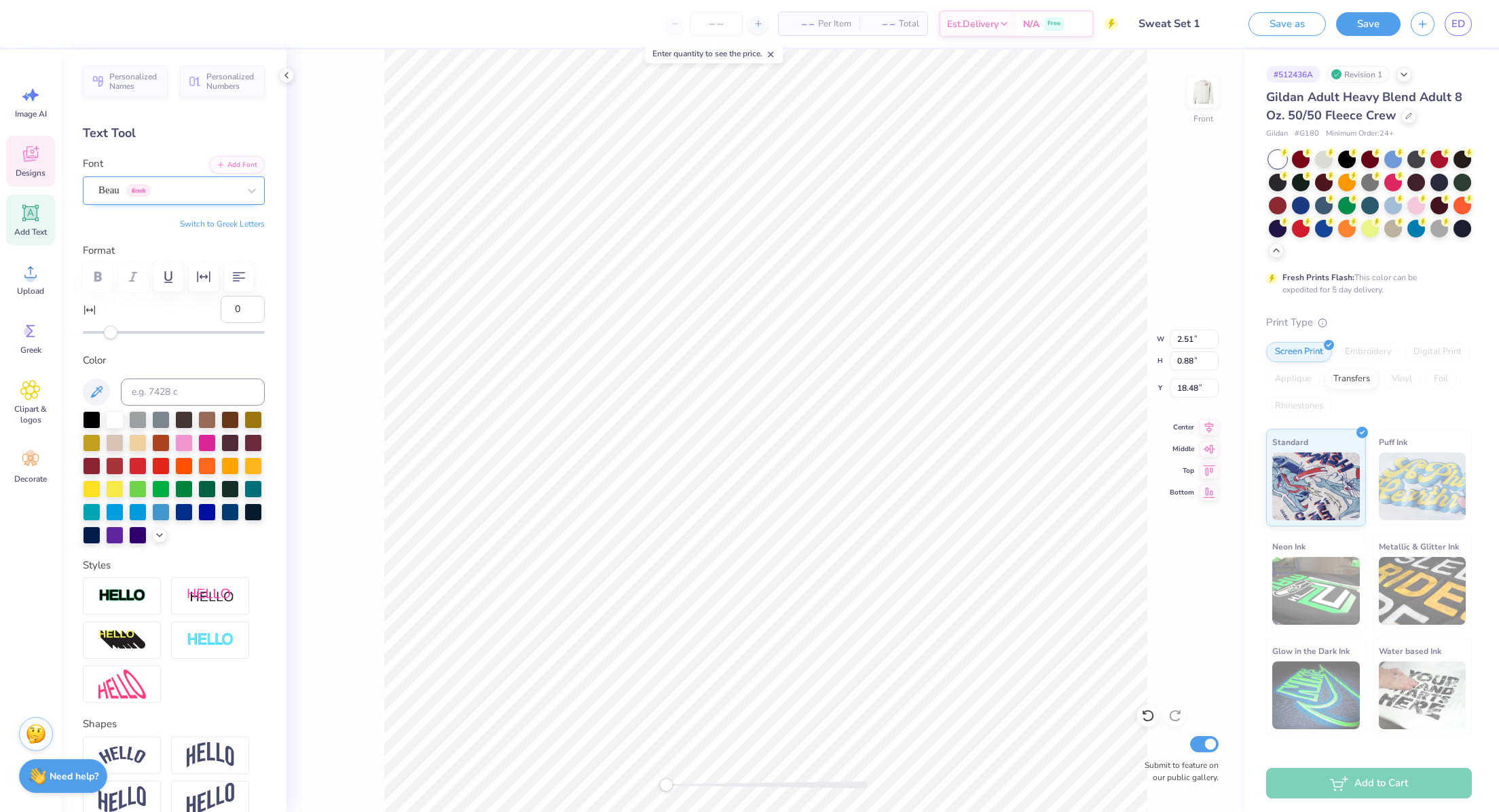
click at [154, 191] on div "Beau Greek" at bounding box center [169, 190] width 143 height 21
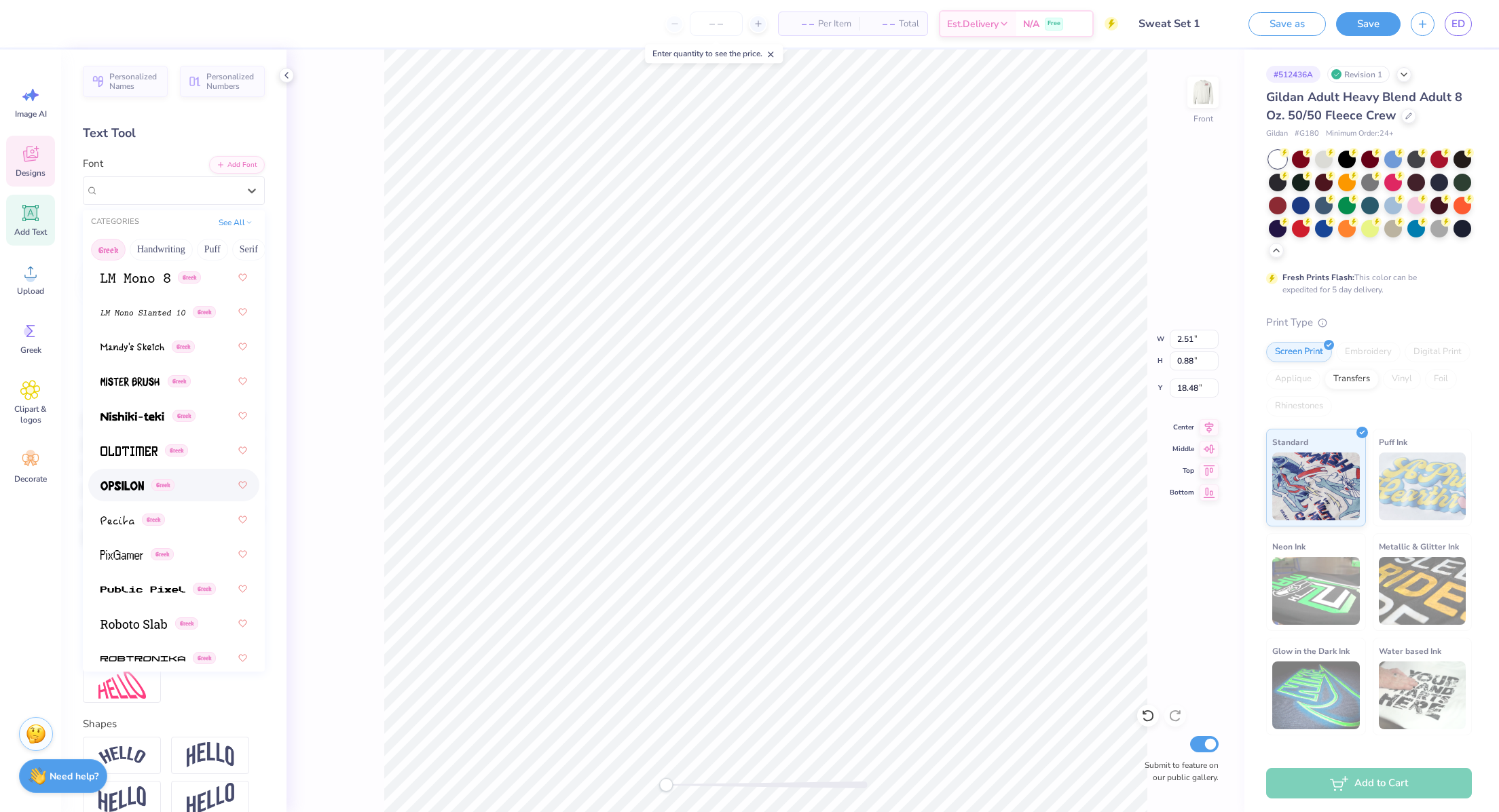
scroll to position [965, 0]
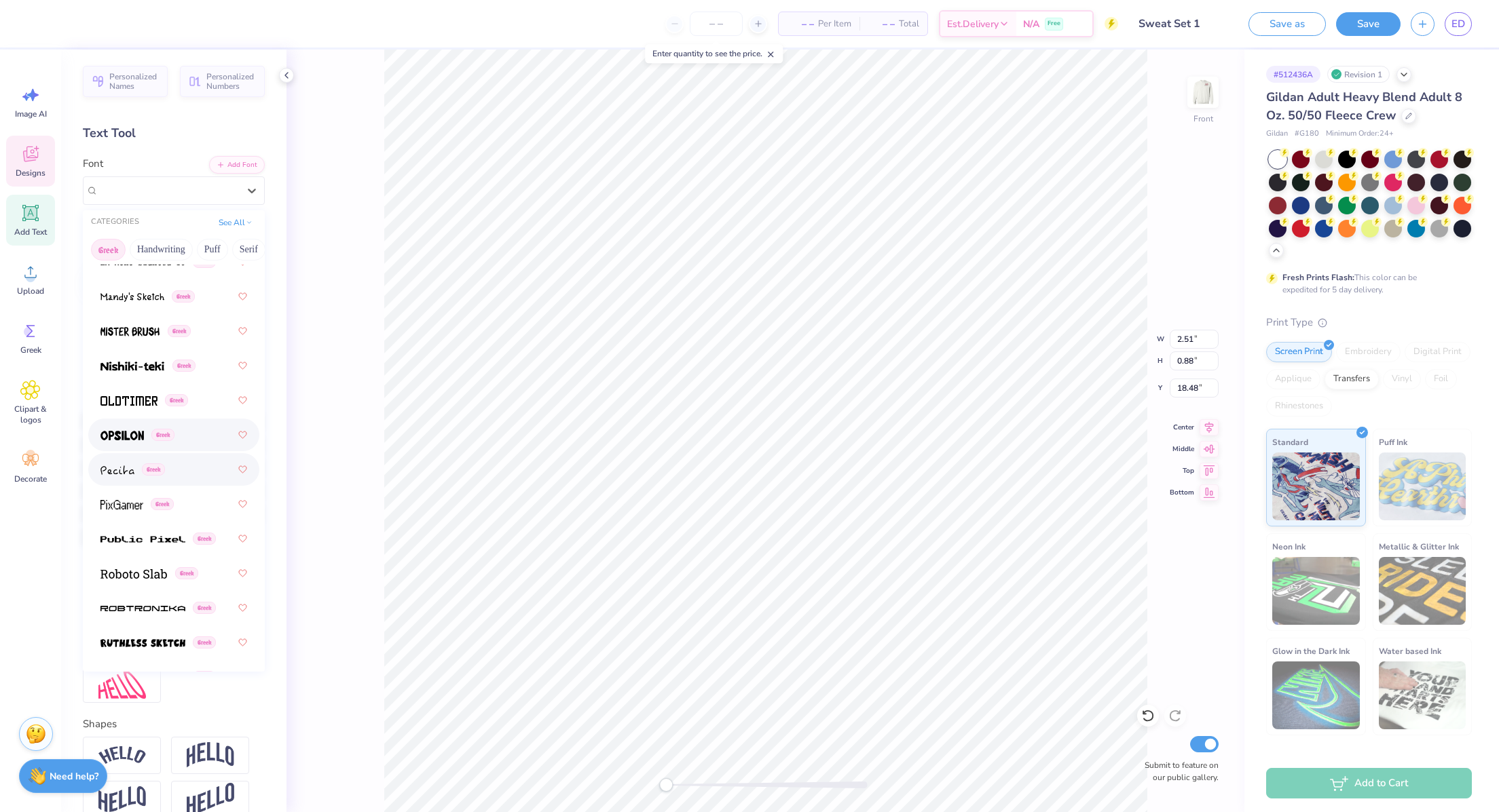
click at [132, 447] on div "Greek" at bounding box center [174, 435] width 171 height 33
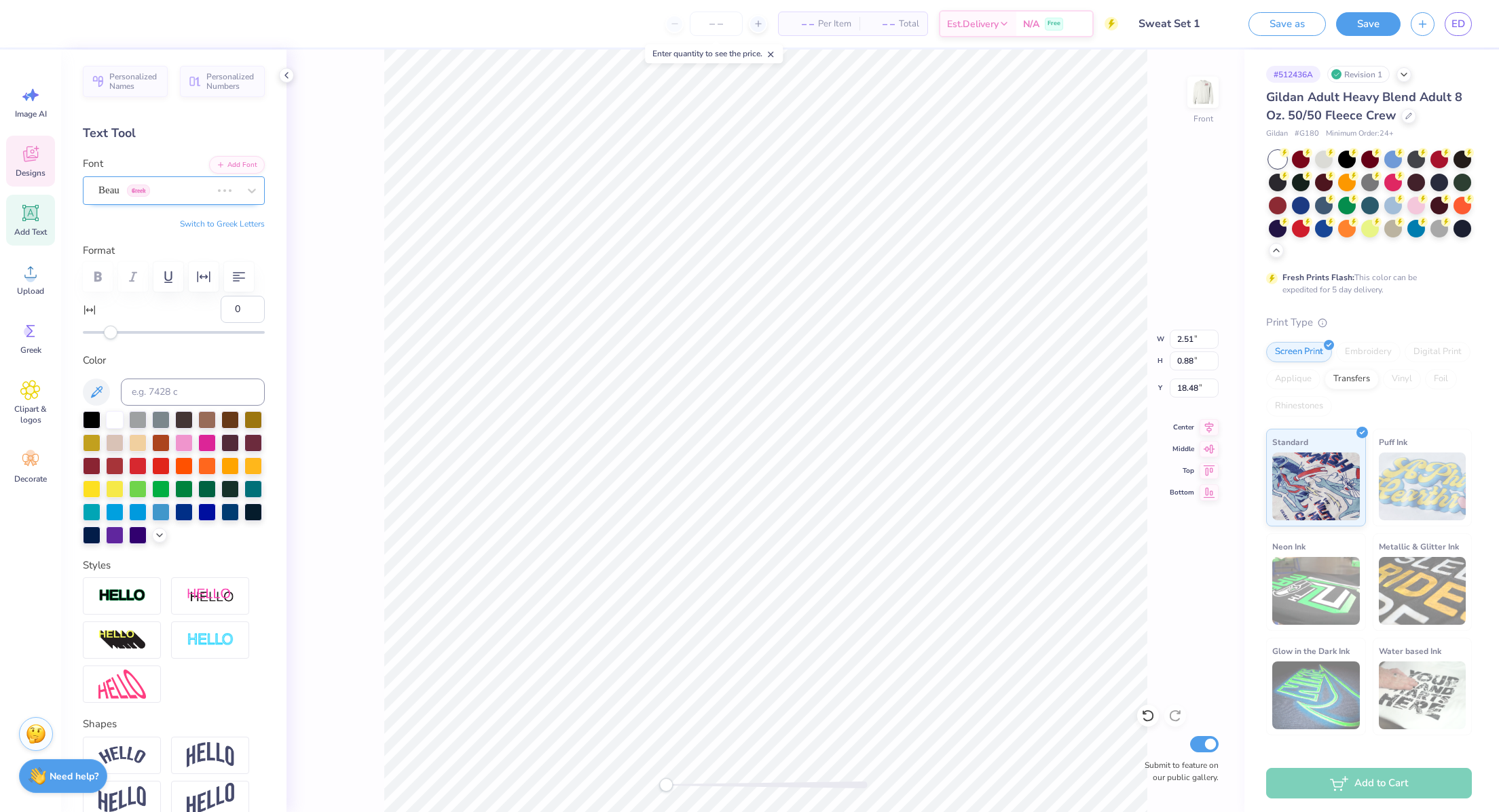
click at [139, 193] on div "Beau Greek" at bounding box center [155, 190] width 116 height 21
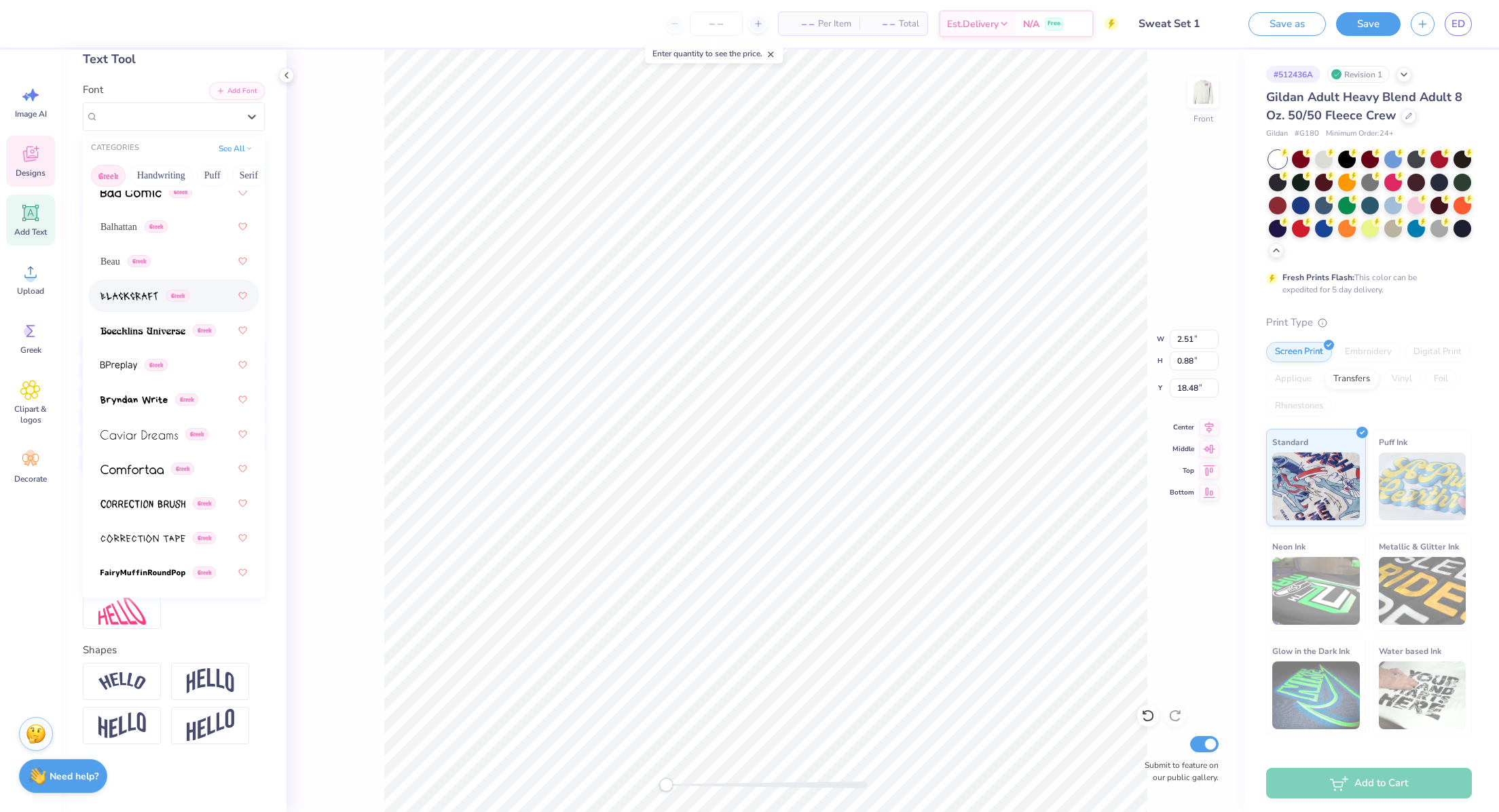
scroll to position [230, 0]
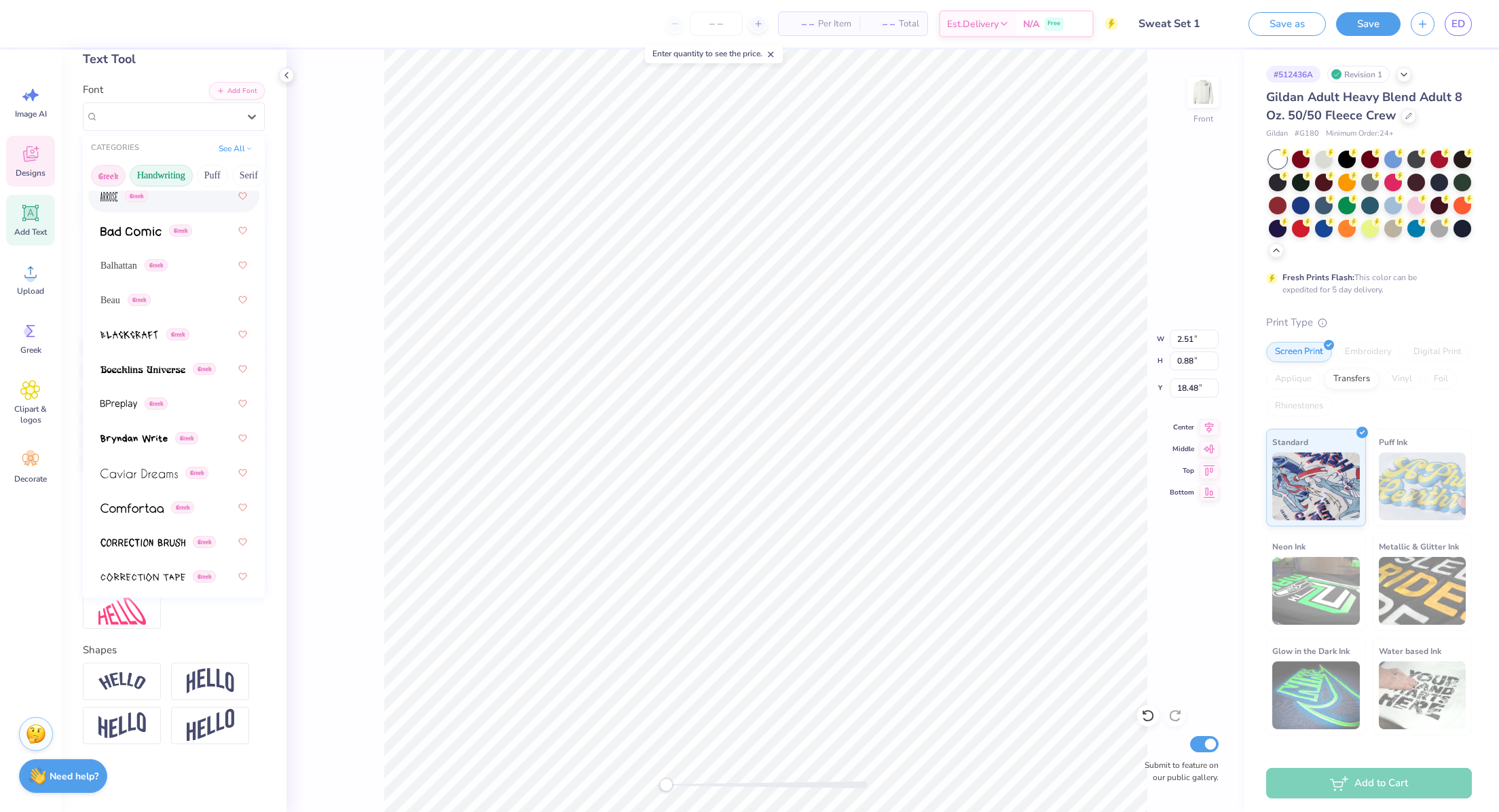
click at [172, 165] on button "Handwriting" at bounding box center [161, 176] width 63 height 22
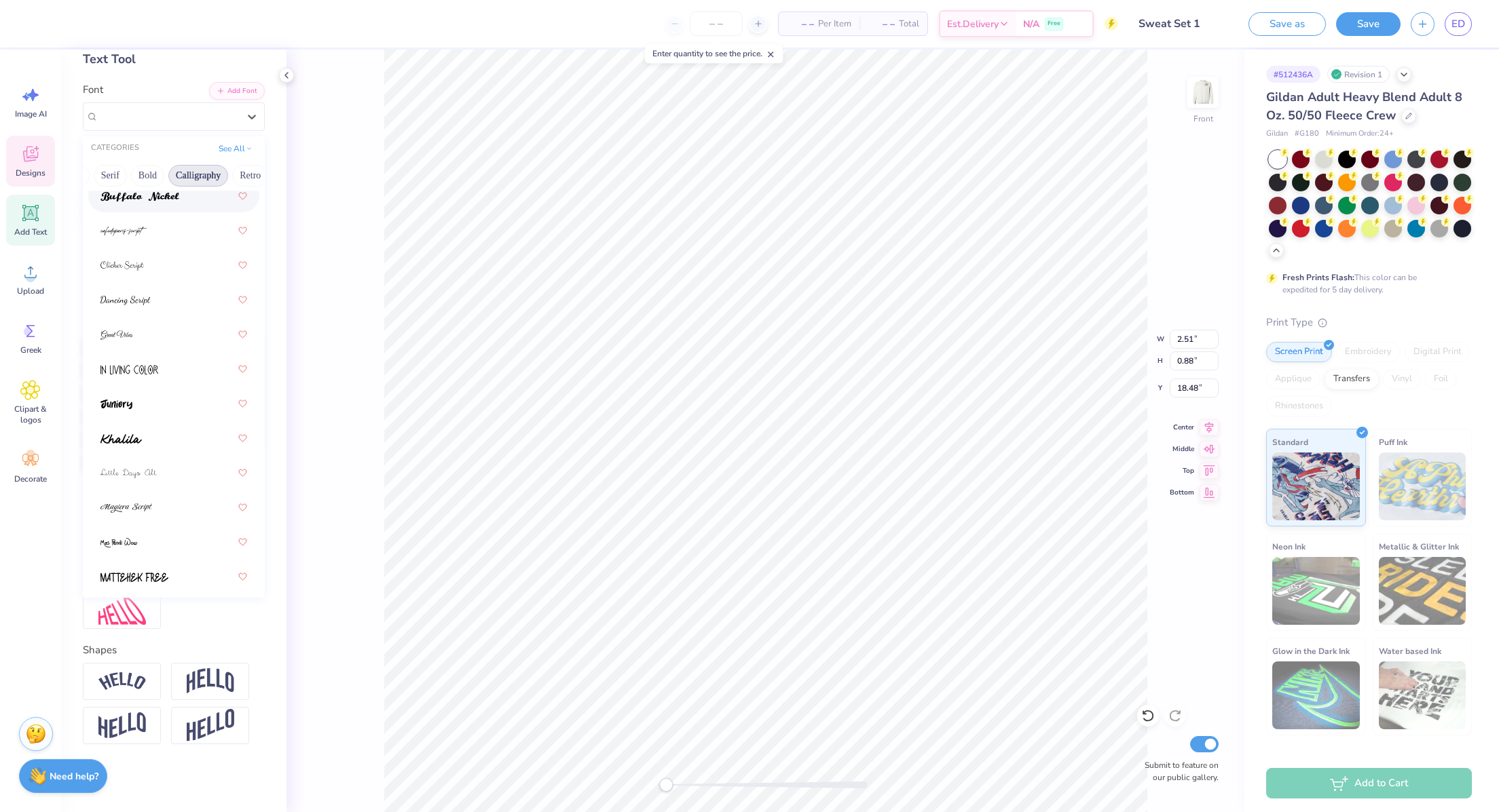
scroll to position [0, 137]
click at [151, 165] on button "Bold" at bounding box center [149, 176] width 34 height 22
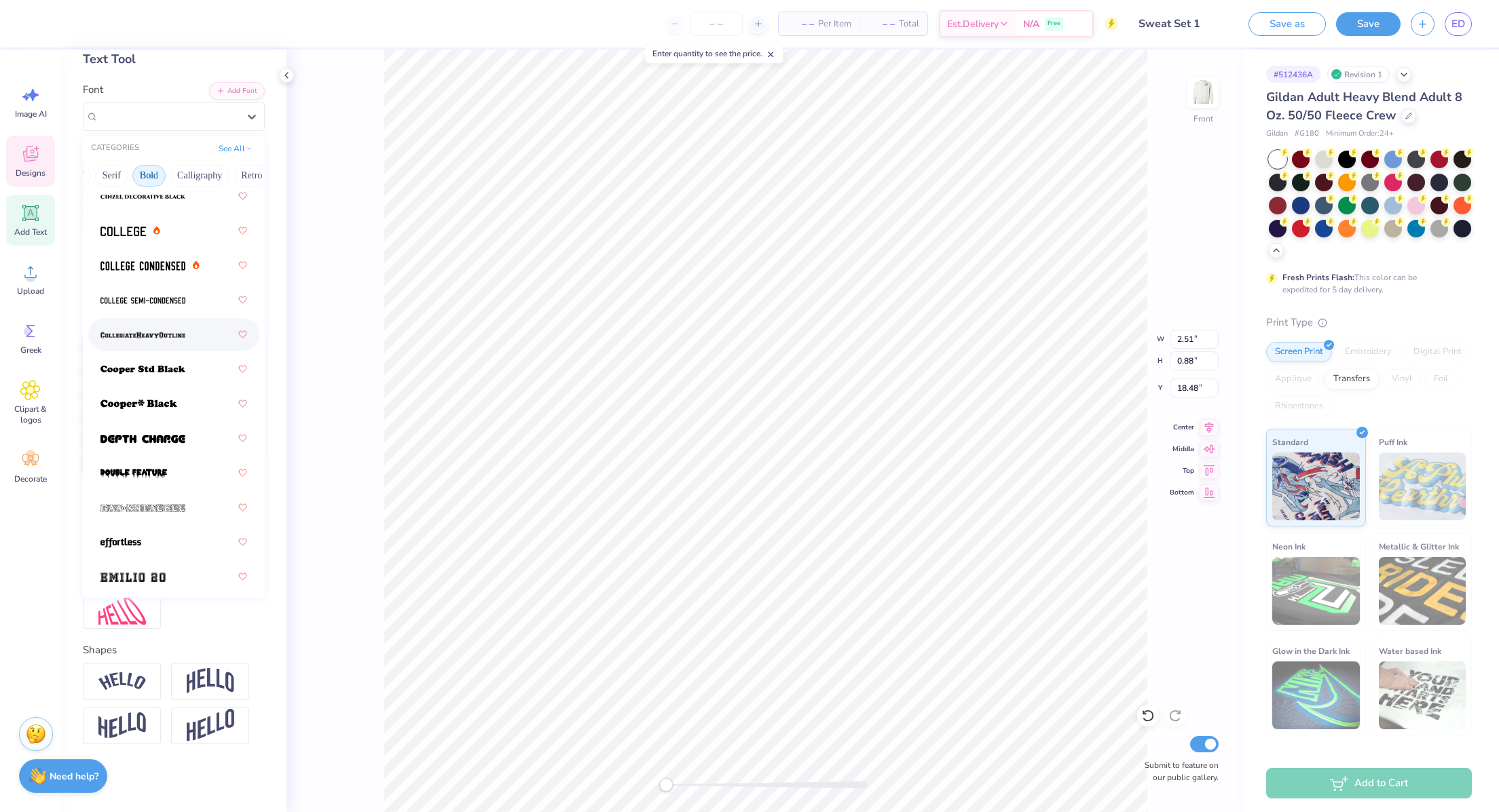
scroll to position [0, 0]
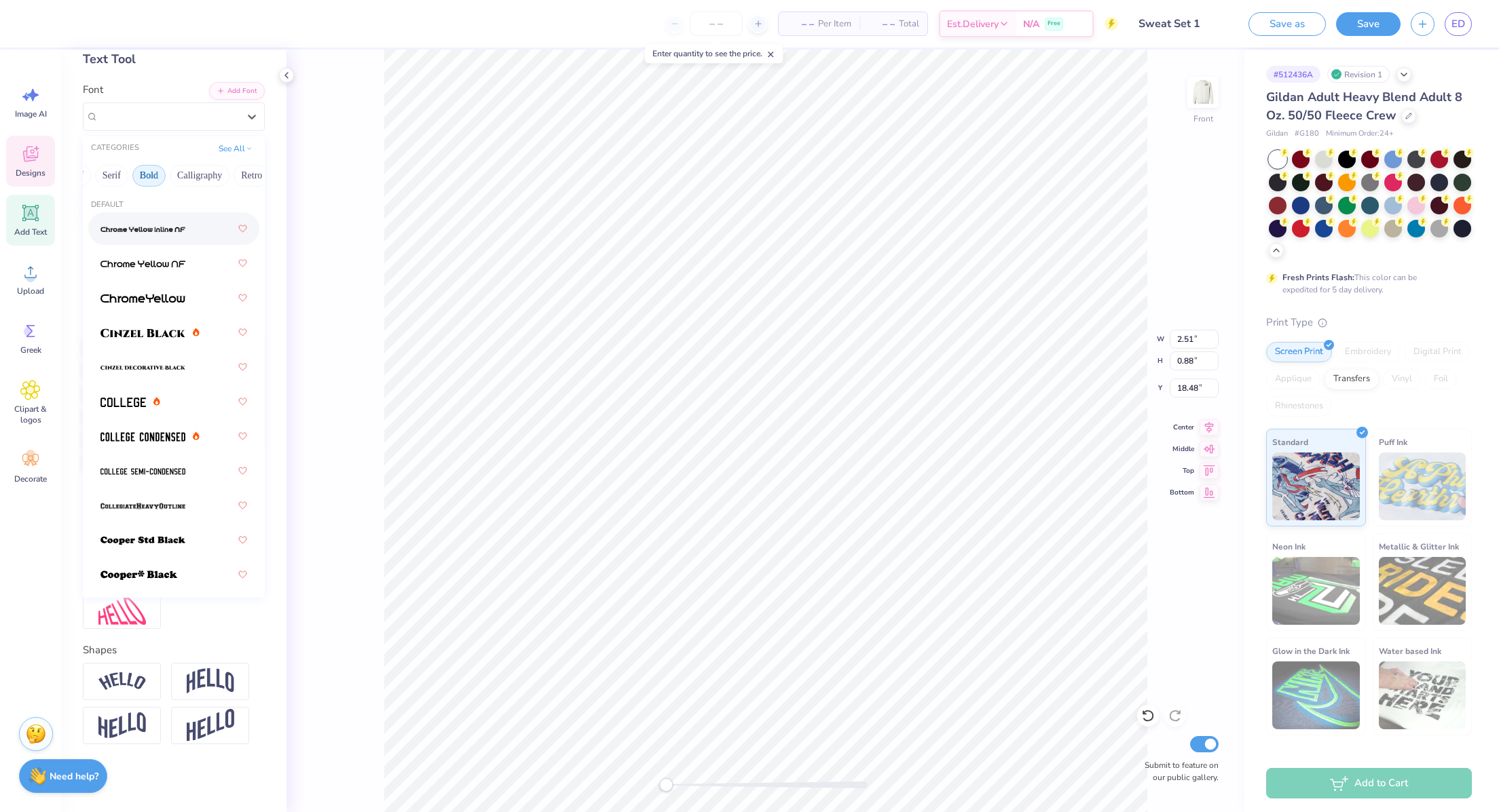
click at [145, 222] on span at bounding box center [143, 229] width 85 height 14
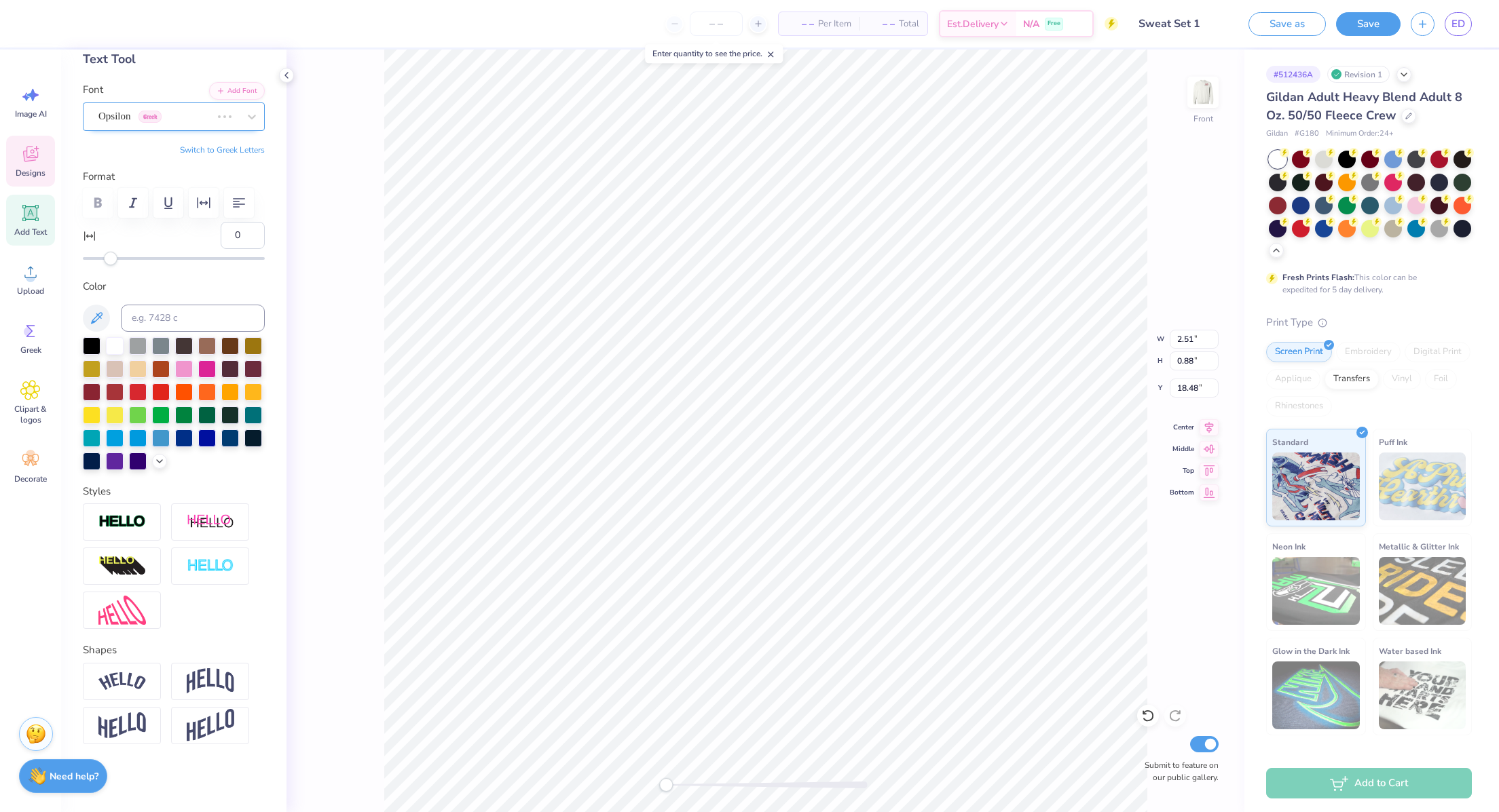
click at [160, 106] on div "Opsilon Greek" at bounding box center [155, 116] width 116 height 21
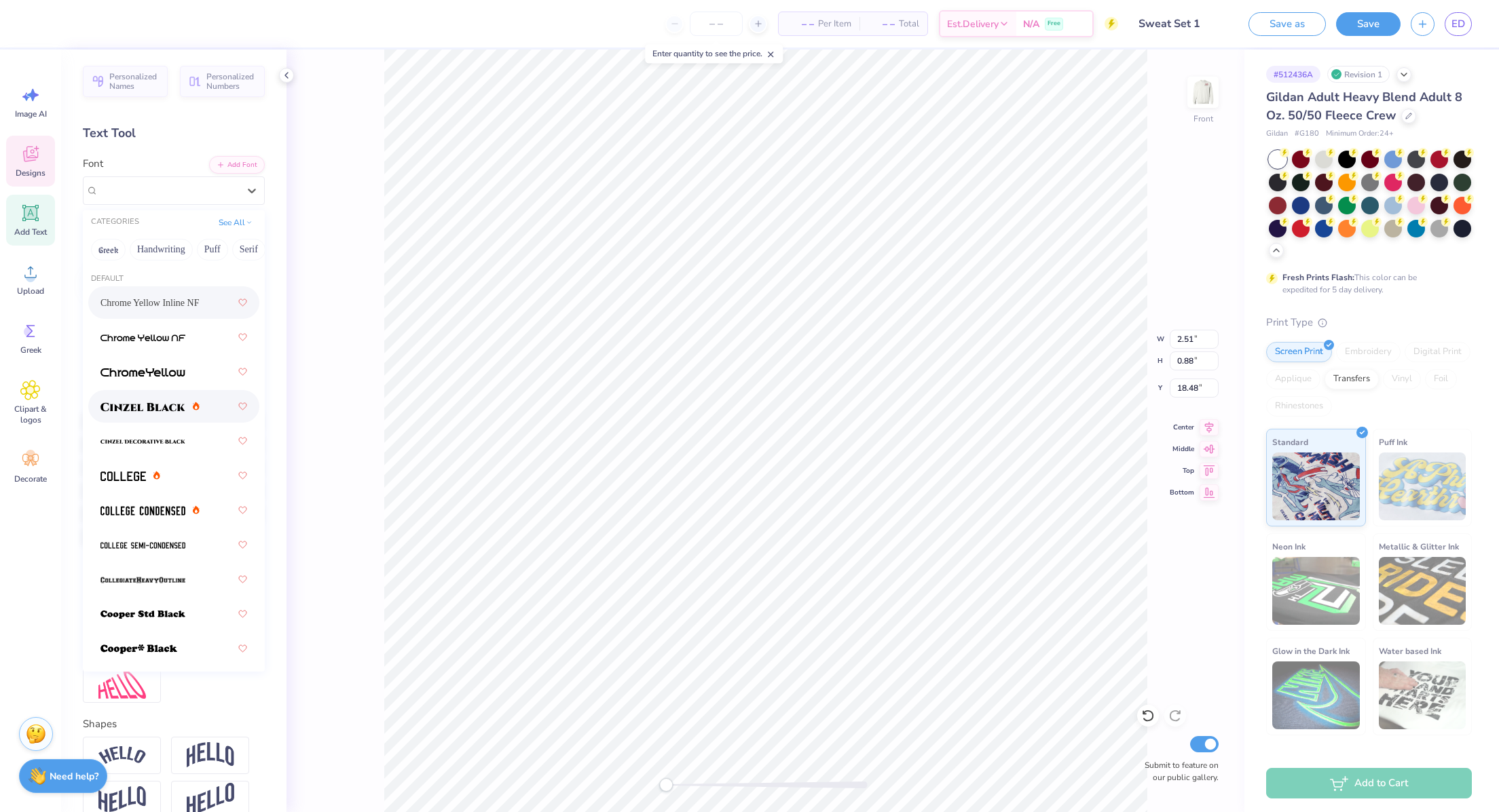
click at [139, 409] on img at bounding box center [143, 406] width 85 height 9
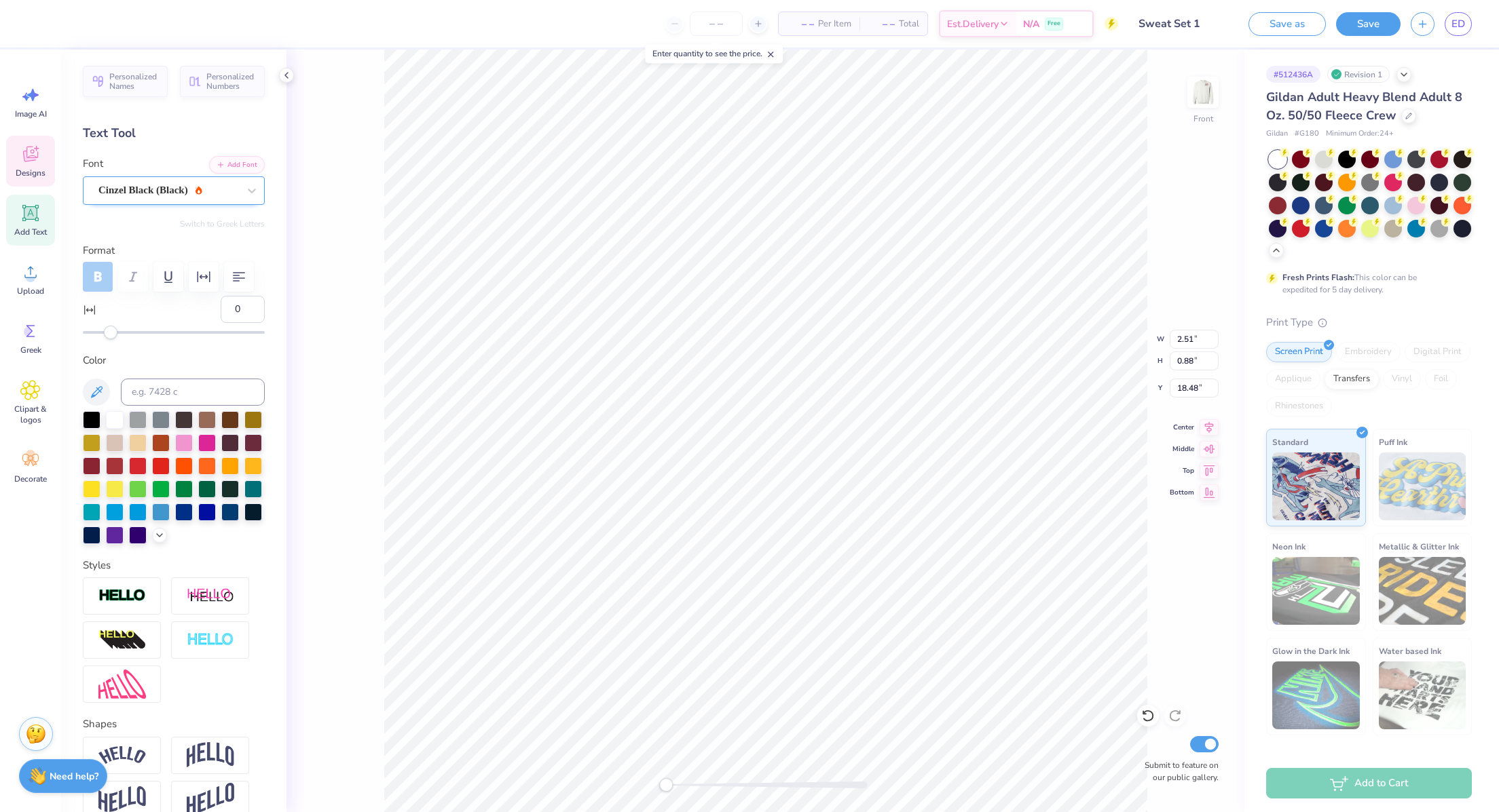
click at [147, 184] on div "Cinzel Black (Black)" at bounding box center [169, 190] width 143 height 21
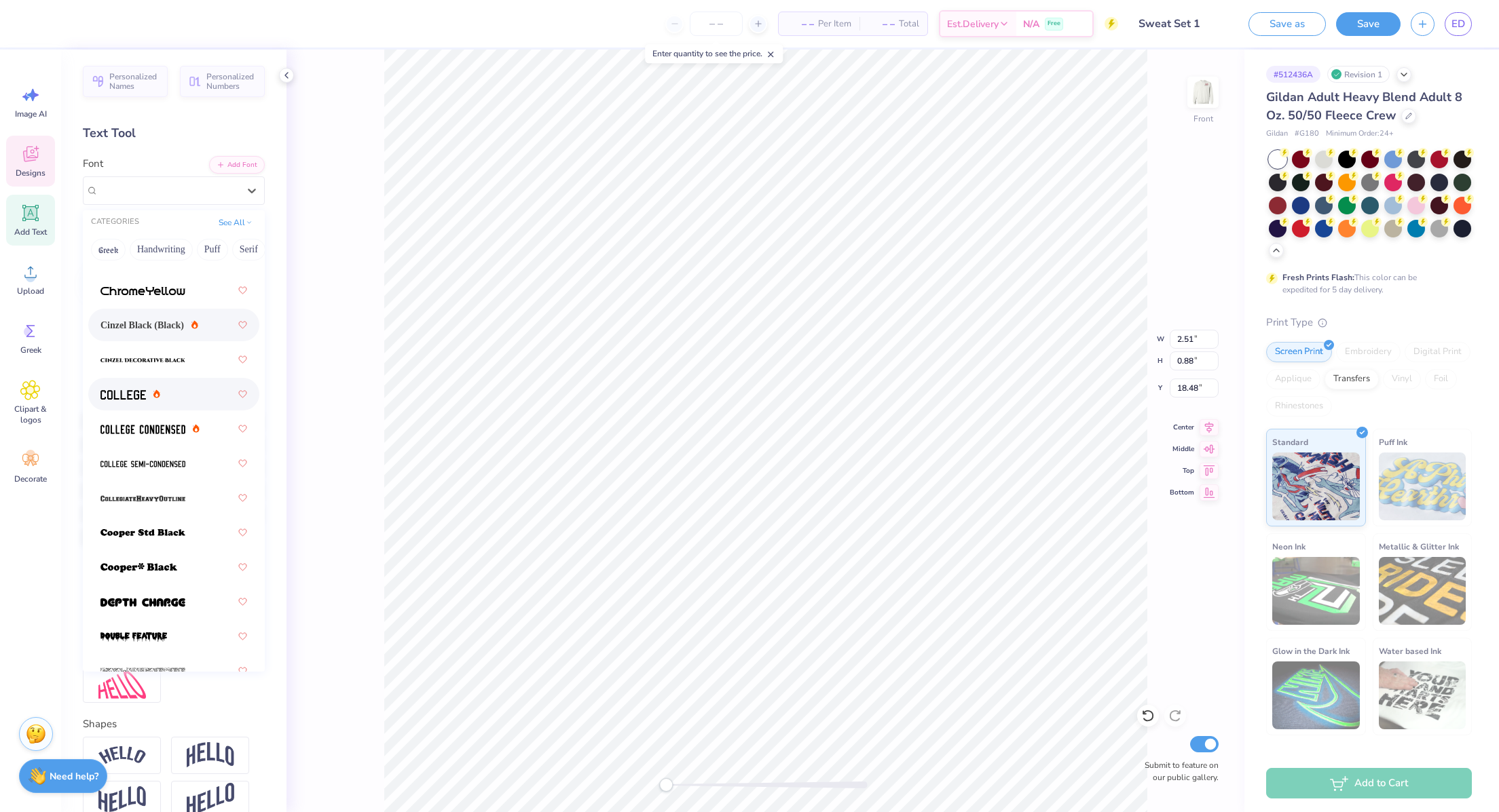
scroll to position [91, 0]
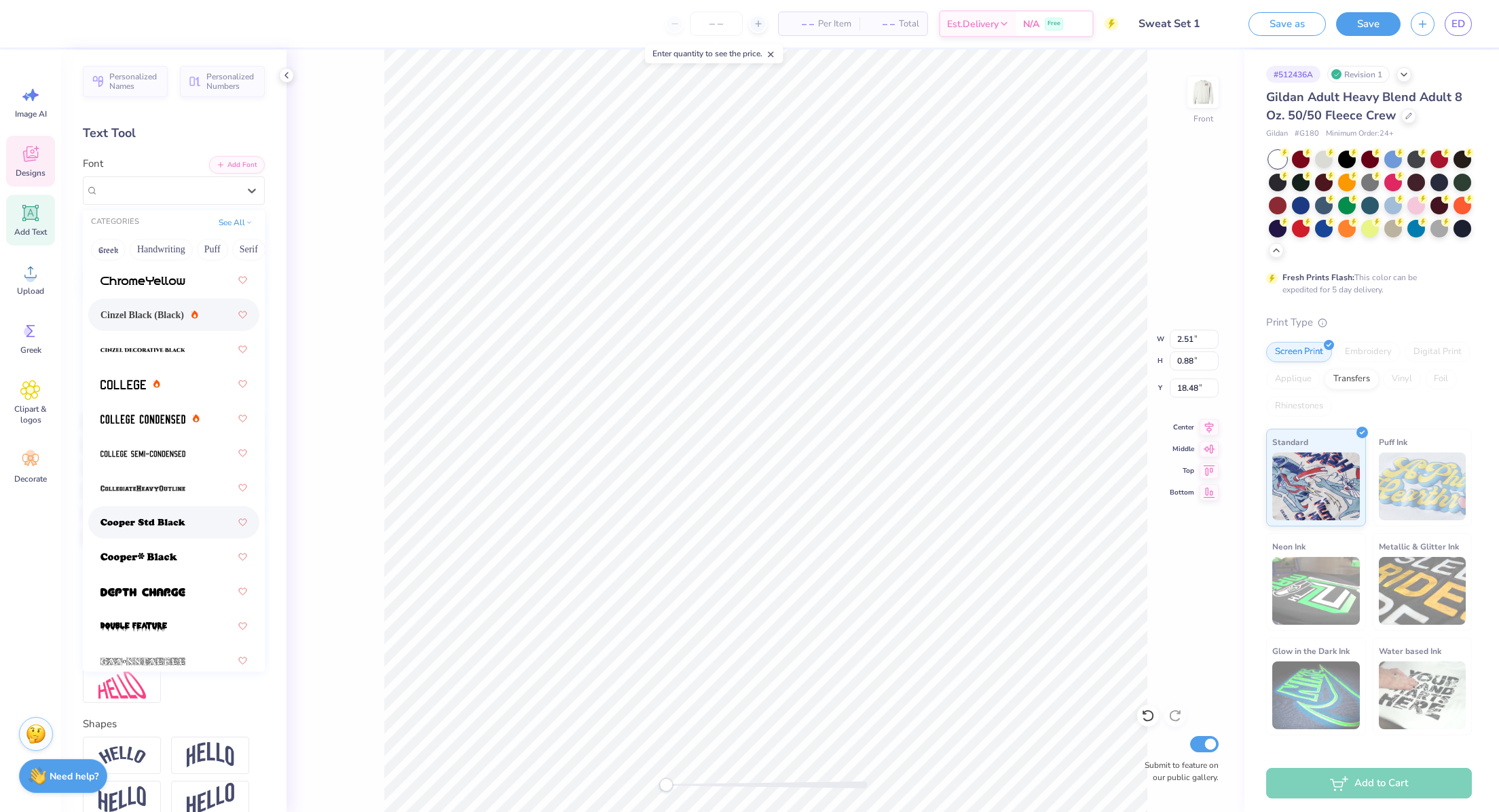
click at [173, 511] on div at bounding box center [174, 522] width 147 height 24
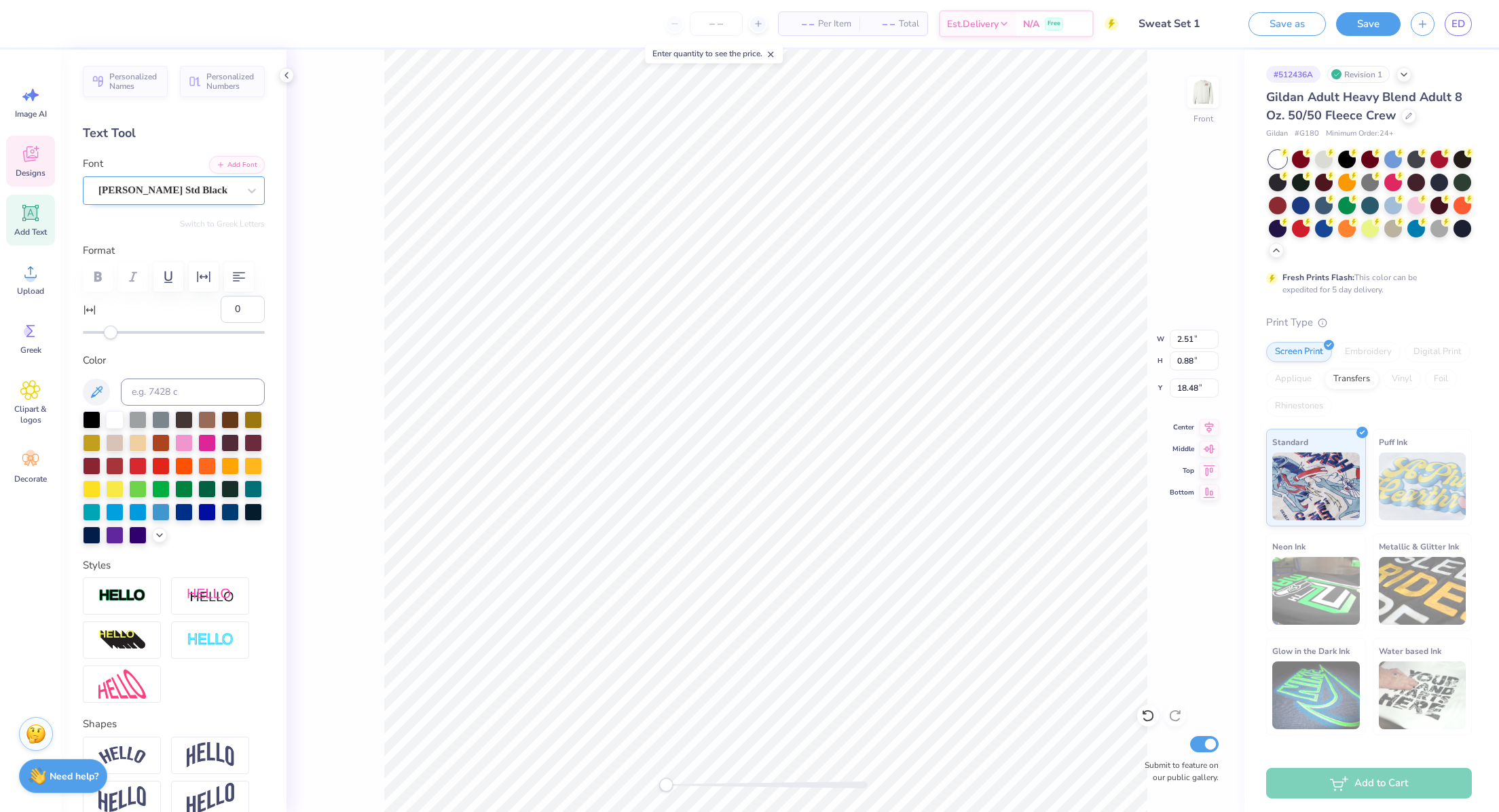
click at [148, 181] on div at bounding box center [168, 190] width 140 height 18
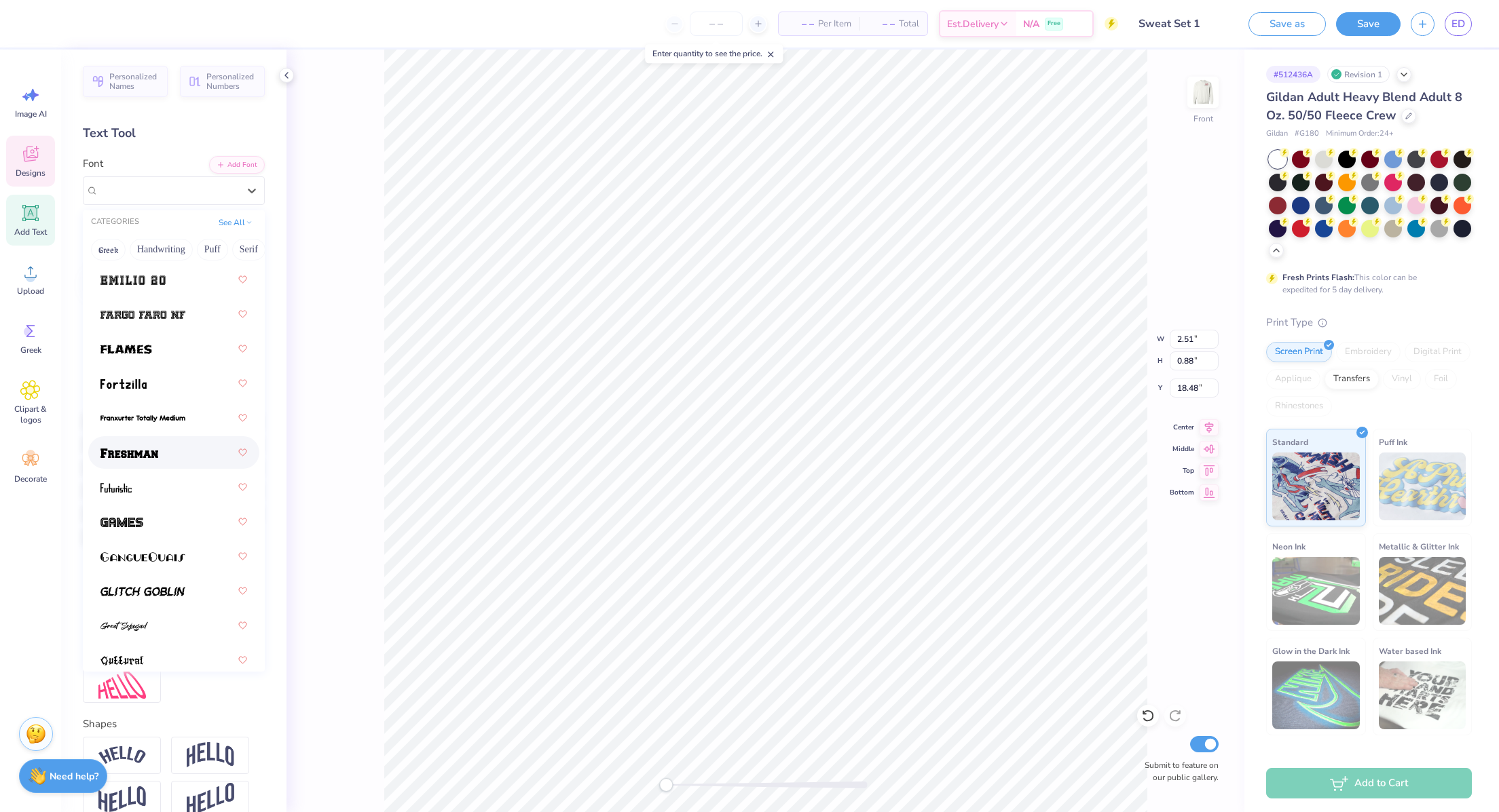
scroll to position [544, 0]
click at [155, 453] on img at bounding box center [129, 452] width 58 height 9
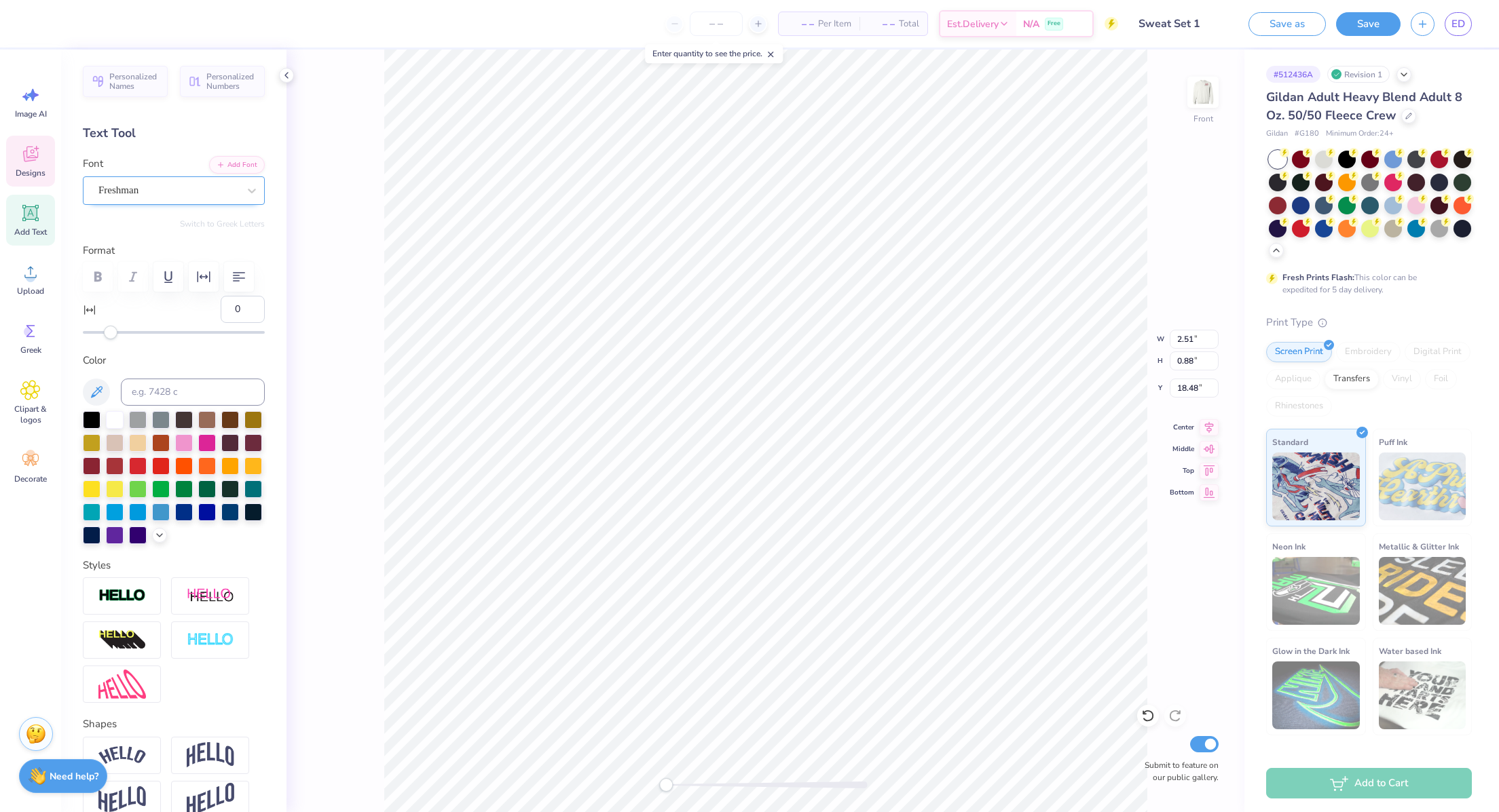
click at [171, 177] on div "Freshman" at bounding box center [174, 191] width 182 height 28
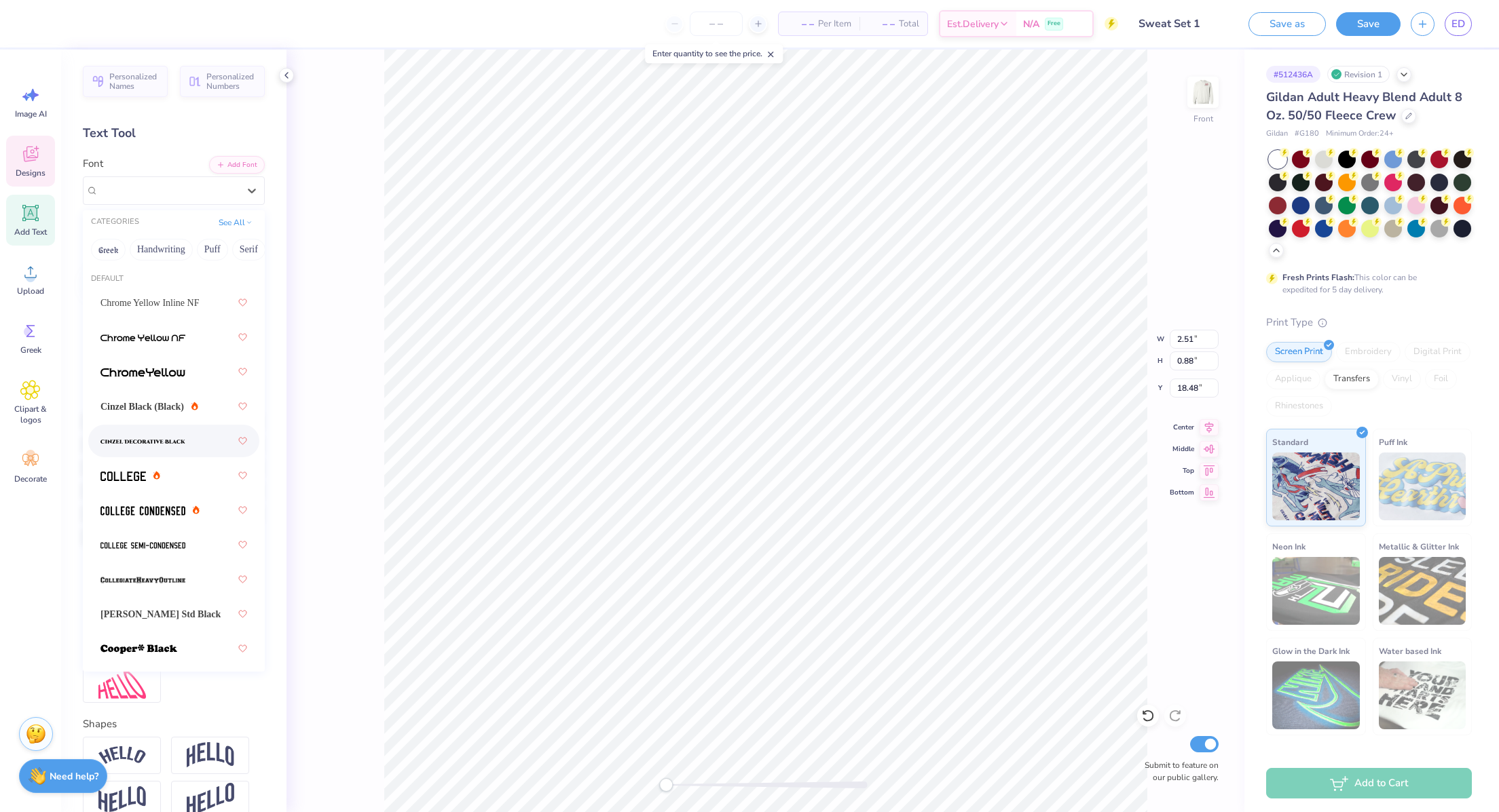
scroll to position [30, 0]
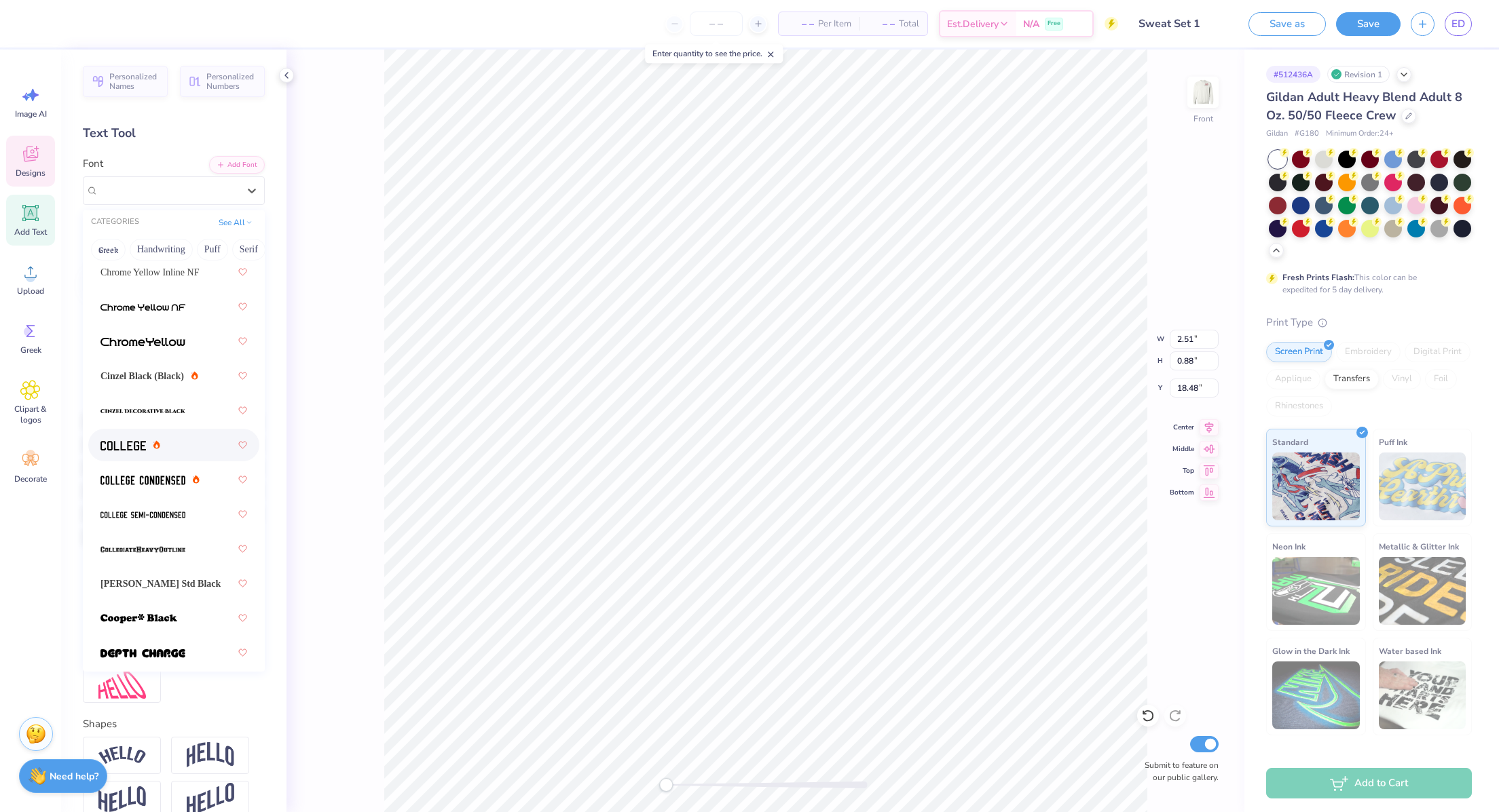
click at [166, 450] on div at bounding box center [174, 445] width 147 height 24
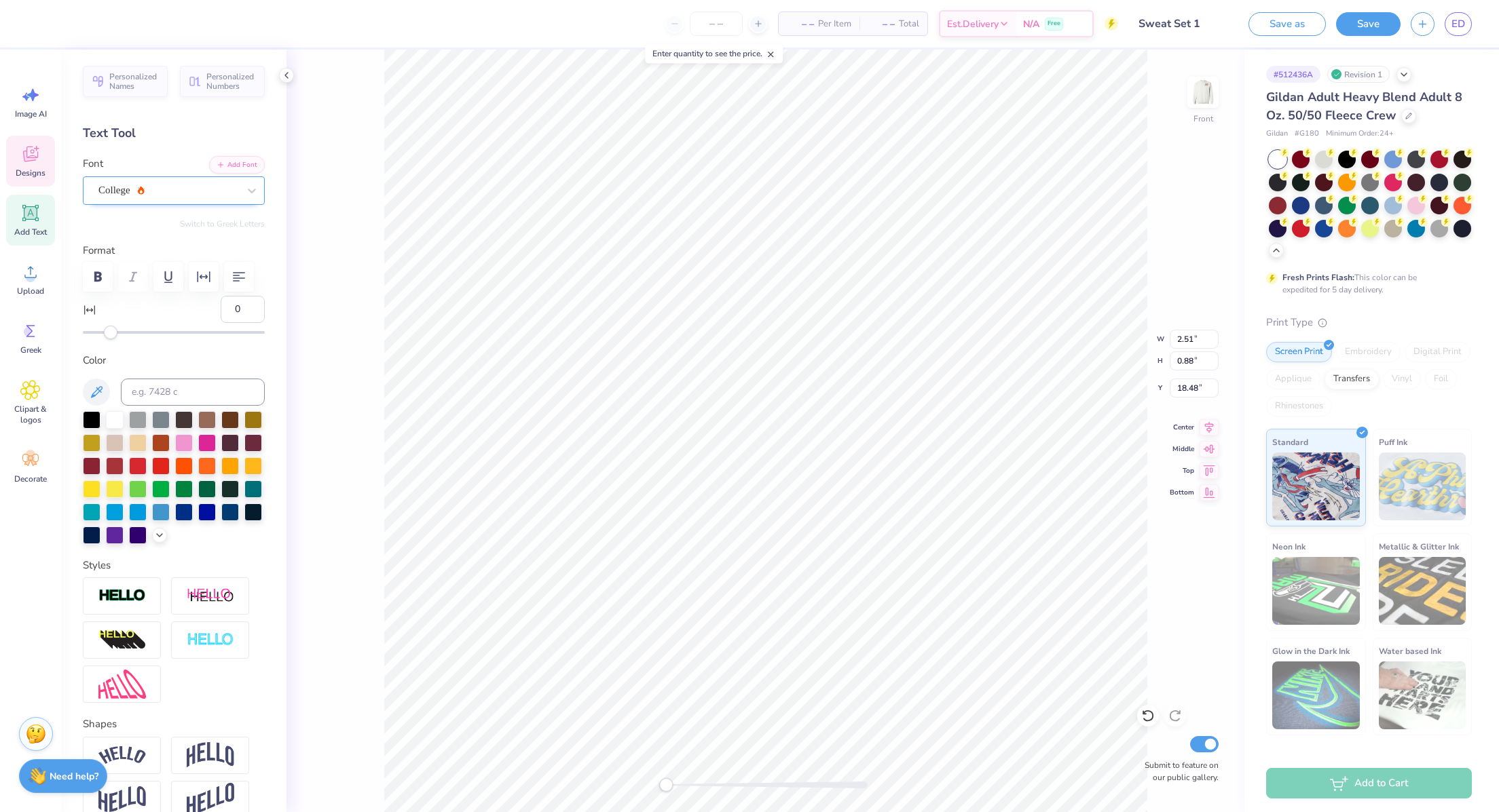
click at [163, 198] on div "College" at bounding box center [169, 190] width 143 height 21
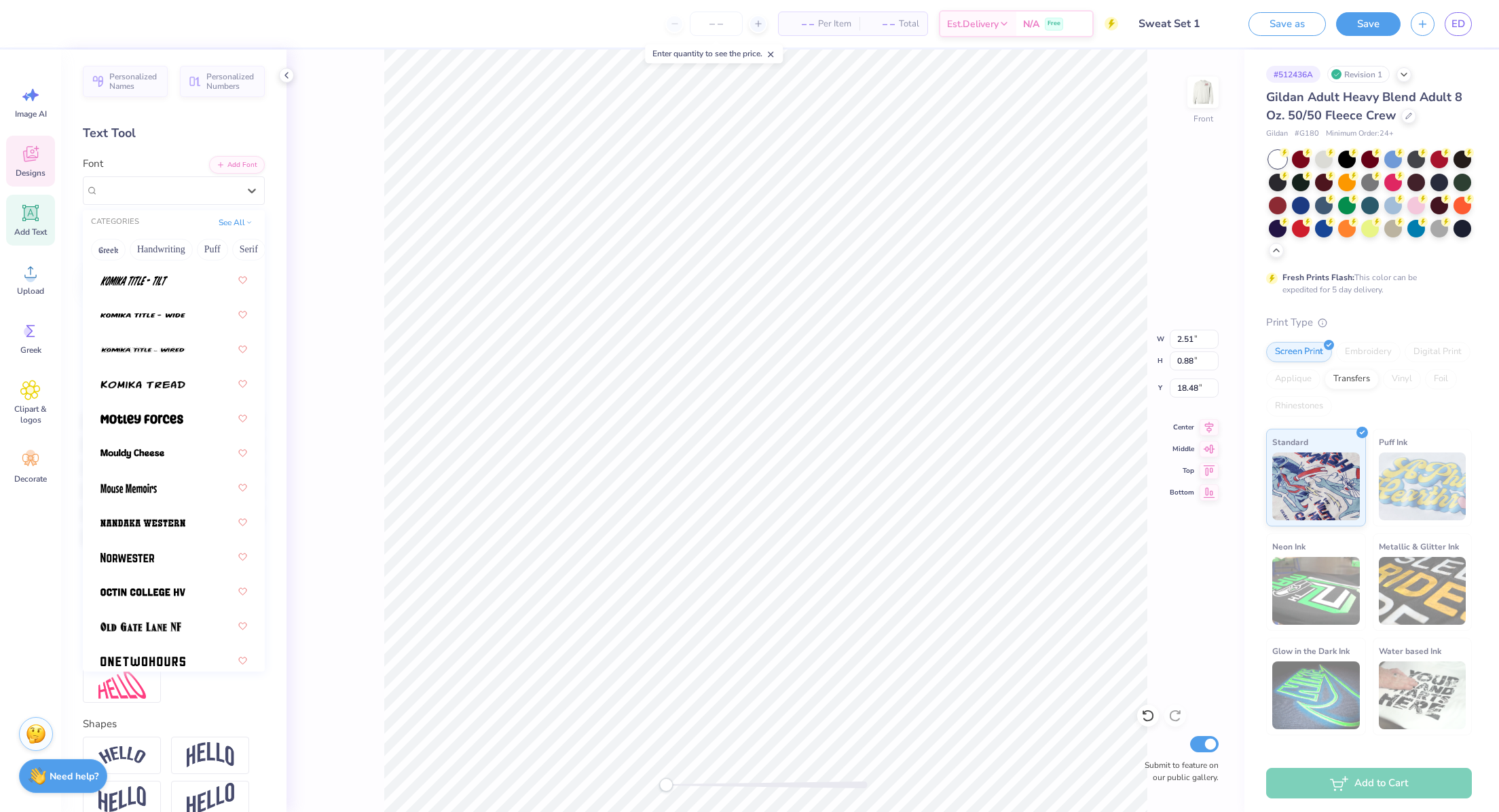
scroll to position [1491, 0]
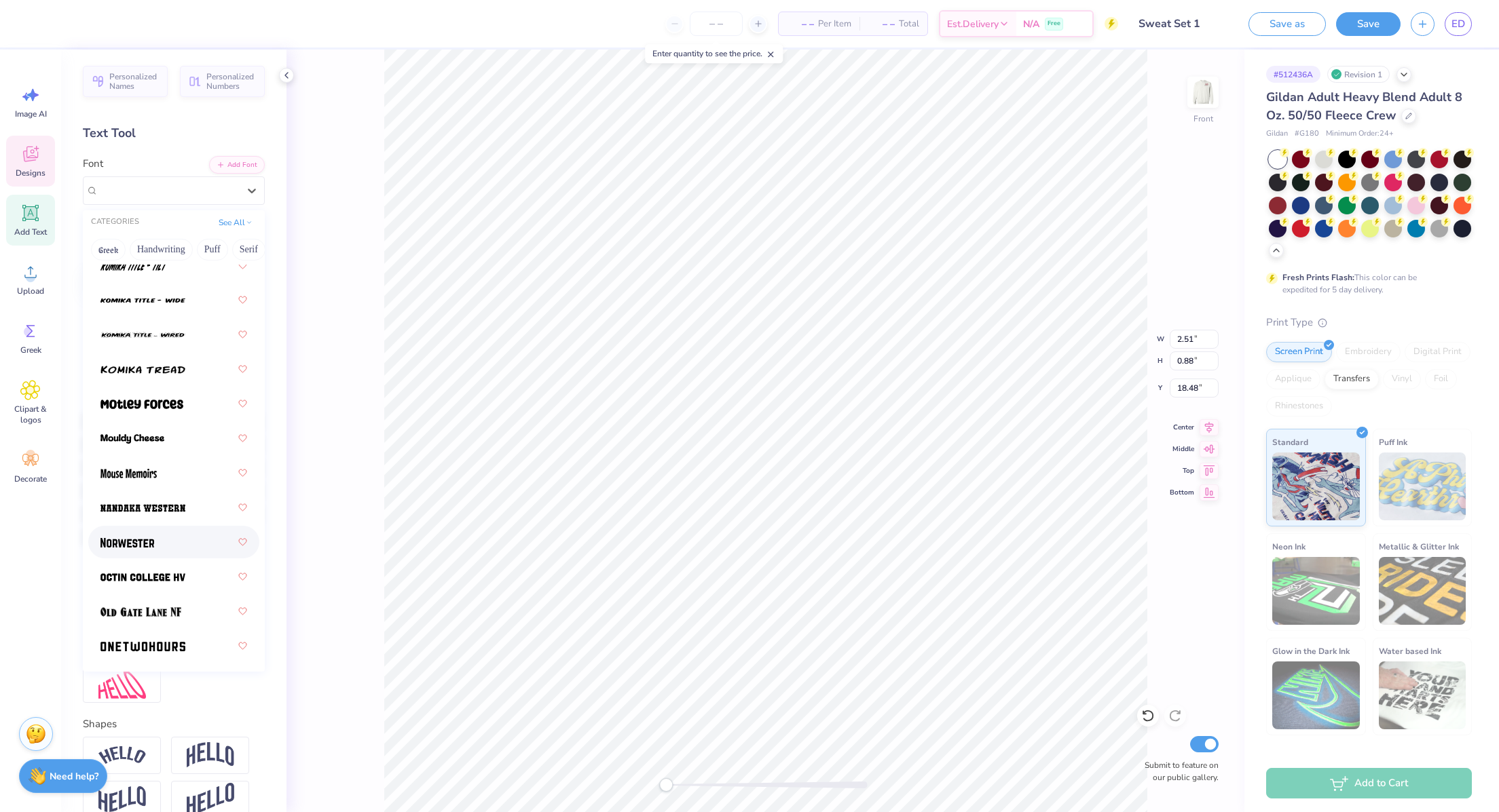
click at [161, 537] on div at bounding box center [174, 541] width 147 height 24
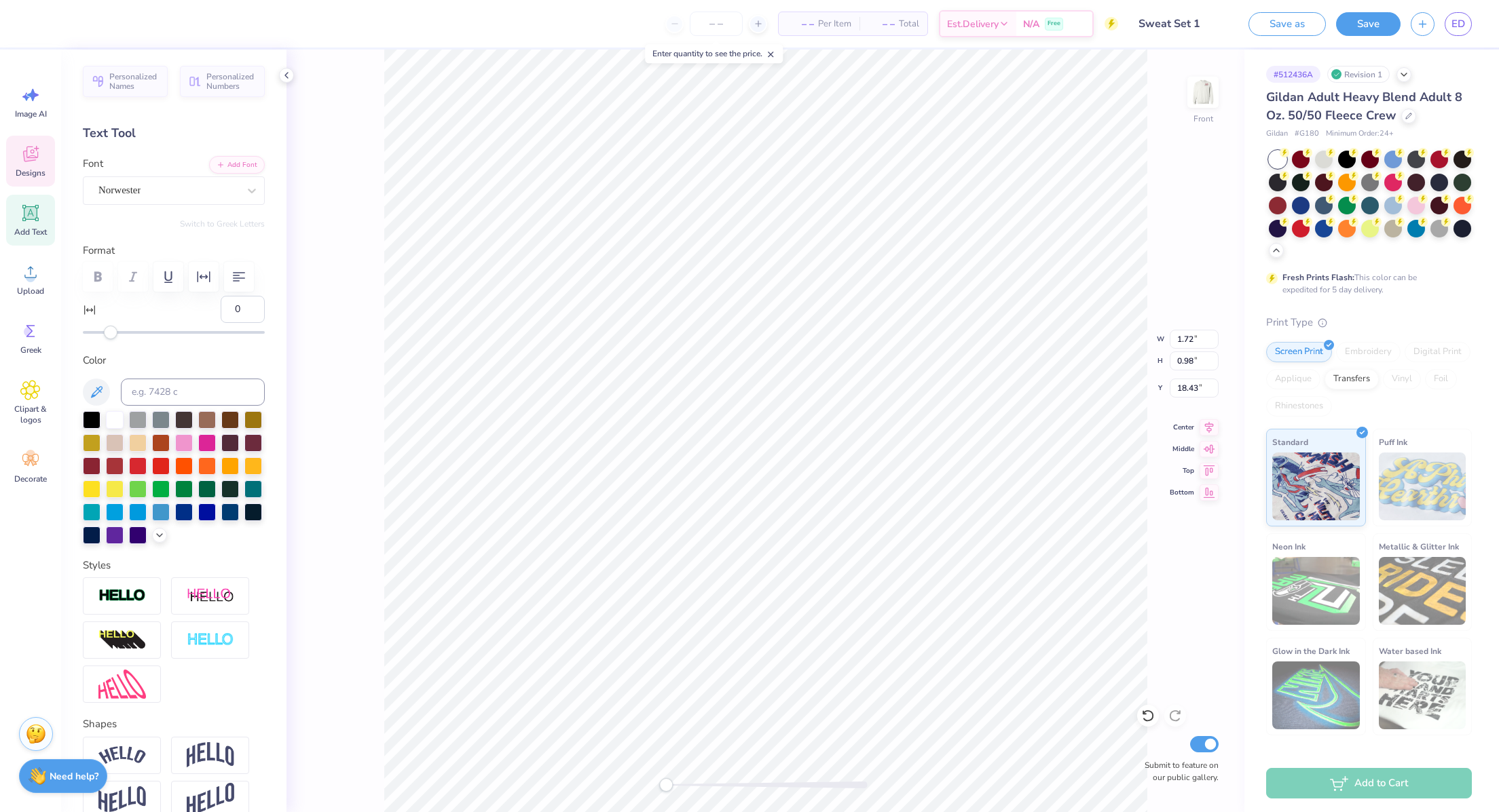
type input "1.72"
type input "0.98"
type input "18.43"
click at [171, 194] on div "Norwester" at bounding box center [169, 190] width 143 height 21
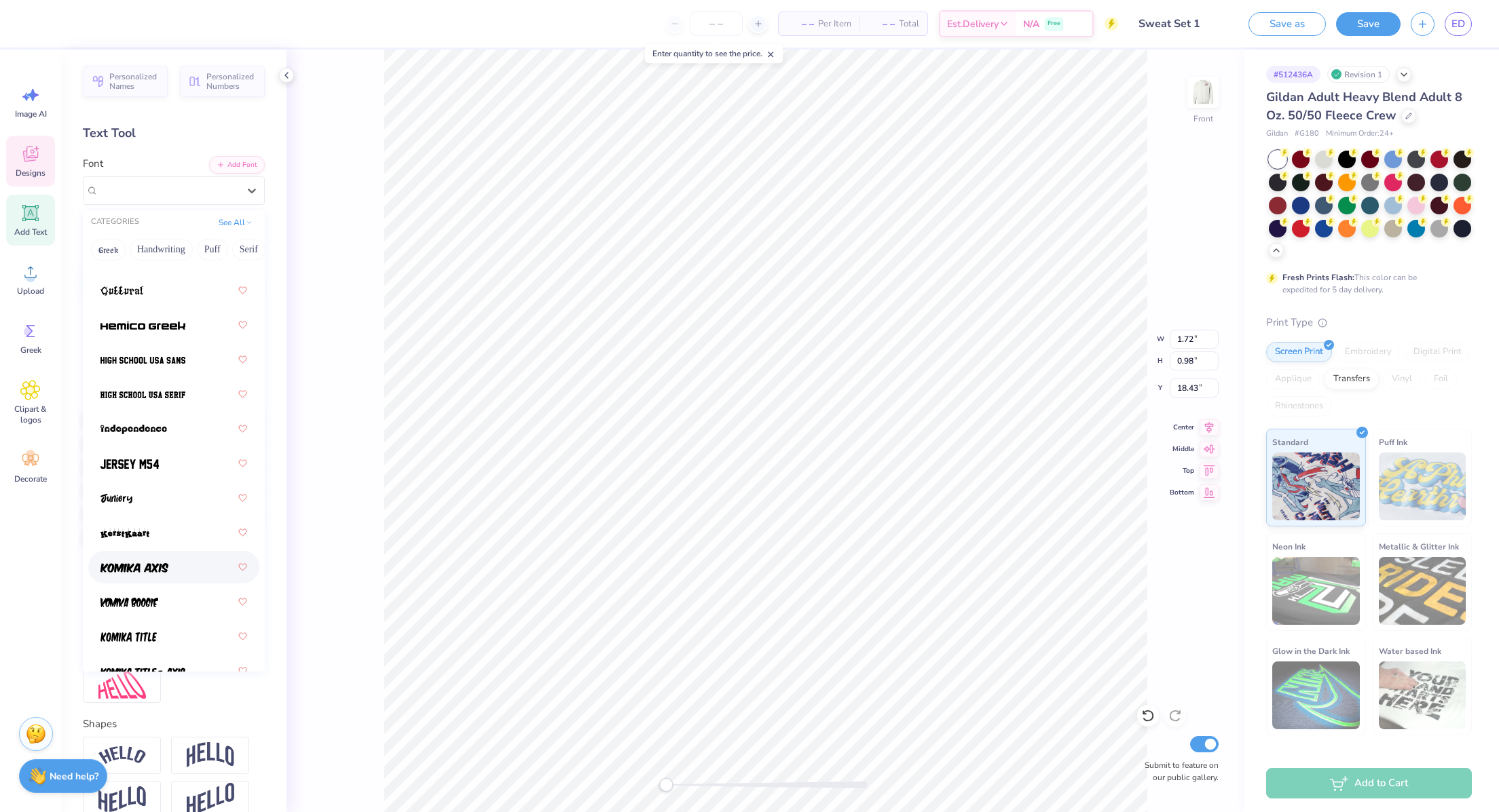
scroll to position [1454, 0]
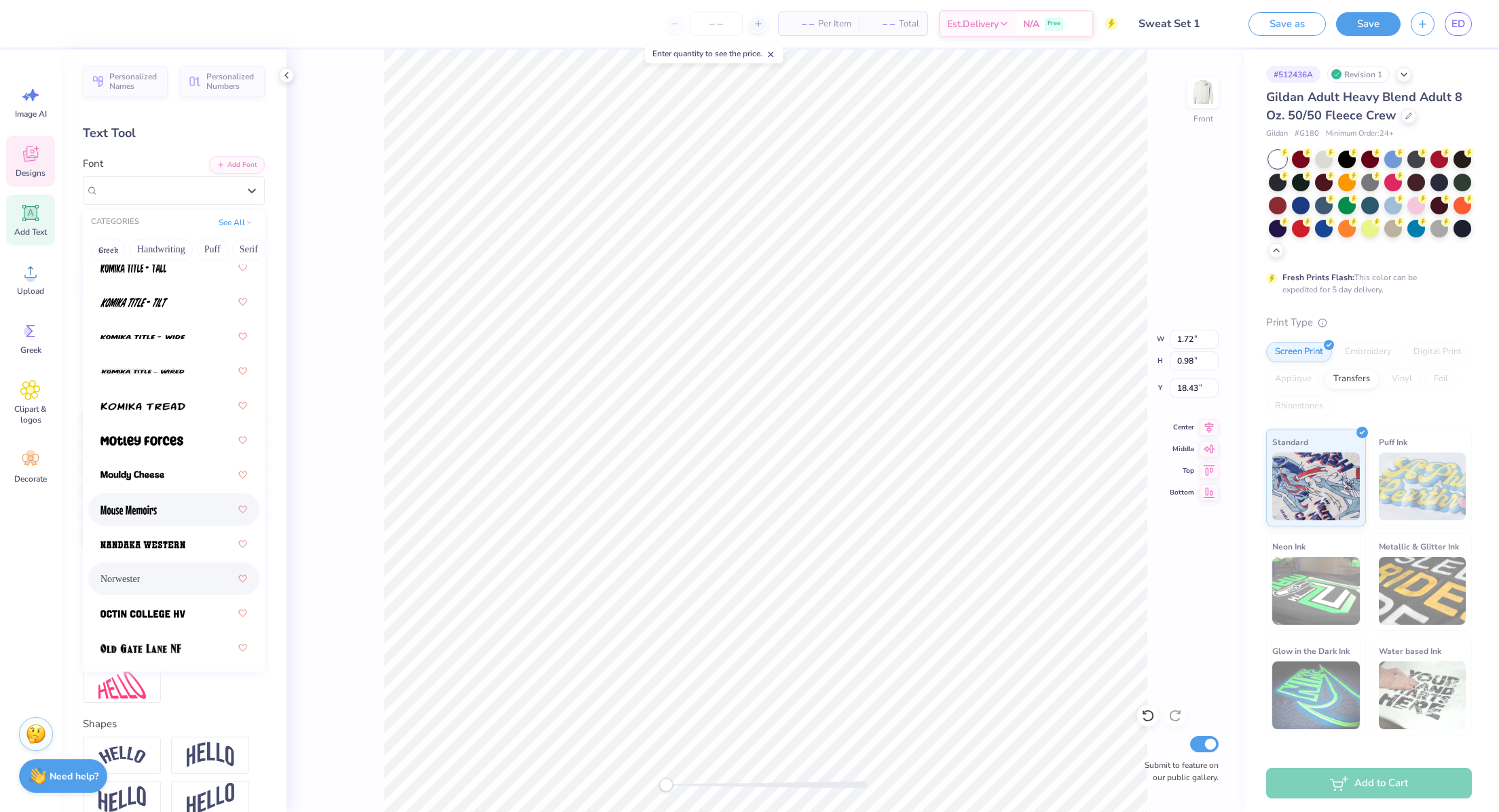
click at [132, 509] on img at bounding box center [128, 509] width 56 height 9
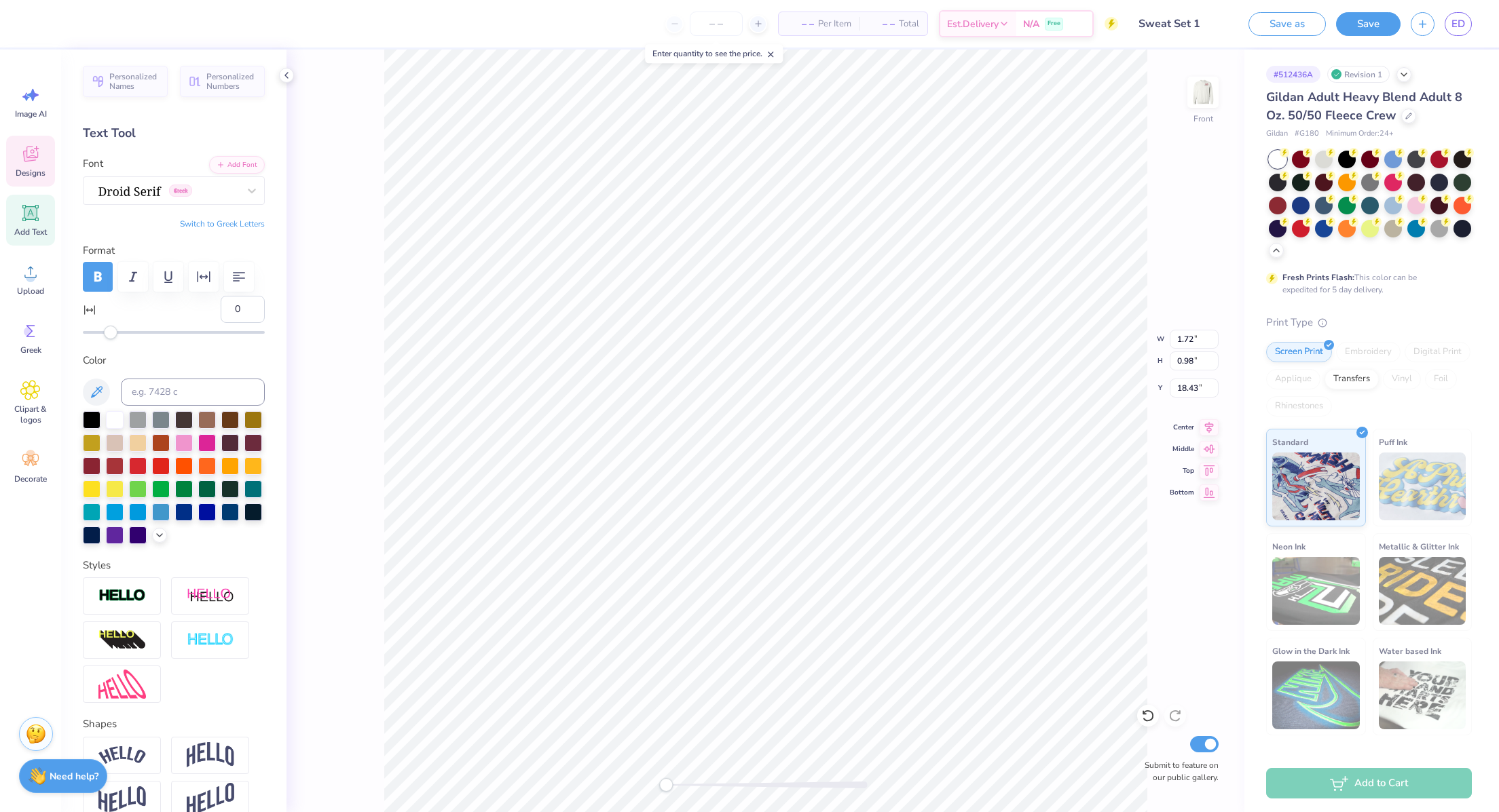
type input "3.95"
type input "0.90"
type input "19.50"
click at [148, 188] on div "Greek" at bounding box center [169, 190] width 143 height 21
click at [151, 318] on div "Mouse Memoirs" at bounding box center [174, 303] width 171 height 33
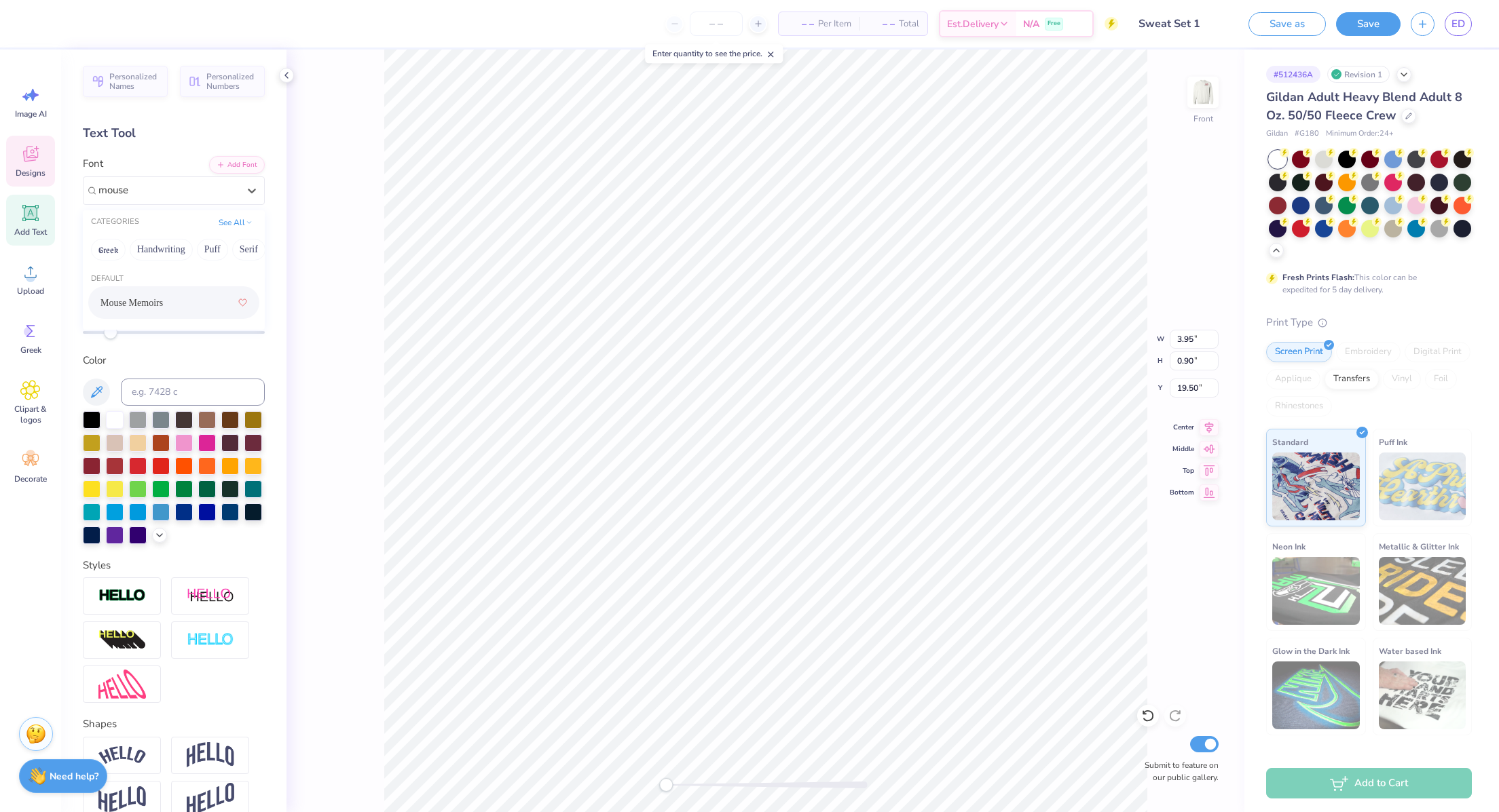
type input "mouse"
click at [143, 194] on div "Greek" at bounding box center [169, 190] width 143 height 21
click at [151, 301] on div "Mouse Memoirs" at bounding box center [174, 303] width 147 height 24
type input "mous"
type input "3.50"
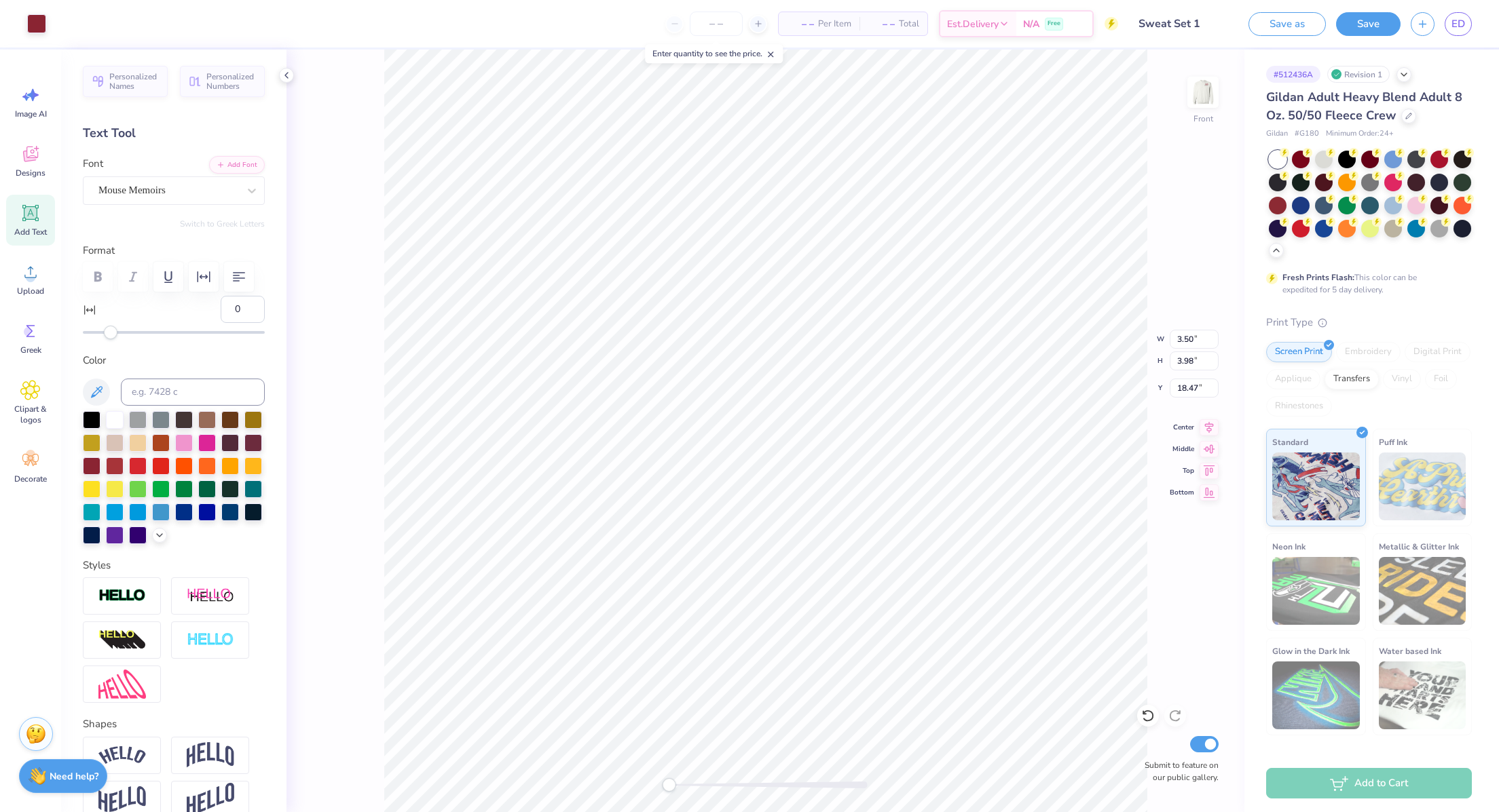
type input "3.98"
type input "18.21"
type input "3.50"
type input "20.99"
type input "2.56"
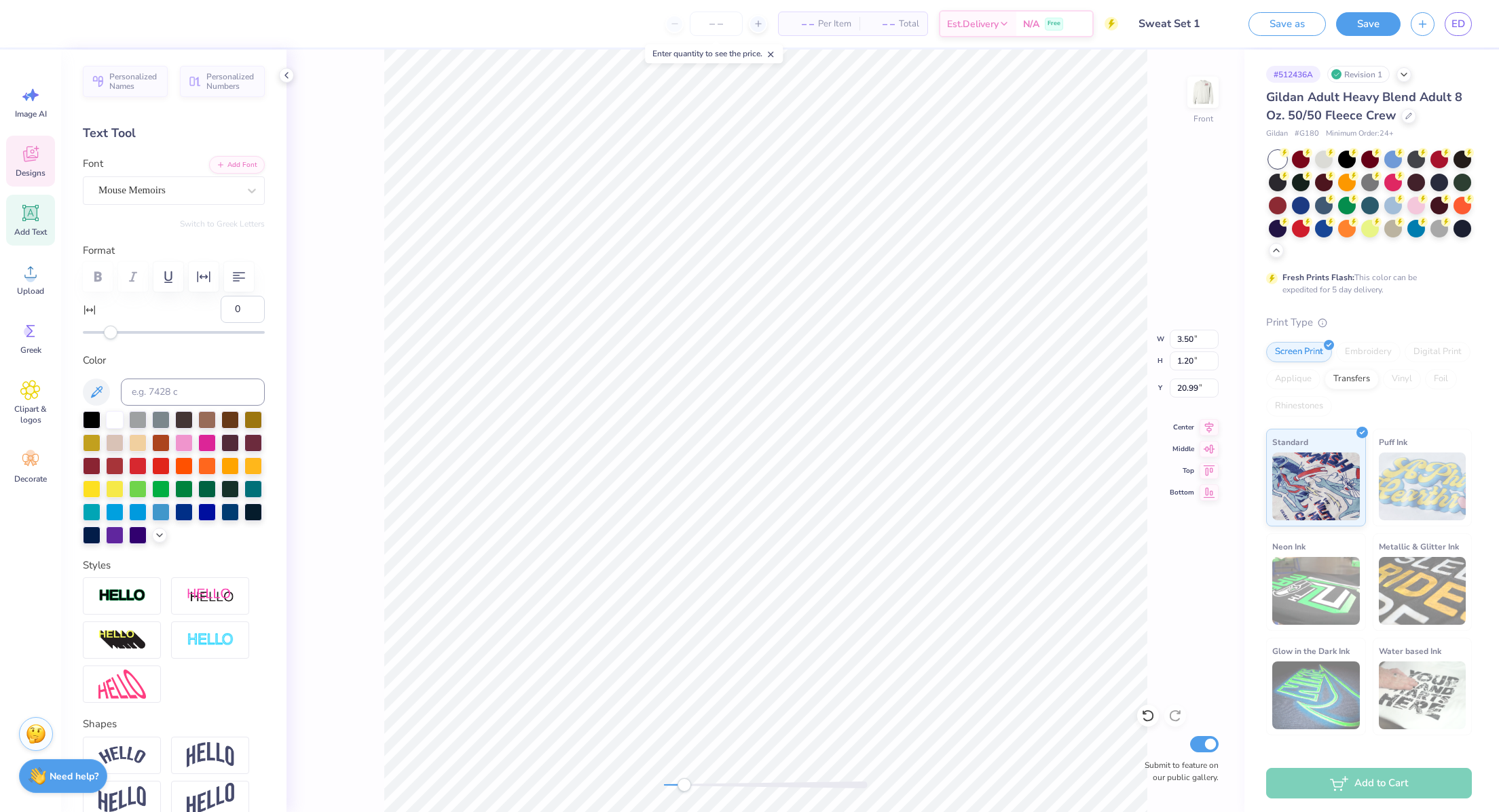
type input "19.41"
click at [154, 198] on div at bounding box center [168, 190] width 140 height 18
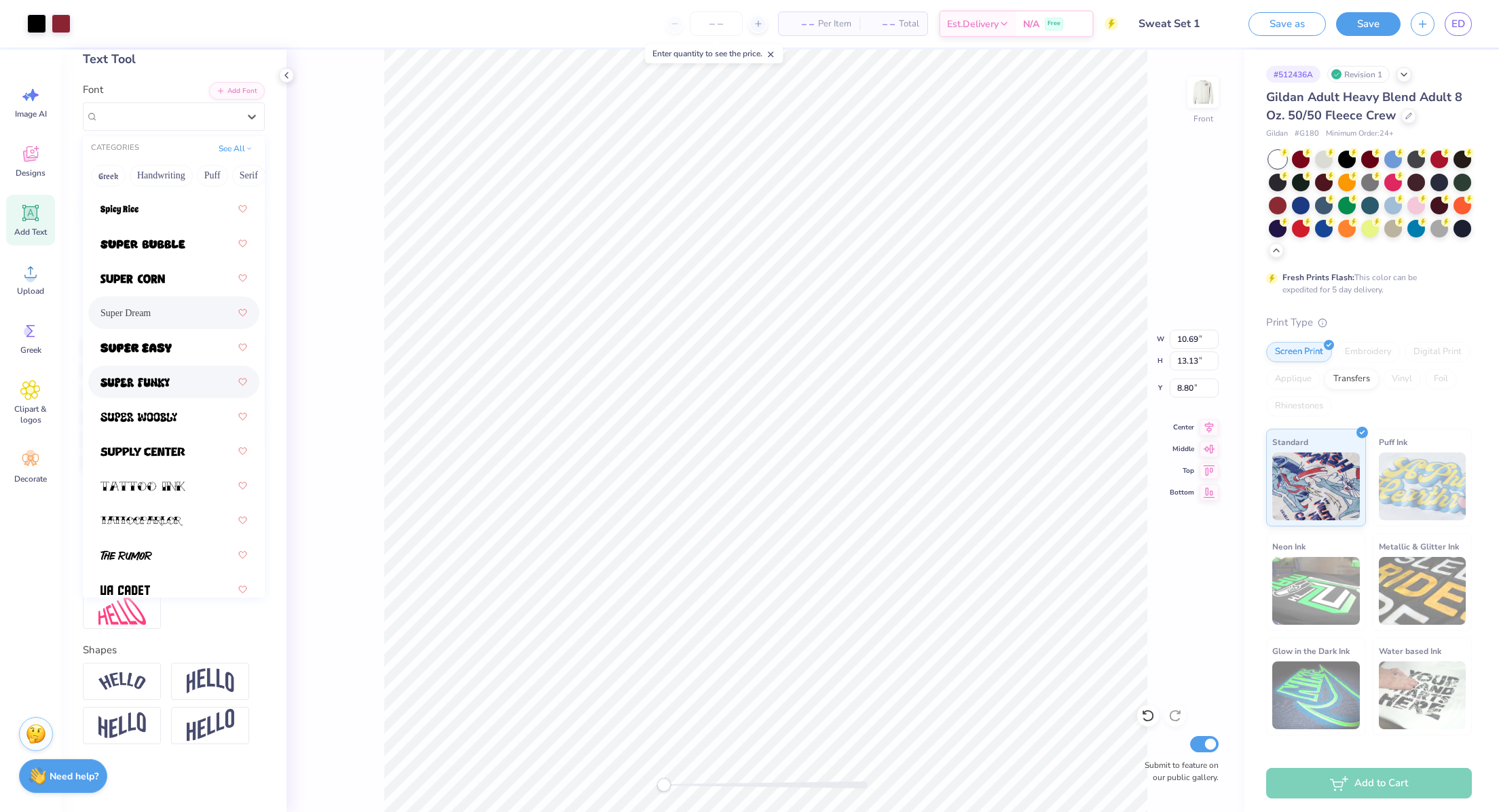
scroll to position [2058, 0]
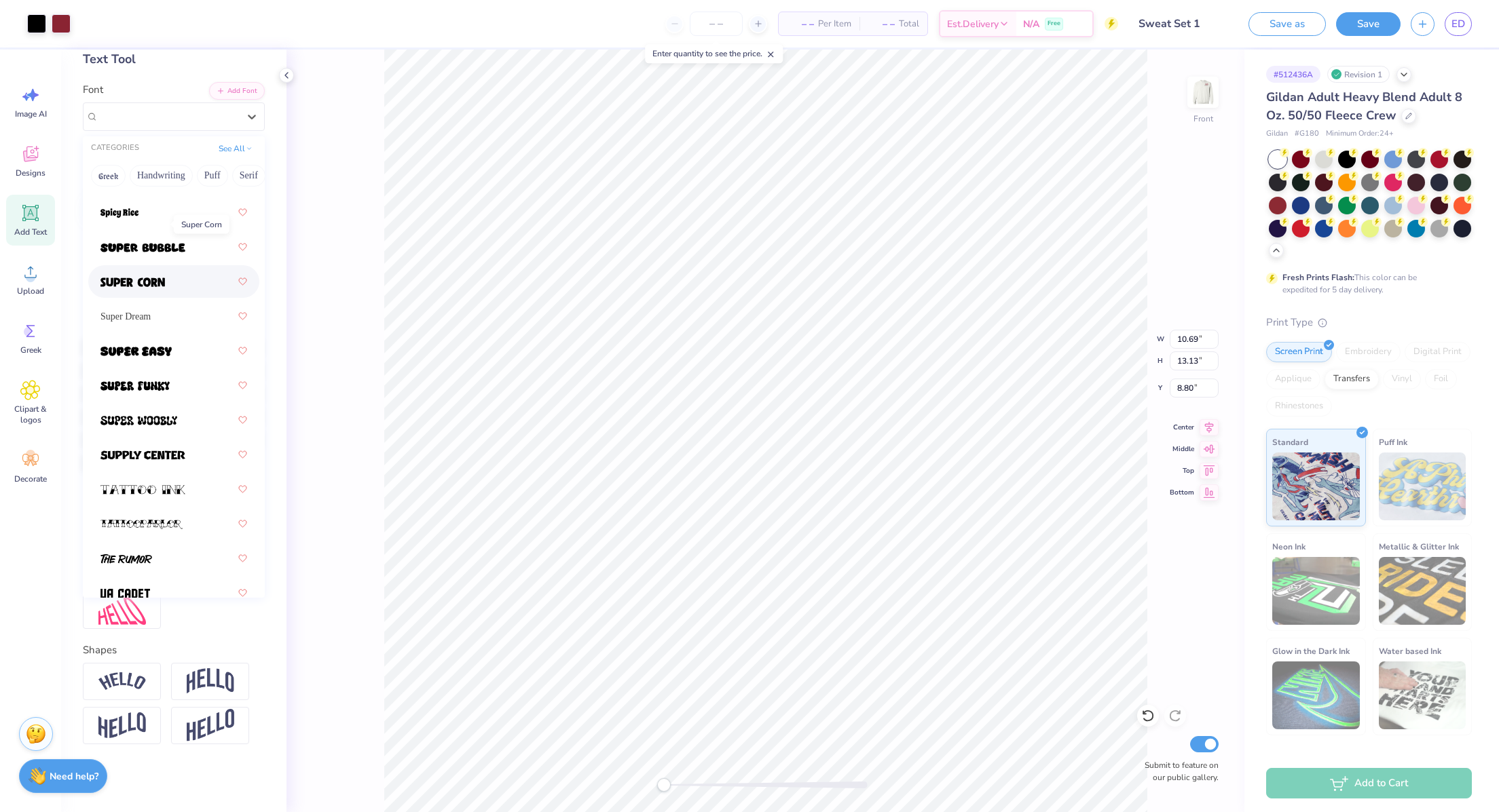
click at [153, 275] on span at bounding box center [132, 282] width 65 height 14
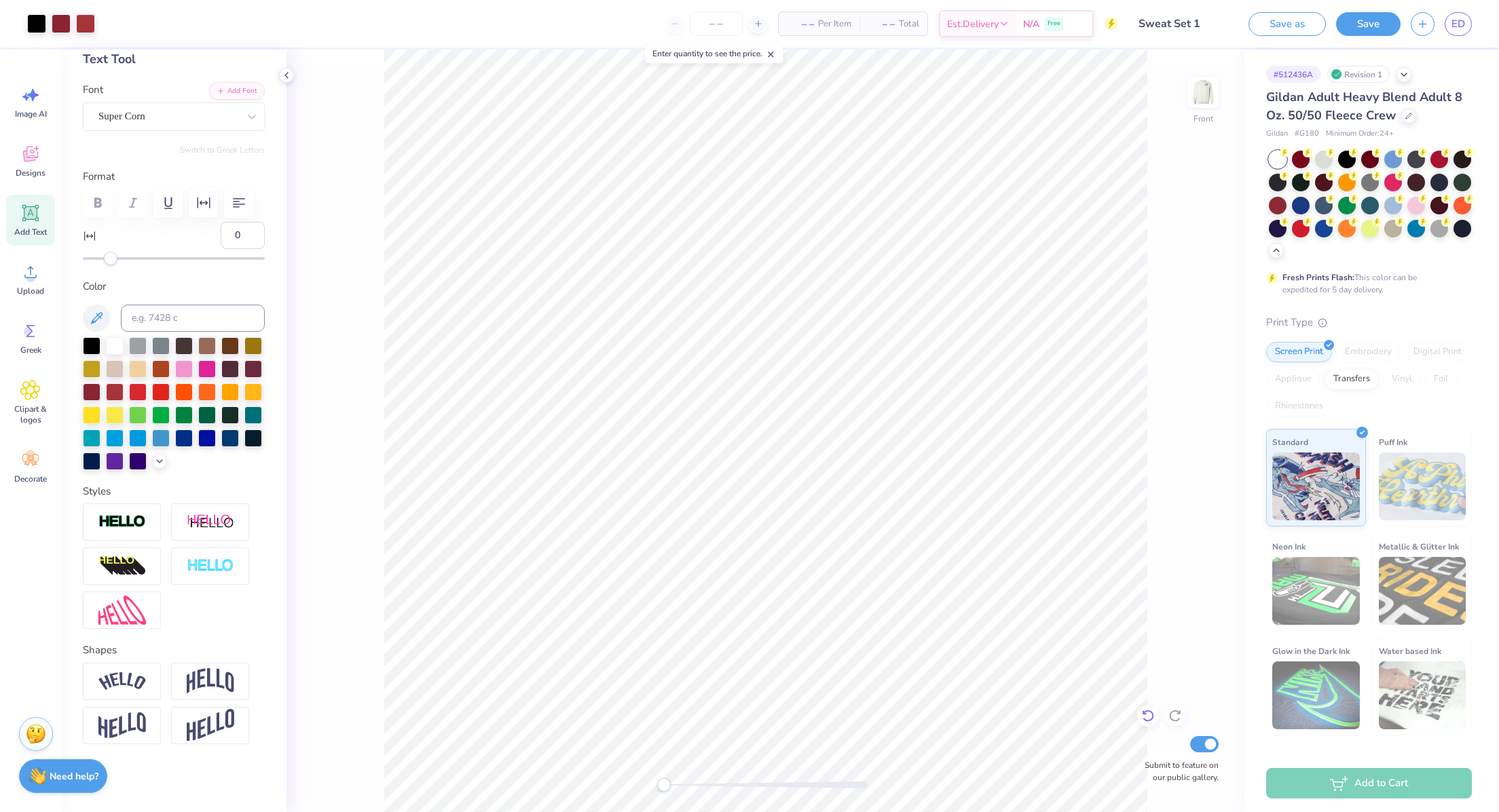
click at [1152, 712] on icon at bounding box center [1148, 716] width 12 height 13
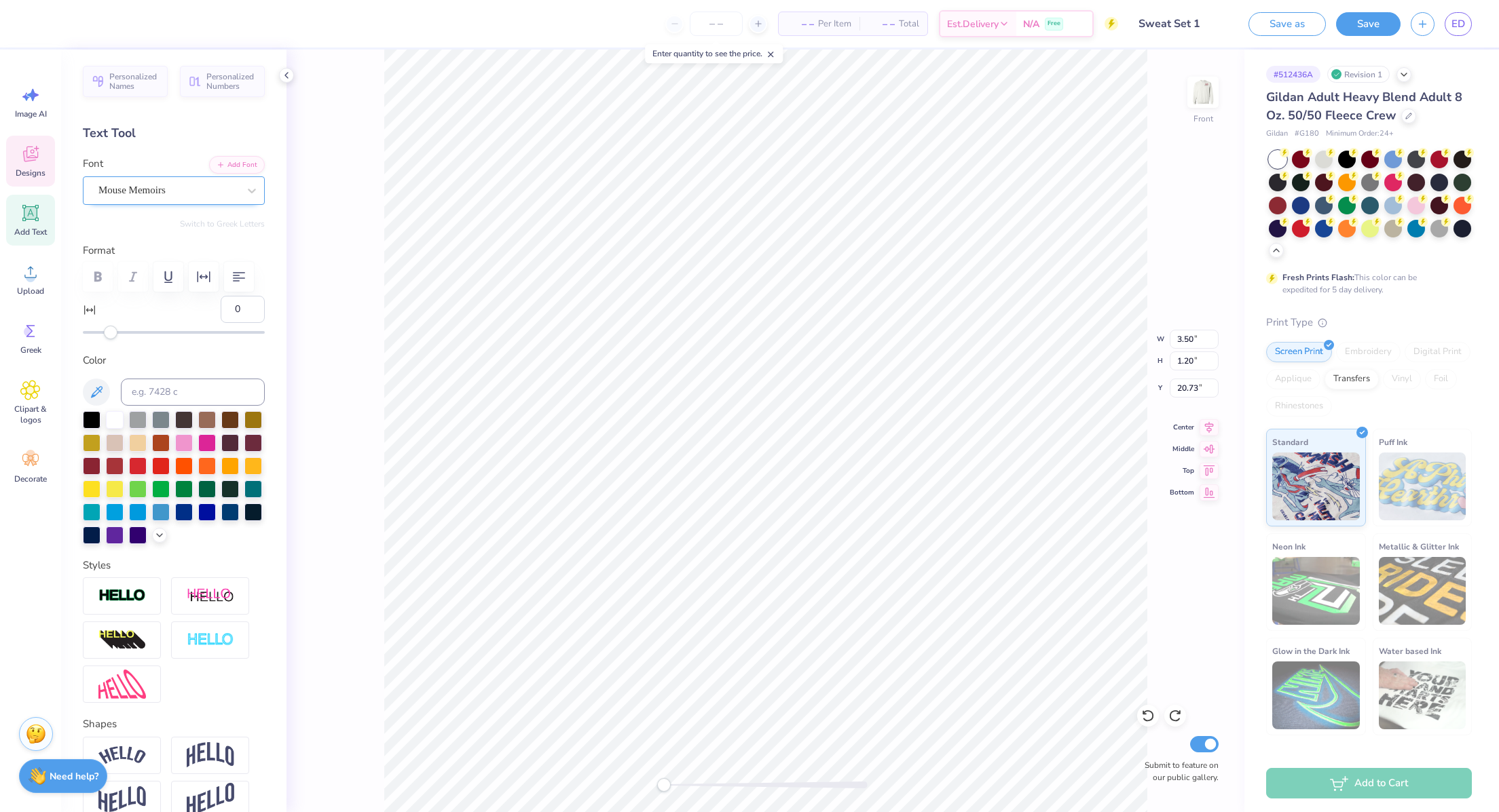
click at [153, 191] on div "Mouse Memoirs" at bounding box center [169, 190] width 143 height 21
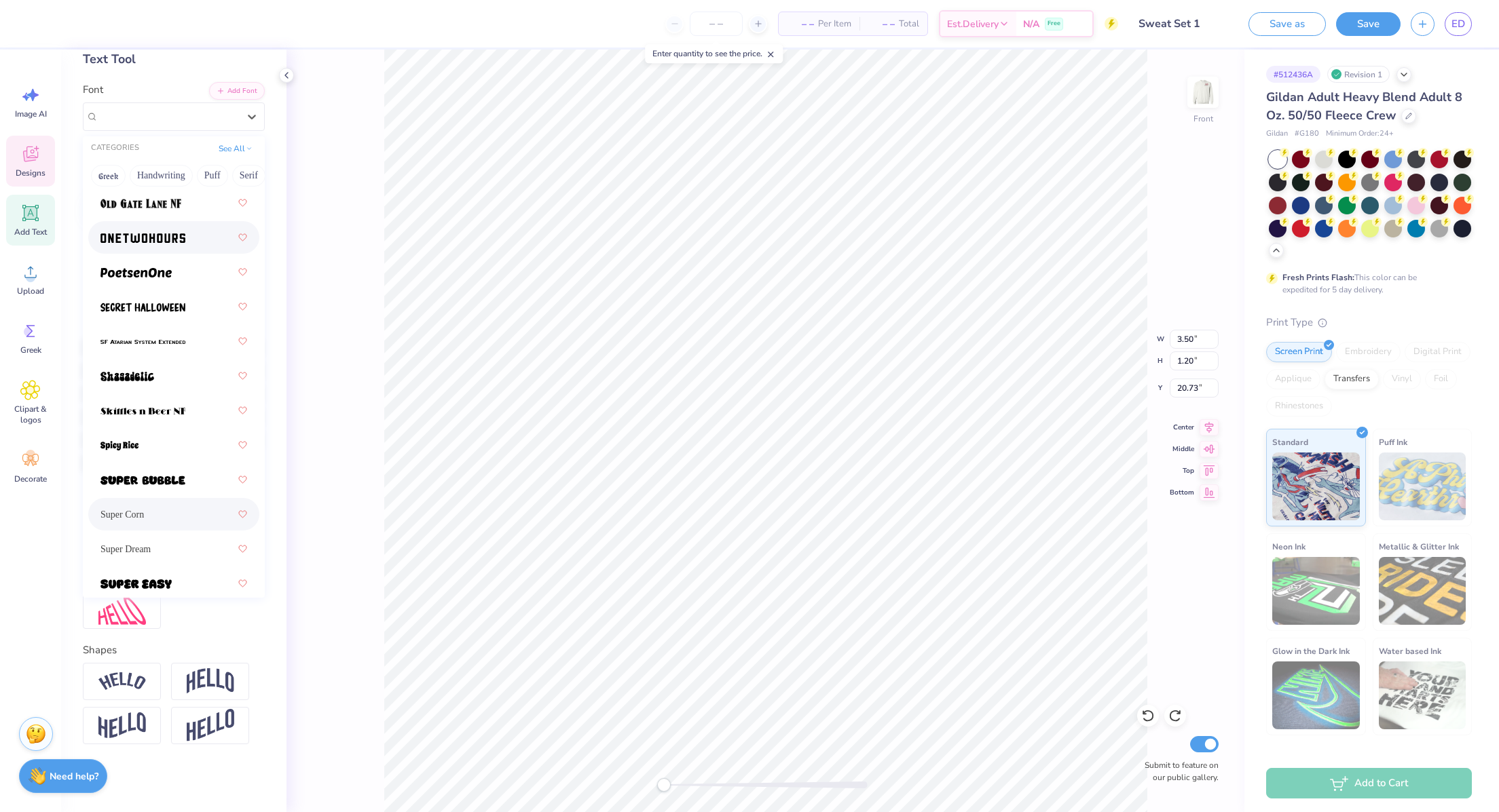
scroll to position [1777, 0]
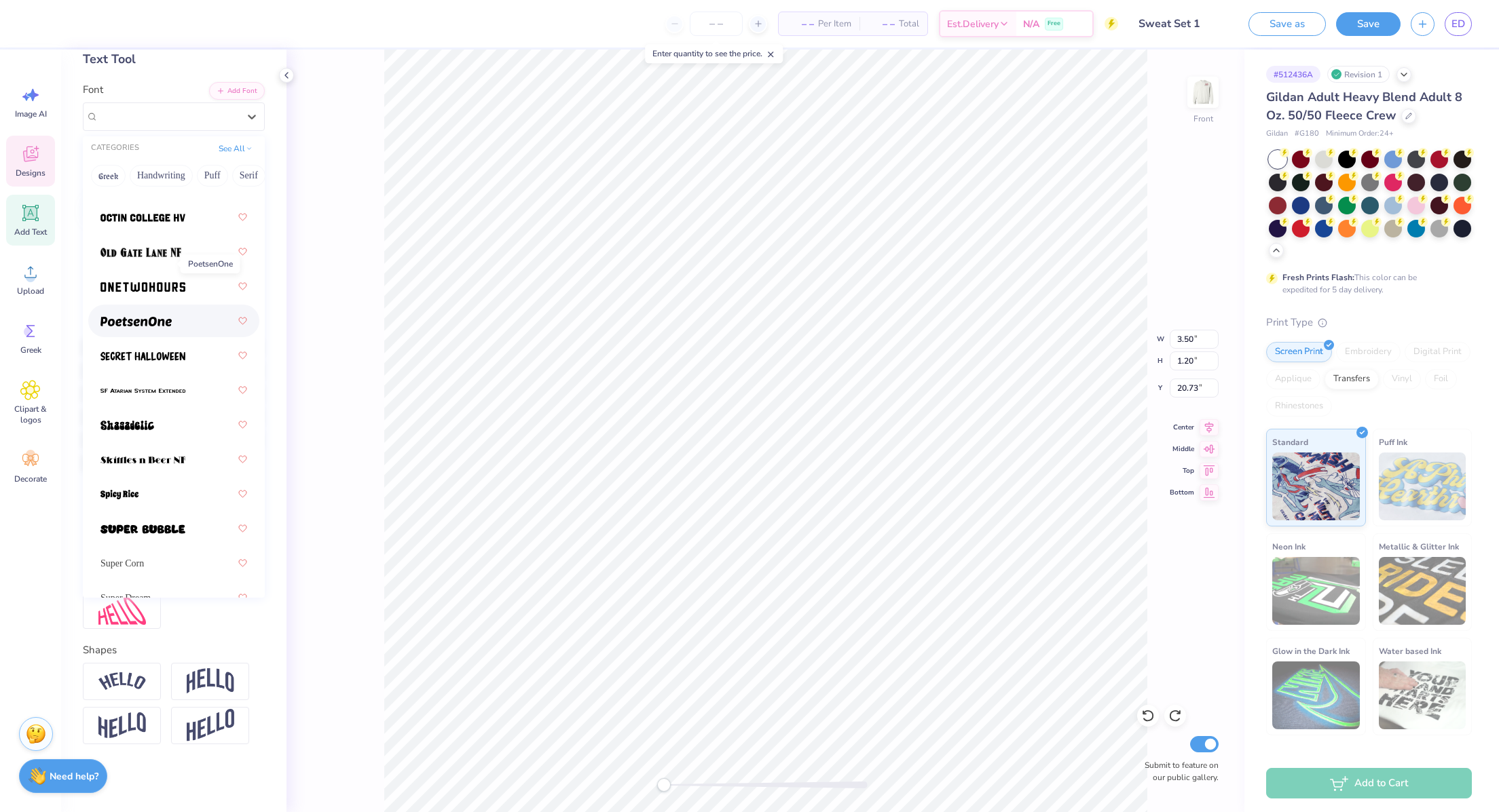
click at [130, 317] on img at bounding box center [136, 321] width 71 height 9
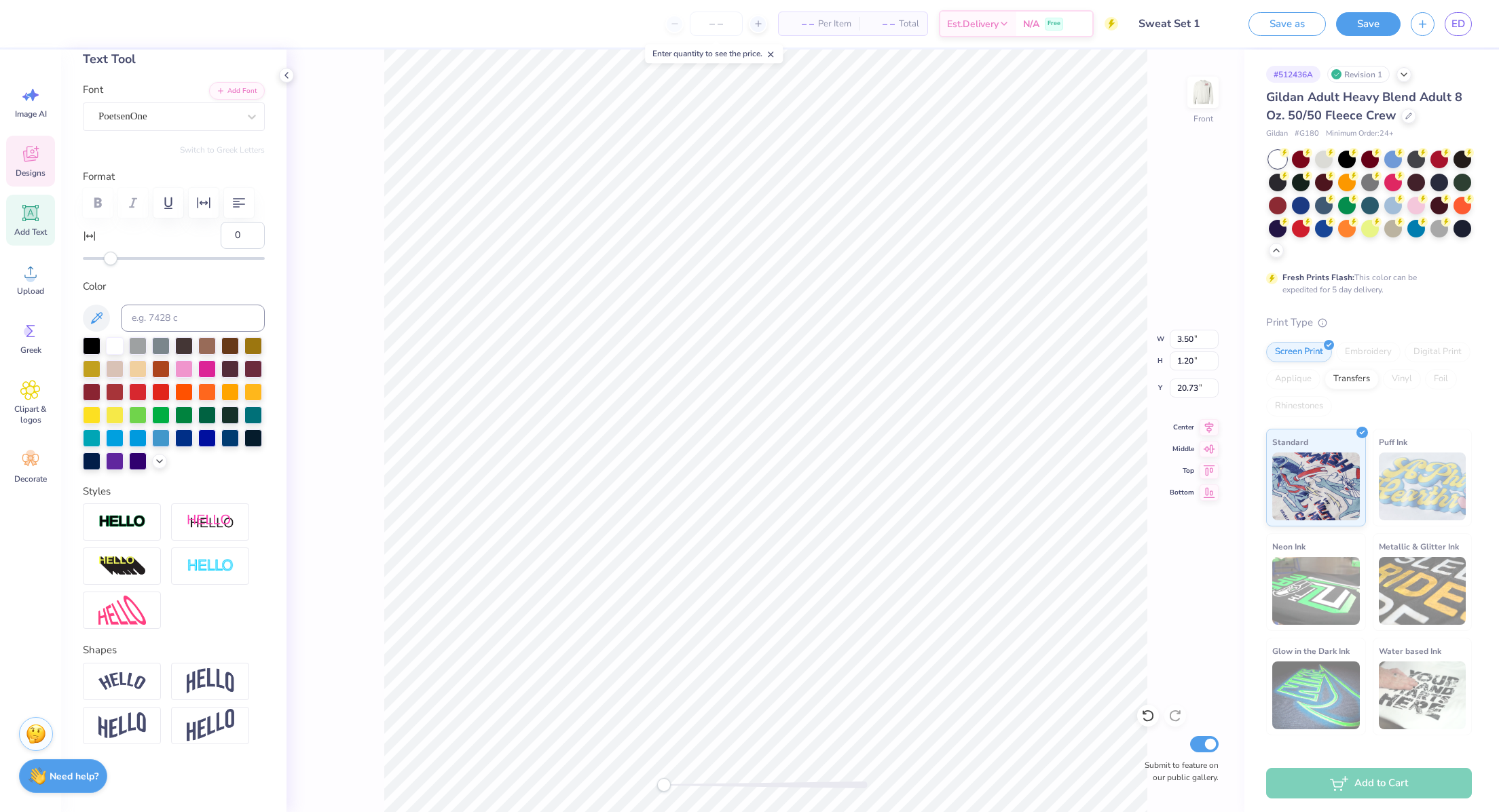
type input "2.56"
type input "19.50"
click at [84, 28] on div at bounding box center [86, 22] width 19 height 19
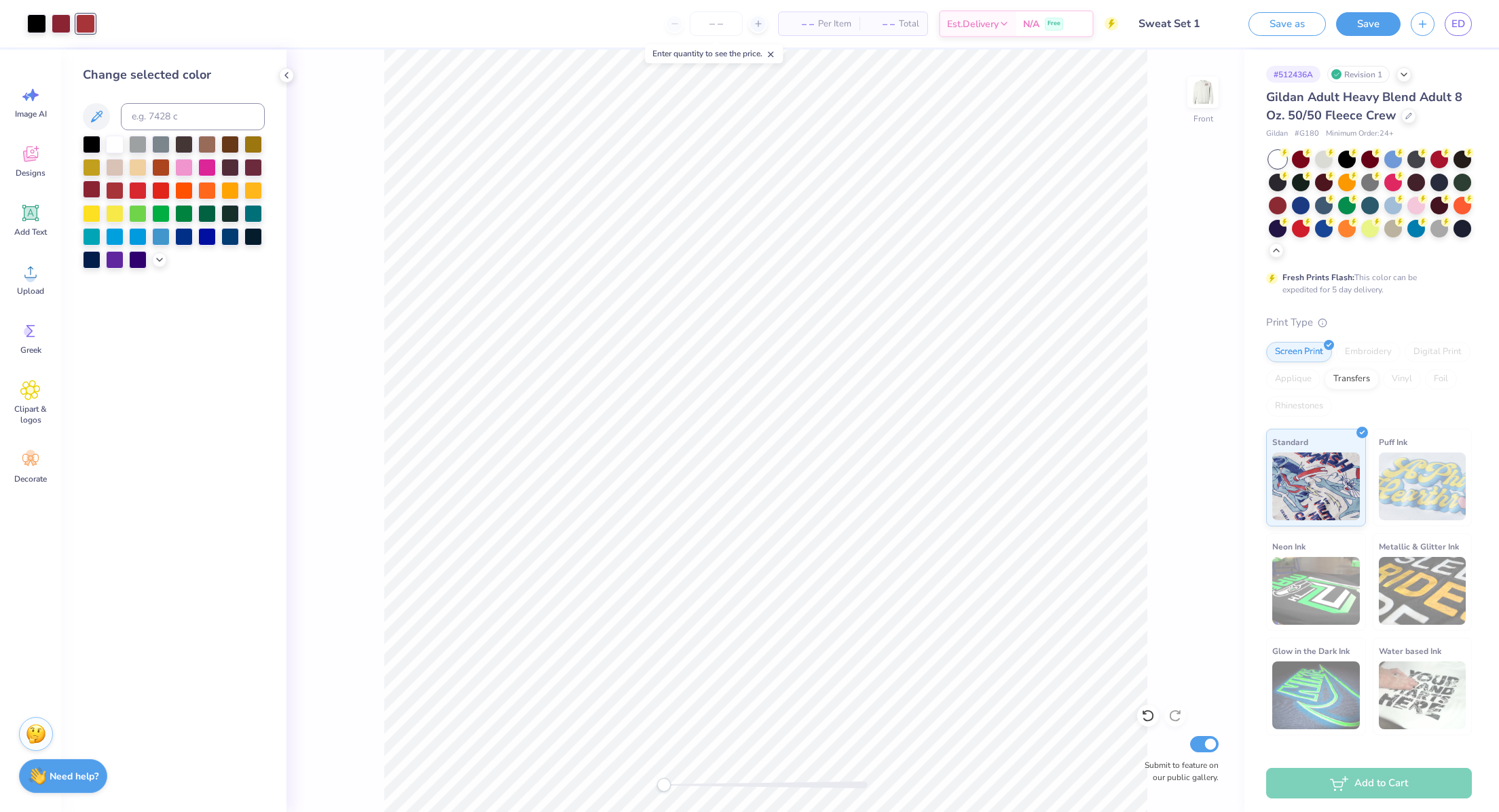
click at [98, 189] on div at bounding box center [91, 189] width 18 height 18
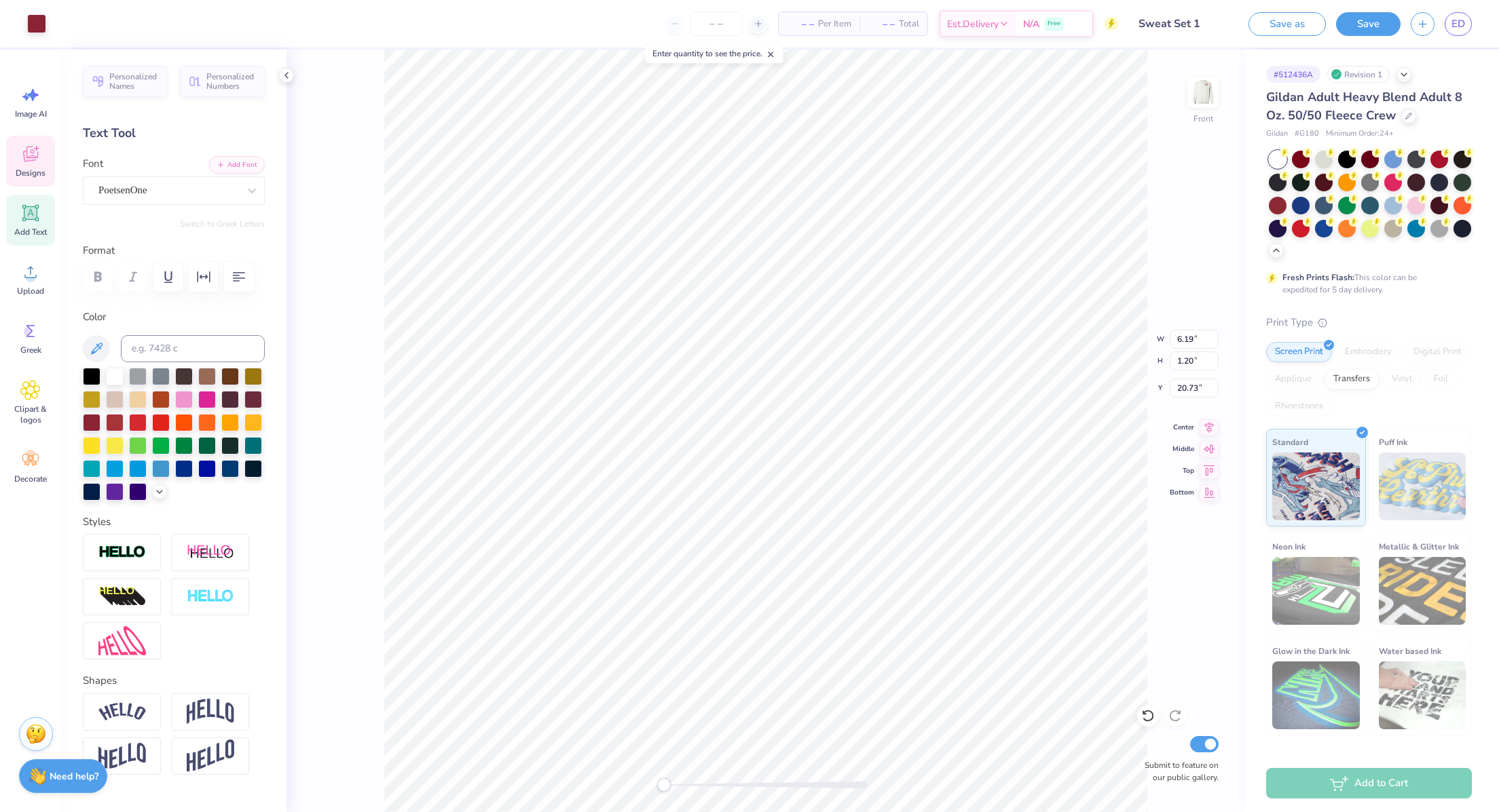
type input "6.19"
type input "20.73"
click at [1152, 716] on icon at bounding box center [1148, 716] width 12 height 13
click at [1144, 716] on icon at bounding box center [1148, 716] width 13 height 13
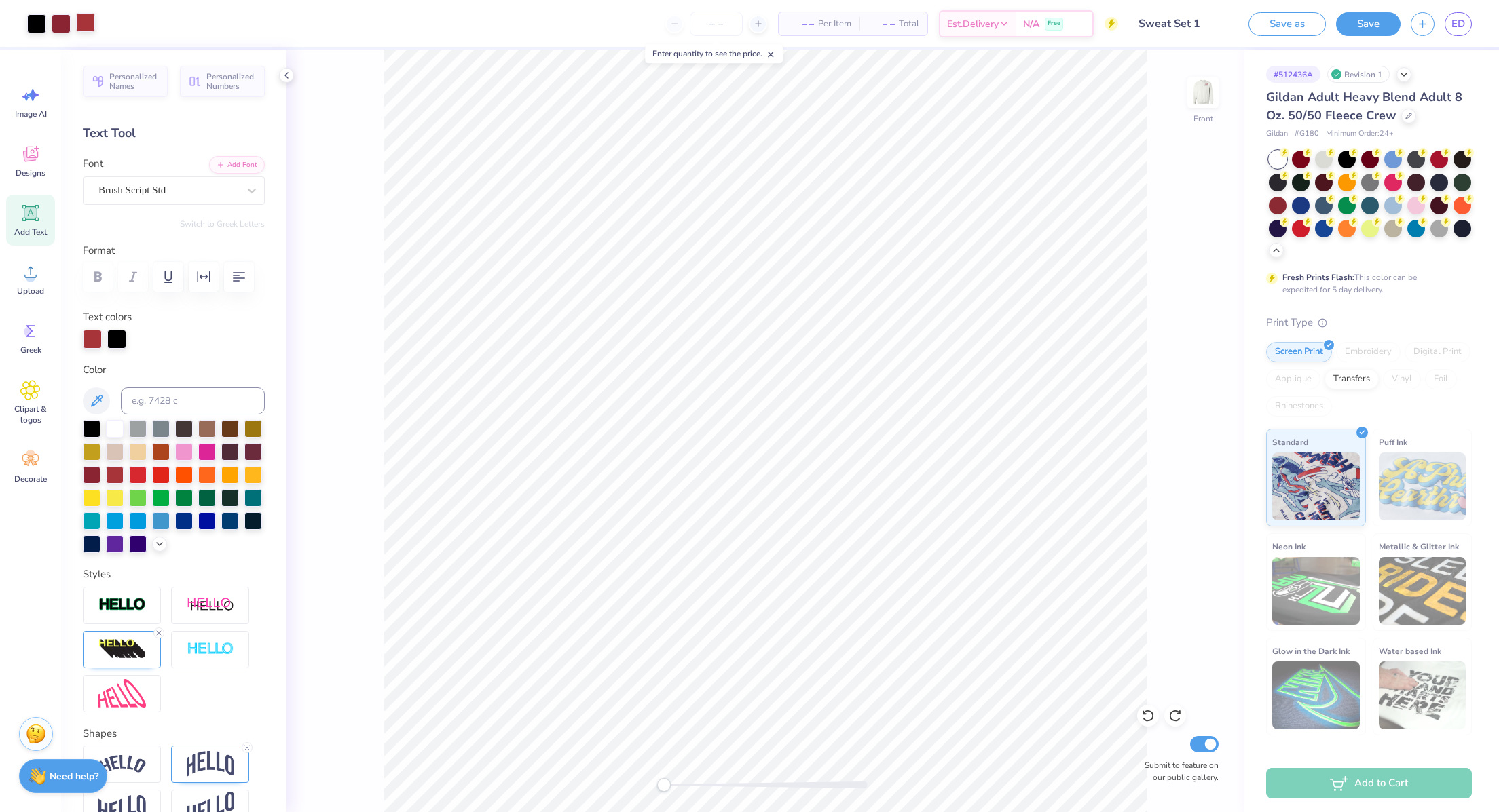
click at [76, 24] on div at bounding box center [86, 22] width 19 height 19
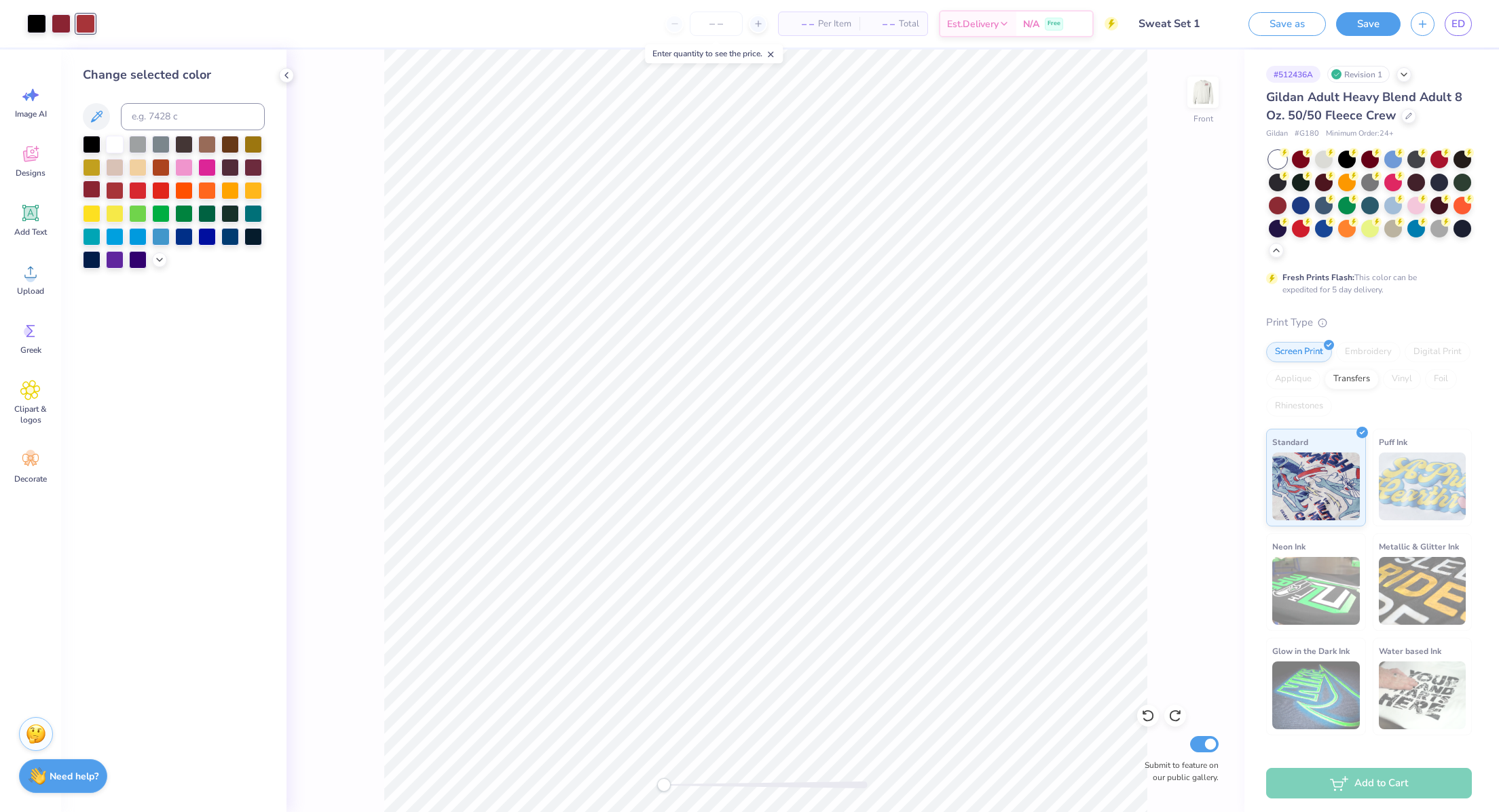
click at [91, 189] on div at bounding box center [91, 189] width 18 height 18
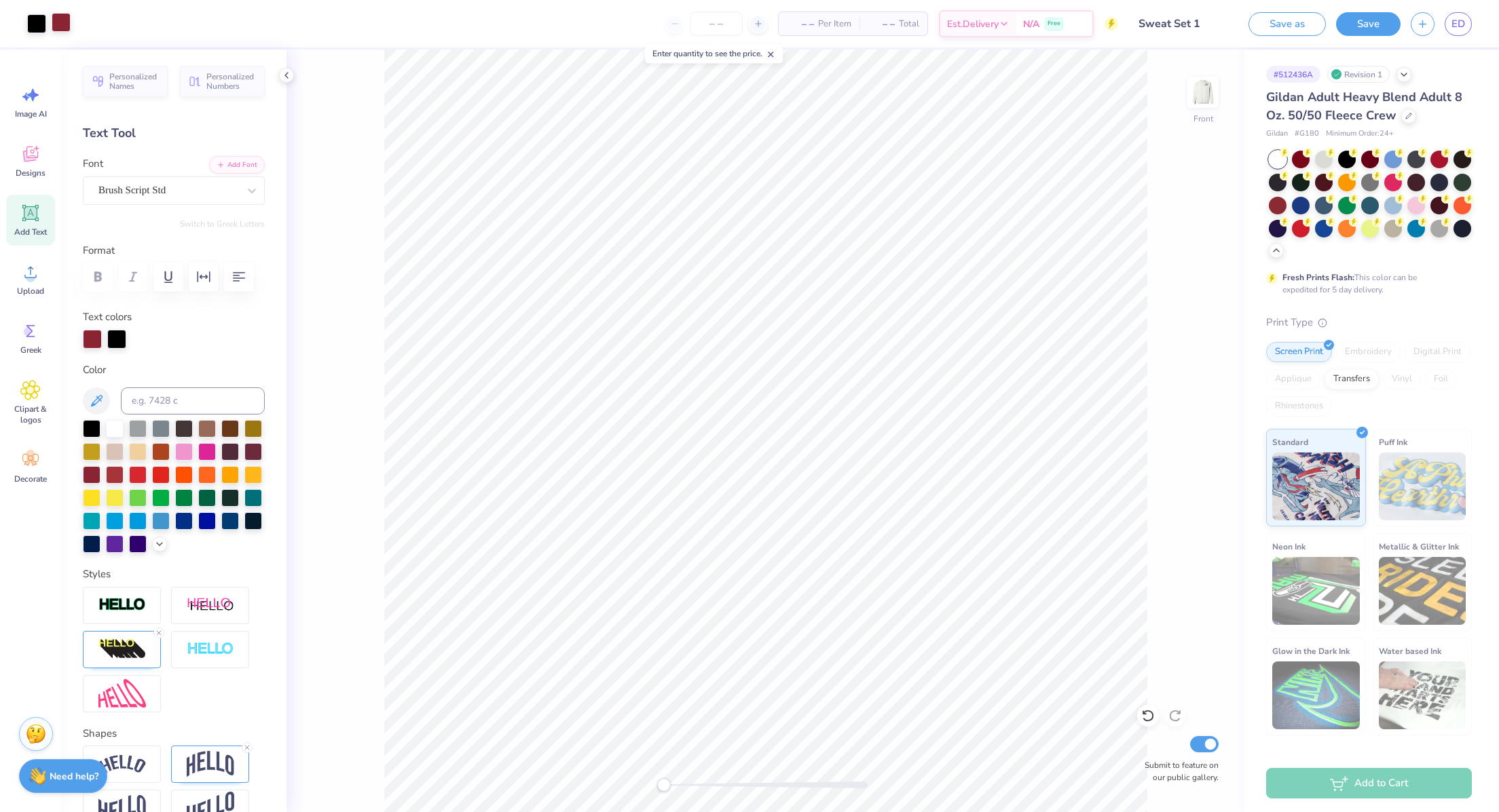
click at [59, 23] on div at bounding box center [61, 22] width 19 height 19
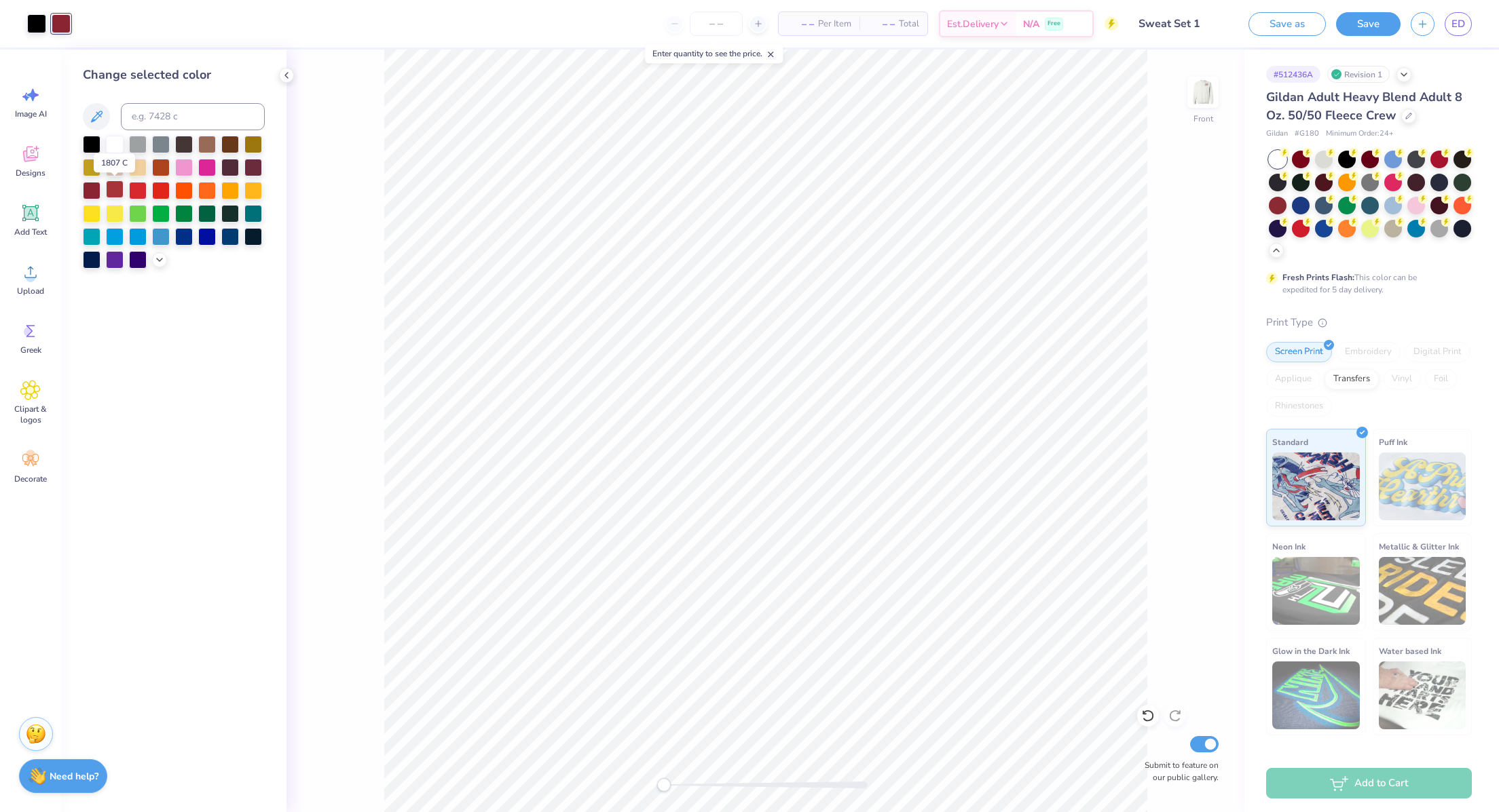
click at [111, 188] on div at bounding box center [114, 189] width 18 height 18
click at [1201, 99] on img at bounding box center [1203, 92] width 54 height 54
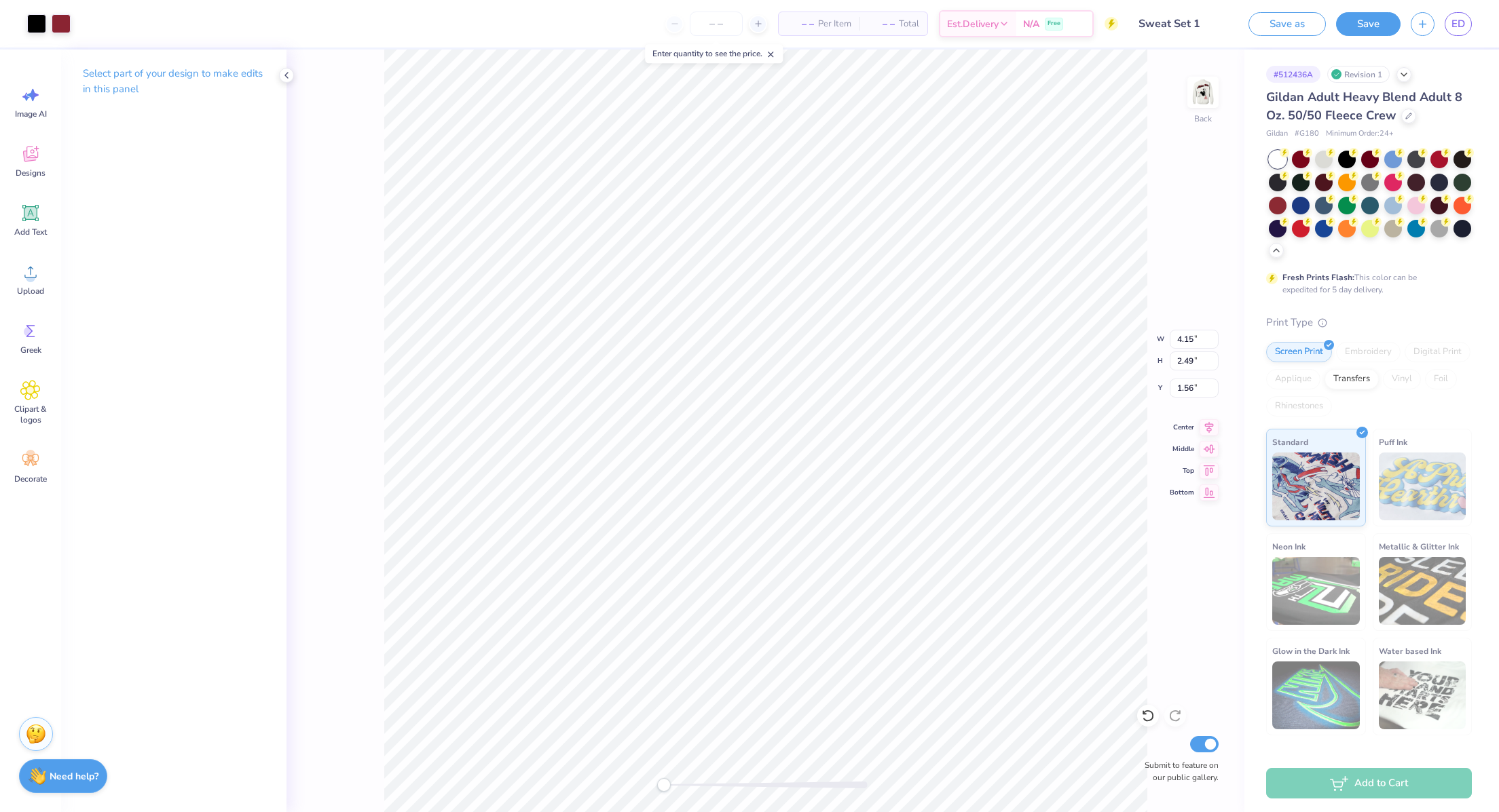
type input "1.56"
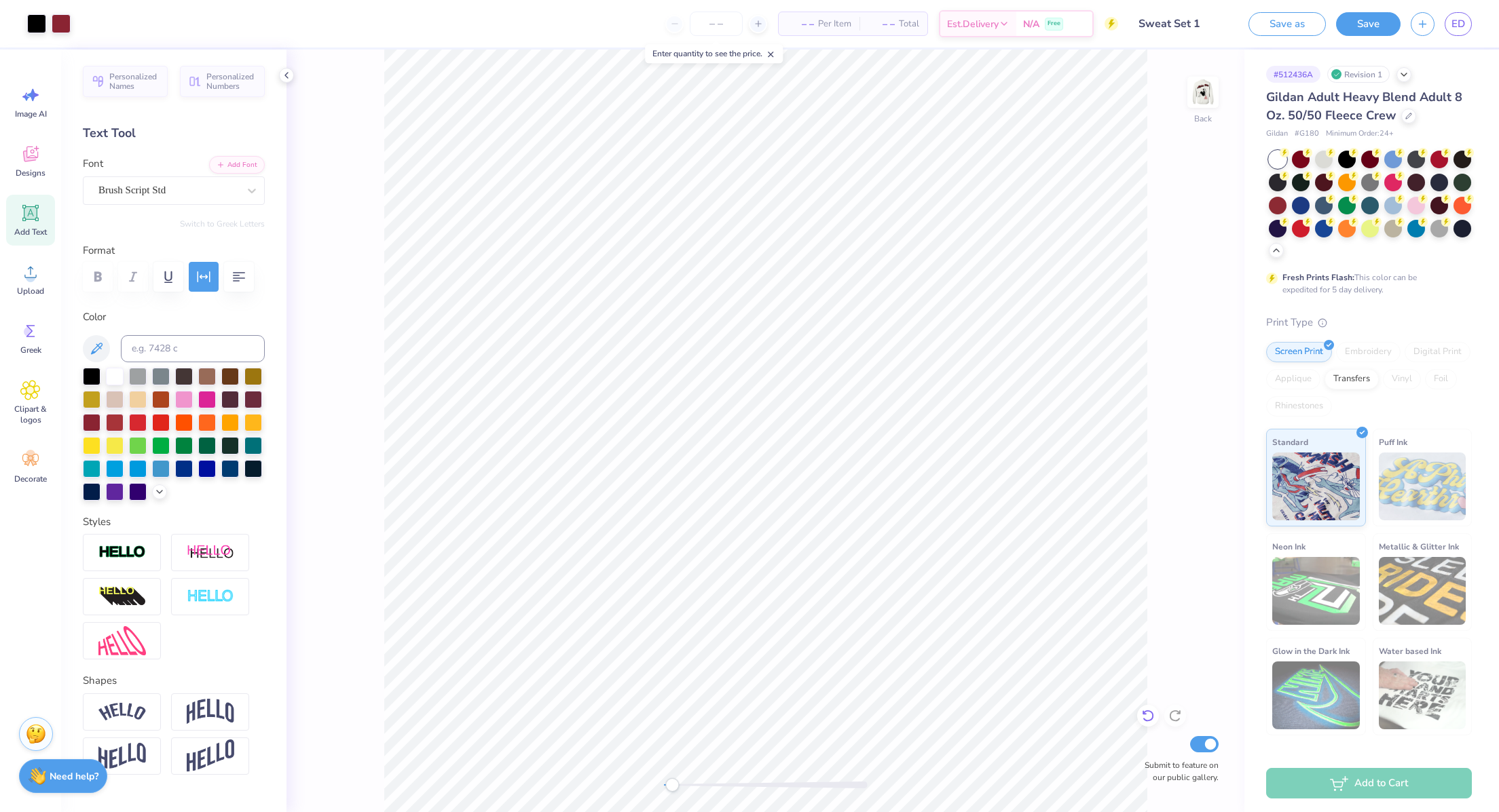
click at [1287, 23] on button "Save as" at bounding box center [1287, 24] width 77 height 23
click at [1289, 28] on div "Save as" at bounding box center [1287, 24] width 77 height 23
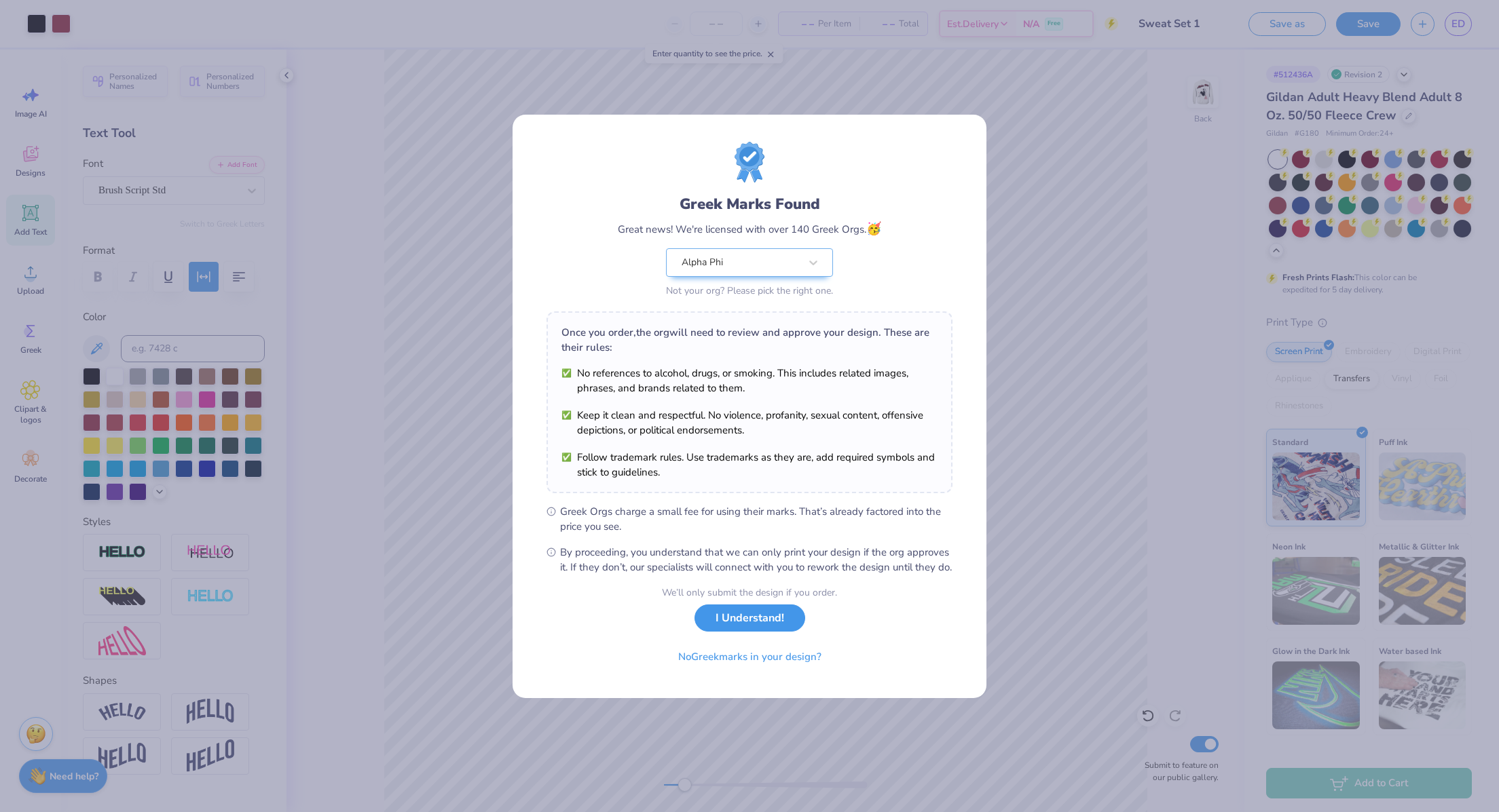
click at [771, 623] on button "I Understand!" at bounding box center [750, 618] width 111 height 28
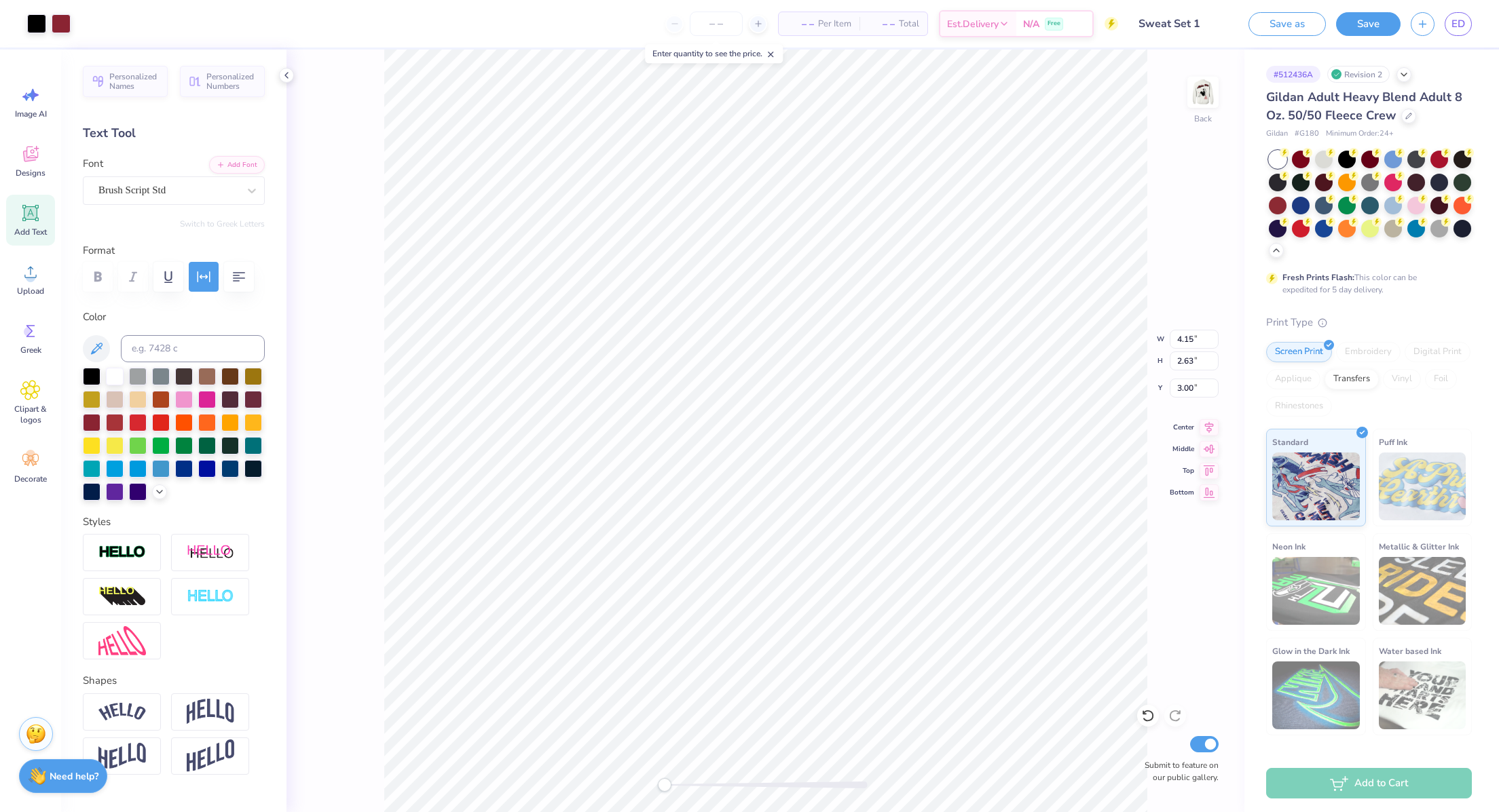
type input "3.00"
type input "4.69"
type input "2.97"
type input "3.00"
click at [1284, 30] on button "Save as" at bounding box center [1287, 22] width 77 height 23
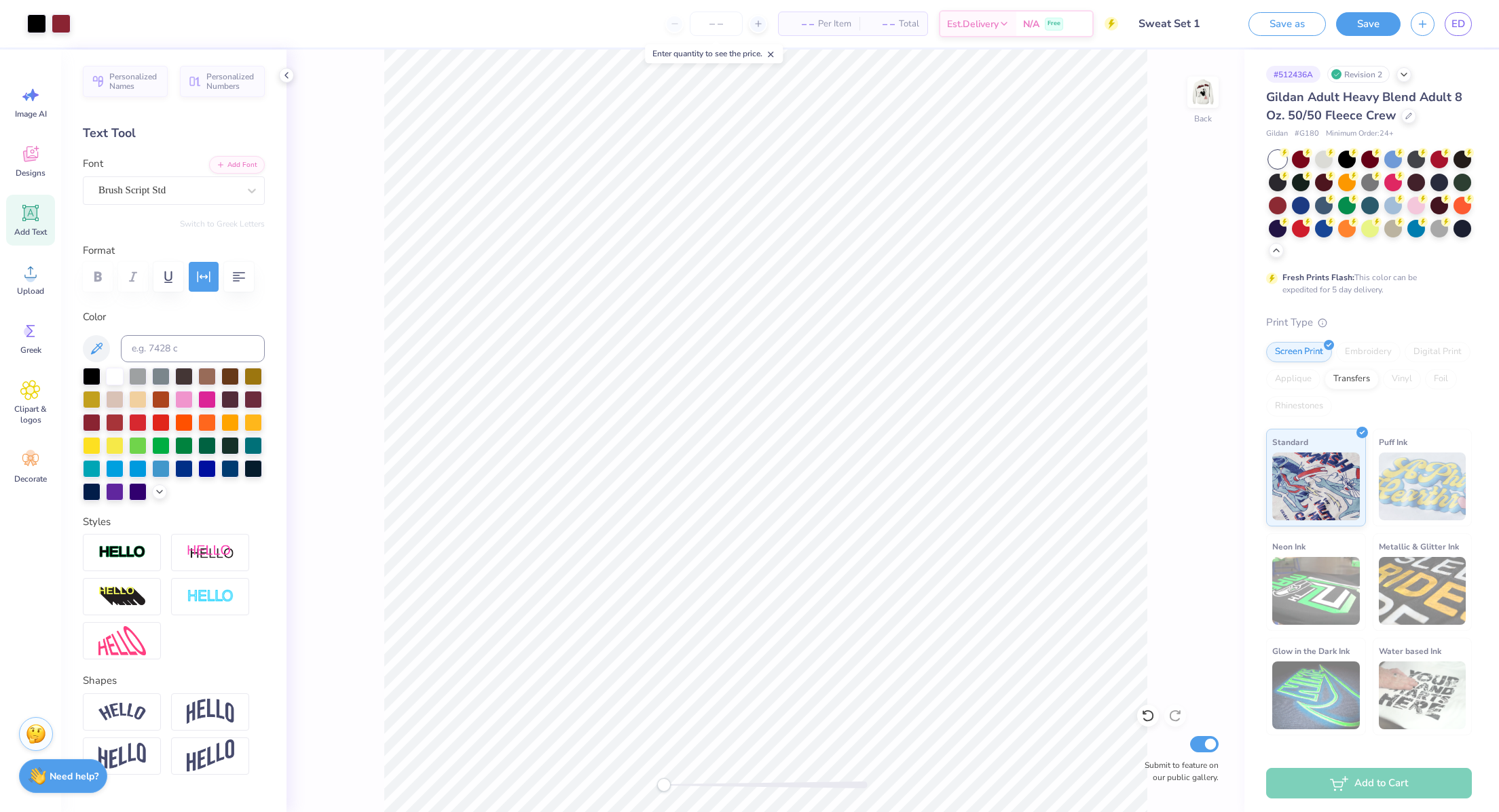
click at [1299, 19] on div "Save as" at bounding box center [1287, 24] width 77 height 23
click at [1181, 29] on input "Sweat Set 1" at bounding box center [1146, 23] width 133 height 27
click at [1151, 23] on input "Sweat Set 1" at bounding box center [1146, 23] width 133 height 27
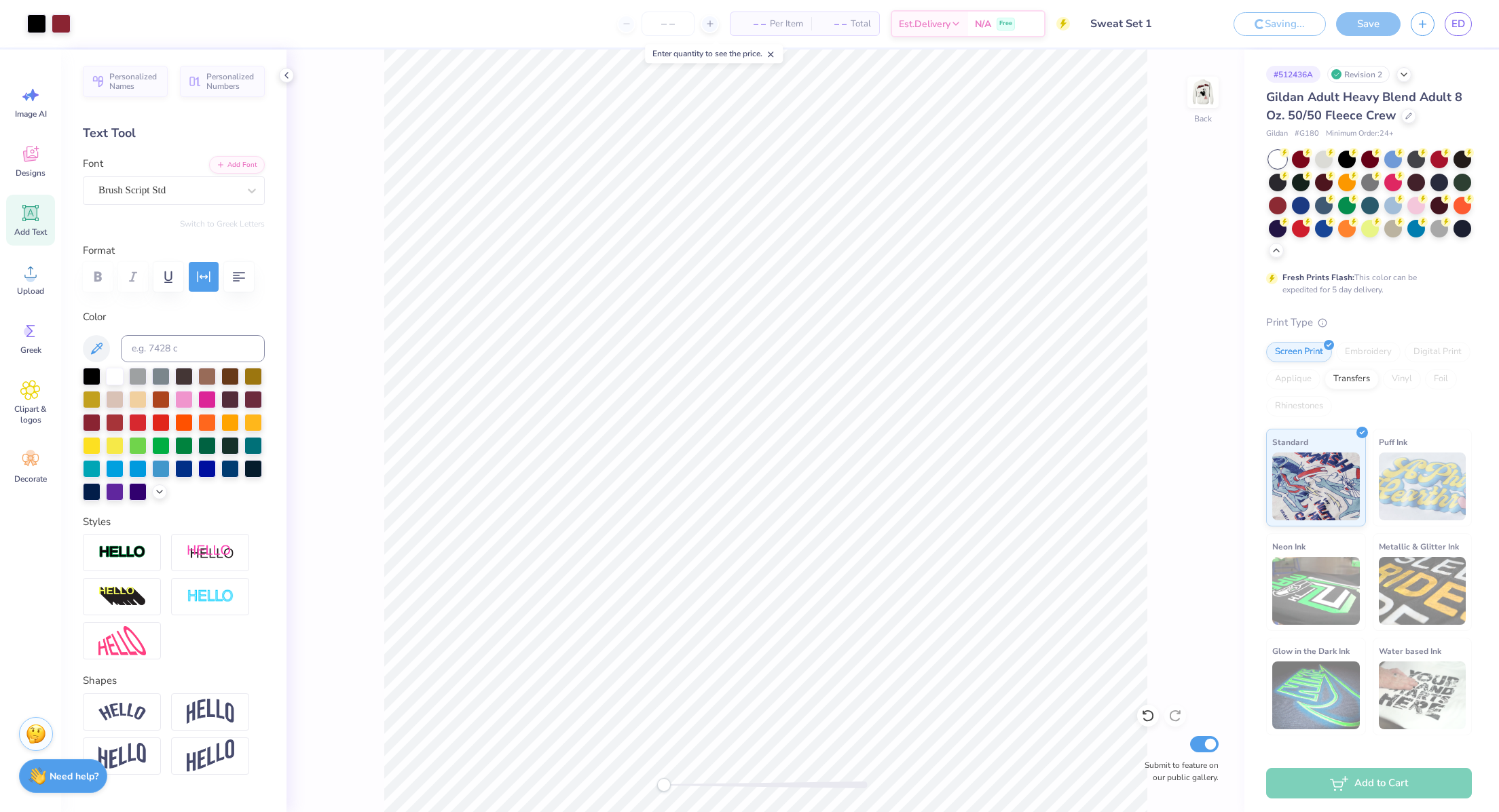
click at [1151, 23] on input "Sweat Set 1" at bounding box center [1146, 23] width 133 height 27
click at [1140, 23] on input "Sweat Set 1" at bounding box center [1146, 23] width 133 height 27
click at [1140, 27] on input "Sweat Set 1" at bounding box center [1146, 23] width 133 height 27
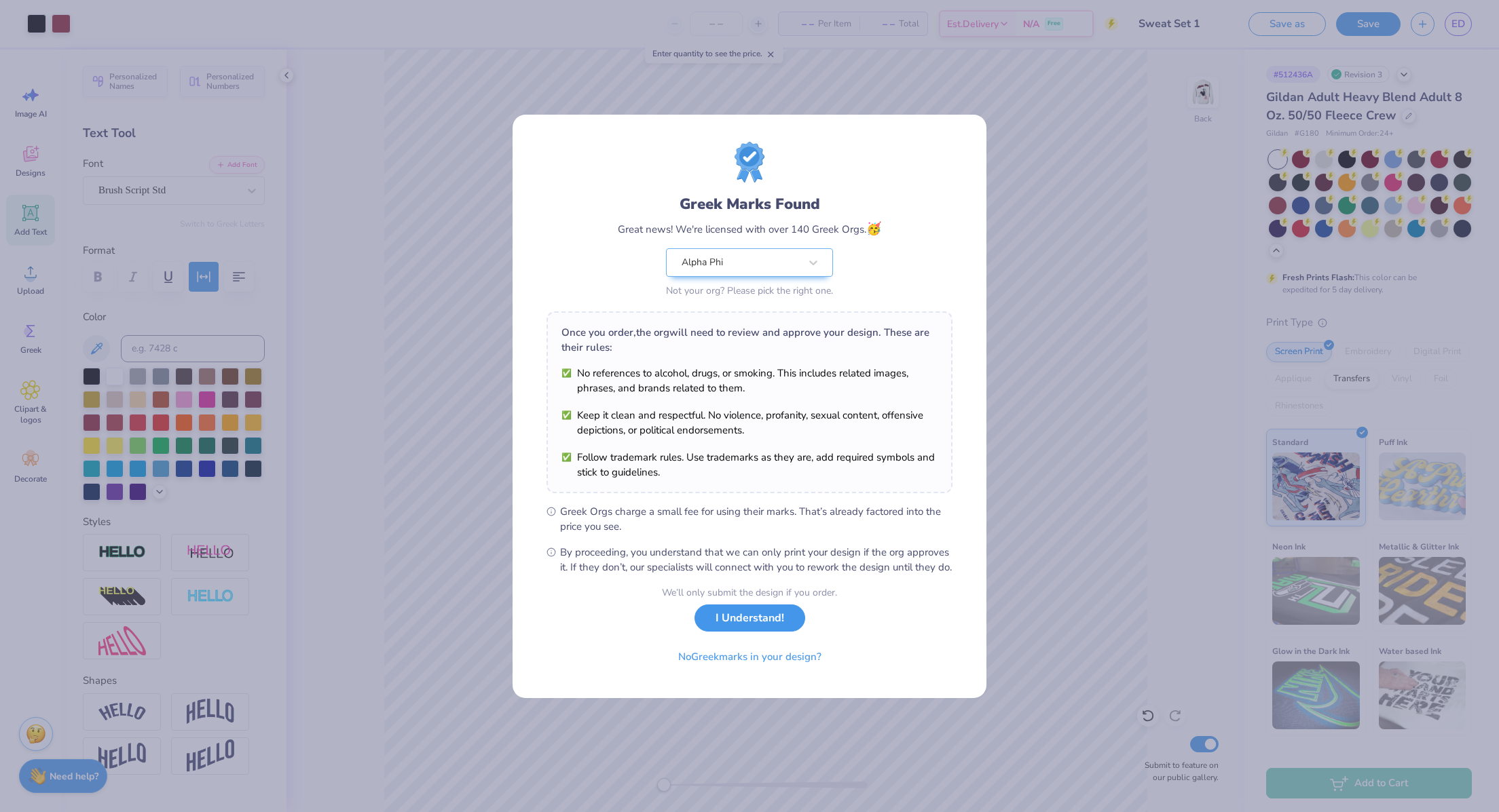
click at [760, 627] on button "I Understand!" at bounding box center [750, 618] width 111 height 28
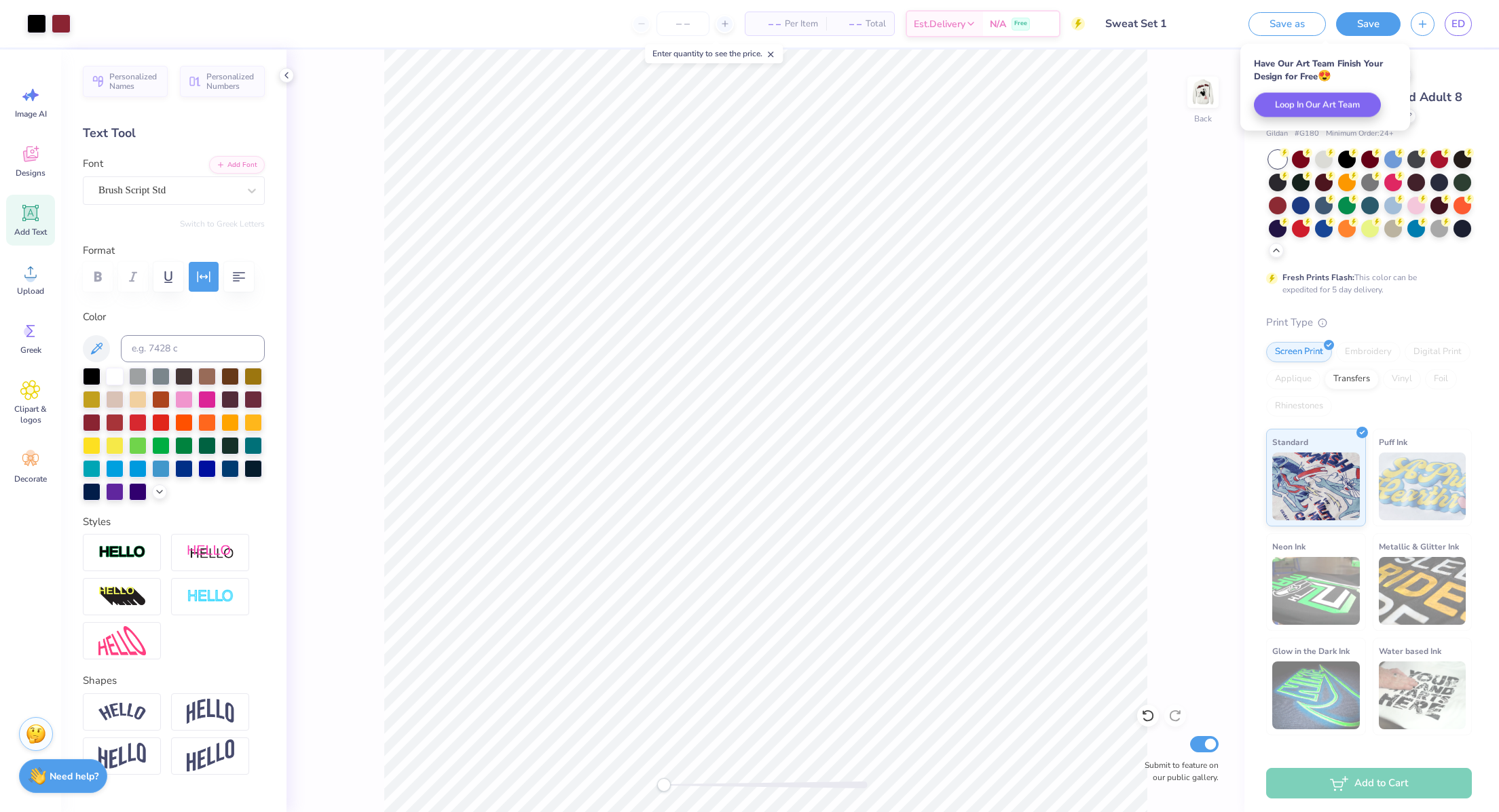
click at [1147, 19] on input "Sweat Set 1" at bounding box center [1161, 23] width 133 height 27
drag, startPoint x: 1170, startPoint y: 25, endPoint x: 1147, endPoint y: 23, distance: 23.1
click at [1147, 23] on input "Sweat Set 1" at bounding box center [1161, 23] width 133 height 27
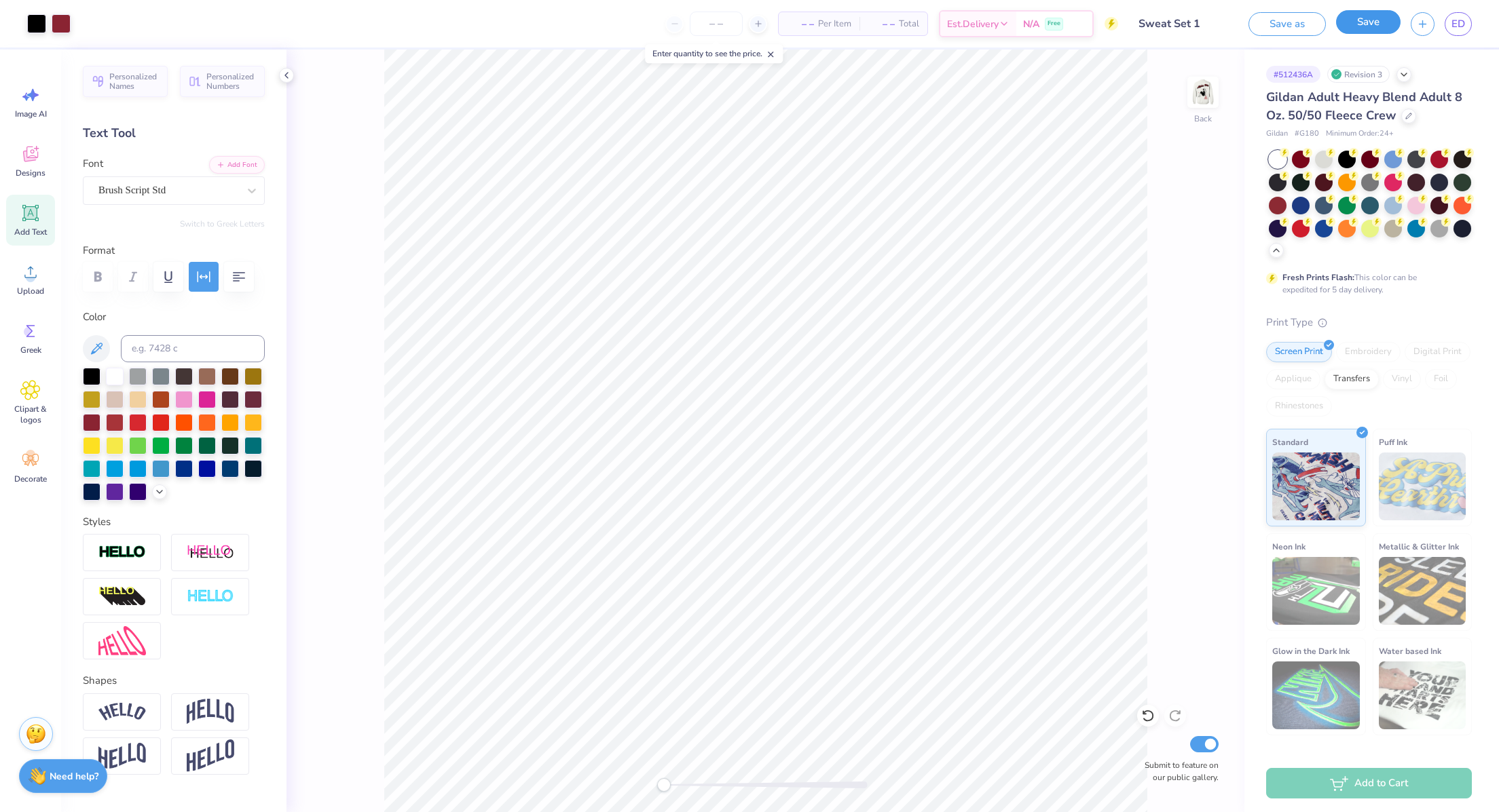
click at [1372, 23] on button "Save" at bounding box center [1368, 22] width 65 height 23
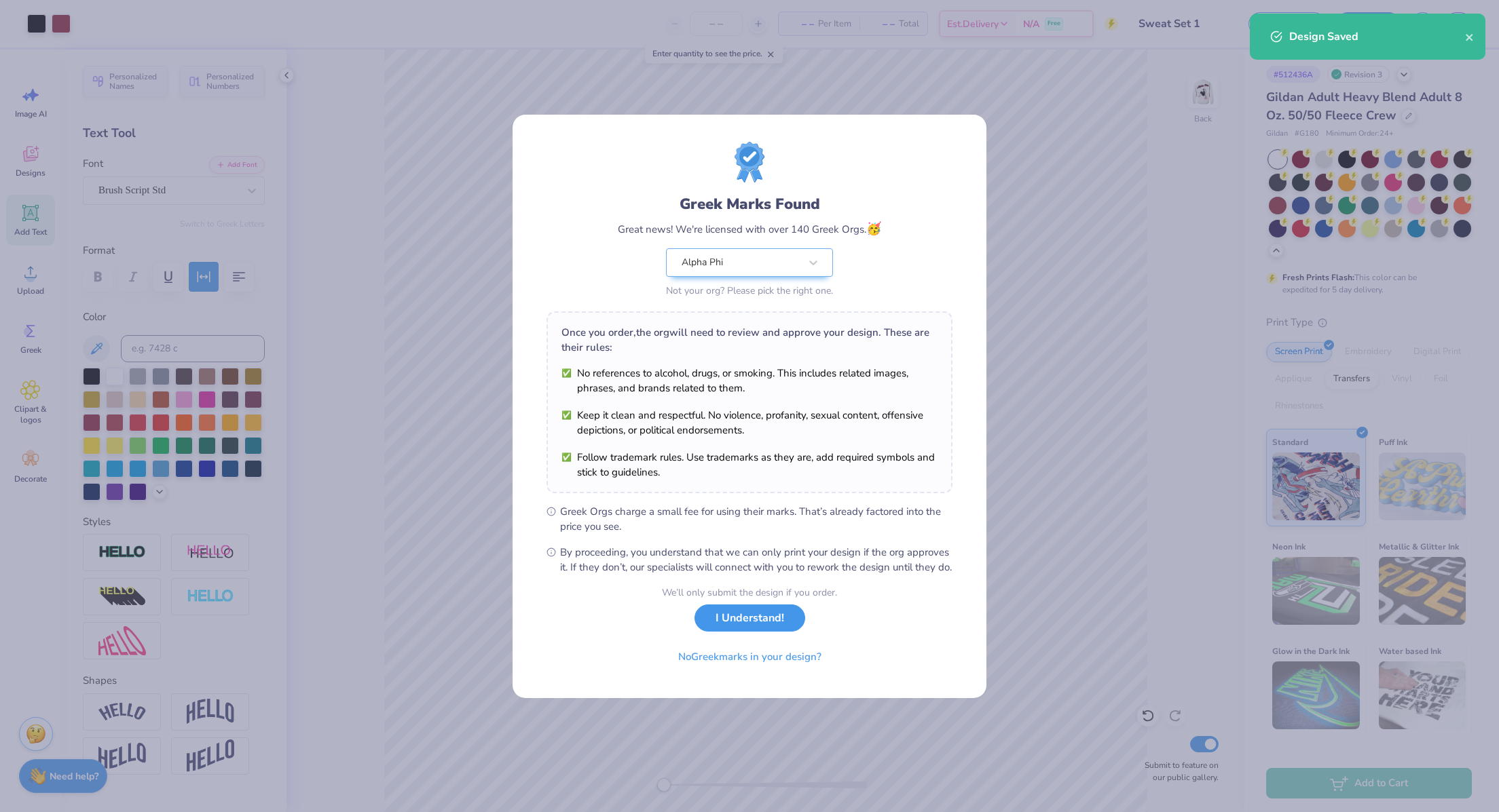
click at [744, 618] on button "I Understand!" at bounding box center [750, 618] width 111 height 28
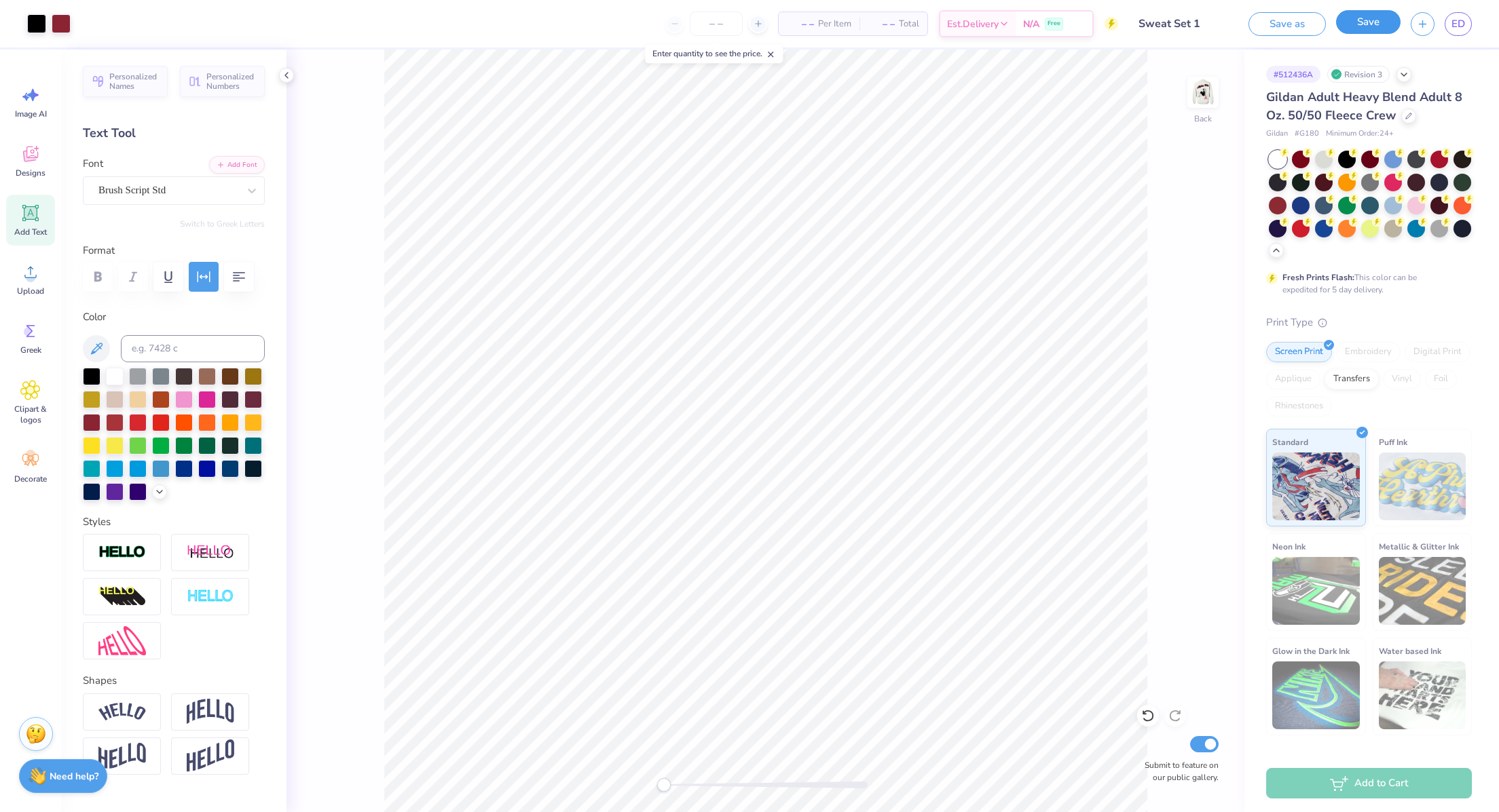
click at [1349, 24] on button "Save" at bounding box center [1368, 22] width 65 height 23
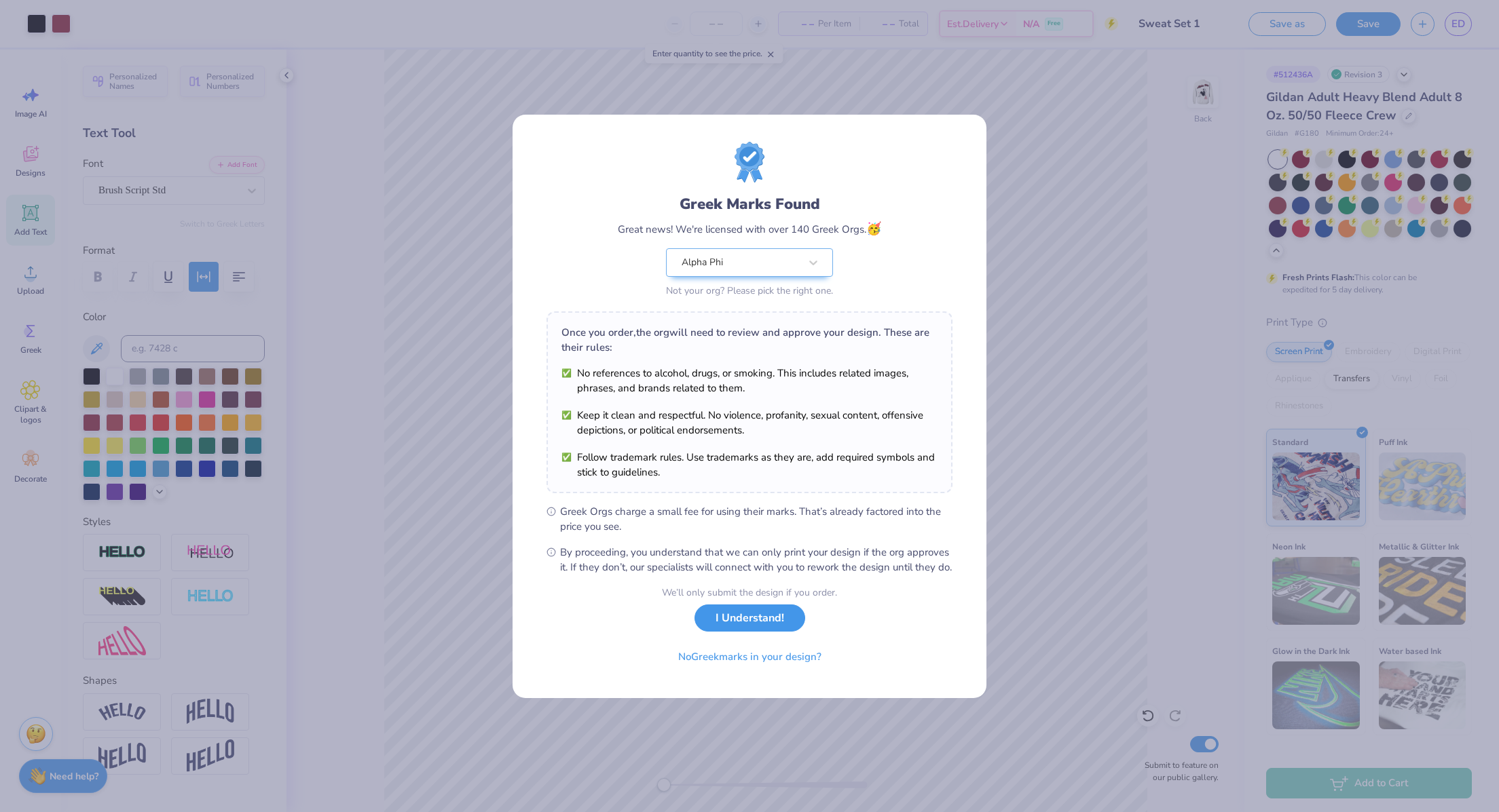
click at [739, 631] on button "I Understand!" at bounding box center [750, 618] width 111 height 28
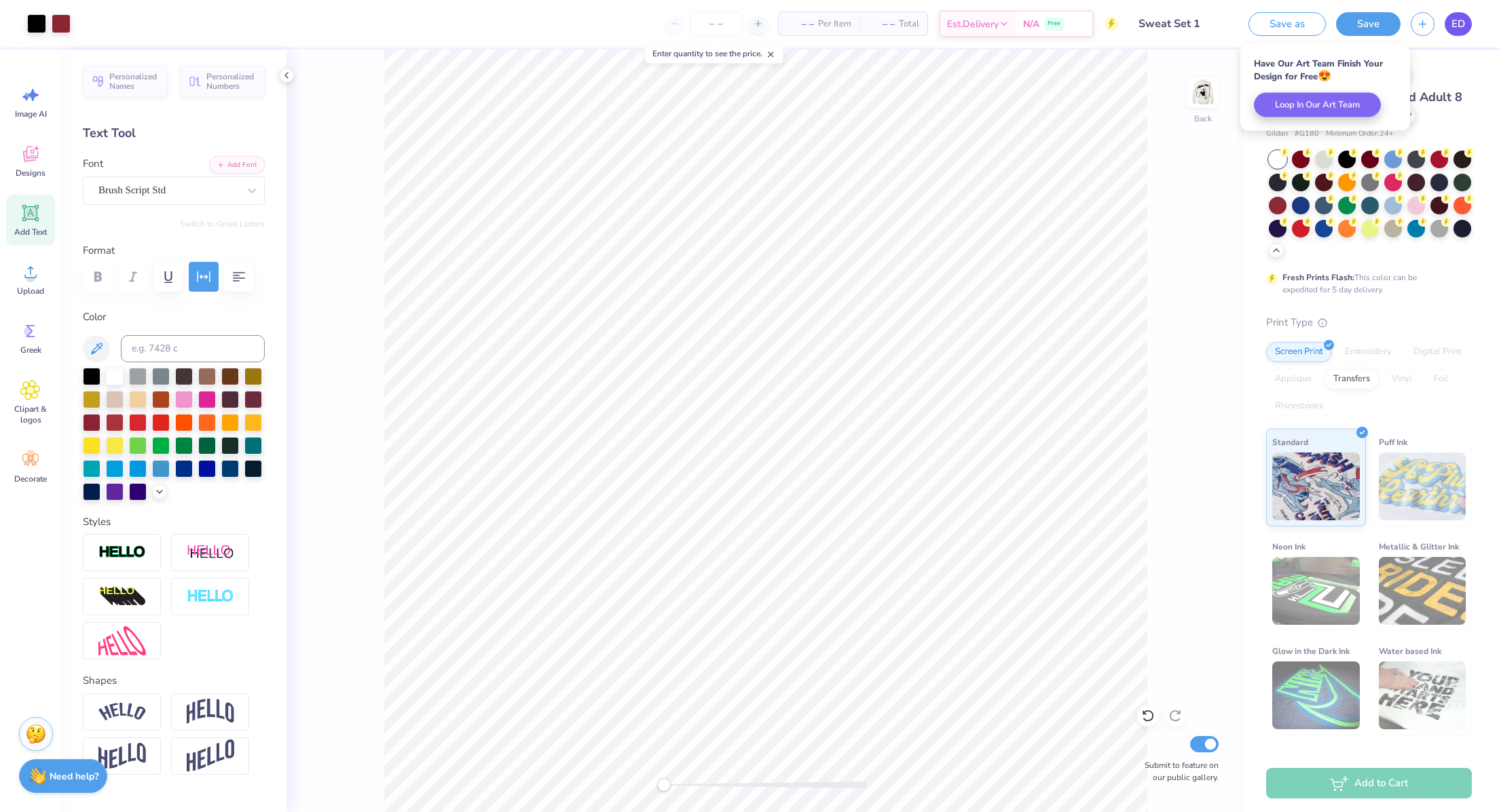
click at [1469, 18] on link "ED" at bounding box center [1458, 24] width 27 height 23
